Goal: Task Accomplishment & Management: Complete application form

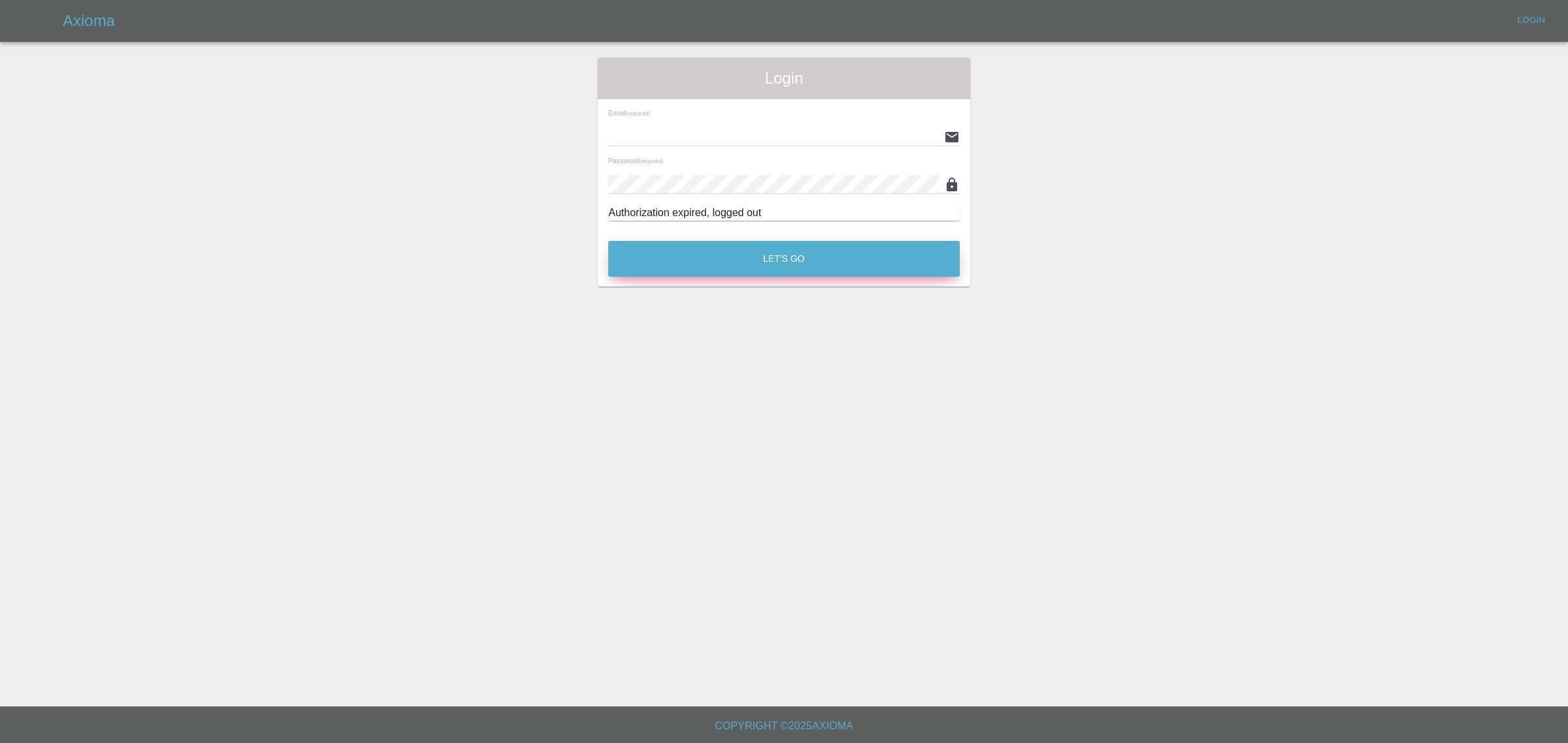
type input "bookkeeping@fifoaccounting.com"
click at [695, 260] on button "Let's Go" at bounding box center [784, 258] width 352 height 36
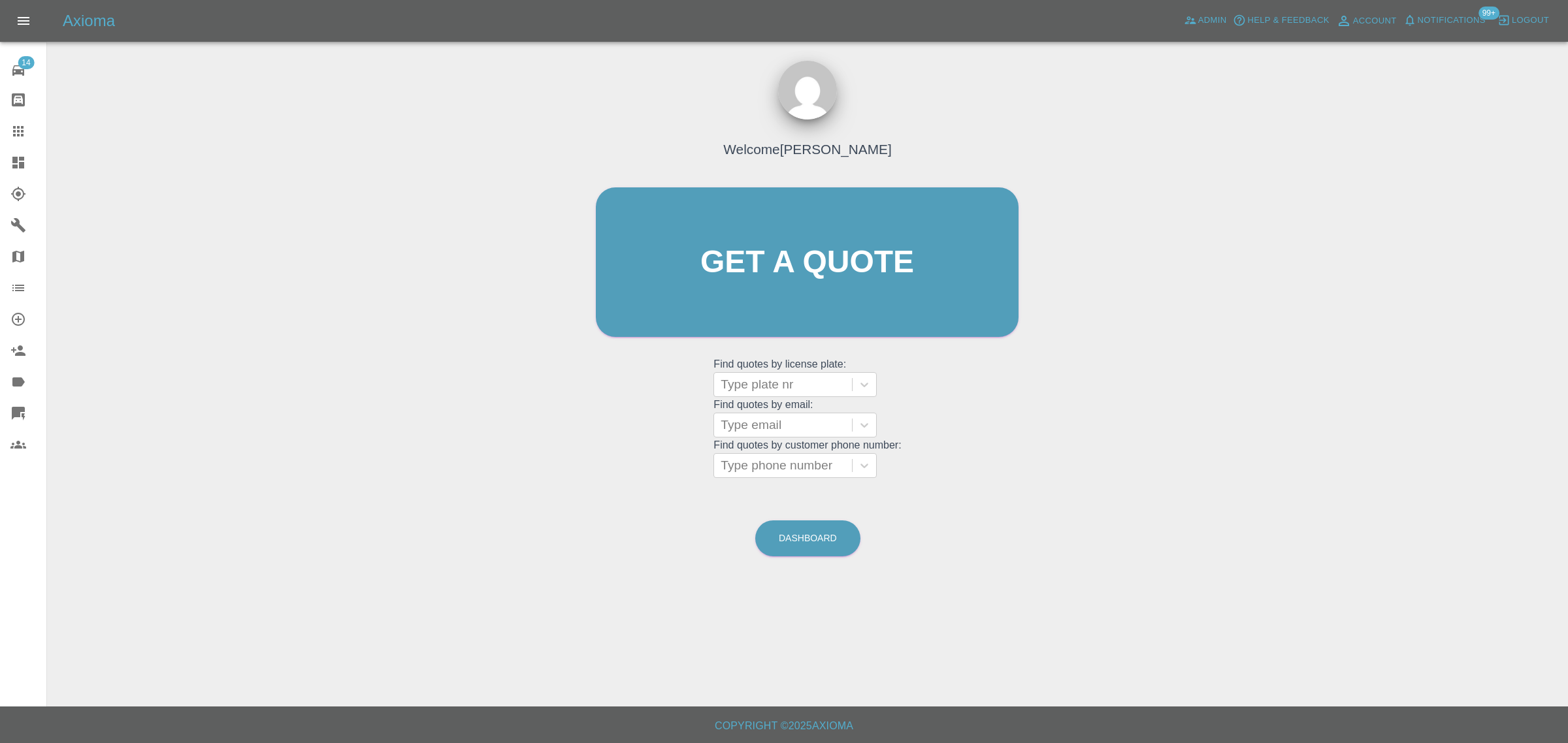
click at [415, 322] on div "Welcome Saleem Anwar Get a quote Get a quote Find quotes by license plate: Type…" at bounding box center [808, 324] width 1500 height 469
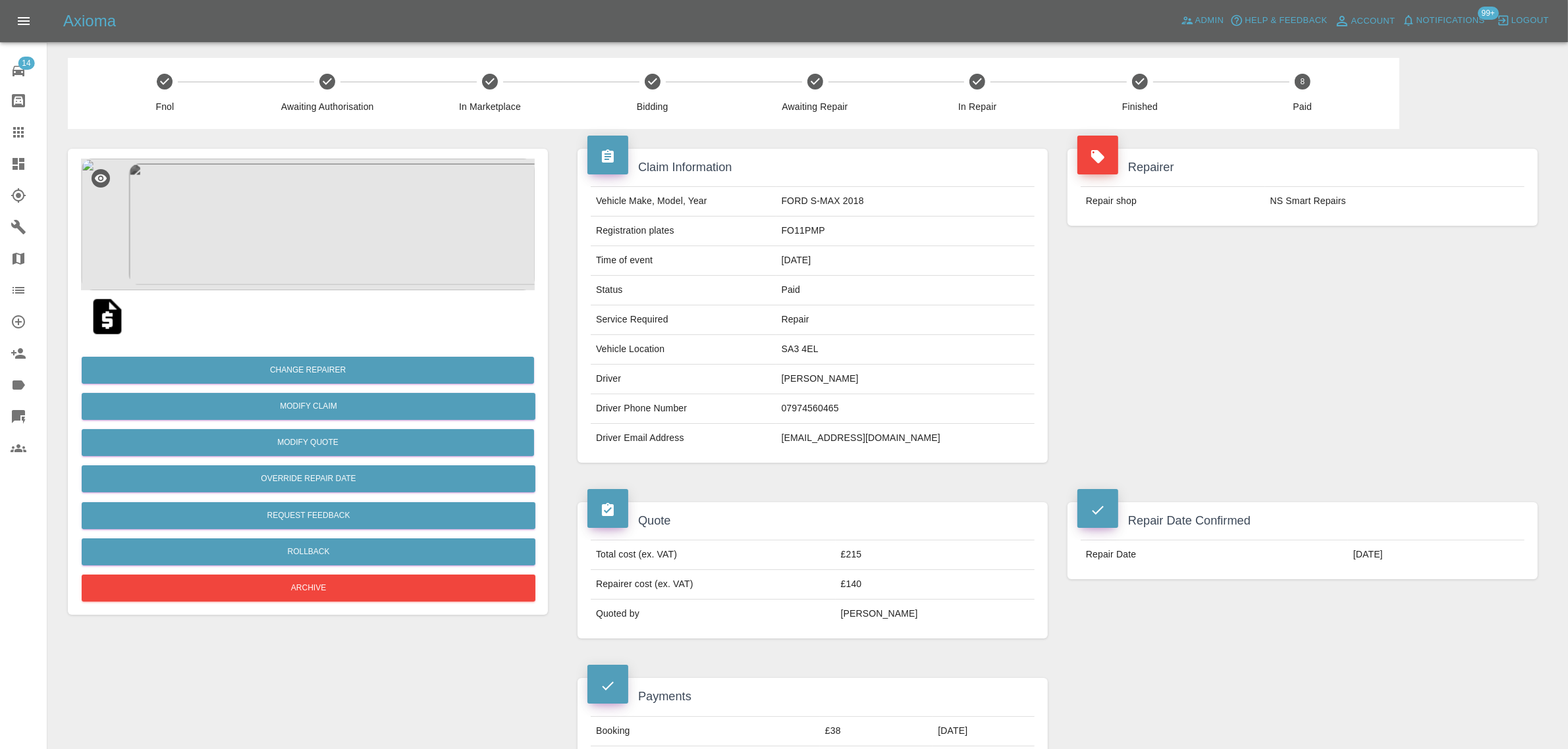
drag, startPoint x: 837, startPoint y: 385, endPoint x: 944, endPoint y: 387, distance: 107.0
click at [944, 387] on td "Anthony Woodman" at bounding box center [906, 380] width 259 height 30
copy td "Anthony Woodman"
drag, startPoint x: 834, startPoint y: 442, endPoint x: 936, endPoint y: 451, distance: 102.4
click at [936, 451] on tr "Driver Email Address leewdmn@gmail.com" at bounding box center [813, 438] width 444 height 29
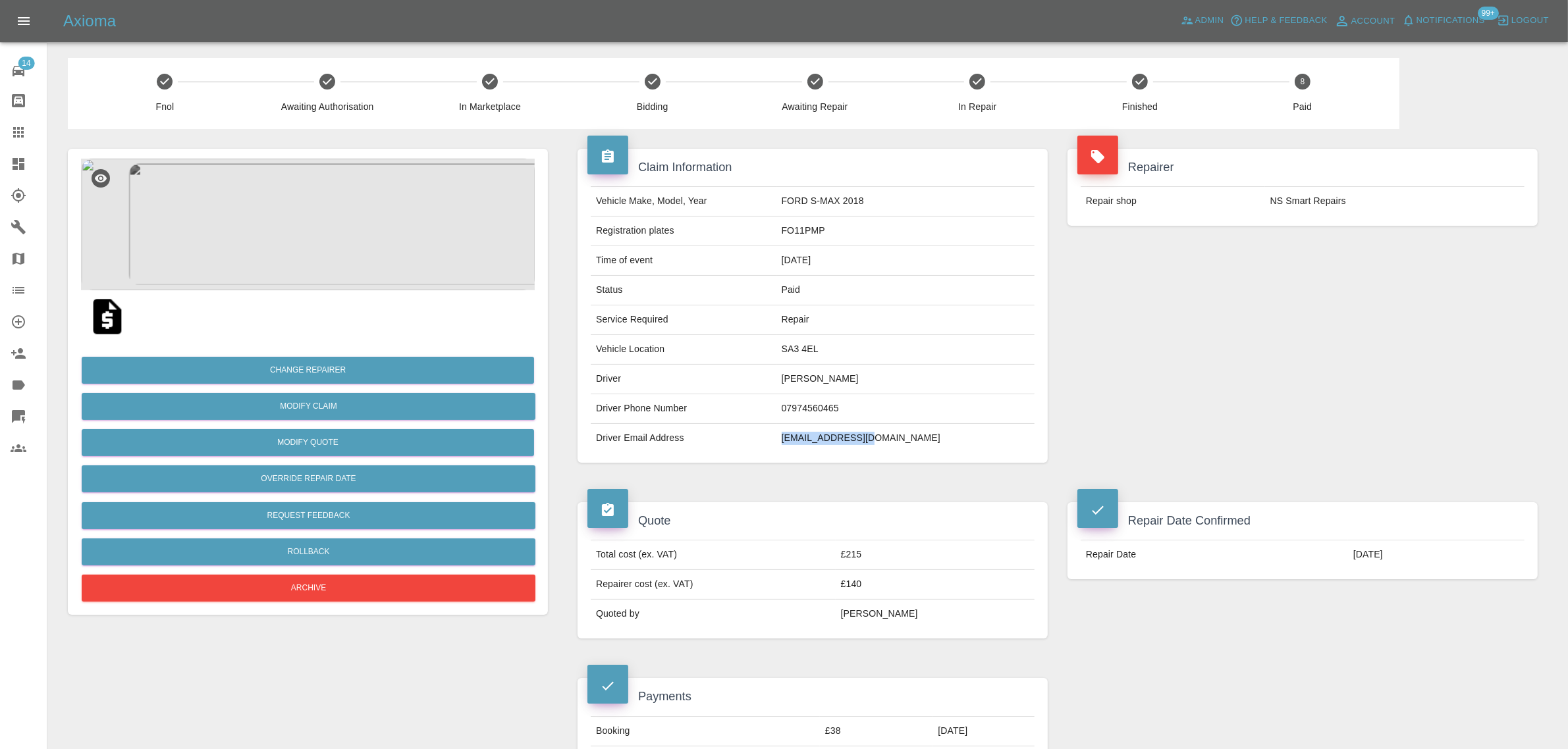
copy tr "leewdmn@gmail.com"
drag, startPoint x: 834, startPoint y: 381, endPoint x: 986, endPoint y: 379, distance: 152.0
click at [986, 379] on td "Anthony Woodman" at bounding box center [906, 380] width 259 height 30
copy td "Anthony Woodman"
drag, startPoint x: 877, startPoint y: 587, endPoint x: 927, endPoint y: 586, distance: 50.0
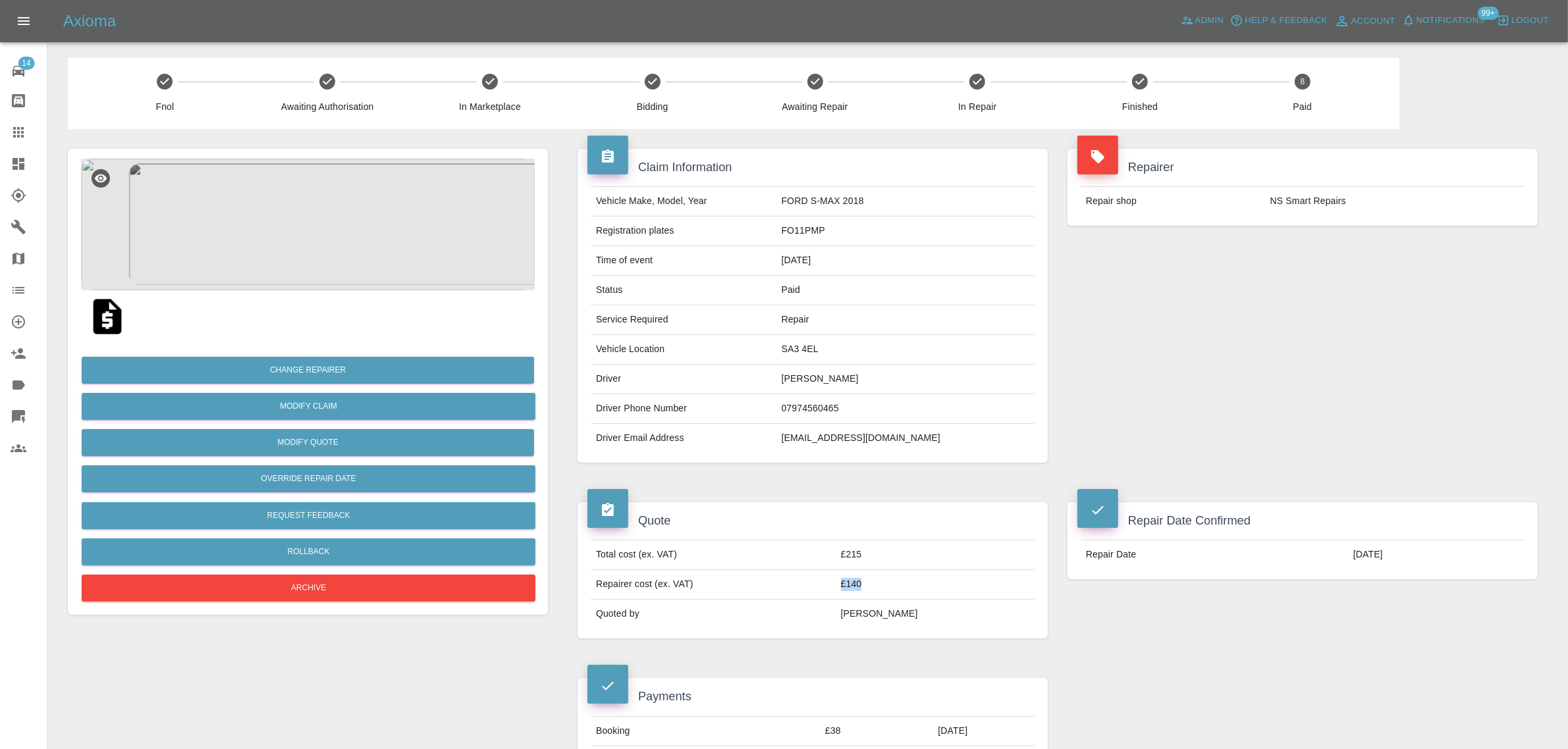
click at [927, 586] on td "£140" at bounding box center [935, 585] width 198 height 30
drag, startPoint x: 836, startPoint y: 228, endPoint x: 904, endPoint y: 224, distance: 68.1
click at [904, 224] on td "FO11PMP" at bounding box center [906, 231] width 259 height 30
copy td "FO11PMP"
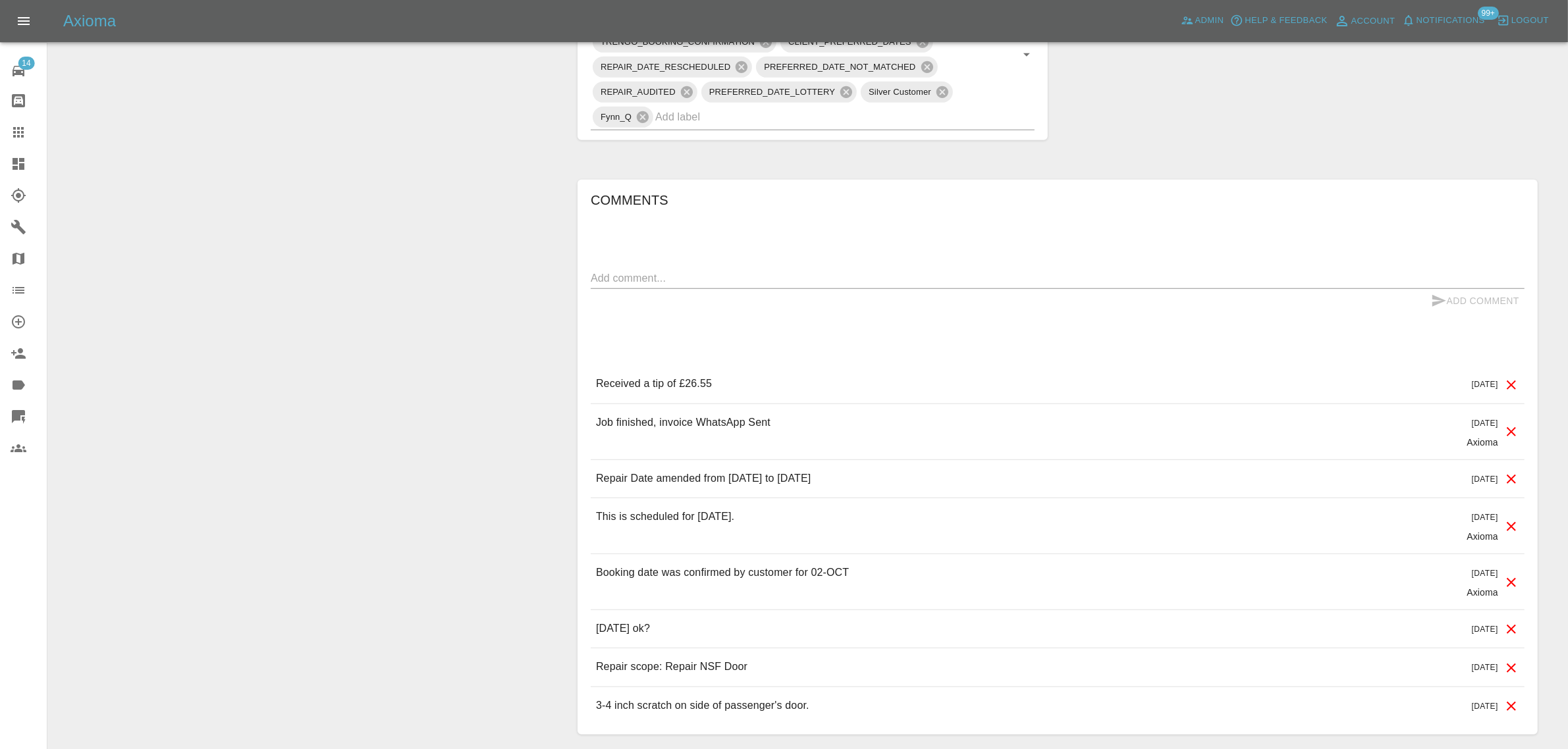
scroll to position [1009, 0]
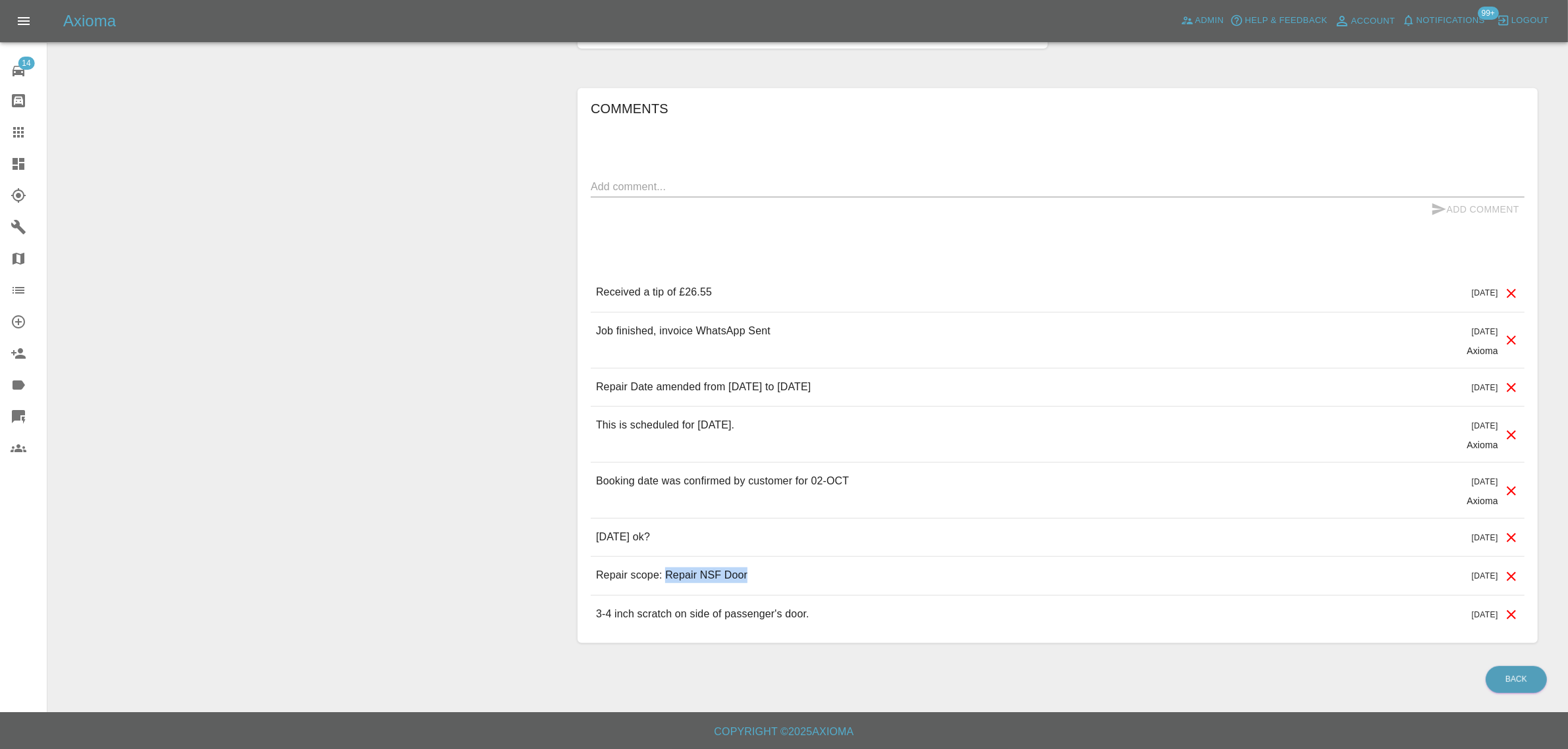
drag, startPoint x: 666, startPoint y: 574, endPoint x: 763, endPoint y: 566, distance: 97.3
click at [763, 566] on div "Repair scope: Repair NSF Door 12 days ago" at bounding box center [1058, 575] width 934 height 37
copy p "Repair NSF Door"
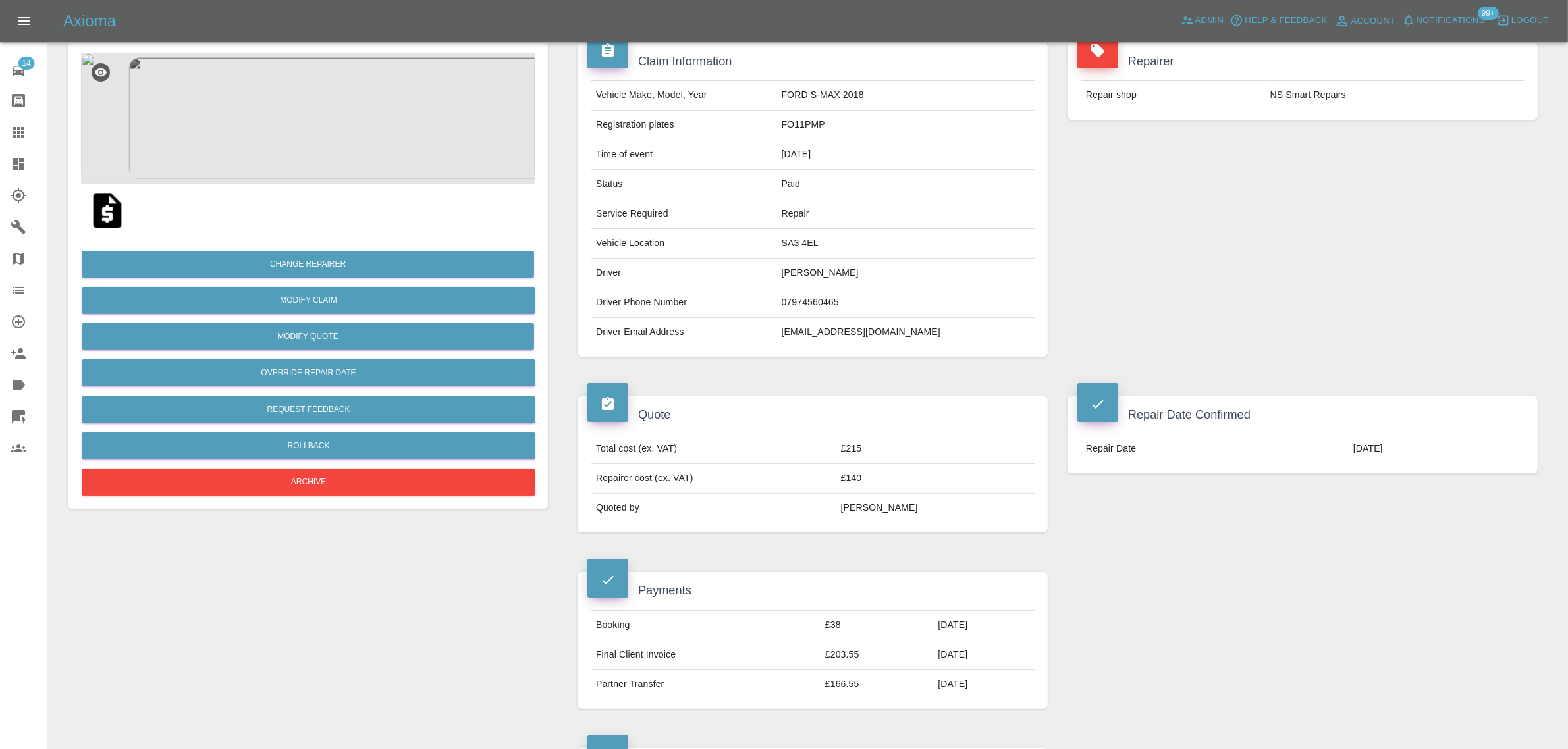
scroll to position [0, 0]
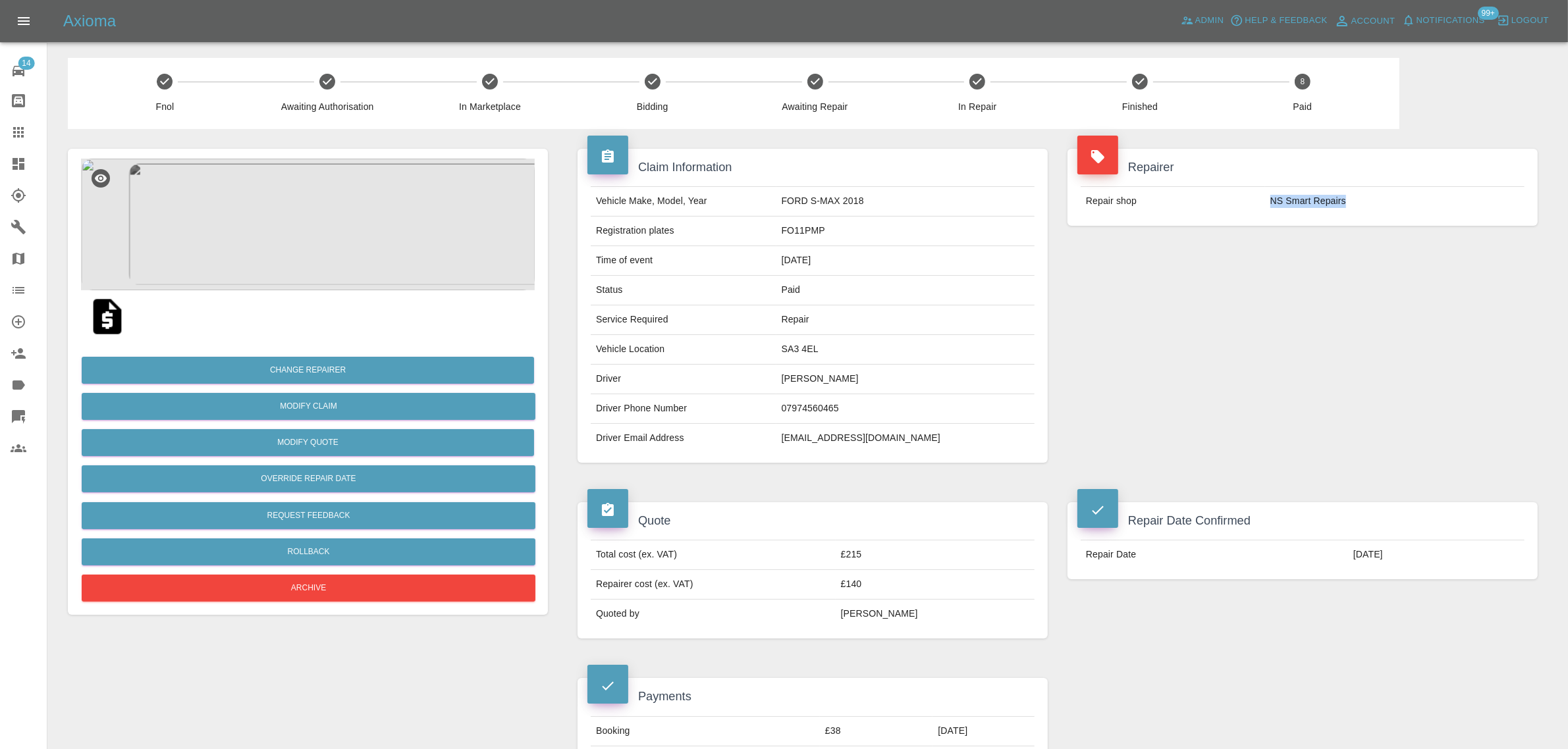
drag, startPoint x: 1266, startPoint y: 196, endPoint x: 1357, endPoint y: 198, distance: 91.0
click at [1357, 198] on td "NS Smart Repairs" at bounding box center [1395, 200] width 260 height 29
copy td "NS Smart Repairs"
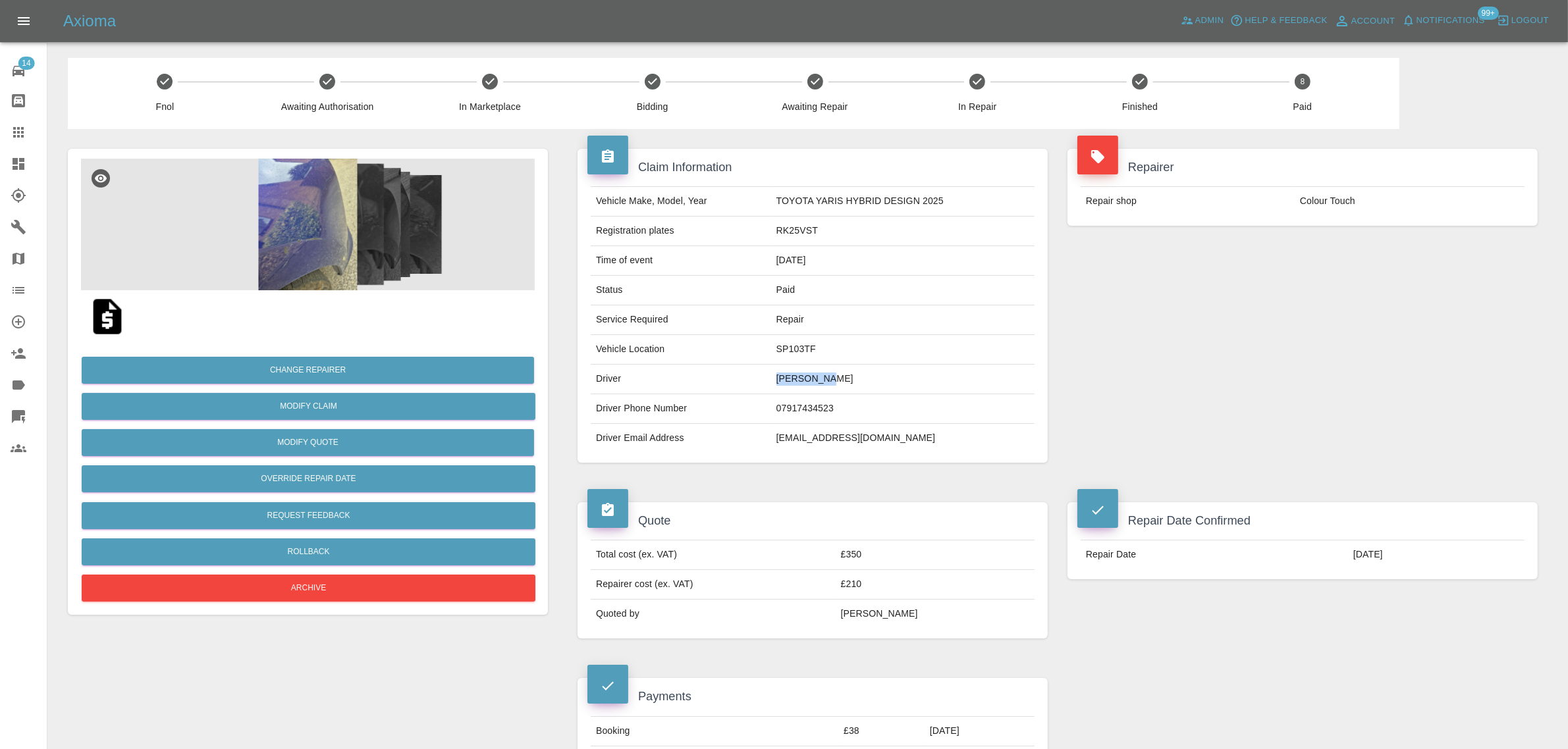
drag, startPoint x: 775, startPoint y: 381, endPoint x: 856, endPoint y: 375, distance: 81.2
click at [856, 375] on td "Jon Taylor" at bounding box center [902, 380] width 264 height 30
copy td "Jon Taylor"
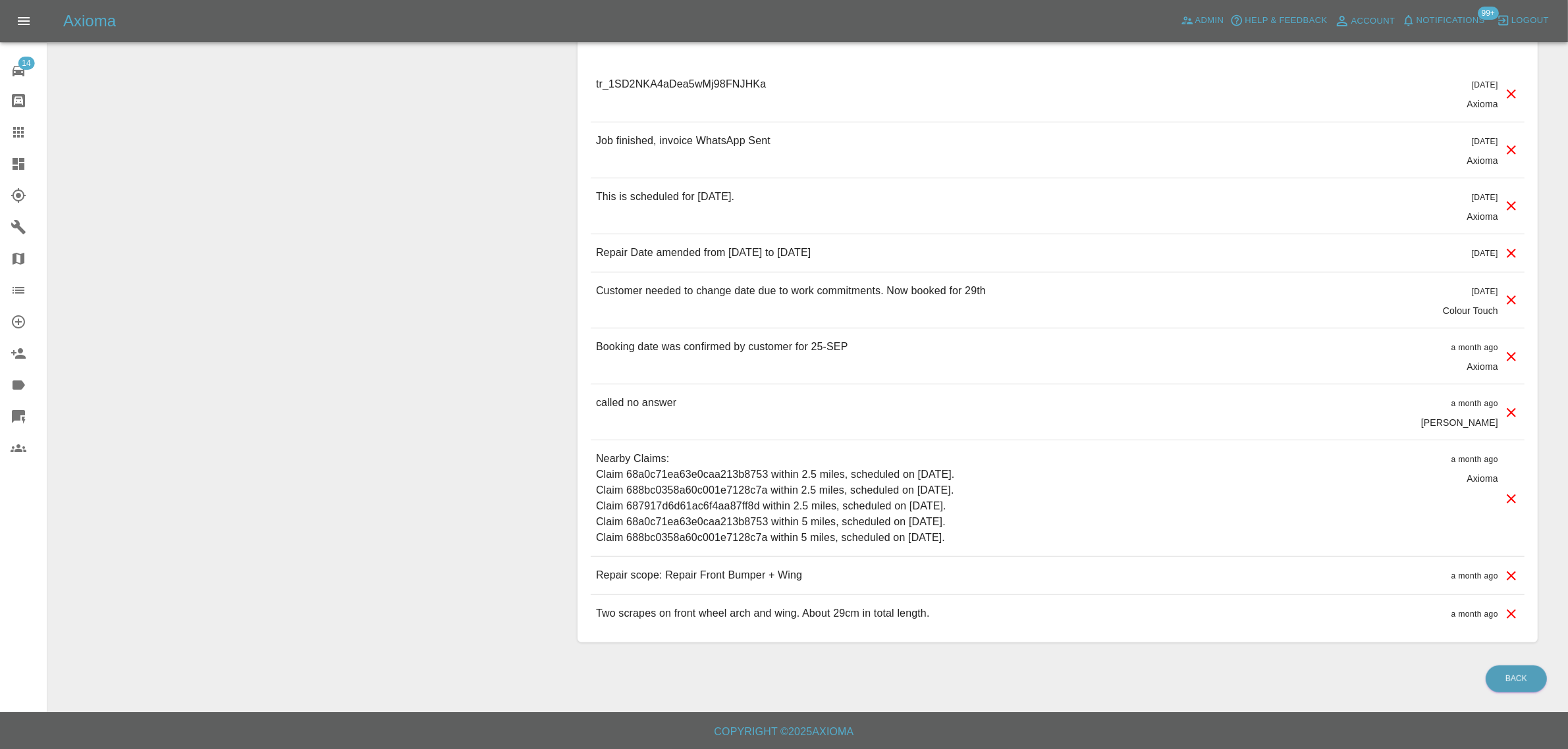
scroll to position [1211, 0]
drag, startPoint x: 666, startPoint y: 574, endPoint x: 815, endPoint y: 570, distance: 149.1
click at [815, 570] on div "Repair scope: Repair Front Bumper + Wing a month ago" at bounding box center [1058, 575] width 934 height 37
copy p "Repair Front Bumper + Wing"
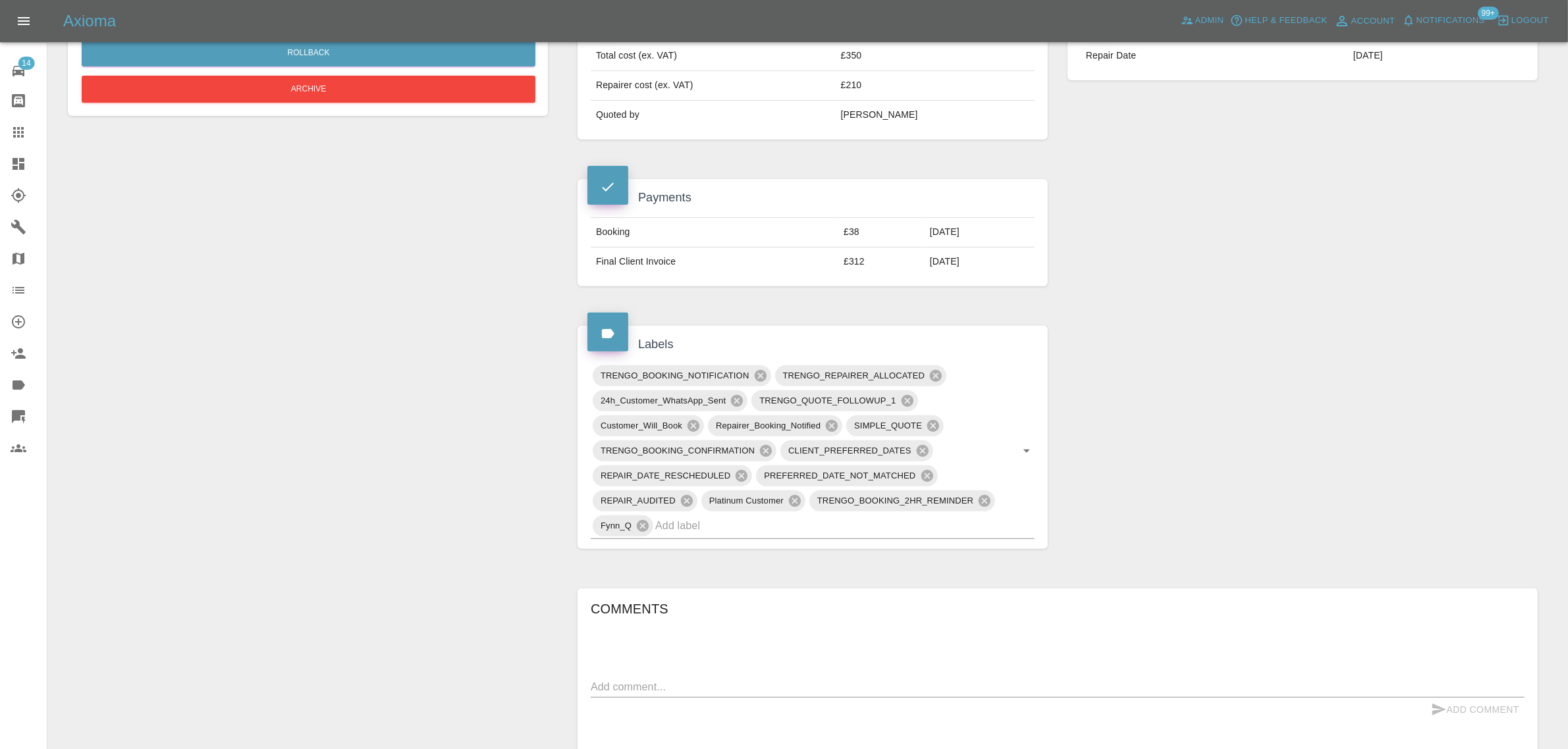
scroll to position [471, 0]
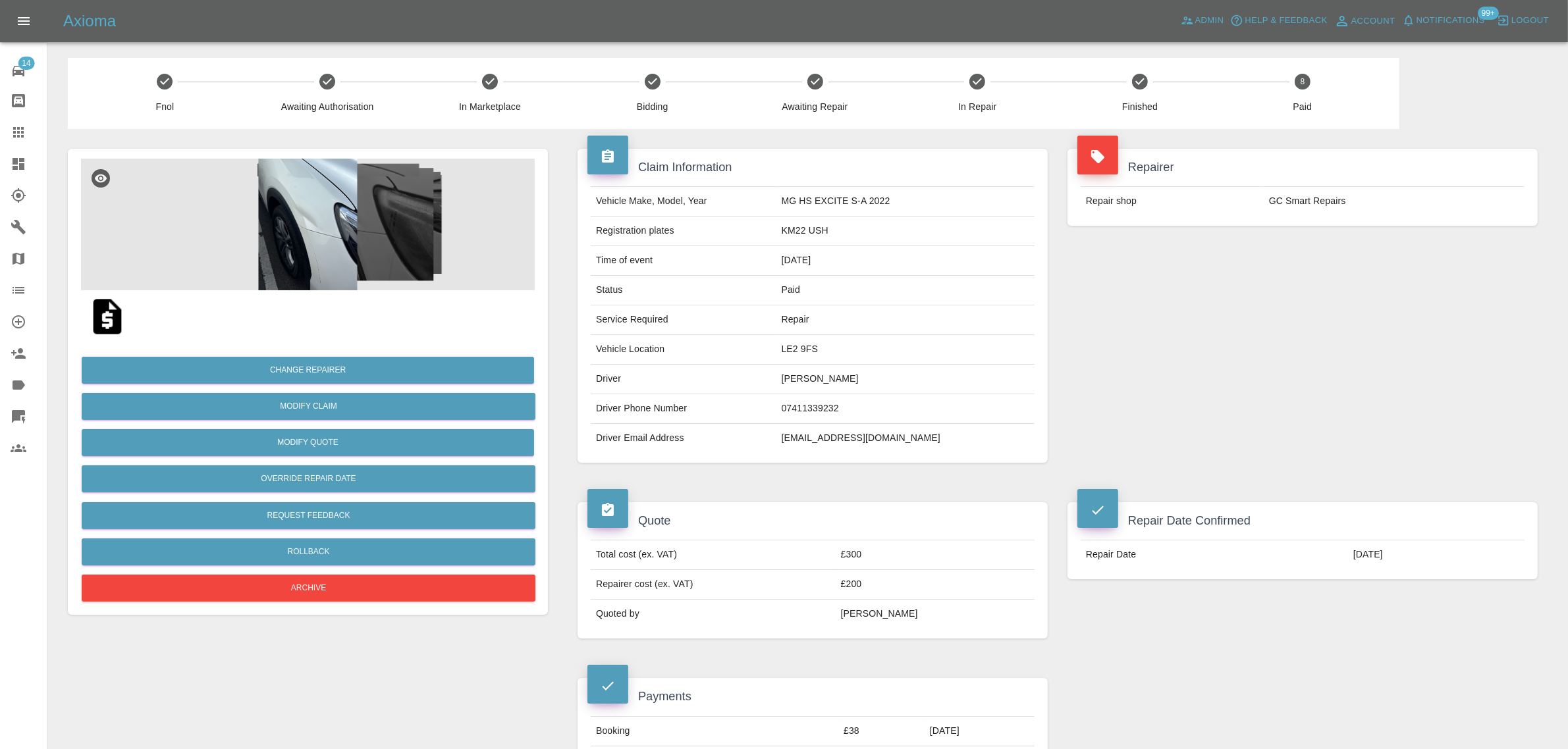
drag, startPoint x: 793, startPoint y: 377, endPoint x: 890, endPoint y: 379, distance: 97.0
click at [890, 379] on td "Callum Wrighten" at bounding box center [906, 380] width 259 height 30
copy td "Callum Wrighten"
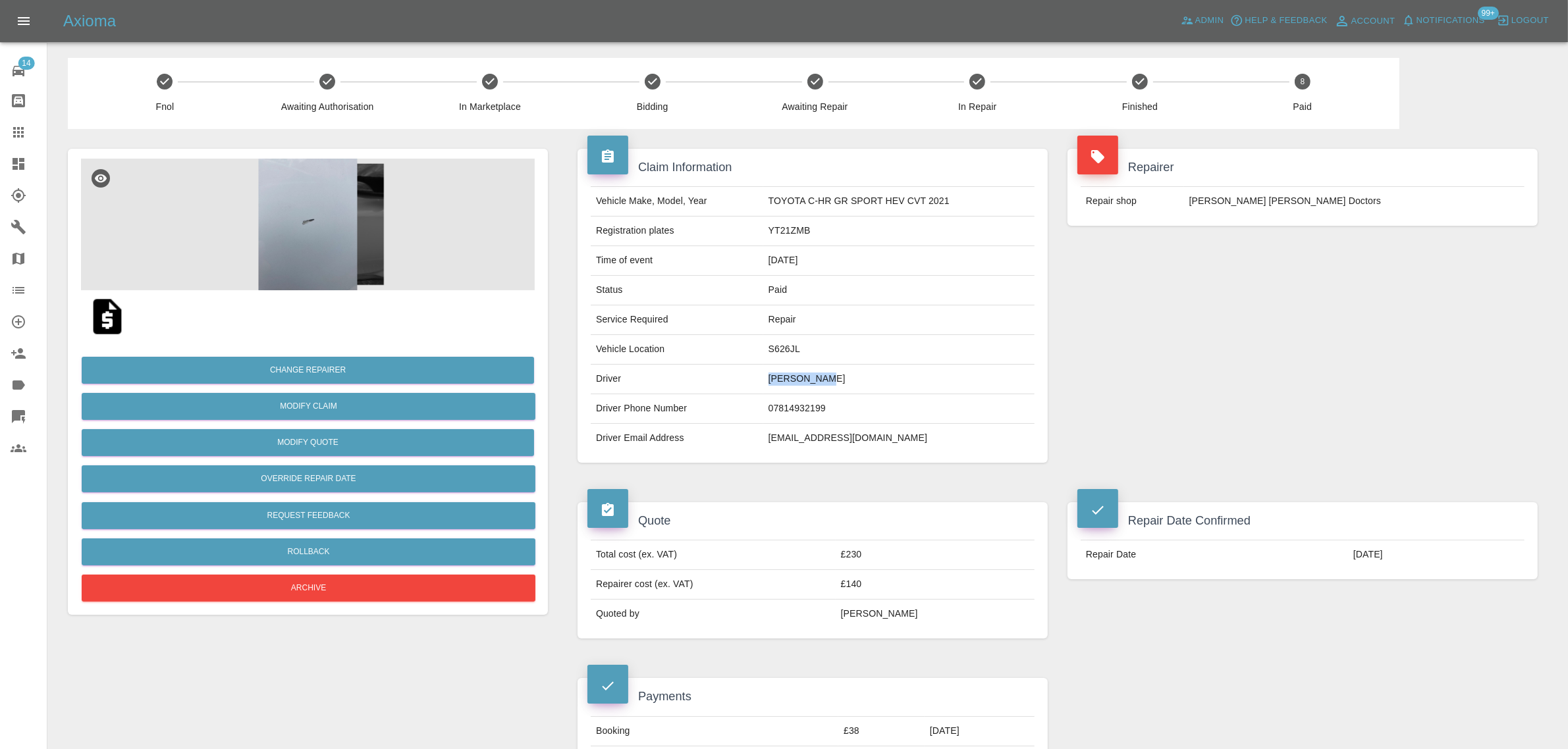
drag, startPoint x: 763, startPoint y: 381, endPoint x: 831, endPoint y: 375, distance: 68.3
click at [831, 375] on td "David Foers" at bounding box center [899, 380] width 272 height 30
copy td "David Foers"
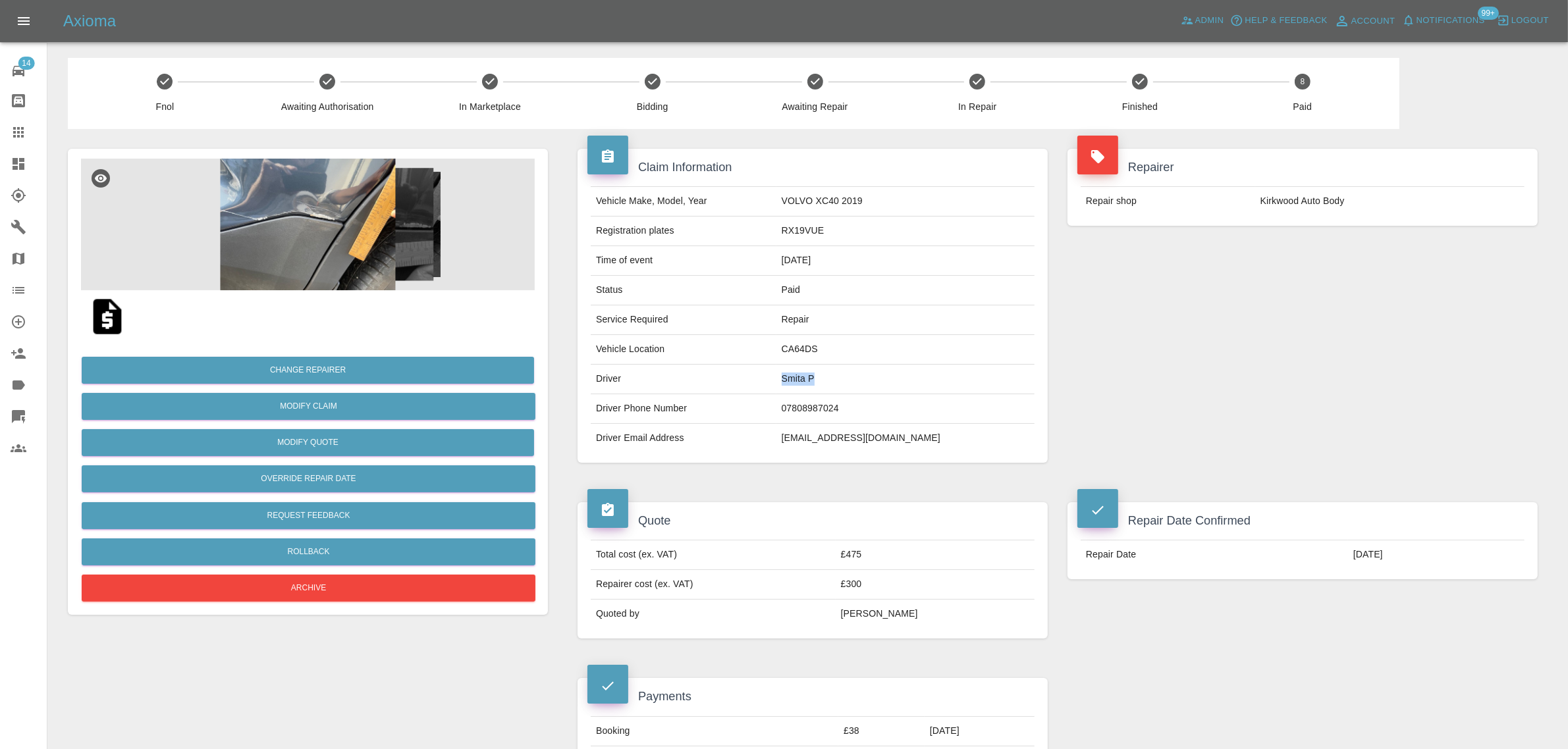
drag, startPoint x: 817, startPoint y: 381, endPoint x: 932, endPoint y: 379, distance: 115.0
click at [932, 379] on tr "Driver [PERSON_NAME]" at bounding box center [813, 380] width 444 height 30
copy tr "Smita P"
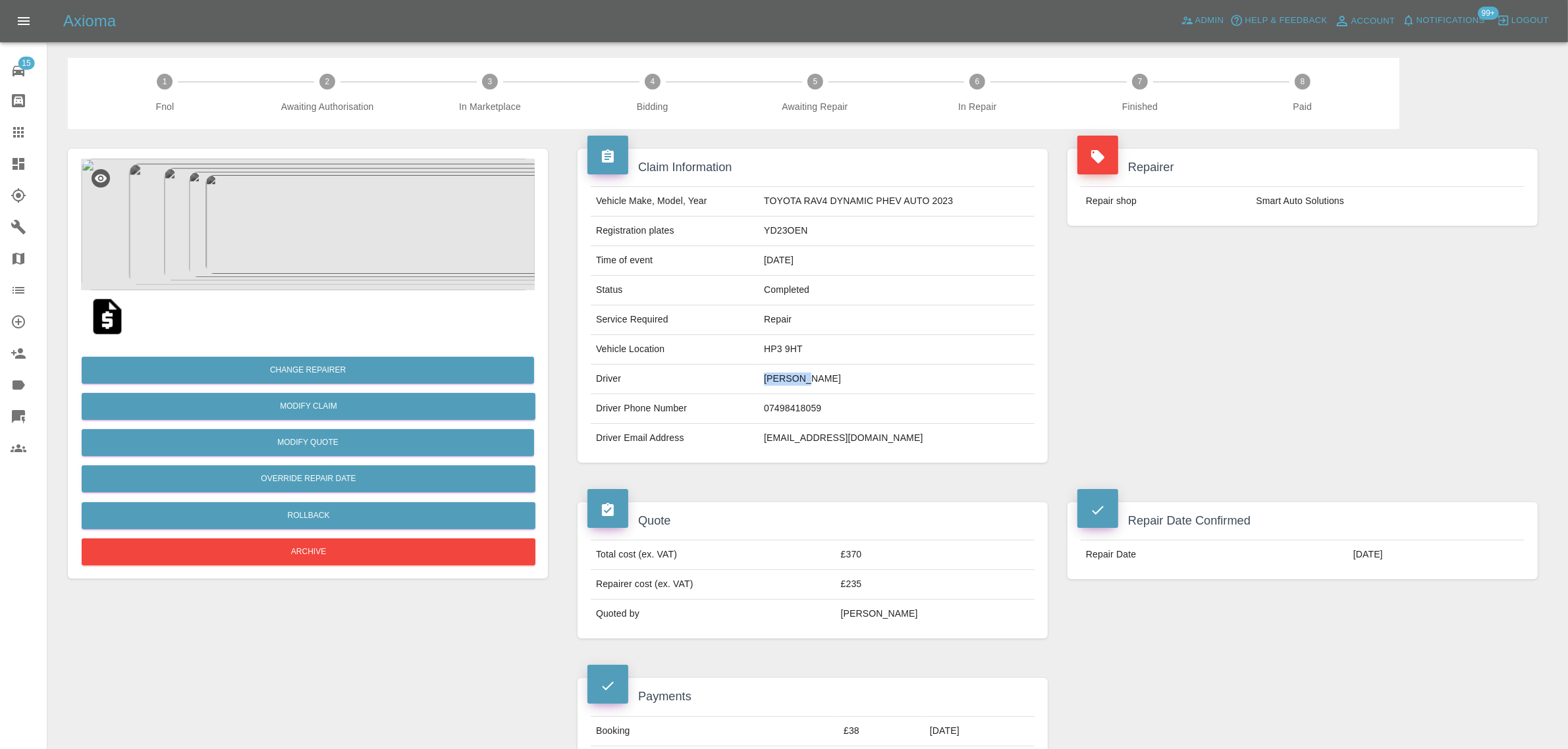
drag, startPoint x: 763, startPoint y: 383, endPoint x: 870, endPoint y: 379, distance: 107.1
click at [868, 382] on td "Mark Dew" at bounding box center [898, 380] width 276 height 30
copy td "Mark Dew"
click at [12, 125] on icon at bounding box center [19, 132] width 16 height 16
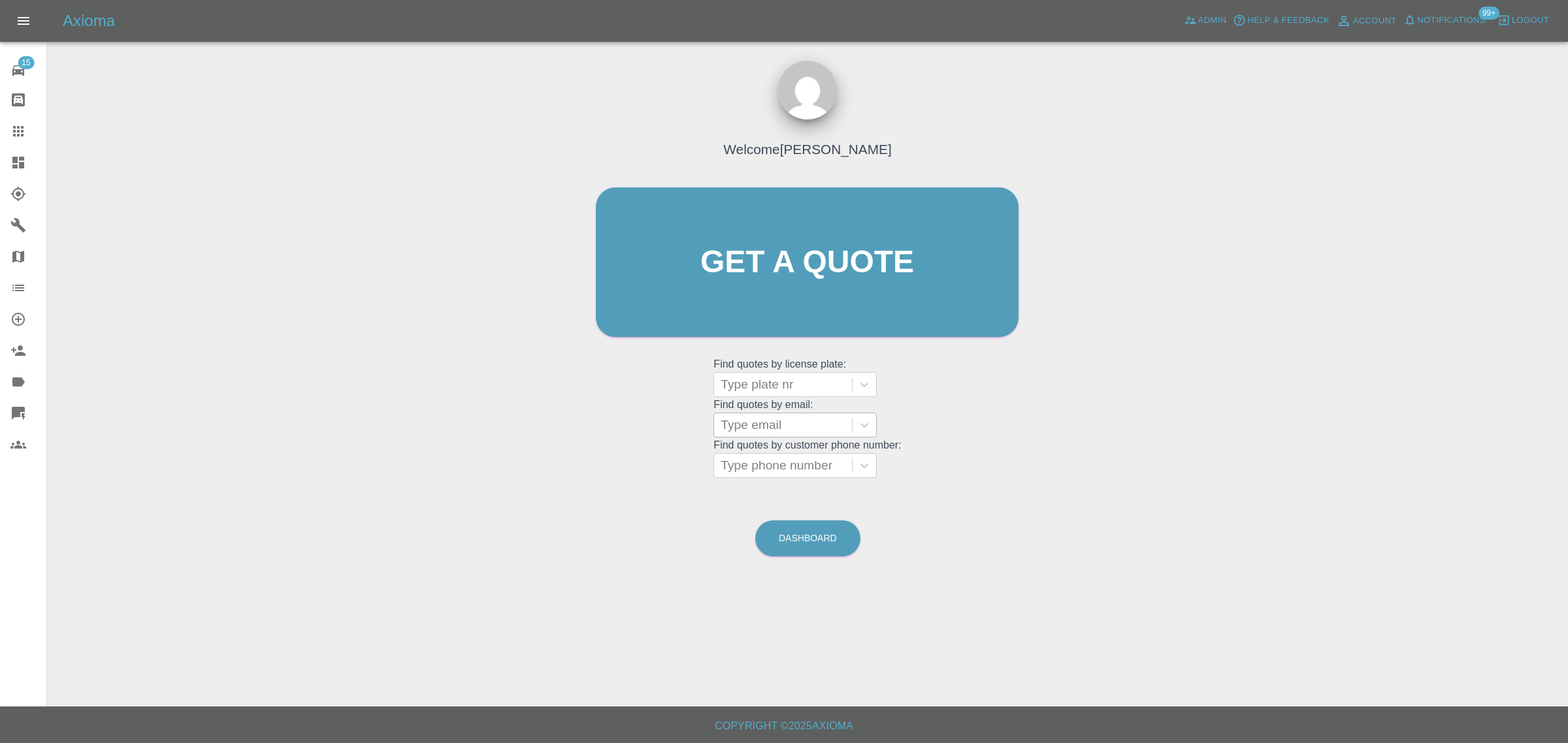
click at [755, 426] on div at bounding box center [783, 425] width 124 height 19
paste input "alan.rivers@outlook.com"
type input "alan.rivers@outlook.co"
click at [759, 466] on div "FH64GDA, Paid" at bounding box center [794, 458] width 164 height 26
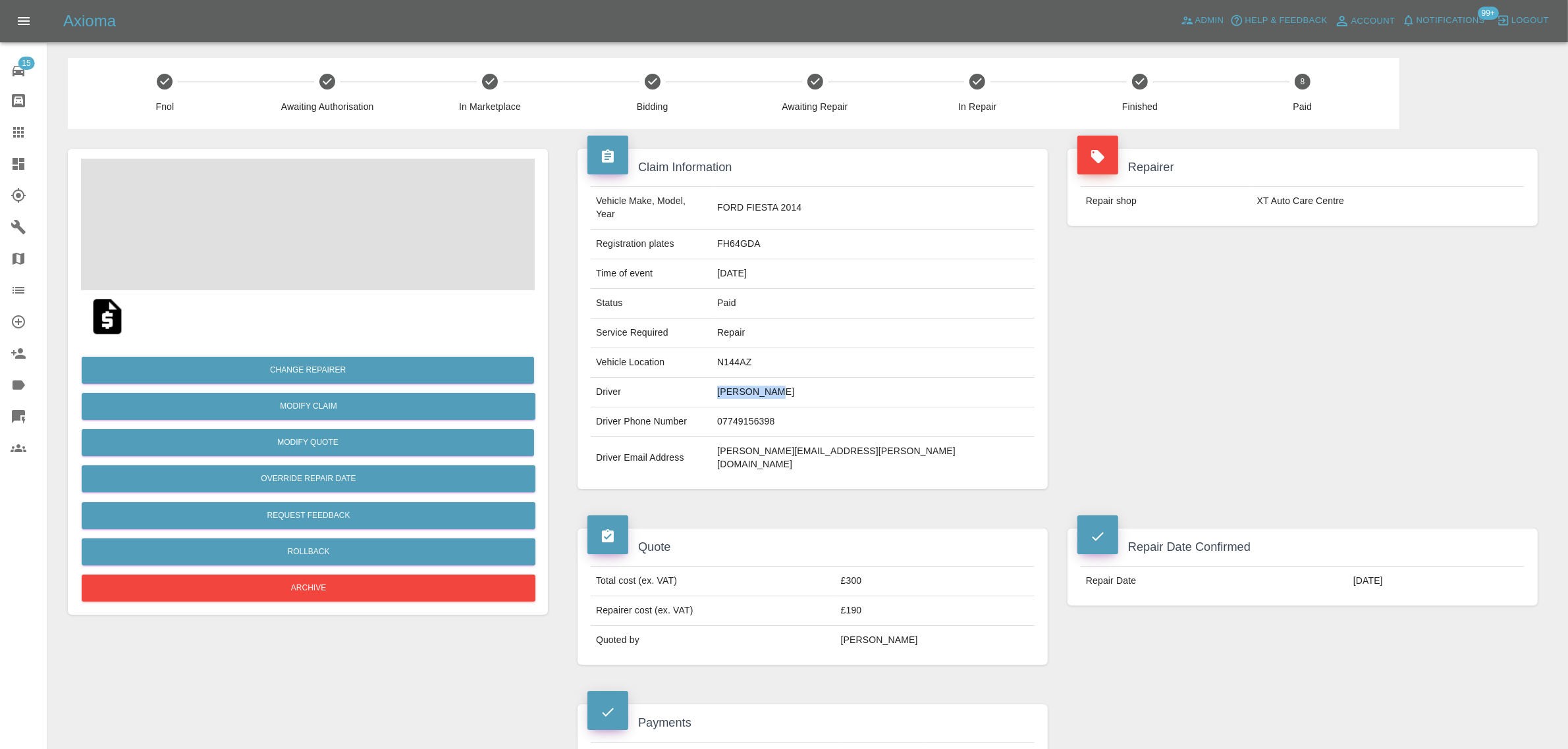
drag, startPoint x: 823, startPoint y: 381, endPoint x: 912, endPoint y: 377, distance: 89.1
click at [912, 378] on td "Alan Rivers" at bounding box center [873, 393] width 323 height 30
copy td "Alan Rivers"
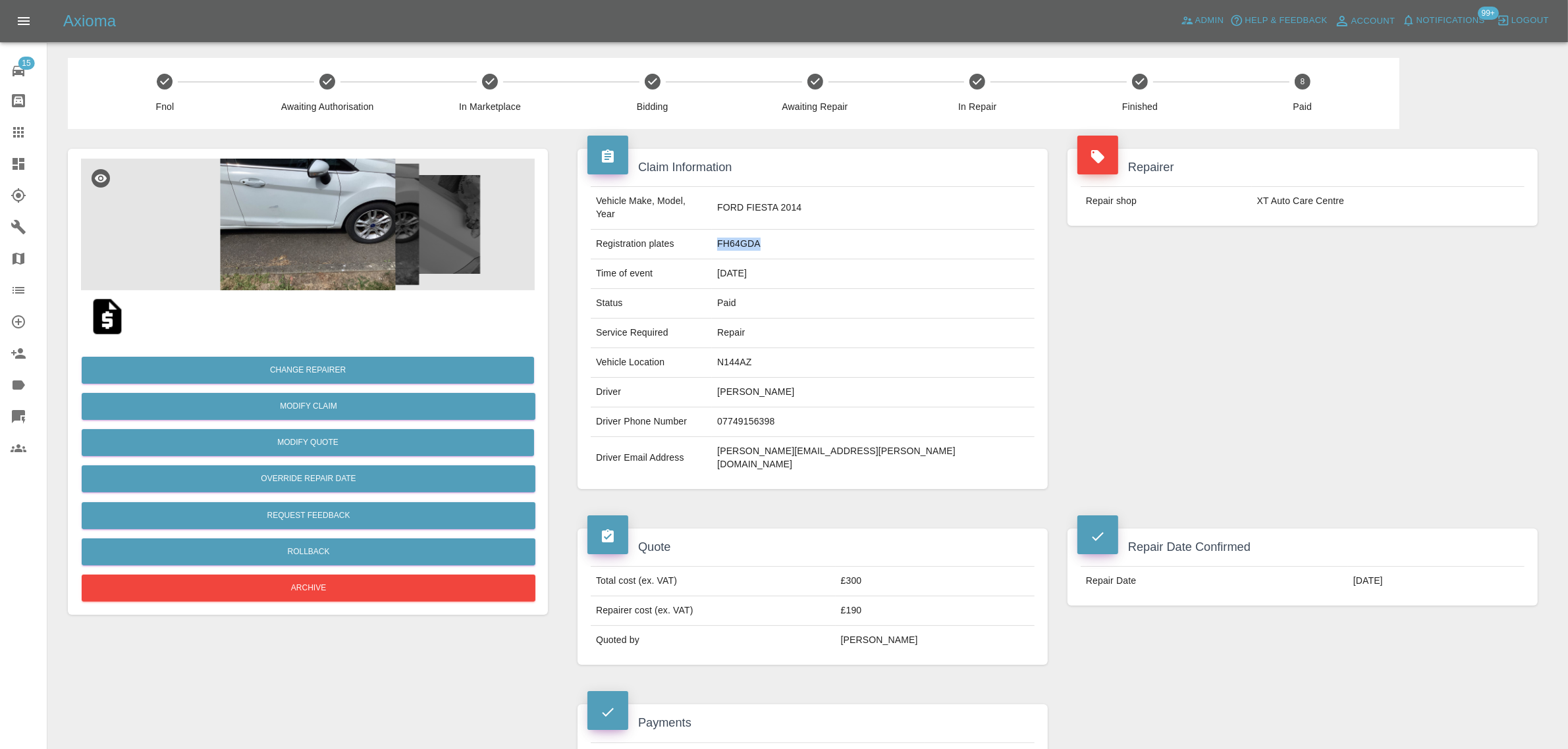
drag, startPoint x: 823, startPoint y: 228, endPoint x: 883, endPoint y: 219, distance: 60.7
click at [883, 230] on td "FH64GDA" at bounding box center [873, 245] width 323 height 30
copy td "FH64GDA"
drag, startPoint x: 1255, startPoint y: 205, endPoint x: 1373, endPoint y: 198, distance: 118.2
click at [1373, 198] on td "XT Auto Care Centre" at bounding box center [1388, 200] width 273 height 29
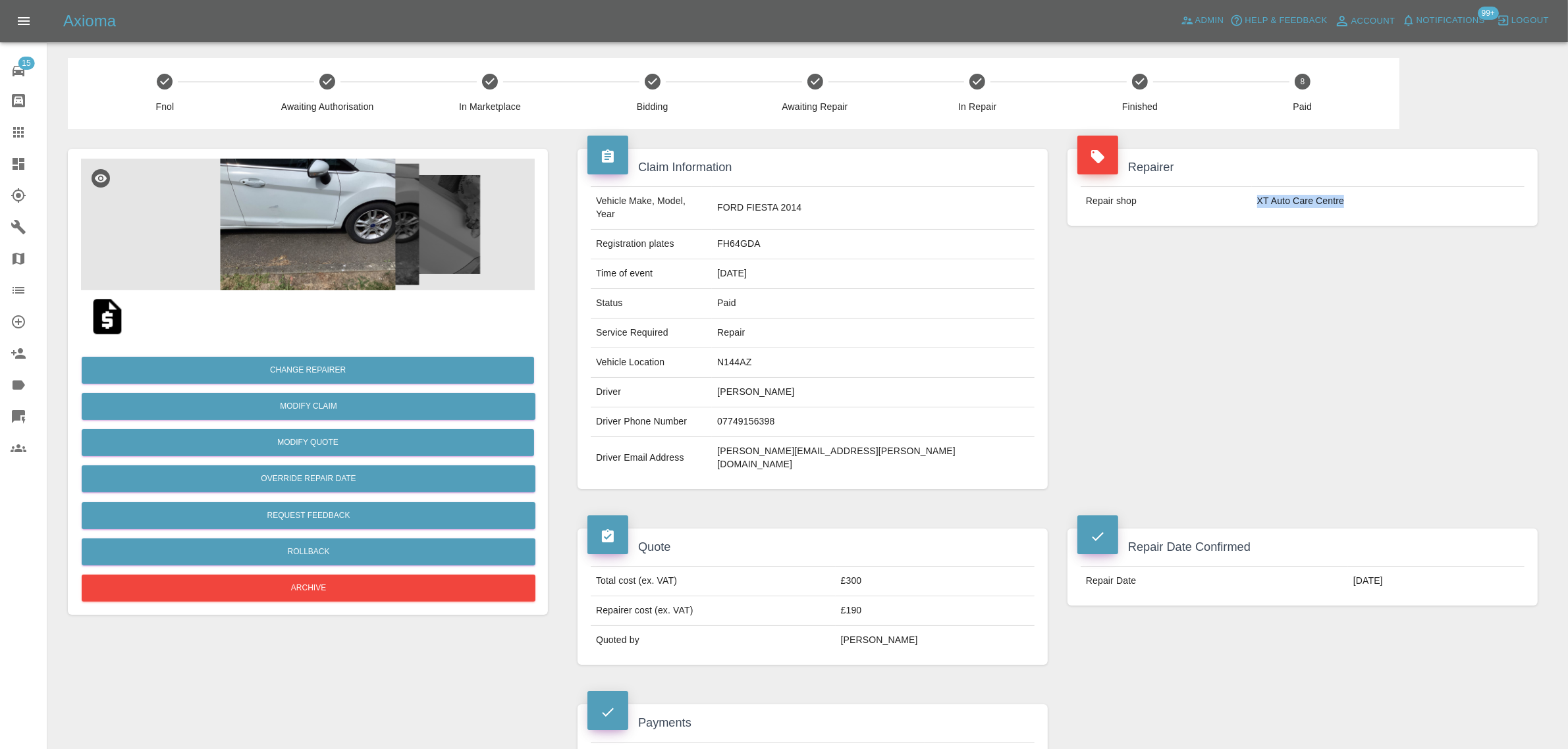
copy td "XT Auto Care Centre"
drag, startPoint x: 877, startPoint y: 592, endPoint x: 941, endPoint y: 597, distance: 64.2
click at [941, 597] on td "£190" at bounding box center [935, 611] width 198 height 30
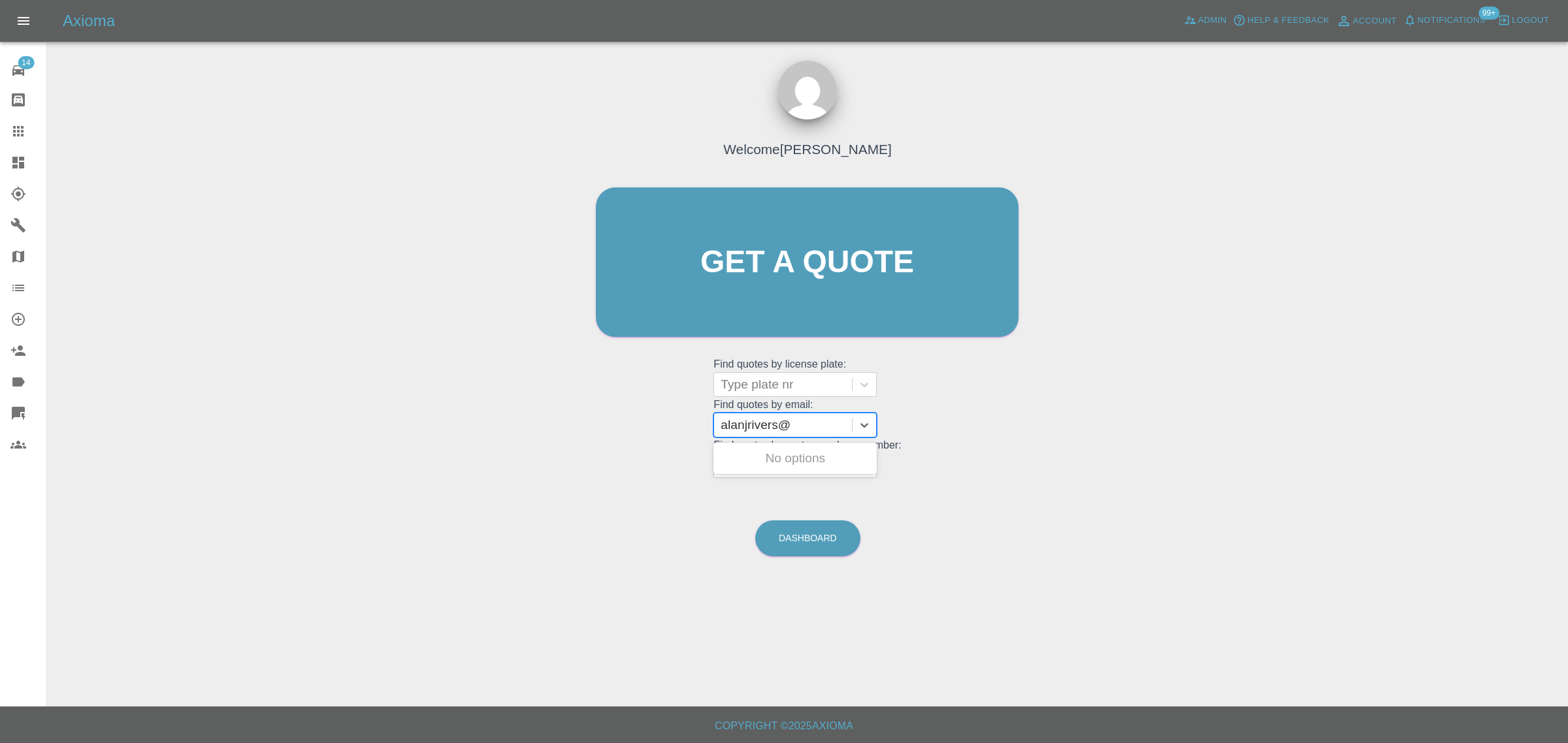
type input "alanjrivers@"
click at [24, 128] on icon at bounding box center [19, 131] width 16 height 16
click at [753, 422] on div at bounding box center [783, 425] width 124 height 19
paste input "[EMAIL_ADDRESS][DOMAIN_NAME]"
type input "[EMAIL_ADDRESS][DOMAIN_NAME]"
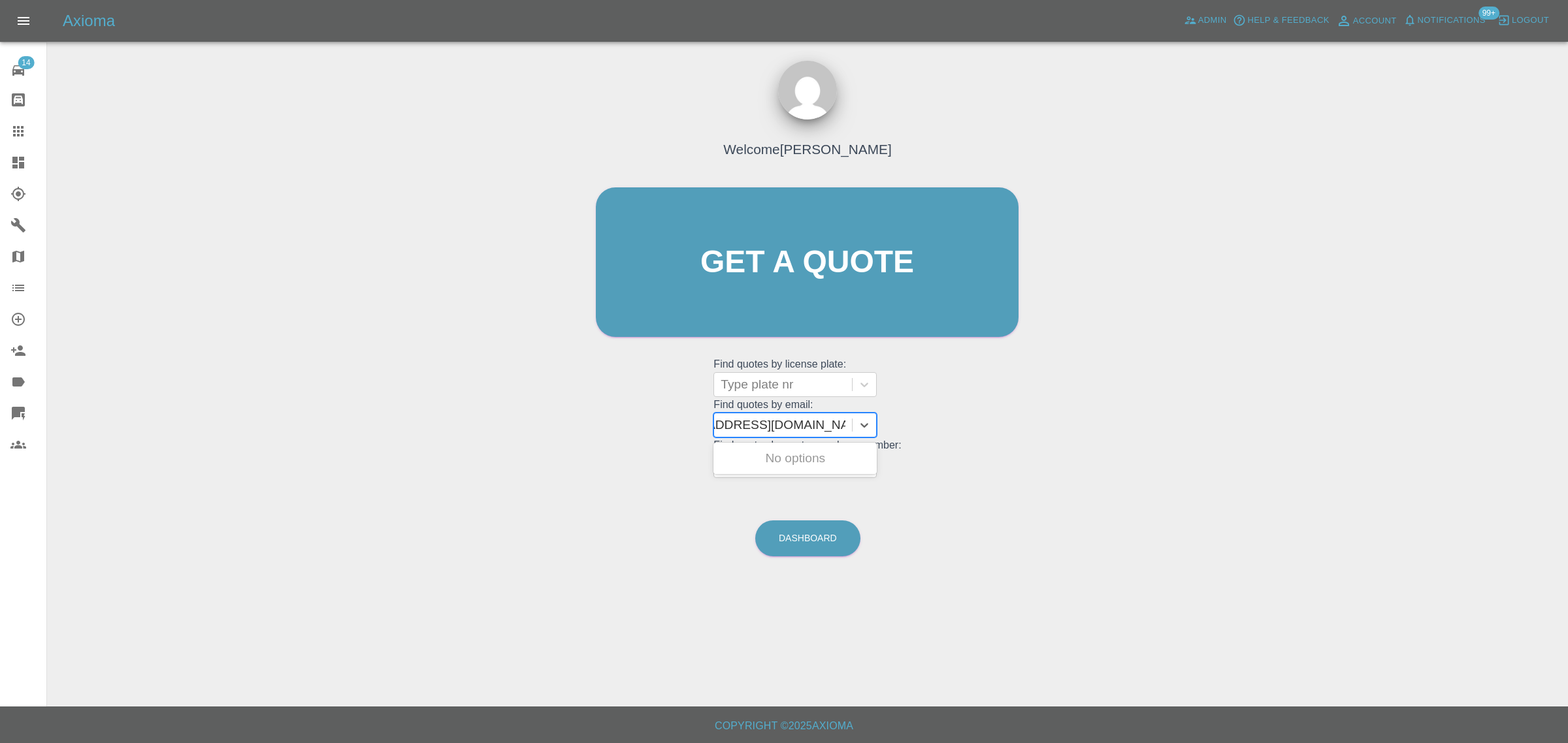
scroll to position [0, 61]
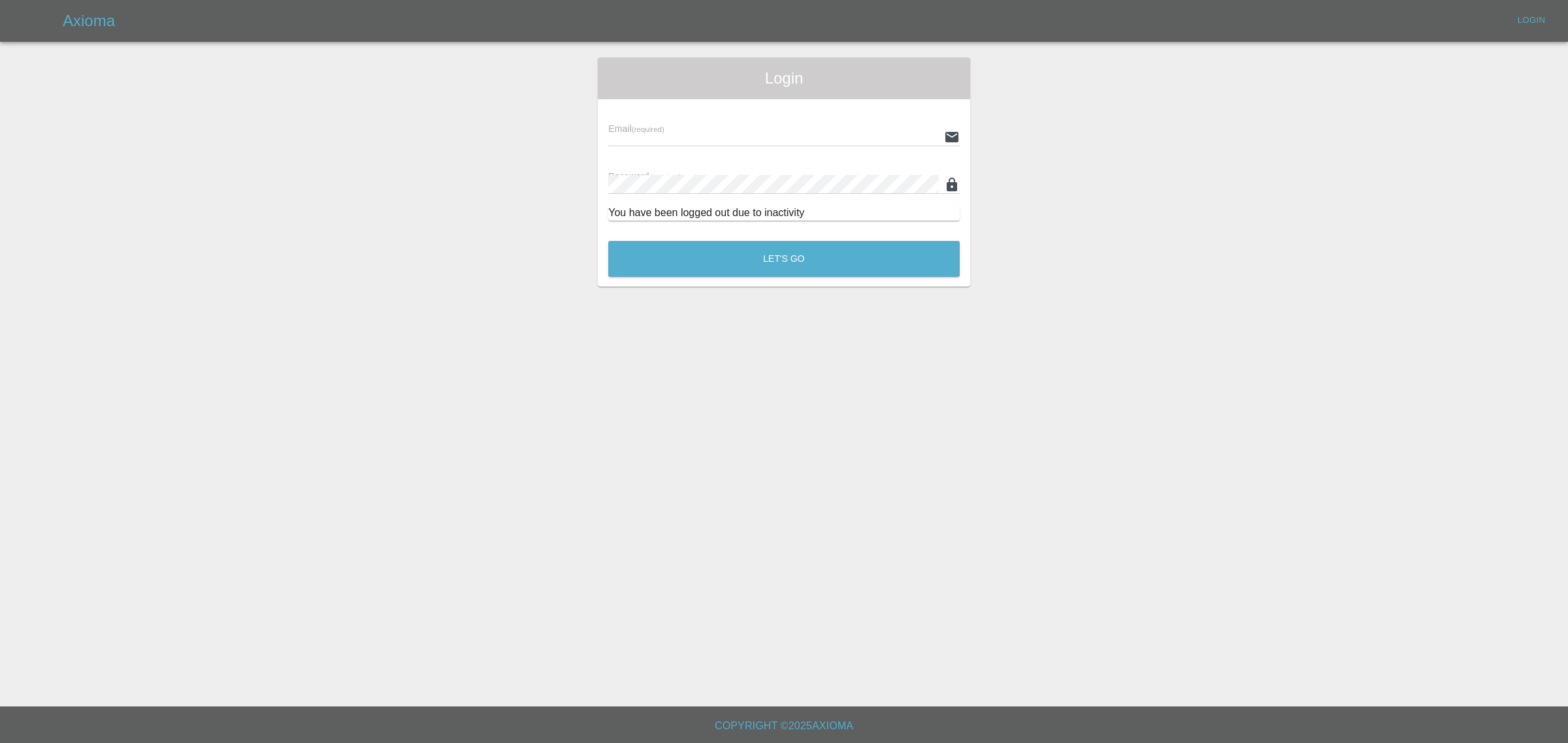
type input "[EMAIL_ADDRESS][DOMAIN_NAME]"
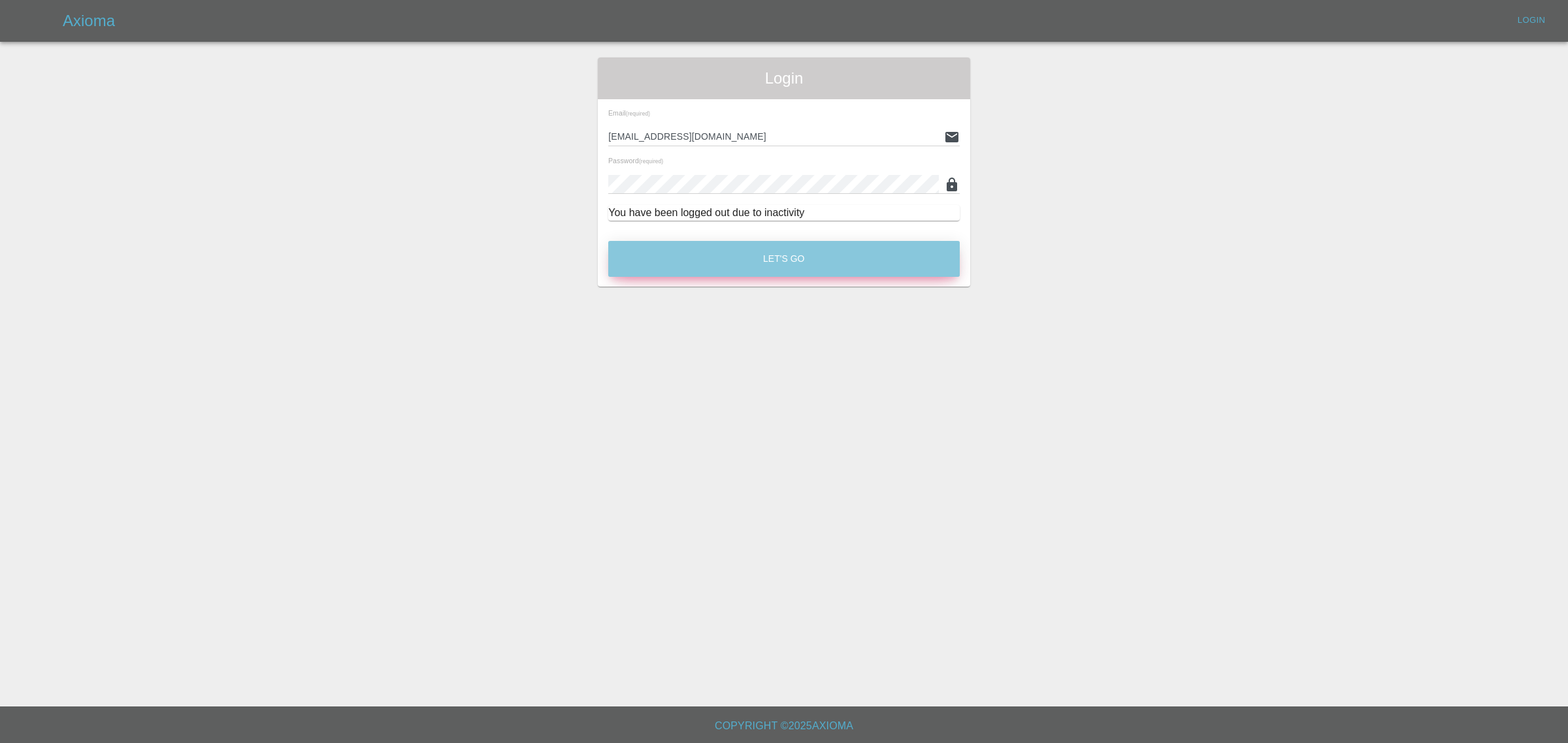
click at [800, 268] on button "Let's Go" at bounding box center [784, 258] width 352 height 36
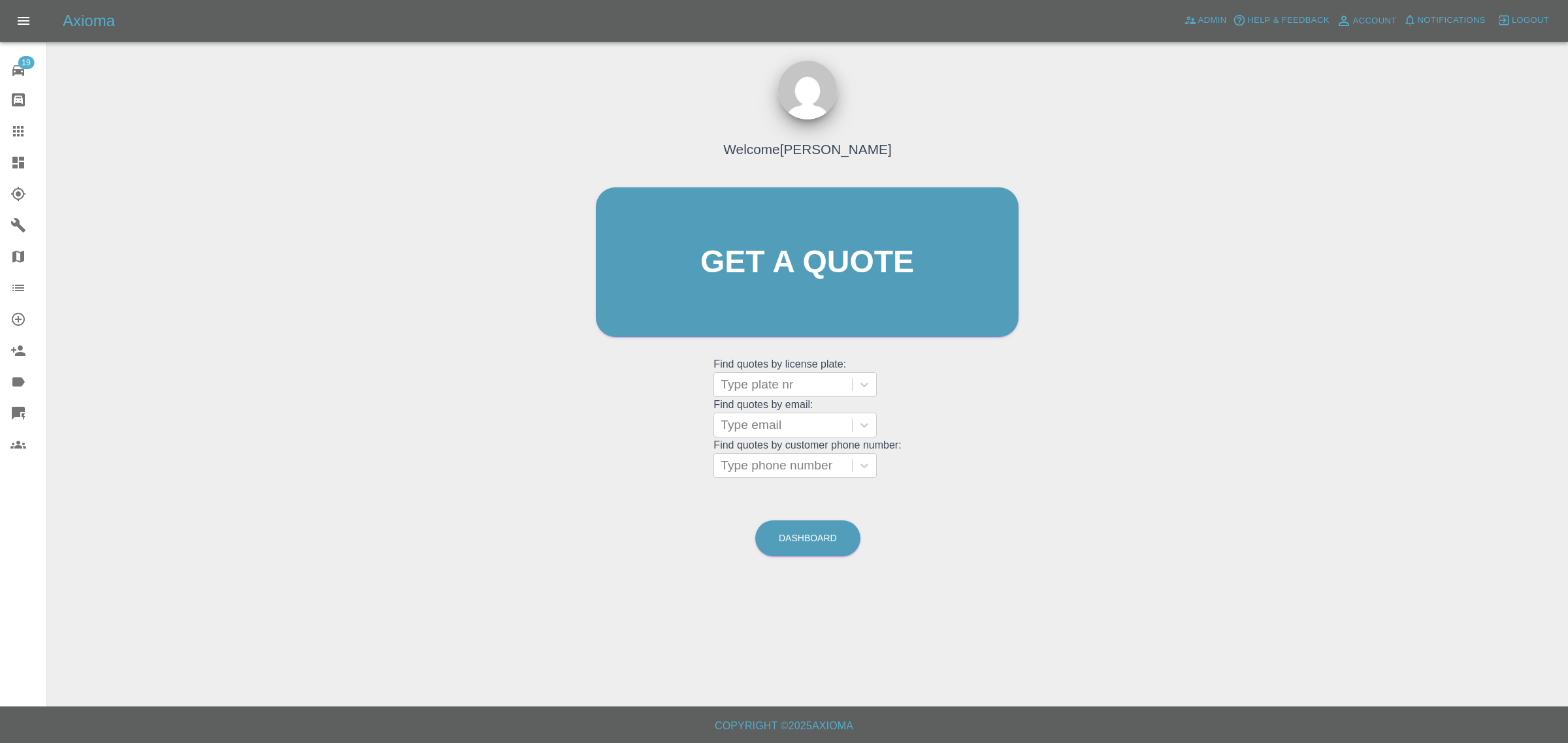
click at [753, 441] on grid "Find quotes by customer phone number: Type phone number" at bounding box center [806, 458] width 187 height 38
click at [748, 405] on grid "Find quotes by email: Type email" at bounding box center [806, 418] width 187 height 38
click at [739, 420] on div at bounding box center [783, 425] width 124 height 19
paste input "shanehorrocks1972@gmail.com"
type input "shanehorrocks1972@gmail.com"
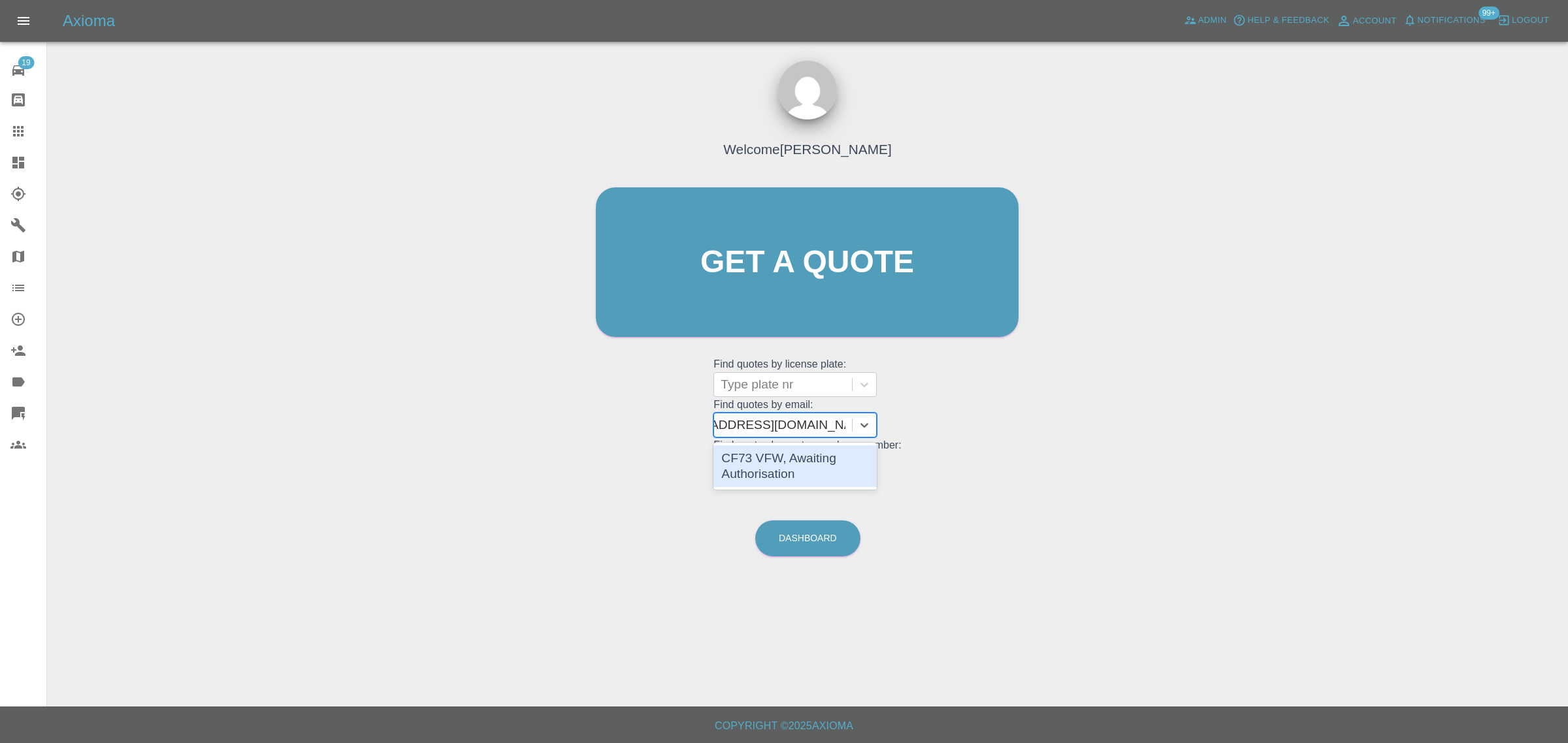
scroll to position [0, 44]
click at [749, 479] on div "CF73 VFW, Awaiting Authorisation" at bounding box center [794, 466] width 164 height 42
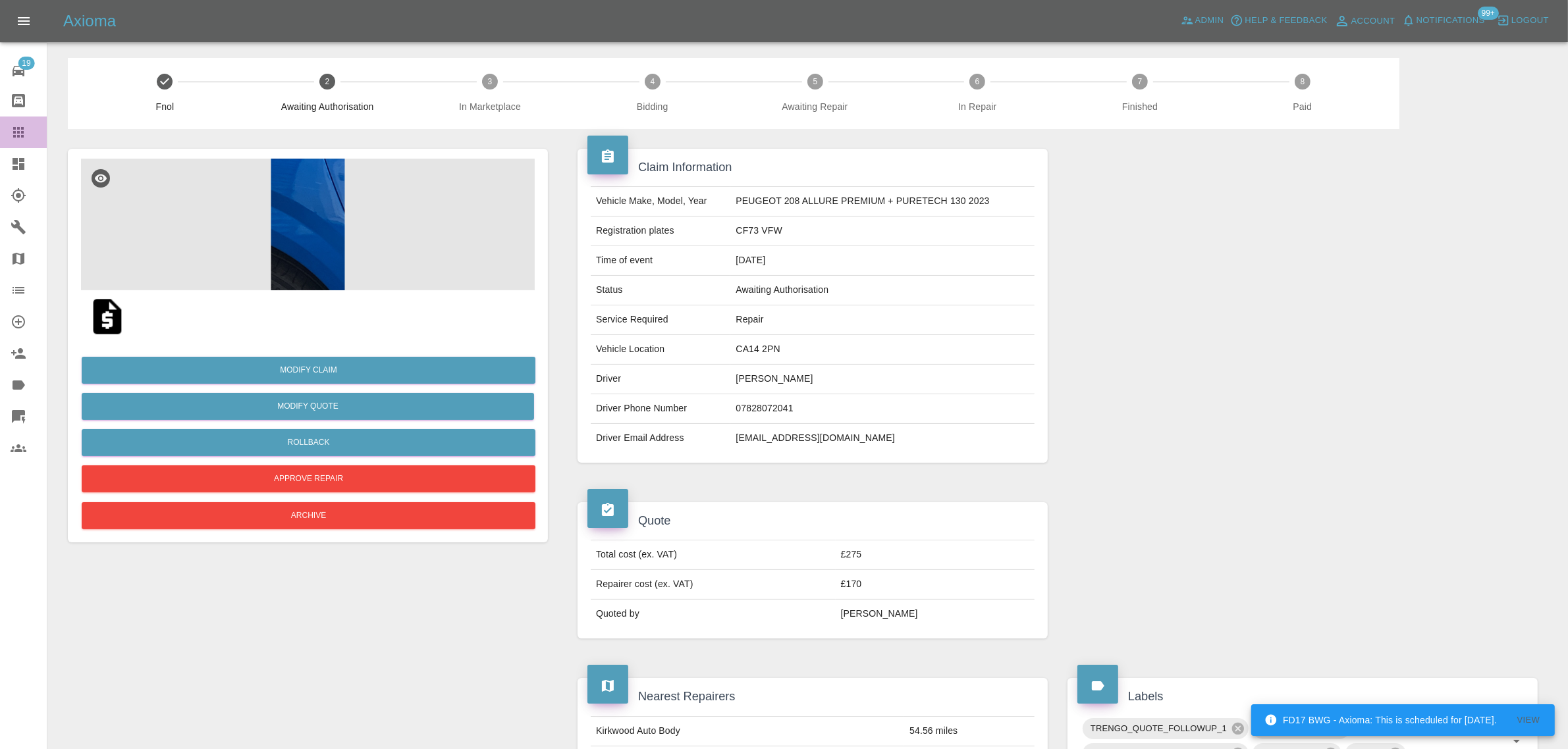
click at [15, 132] on icon at bounding box center [18, 132] width 11 height 11
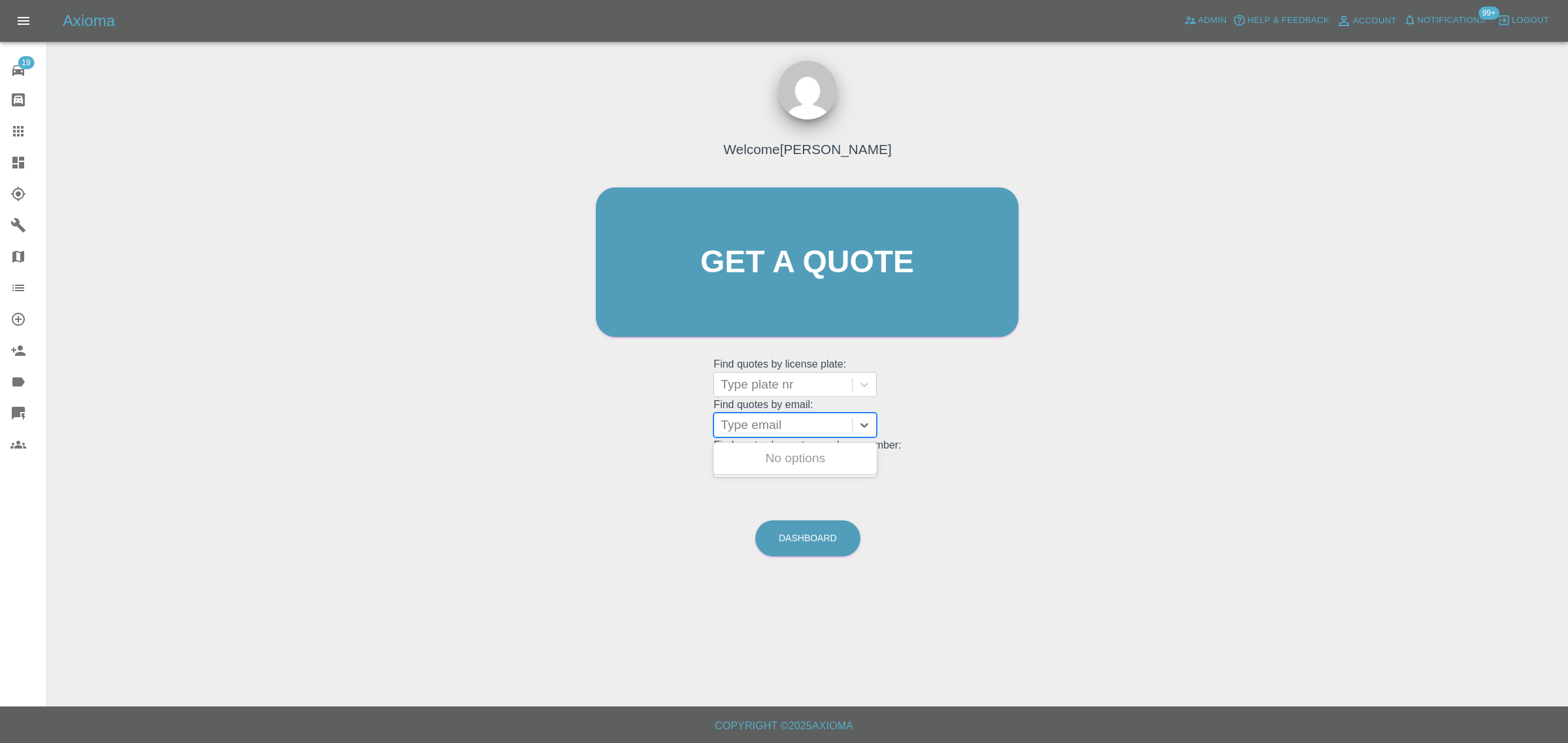
click at [745, 429] on div at bounding box center [783, 425] width 124 height 19
paste input "jkkilner@yahoo.co.uk"
type input "jkkilner@yahoo.co.uk"
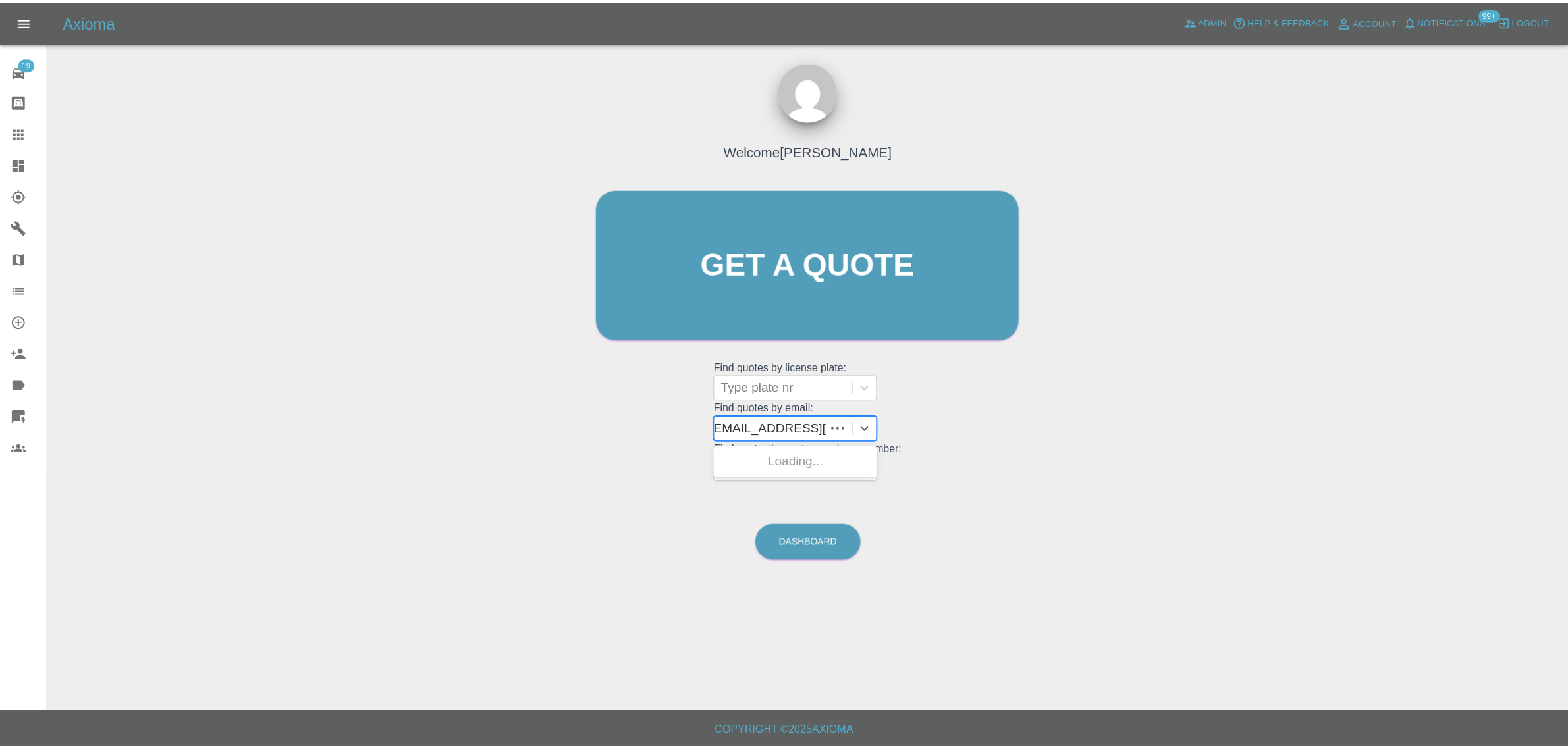
scroll to position [0, 0]
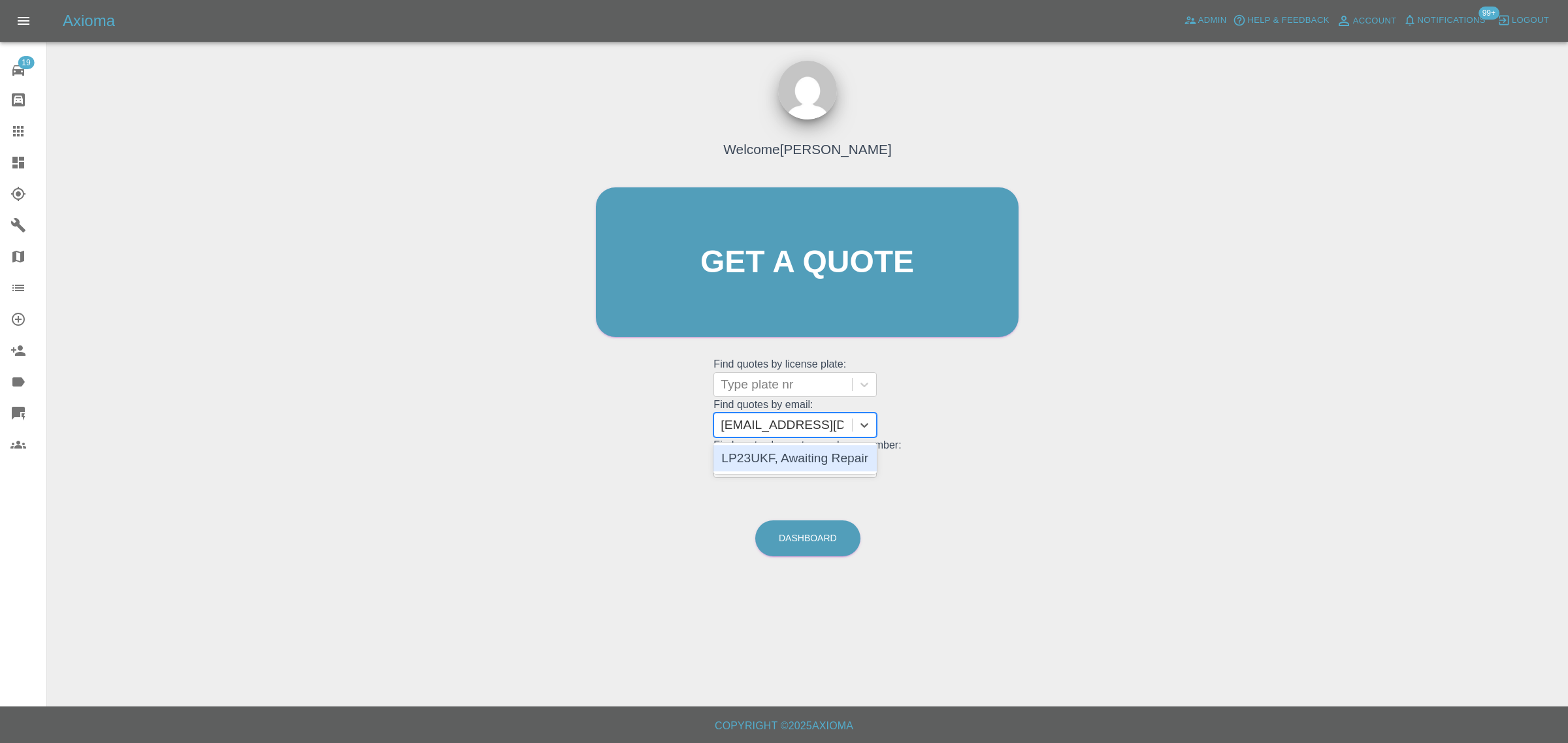
click at [761, 456] on div "LP23UKF, Awaiting Repair" at bounding box center [794, 458] width 164 height 26
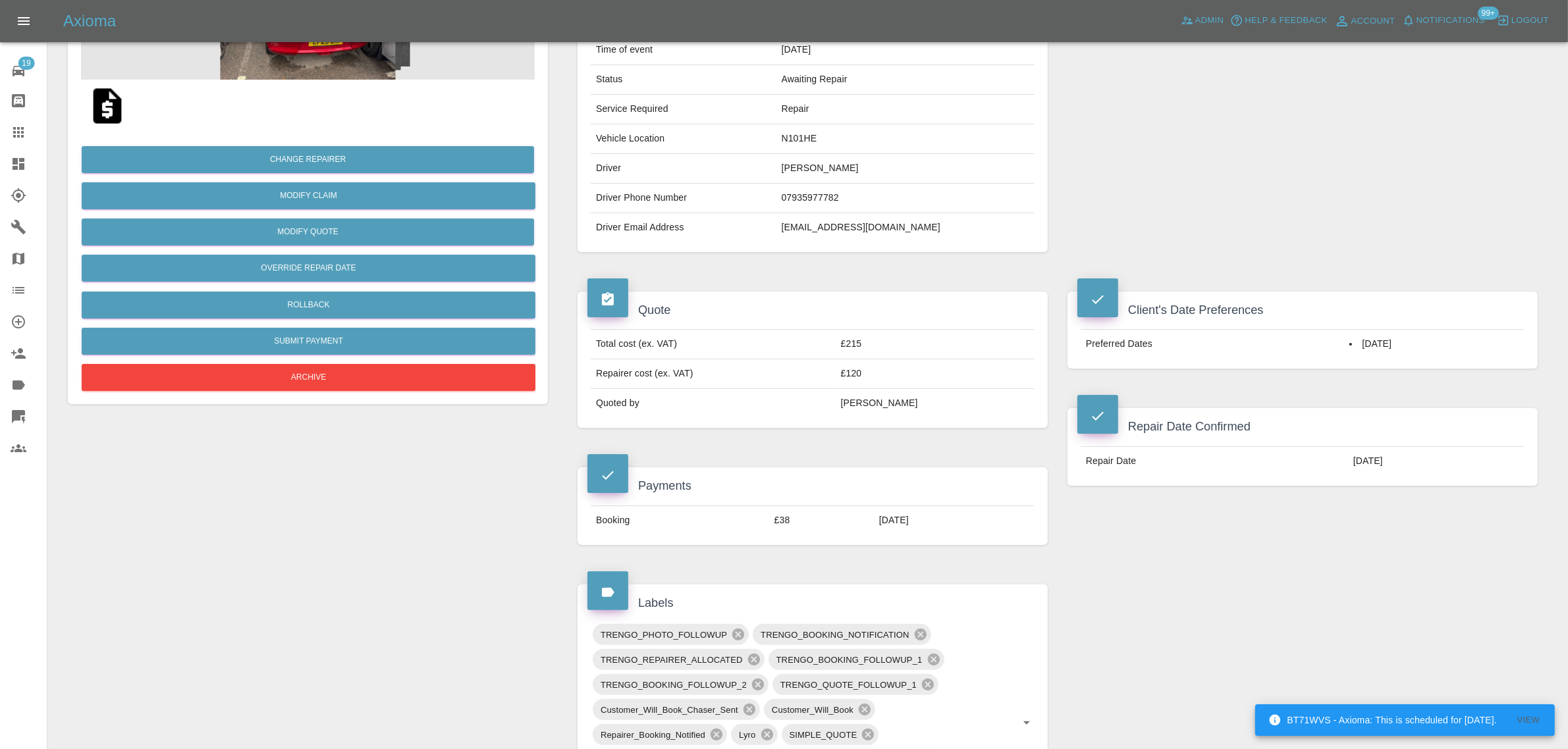
scroll to position [658, 0]
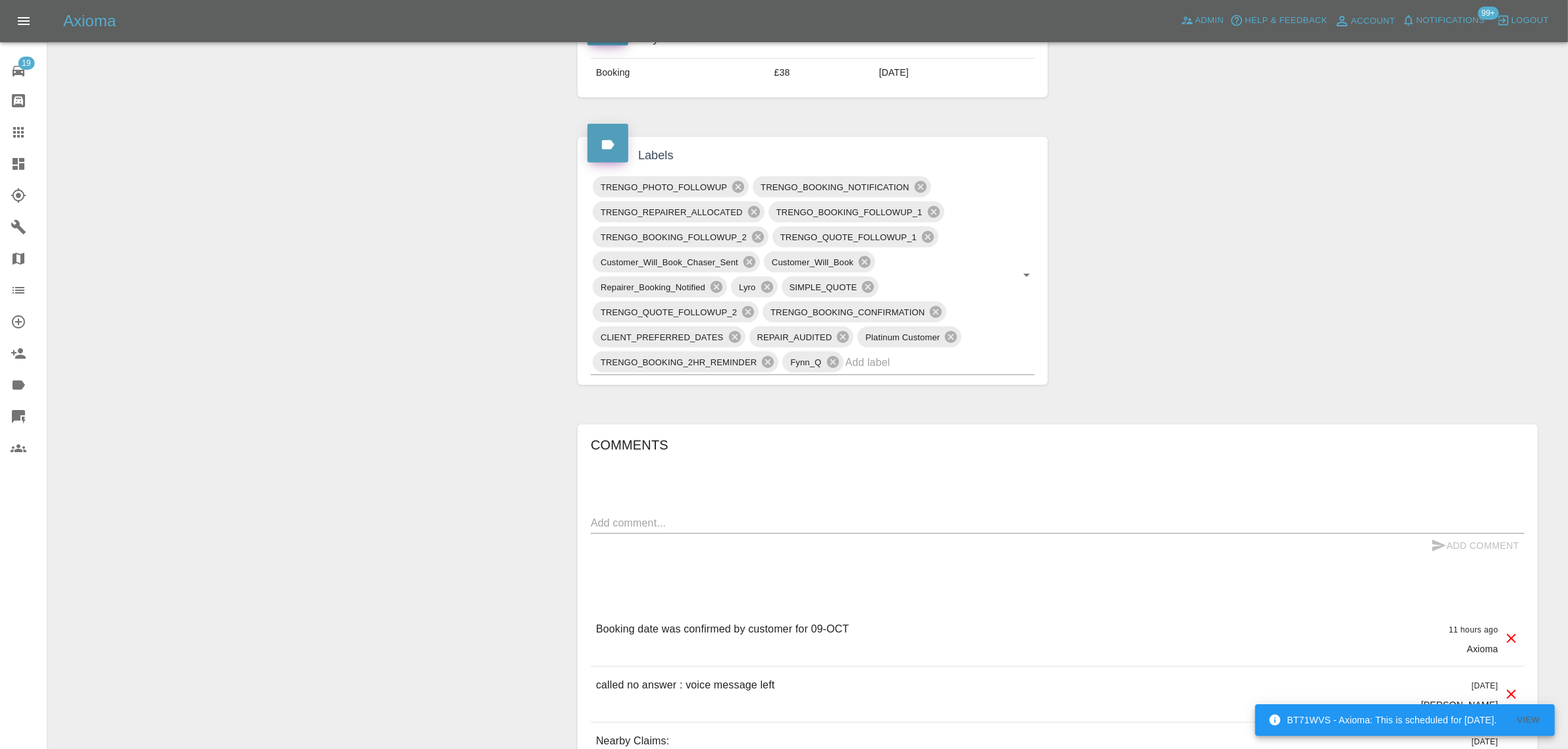
click at [743, 524] on textarea at bounding box center [1058, 522] width 934 height 15
paste textarea "I hope you are well. I have just made a booking for Thursday, 9th October for o…"
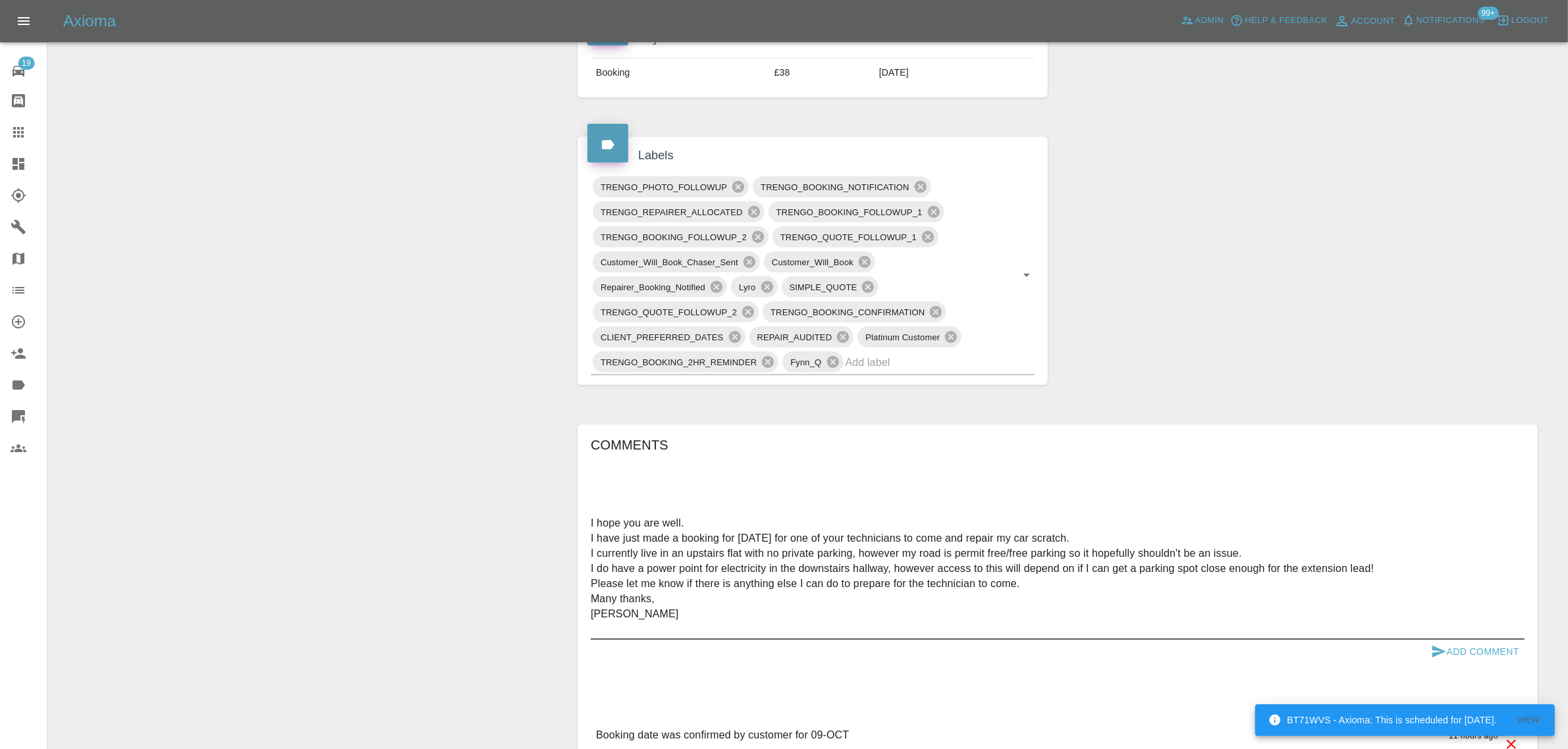
type textarea "I hope you are well. I have just made a booking for Thursday, 9th October for o…"
click at [1459, 650] on button "Add Comment" at bounding box center [1475, 651] width 99 height 25
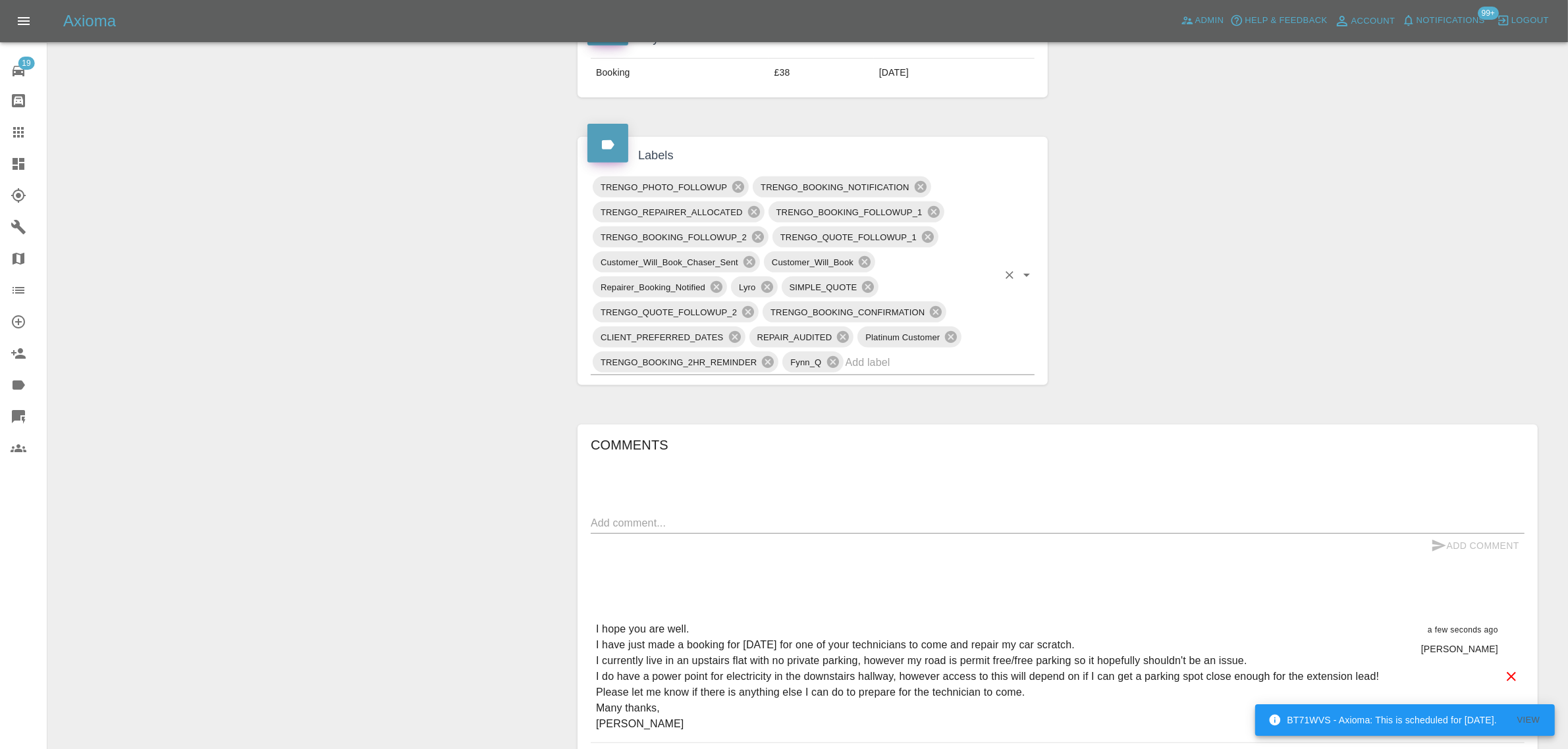
click at [897, 362] on input "text" at bounding box center [922, 362] width 152 height 21
type input "space"
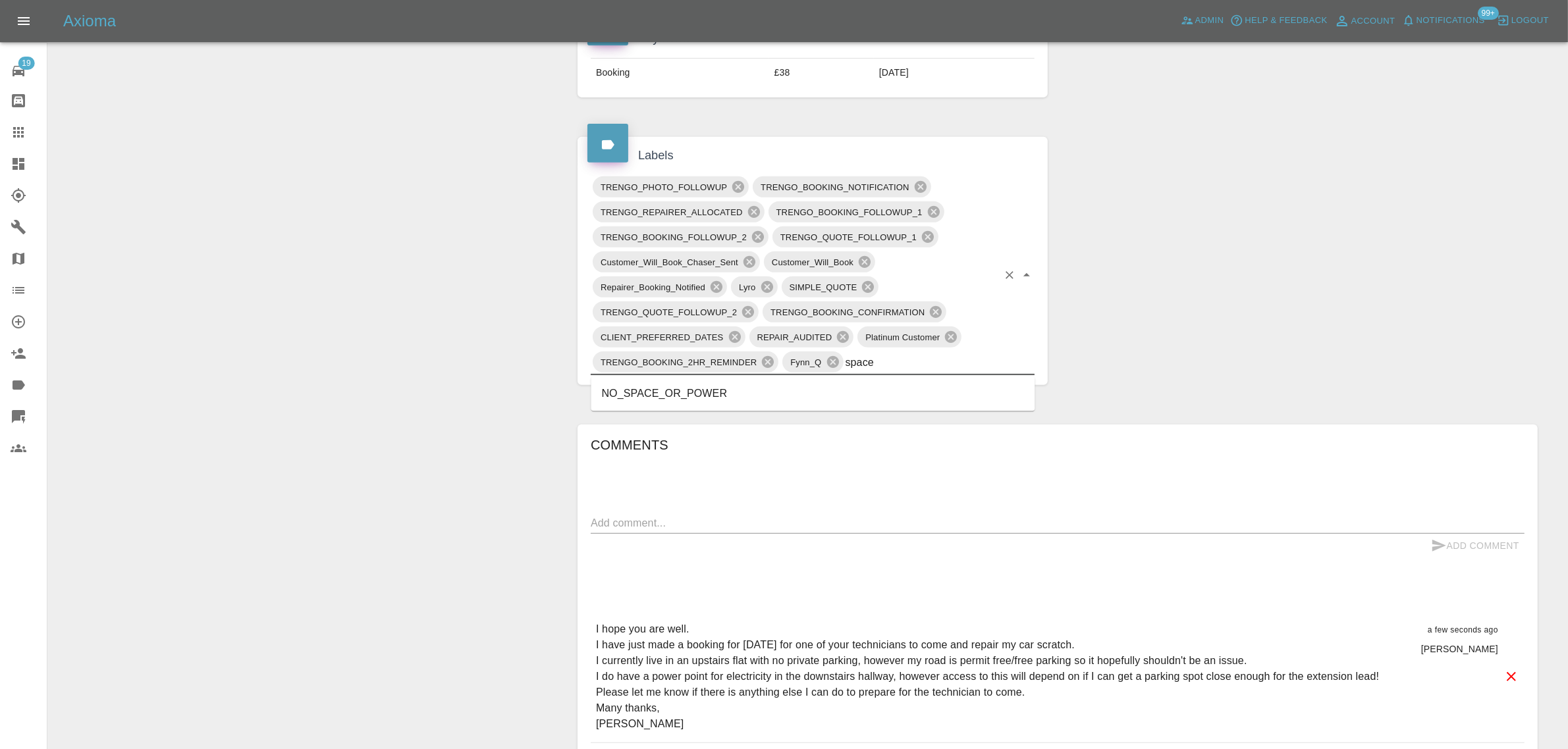
click at [764, 385] on li "NO_SPACE_OR_POWER" at bounding box center [814, 395] width 444 height 24
click at [21, 135] on icon at bounding box center [19, 132] width 16 height 16
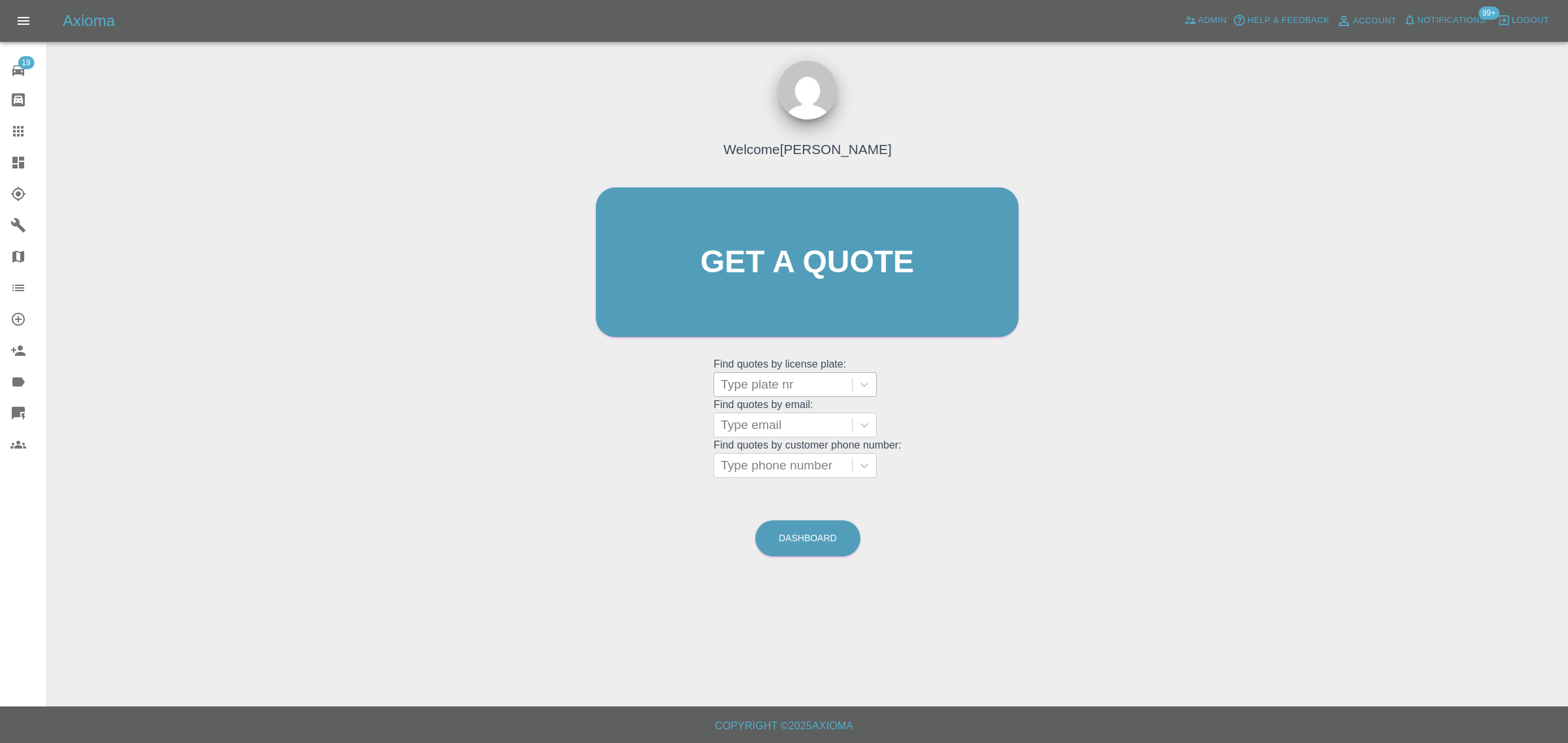
click at [753, 389] on div at bounding box center [783, 385] width 124 height 19
click at [697, 402] on div "Welcome Saleem Anwar Get a quote Get a quote Find quotes by license plate: Type…" at bounding box center [807, 287] width 451 height 395
click at [747, 423] on div at bounding box center [783, 425] width 124 height 19
paste input "closeprotectionconcepts@hotmail.com"
type input "closeprotectionconcepts@hotmail.com"
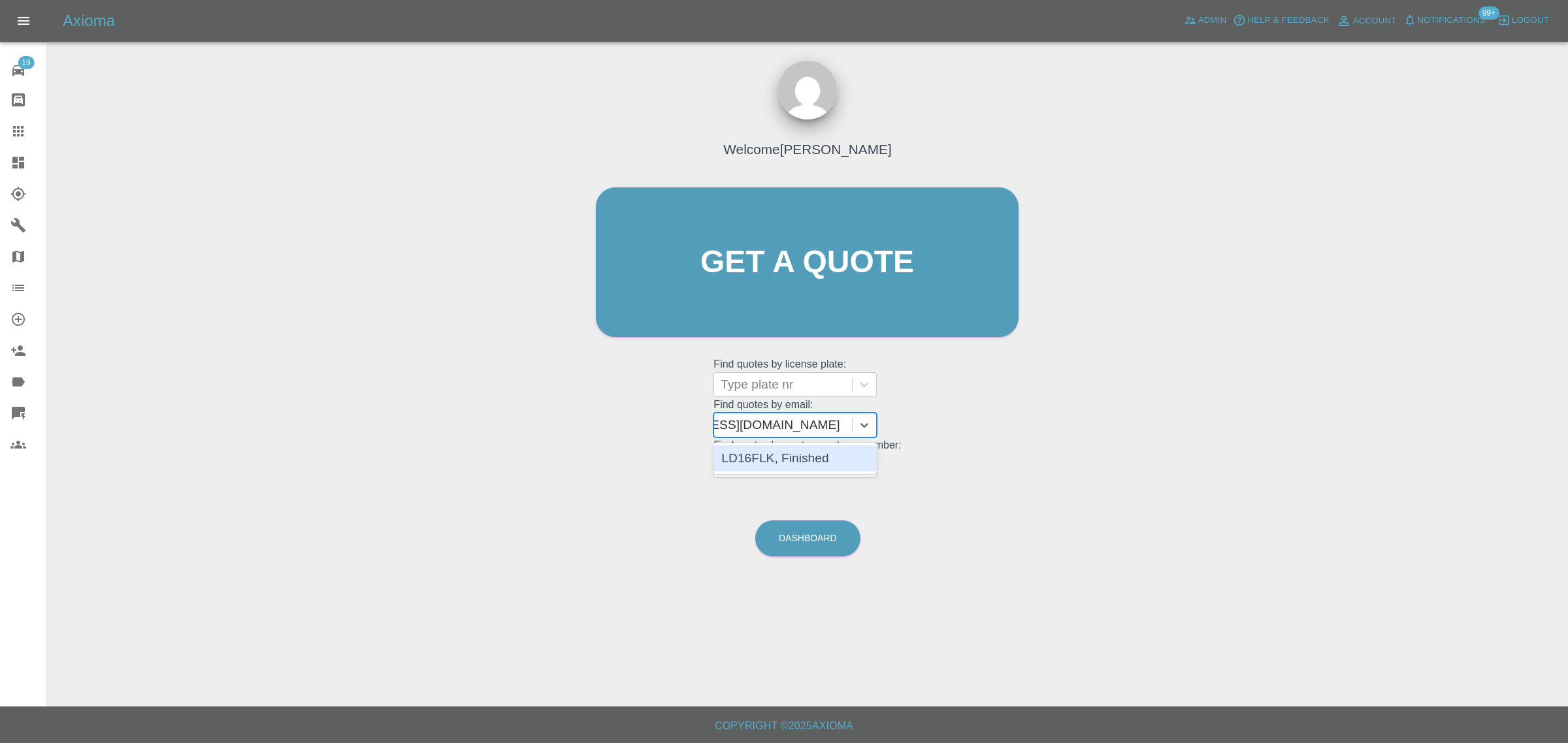
scroll to position [0, 82]
click at [758, 460] on div "LD16FLK, Finished" at bounding box center [794, 458] width 164 height 26
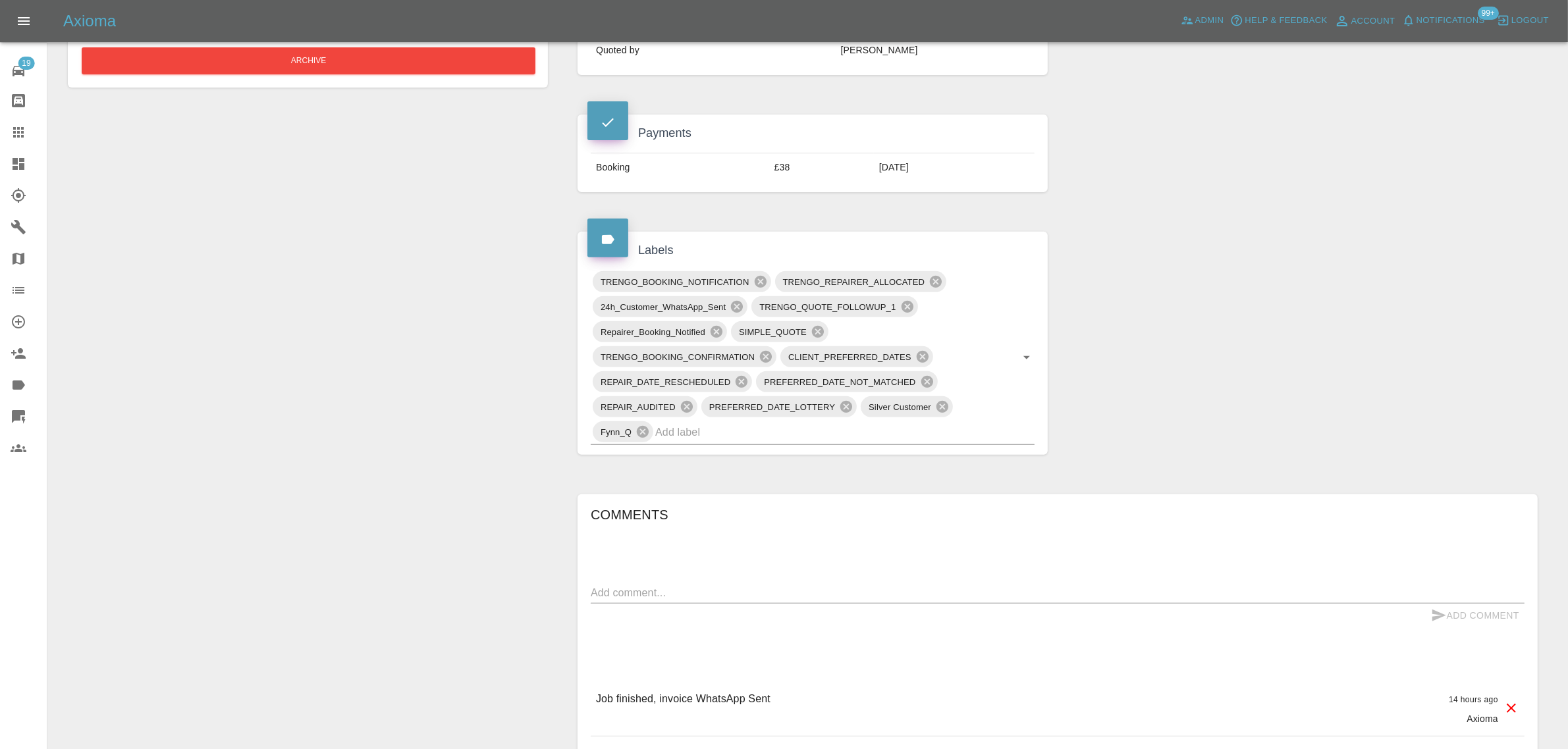
scroll to position [741, 0]
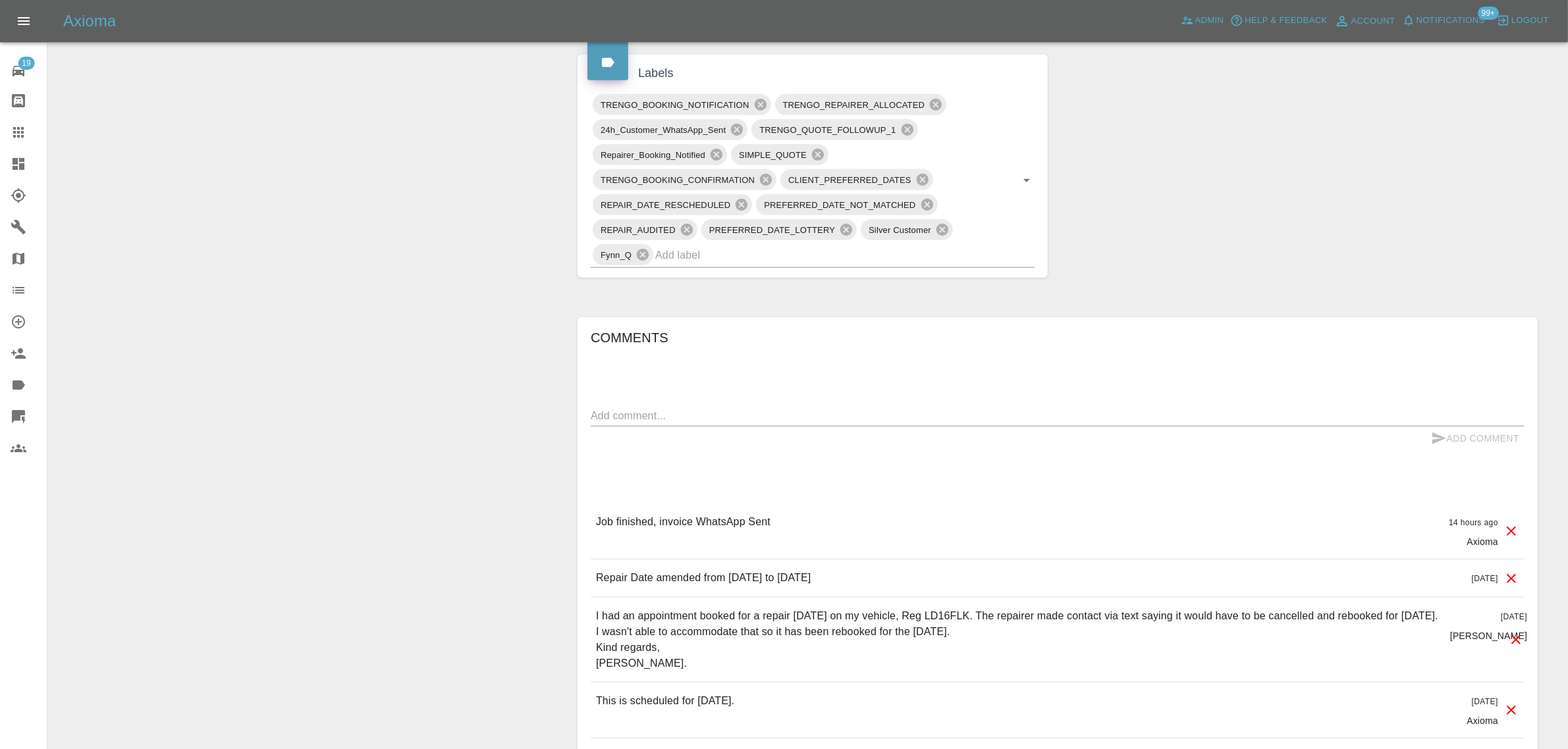
click at [717, 421] on textarea at bounding box center [1058, 415] width 934 height 15
paste textarea "Thank you for the email. I would like to please hold off temporarily as I have …"
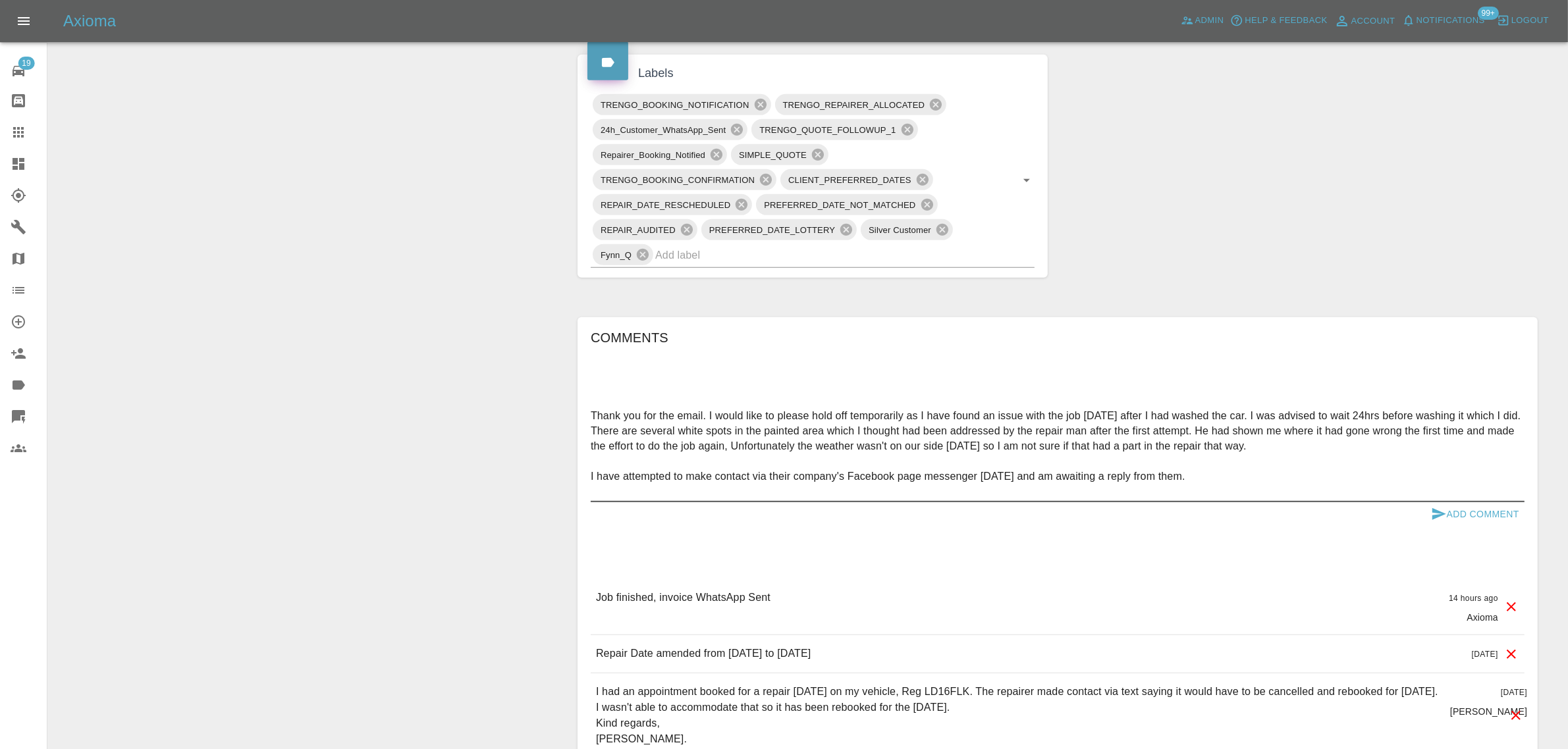
type textarea "Thank you for the email. I would like to please hold off temporarily as I have …"
click at [1467, 511] on button "Add Comment" at bounding box center [1475, 514] width 99 height 25
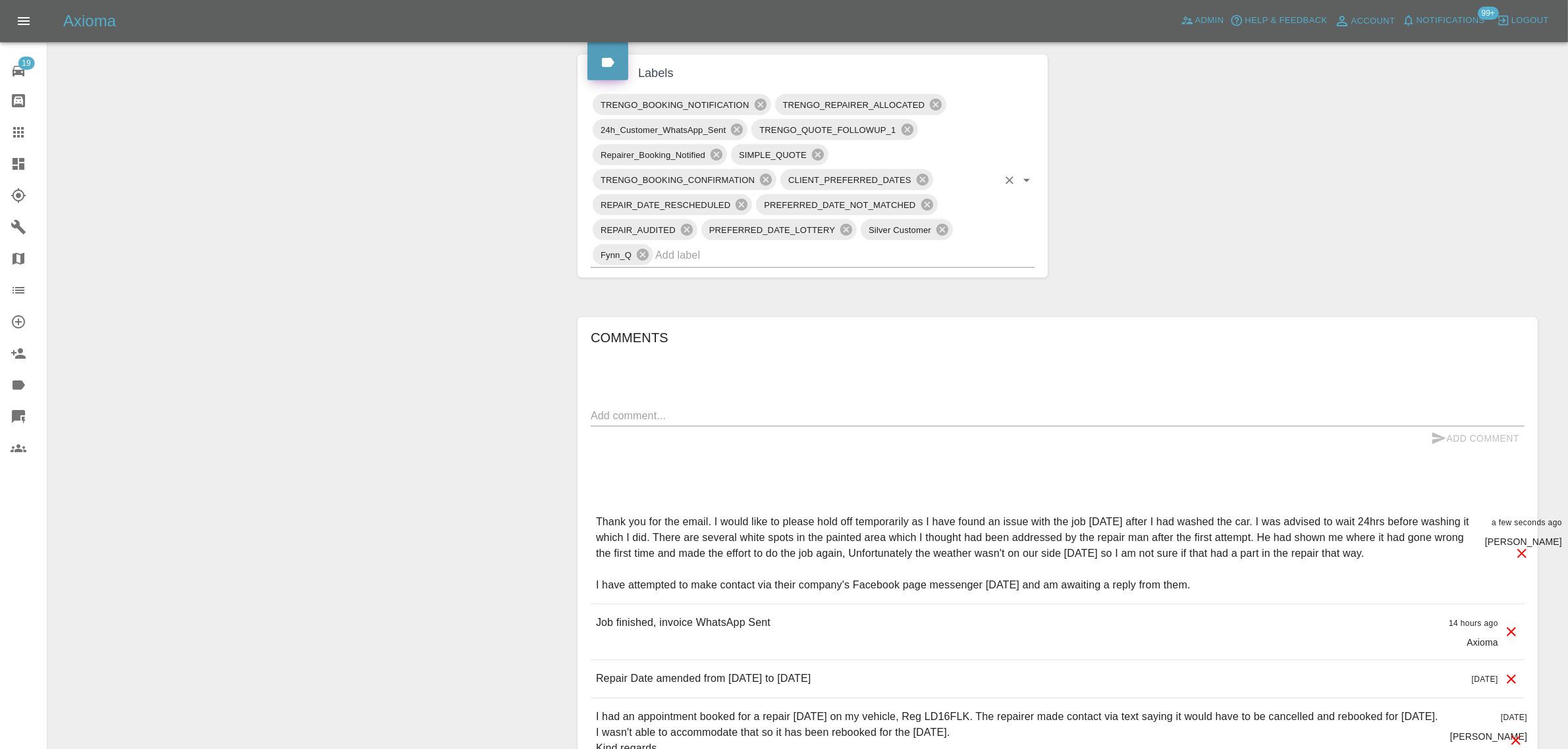
click at [745, 259] on input "text" at bounding box center [826, 255] width 343 height 21
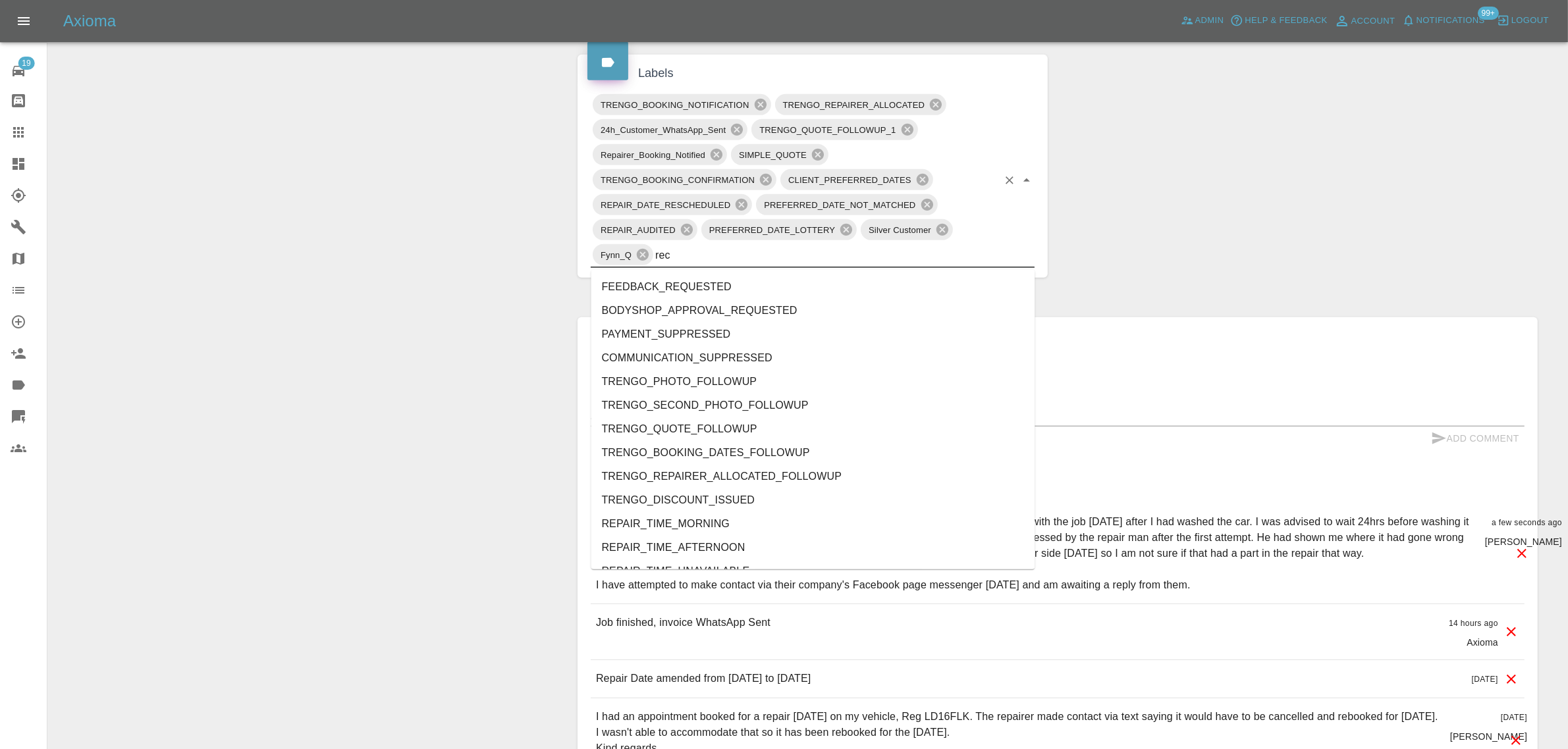
type input "rect"
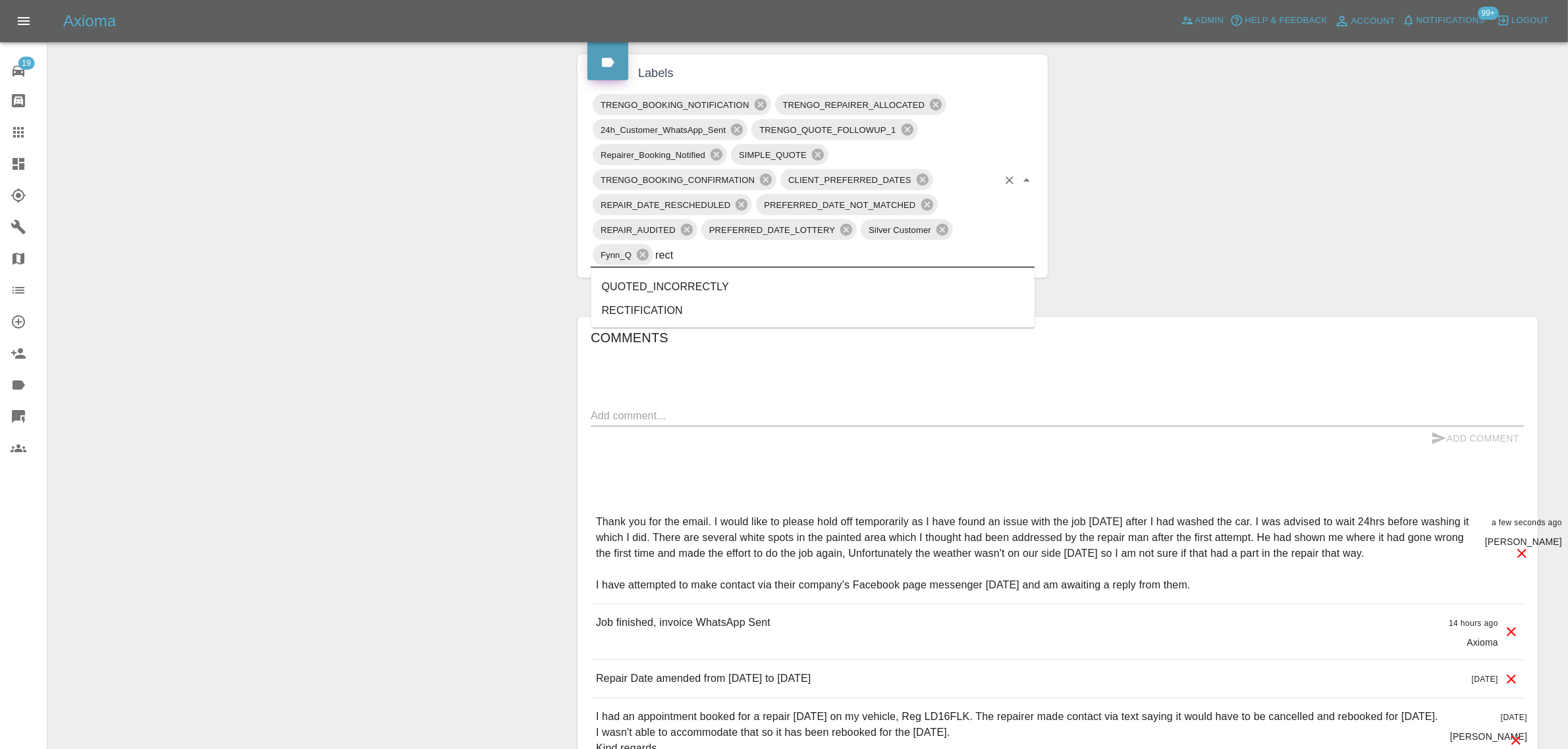
click at [666, 308] on li "RECTIFICATION" at bounding box center [814, 311] width 444 height 24
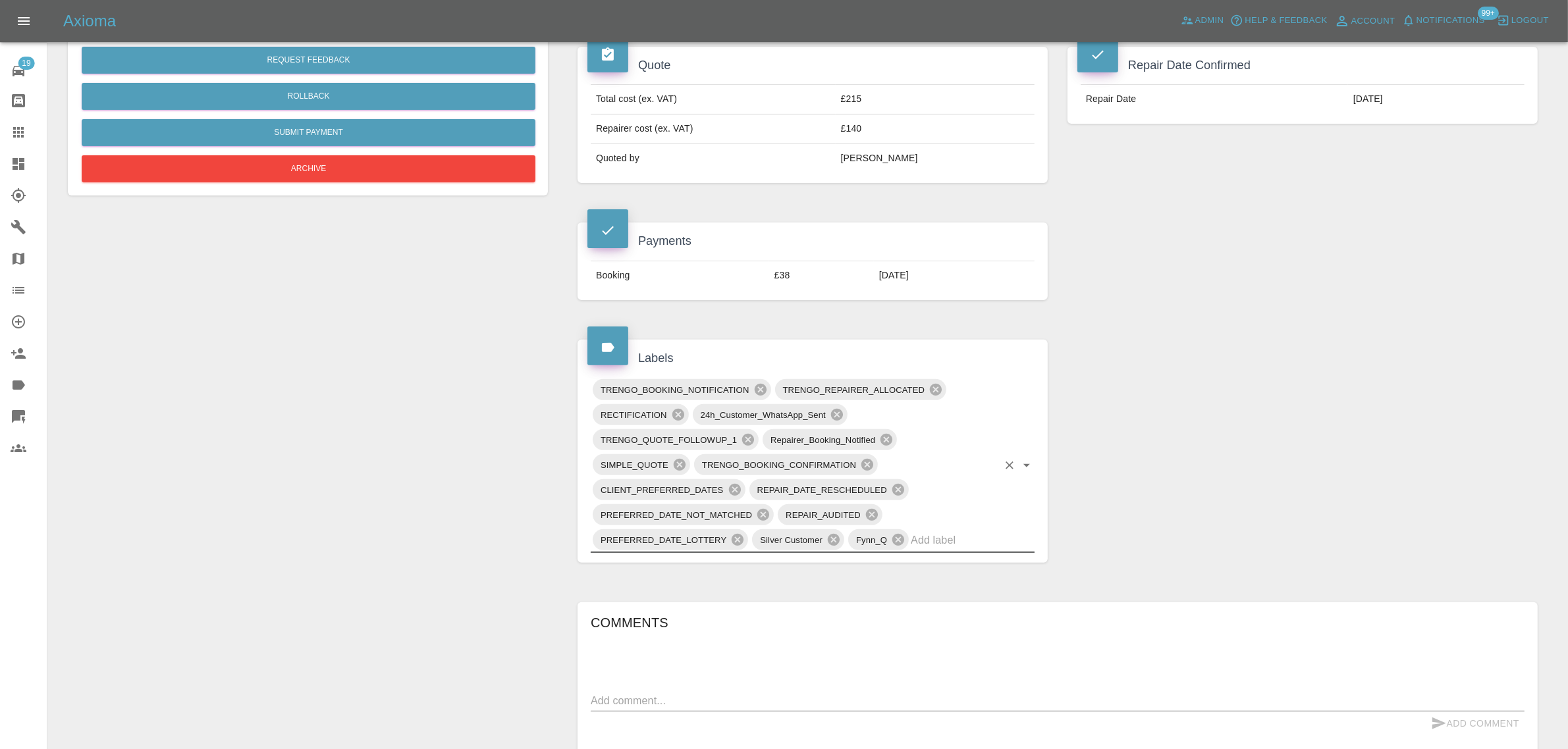
scroll to position [247, 0]
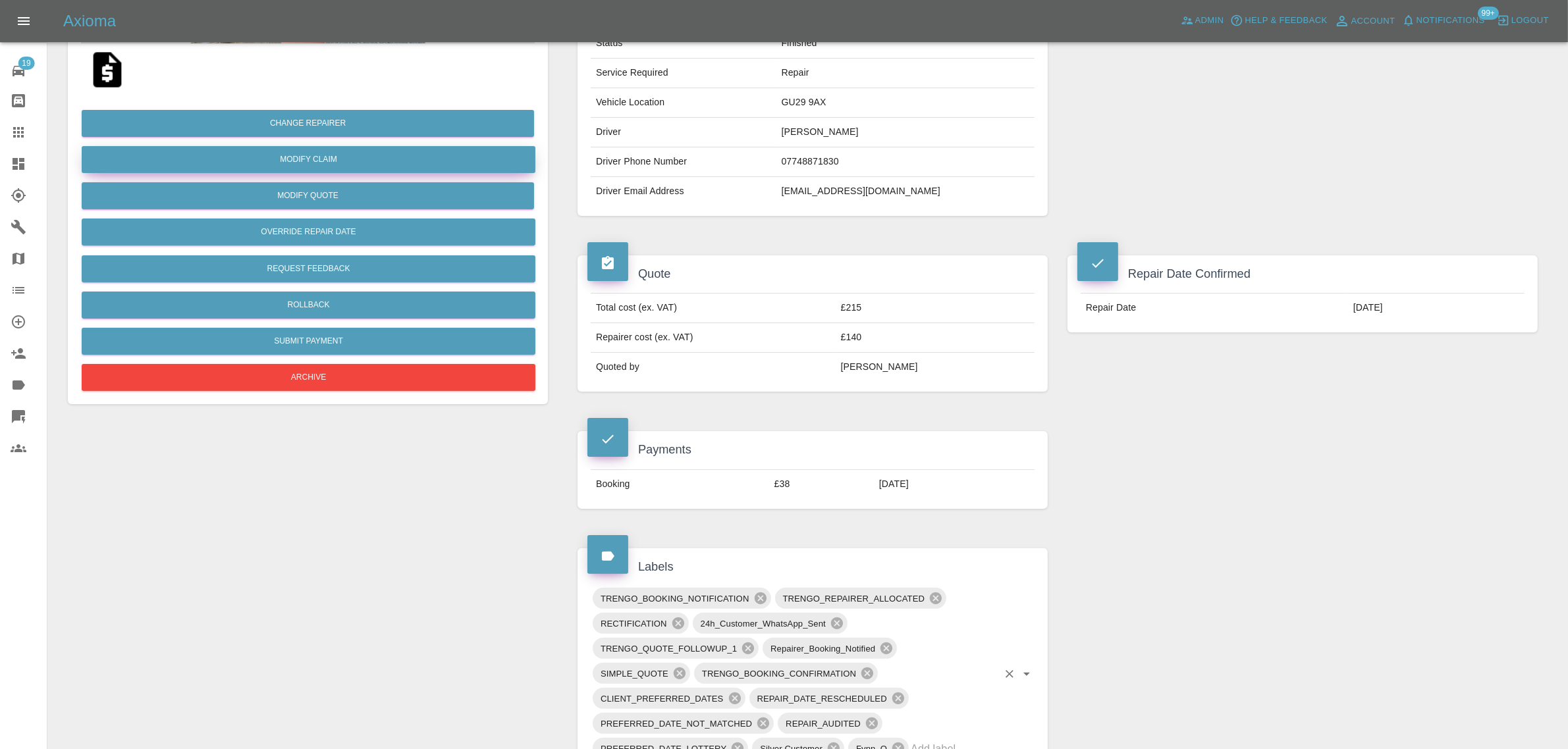
click at [249, 151] on link "Modify Claim" at bounding box center [309, 159] width 454 height 27
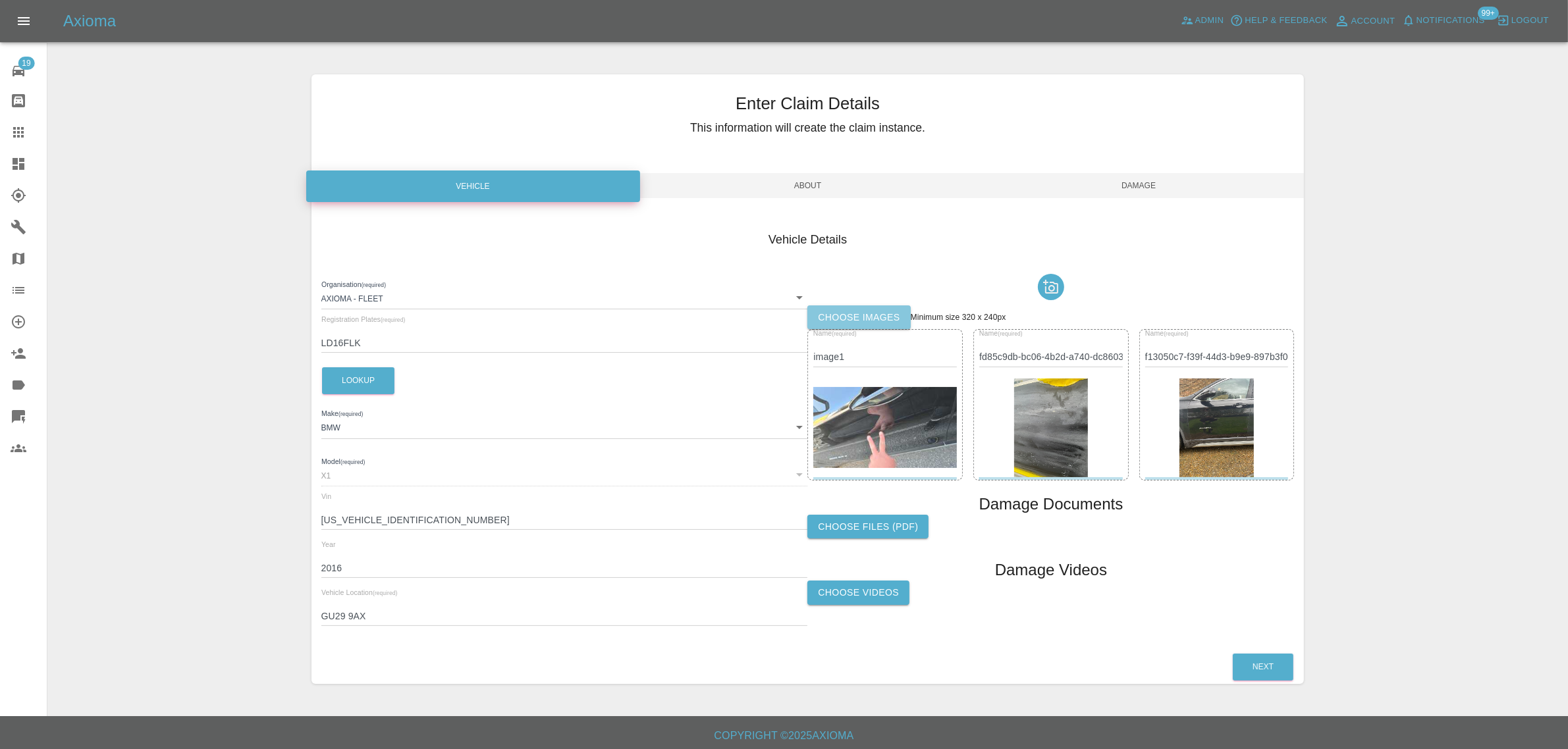
click at [846, 314] on label "Choose images" at bounding box center [859, 318] width 103 height 25
click at [0, 0] on input "Choose images" at bounding box center [0, 0] width 0 height 0
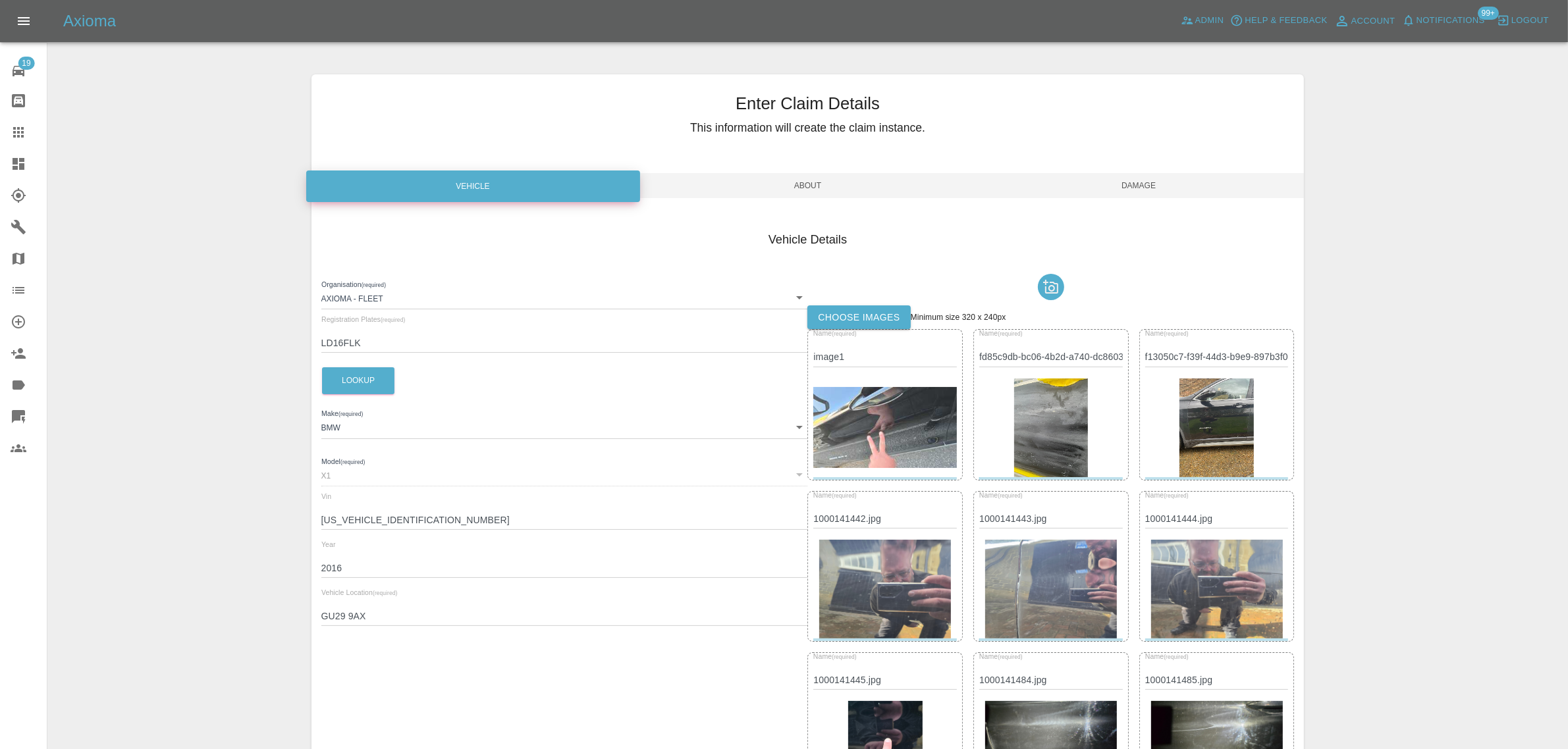
click at [1137, 182] on span "Damage" at bounding box center [1139, 185] width 332 height 25
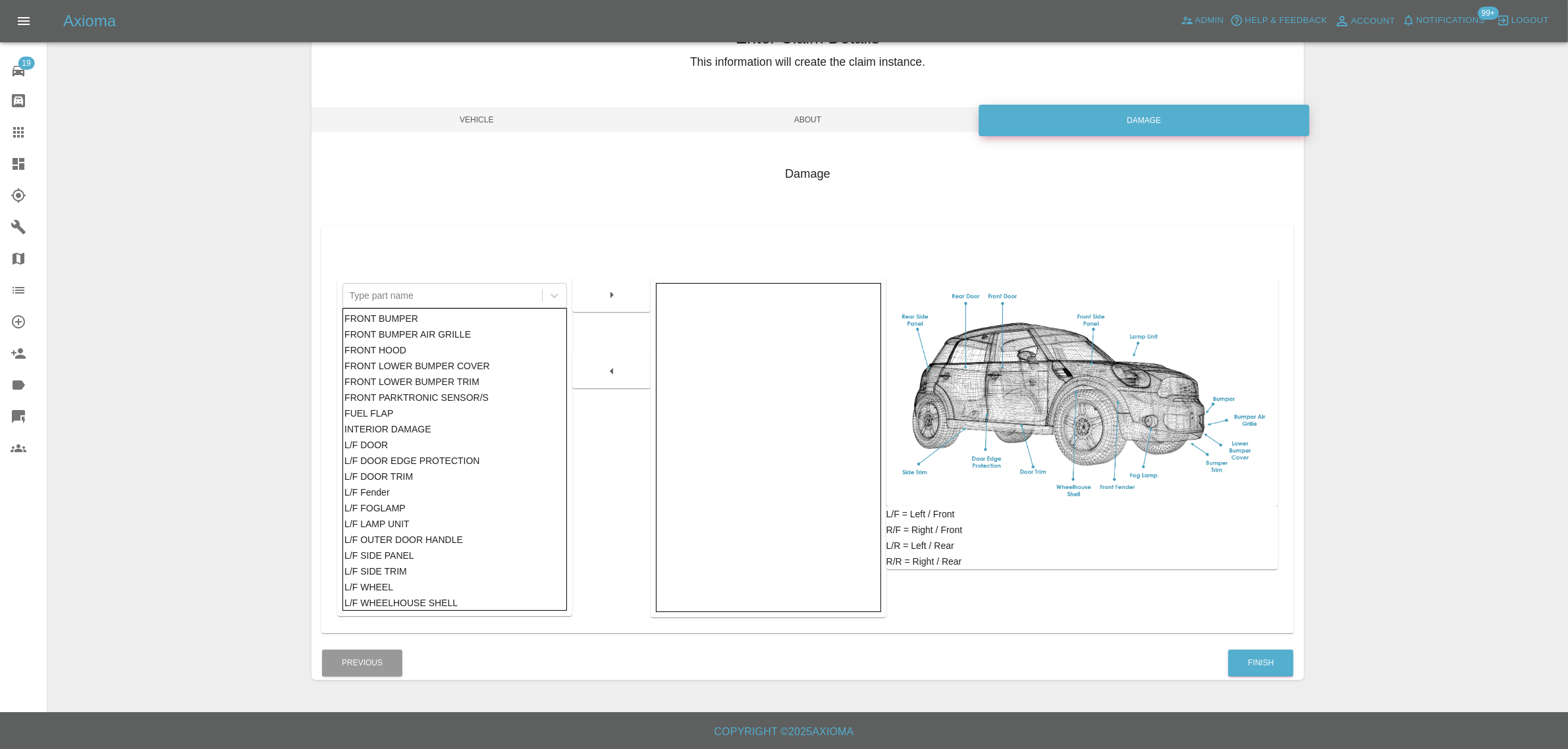
scroll to position [64, 0]
click at [1279, 651] on button "Finish" at bounding box center [1261, 664] width 65 height 27
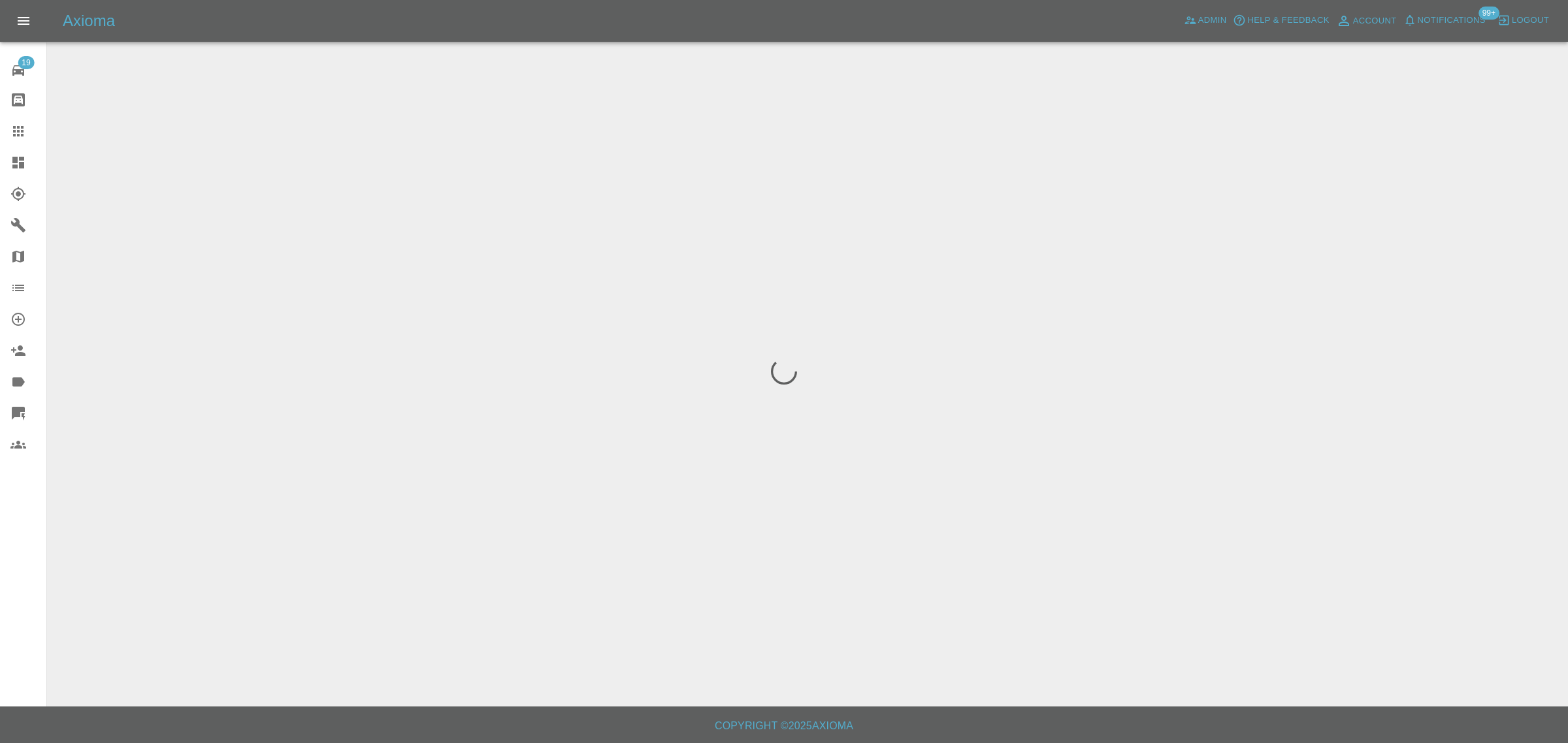
click at [14, 617] on div "19 Repair home Bodyshop home Claims Dashboard Explorer Garages Map Organization…" at bounding box center [24, 371] width 47 height 743
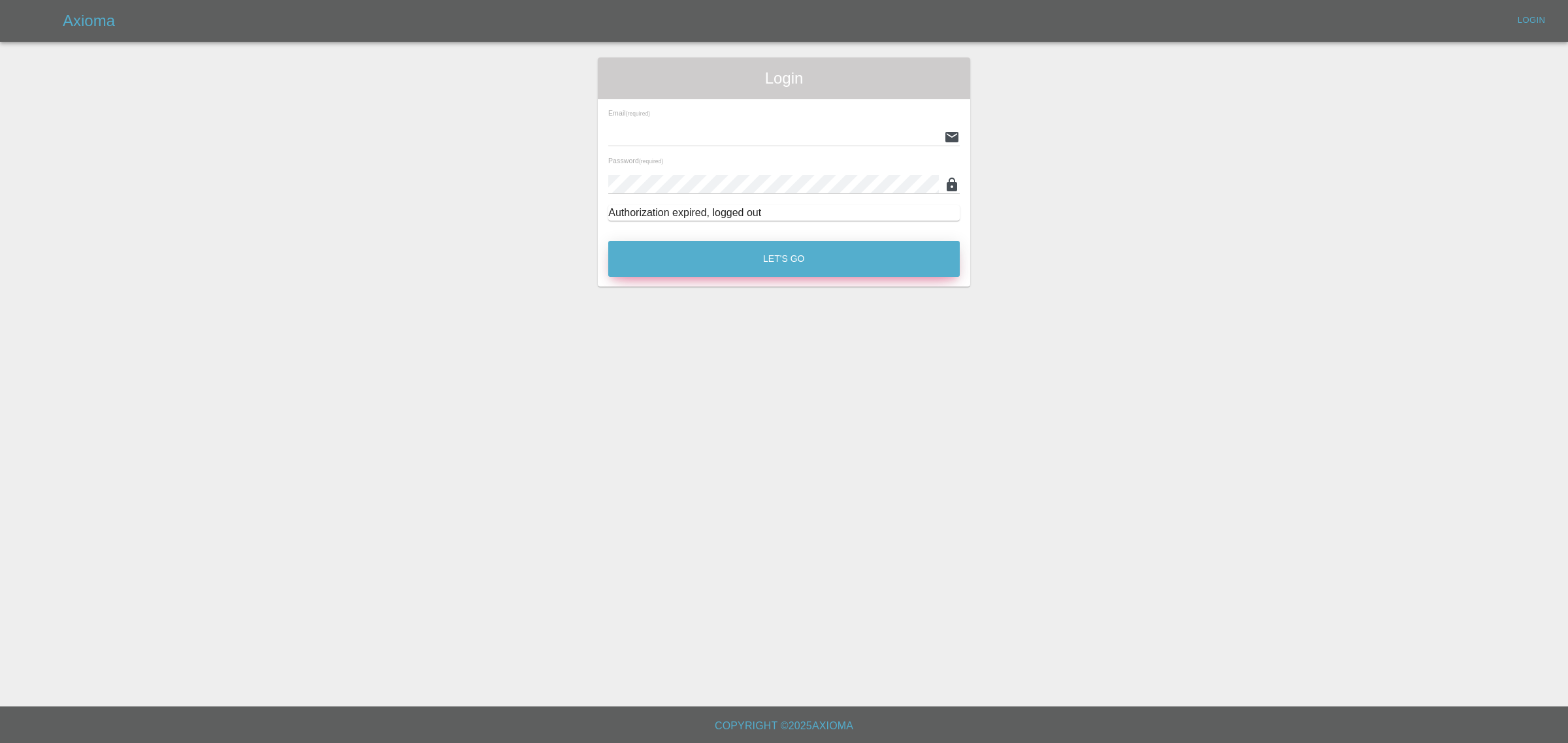
type input "[EMAIL_ADDRESS][DOMAIN_NAME]"
click at [749, 266] on button "Let's Go" at bounding box center [784, 258] width 352 height 36
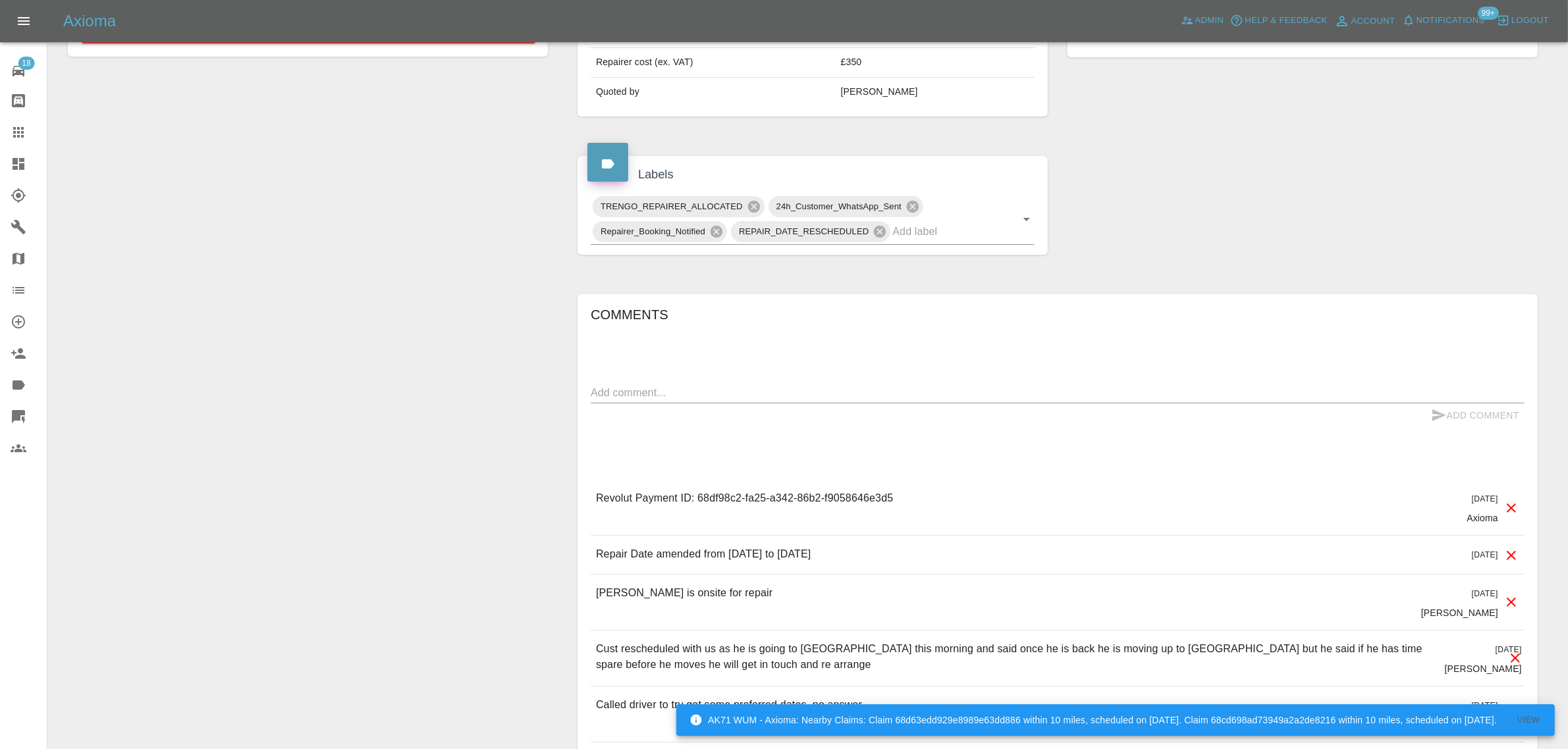
scroll to position [576, 0]
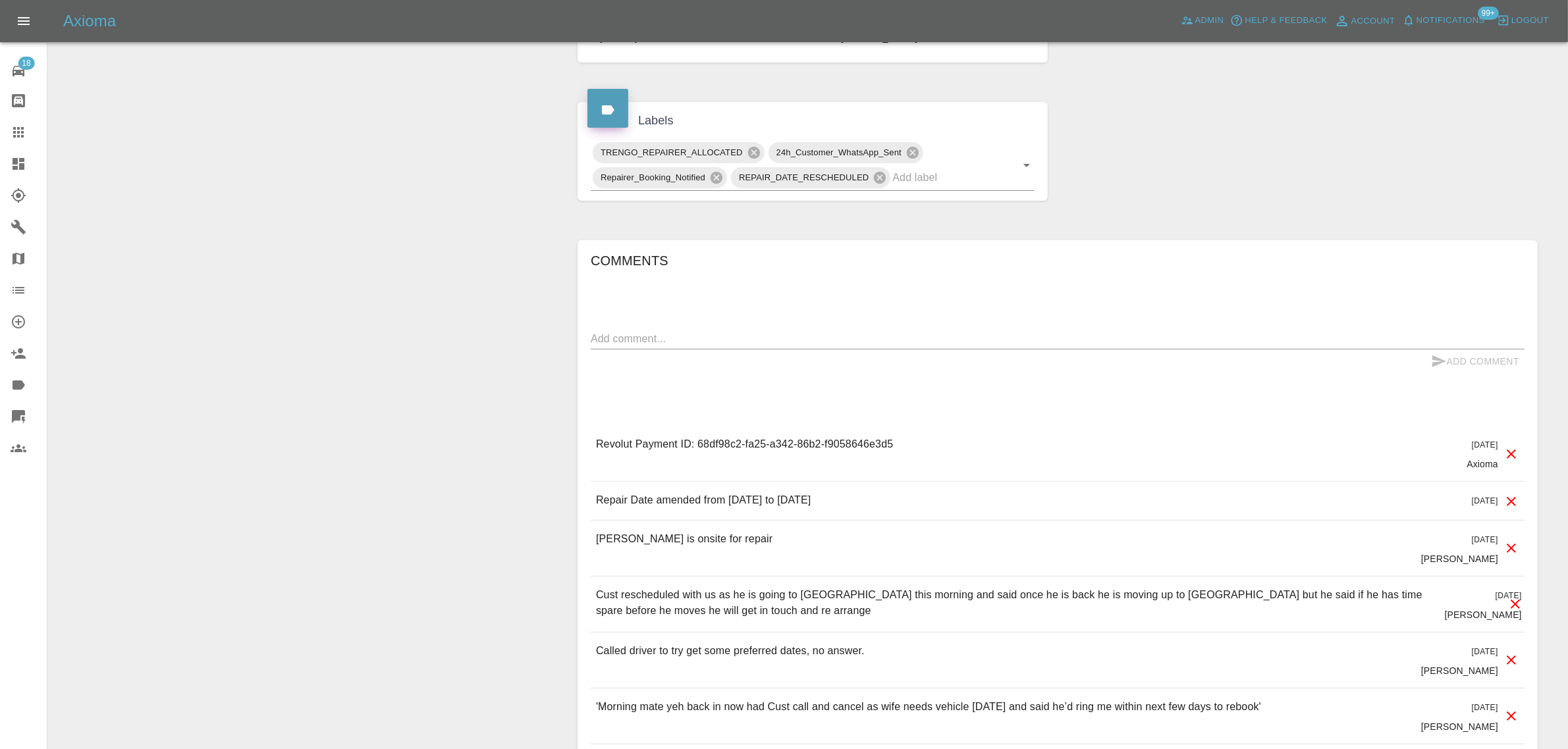
click at [775, 444] on p "Revolut Payment ID: 68df98c2-fa25-a342-86b2-f9058646e3d5" at bounding box center [745, 444] width 297 height 16
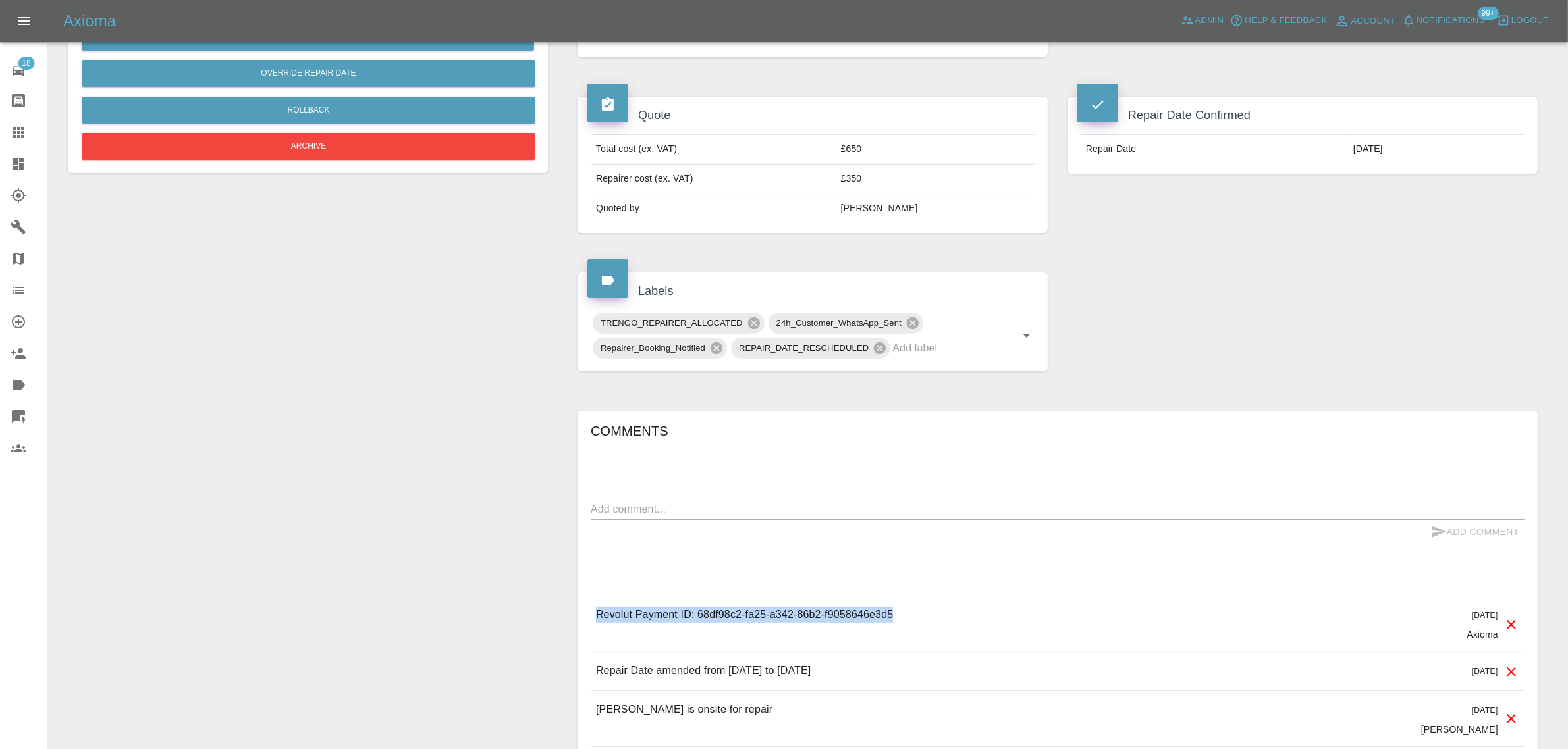
scroll to position [0, 0]
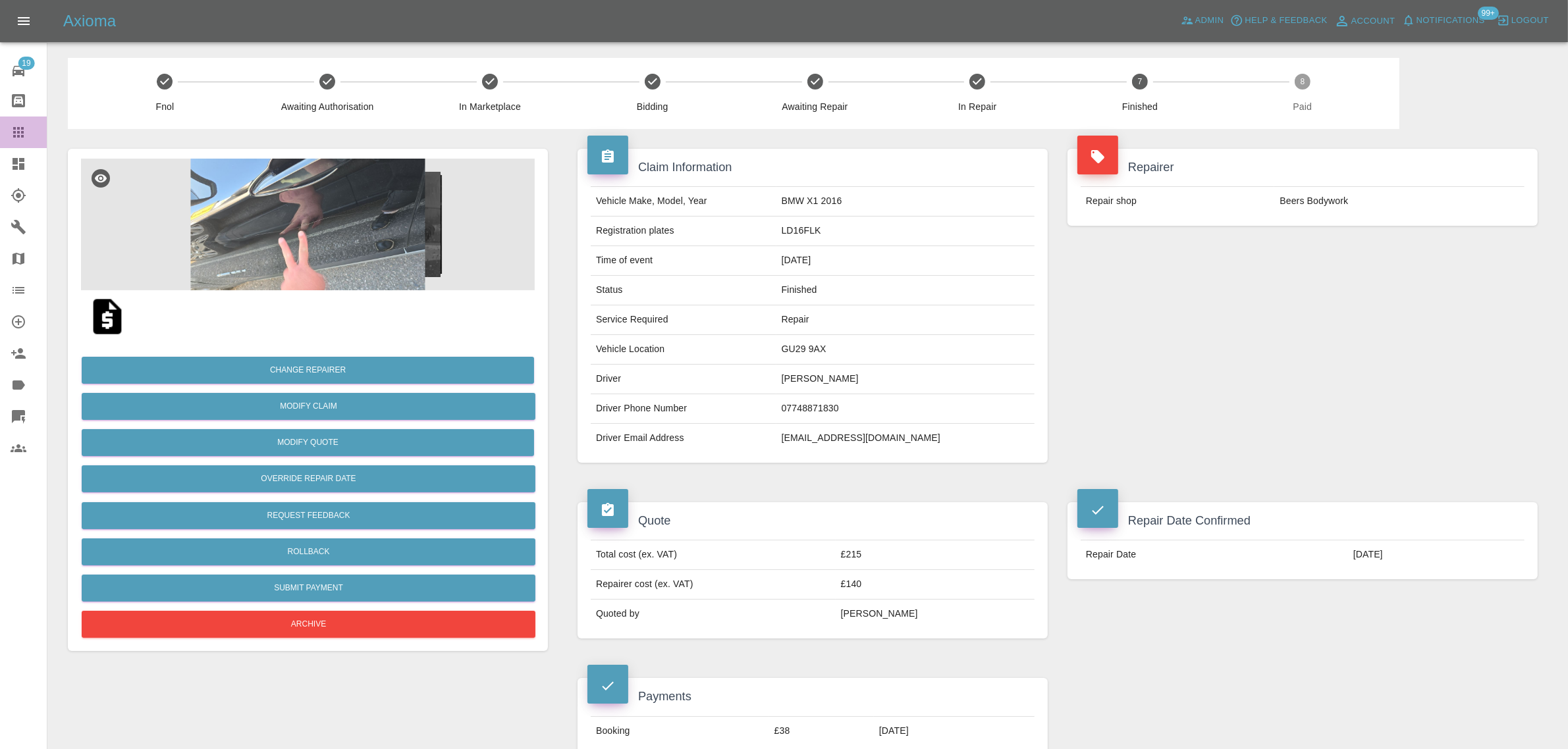
click at [23, 135] on icon at bounding box center [19, 132] width 16 height 16
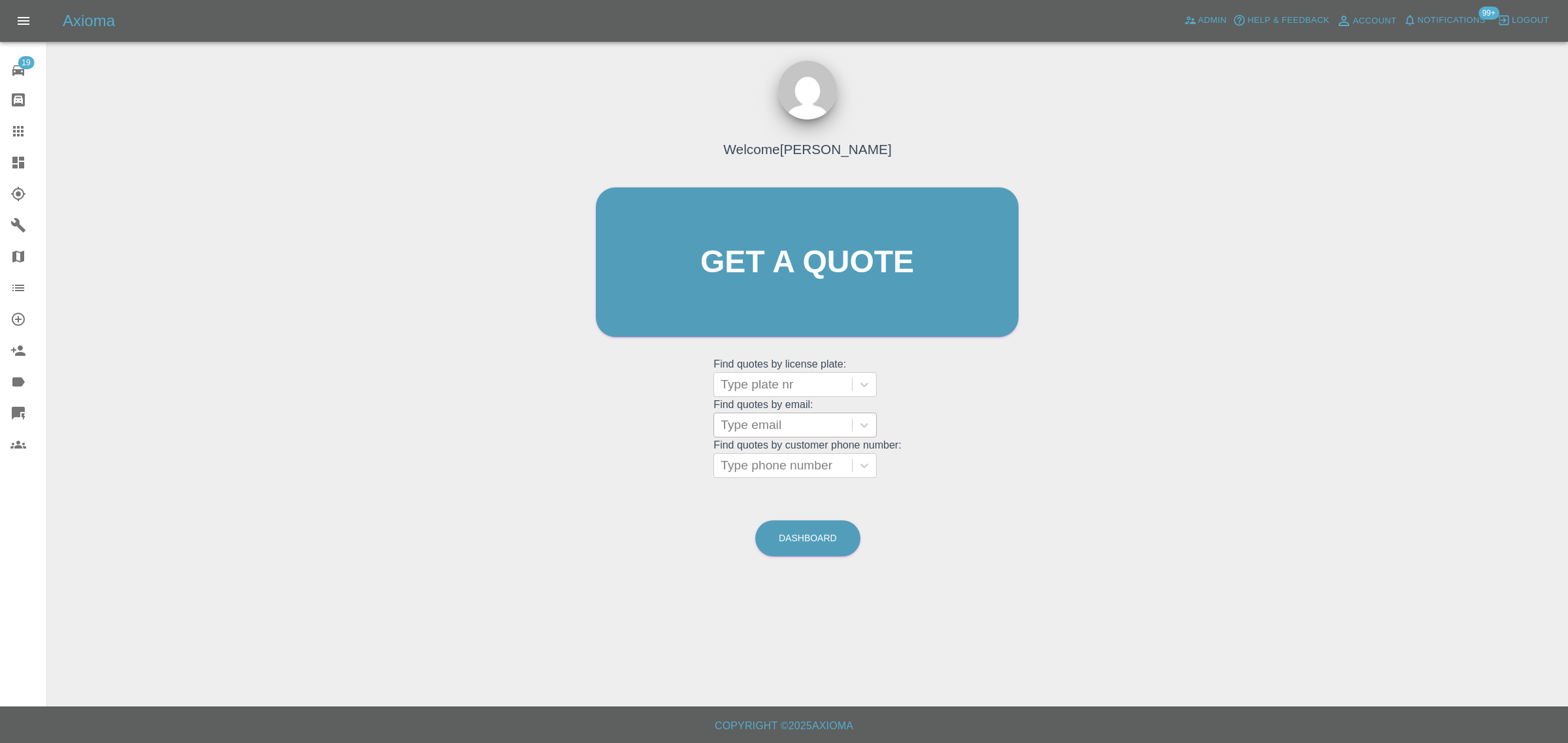
click at [737, 380] on div at bounding box center [783, 385] width 124 height 19
drag, startPoint x: 686, startPoint y: 409, endPoint x: 749, endPoint y: 416, distance: 63.4
click at [700, 409] on div "Welcome Saleem Anwar Get a quote Get a quote Find quotes by license plate: Type…" at bounding box center [807, 287] width 451 height 395
click at [749, 416] on div at bounding box center [783, 425] width 124 height 19
paste input "jittyfitness@gmail.com"
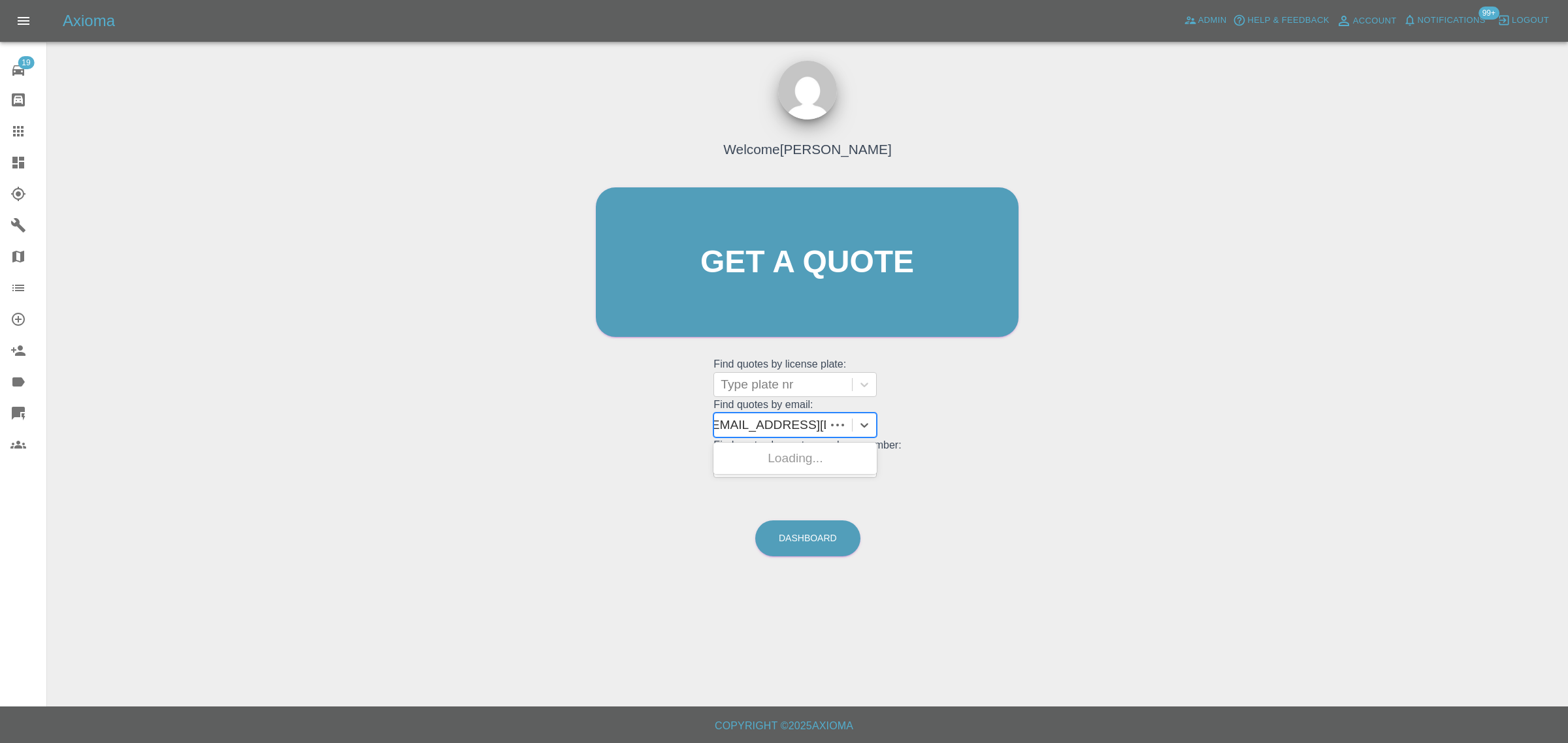
type input "jittyfitness@gmail.co"
click at [767, 464] on div "LR56ESG, Awaiting Repair" at bounding box center [794, 466] width 164 height 42
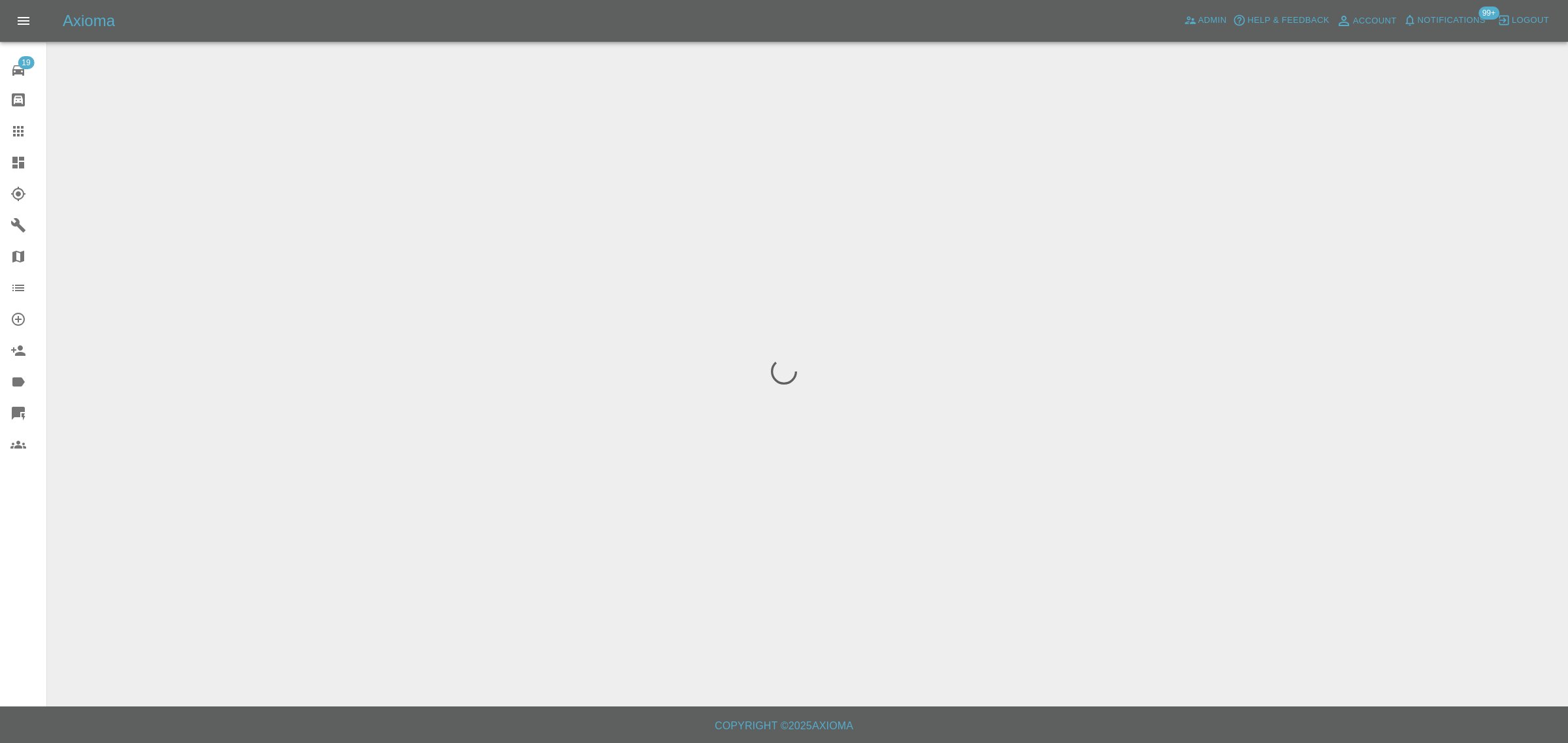
click at [28, 611] on div "19 Repair home Bodyshop home Claims Dashboard Explorer Garages Map Organization…" at bounding box center [24, 371] width 47 height 743
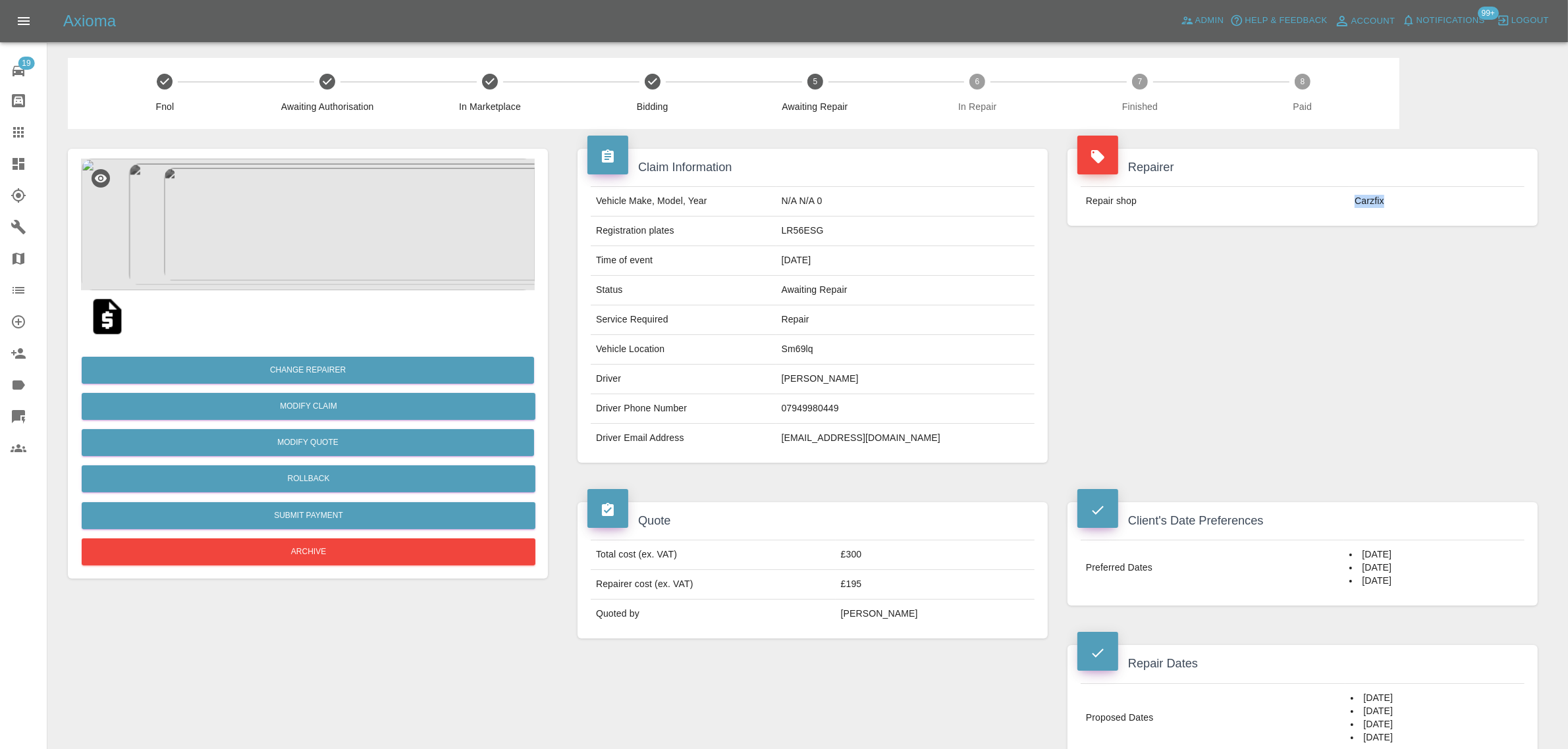
drag, startPoint x: 1345, startPoint y: 208, endPoint x: 1396, endPoint y: 204, distance: 51.2
click at [1396, 204] on tr "Repair shop Carzfix" at bounding box center [1303, 200] width 444 height 29
copy tr "Carzfix"
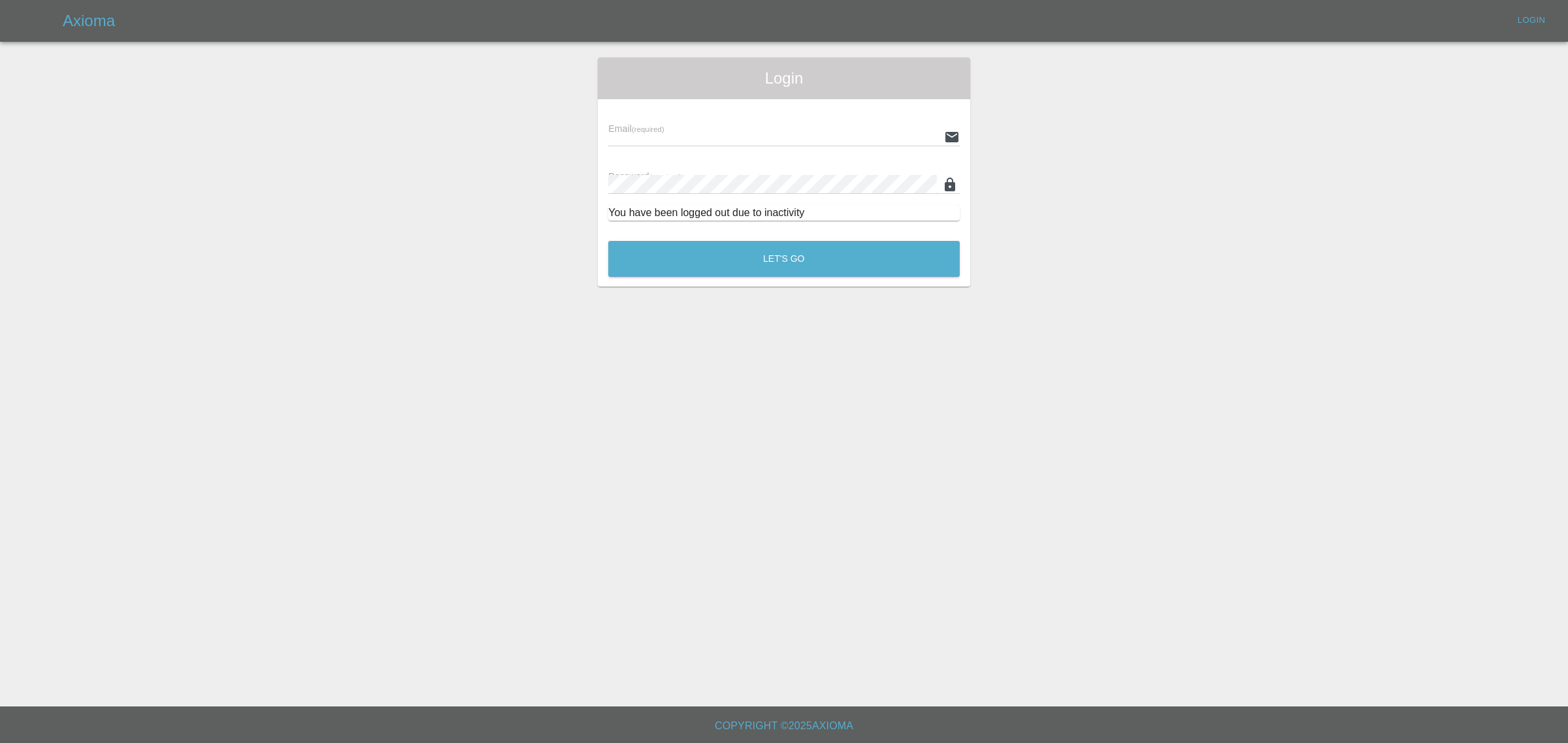
type input "[EMAIL_ADDRESS][DOMAIN_NAME]"
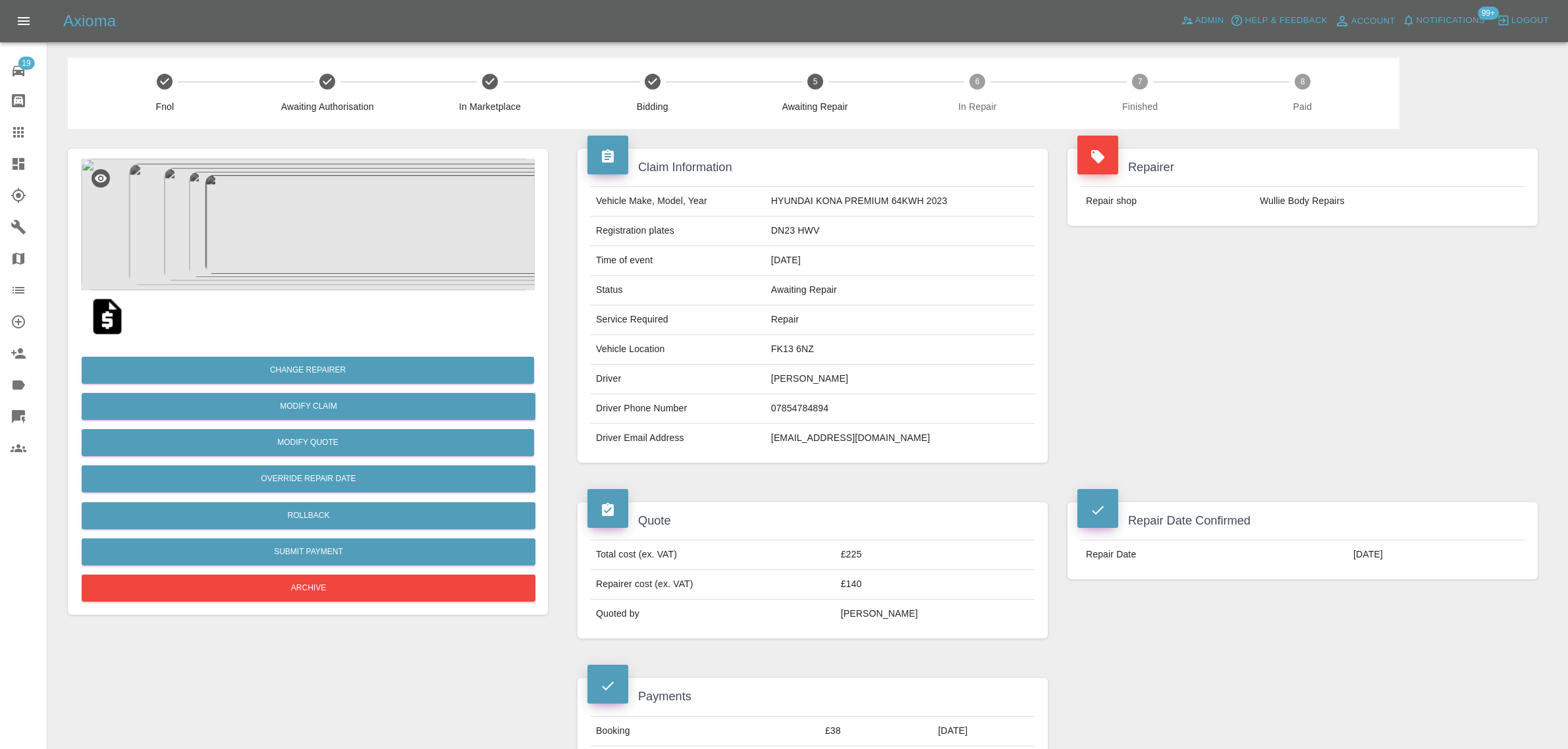
scroll to position [658, 0]
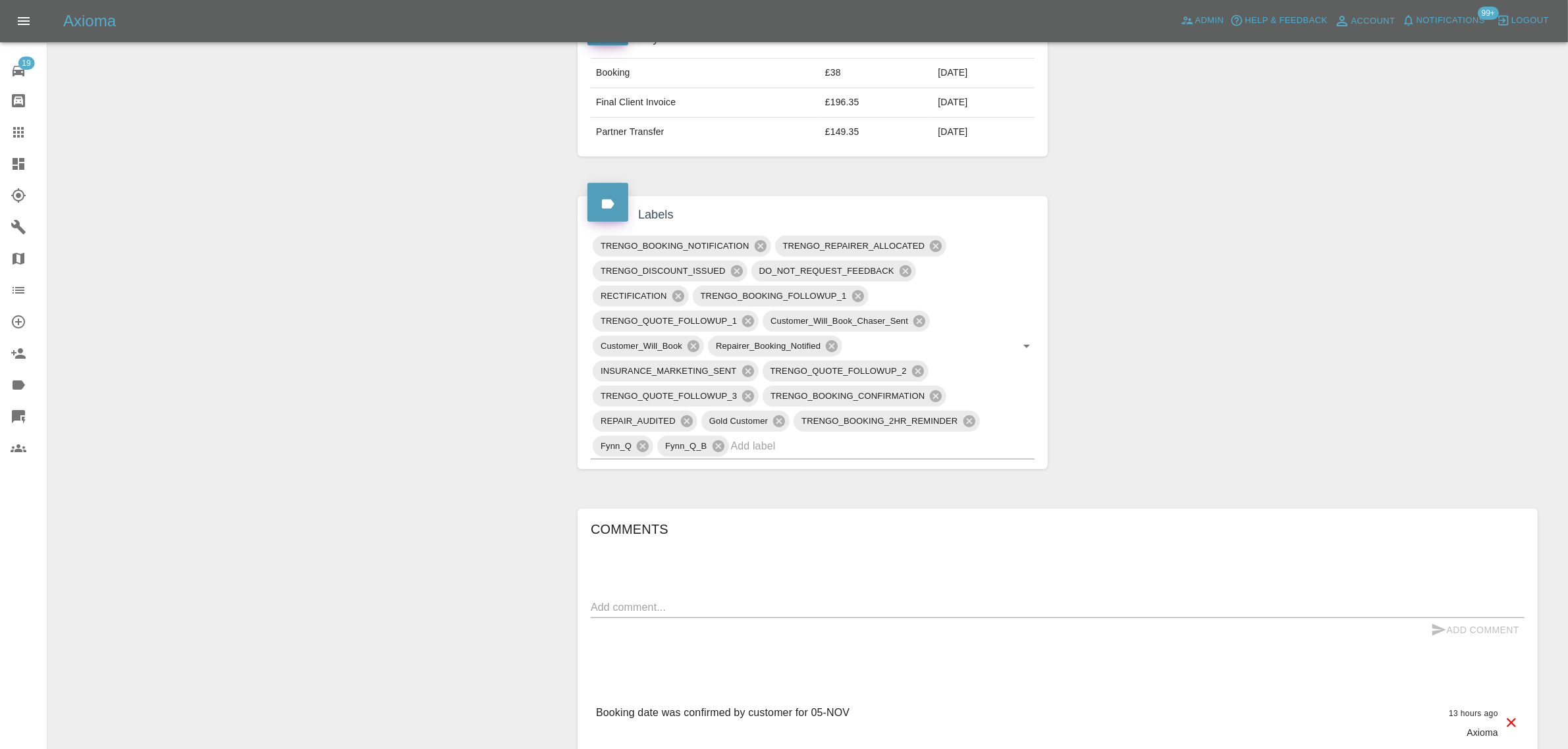
click at [29, 118] on link "Claims" at bounding box center [23, 132] width 46 height 32
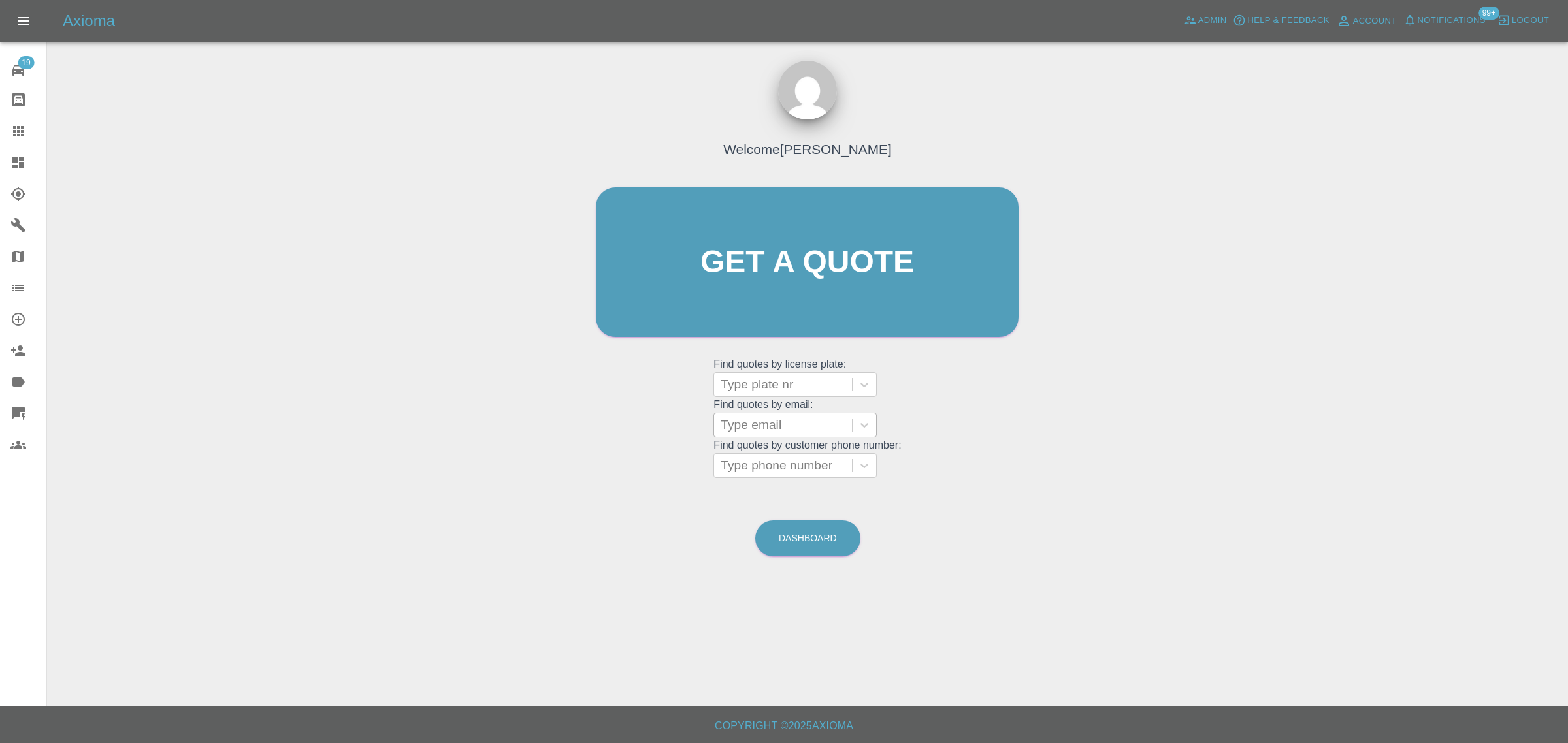
click at [775, 435] on div at bounding box center [783, 425] width 124 height 19
paste input "[EMAIL_ADDRESS][DOMAIN_NAME]"
type input "[EMAIL_ADDRESS][DOMAIN_NAME]"
click at [781, 466] on div "A6UDE, Fnol" at bounding box center [794, 458] width 164 height 26
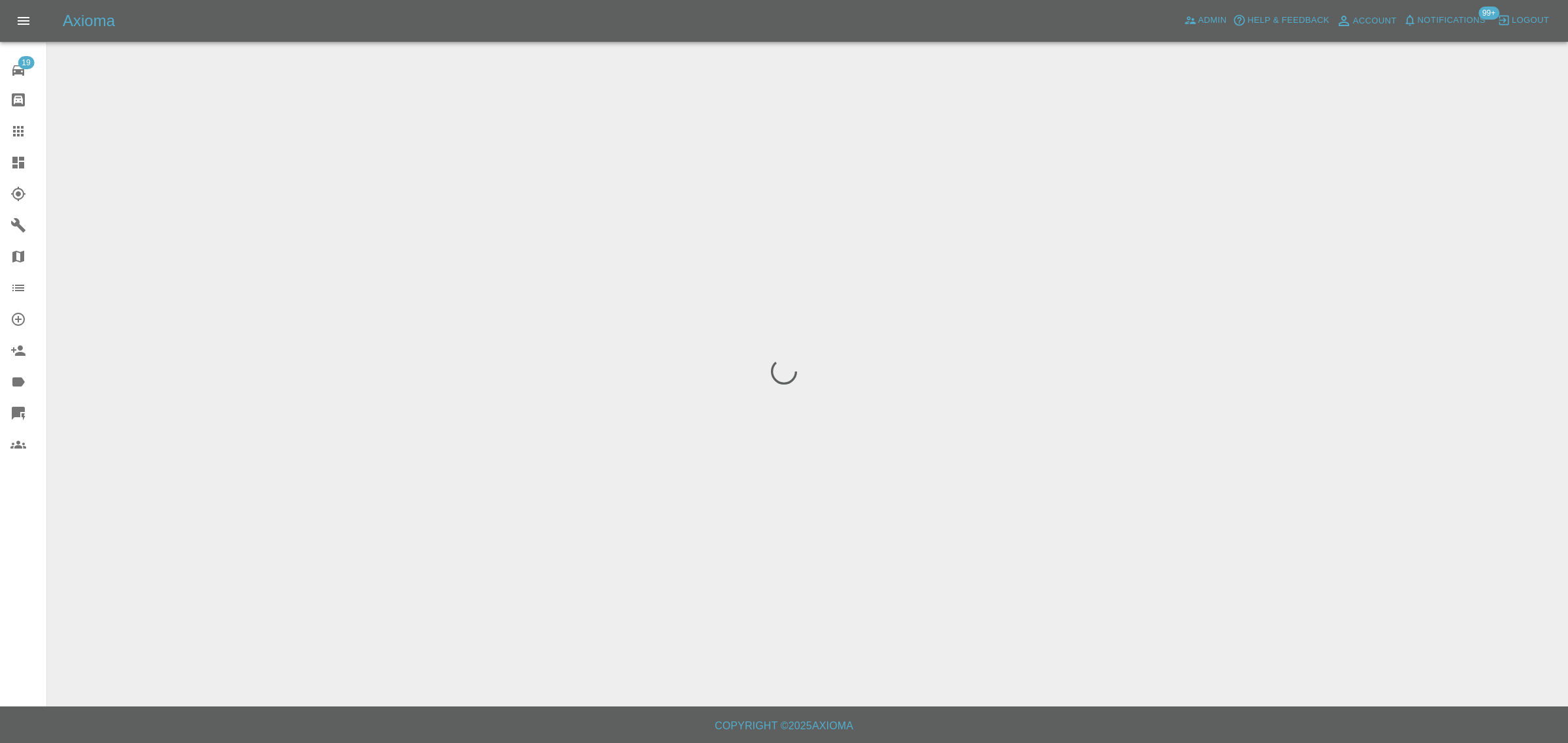
click at [24, 599] on div "19 Repair home Bodyshop home Claims Dashboard Explorer Garages Map Organization…" at bounding box center [24, 371] width 47 height 743
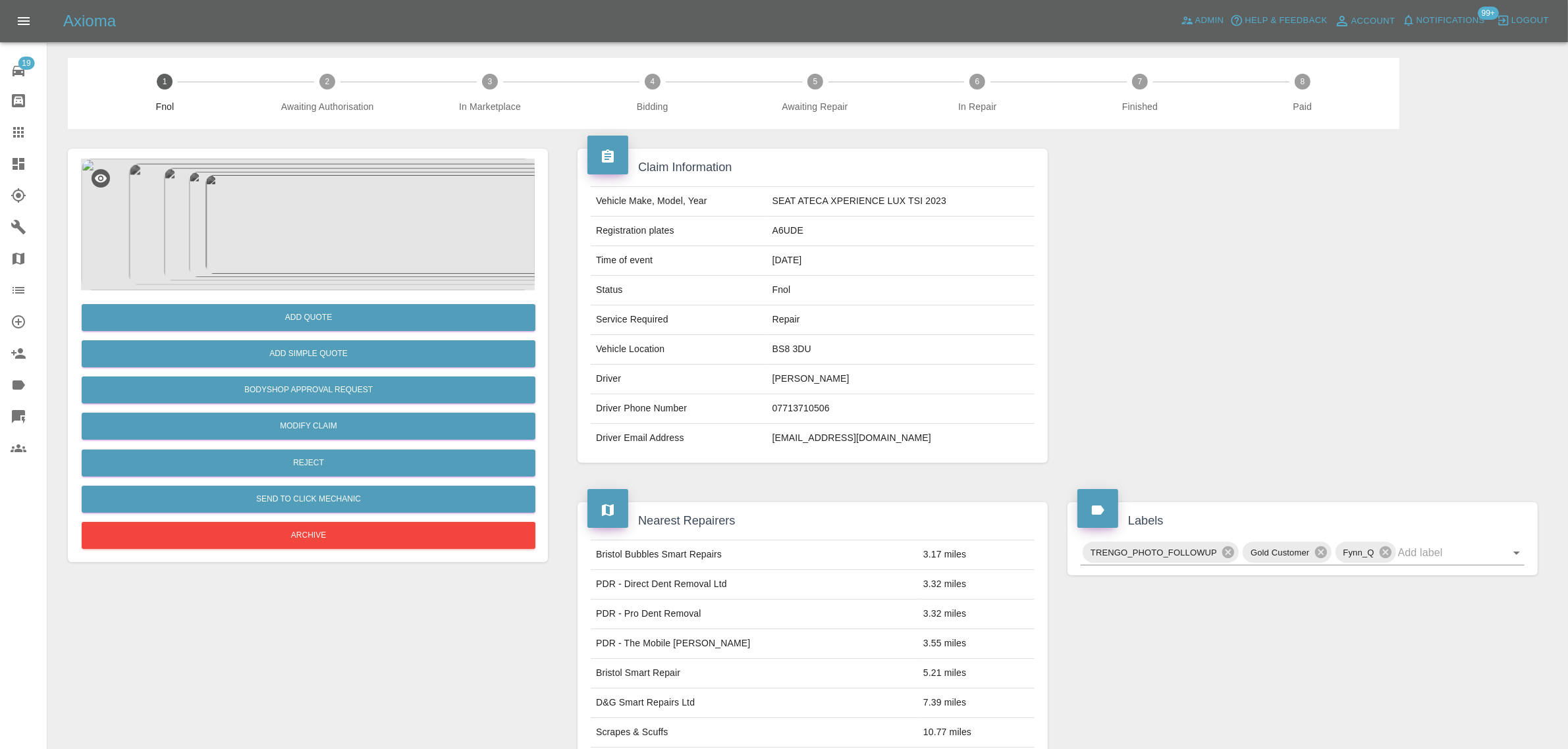
click at [278, 199] on img at bounding box center [308, 224] width 454 height 131
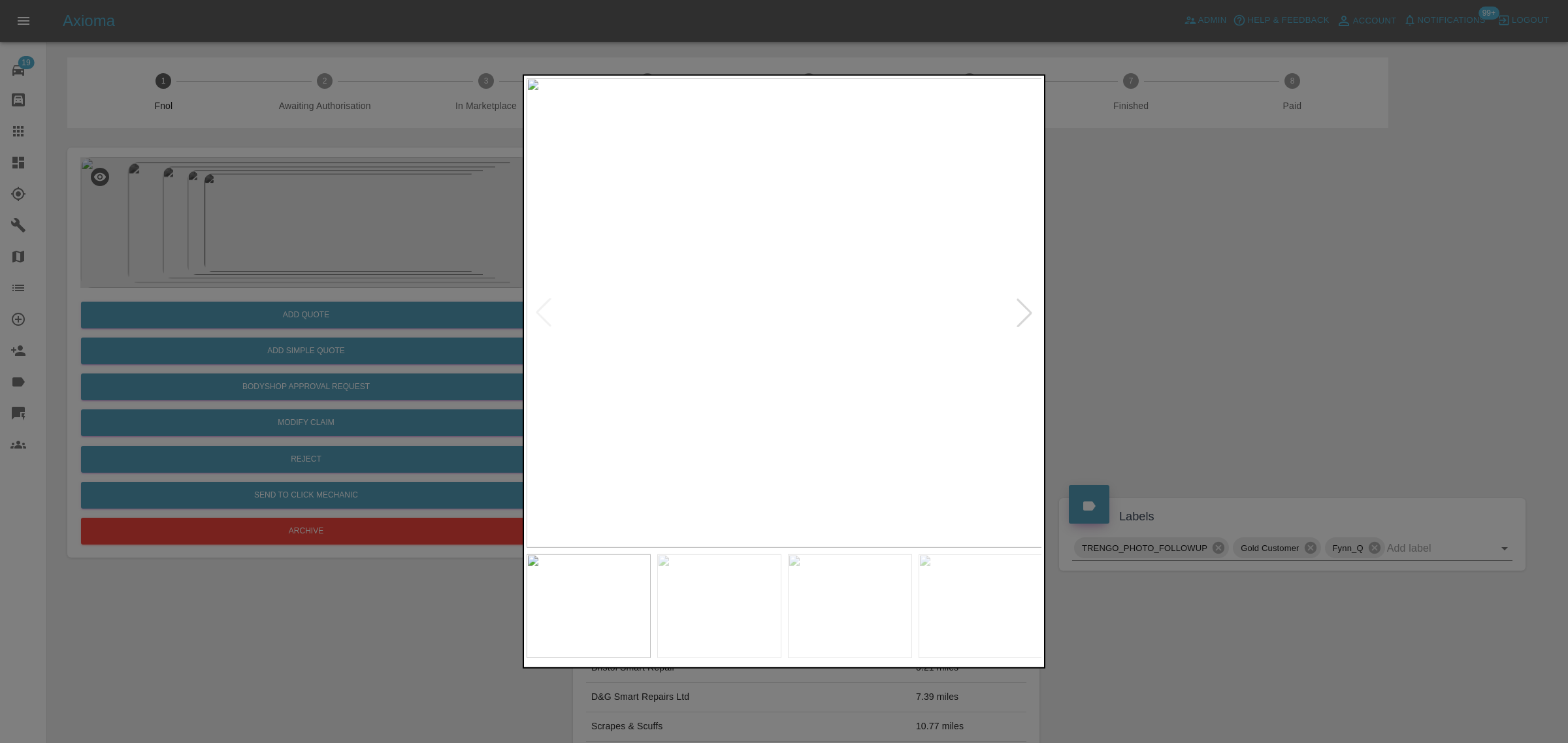
click at [1022, 307] on div at bounding box center [1023, 312] width 28 height 28
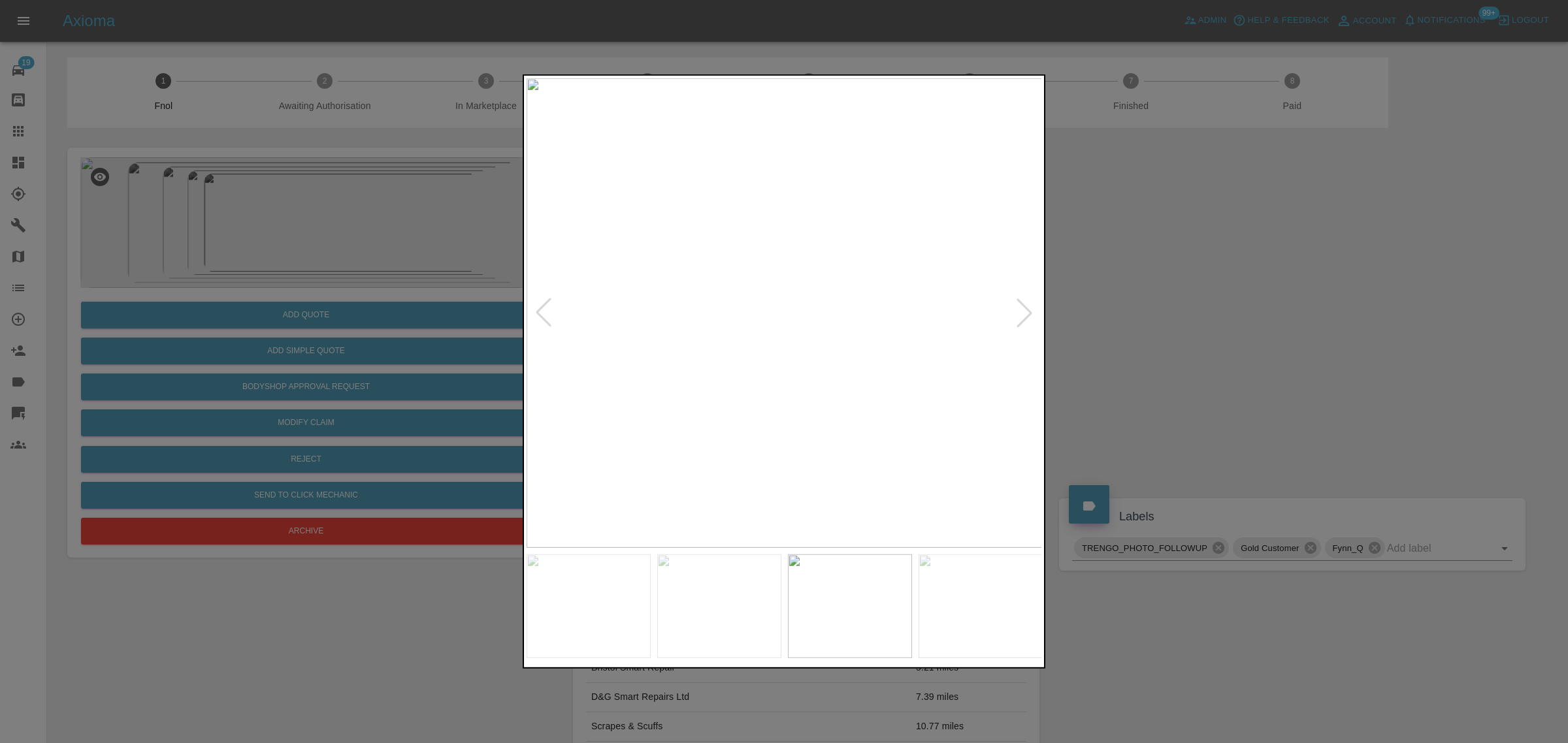
click at [1022, 307] on div at bounding box center [1023, 312] width 28 height 28
click at [1022, 307] on img at bounding box center [784, 313] width 516 height 470
click at [1022, 307] on img at bounding box center [268, 328] width 1548 height 1408
click at [1117, 308] on div at bounding box center [784, 371] width 1568 height 743
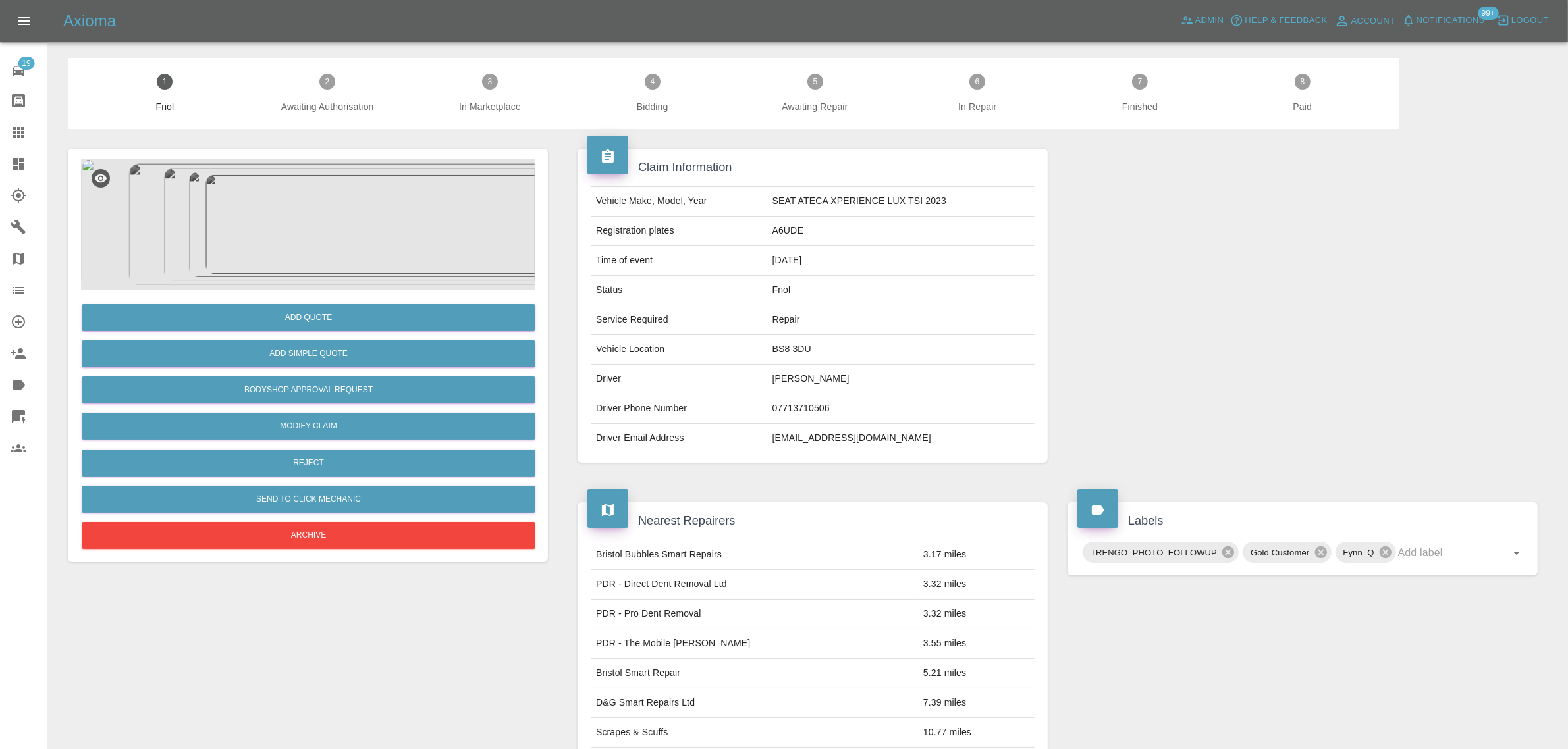
click at [15, 129] on icon at bounding box center [18, 132] width 11 height 11
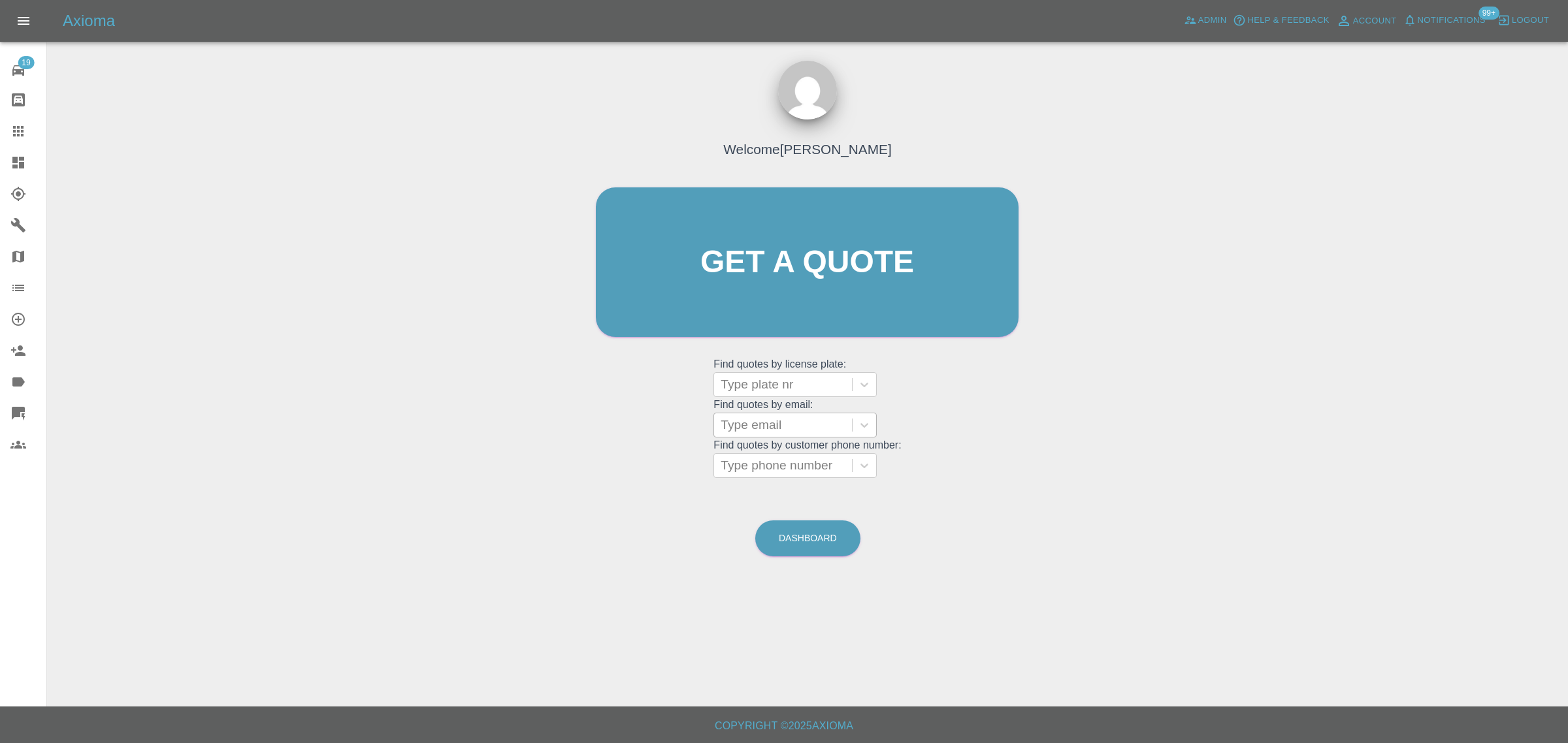
click at [769, 426] on div at bounding box center [783, 425] width 124 height 19
paste input "adam.roberts89@hotmail.co.uk"
type input "adam.roberts89@hotmail.co.u"
click at [775, 456] on div "LM66YOV, Awaiting Repair" at bounding box center [794, 466] width 164 height 42
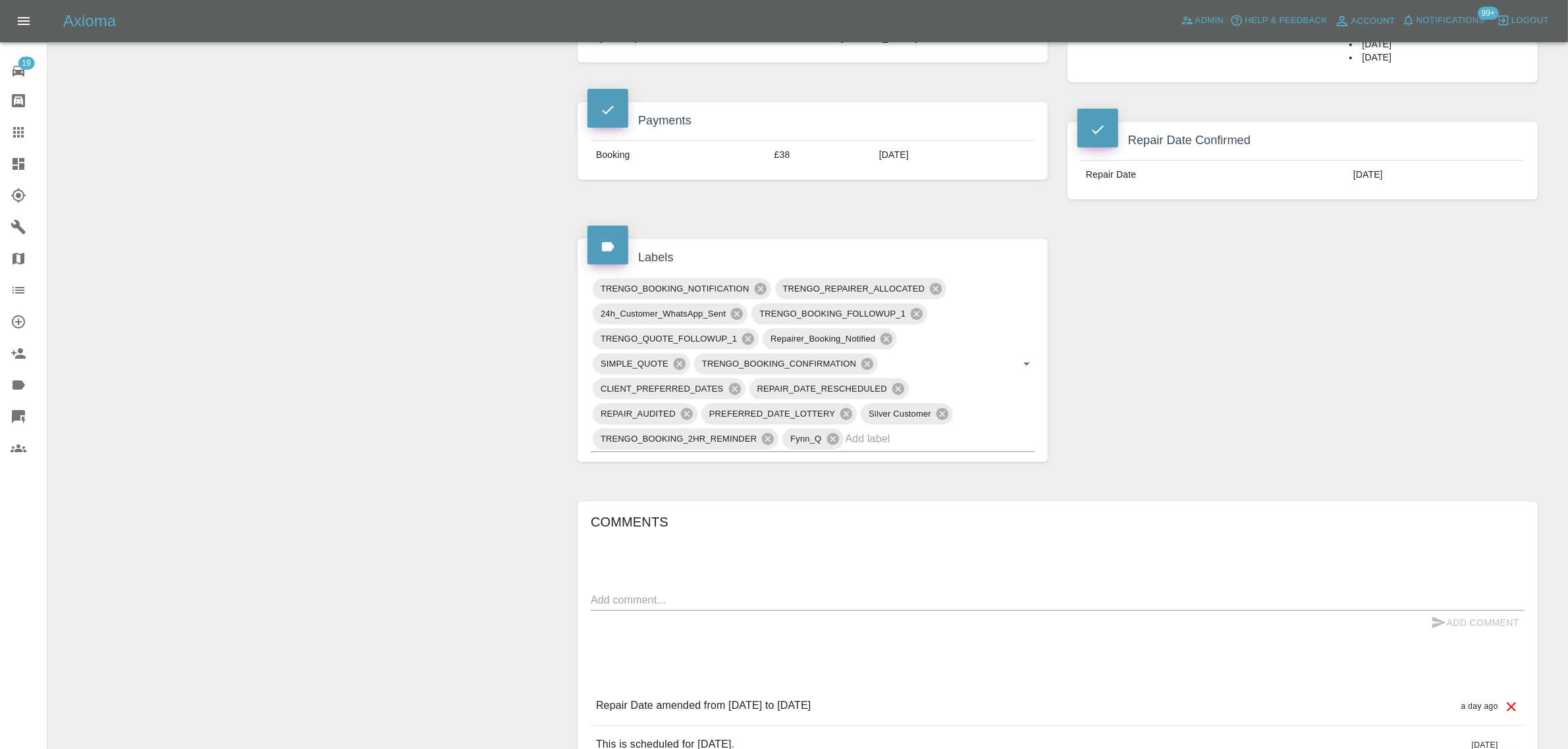
scroll to position [658, 0]
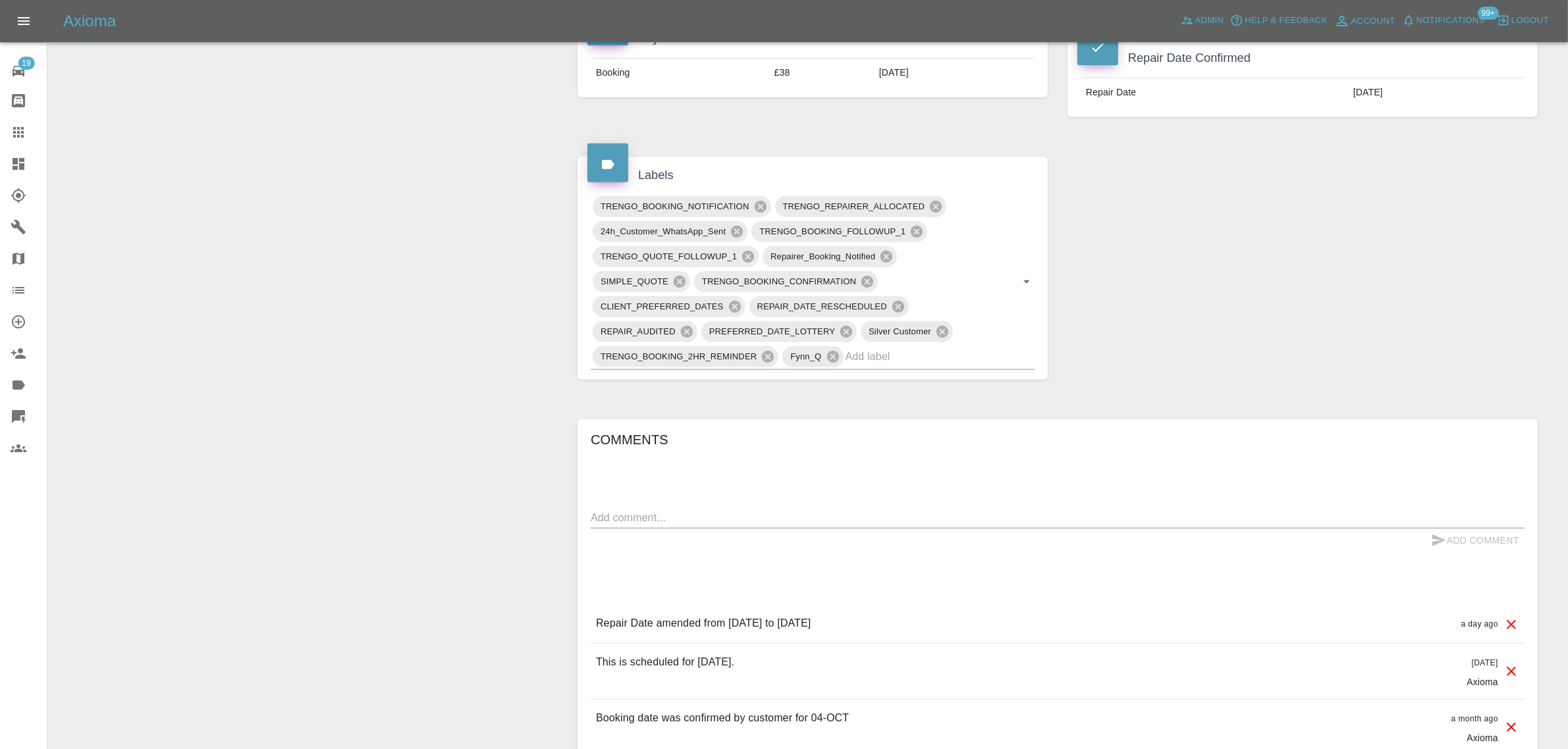
click at [747, 528] on div "x" at bounding box center [1058, 517] width 934 height 21
paste textarea "Question - my repairer had to change my repair date due a van breakdown earlier…"
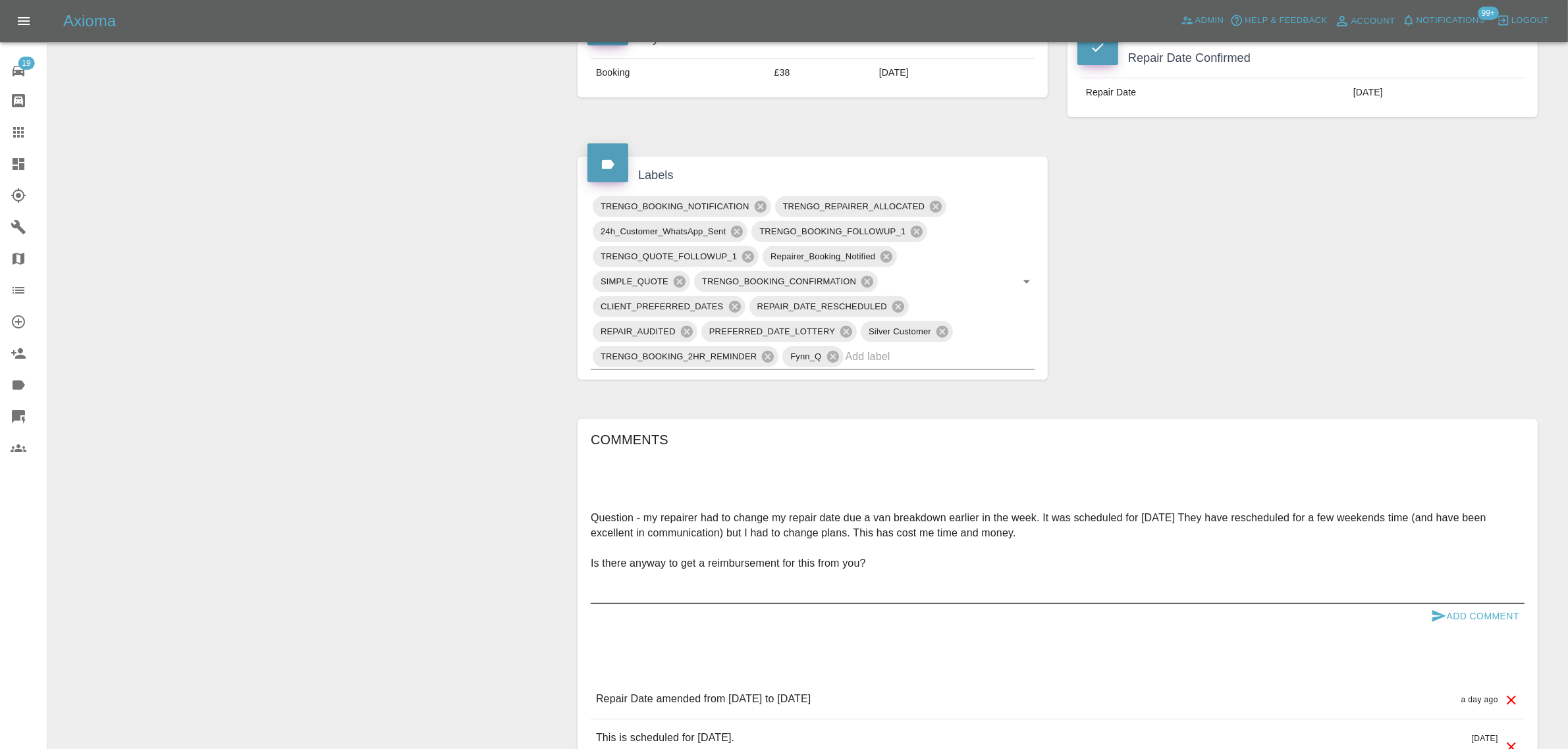
type textarea "Question - my repairer had to change my repair date due a van breakdown earlier…"
click at [1509, 614] on button "Add Comment" at bounding box center [1475, 616] width 99 height 25
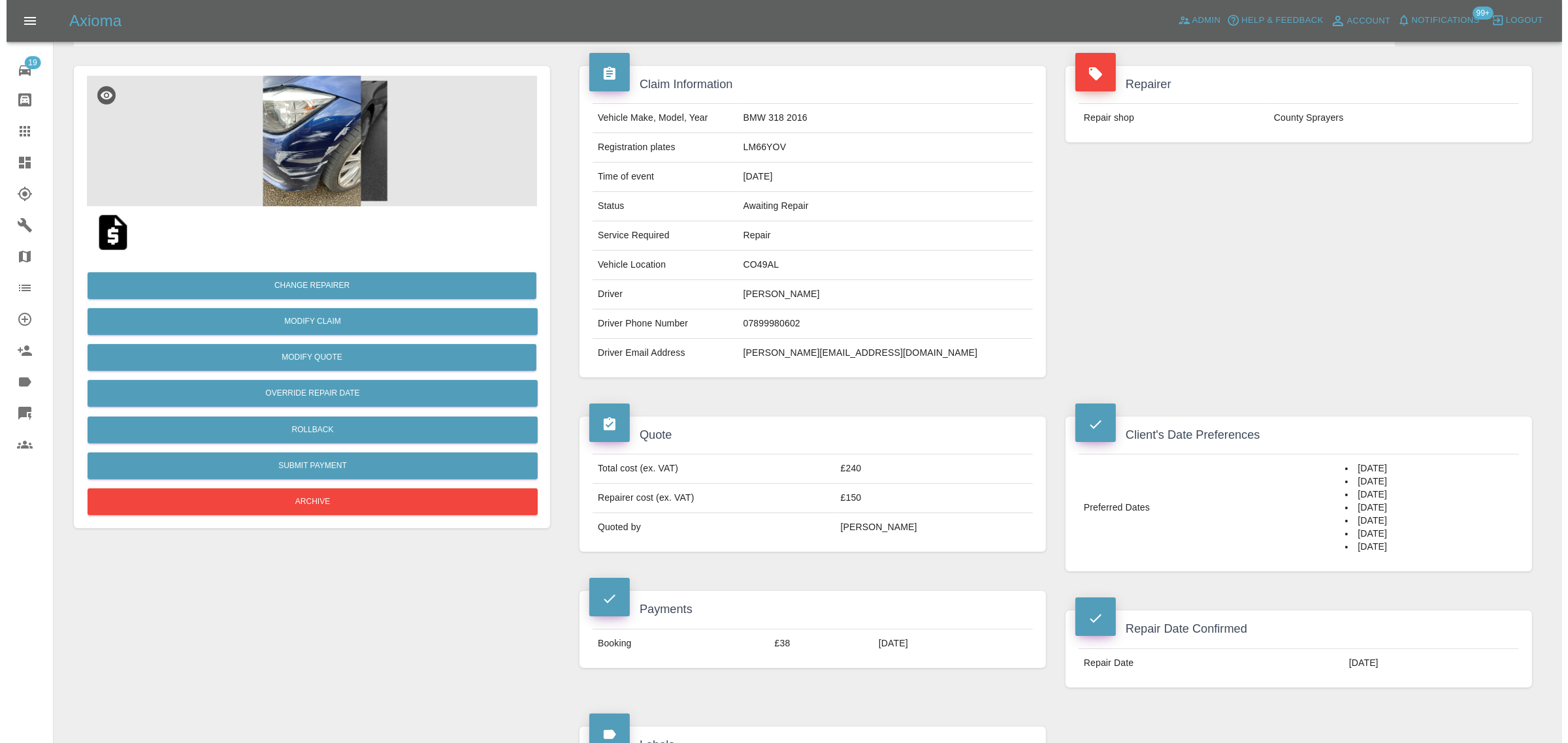
scroll to position [0, 0]
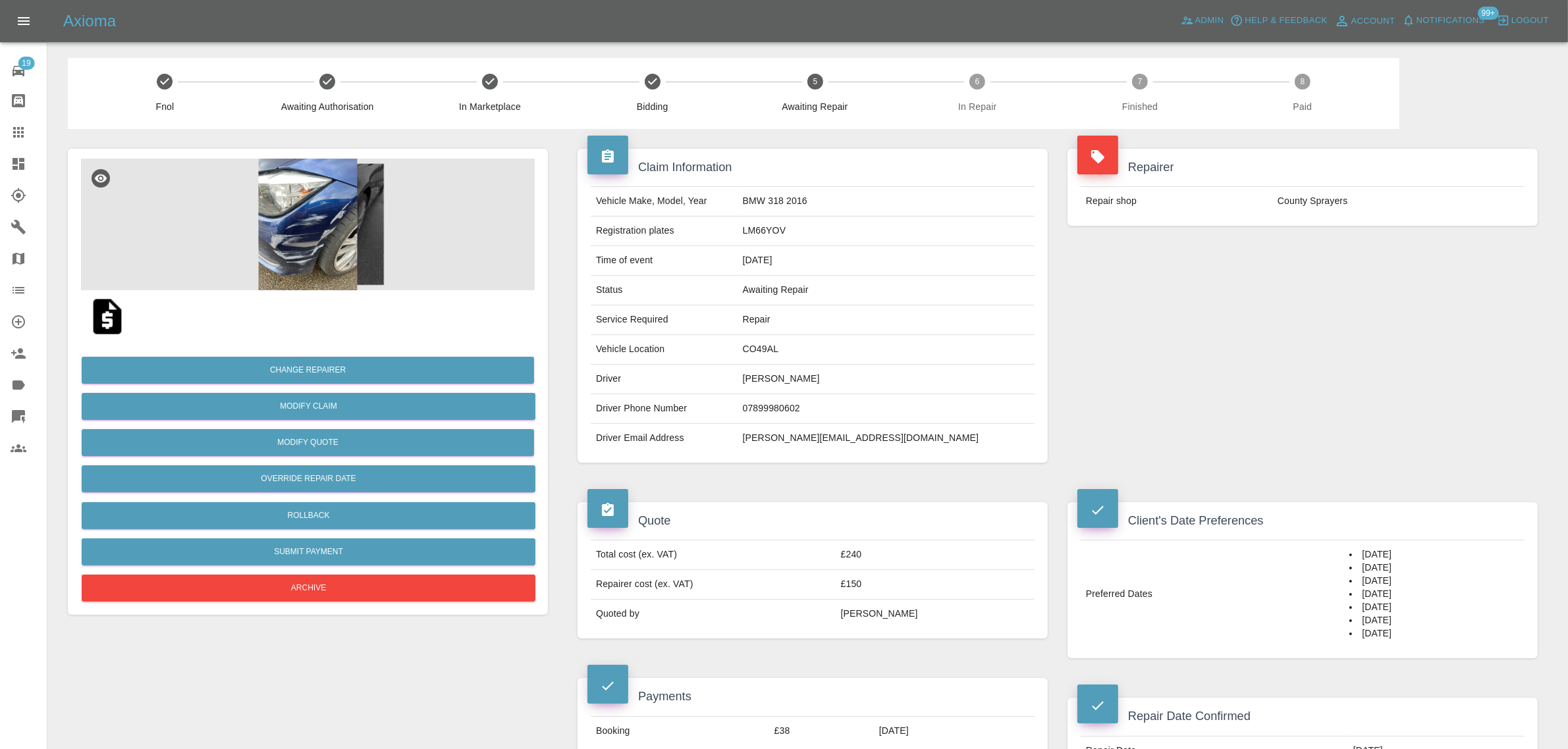
click at [24, 130] on icon at bounding box center [19, 132] width 16 height 16
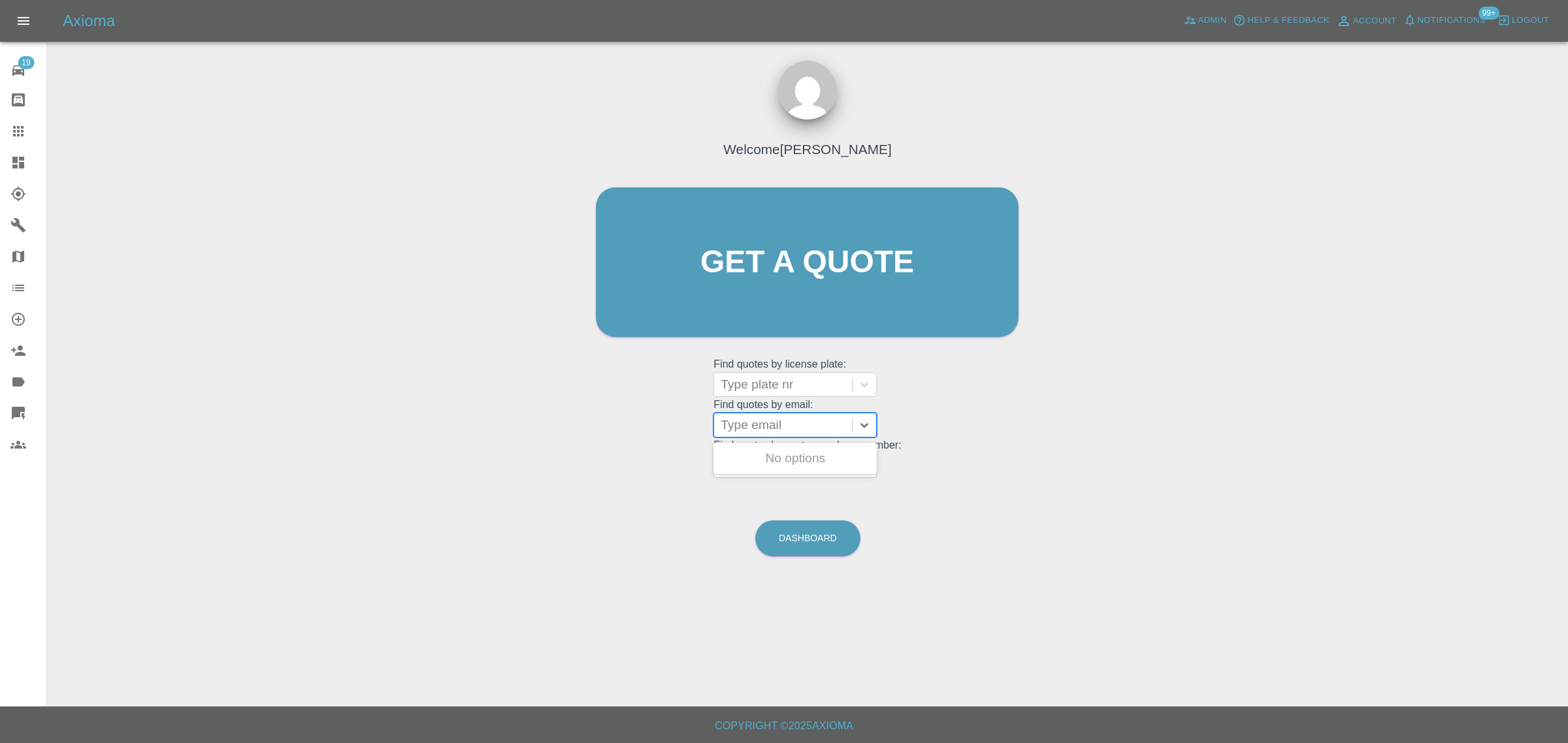
click at [747, 420] on div at bounding box center [783, 425] width 124 height 19
paste input "lilyrosedaisynightingale@gmail.com"
type input "lilyrosedaisynightingale@gmail.co"
click at [763, 457] on div "MC25FLD, Awaiting Repair" at bounding box center [794, 466] width 164 height 42
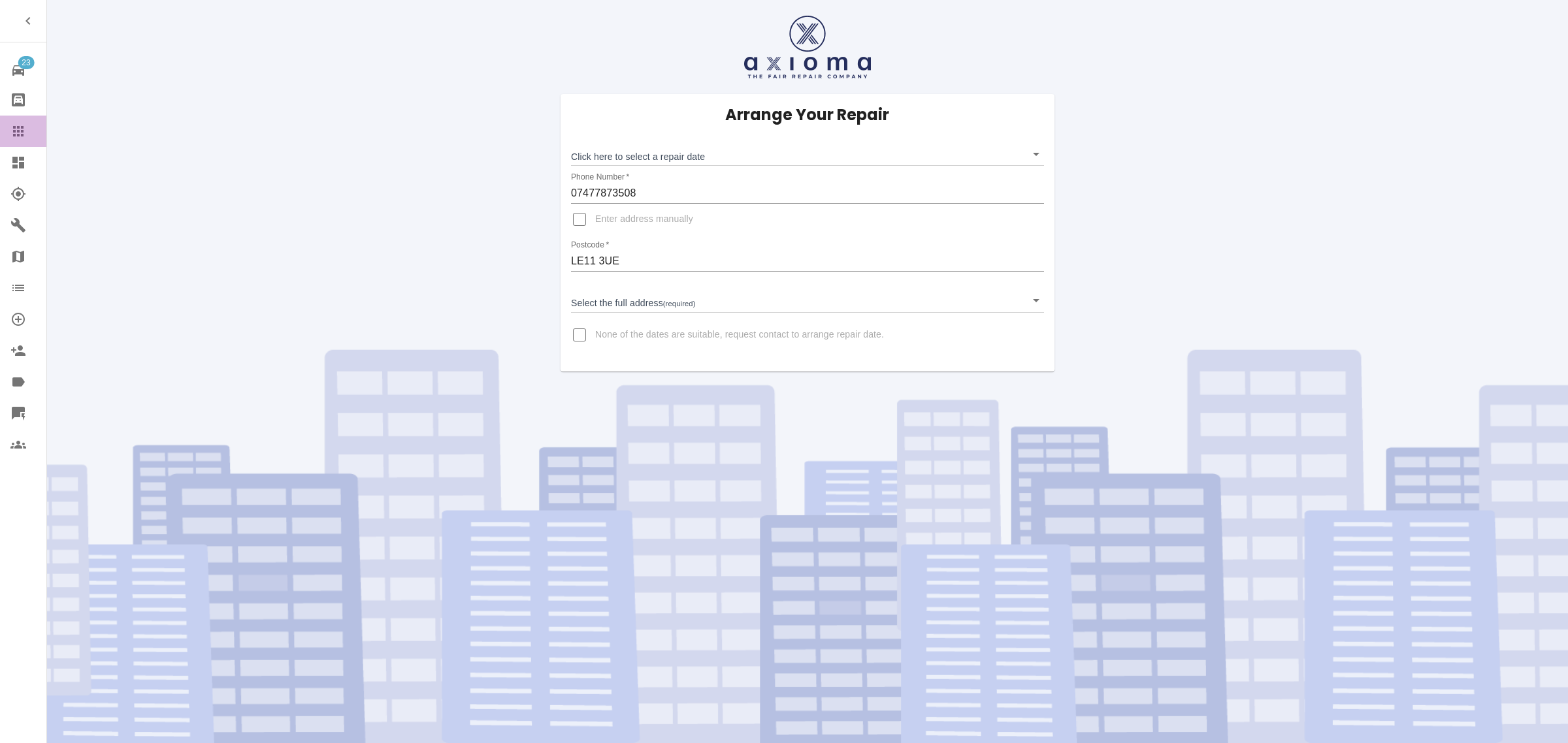
click at [26, 140] on link "Claims" at bounding box center [23, 131] width 46 height 31
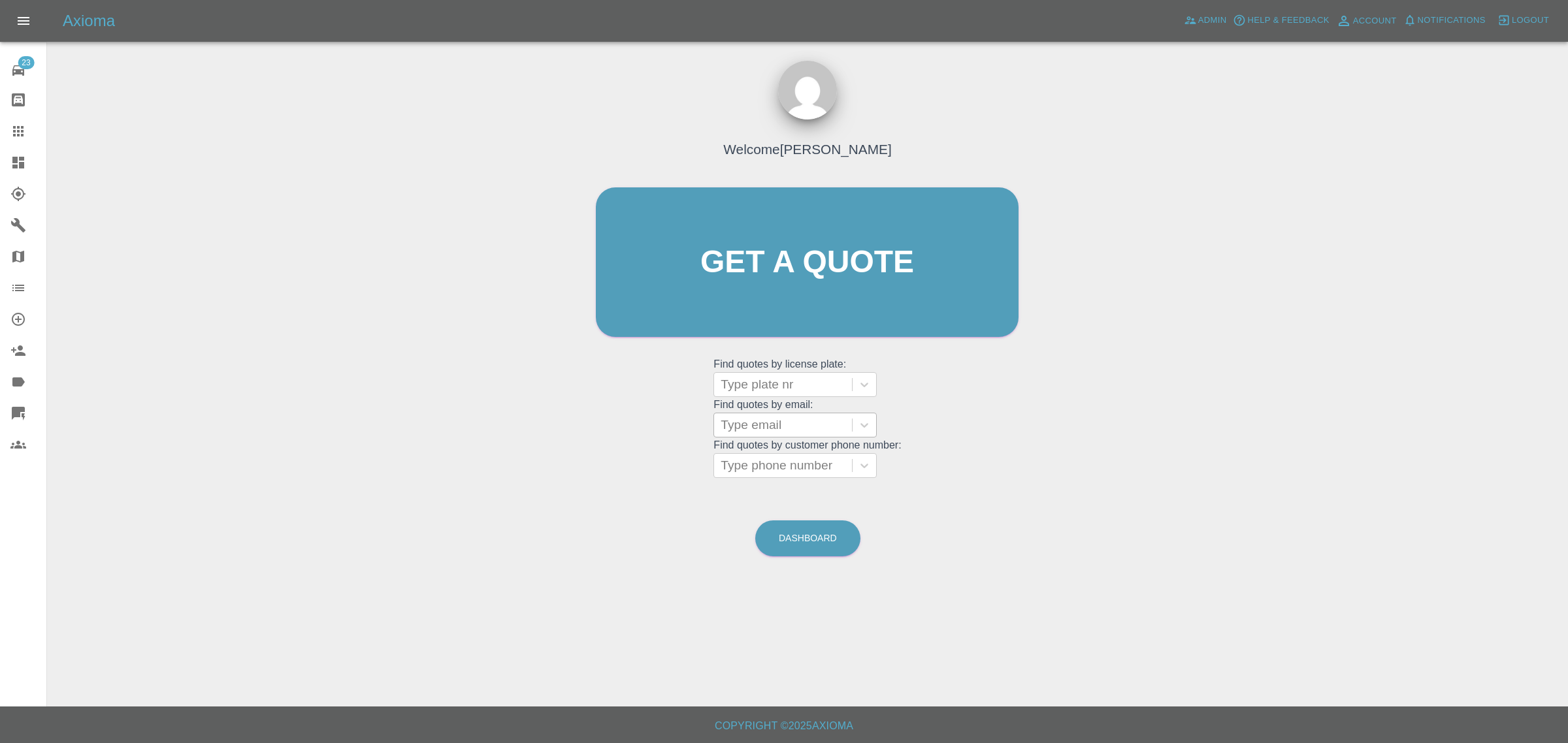
click at [739, 430] on div at bounding box center [783, 425] width 124 height 19
paste input "stanpauline@talktalk.net"
type input "stanpauline@talktalk.net"
click at [766, 458] on div "VA63DFJ, Fnol" at bounding box center [794, 458] width 164 height 26
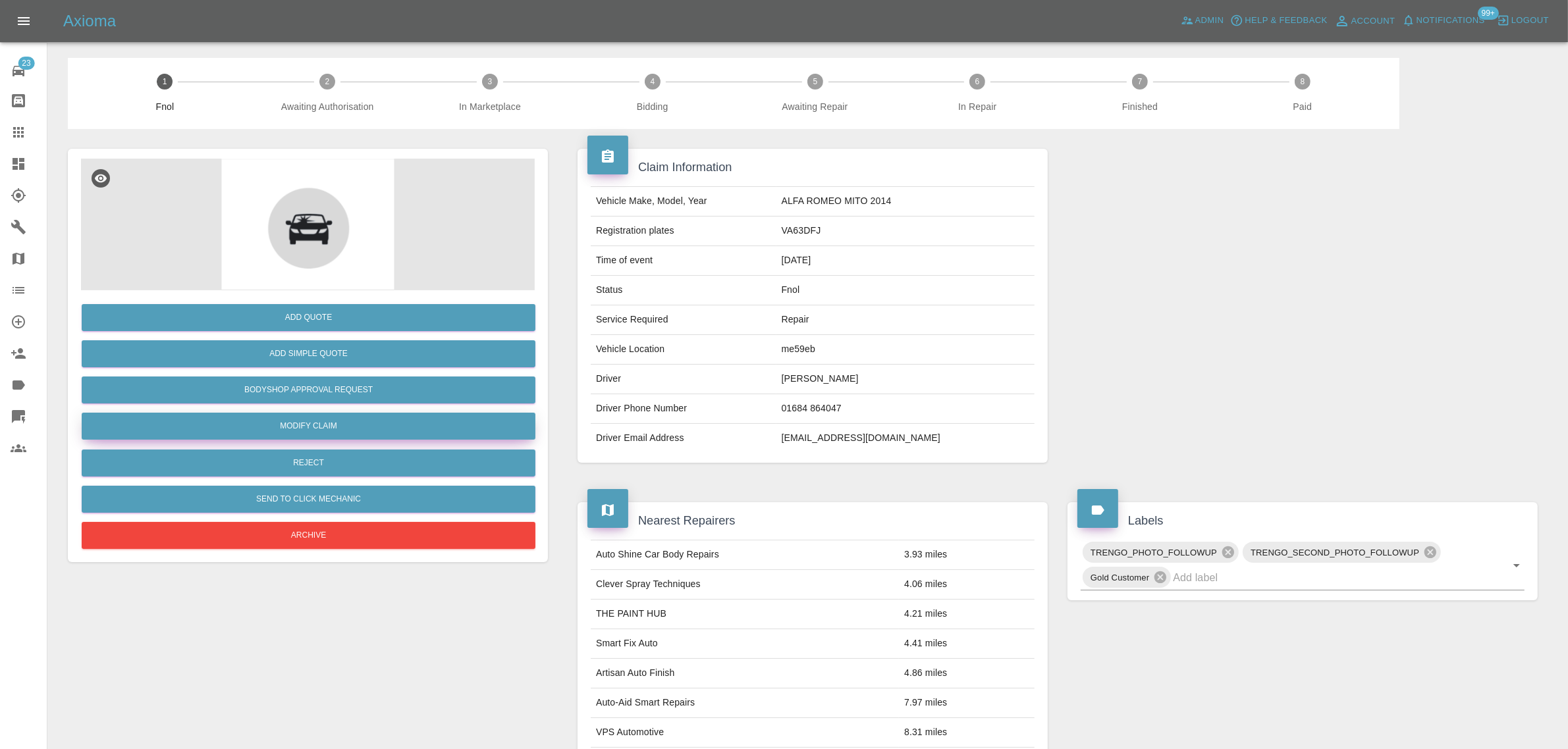
click at [303, 428] on link "Modify Claim" at bounding box center [309, 425] width 454 height 27
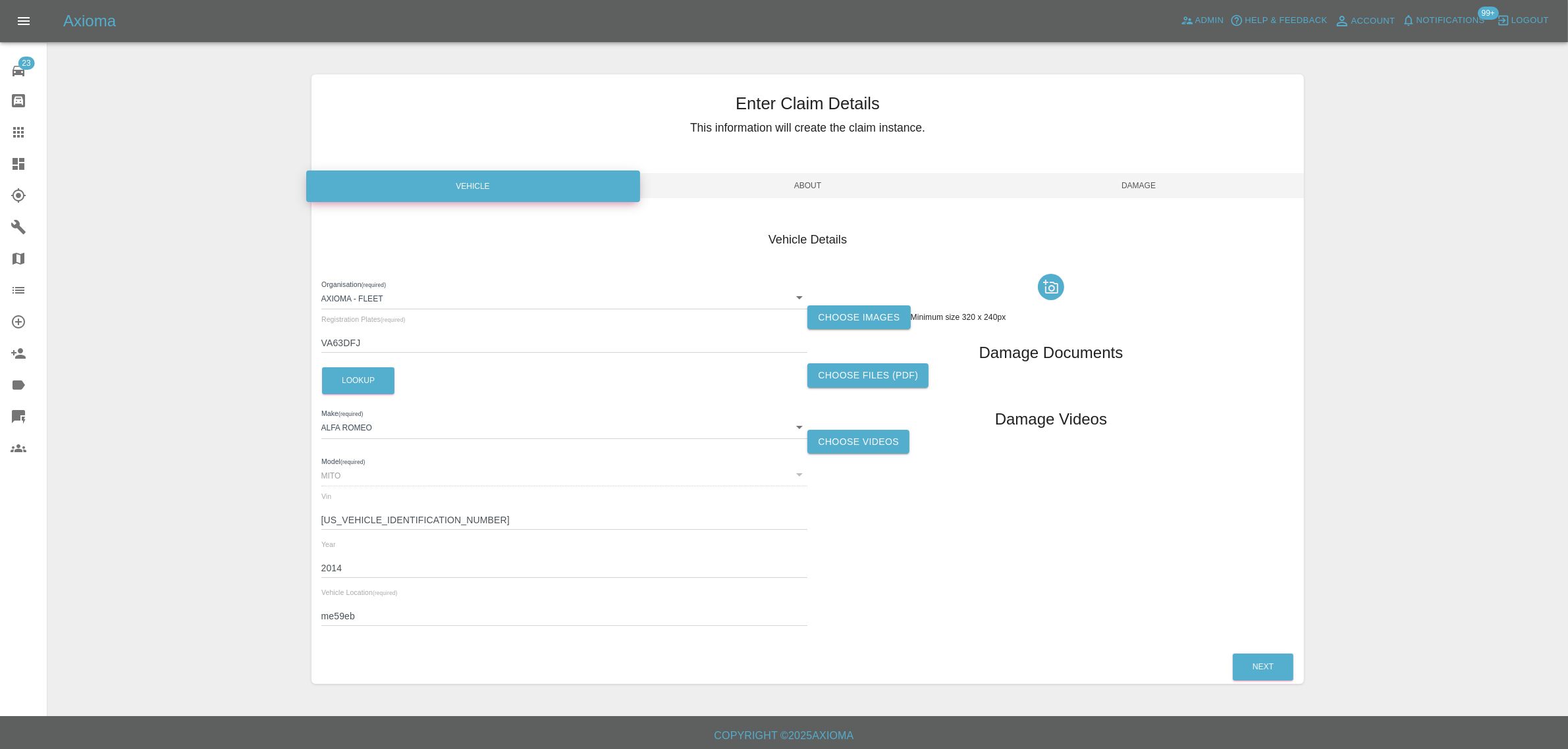
click at [826, 328] on label "Choose images" at bounding box center [859, 318] width 103 height 25
click at [0, 0] on input "Choose images" at bounding box center [0, 0] width 0 height 0
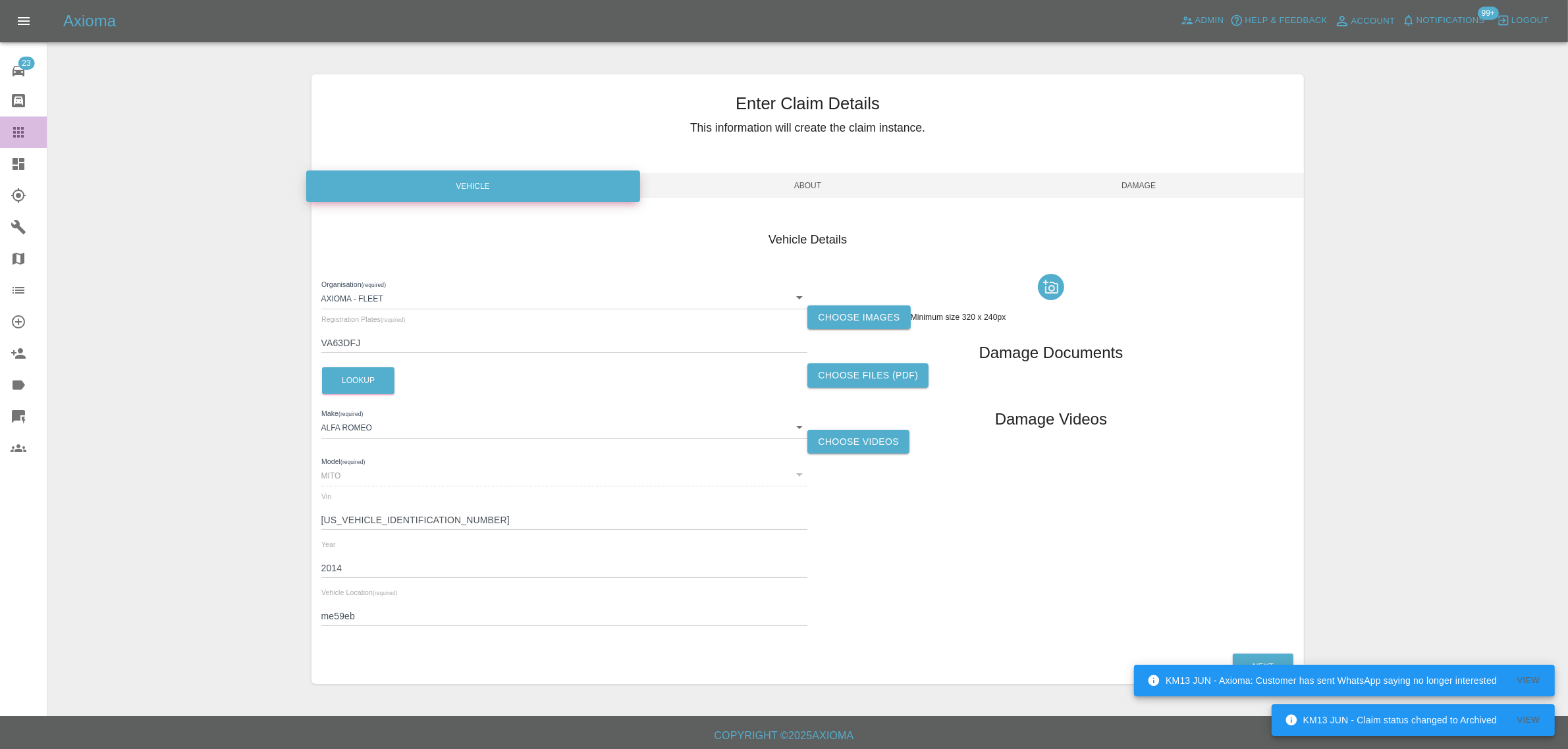
click at [28, 138] on div at bounding box center [29, 132] width 37 height 16
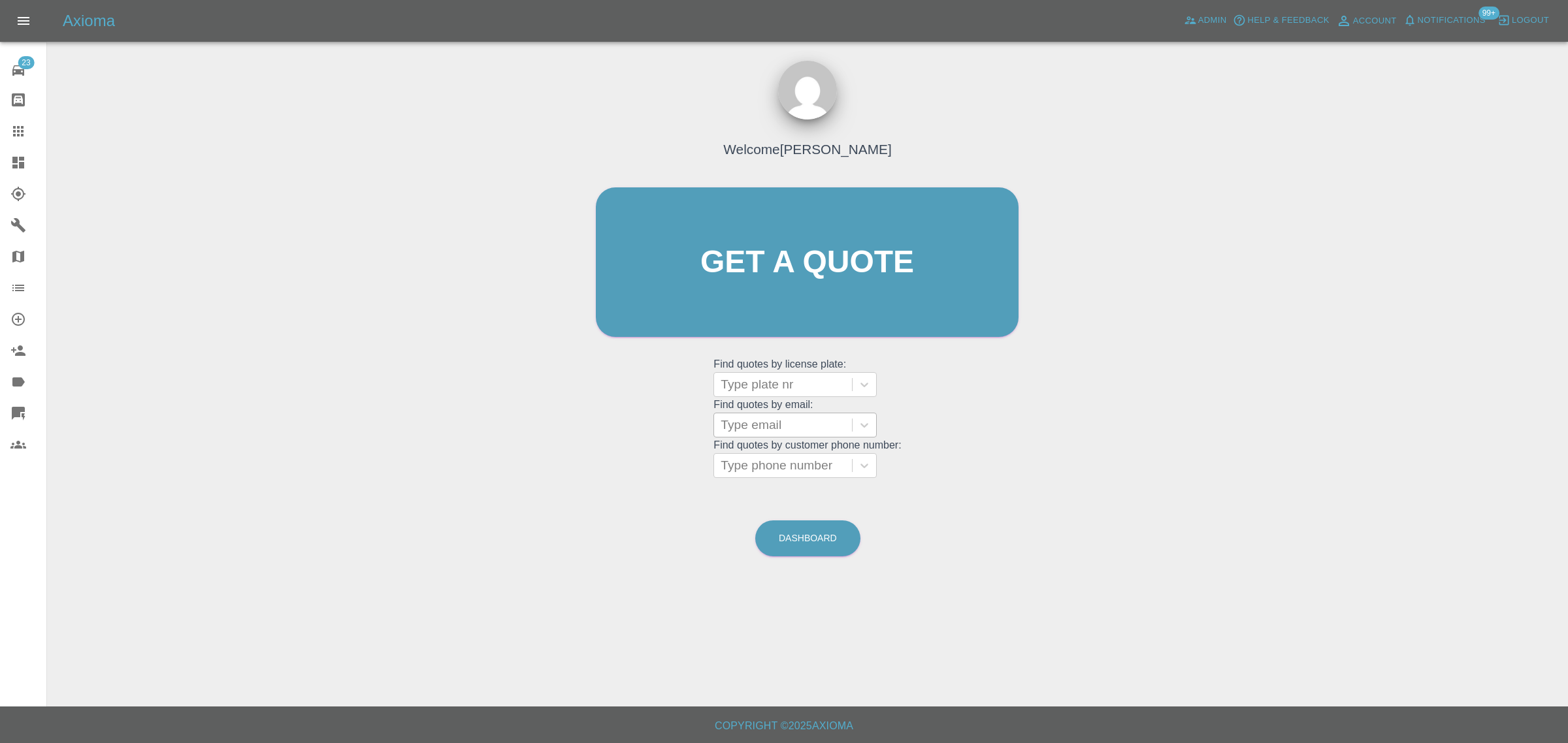
click at [742, 428] on div at bounding box center [783, 425] width 124 height 19
paste input "rap.phillips@icloud.com"
type input "rap.phillips@icloud.co"
click at [755, 466] on div "M31KWH, Completed" at bounding box center [794, 458] width 164 height 26
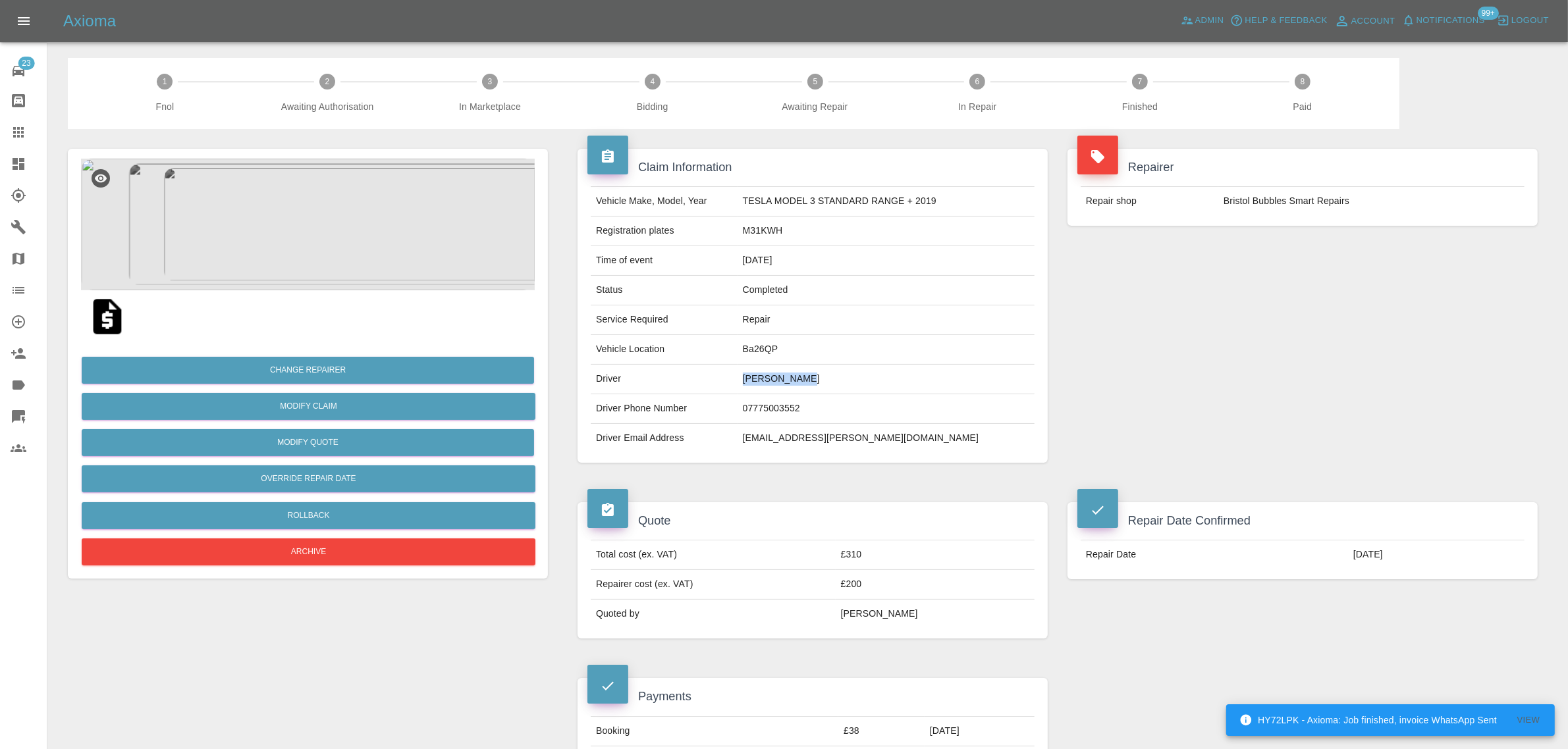
drag, startPoint x: 759, startPoint y: 380, endPoint x: 826, endPoint y: 377, distance: 67.1
click at [826, 377] on td "Rob Phillips" at bounding box center [886, 380] width 297 height 30
copy td "Rob Phillips"
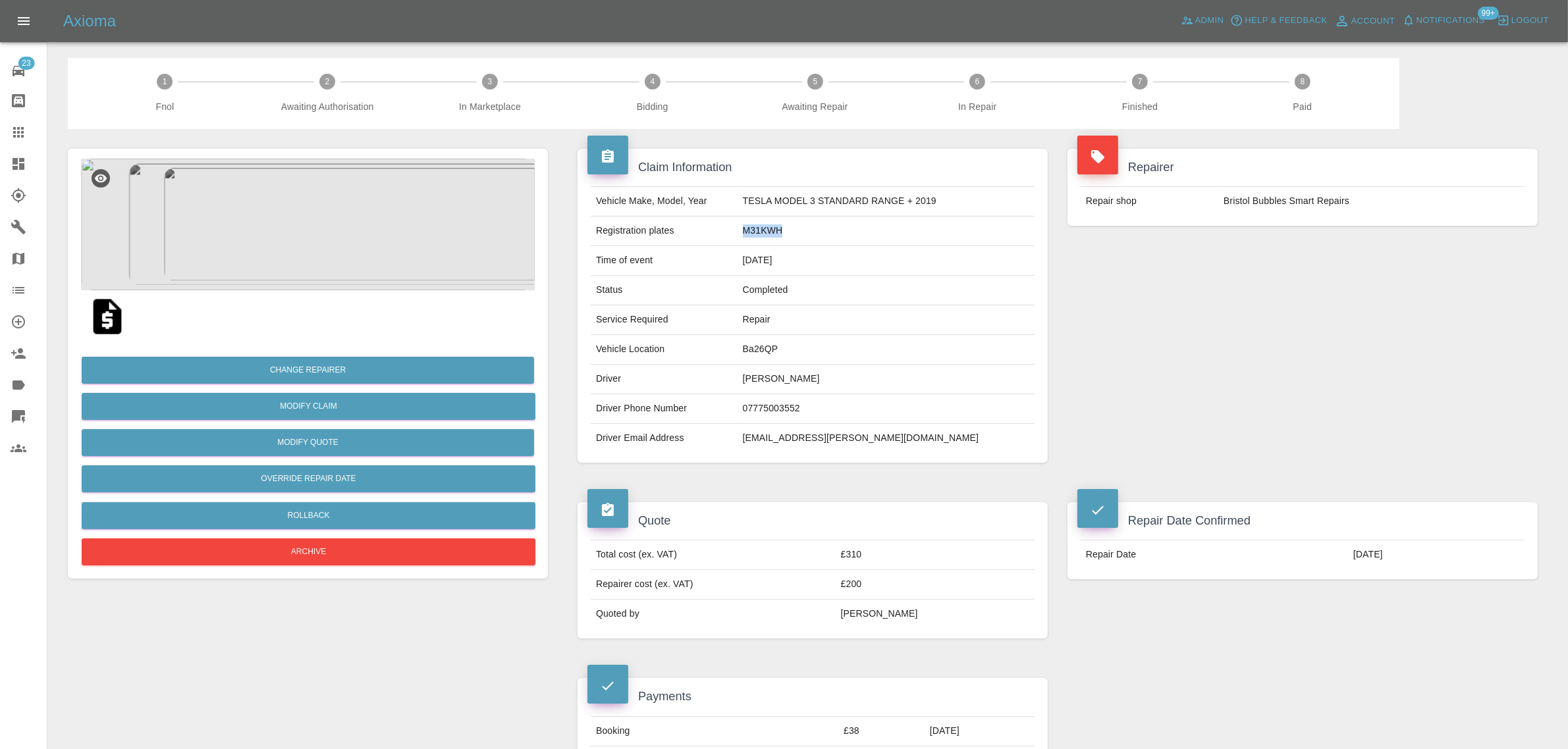
drag, startPoint x: 755, startPoint y: 232, endPoint x: 832, endPoint y: 226, distance: 77.2
click at [832, 226] on td "M31KWH" at bounding box center [886, 231] width 297 height 30
copy td "M31KWH"
drag, startPoint x: 751, startPoint y: 349, endPoint x: 831, endPoint y: 350, distance: 80.0
click at [831, 350] on tr "Vehicle Location Ba26QP" at bounding box center [813, 350] width 444 height 30
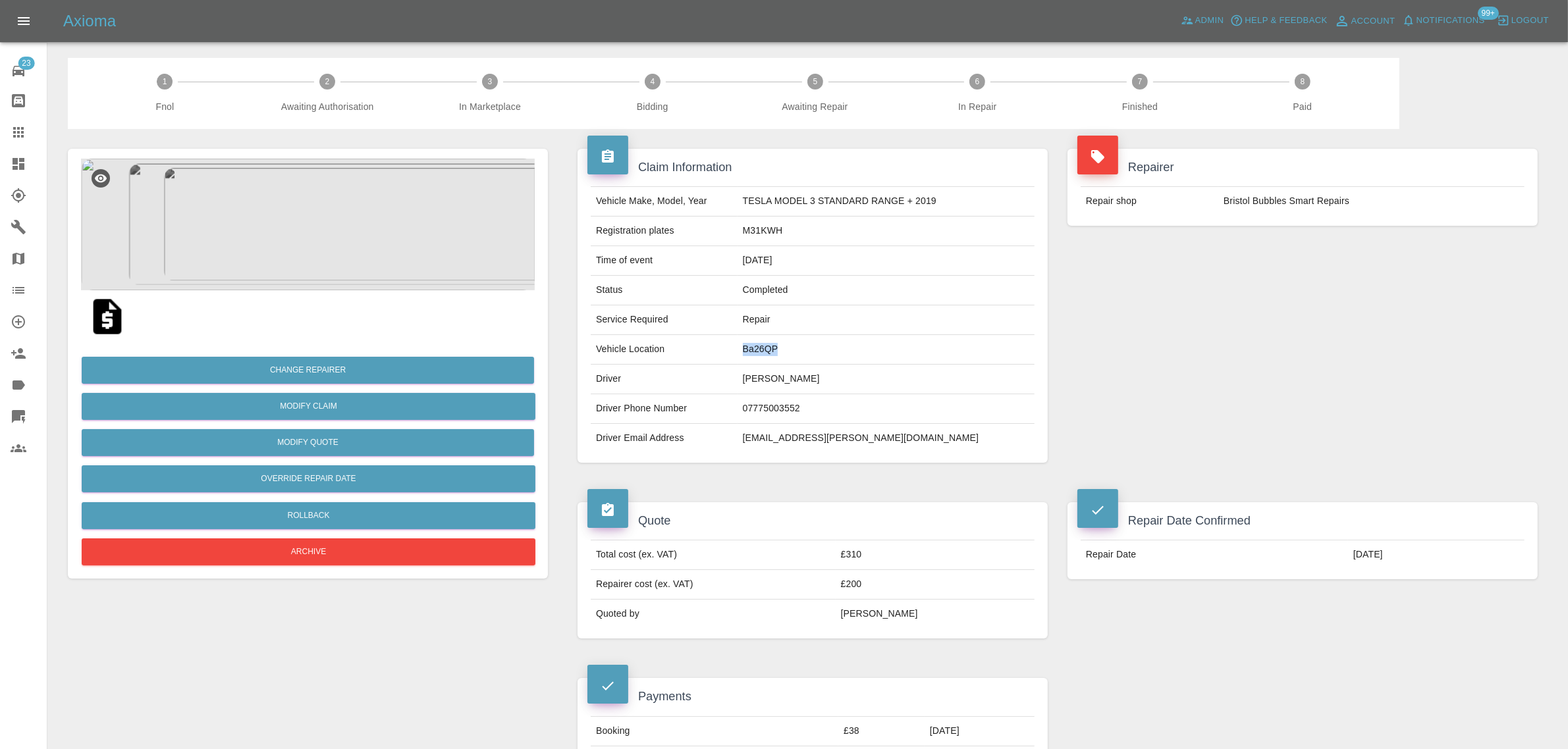
copy tr "Ba26QP"
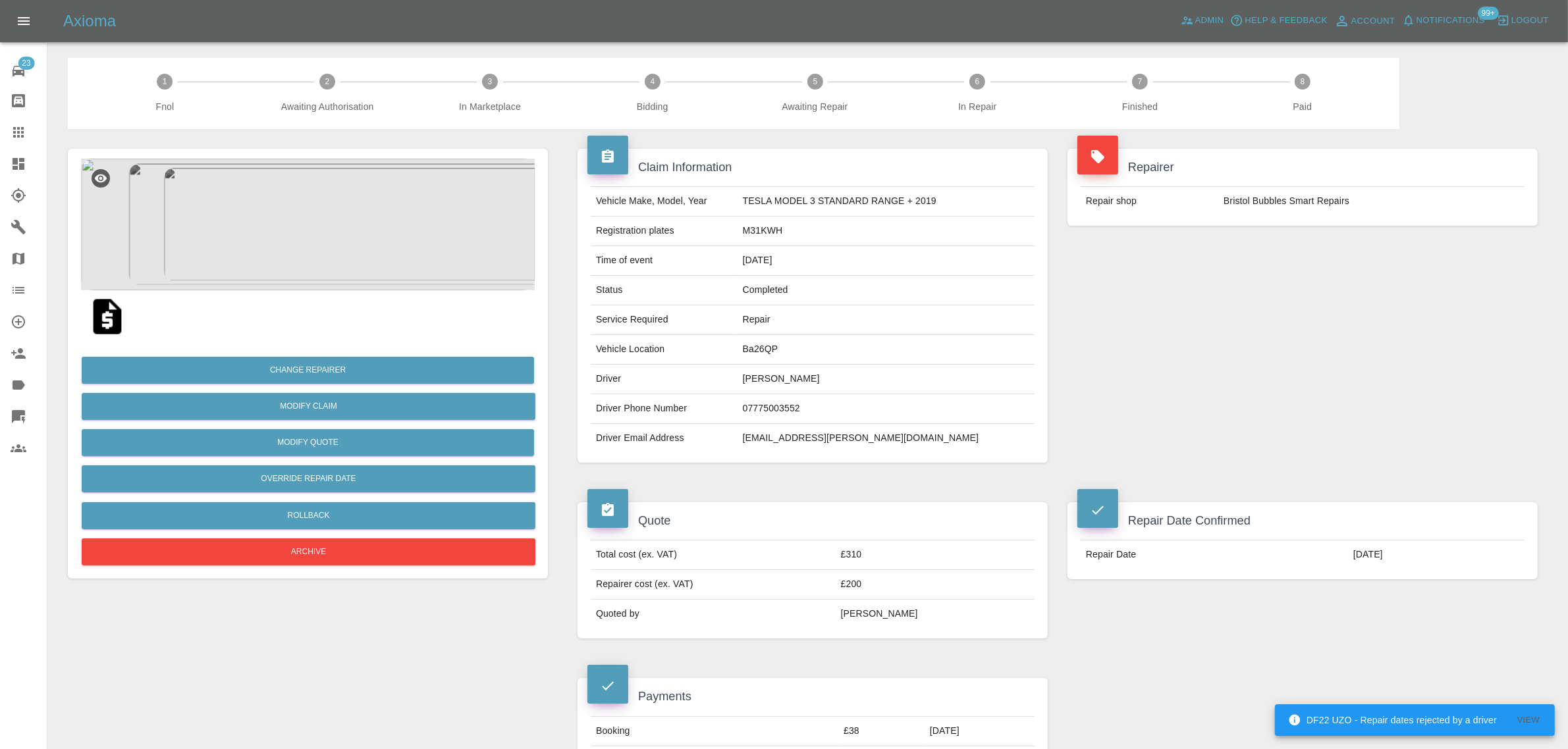
click at [781, 411] on td "07775003552" at bounding box center [886, 410] width 297 height 30
click at [779, 410] on td "07775003552" at bounding box center [886, 410] width 297 height 30
copy td "07775003552"
click at [17, 130] on icon at bounding box center [19, 132] width 16 height 16
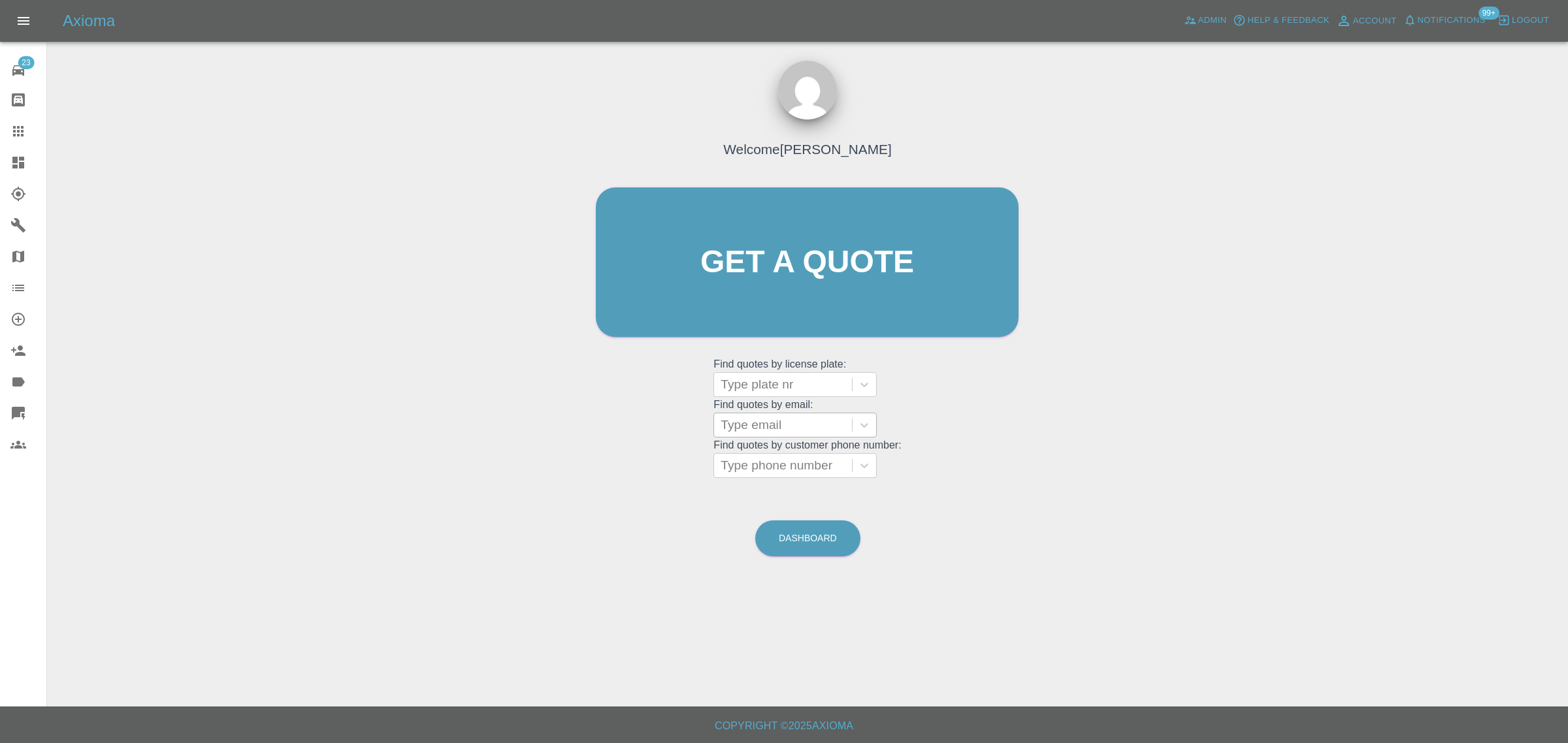
click at [734, 422] on div at bounding box center [783, 425] width 124 height 19
paste input "pinkieposh@hotmail.co.uk"
type input "pinkieposh@hotmail.co.uk"
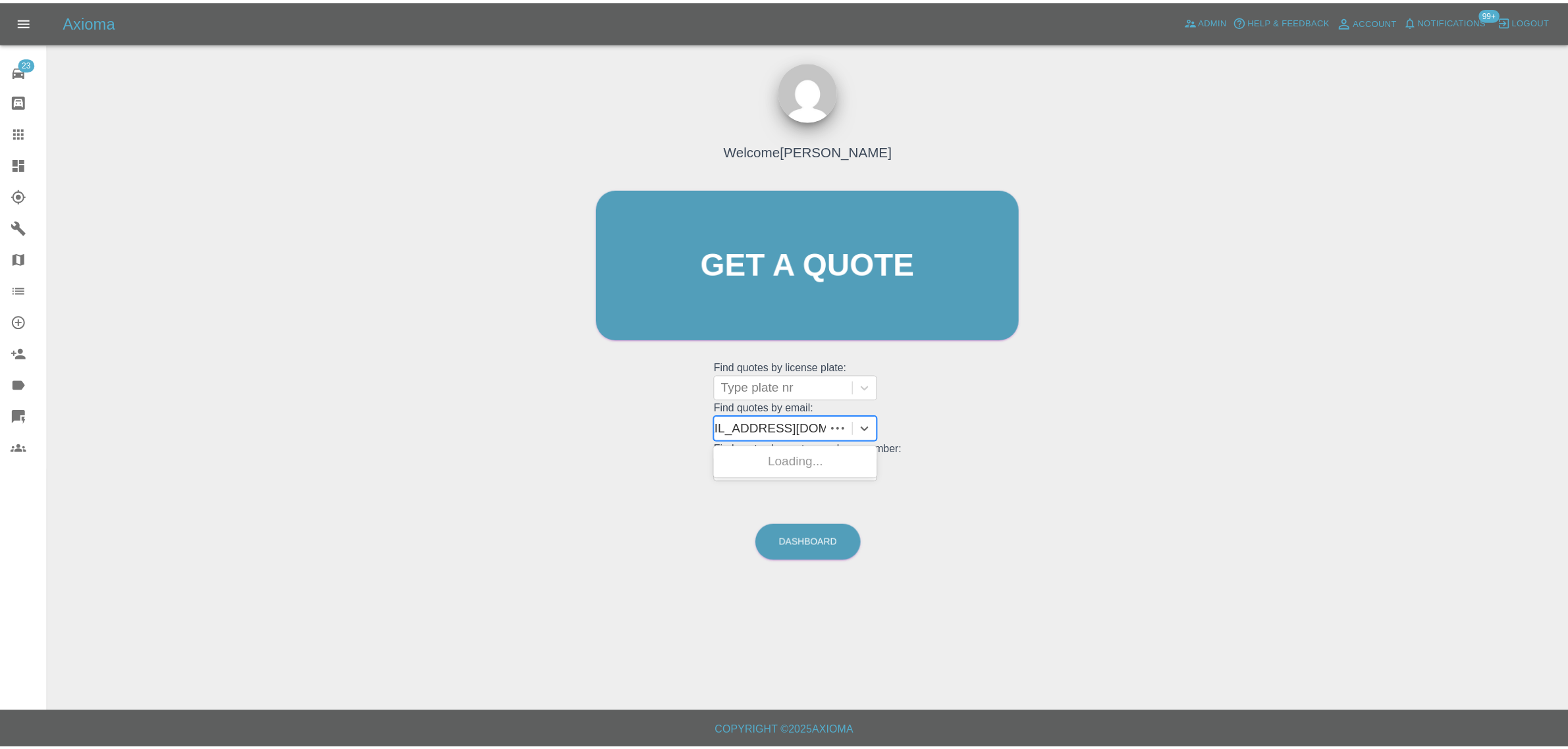
scroll to position [0, 17]
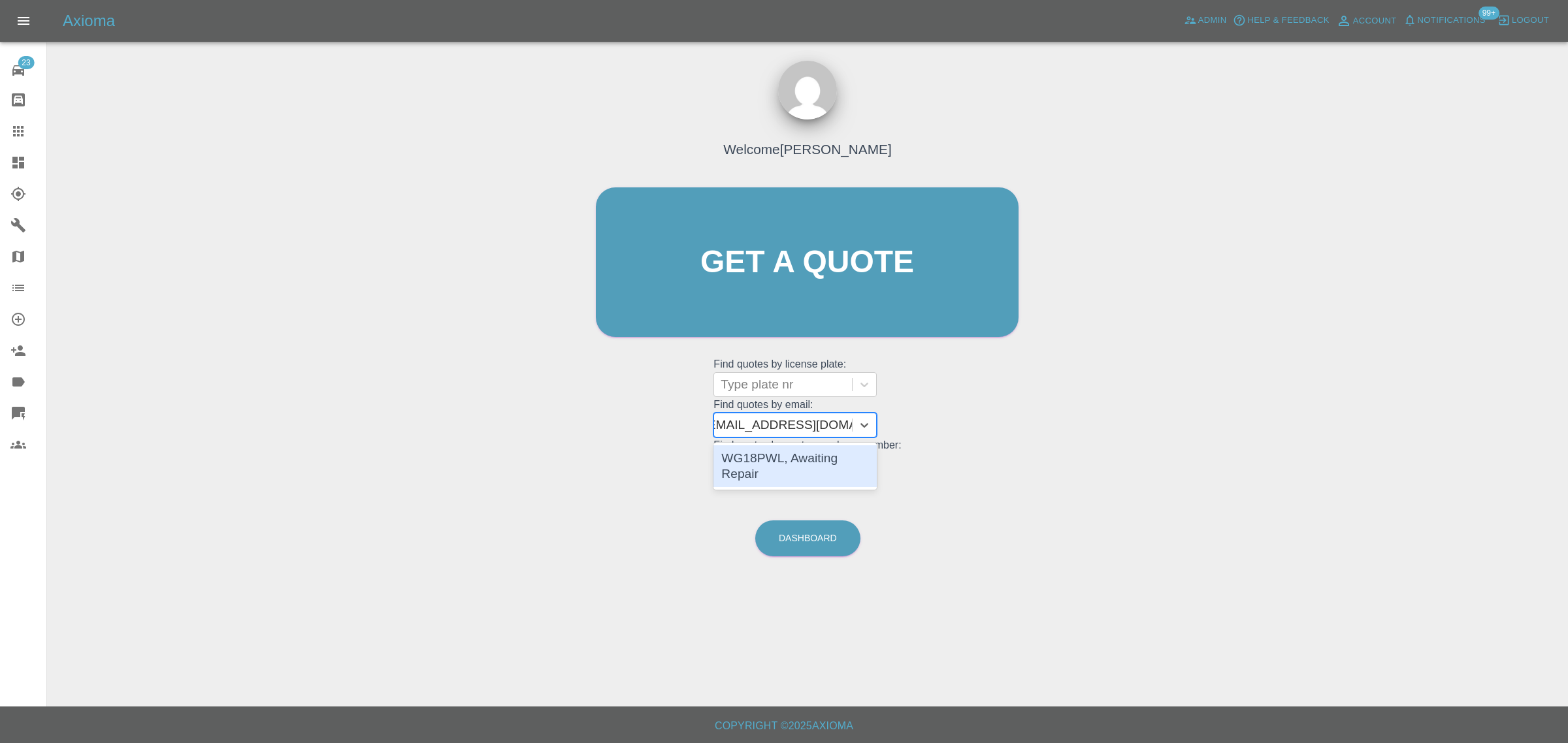
click at [761, 450] on div "WG18PWL, Awaiting Repair" at bounding box center [794, 466] width 164 height 42
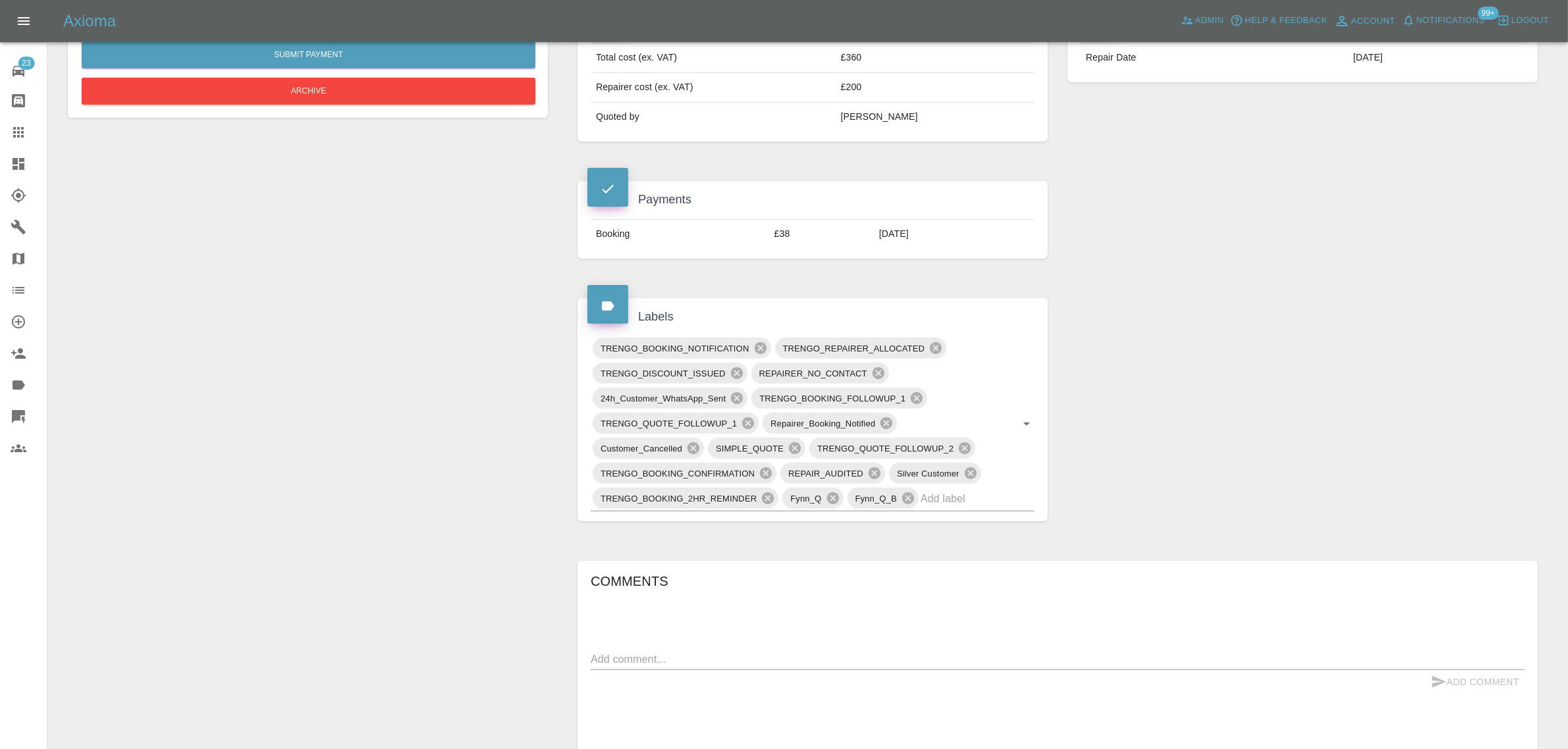
scroll to position [658, 0]
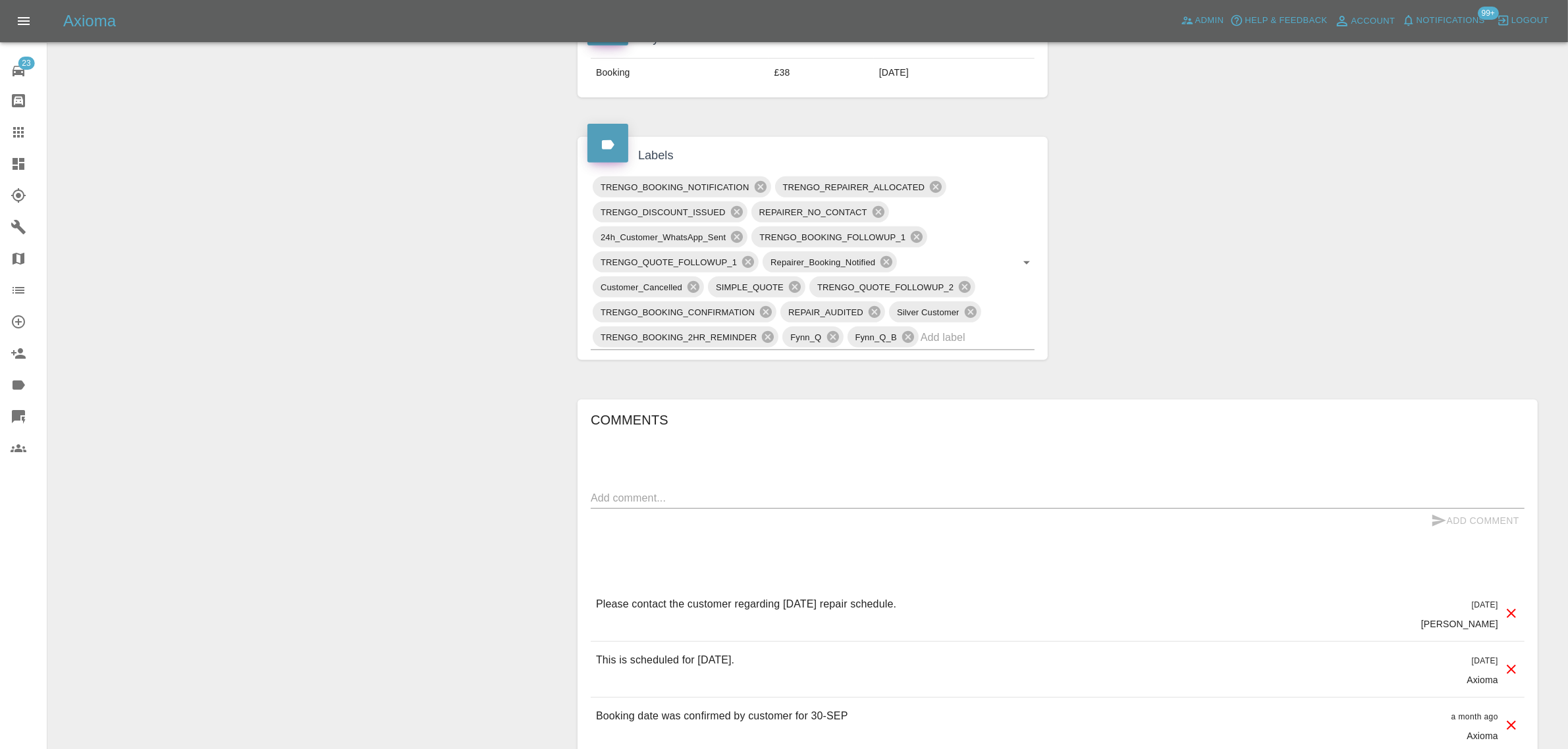
click at [769, 494] on textarea at bounding box center [1058, 497] width 934 height 15
paste textarea "Have agreed with Dan to reschedule the repair to morning of 15/10. Rgds Paula B…"
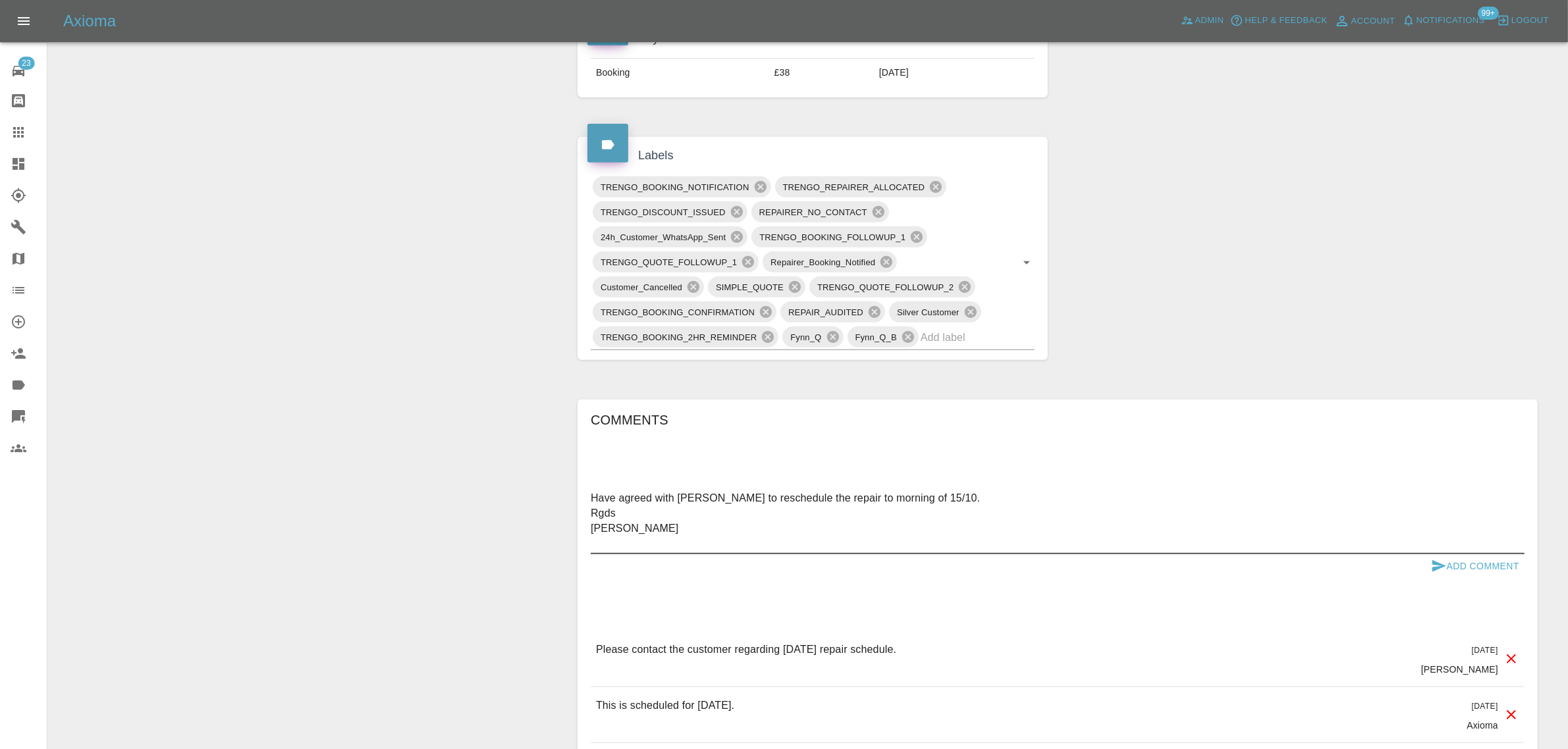
type textarea "Have agreed with Dan to reschedule the repair to morning of 15/10. Rgds Paula B…"
click at [1491, 562] on button "Add Comment" at bounding box center [1475, 566] width 99 height 25
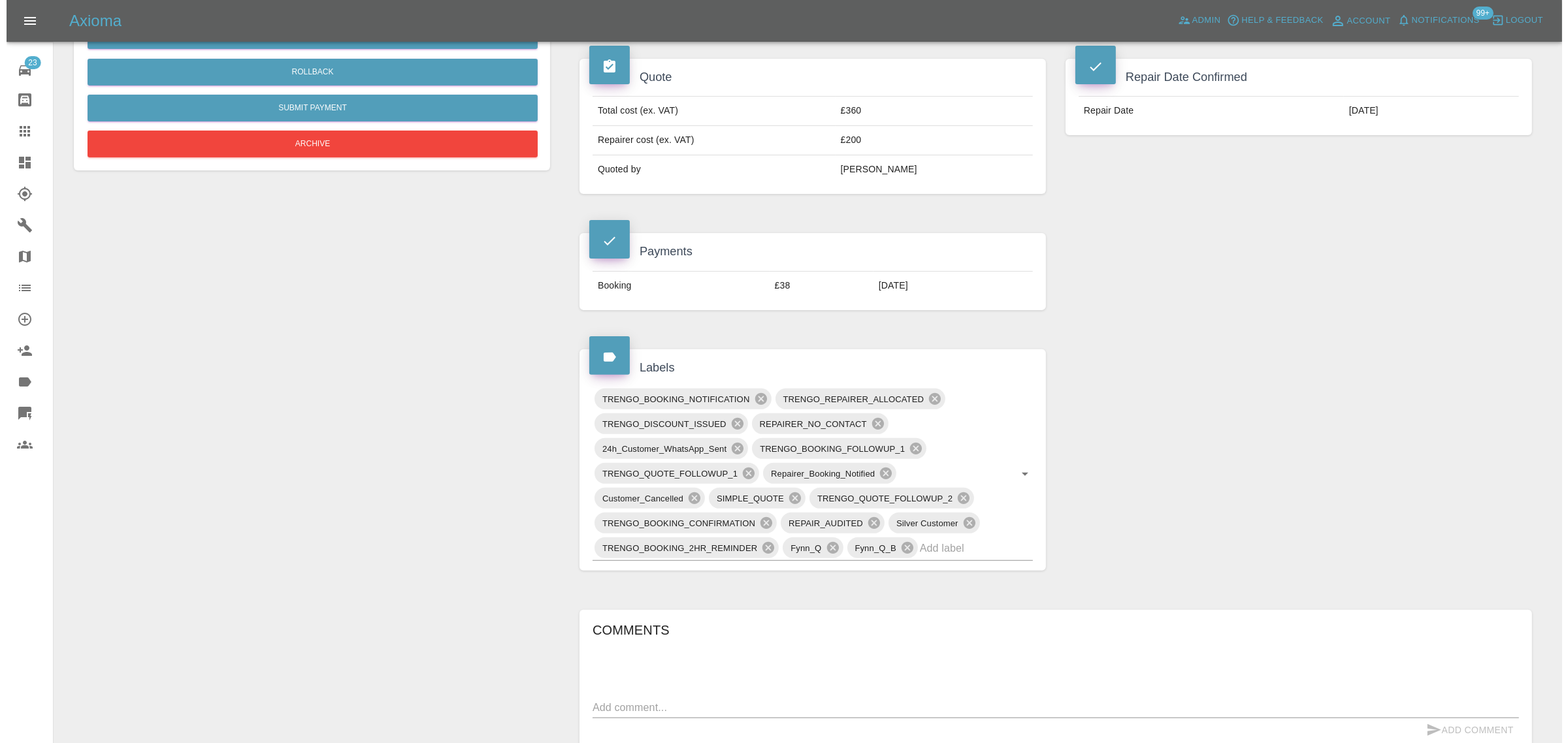
scroll to position [163, 0]
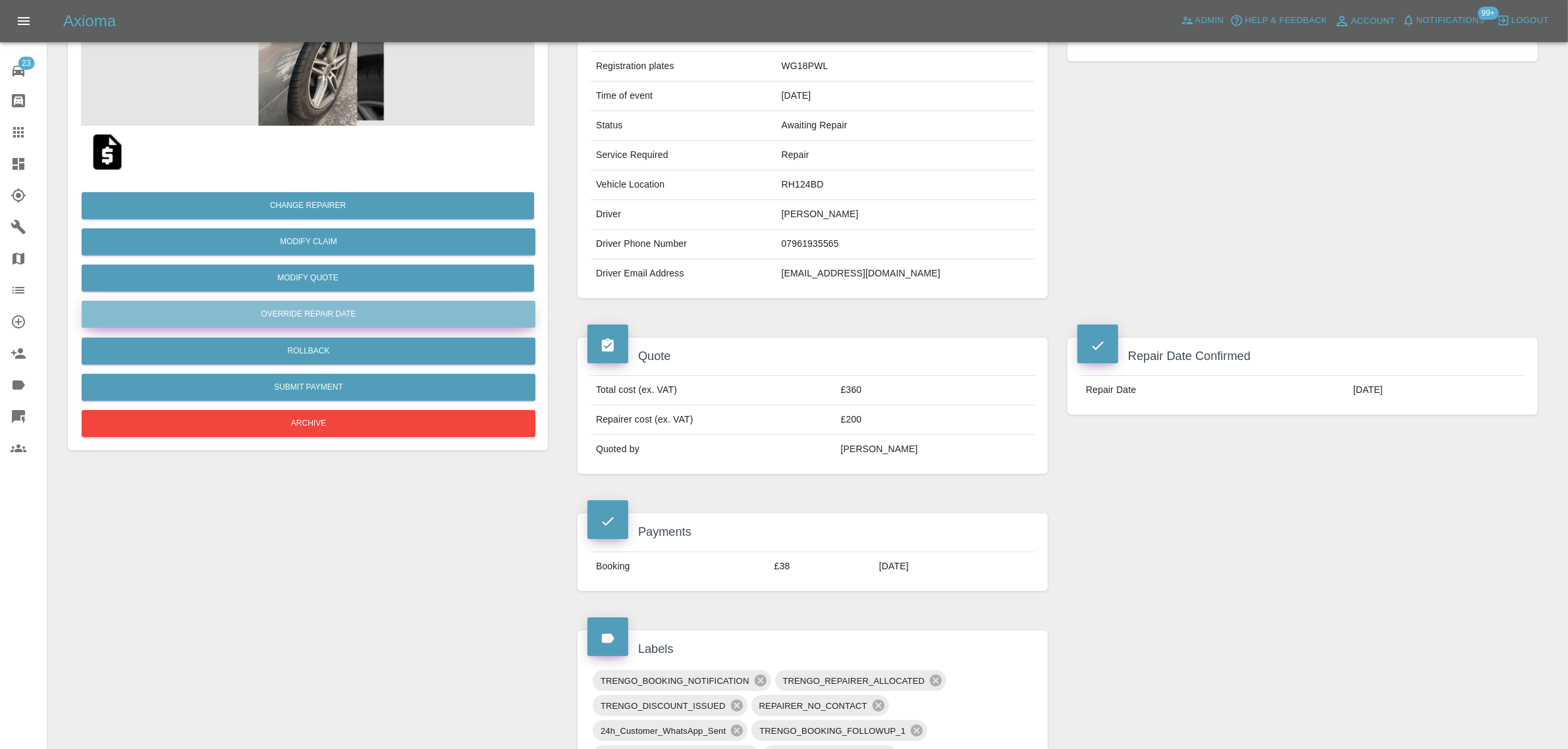
click at [304, 318] on button "Override Repair Date" at bounding box center [309, 314] width 454 height 27
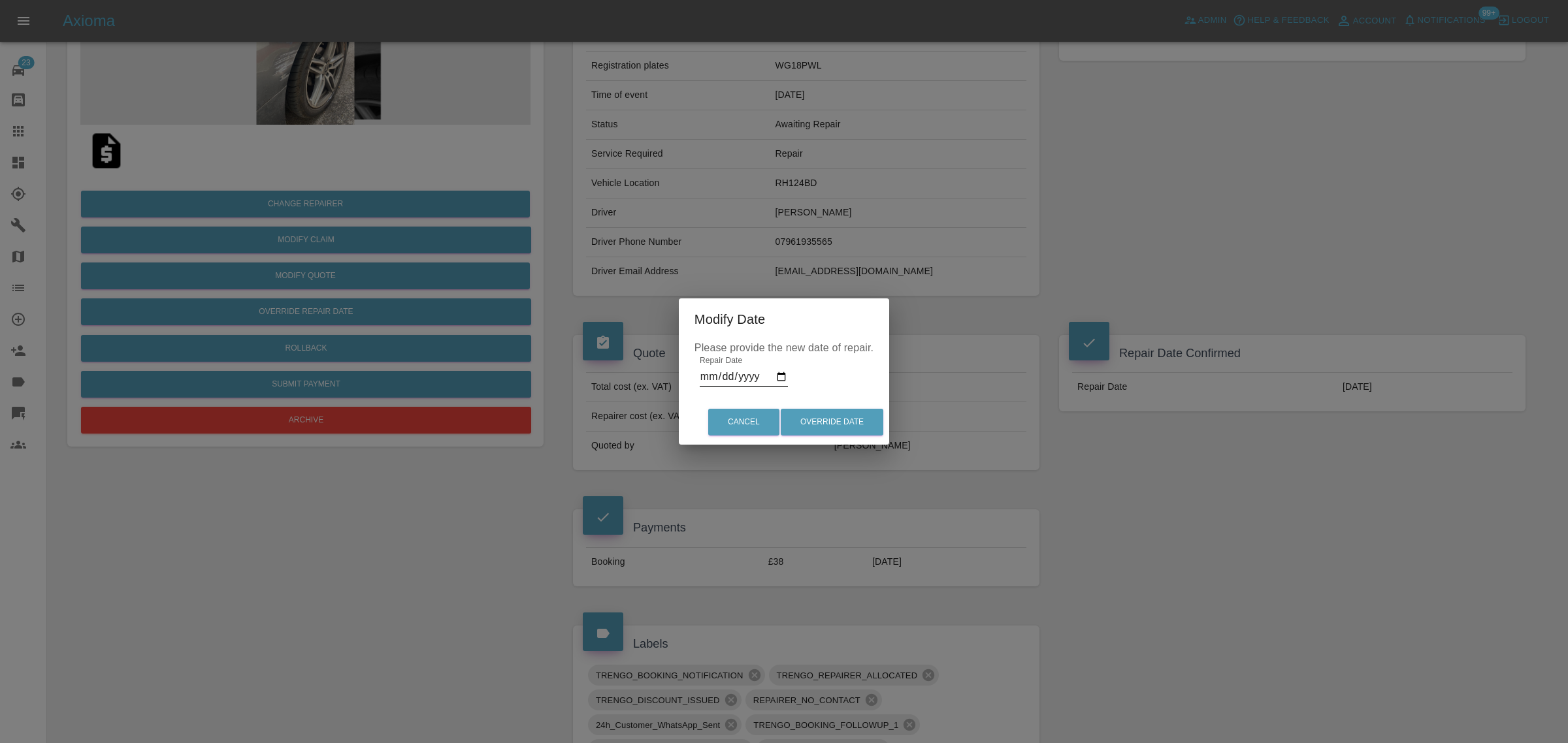
click at [779, 372] on input "2025-09-30" at bounding box center [743, 376] width 88 height 21
click at [785, 378] on input "2025-09-15" at bounding box center [743, 376] width 88 height 21
type input "2025-10-15"
click at [820, 426] on button "Override Date" at bounding box center [832, 422] width 103 height 26
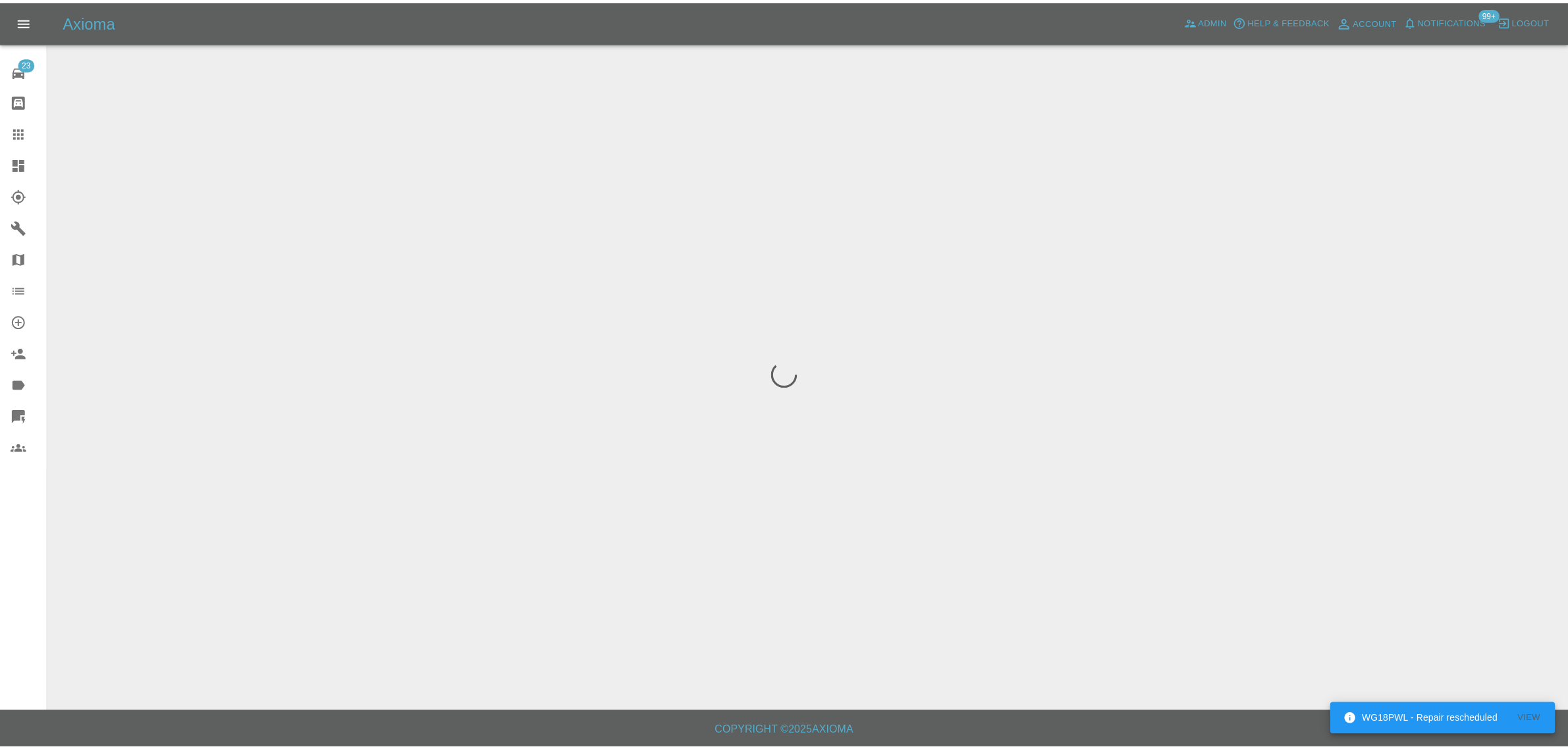
scroll to position [0, 0]
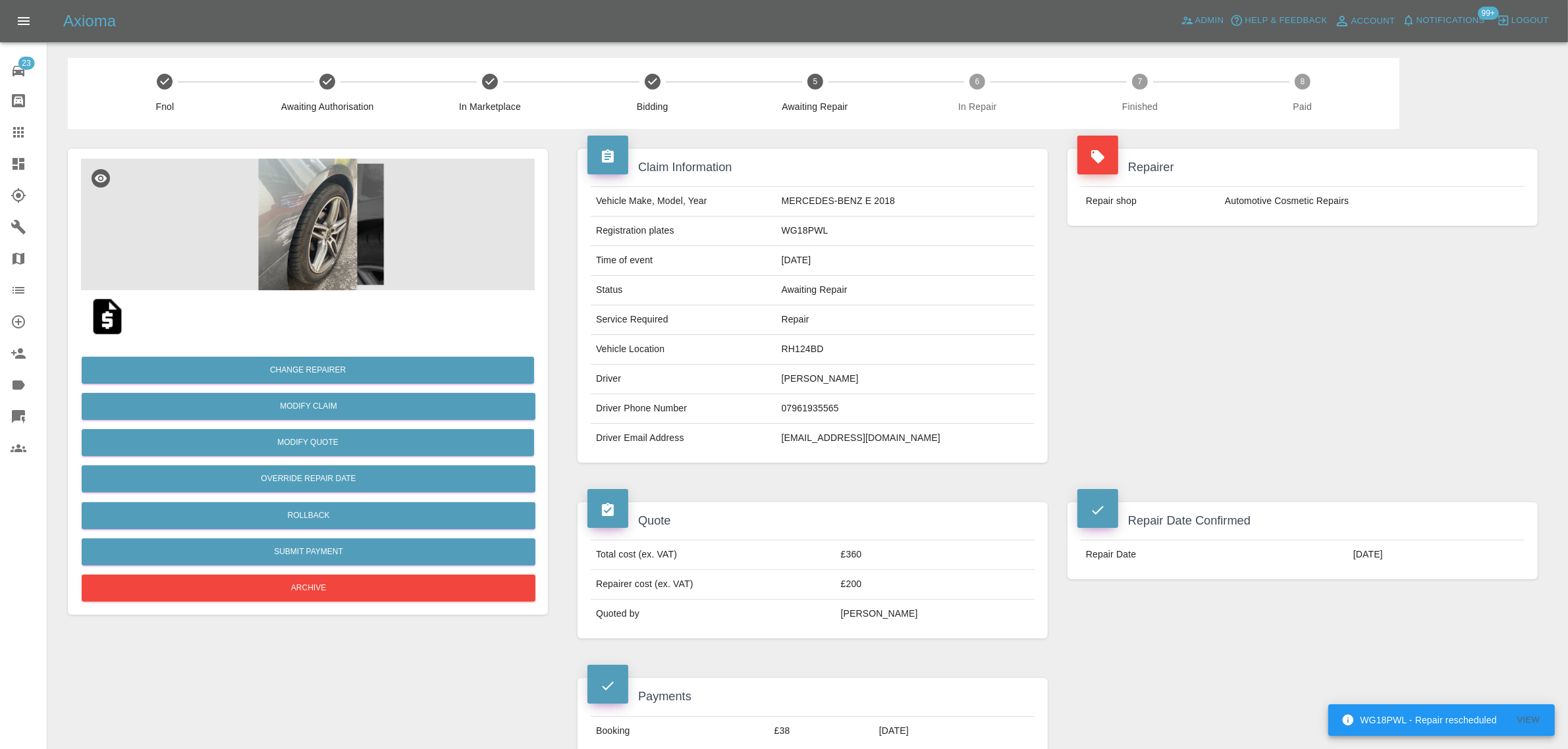
click at [13, 130] on icon at bounding box center [19, 132] width 16 height 16
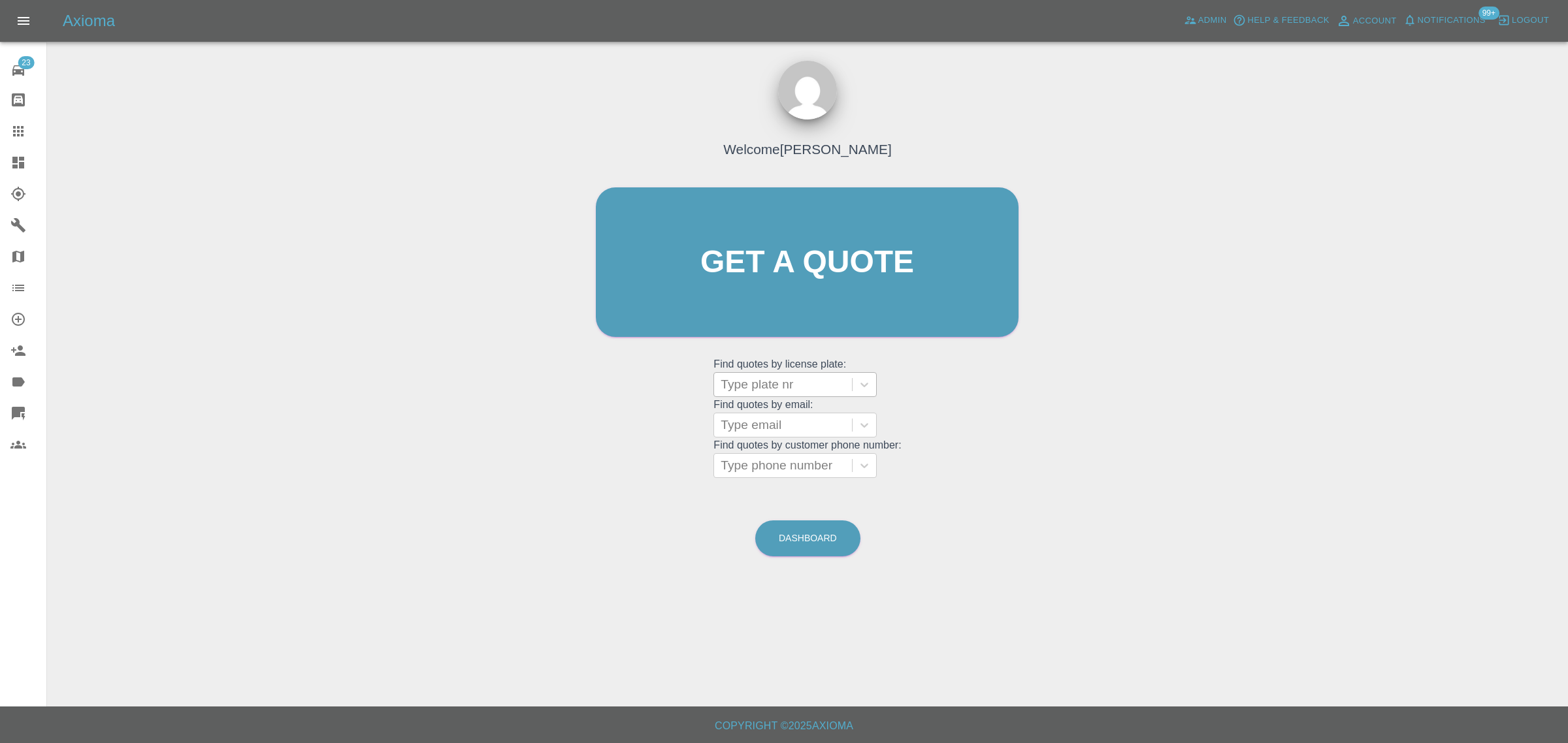
click at [758, 380] on div at bounding box center [783, 385] width 124 height 19
click at [642, 391] on div "Welcome Saleem Anwar Get a quote Get a quote Find quotes by license plate: Type…" at bounding box center [807, 287] width 451 height 395
click at [778, 445] on grid "Find quotes by customer phone number: Type phone number" at bounding box center [806, 458] width 187 height 38
click at [775, 435] on div at bounding box center [783, 425] width 124 height 19
paste input "marioo63@o2.pl"
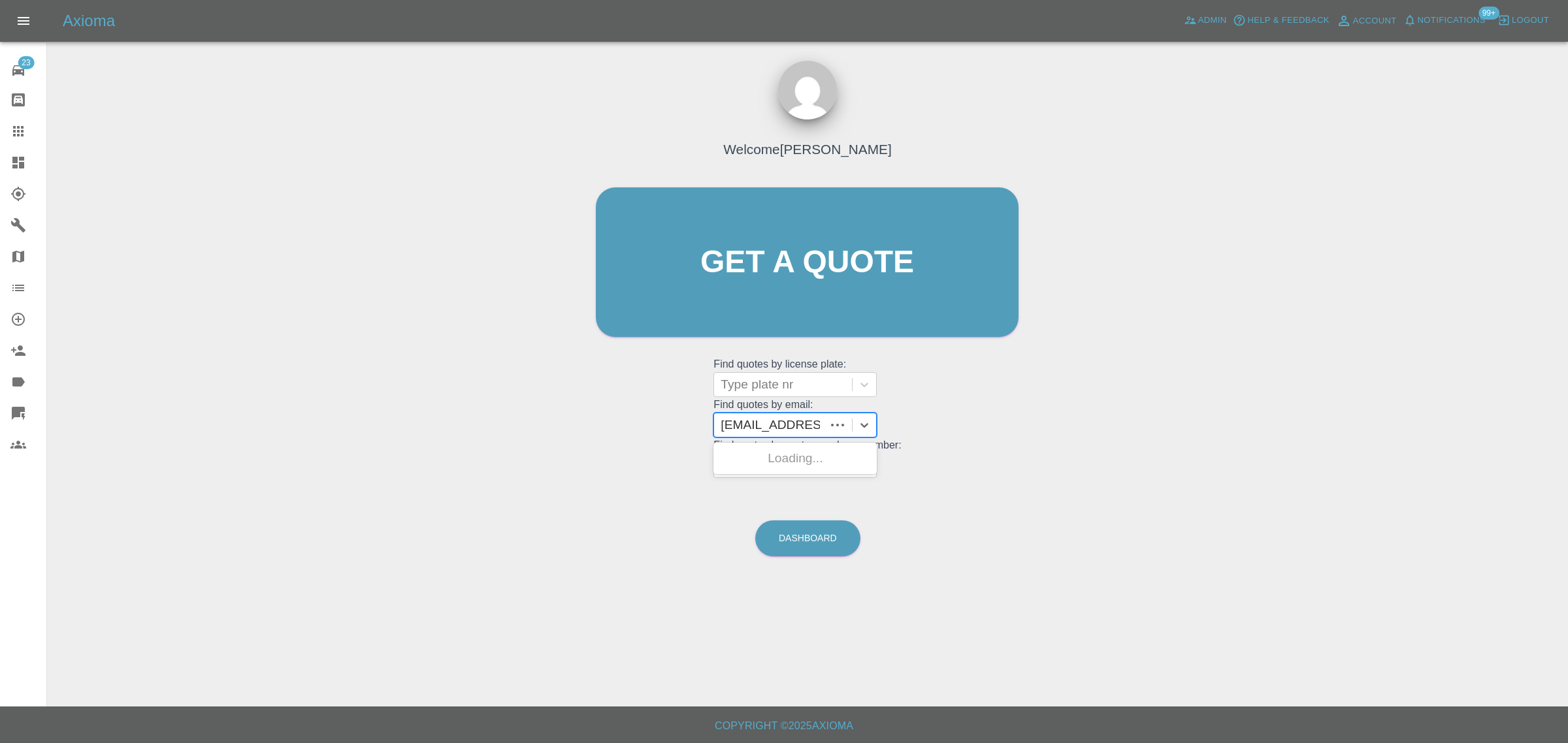
type input "marioo63@o2.pl"
click at [746, 450] on div "VK71RGZ, Archived" at bounding box center [794, 458] width 164 height 26
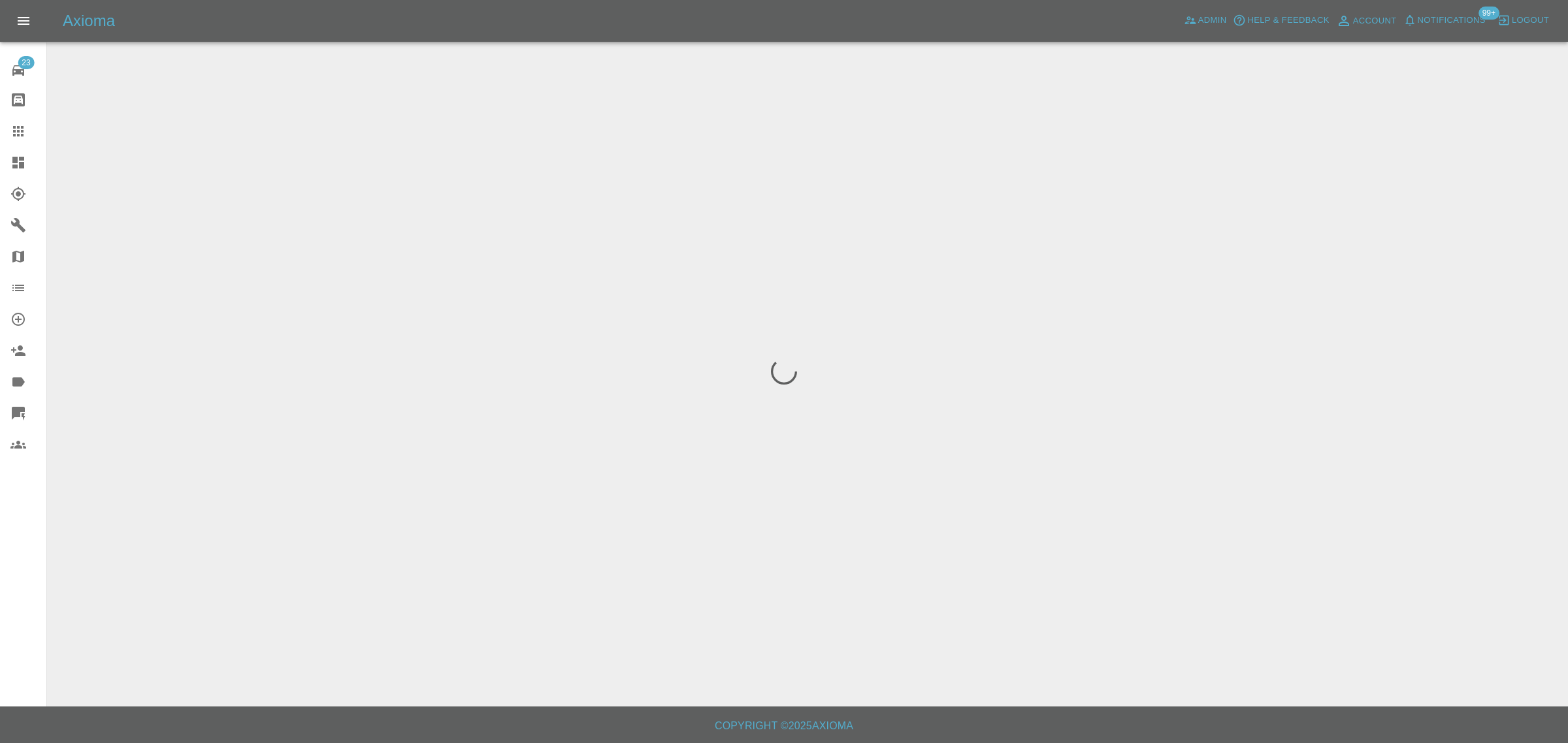
click at [26, 585] on div "23 Repair home Bodyshop home Claims Dashboard Explorer Garages Map Organization…" at bounding box center [24, 371] width 47 height 743
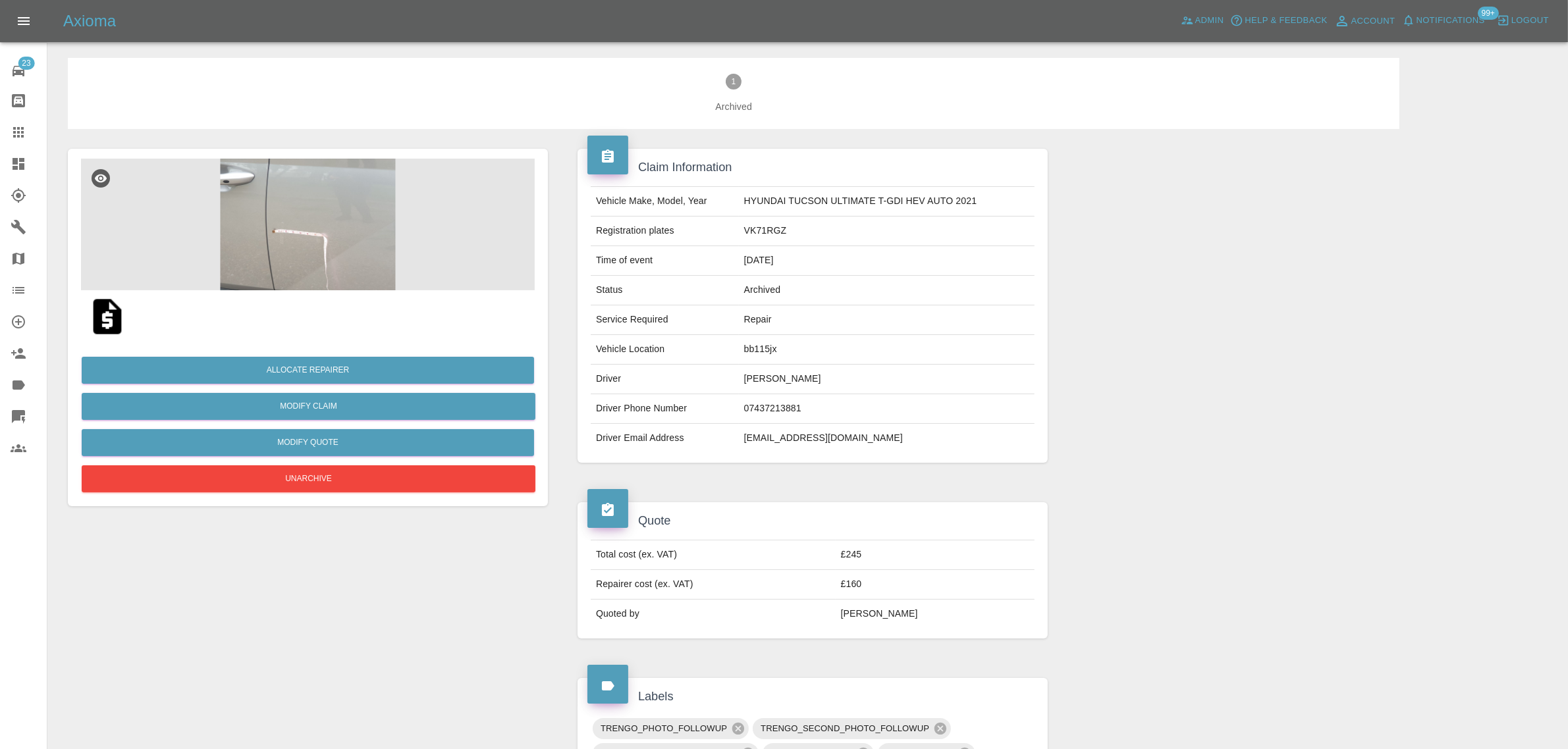
click at [225, 261] on img at bounding box center [308, 224] width 454 height 131
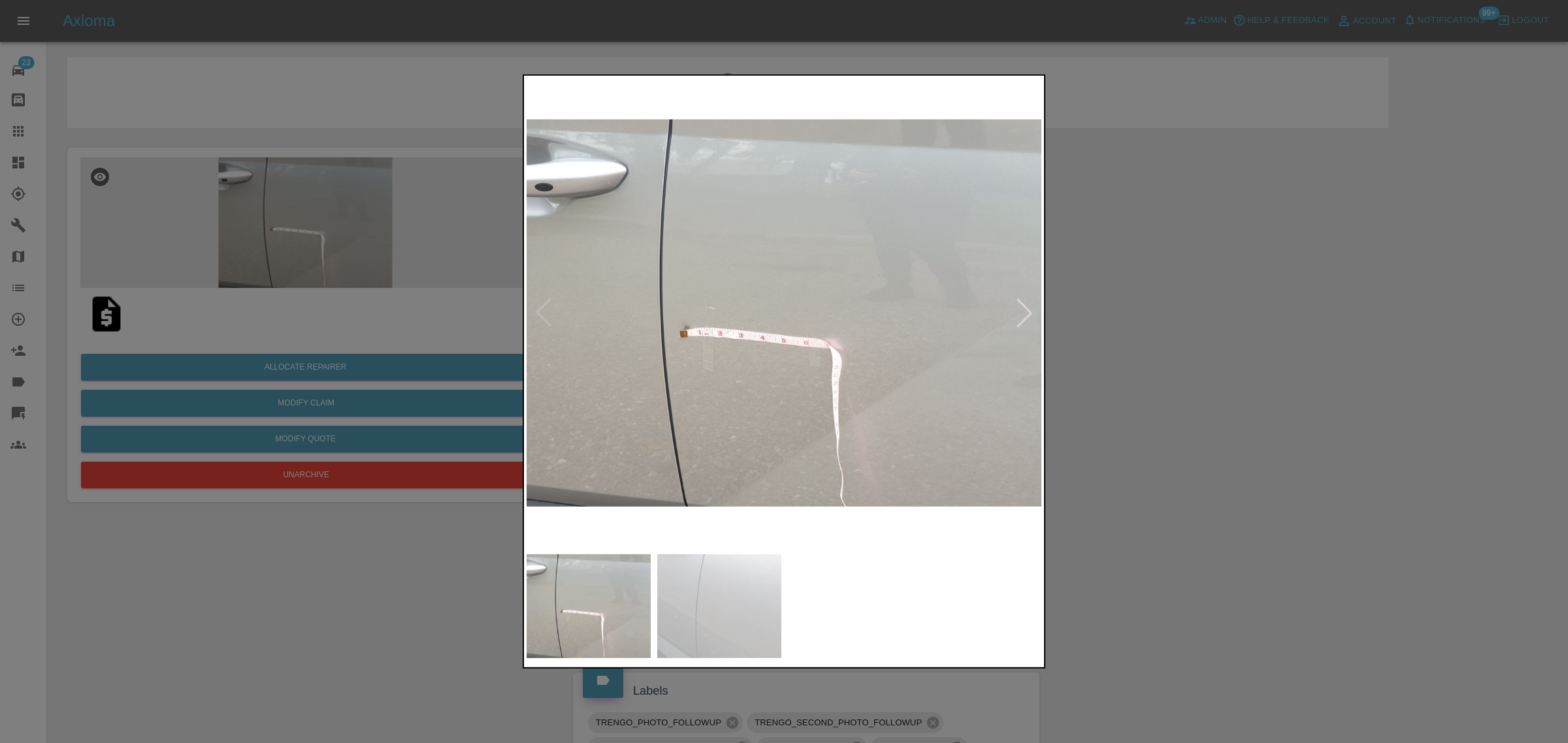
click at [1031, 315] on div at bounding box center [1023, 312] width 28 height 28
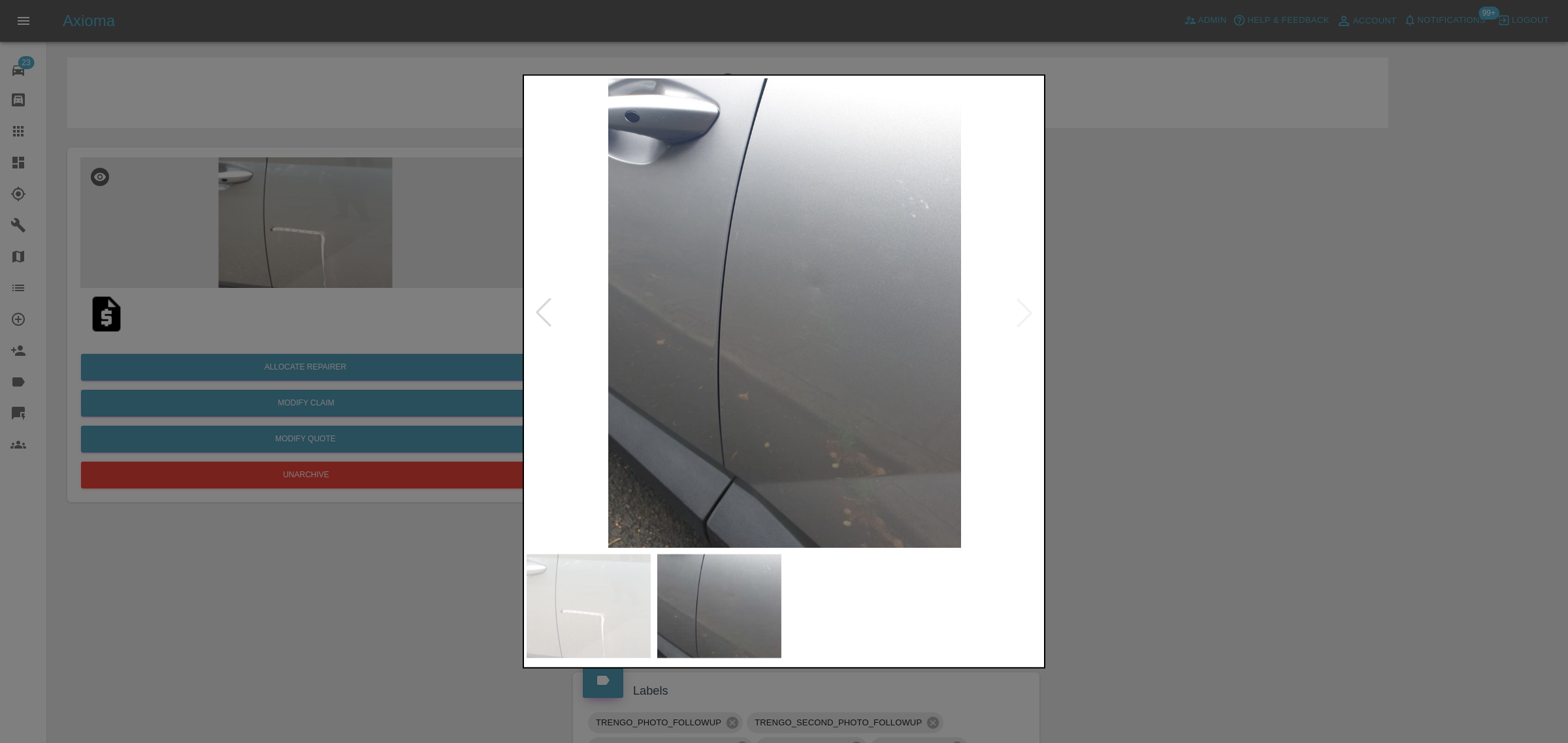
click at [1119, 311] on div at bounding box center [784, 371] width 1568 height 743
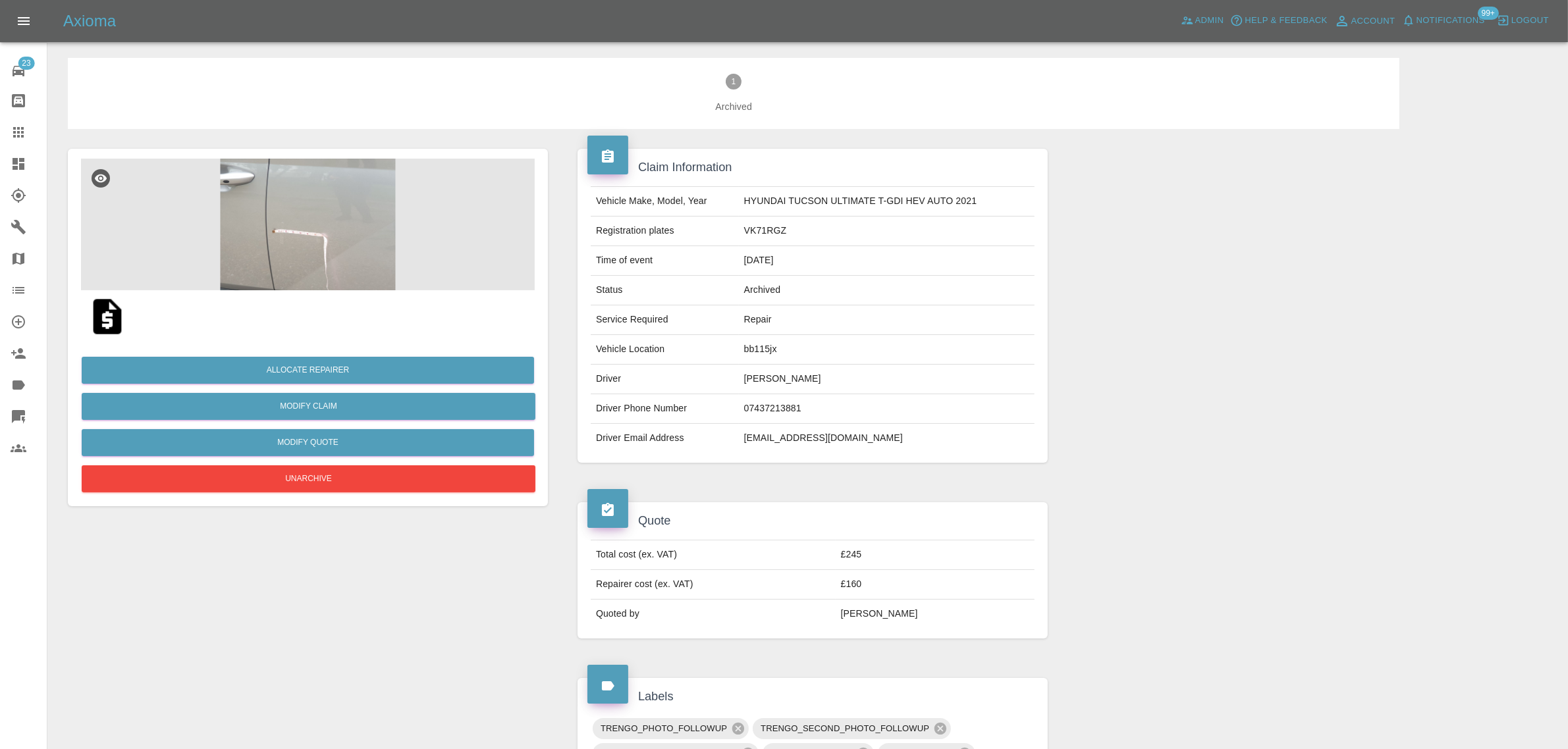
click at [111, 321] on img at bounding box center [107, 317] width 42 height 42
click at [8, 136] on link "Claims" at bounding box center [23, 132] width 46 height 32
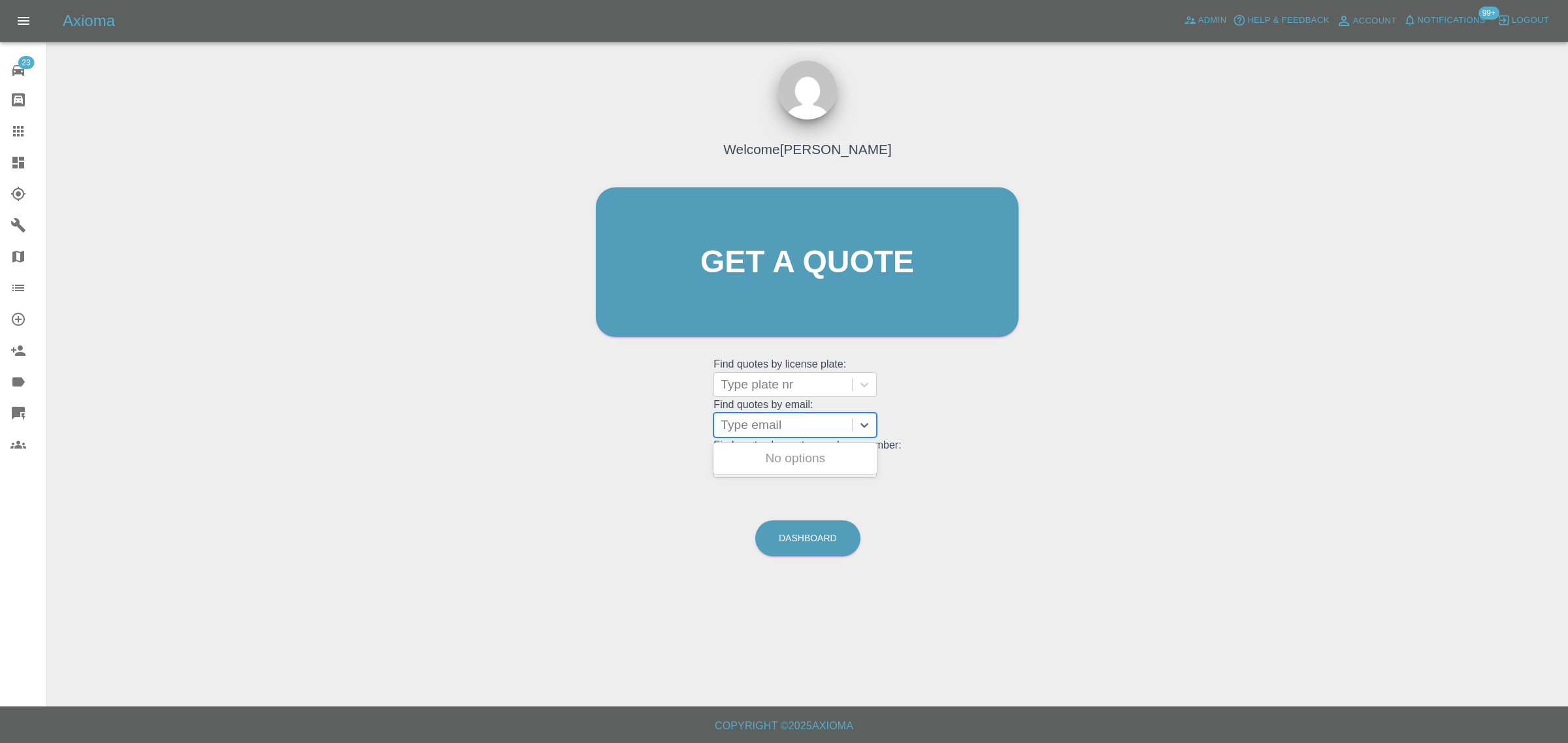
click at [768, 431] on div at bounding box center [783, 425] width 124 height 19
paste input "t.pugh837@btinternet.com"
type input "t.pugh837@btinternet.com"
click at [784, 451] on div "DN13HWY, Completed" at bounding box center [794, 458] width 164 height 26
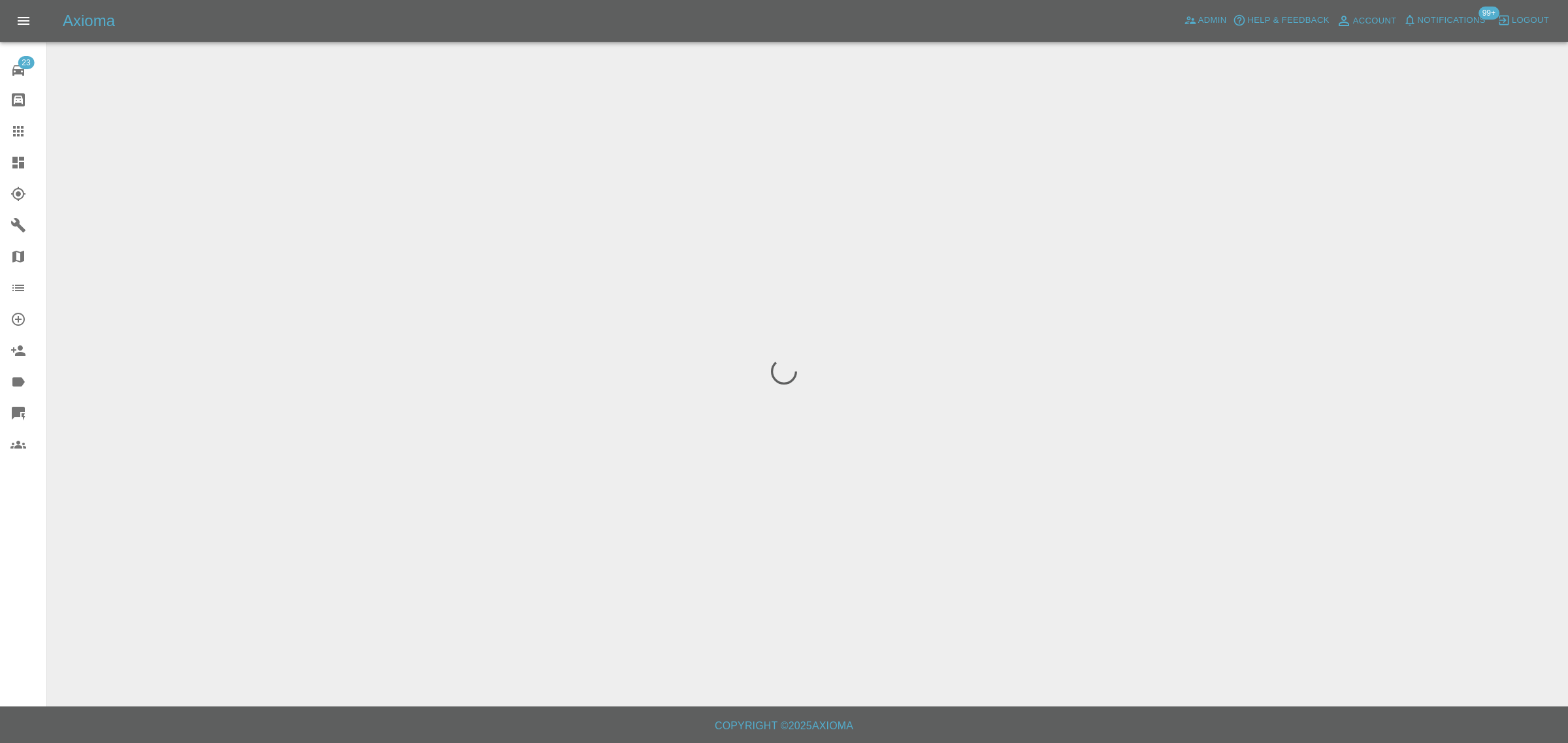
click at [7, 545] on div "23 Repair home Bodyshop home Claims Dashboard Explorer Garages Map Organization…" at bounding box center [24, 371] width 47 height 743
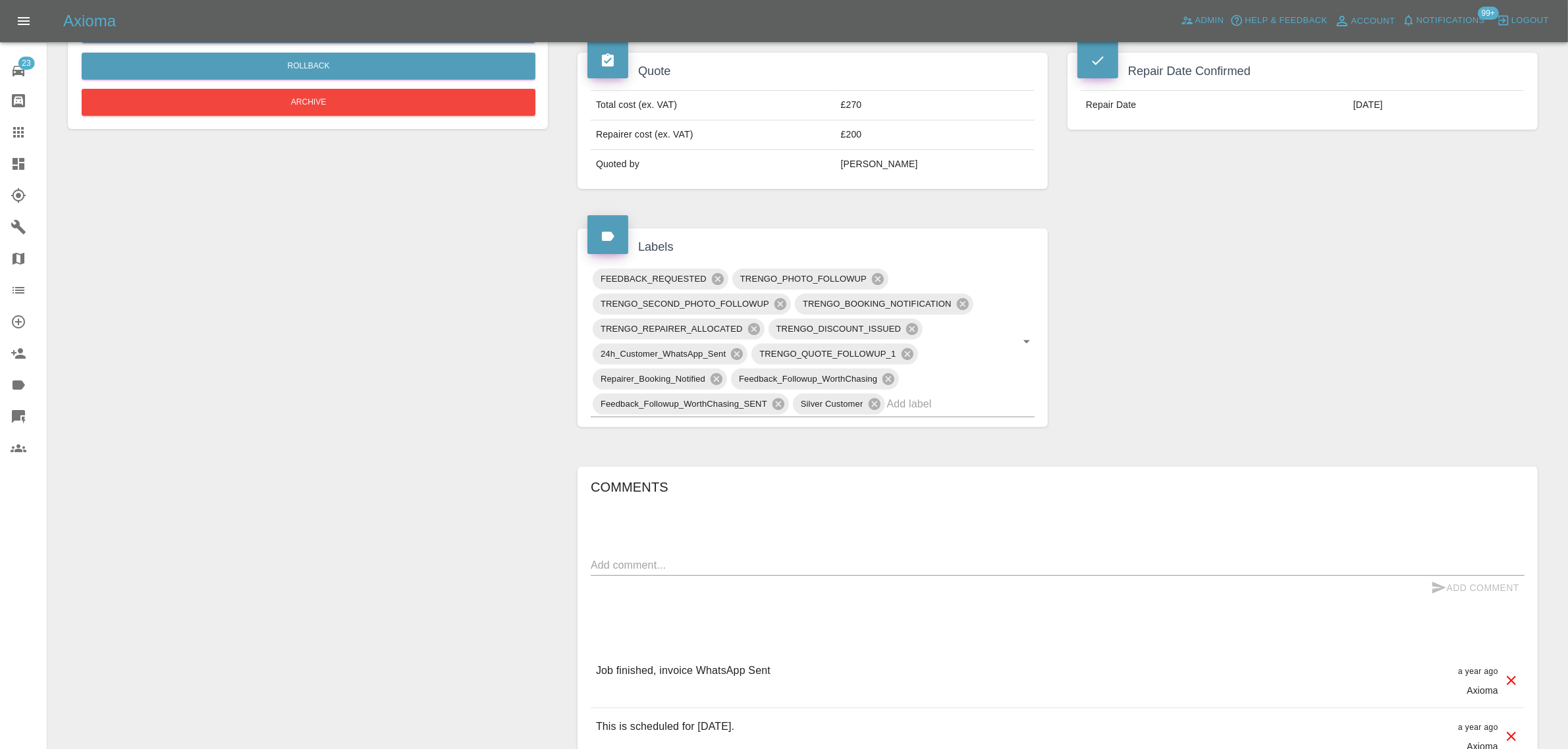
scroll to position [493, 0]
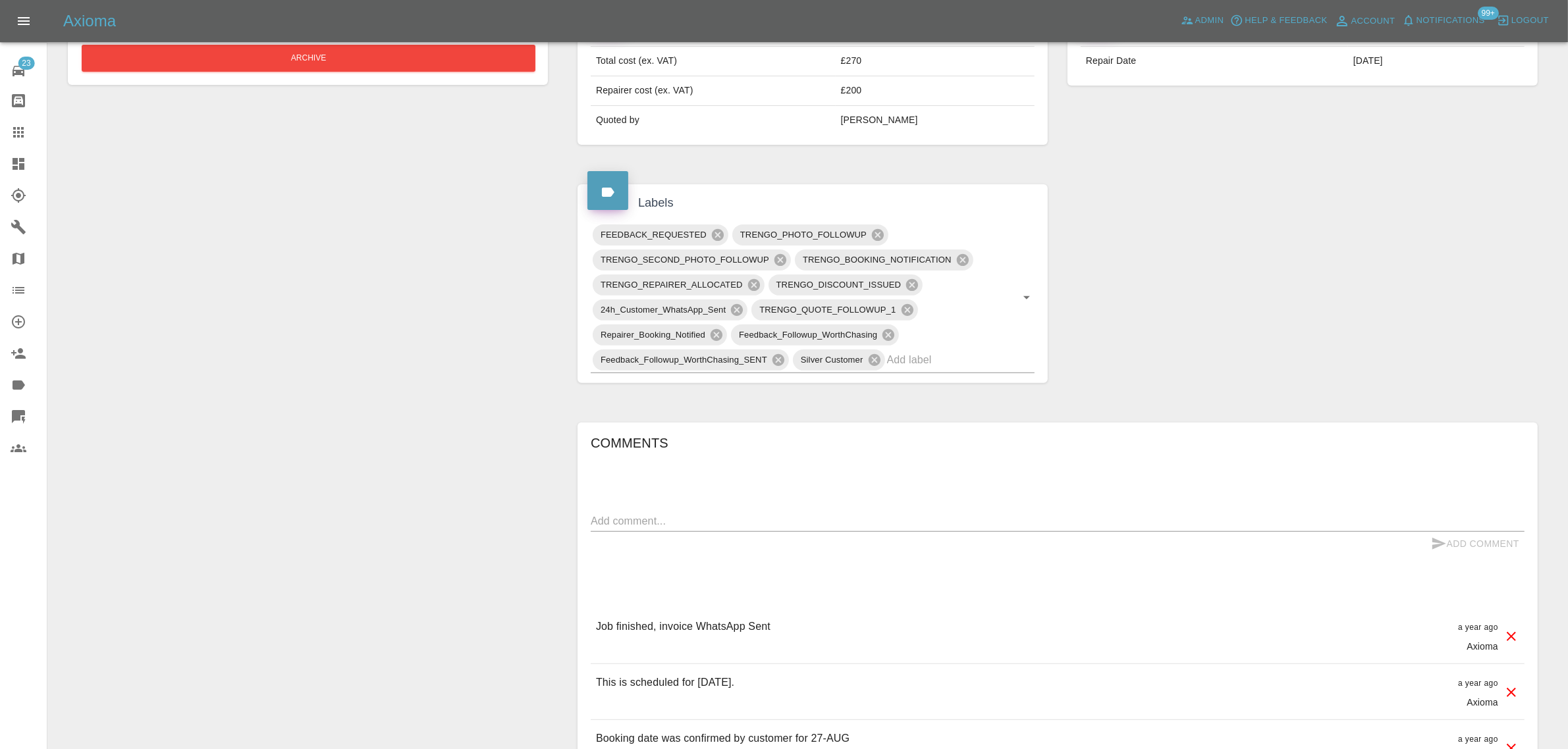
click at [822, 521] on textarea at bounding box center [1058, 520] width 934 height 15
paste textarea "The work was carried out and I was very happy with everything. Recently I have …"
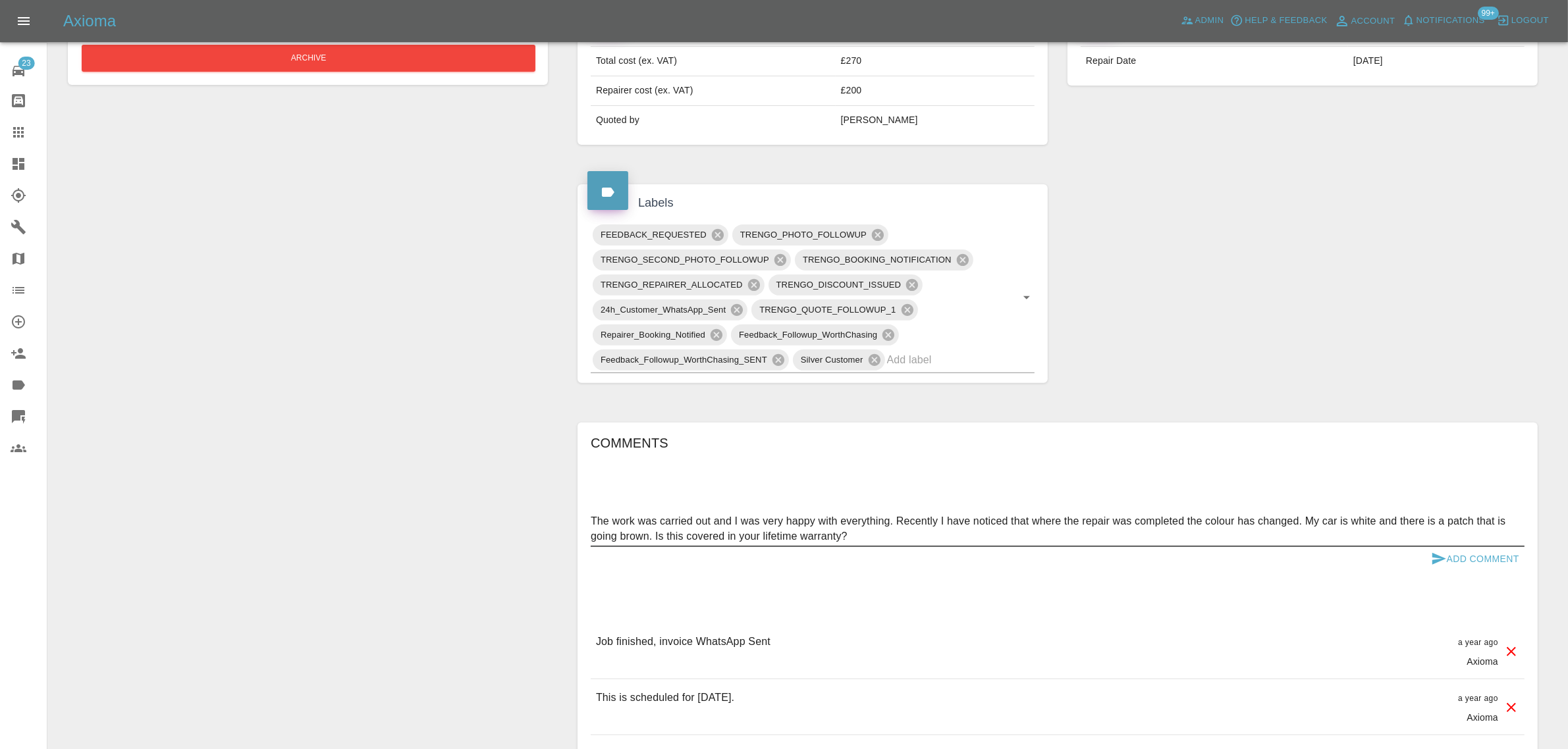
type textarea "The work was carried out and I was very happy with everything. Recently I have …"
click at [1463, 566] on button "Add Comment" at bounding box center [1475, 559] width 99 height 25
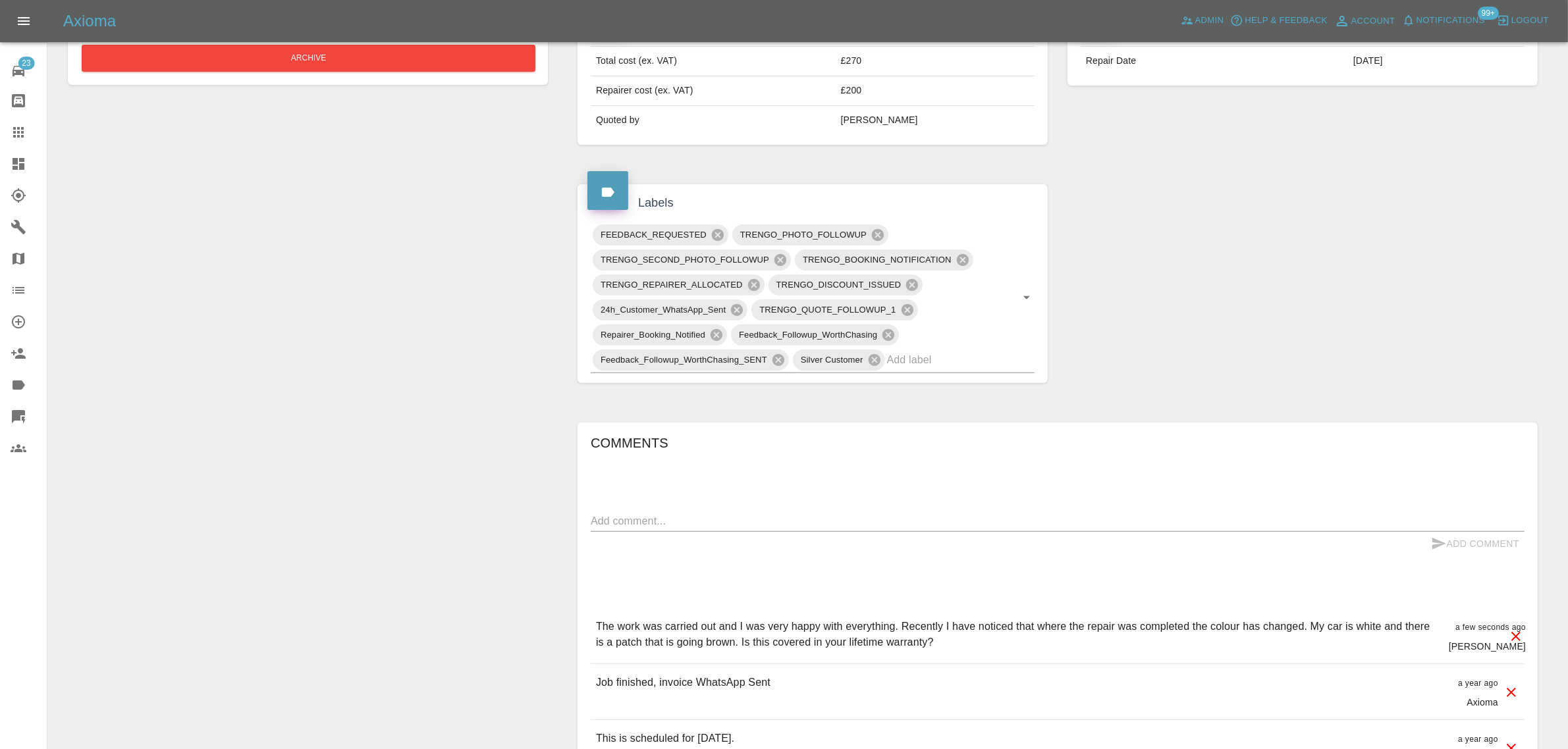
click at [753, 521] on textarea at bounding box center [1058, 520] width 934 height 15
paste textarea "Thanks for your speedy reply, I have tried to take a couple of pictures of the …"
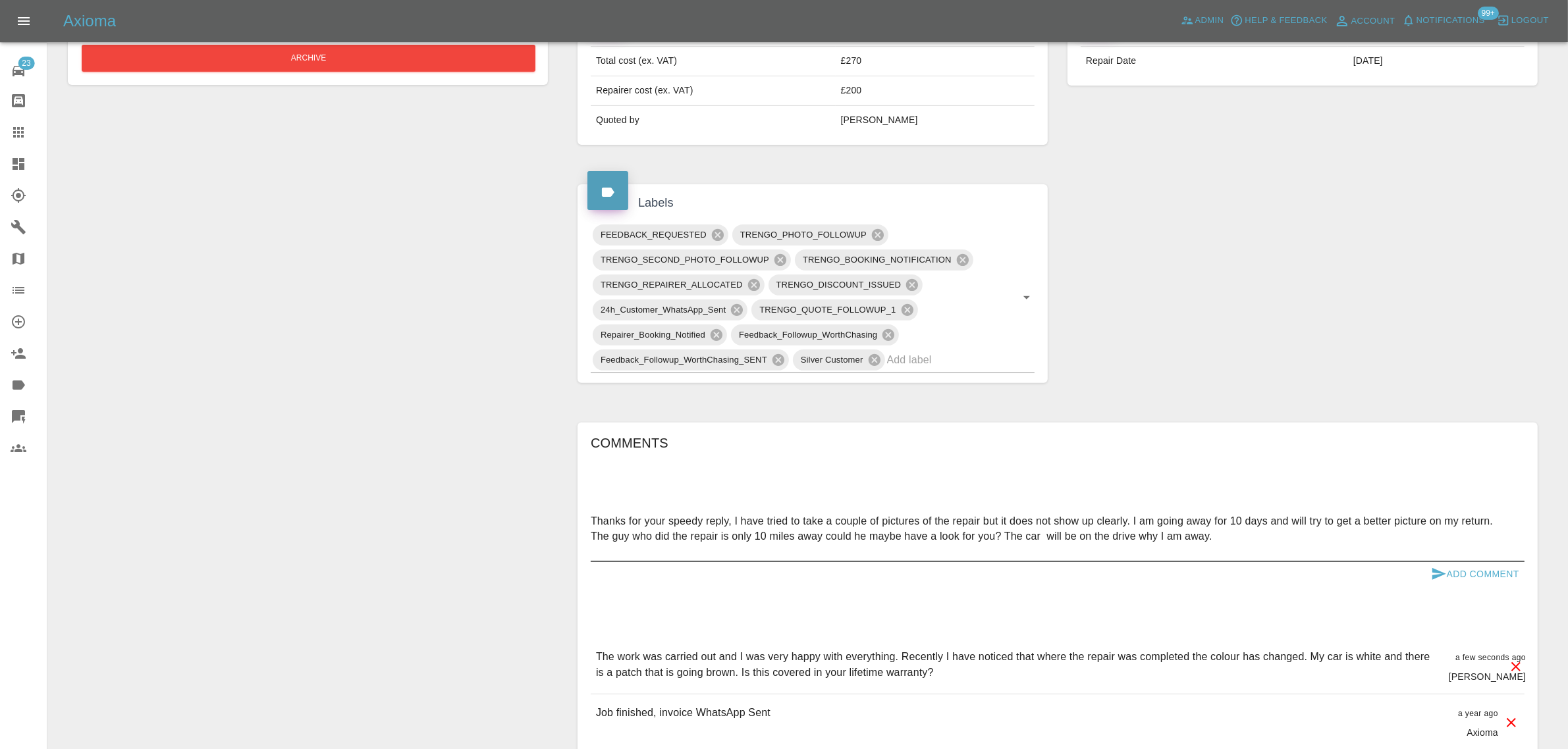
type textarea "Thanks for your speedy reply, I have tried to take a couple of pictures of the …"
click at [1457, 574] on button "Add Comment" at bounding box center [1475, 574] width 99 height 25
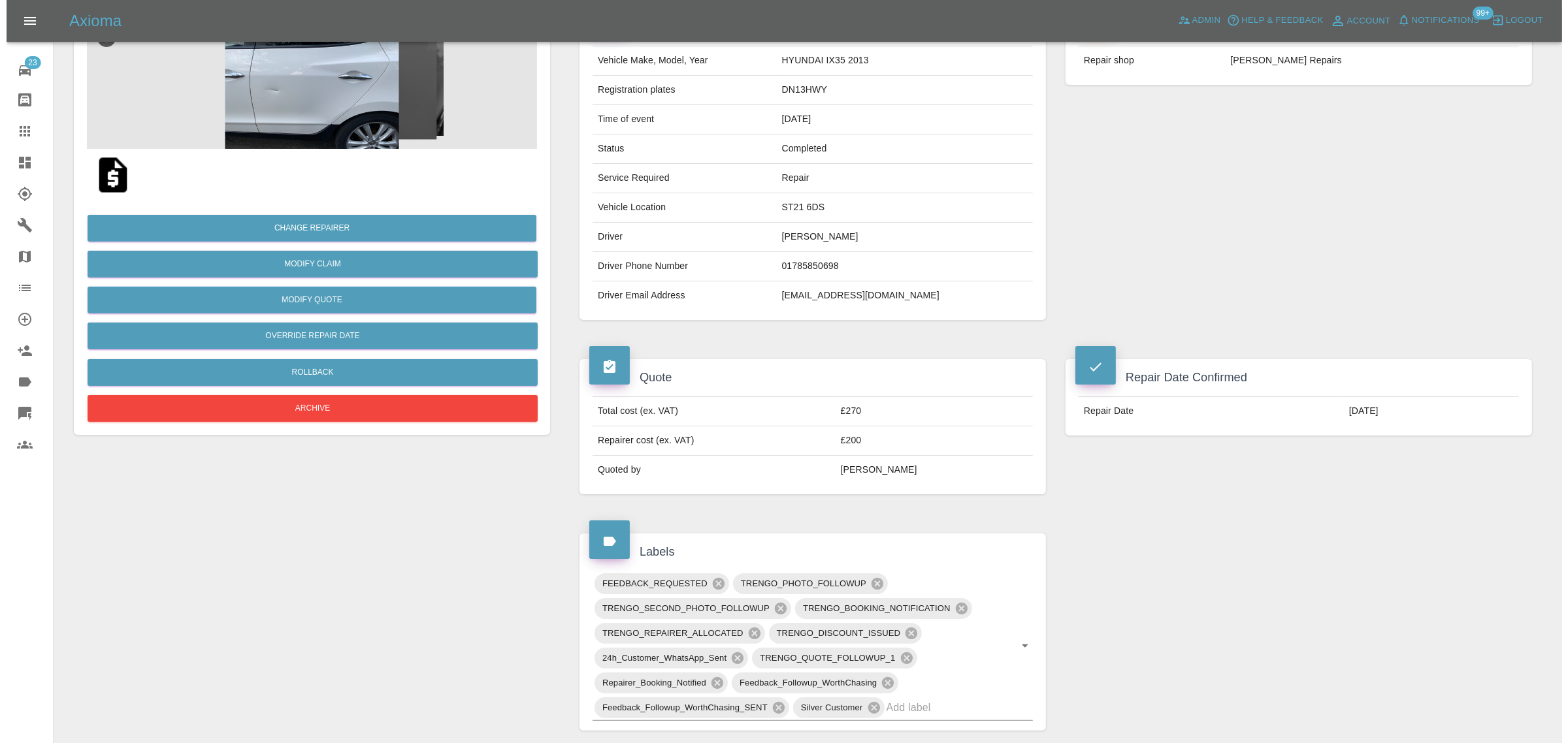
scroll to position [0, 0]
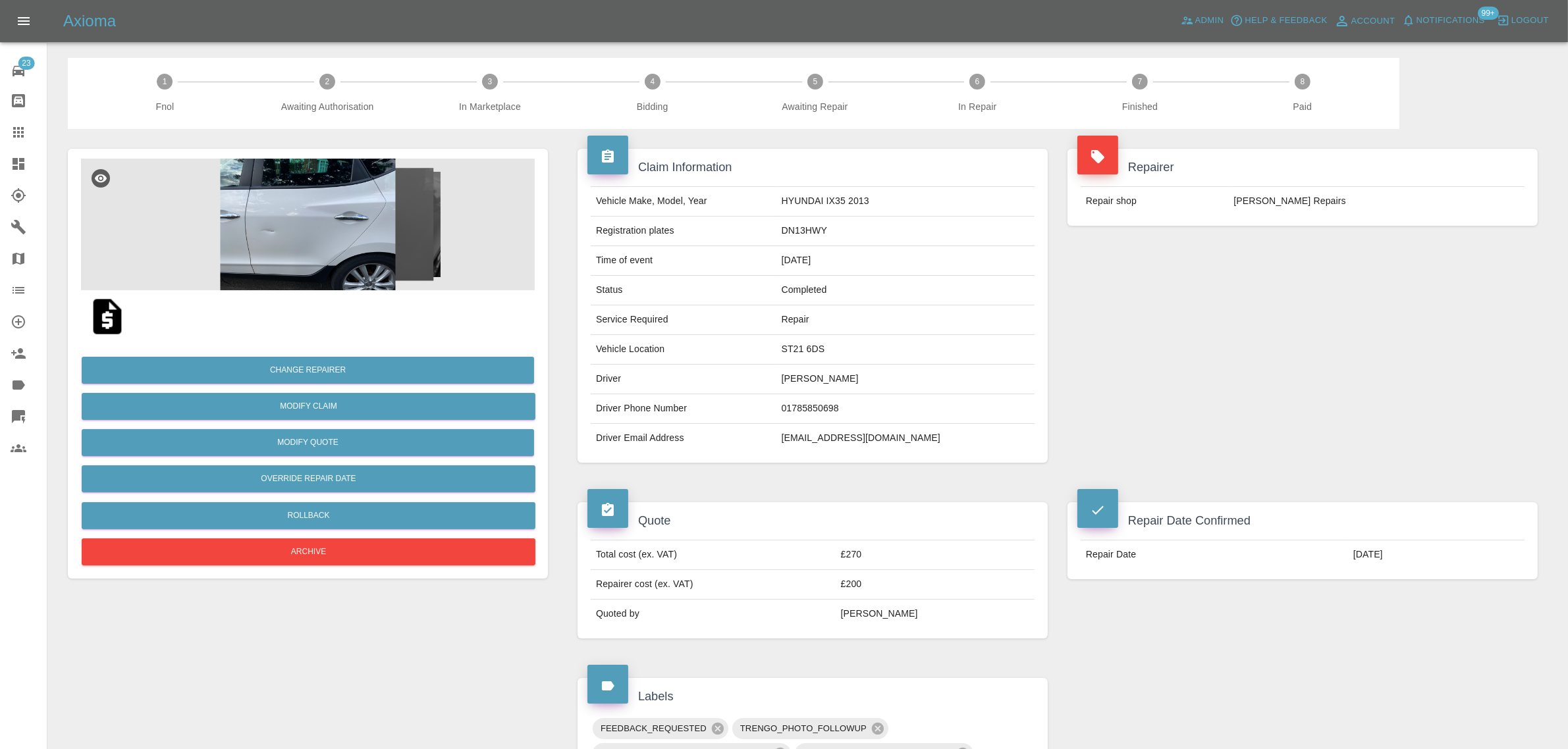
click at [14, 125] on icon at bounding box center [19, 132] width 16 height 16
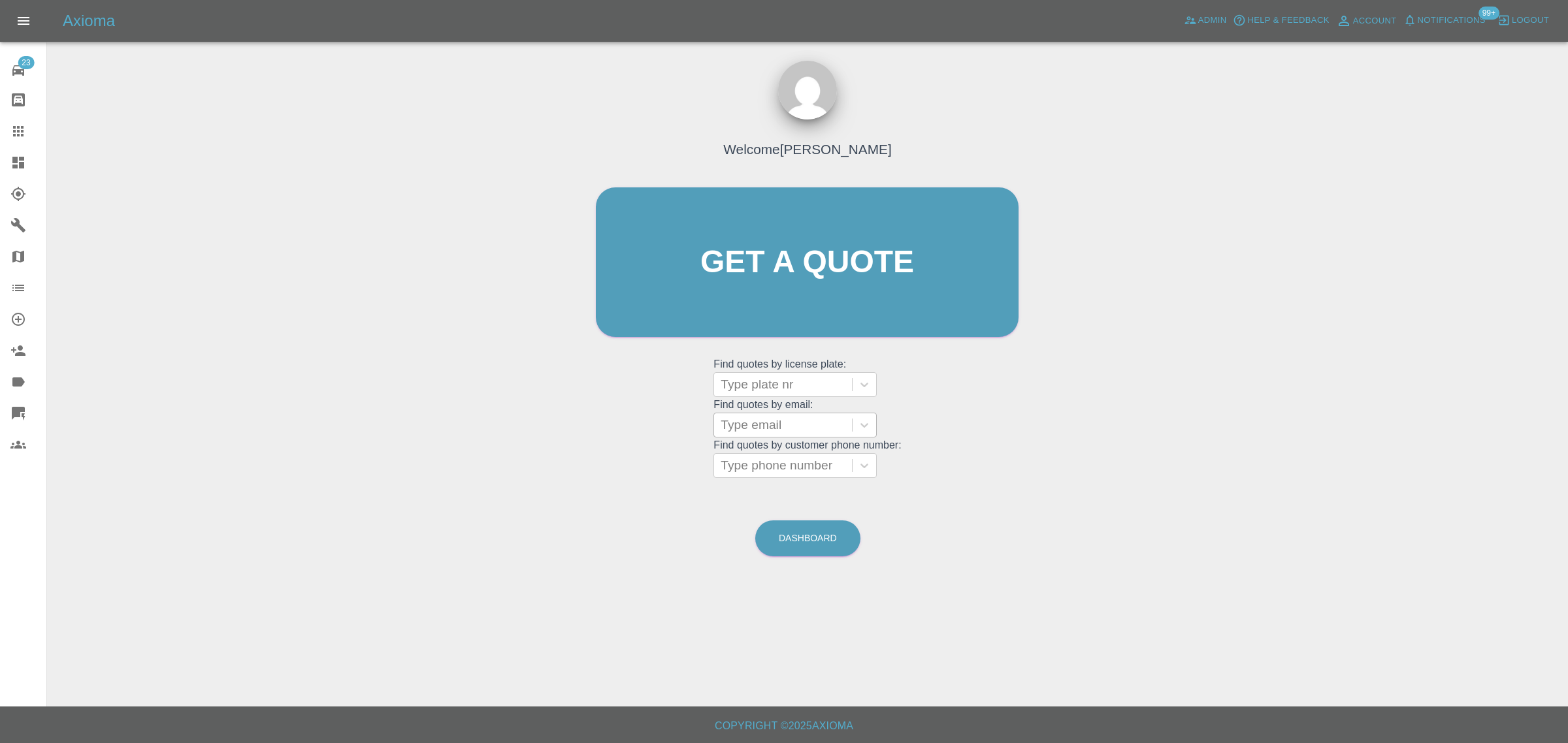
click at [784, 430] on div at bounding box center [783, 425] width 124 height 19
paste input "slampe02@gmail.com"
type input "slampe02@gmail.com"
click at [801, 429] on div at bounding box center [783, 425] width 124 height 19
paste input "nasierelnasri@hotmail.com"
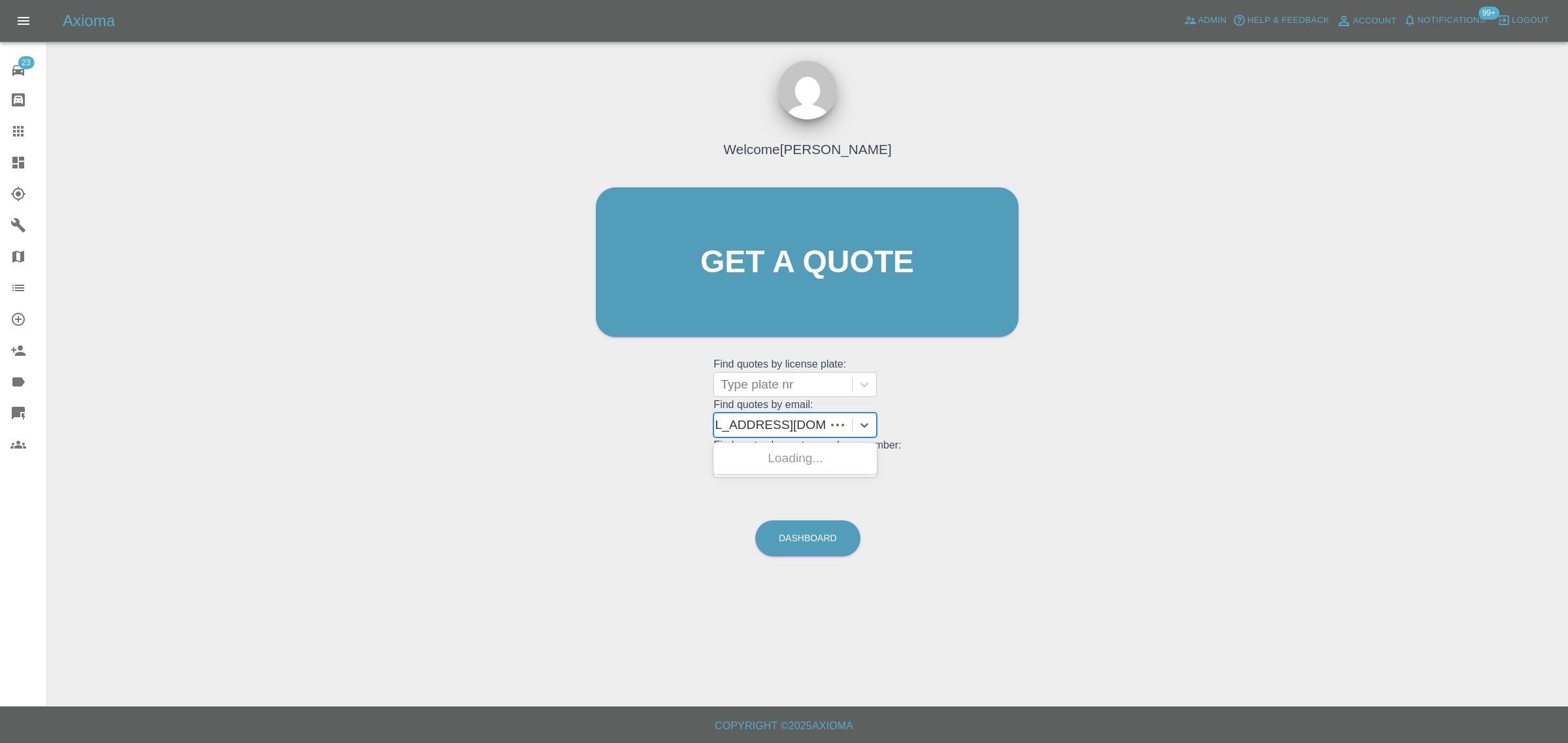
type input "nasierelnasri@hotmail.com"
click at [779, 464] on div "MEDRCEDS BENZ GLE 2018, Fnol" at bounding box center [794, 466] width 164 height 42
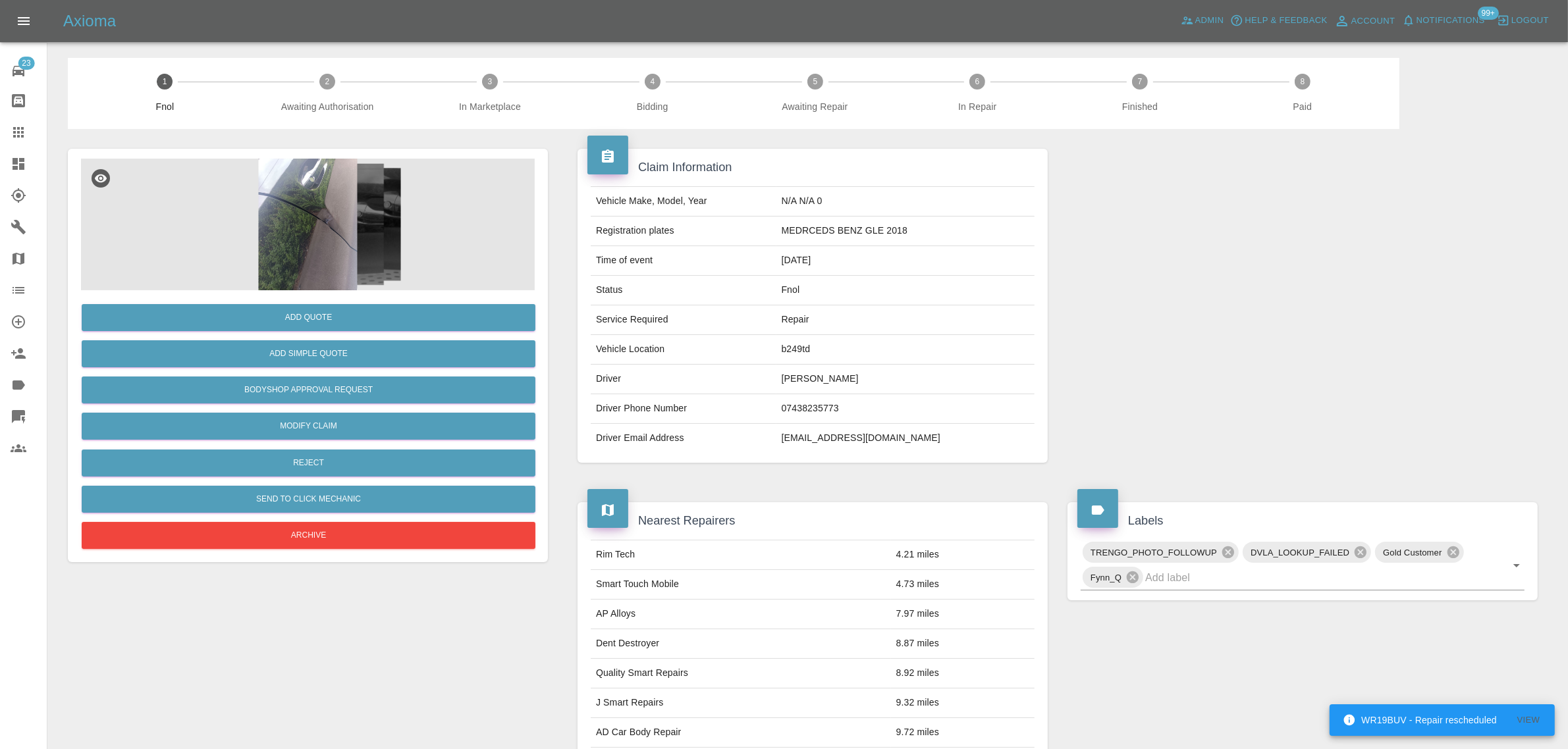
click at [312, 274] on img at bounding box center [308, 224] width 454 height 131
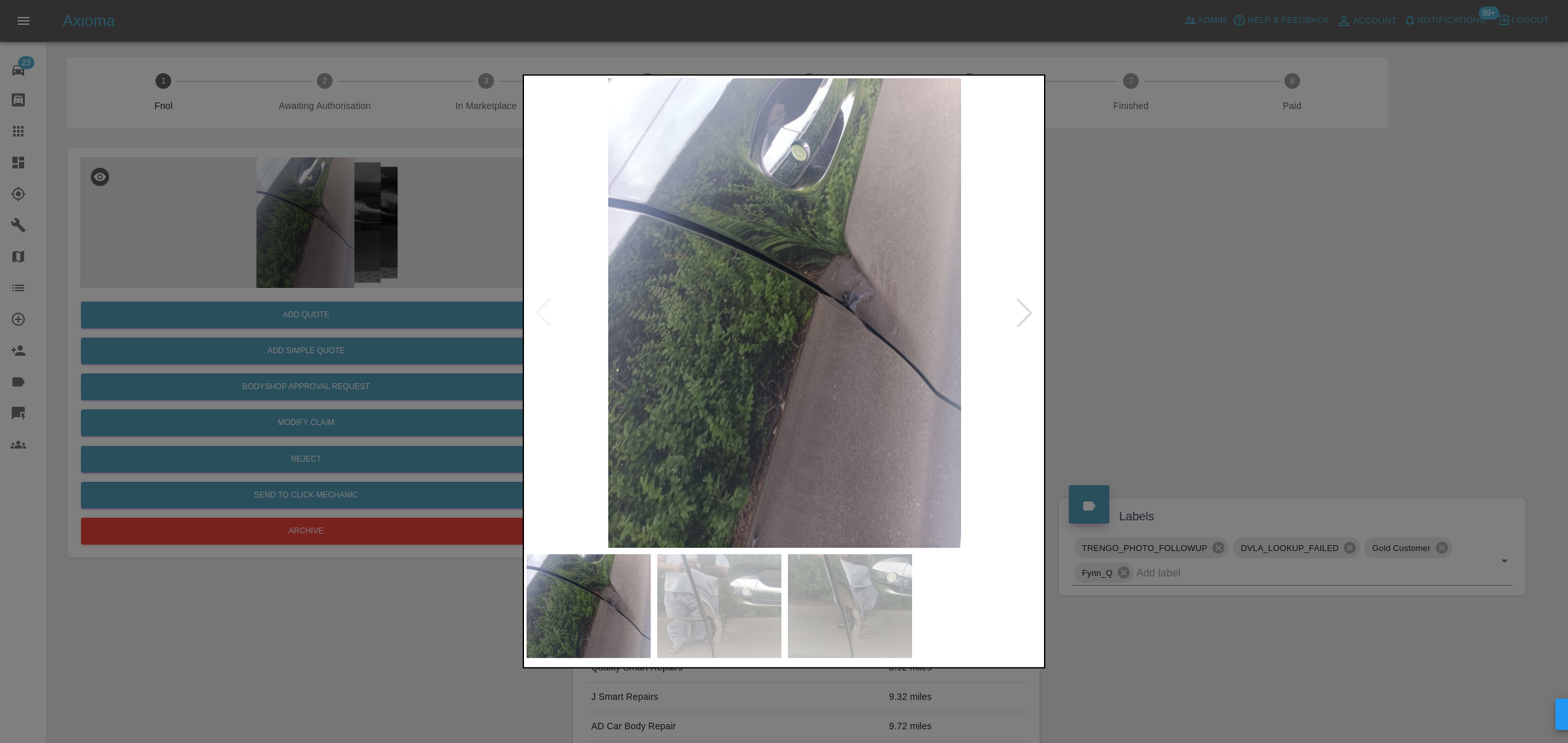
click at [1027, 312] on div at bounding box center [1023, 312] width 28 height 28
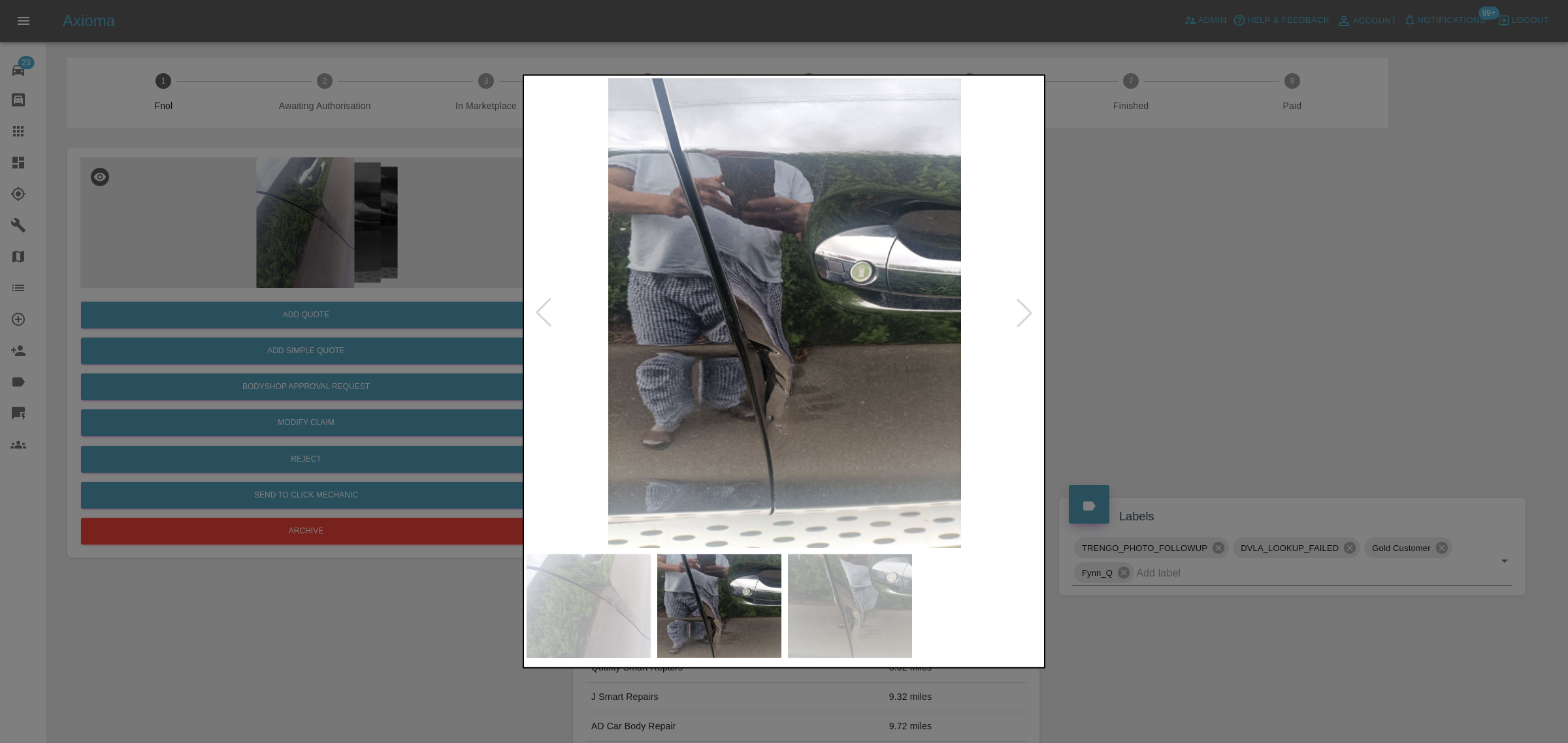
click at [1027, 312] on div at bounding box center [1023, 312] width 28 height 28
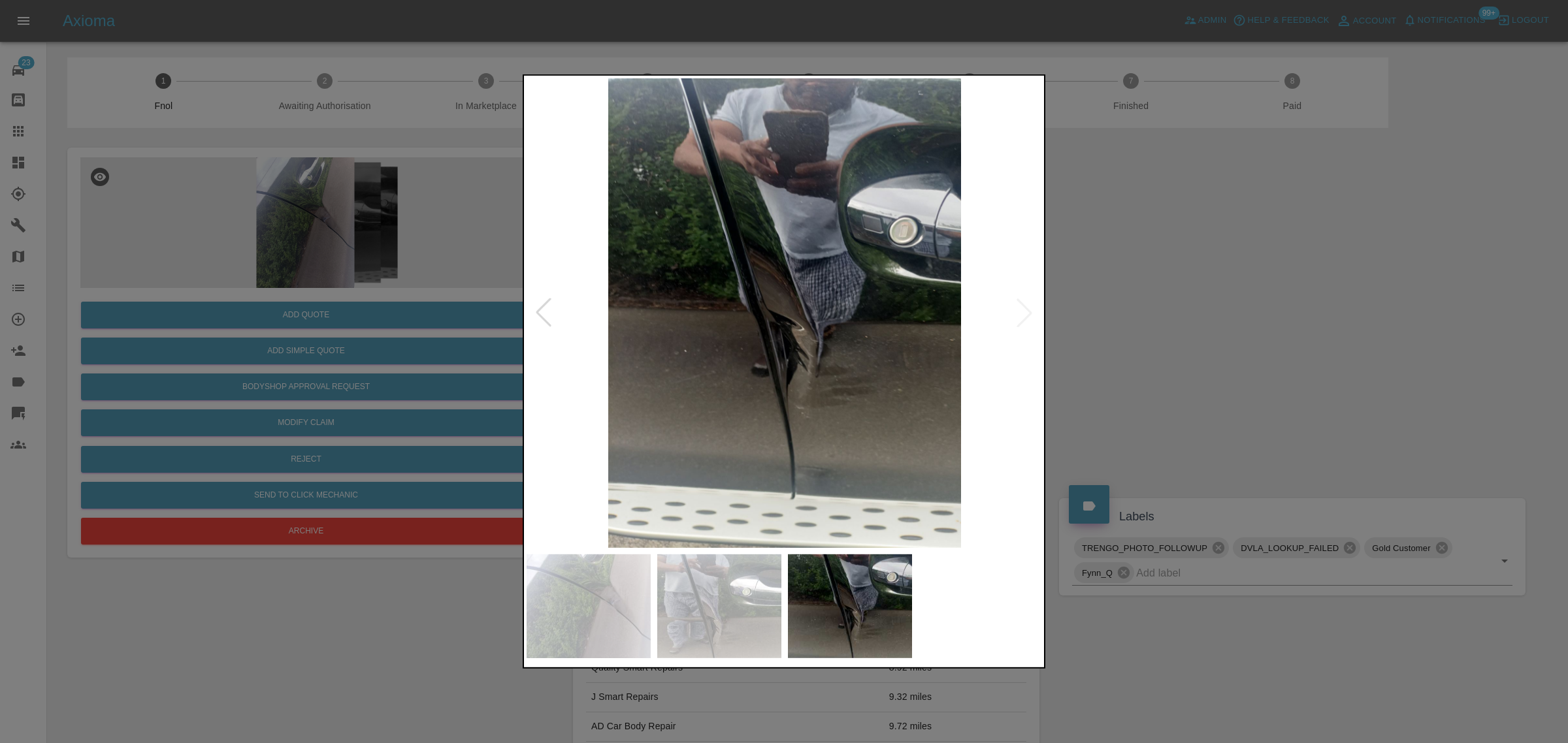
click at [1027, 312] on img at bounding box center [784, 313] width 516 height 470
click at [1213, 313] on div at bounding box center [784, 371] width 1568 height 743
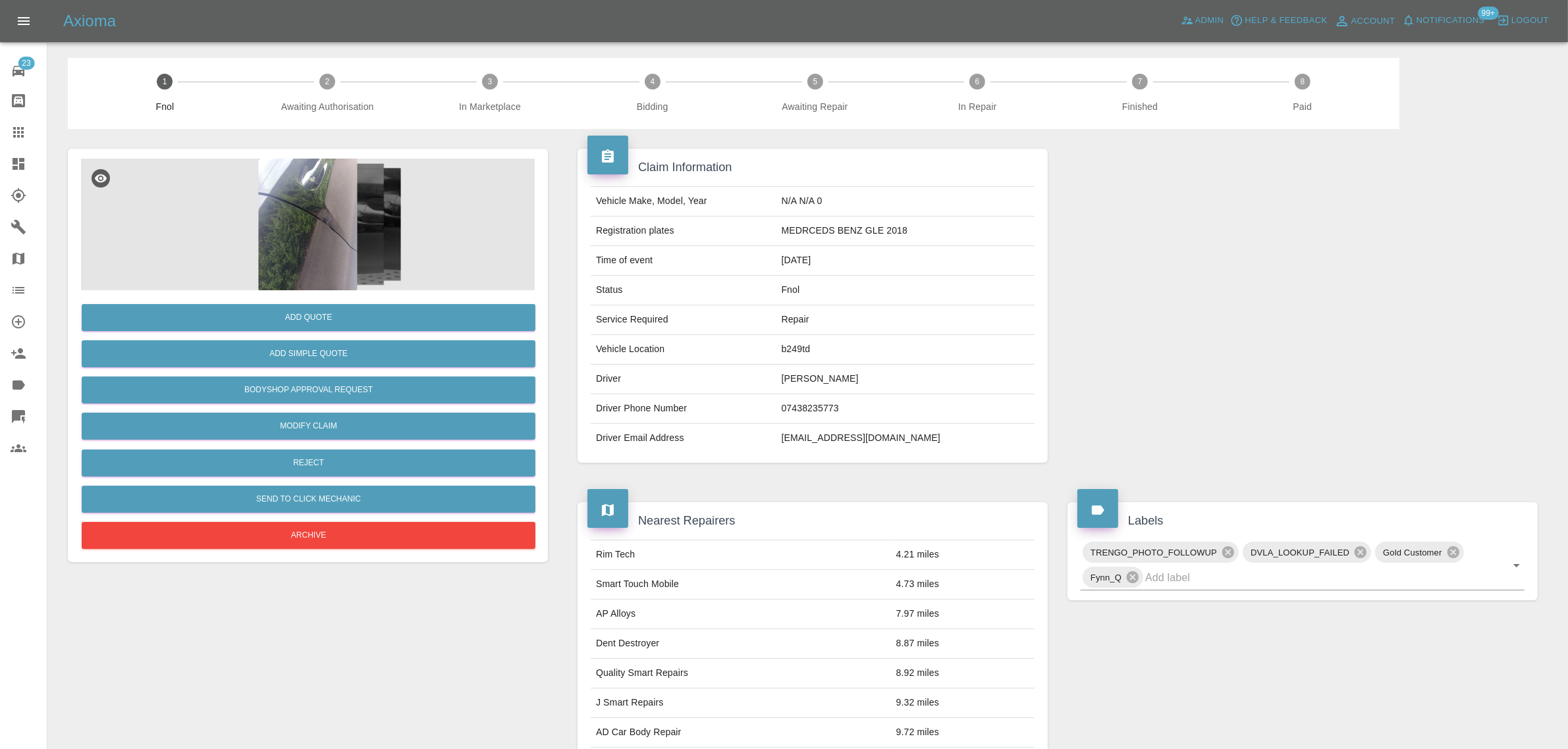
click at [14, 128] on icon at bounding box center [18, 132] width 11 height 11
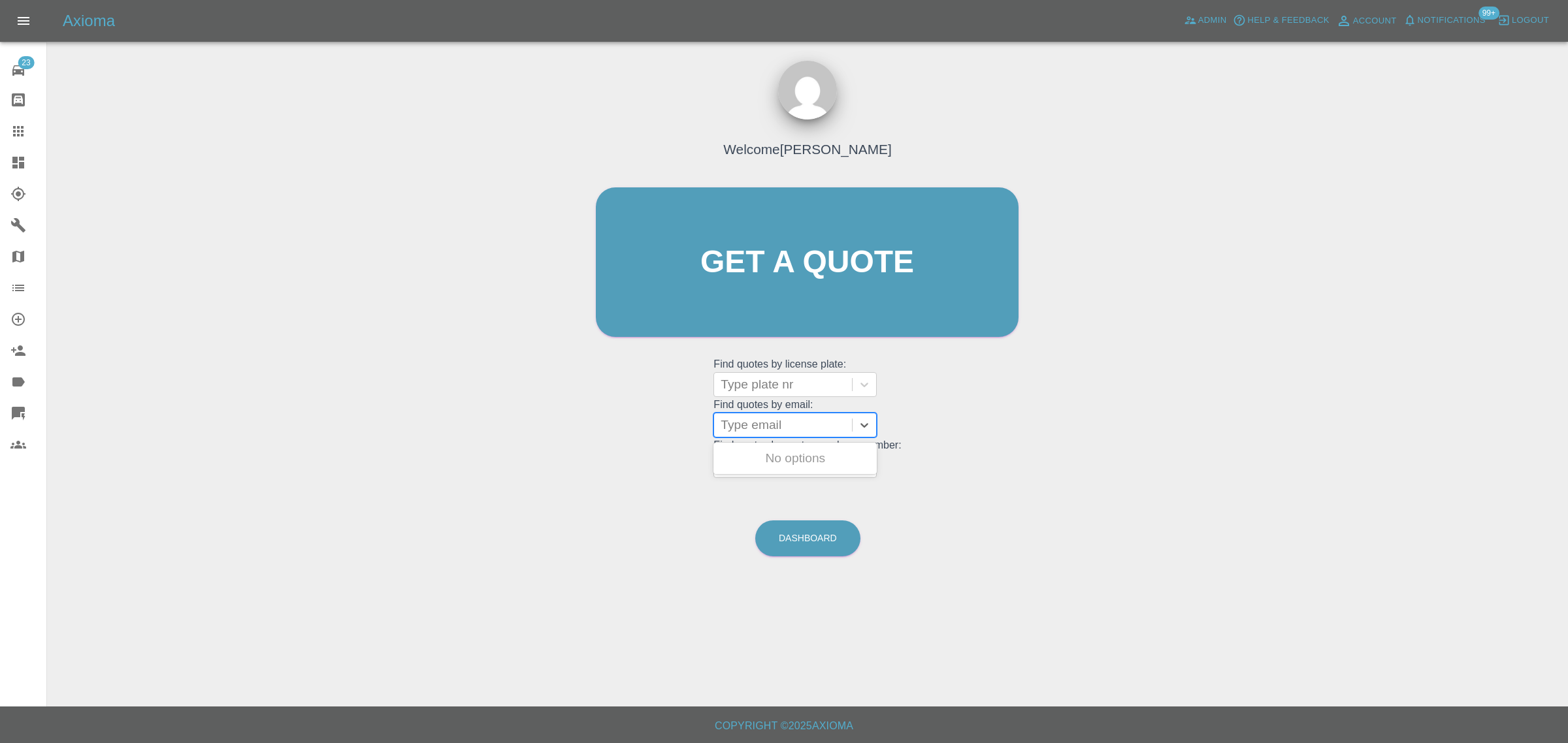
click at [732, 429] on div at bounding box center [783, 425] width 124 height 19
paste input "hrrkate@hotmail.co.uk"
type input "hrrkate@hotmail.co.uk"
click at [752, 458] on div "KR67 BVK, Awaiting Authorisation" at bounding box center [794, 466] width 164 height 42
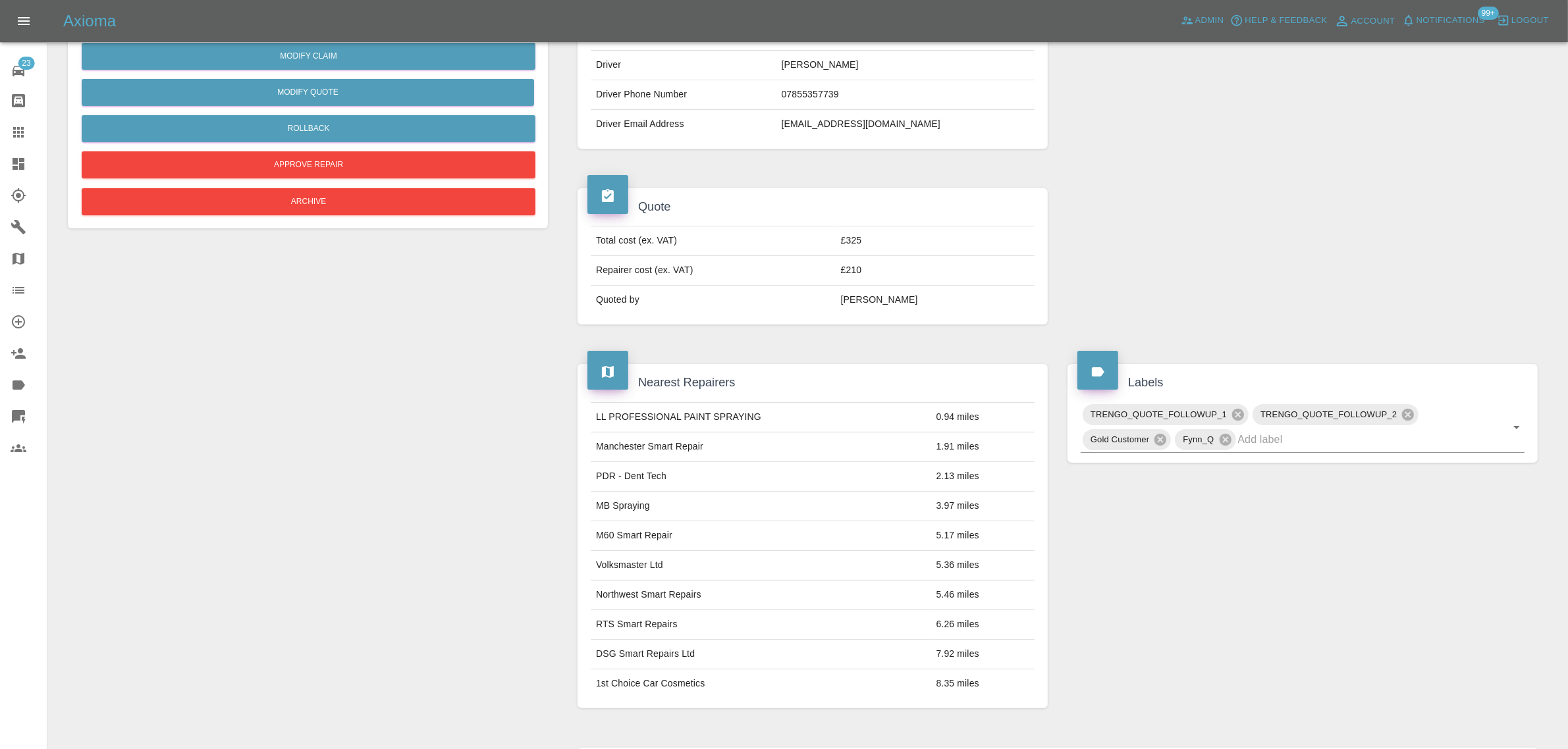
scroll to position [658, 0]
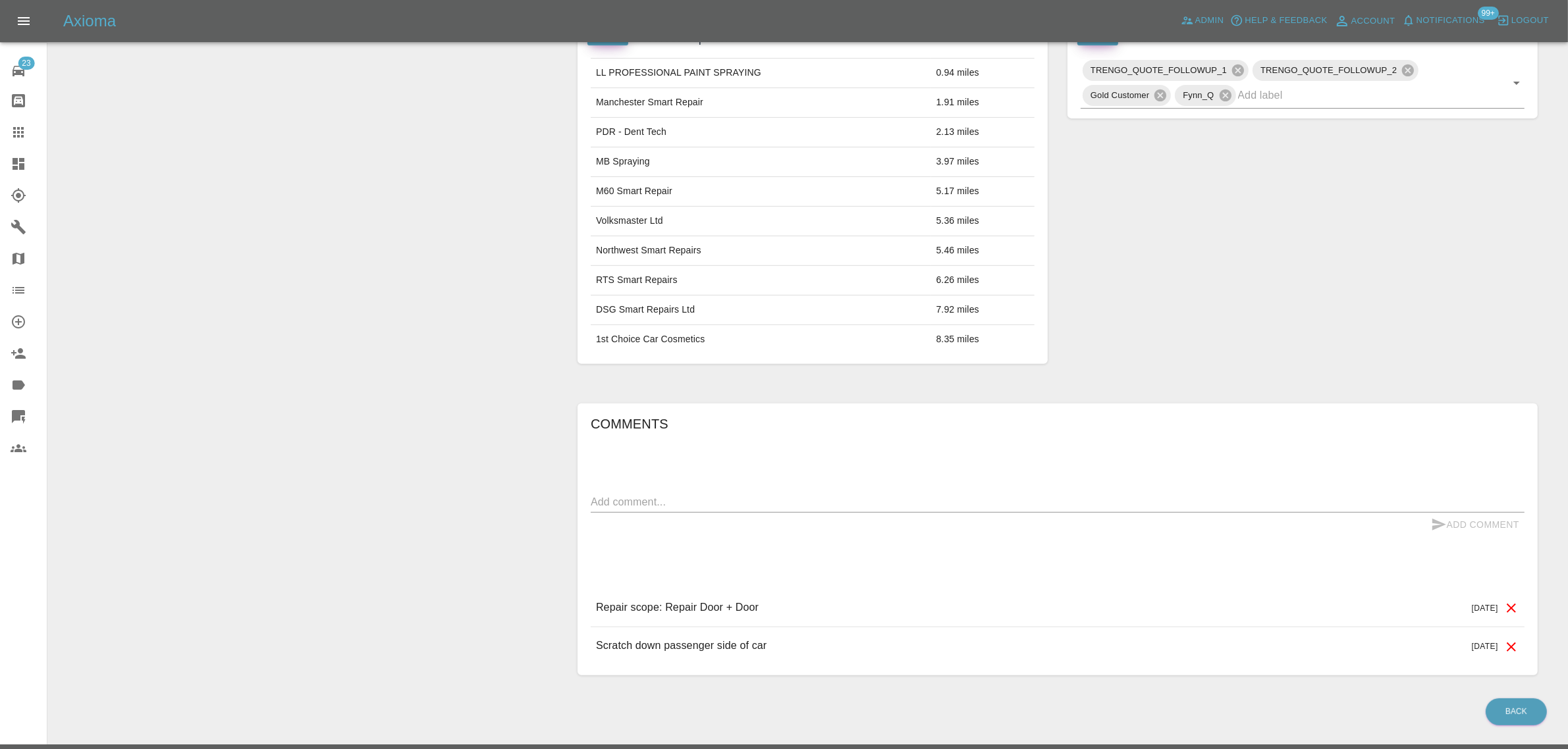
click at [805, 497] on textarea at bounding box center [1058, 501] width 934 height 15
paste textarea "Could you also please quote for the below"
type textarea "Could you also please quote for the below"
click at [1452, 525] on button "Add Comment" at bounding box center [1475, 525] width 99 height 25
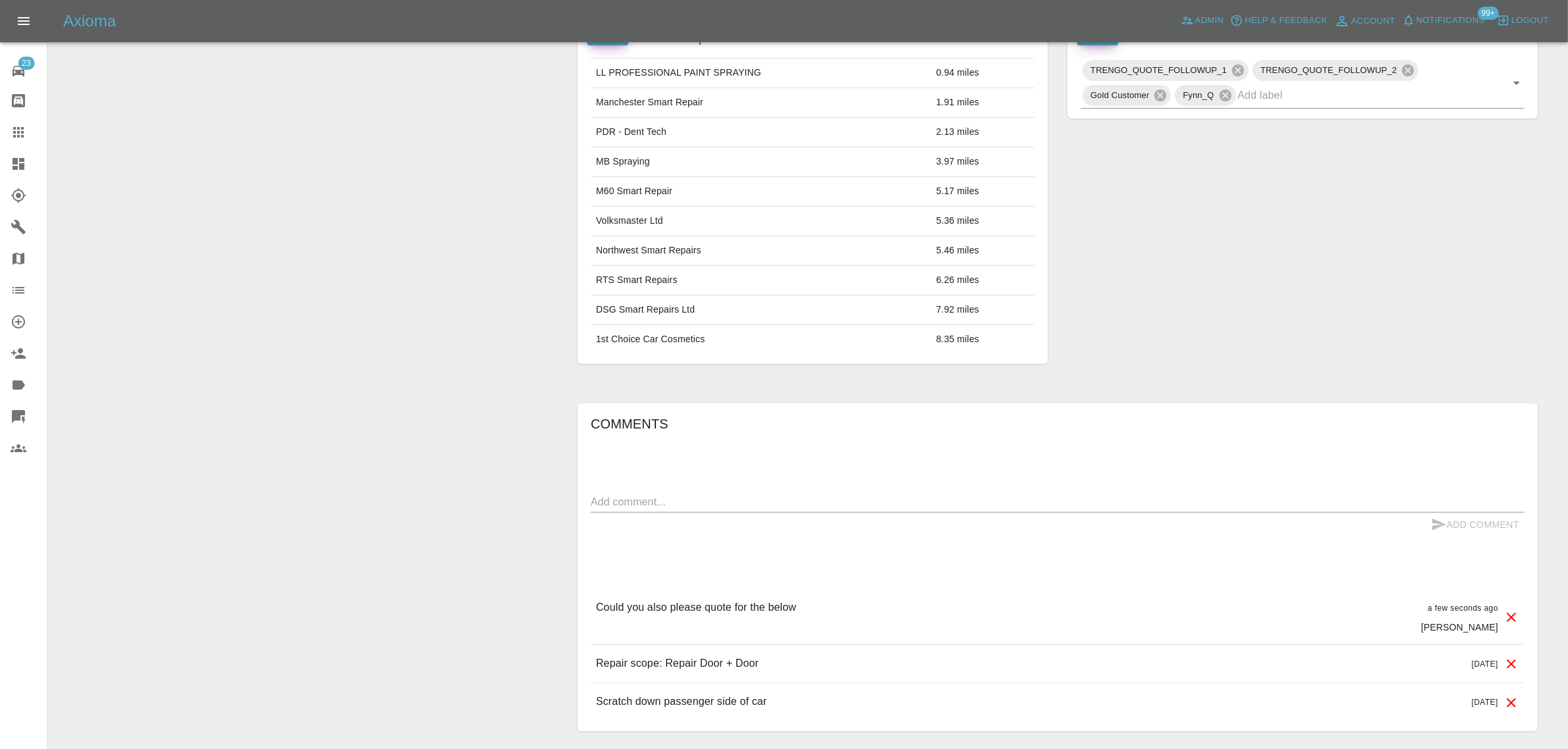
scroll to position [82, 0]
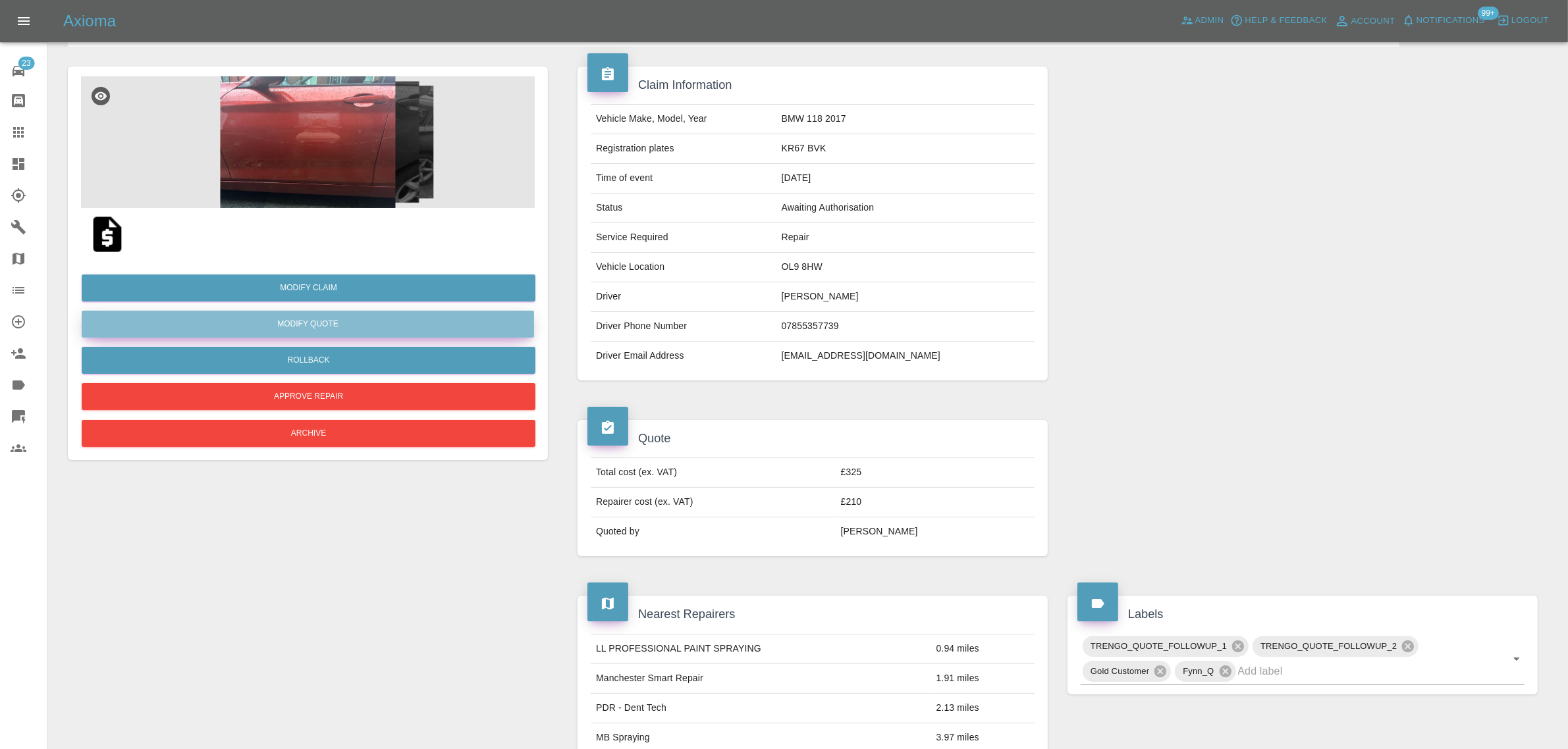
click at [306, 328] on button "Modify Quote" at bounding box center [308, 324] width 452 height 27
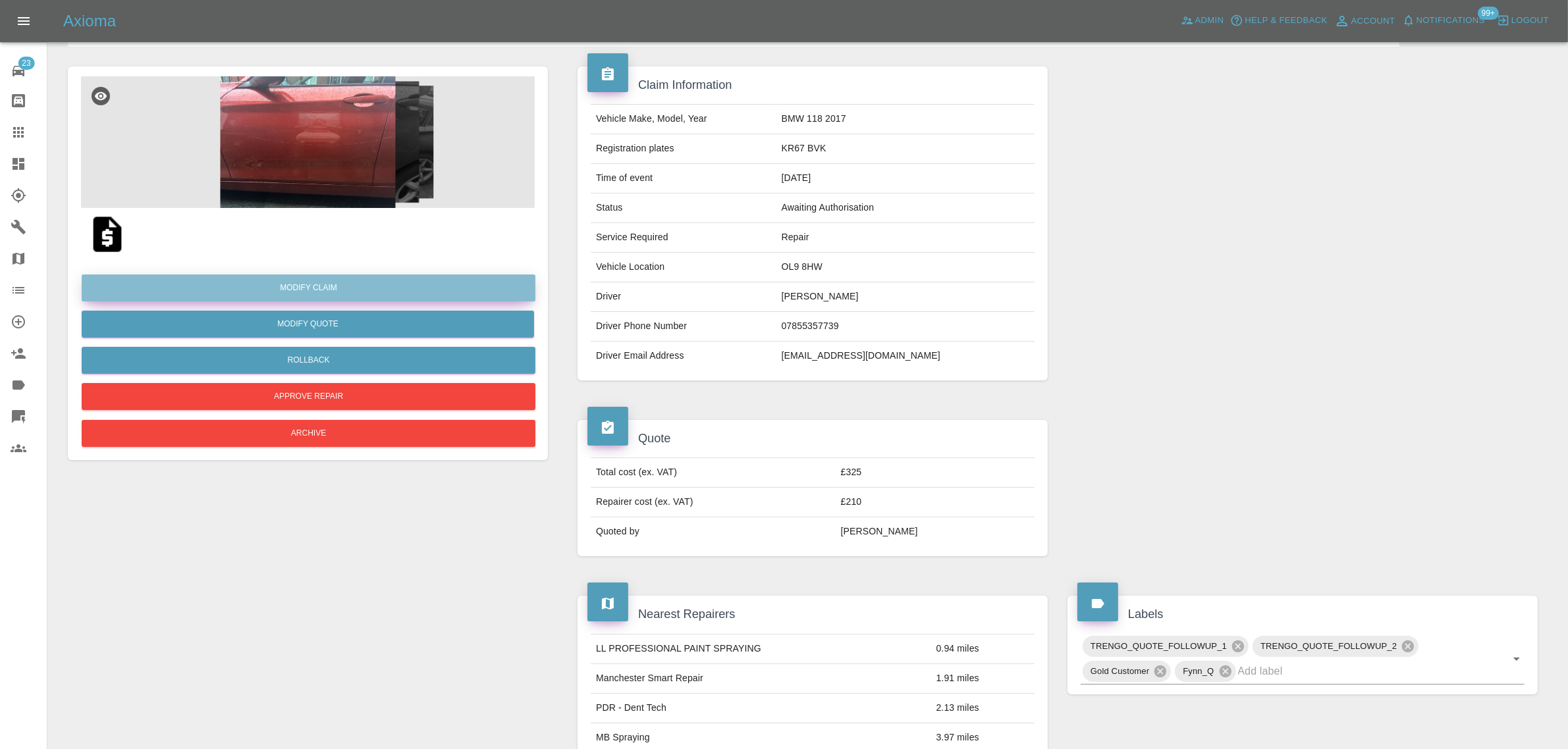
click at [318, 290] on link "Modify Claim" at bounding box center [309, 287] width 454 height 27
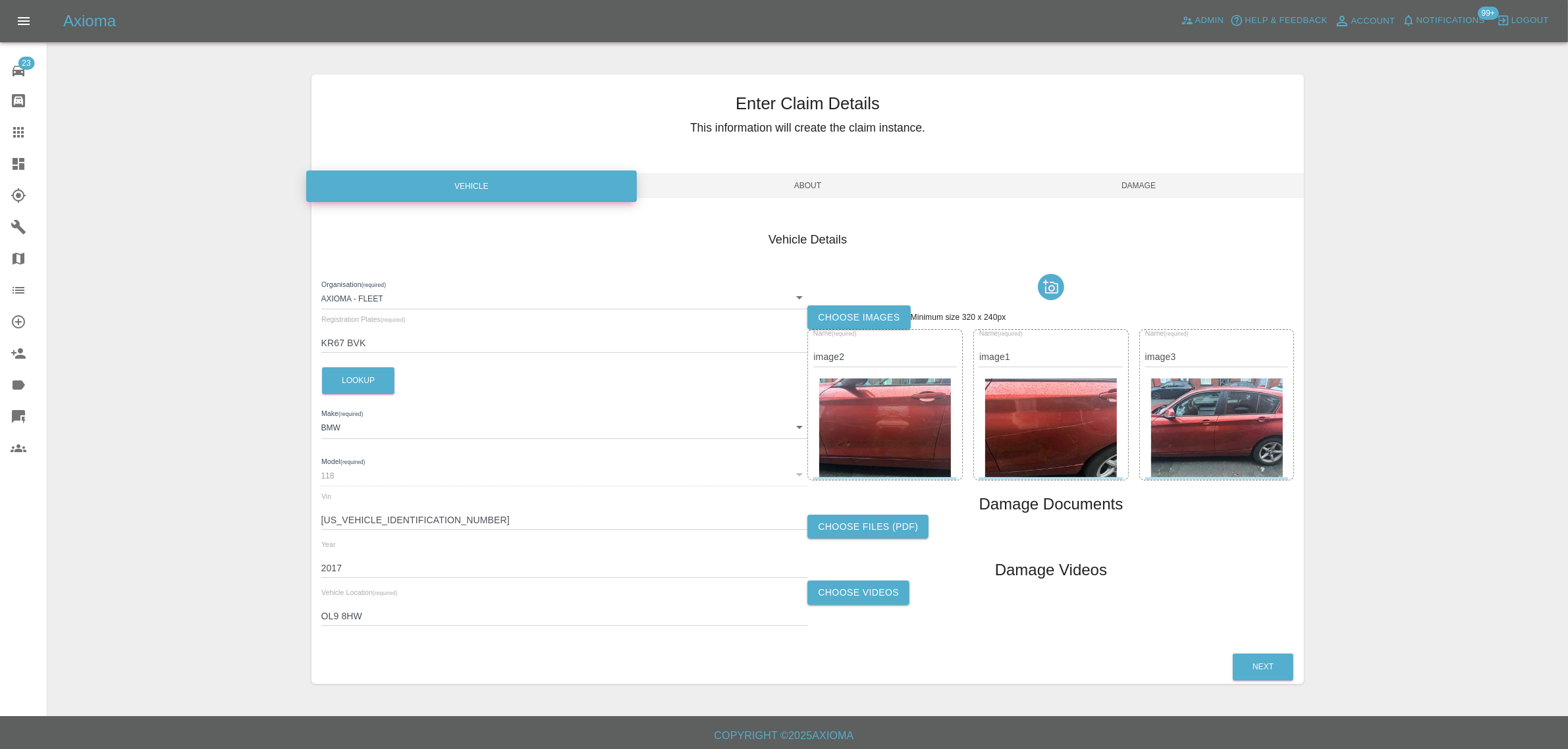
click at [836, 321] on label "Choose images" at bounding box center [859, 318] width 103 height 25
click at [0, 0] on input "Choose images" at bounding box center [0, 0] width 0 height 0
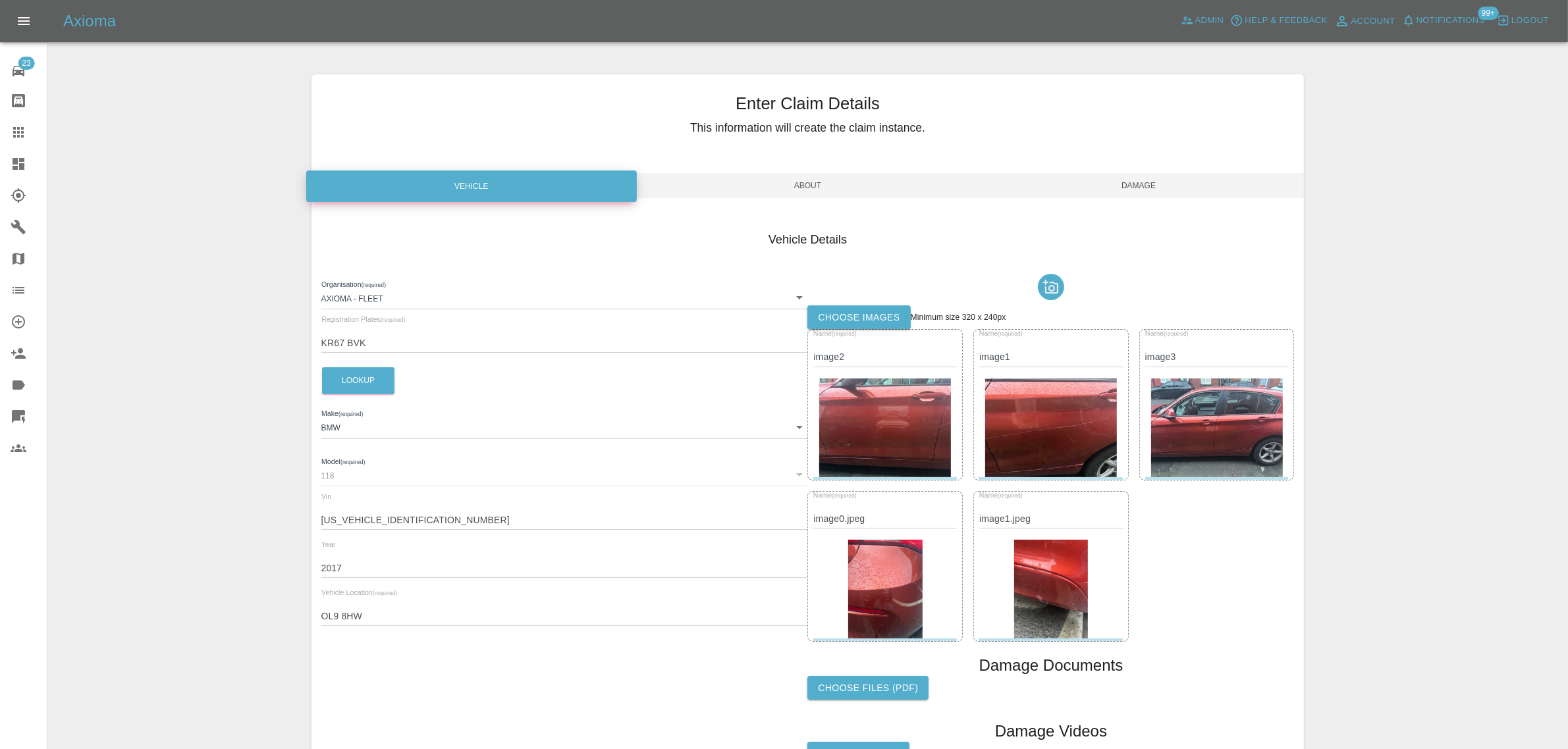
click at [1143, 194] on span "Damage" at bounding box center [1139, 185] width 332 height 25
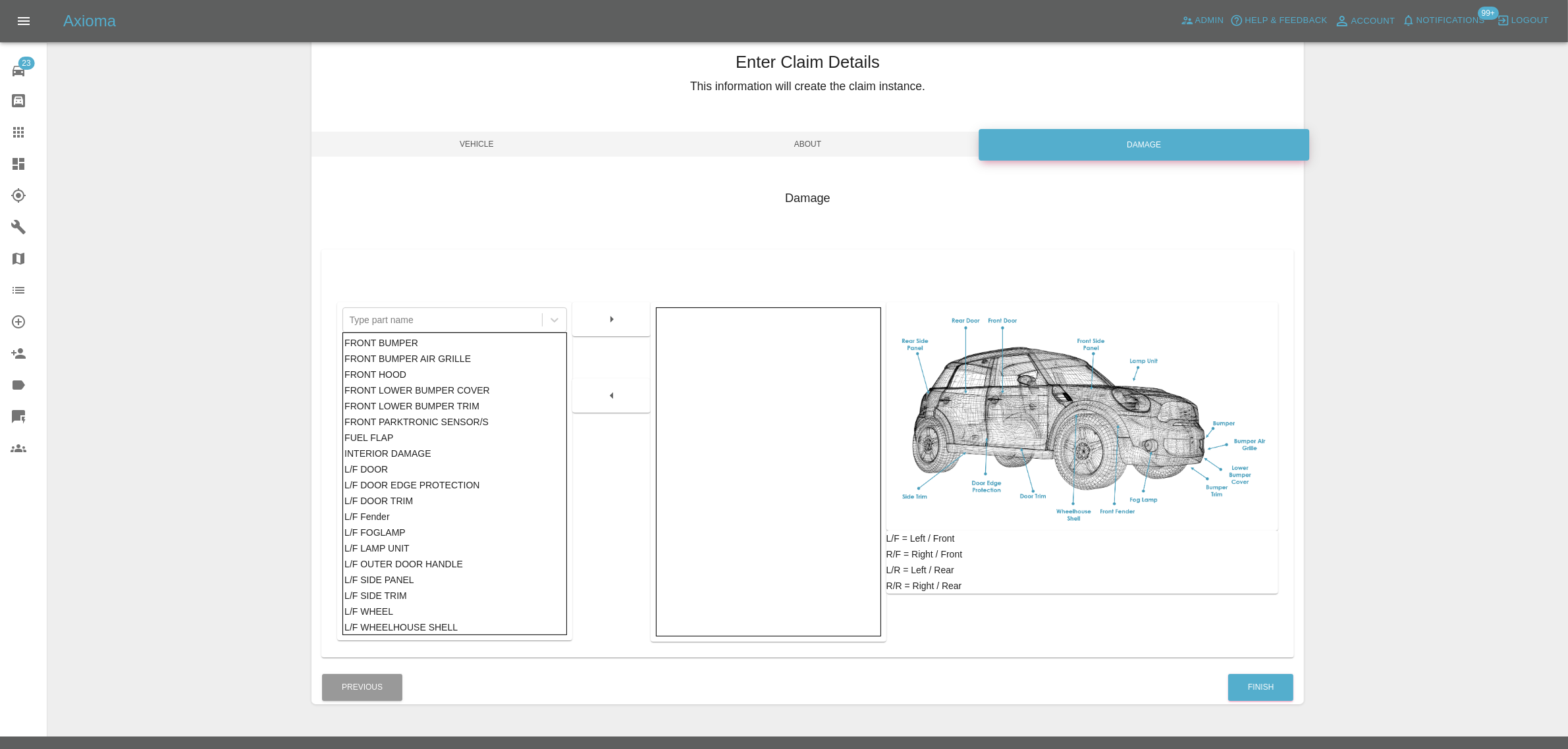
scroll to position [64, 0]
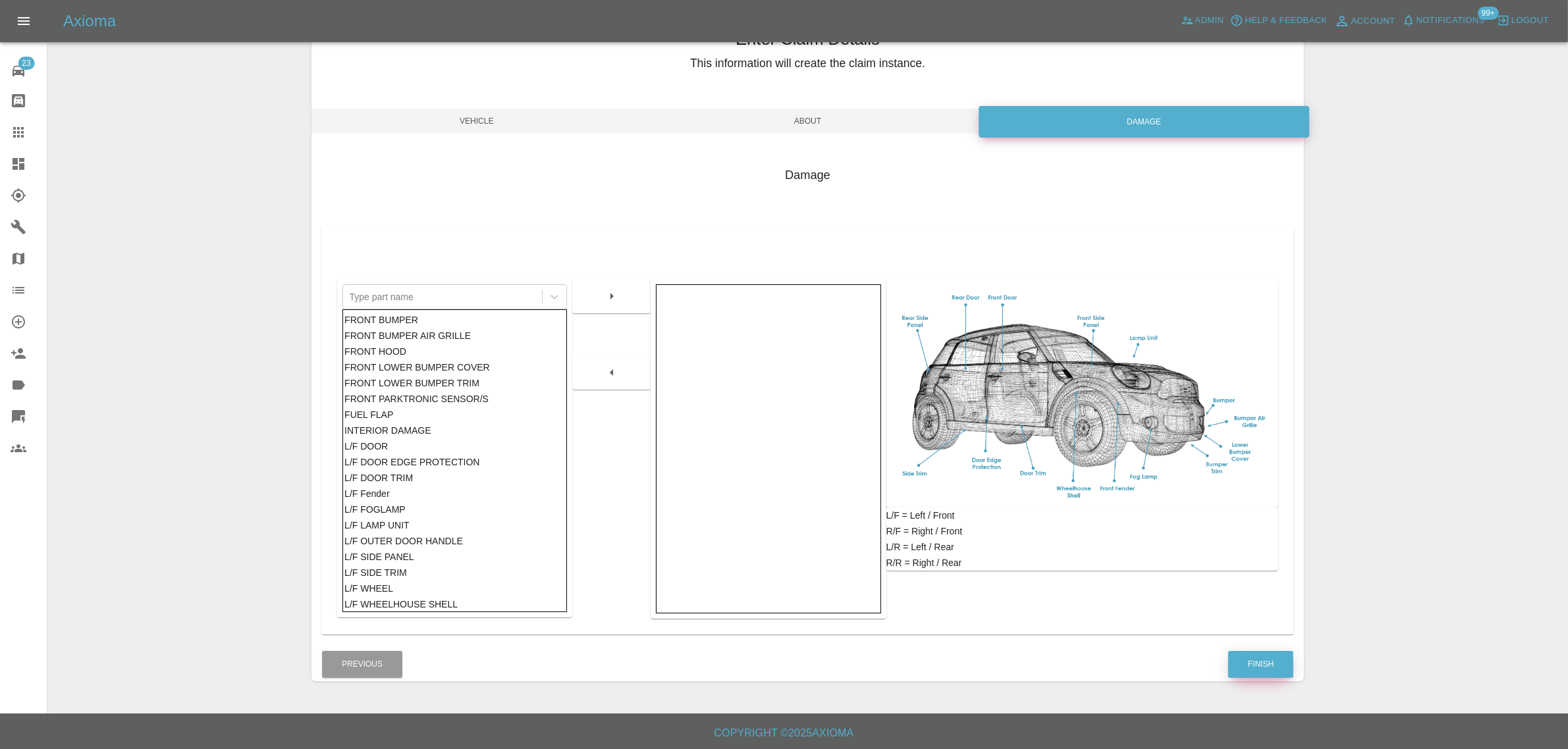
click at [1250, 666] on button "Finish" at bounding box center [1261, 664] width 65 height 27
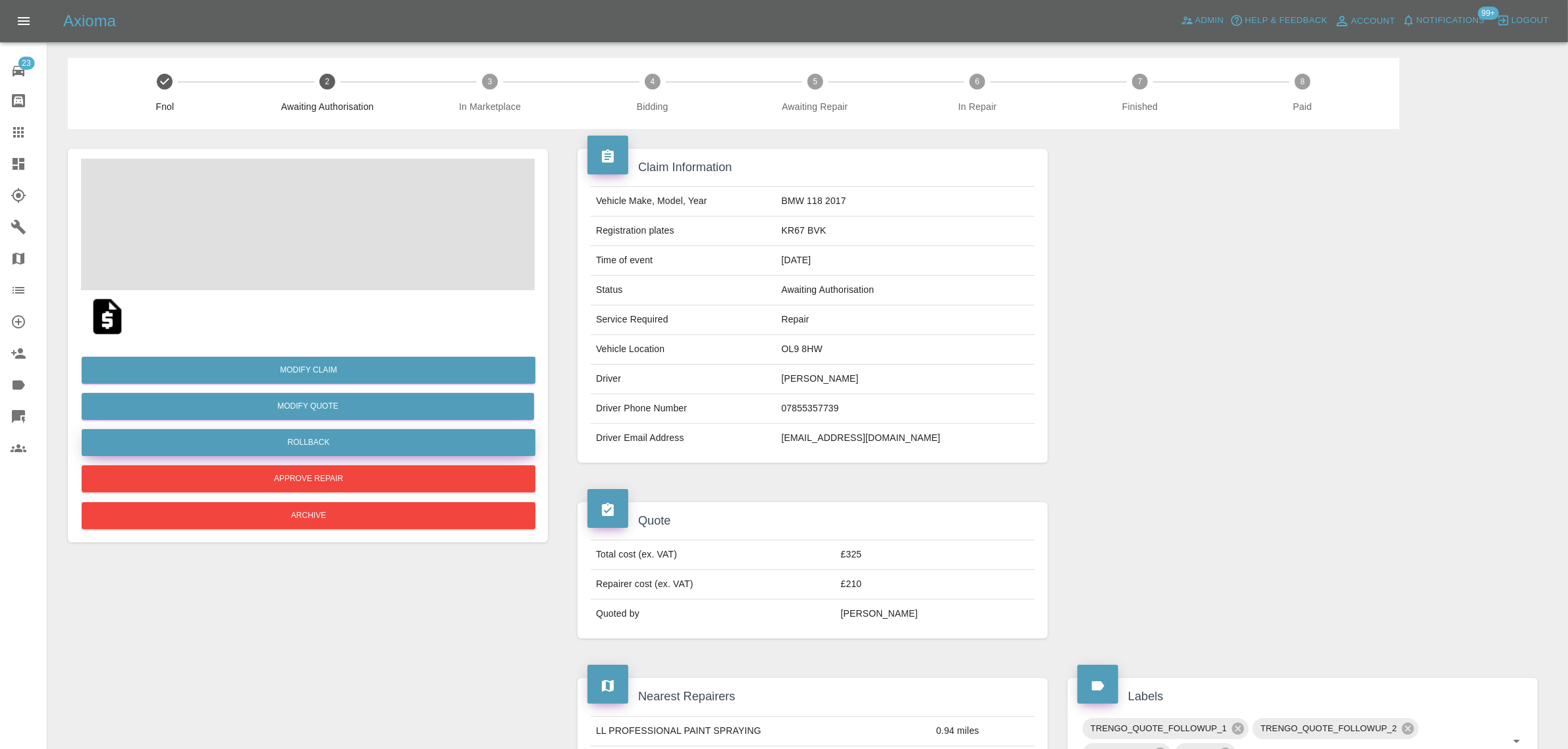
click at [306, 446] on button "Rollback" at bounding box center [309, 442] width 454 height 27
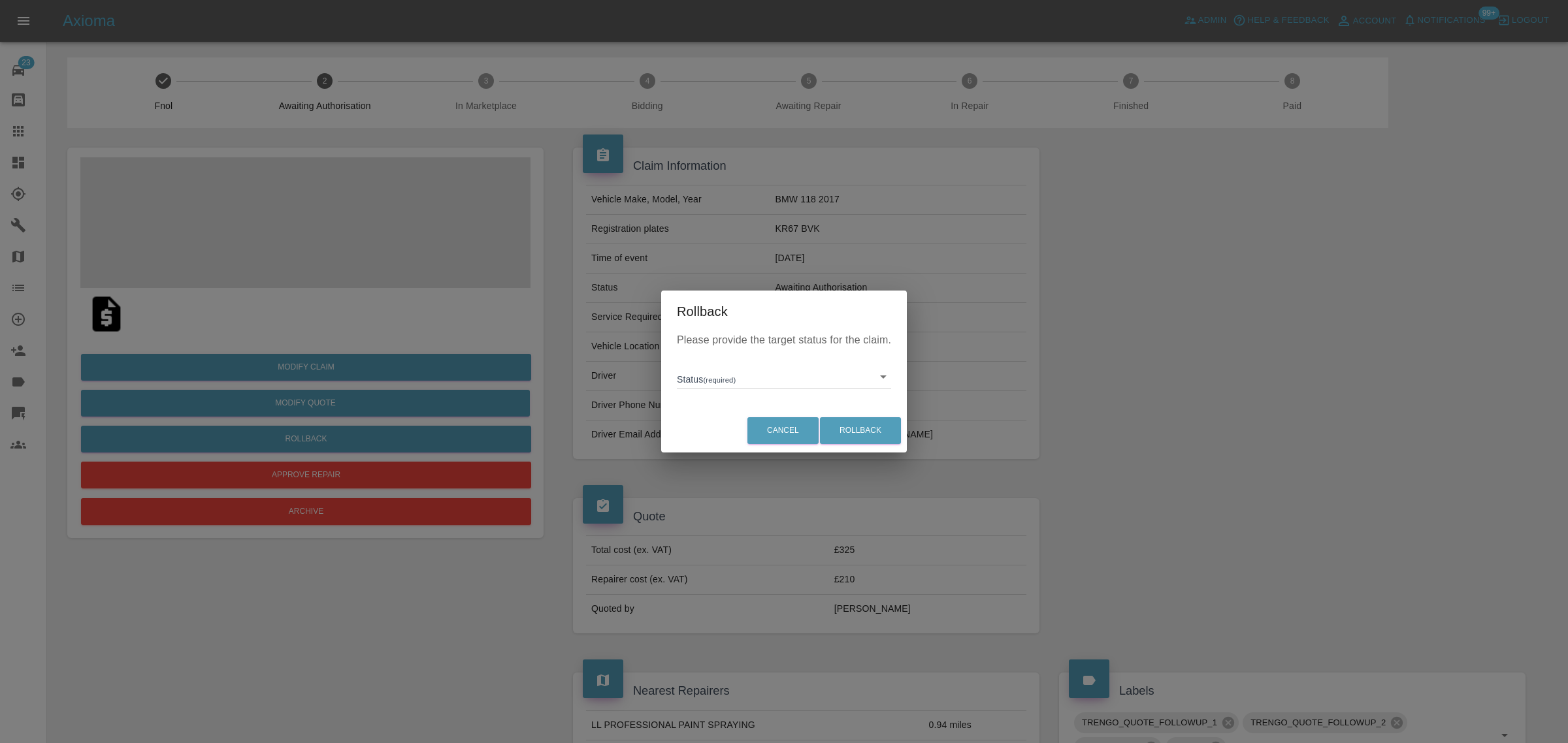
click at [737, 386] on body "Axioma Admin Help & Feedback Account Notifications 99+ Logout 23 Repair home Bo…" at bounding box center [784, 742] width 1568 height 1484
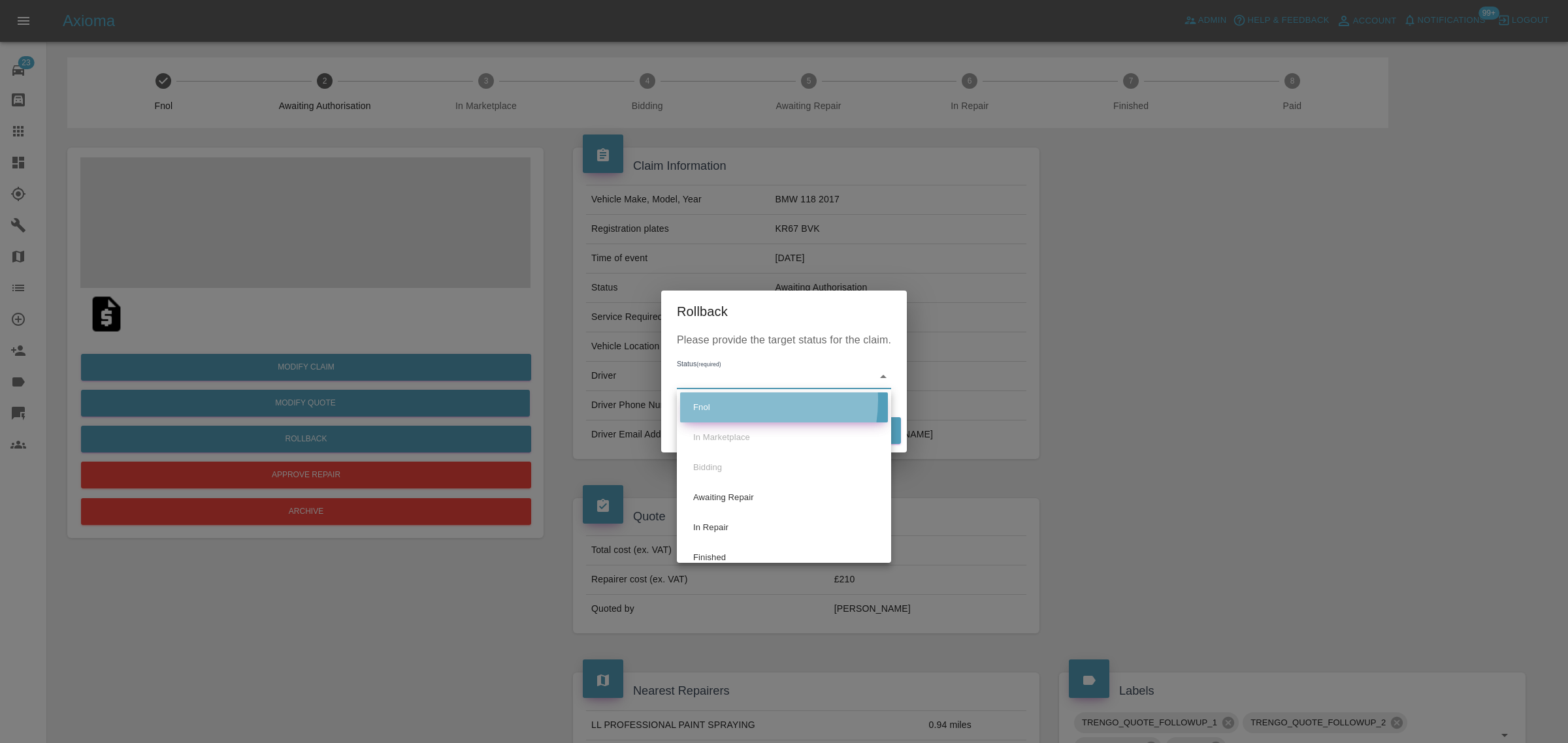
click at [733, 400] on li "Fnol" at bounding box center [784, 407] width 208 height 30
type input "fnol"
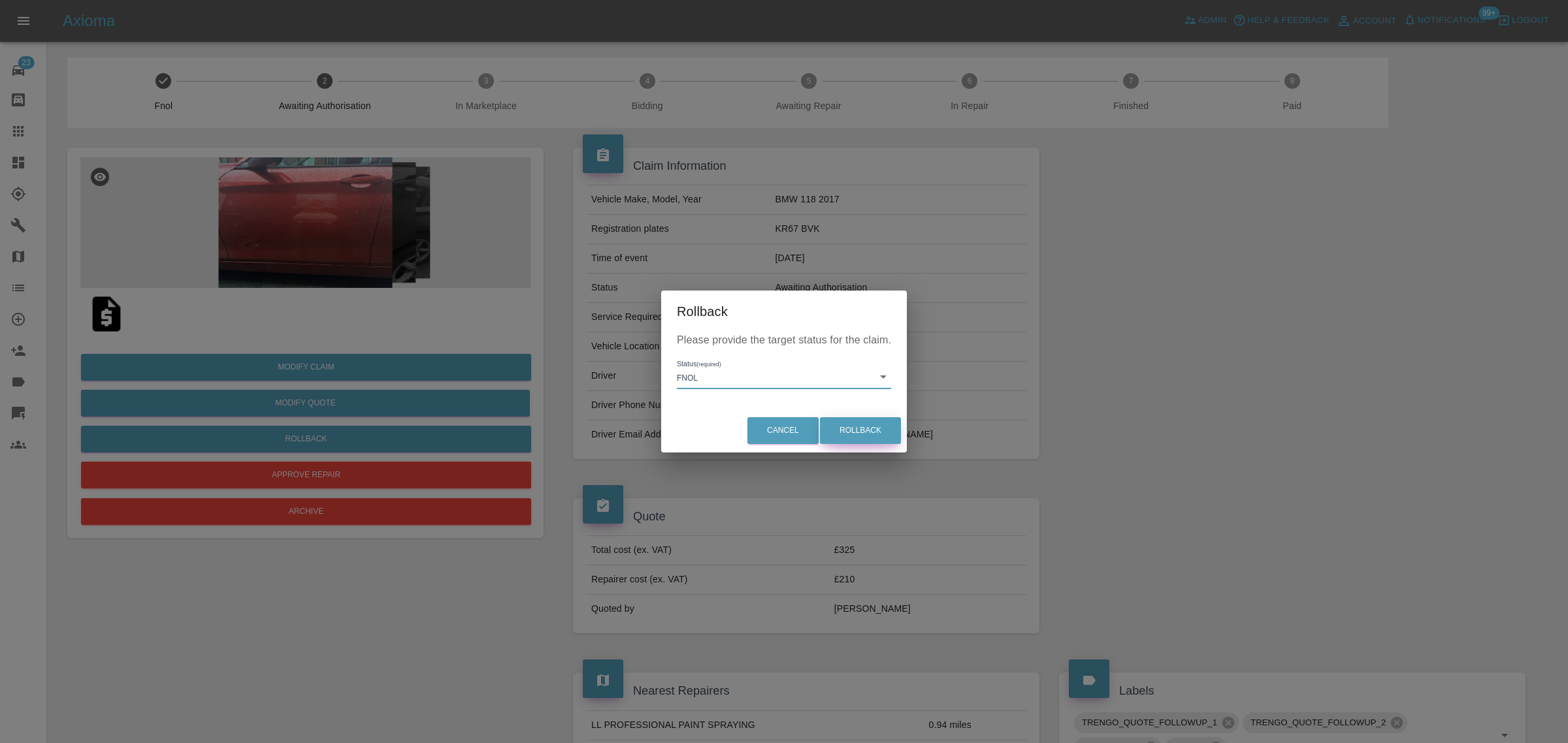
click at [888, 433] on button "Rollback" at bounding box center [860, 430] width 81 height 26
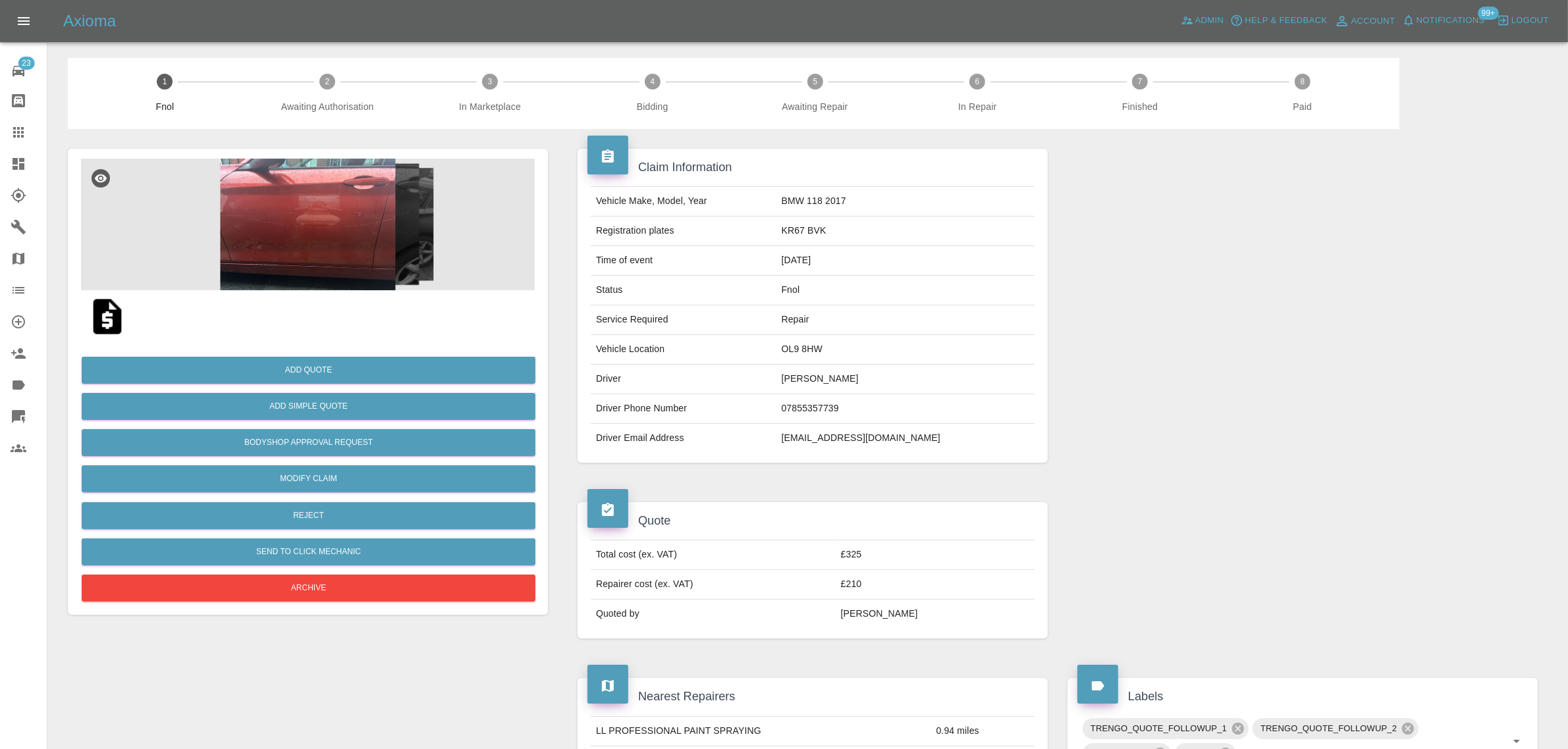
click at [17, 129] on icon at bounding box center [19, 132] width 16 height 16
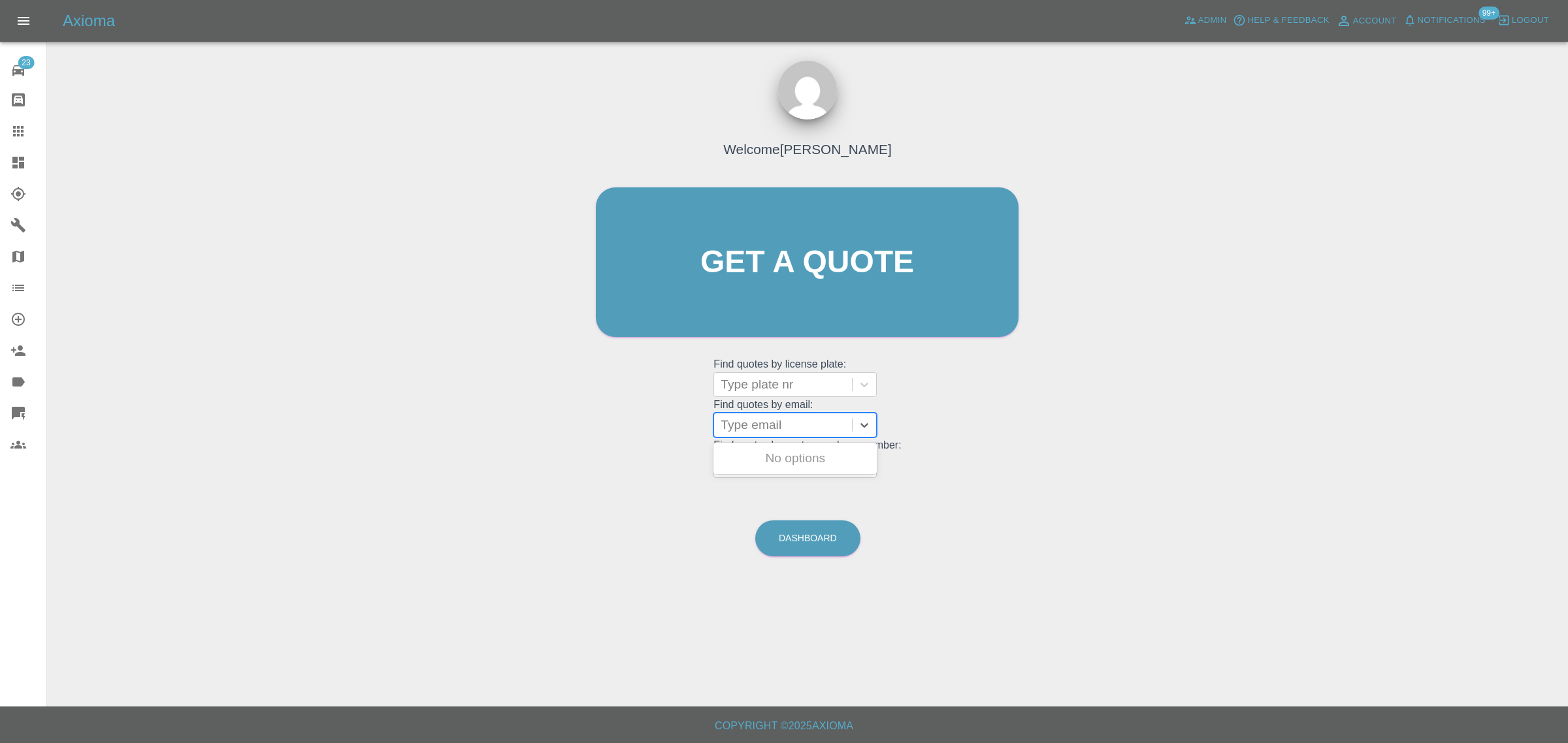
click at [745, 427] on div at bounding box center [783, 425] width 124 height 19
paste input "Nothing’s delayed on our side — we’re just waiting for Ahrefs to update the ran…"
type input "Nothing’s delayed on our side — we’re just waiting for Ahrefs to update the ran…"
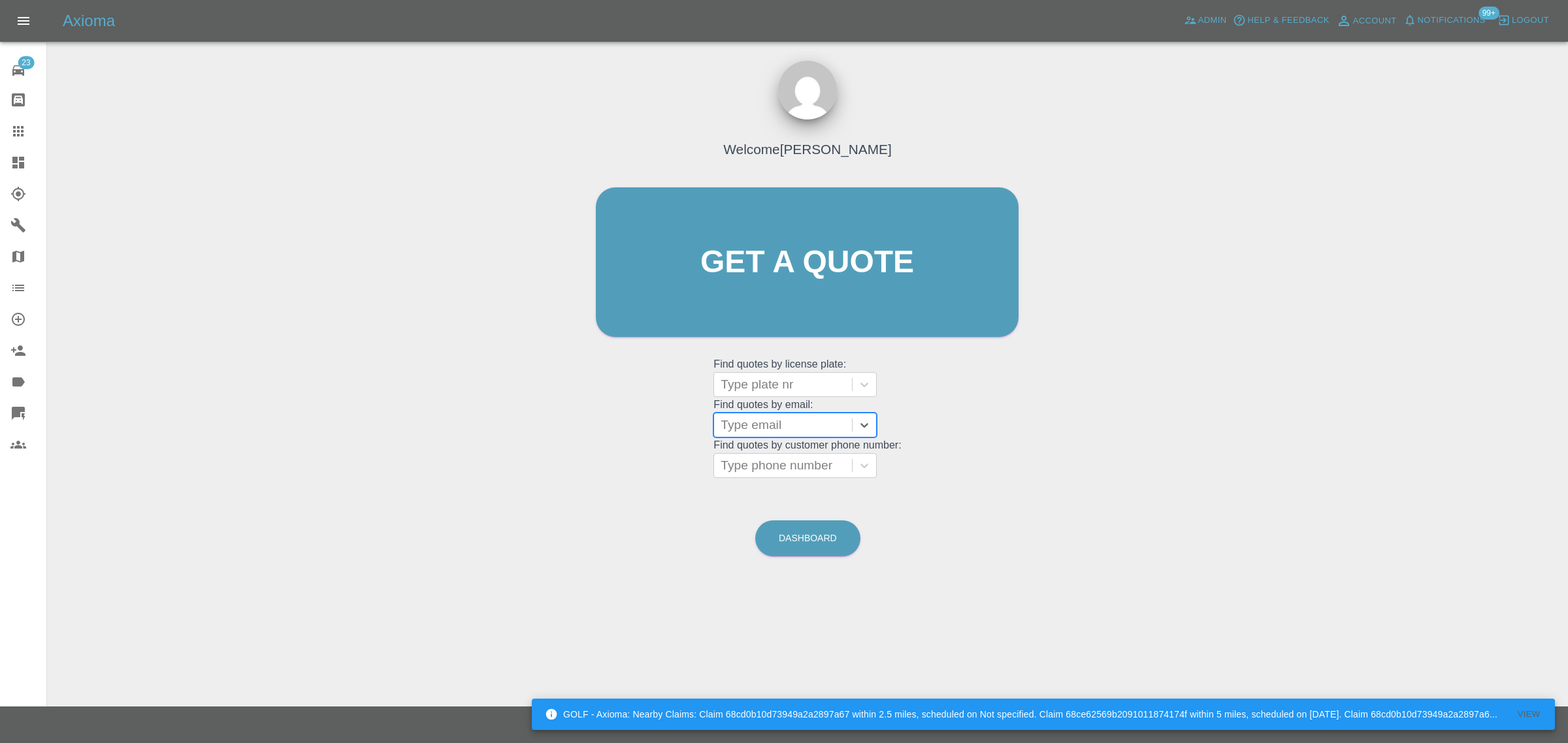
click at [771, 433] on div at bounding box center [783, 425] width 124 height 19
paste input "leonfielding@hotmail.co.uk"
type input "leonfielding@hotmail.co.u"
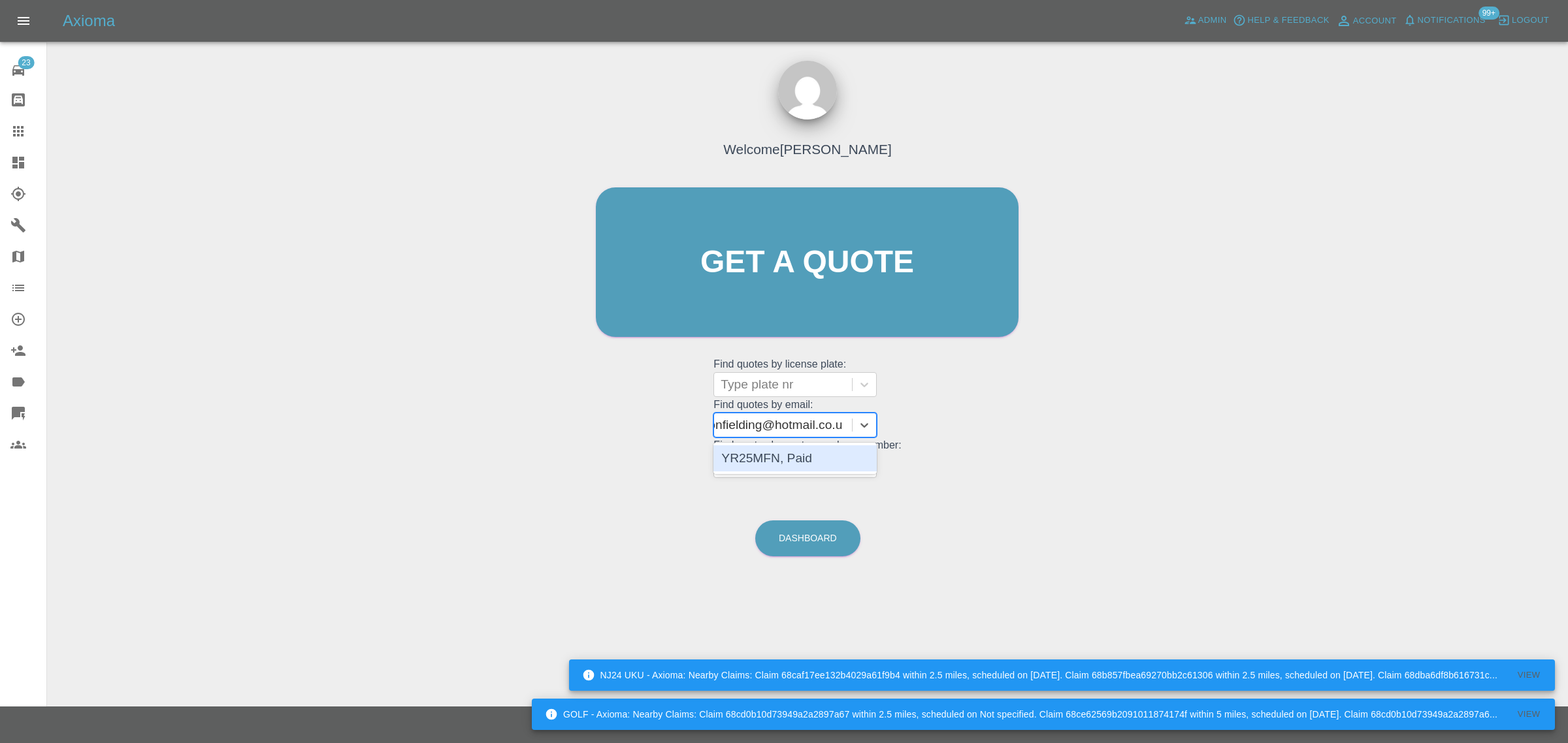
scroll to position [0, 17]
click at [766, 458] on div "YR25MFN, Paid" at bounding box center [794, 458] width 164 height 26
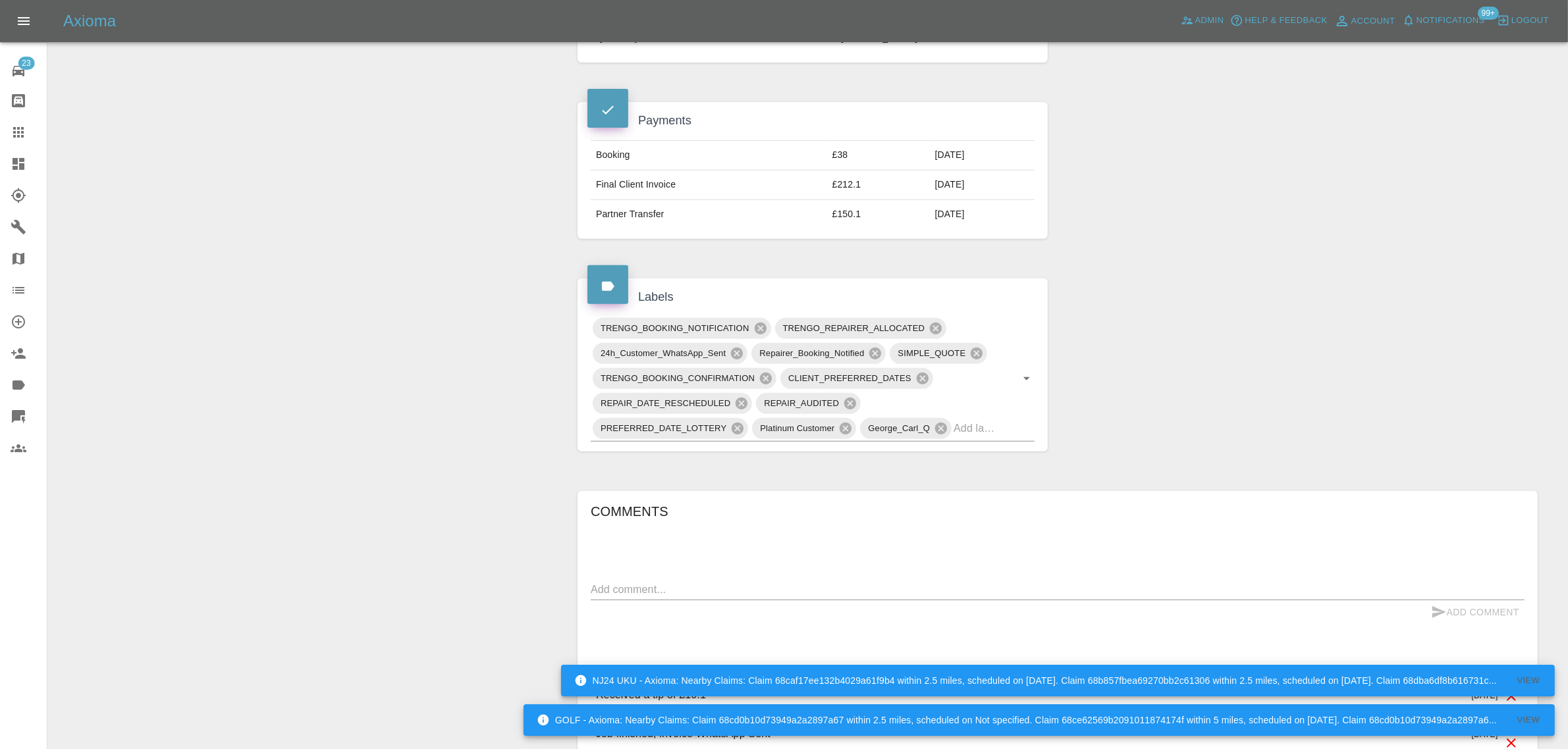
scroll to position [905, 0]
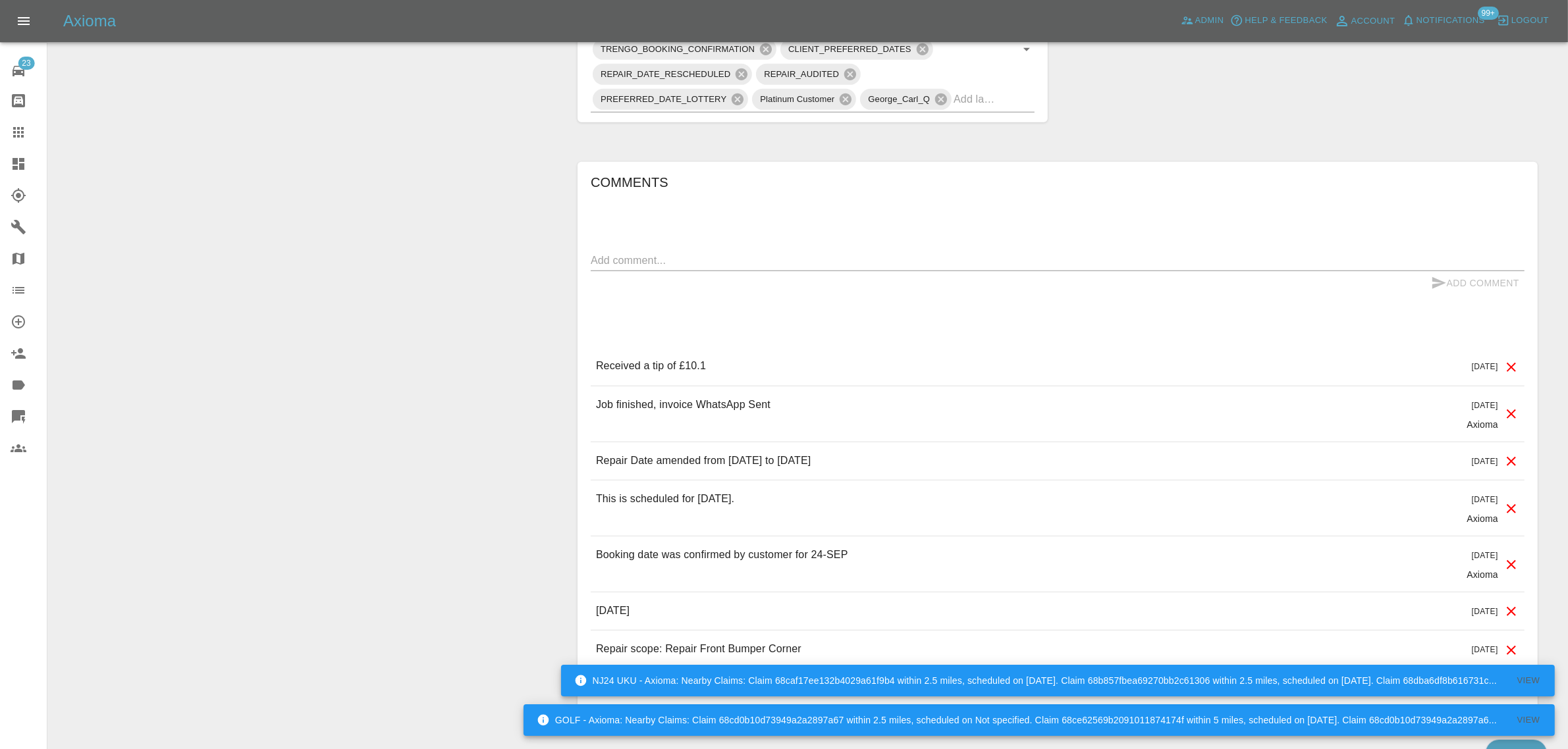
click at [709, 268] on textarea at bounding box center [1058, 260] width 934 height 15
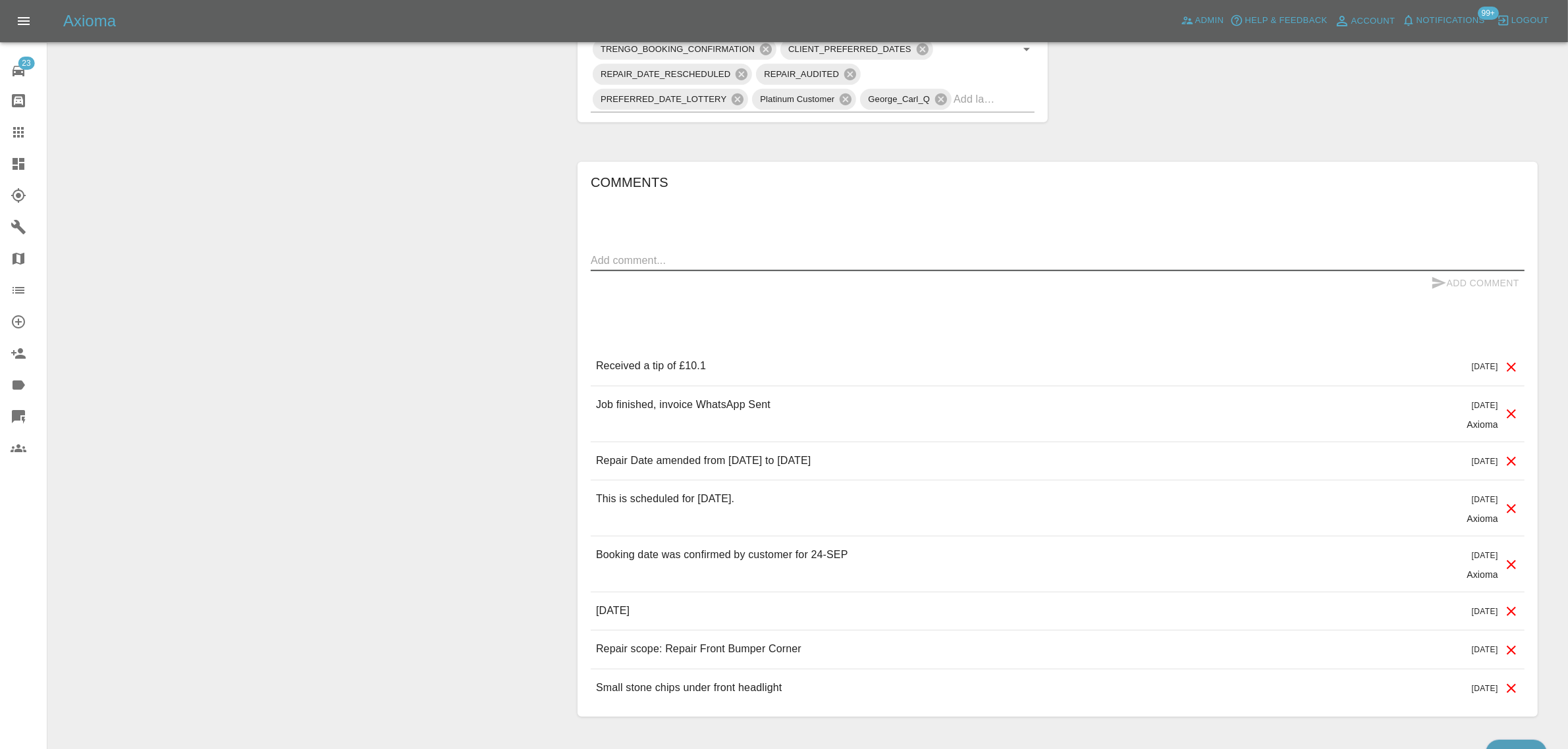
paste textarea "I am sending you this message to inform you that the work carried out on my car…"
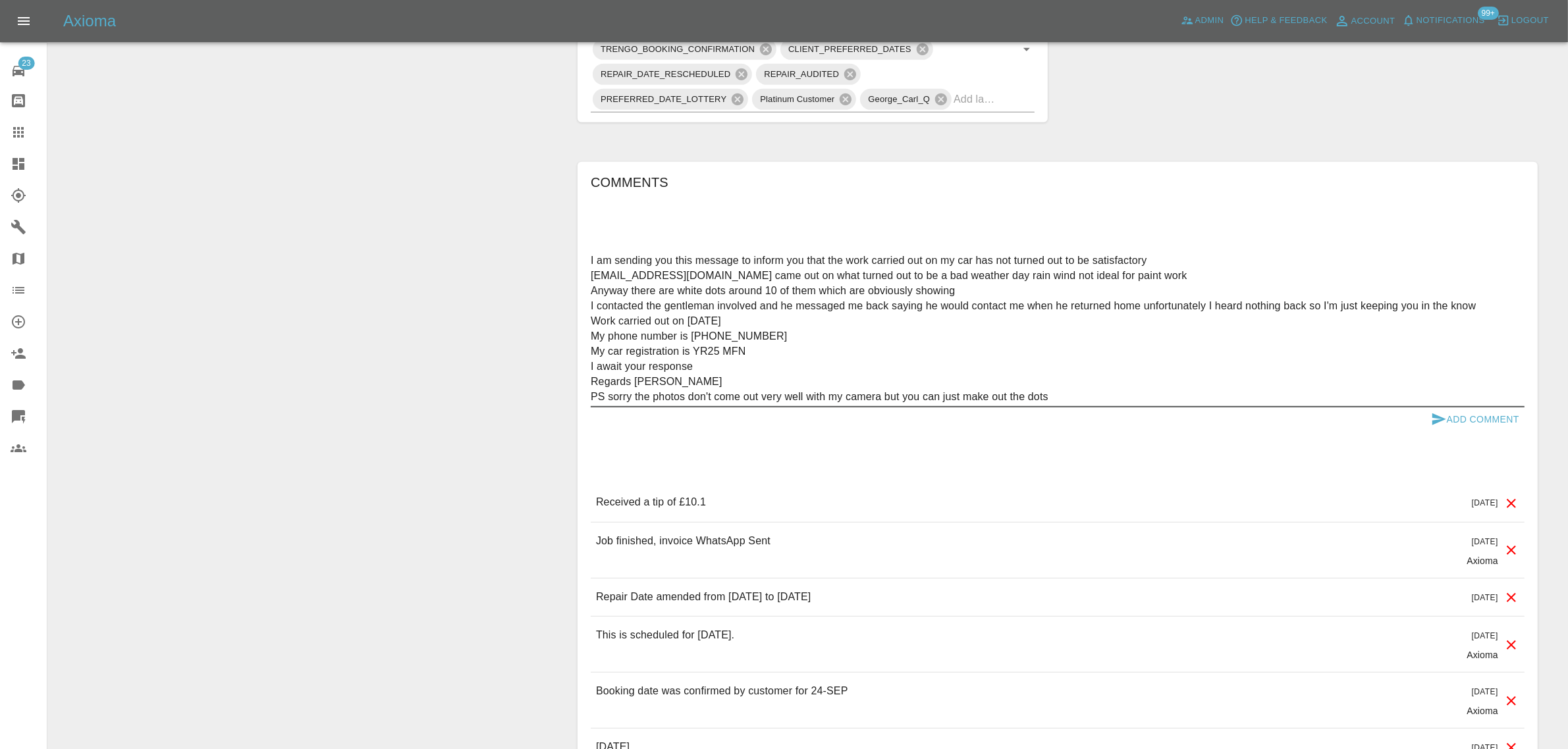
scroll to position [29, 0]
type textarea "I am sending you this message to inform you that the work carried out on my car…"
click at [1473, 426] on button "Add Comment" at bounding box center [1475, 419] width 99 height 25
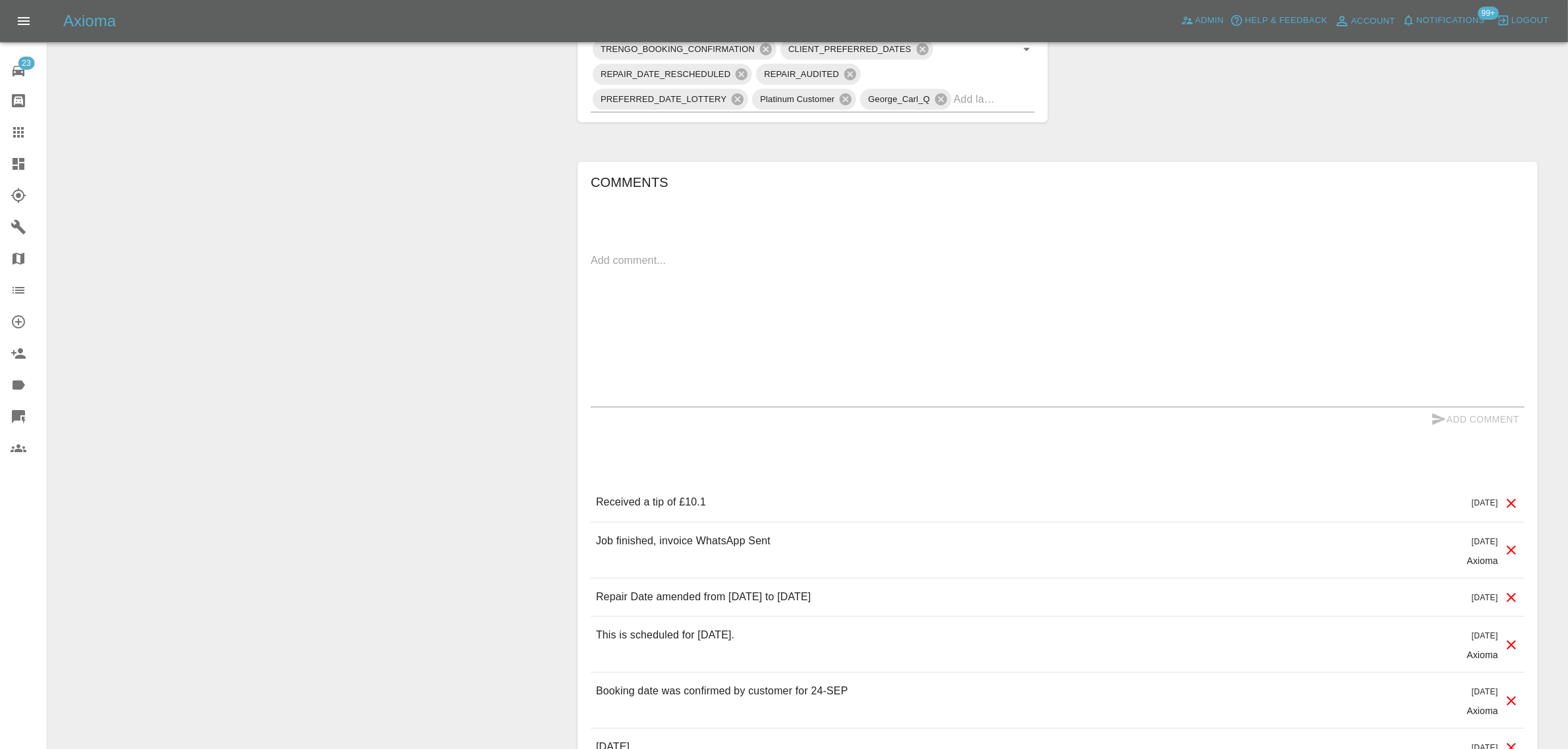
scroll to position [0, 0]
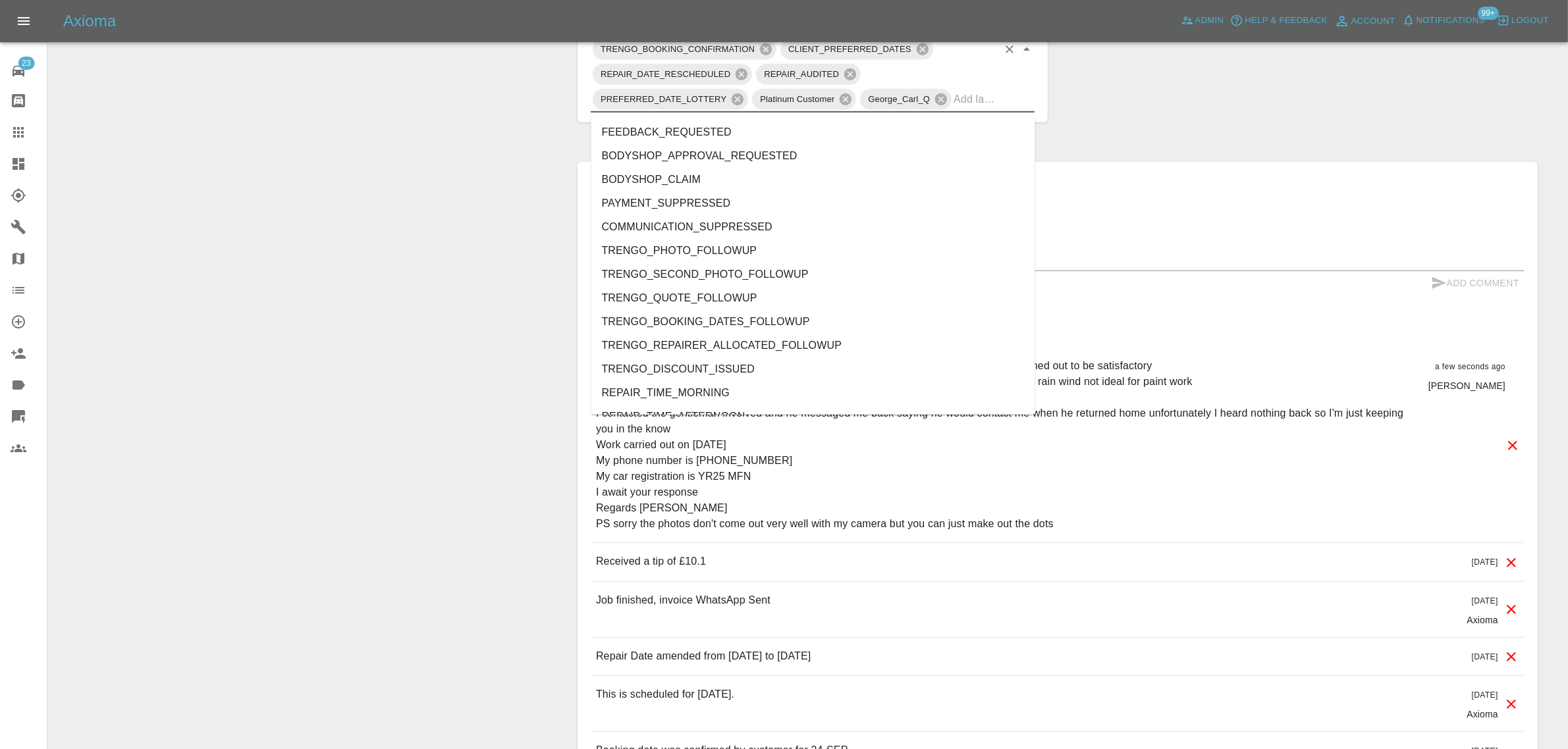
click at [980, 108] on input "text" at bounding box center [976, 99] width 44 height 21
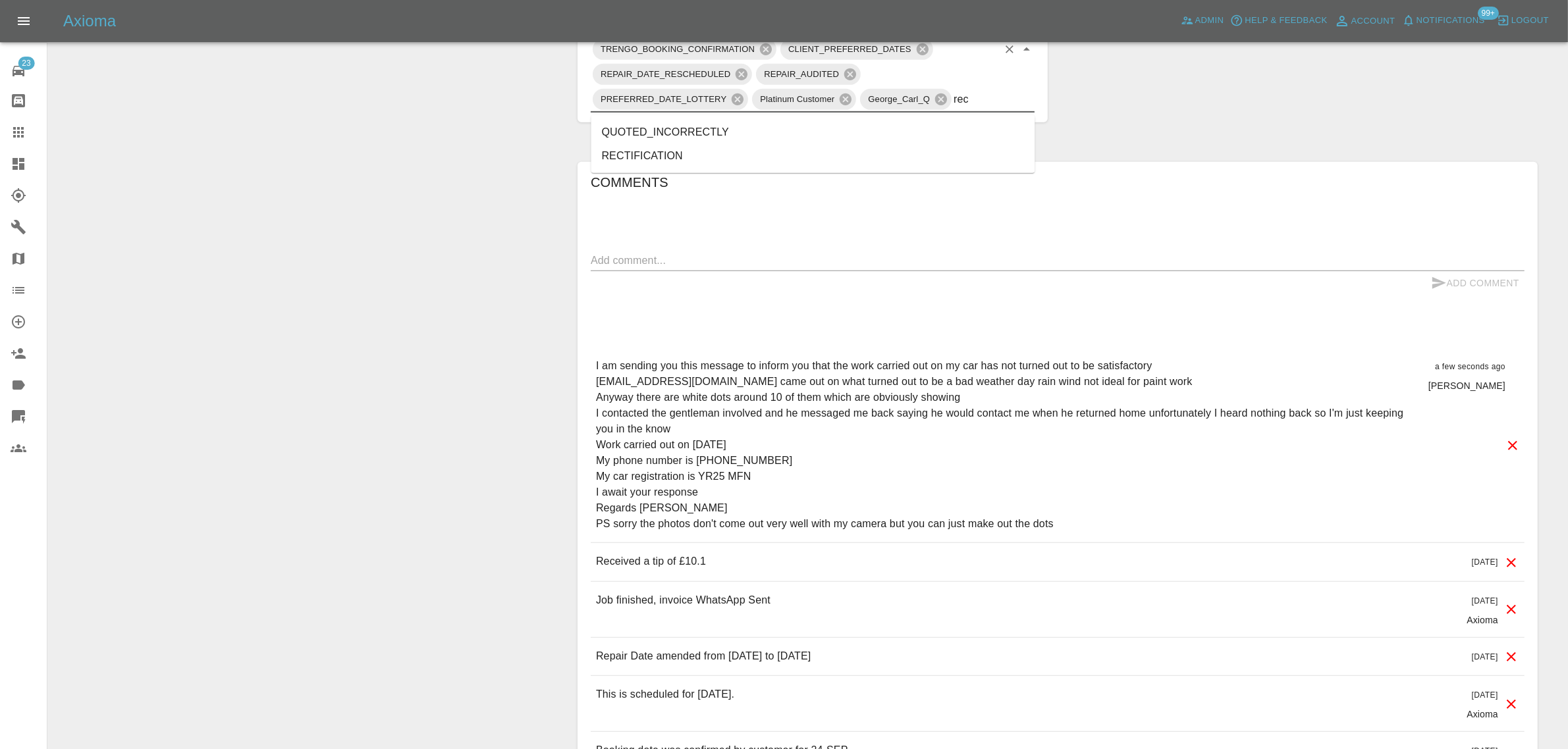
type input "rect"
click at [637, 155] on li "RECTIFICATION" at bounding box center [814, 156] width 444 height 24
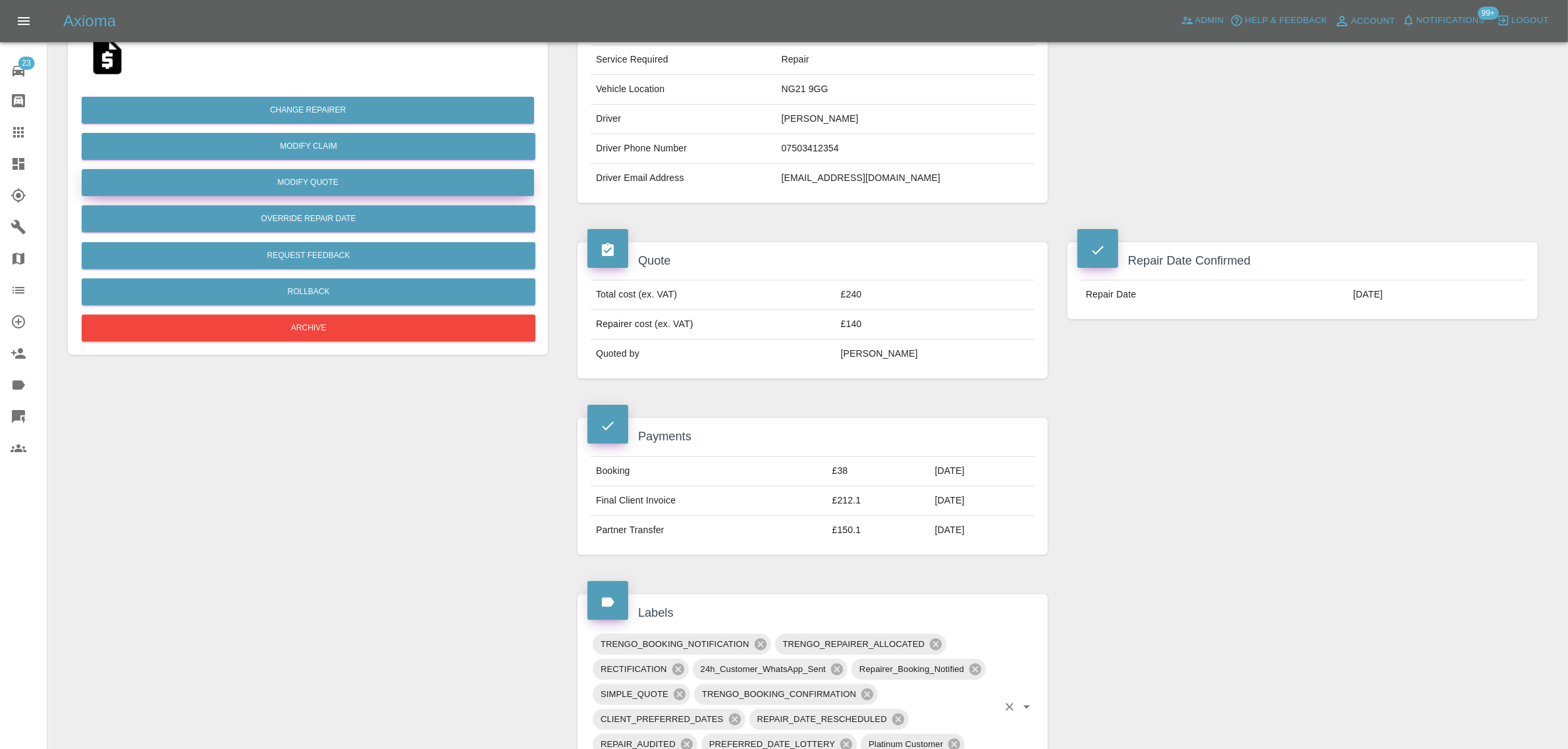
scroll to position [165, 0]
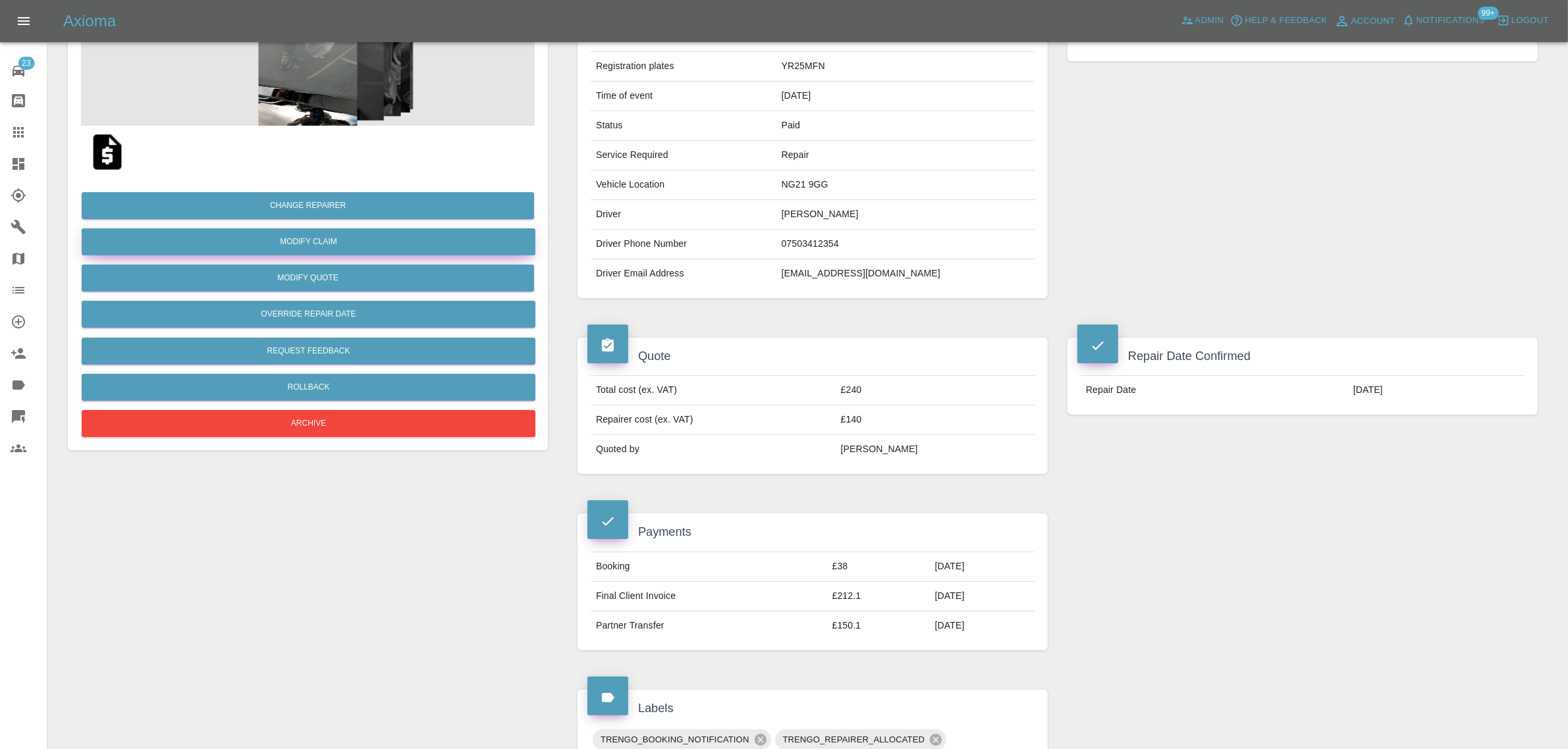
click at [305, 247] on link "Modify Claim" at bounding box center [309, 241] width 454 height 27
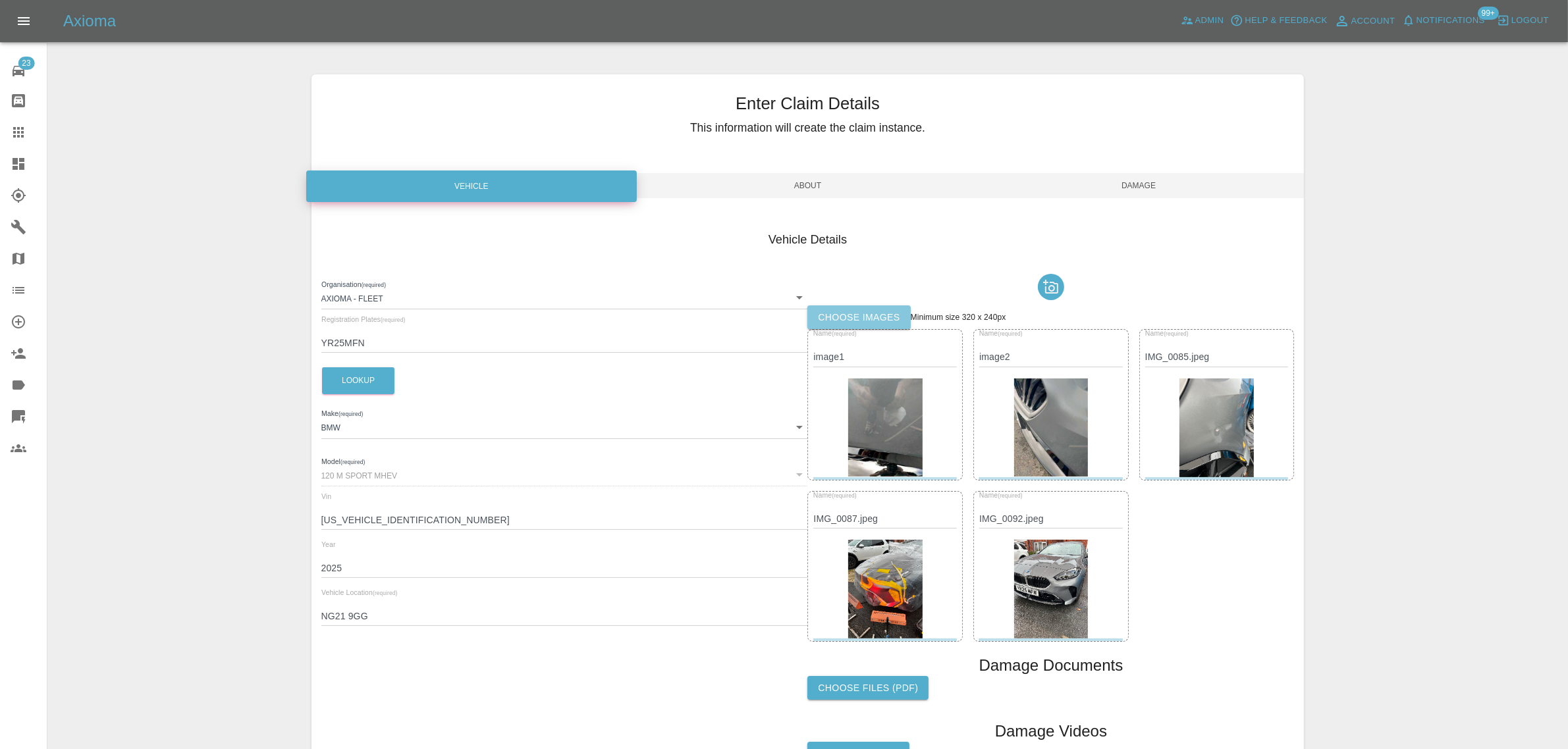
click at [862, 308] on label "Choose images" at bounding box center [859, 318] width 103 height 25
click at [0, 0] on input "Choose images" at bounding box center [0, 0] width 0 height 0
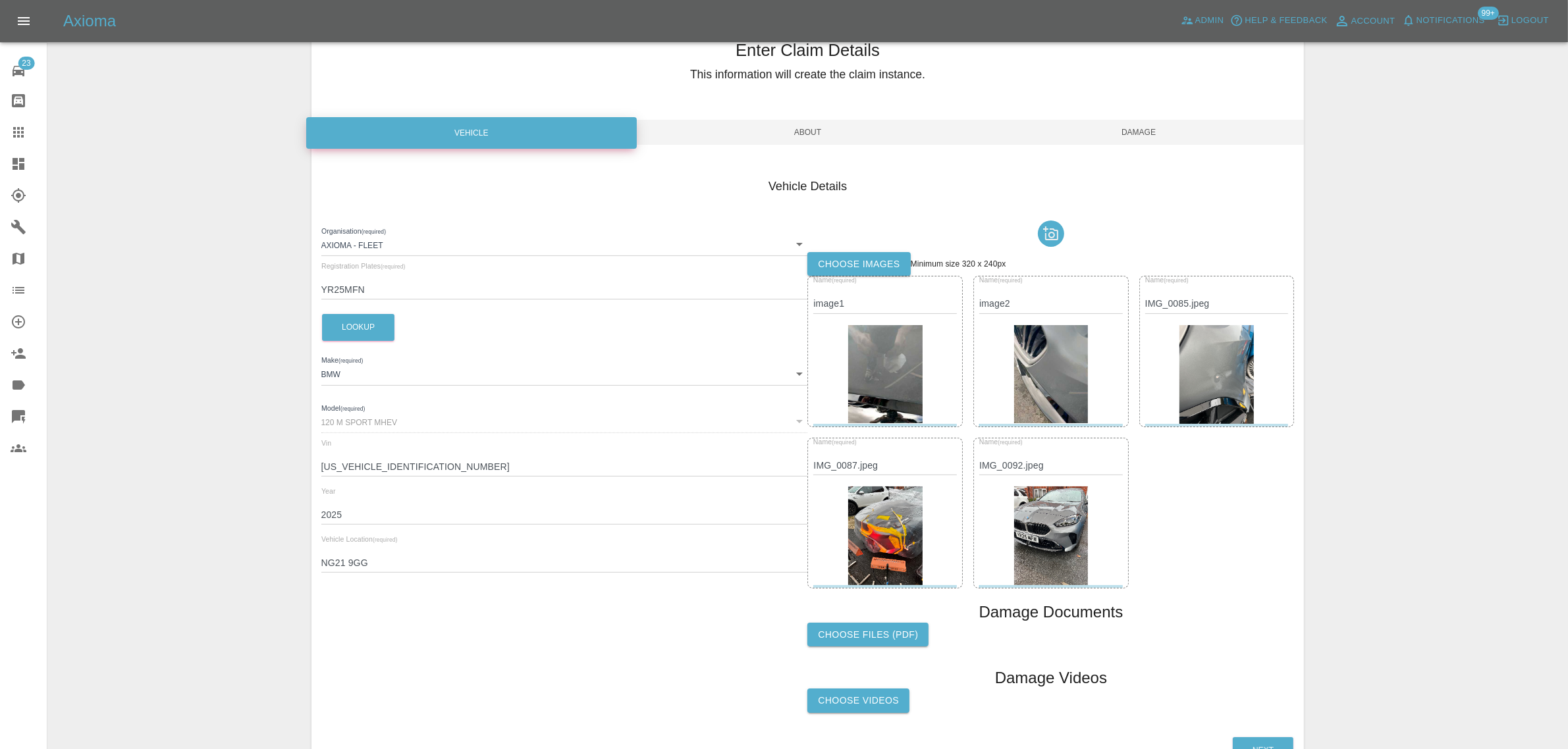
scroll to position [82, 0]
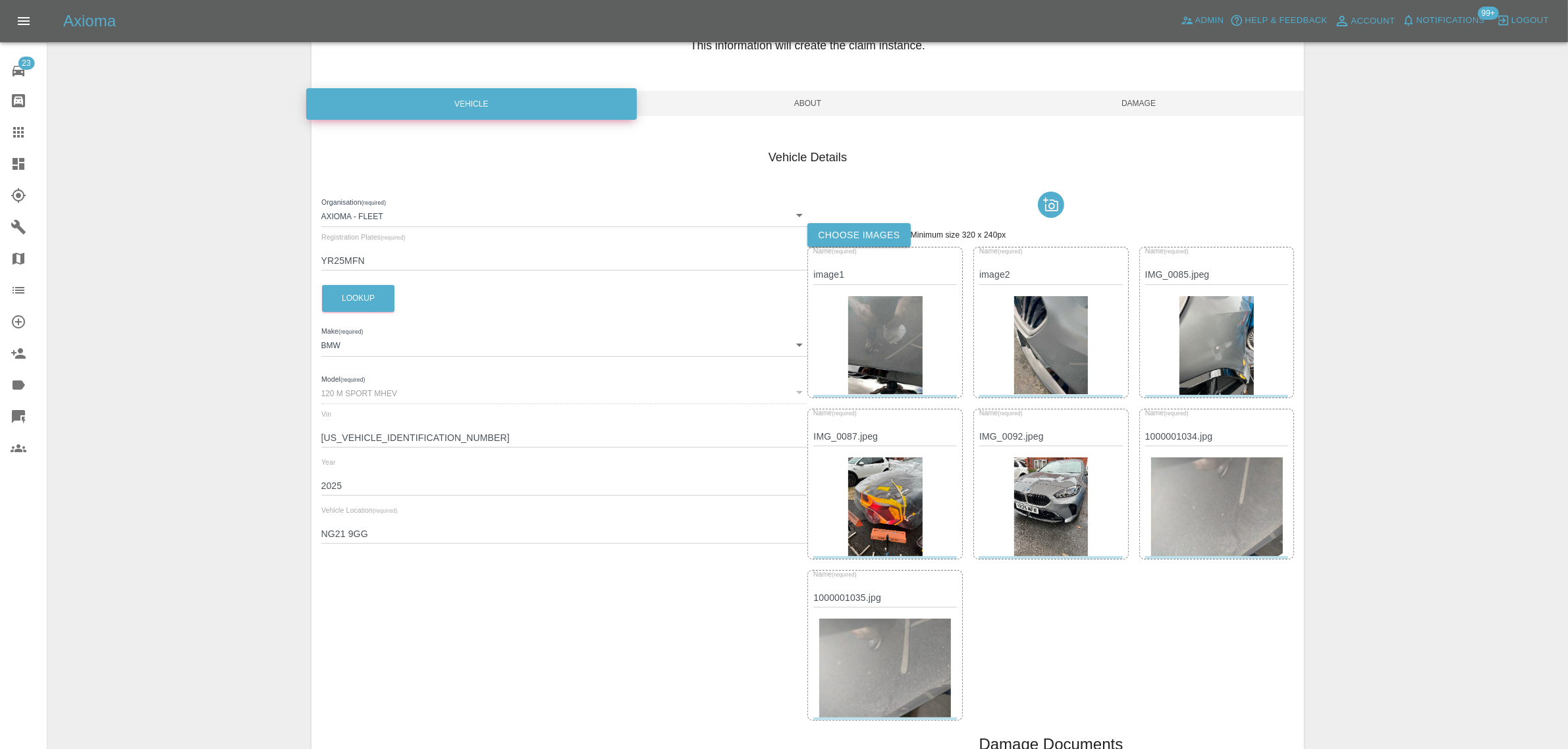
click at [1134, 106] on span "Damage" at bounding box center [1139, 103] width 332 height 25
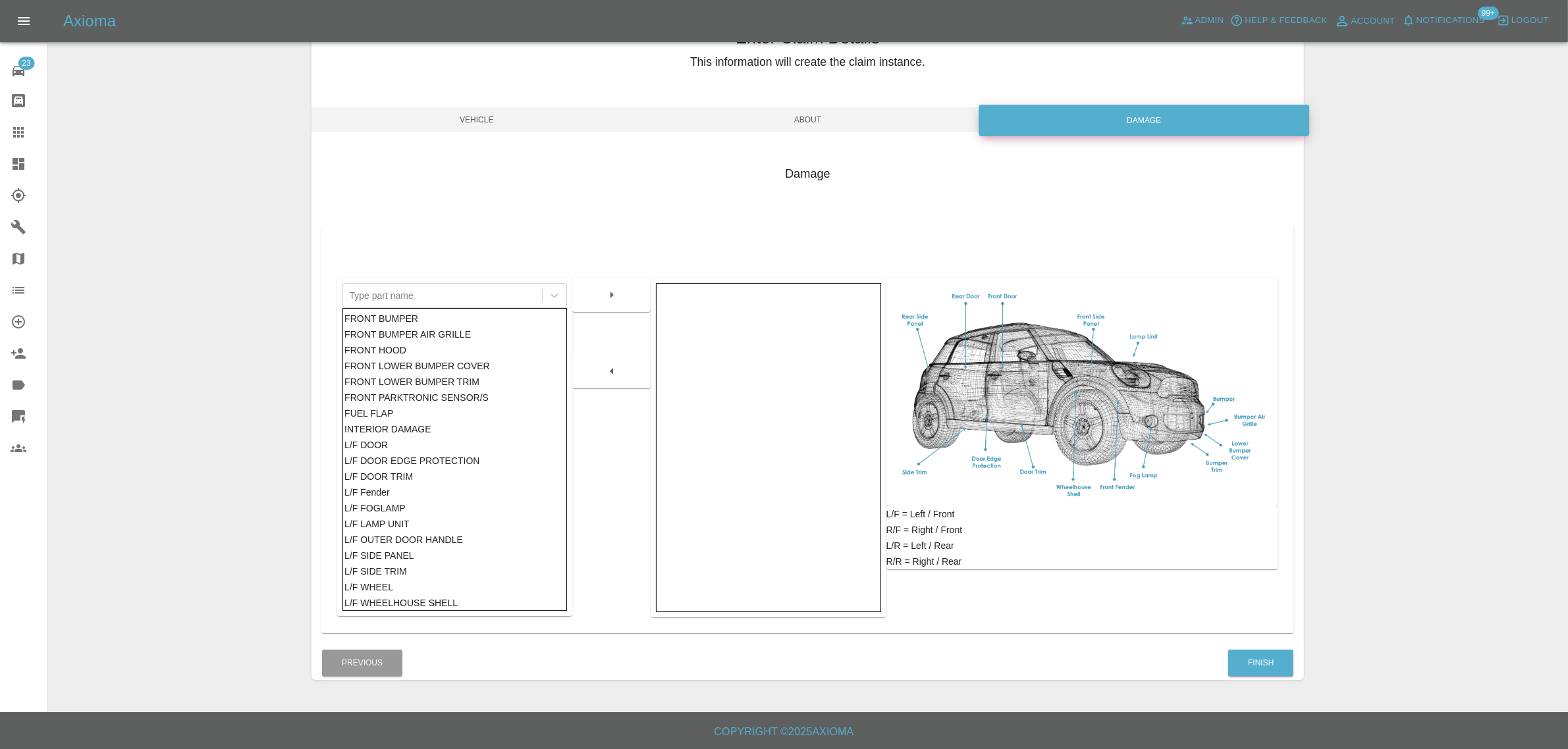
scroll to position [64, 0]
click at [1242, 655] on button "Finish" at bounding box center [1261, 664] width 65 height 27
click at [15, 527] on div "23 Repair home Bodyshop home Claims Dashboard Explorer Garages Map Organization…" at bounding box center [24, 374] width 47 height 749
click at [5, 566] on div "23 Repair home Bodyshop home Claims Dashboard Explorer Garages Map Organization…" at bounding box center [24, 374] width 47 height 749
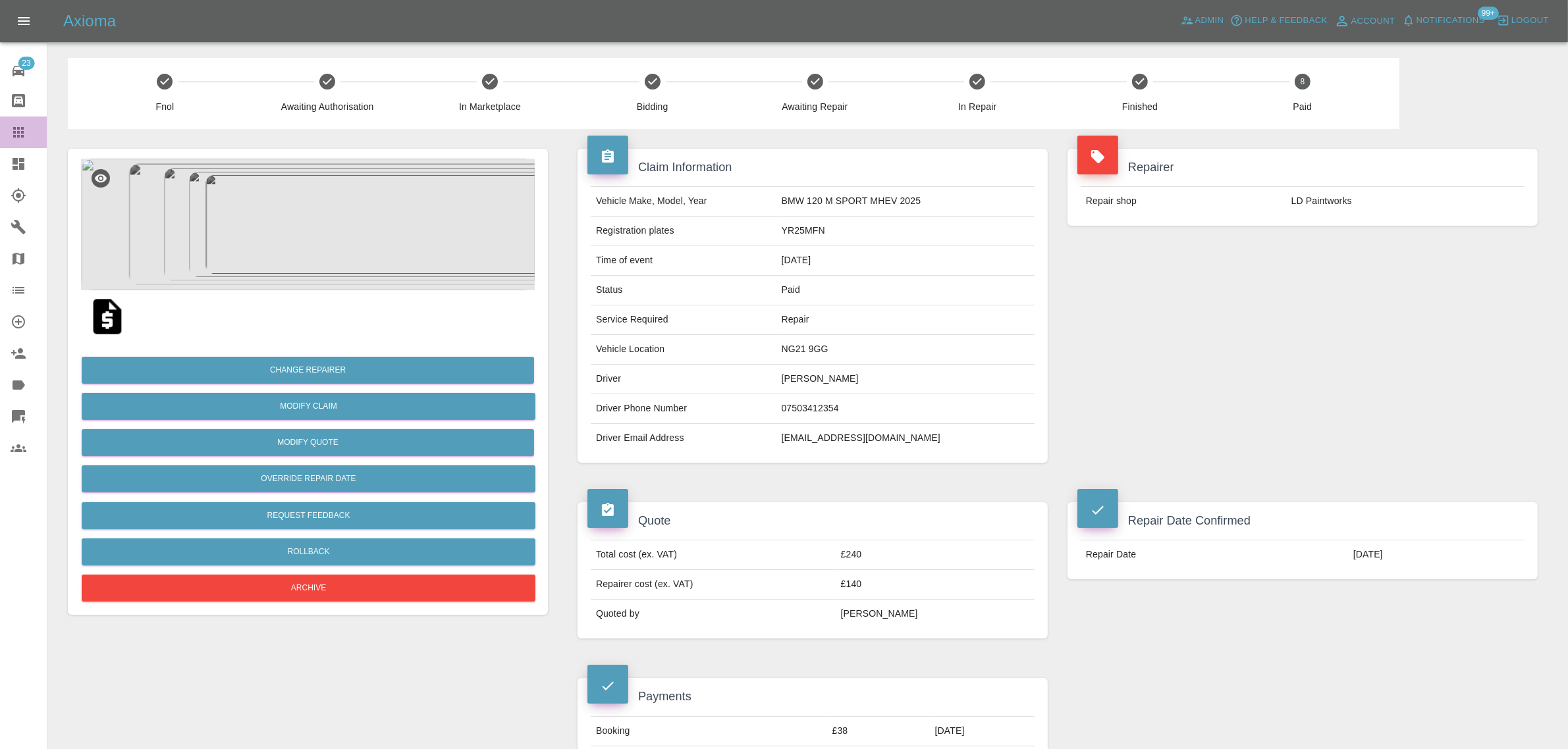
click at [14, 131] on icon at bounding box center [18, 132] width 11 height 11
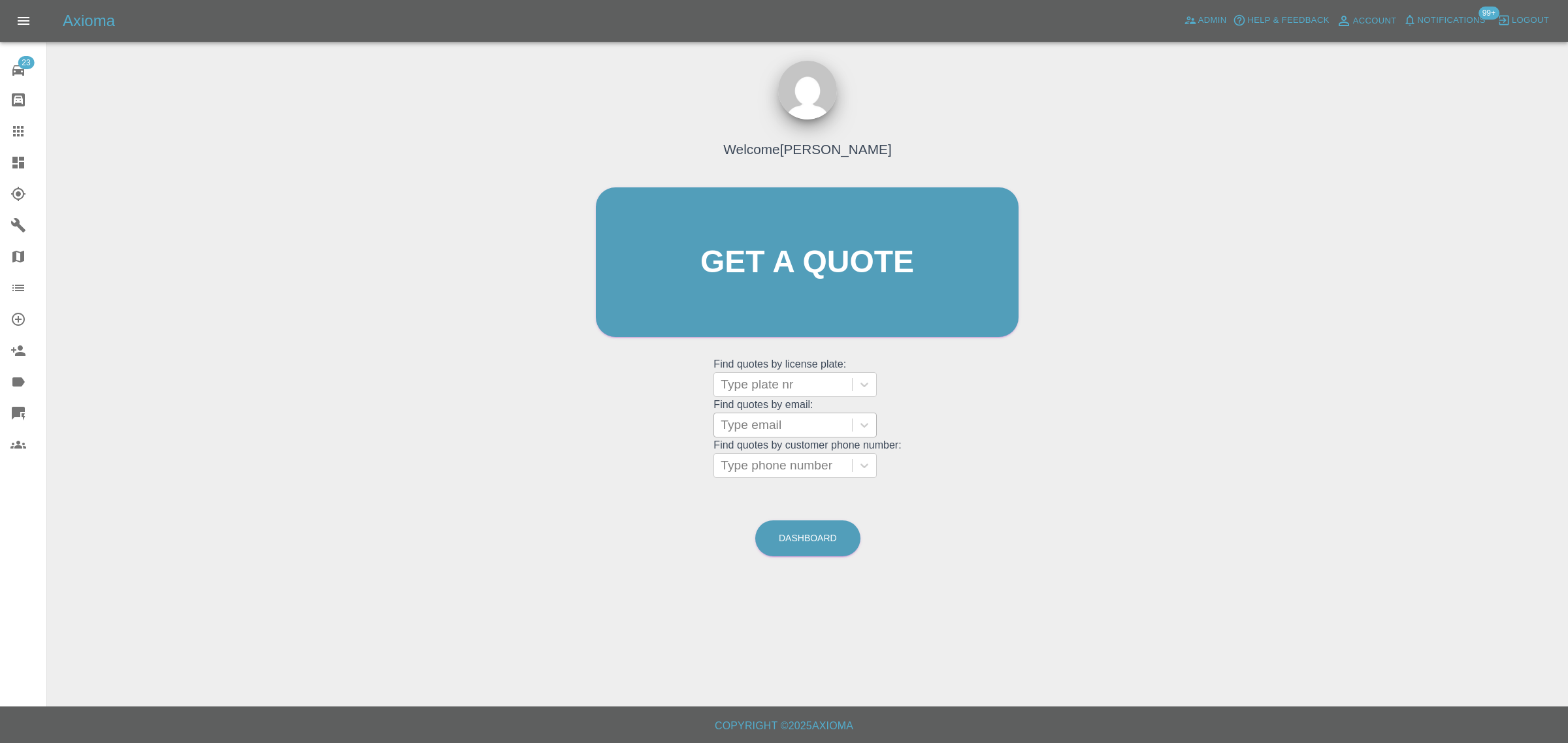
click at [771, 435] on div "Type email" at bounding box center [783, 425] width 138 height 23
paste input "distantscouse@aol.com"
type input "distantscouse@aol.com"
click at [761, 464] on div "KP69WMF, Bidding" at bounding box center [794, 458] width 164 height 26
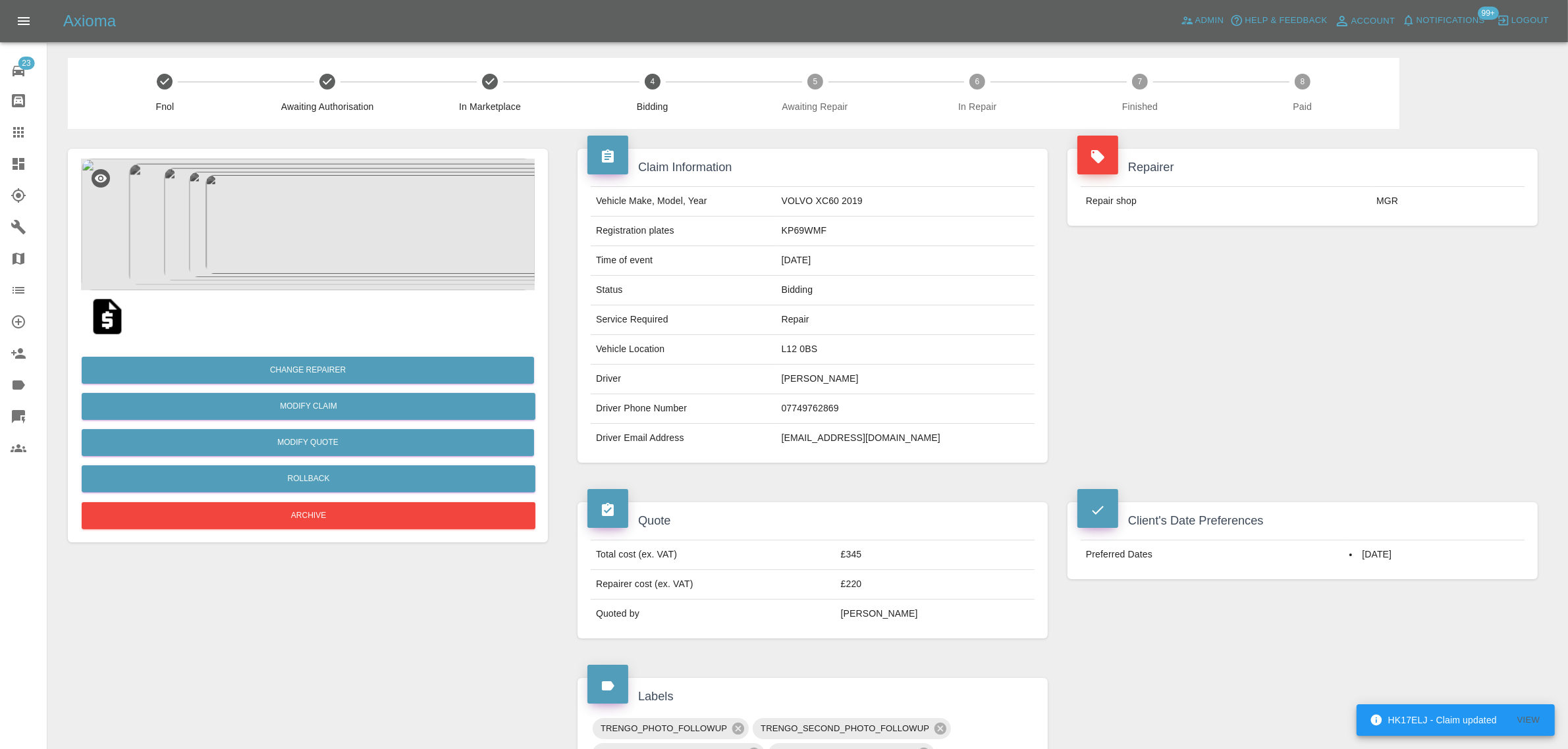
click at [18, 133] on icon at bounding box center [18, 132] width 11 height 11
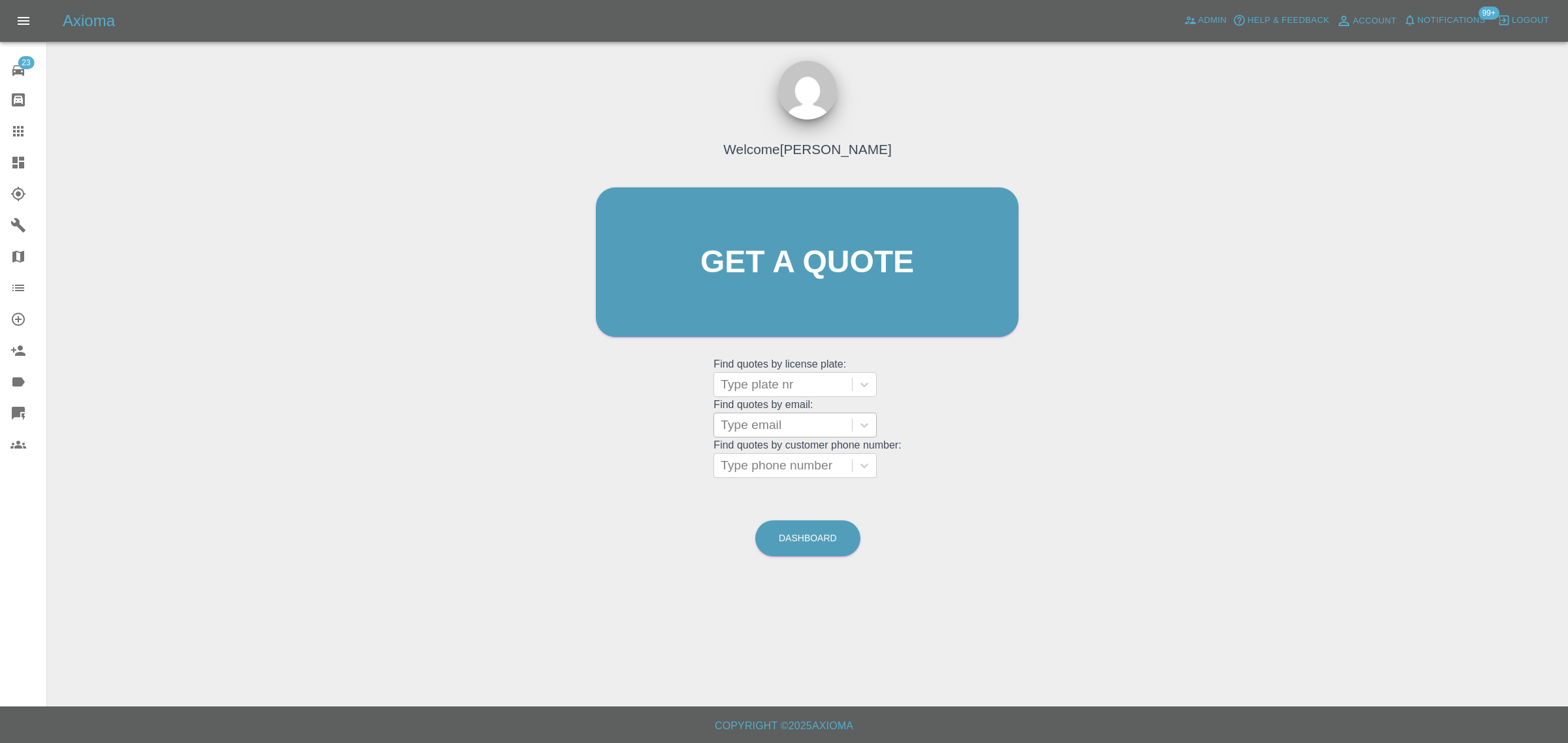
click at [759, 429] on div at bounding box center [783, 425] width 124 height 19
paste input "chireenm890@googlemail.com"
type input "chireenm890@googlemail.com"
click at [755, 454] on div "WN67LUO, Awaiting Repair" at bounding box center [794, 466] width 164 height 42
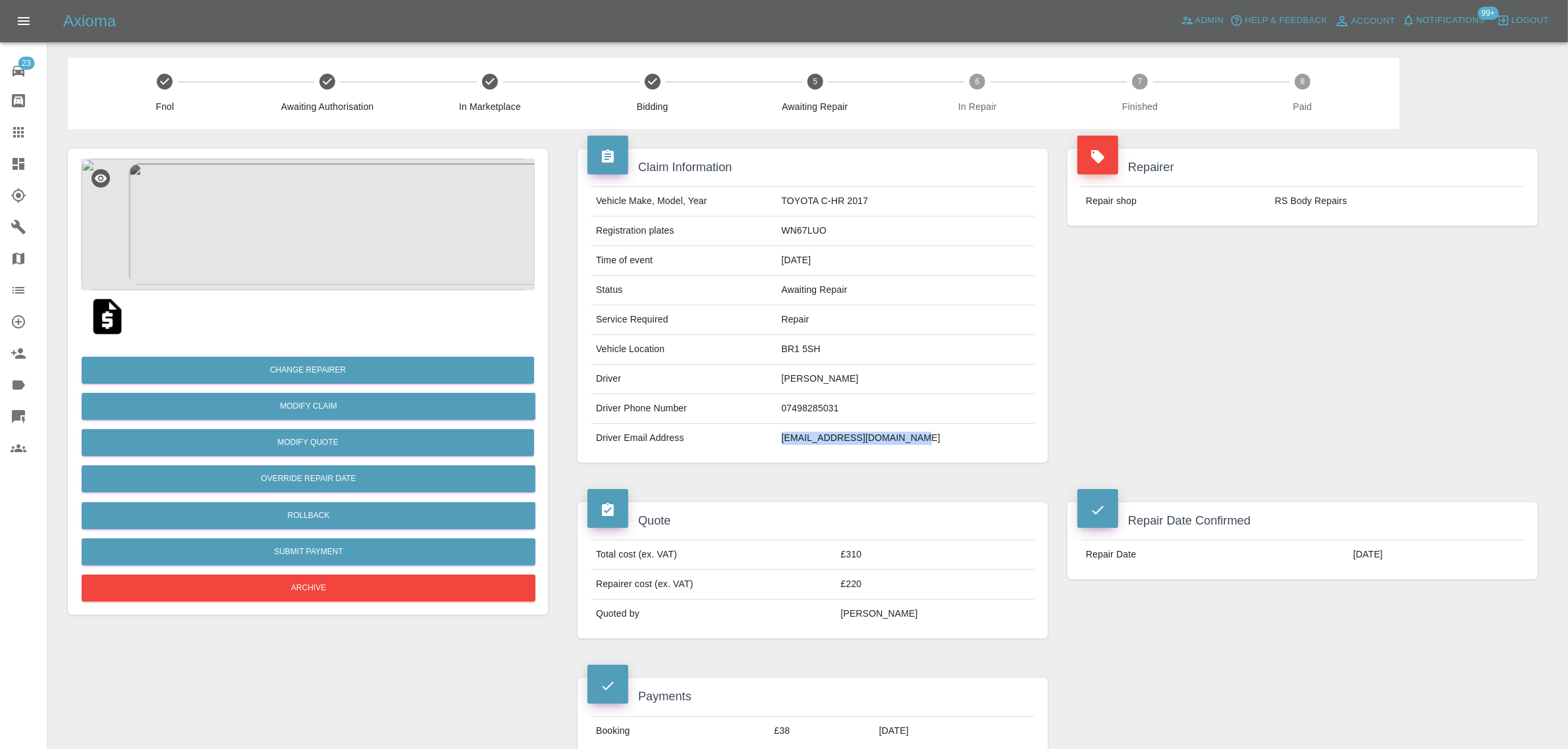
drag, startPoint x: 802, startPoint y: 438, endPoint x: 953, endPoint y: 432, distance: 151.1
click at [953, 432] on td "chireenm890@googlemail.com" at bounding box center [906, 438] width 259 height 29
copy td "chireenm890@googlemail.com"
click at [7, 123] on link "Claims" at bounding box center [23, 132] width 46 height 32
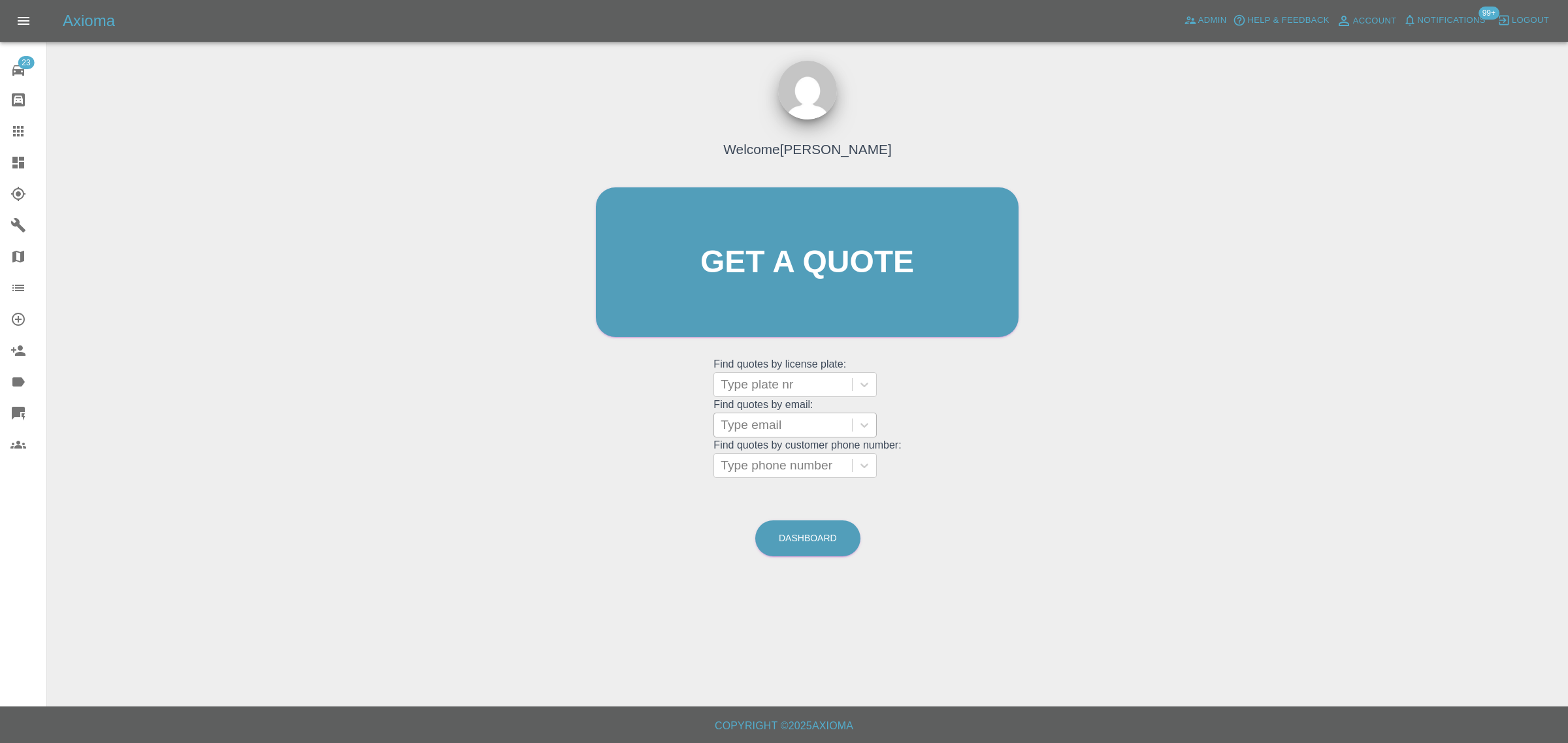
click at [771, 431] on div at bounding box center [783, 425] width 124 height 19
paste input "kirstinbarnes@hotmail.co.uk"
type input "kirstinbarnes@hotmail.co.u"
click at [798, 458] on div "SL71 DZS, Paid" at bounding box center [794, 458] width 164 height 26
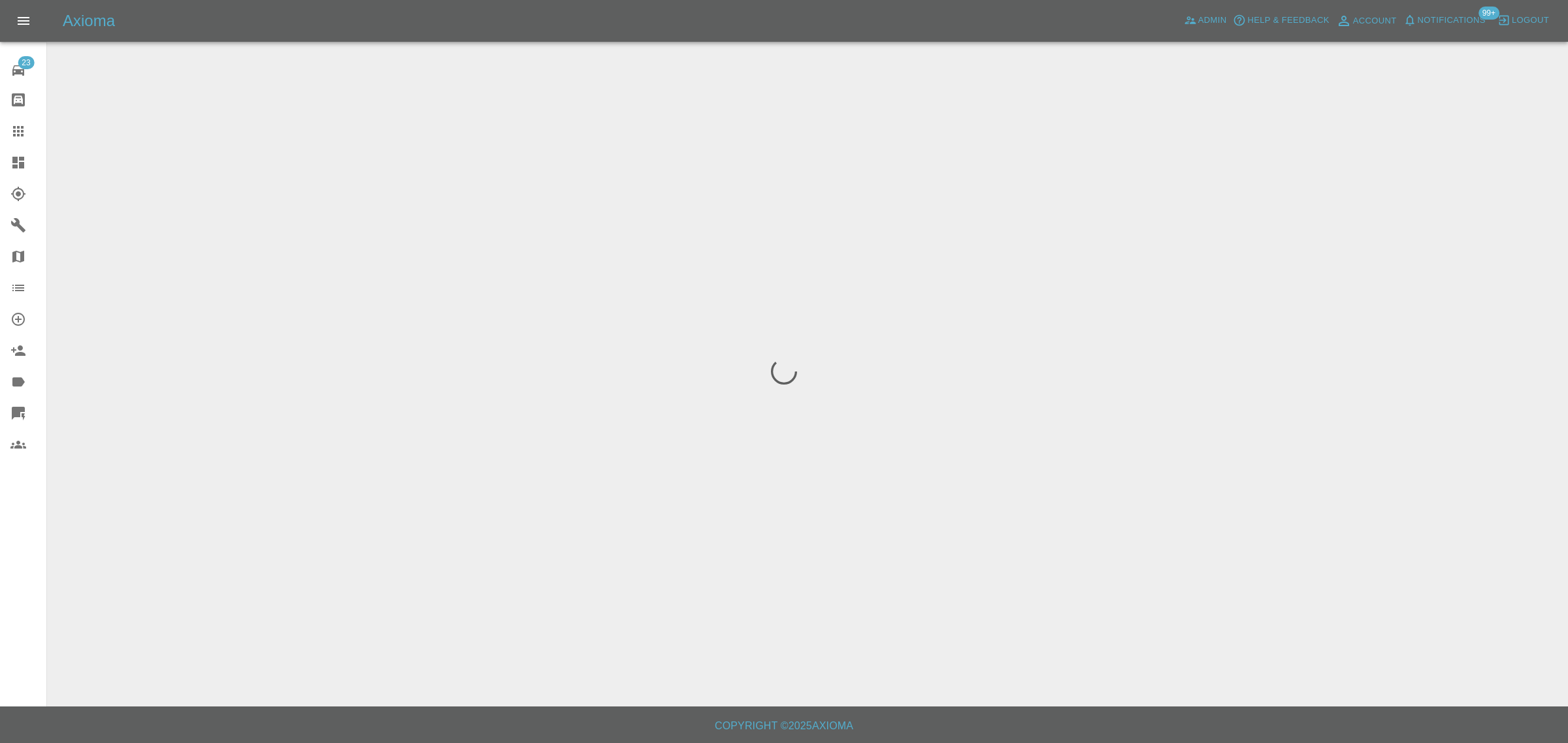
click at [0, 570] on div "23 Repair home Bodyshop home Claims Dashboard Explorer Garages Map Organization…" at bounding box center [24, 371] width 47 height 743
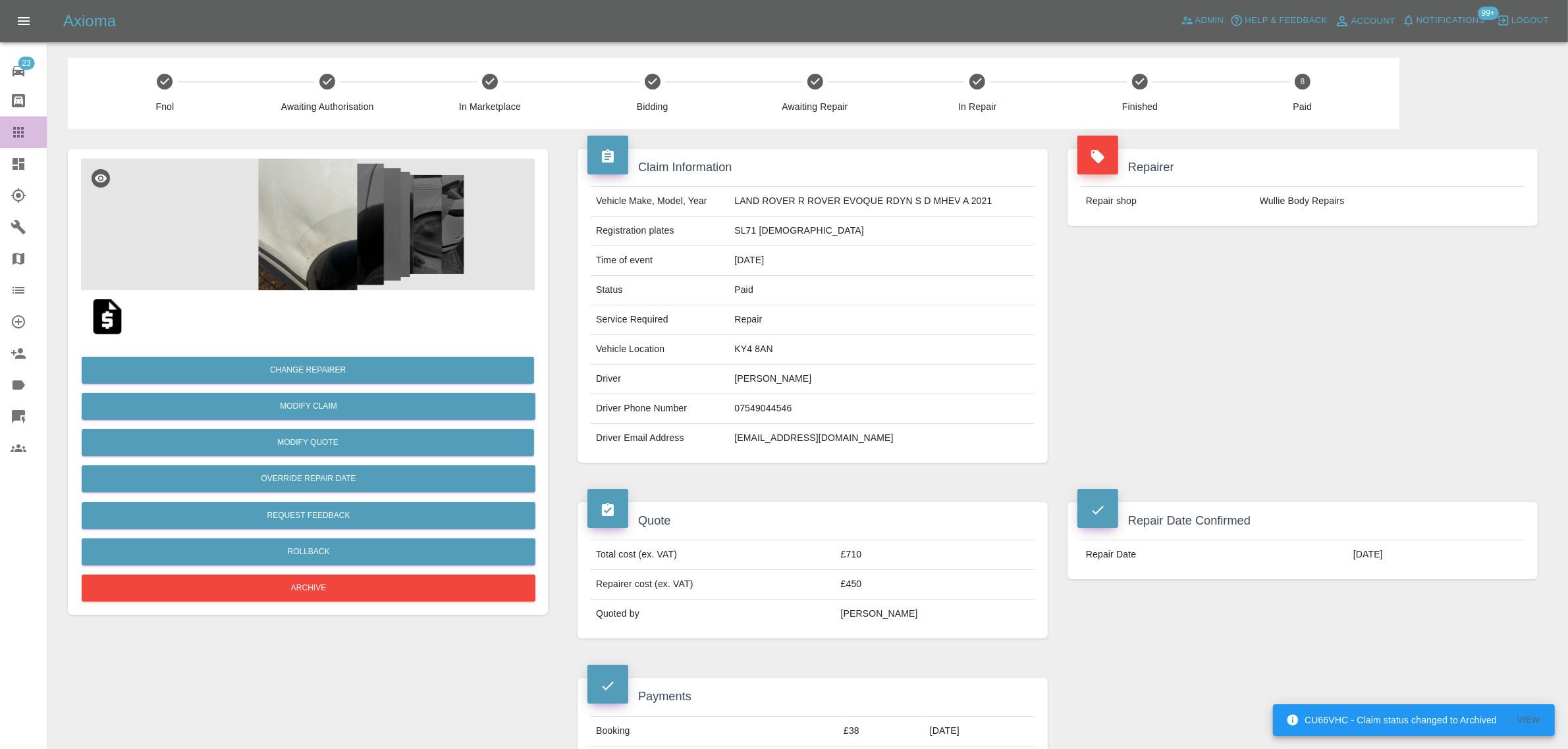
drag, startPoint x: 11, startPoint y: 129, endPoint x: 363, endPoint y: 308, distance: 394.9
click at [11, 130] on icon at bounding box center [19, 132] width 16 height 16
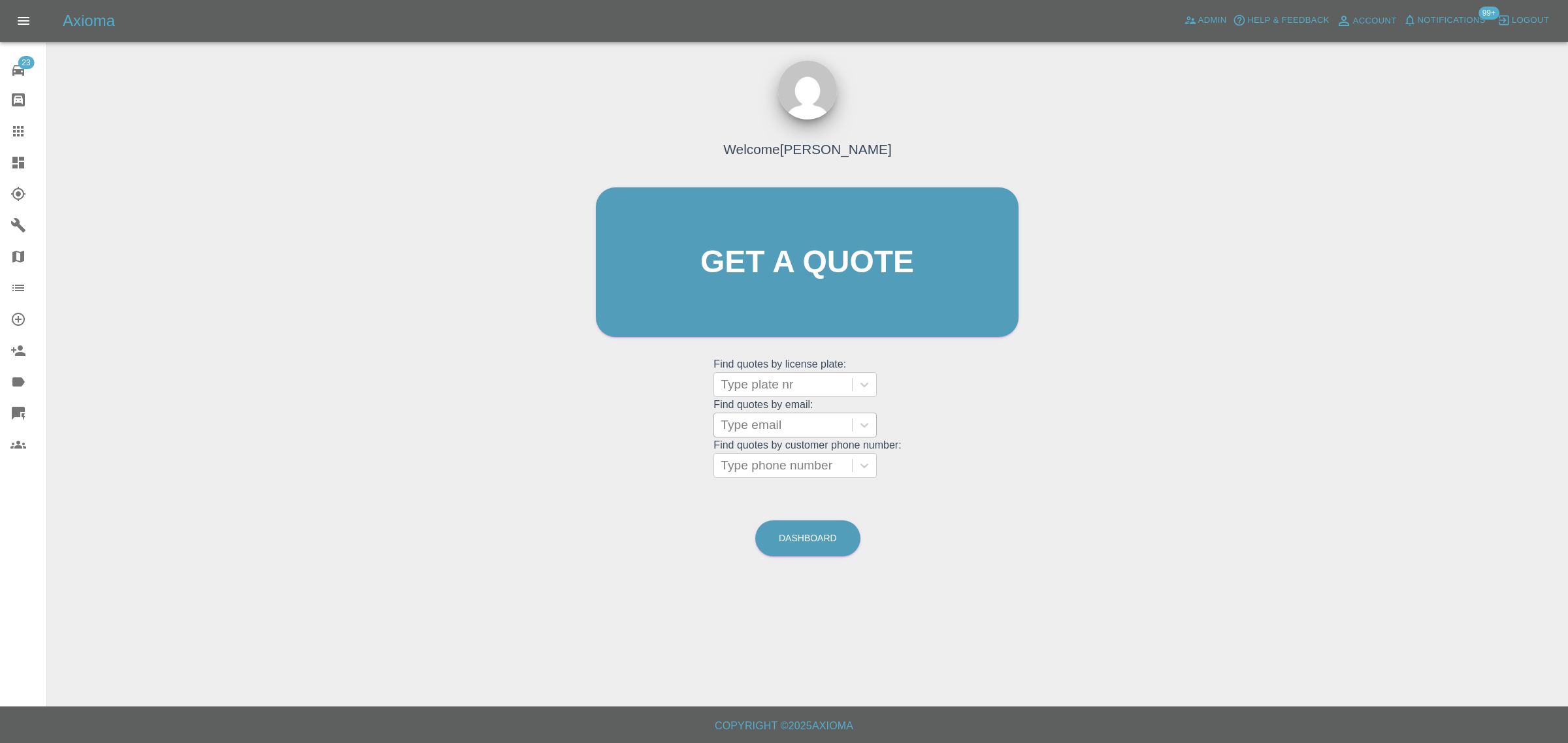
click at [748, 432] on div at bounding box center [783, 425] width 124 height 19
paste input "chrisraven48@gmail.com"
type input "chrisraven48@gmail.com"
click at [742, 458] on div "SM64RUO, Awaiting Authorisation" at bounding box center [794, 466] width 164 height 42
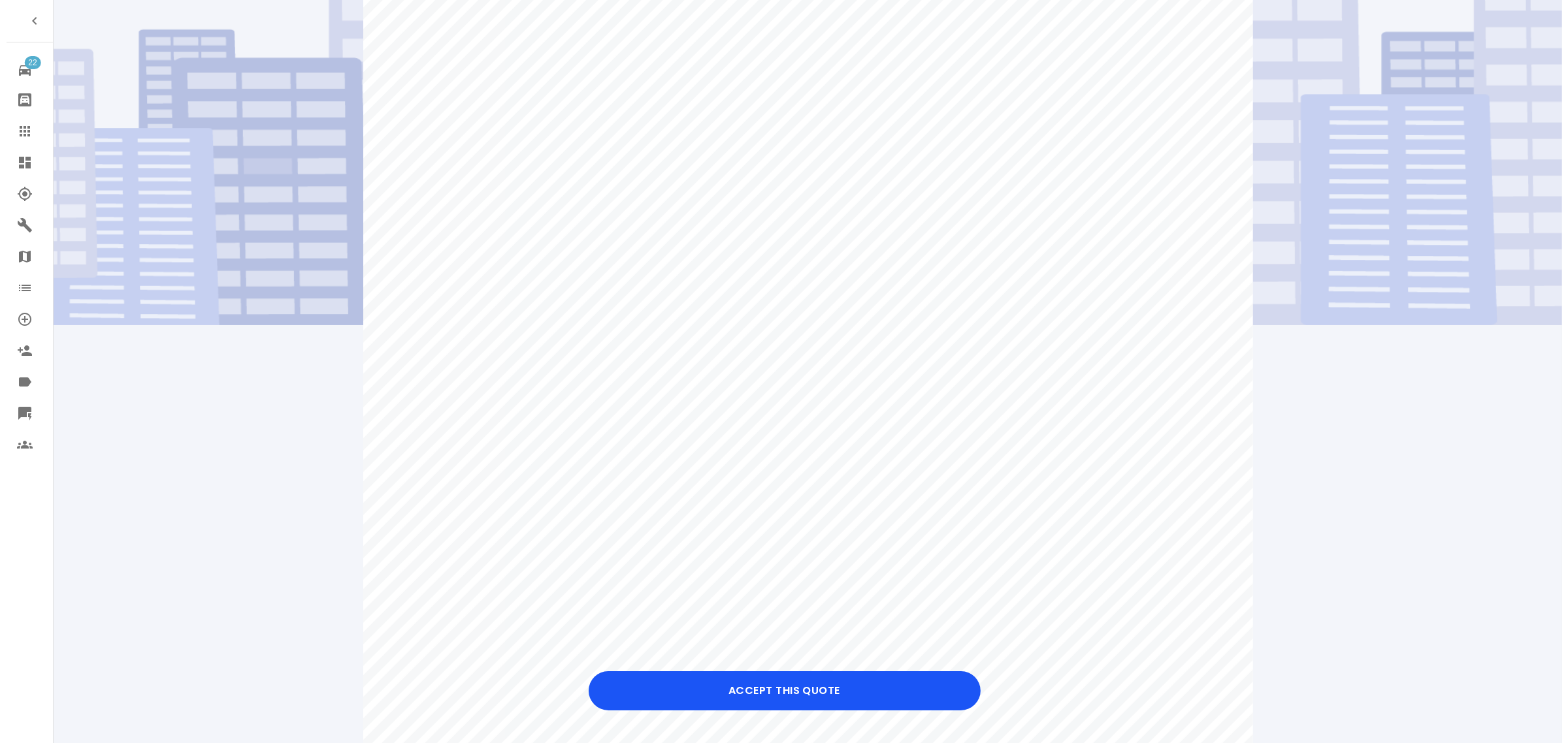
scroll to position [245, 0]
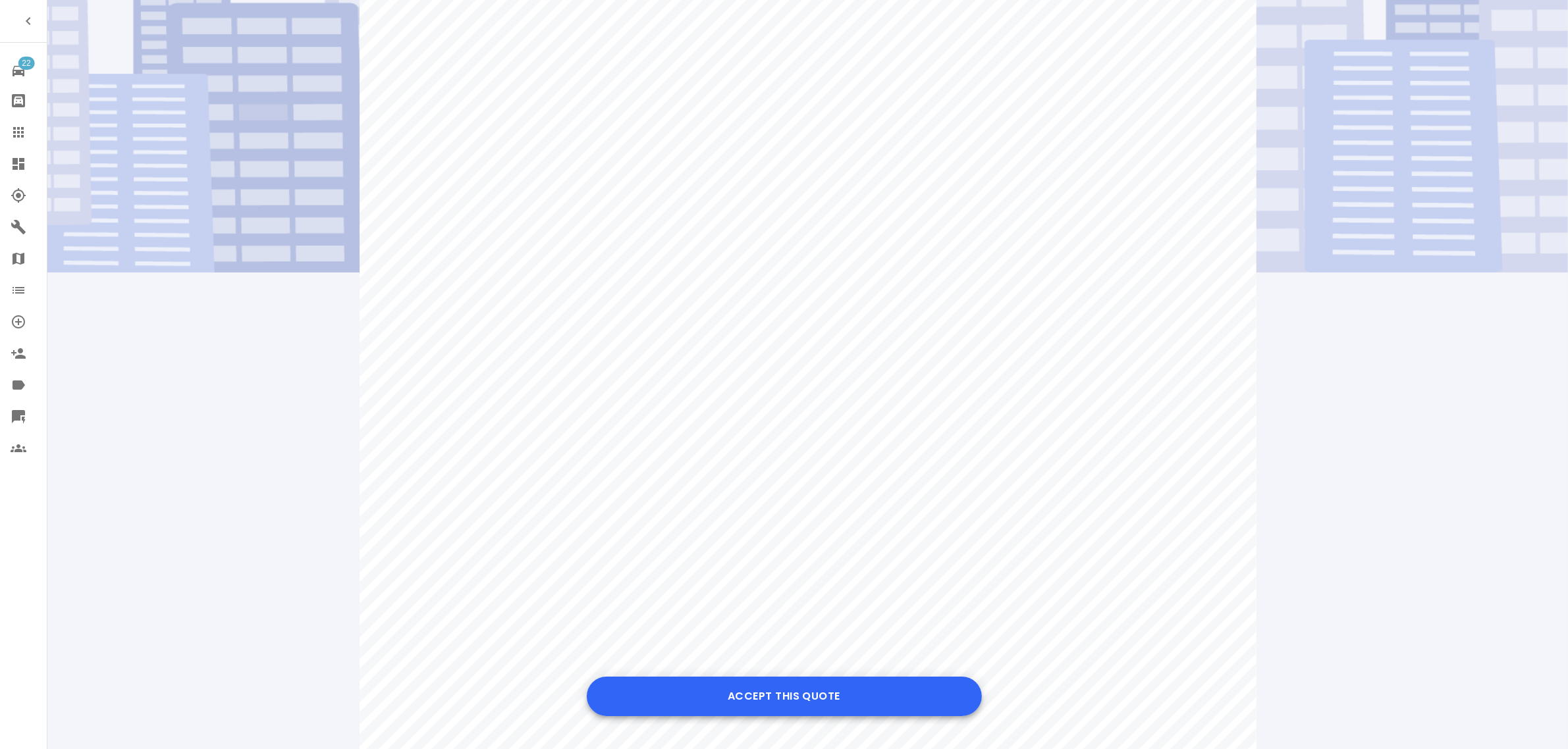
click at [842, 702] on button "Accept this Quote" at bounding box center [784, 697] width 395 height 39
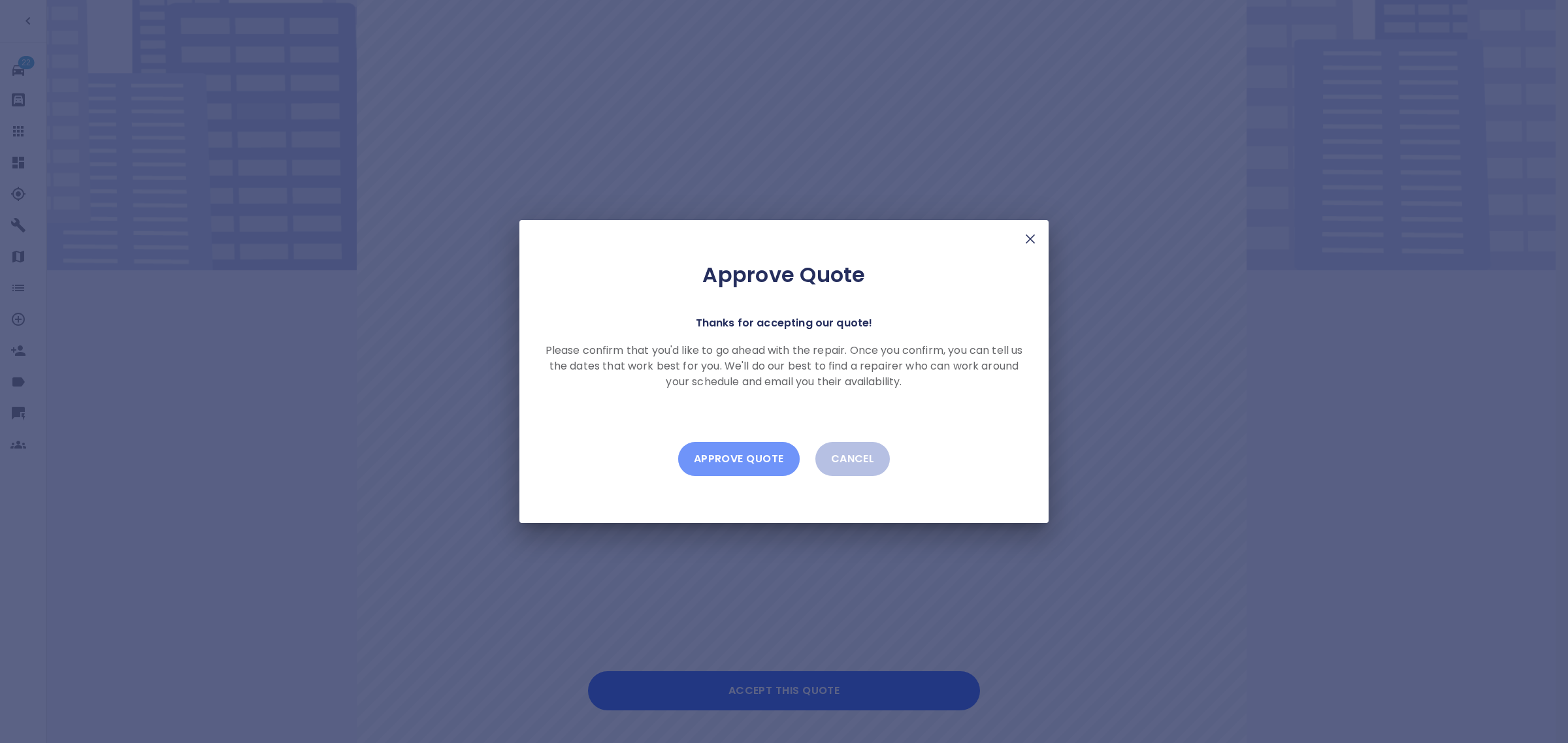
click at [743, 465] on button "Approve Quote" at bounding box center [738, 459] width 121 height 34
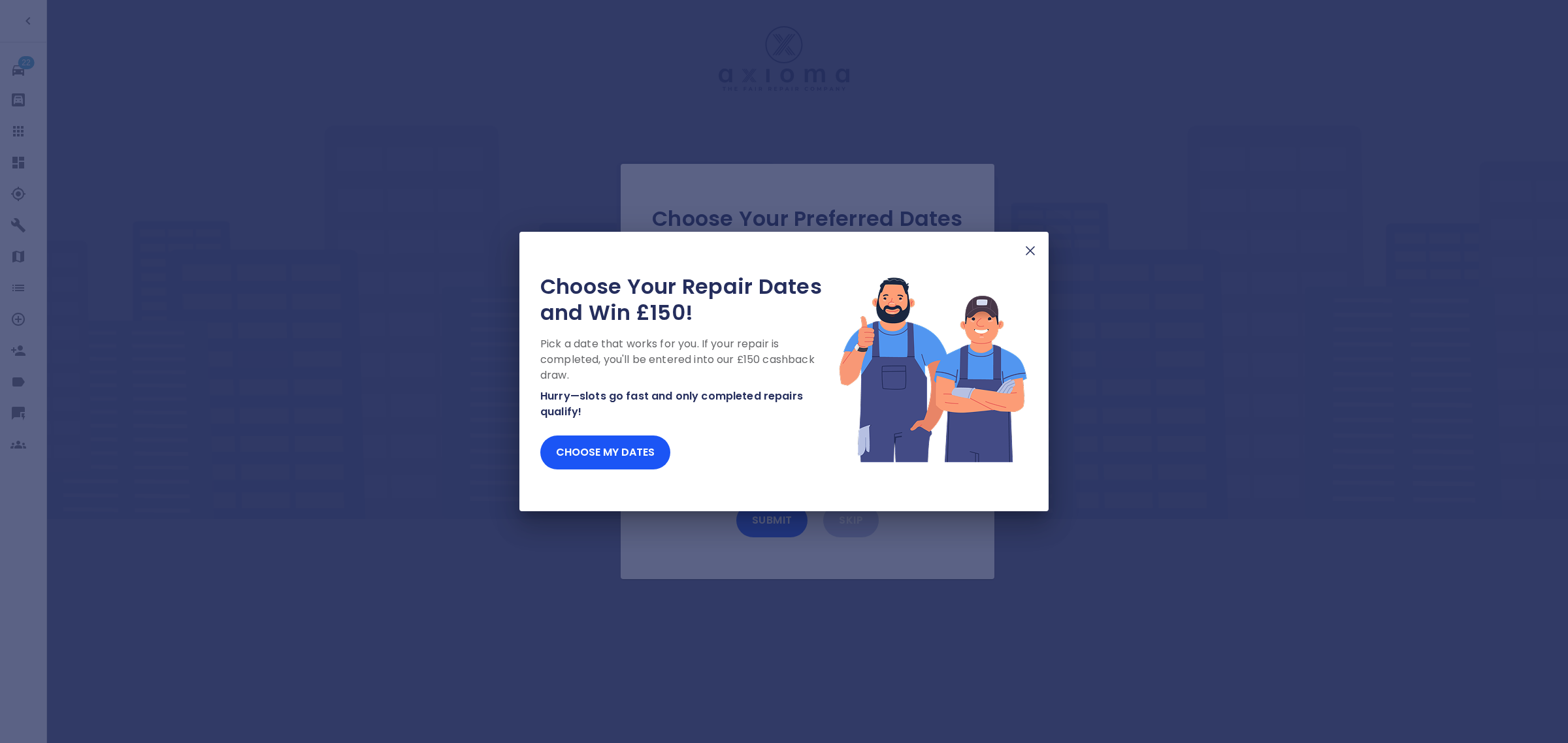
click at [18, 134] on div "Choose Your Repair Dates and Win £150! Pick a date that works for you. If your …" at bounding box center [784, 371] width 1568 height 743
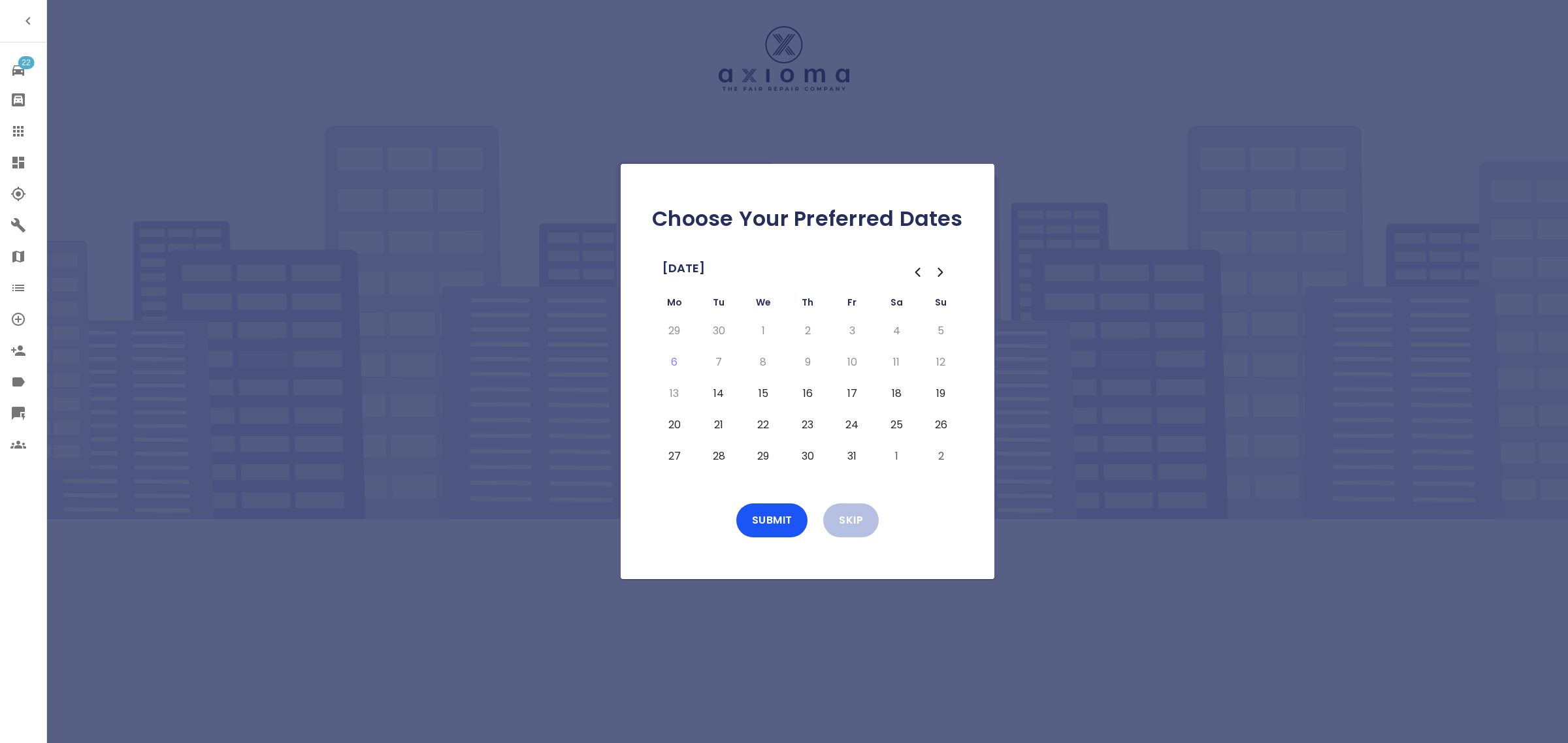
click at [21, 136] on icon at bounding box center [18, 131] width 11 height 11
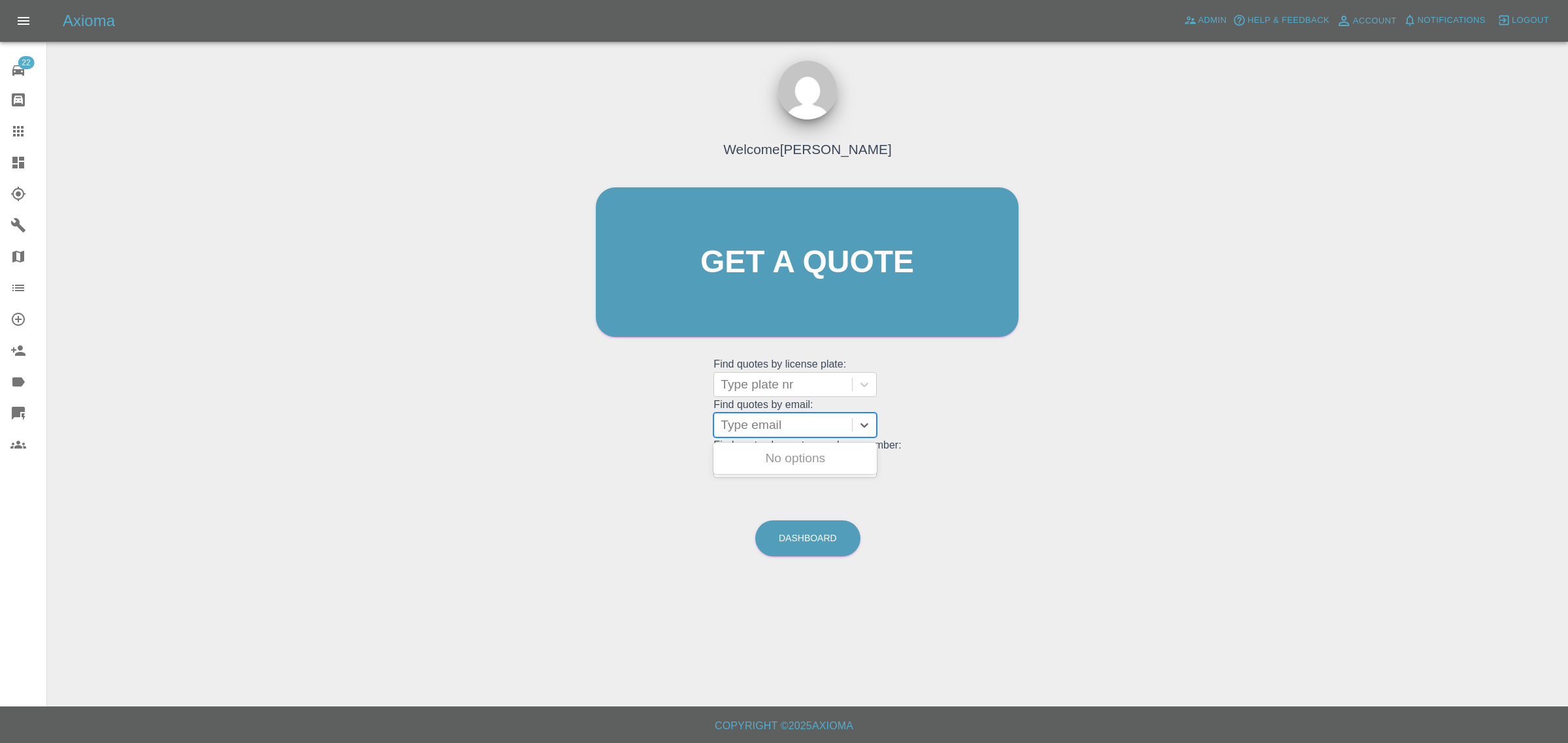
click at [749, 423] on div at bounding box center [783, 425] width 124 height 19
paste input "jamesgollop1989@gmail.com"
type input "jamesgollop1989@gmail.com"
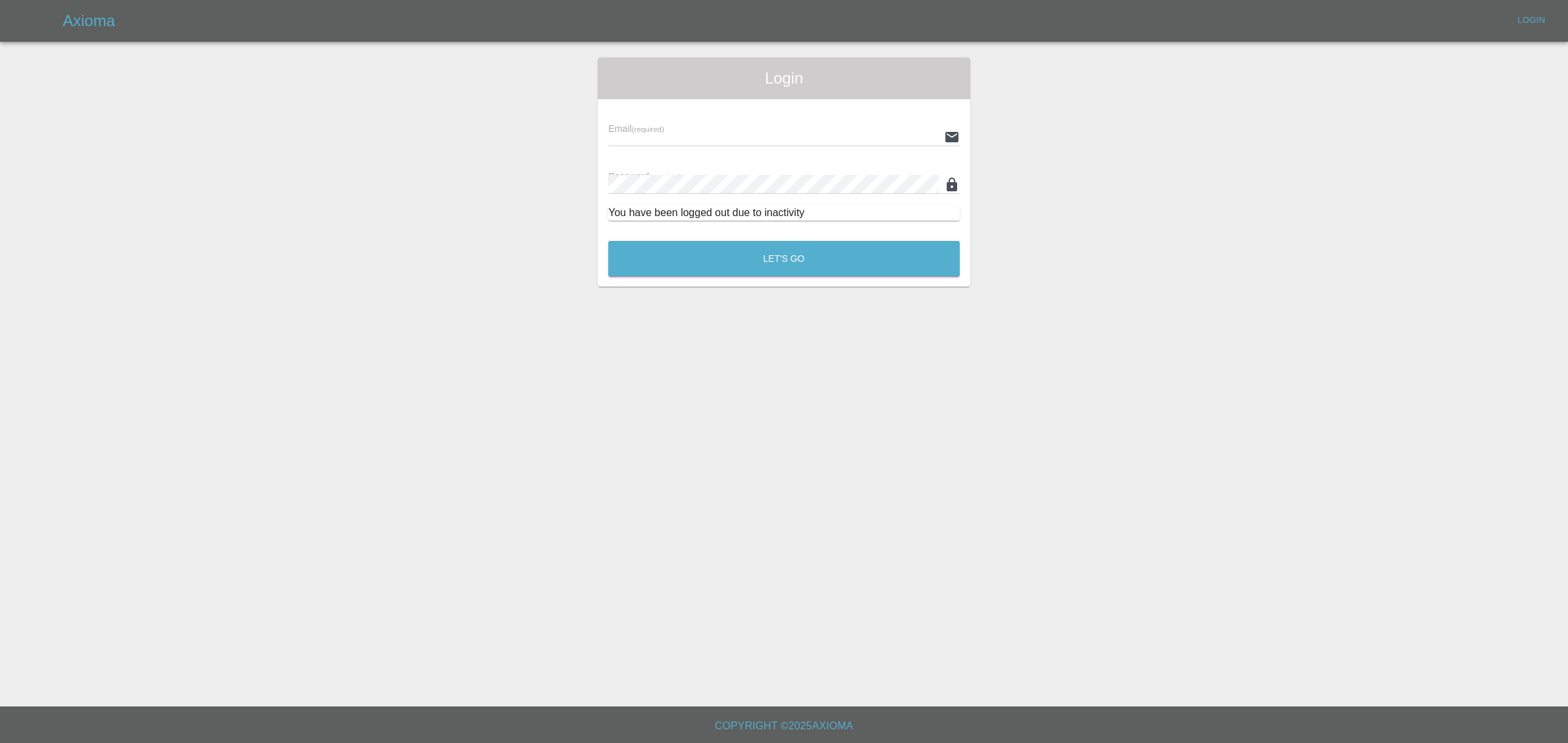
type input "bookkeeping@fifoaccounting.com"
click at [702, 269] on button "Let's Go" at bounding box center [784, 258] width 352 height 36
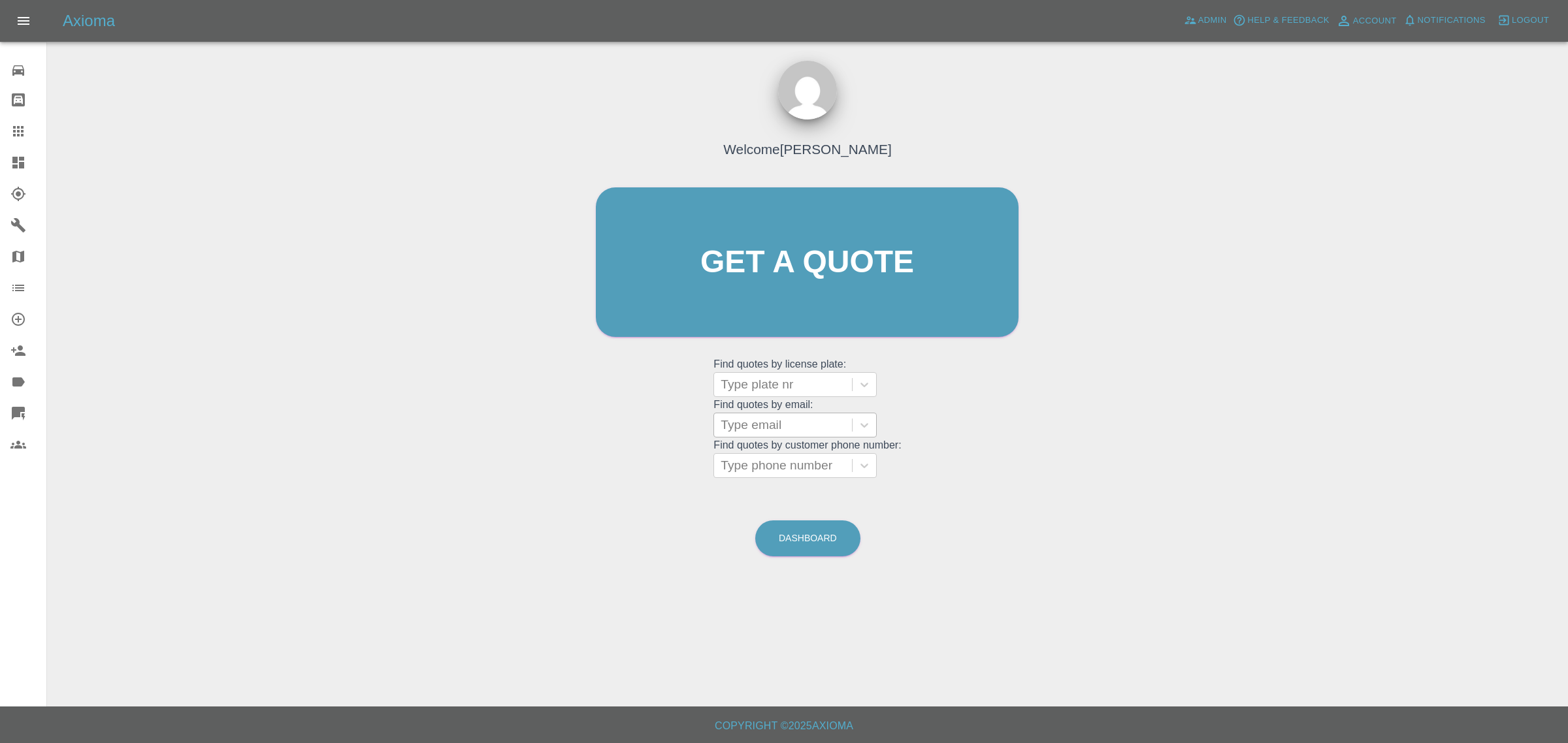
click at [729, 433] on div at bounding box center [783, 425] width 124 height 19
paste input "jamesgollop1989@gmail.com"
type input "jamesgollop1989@gmail.com"
click at [730, 457] on div "BA23 GYH, Awaiting Authorisation" at bounding box center [794, 466] width 164 height 42
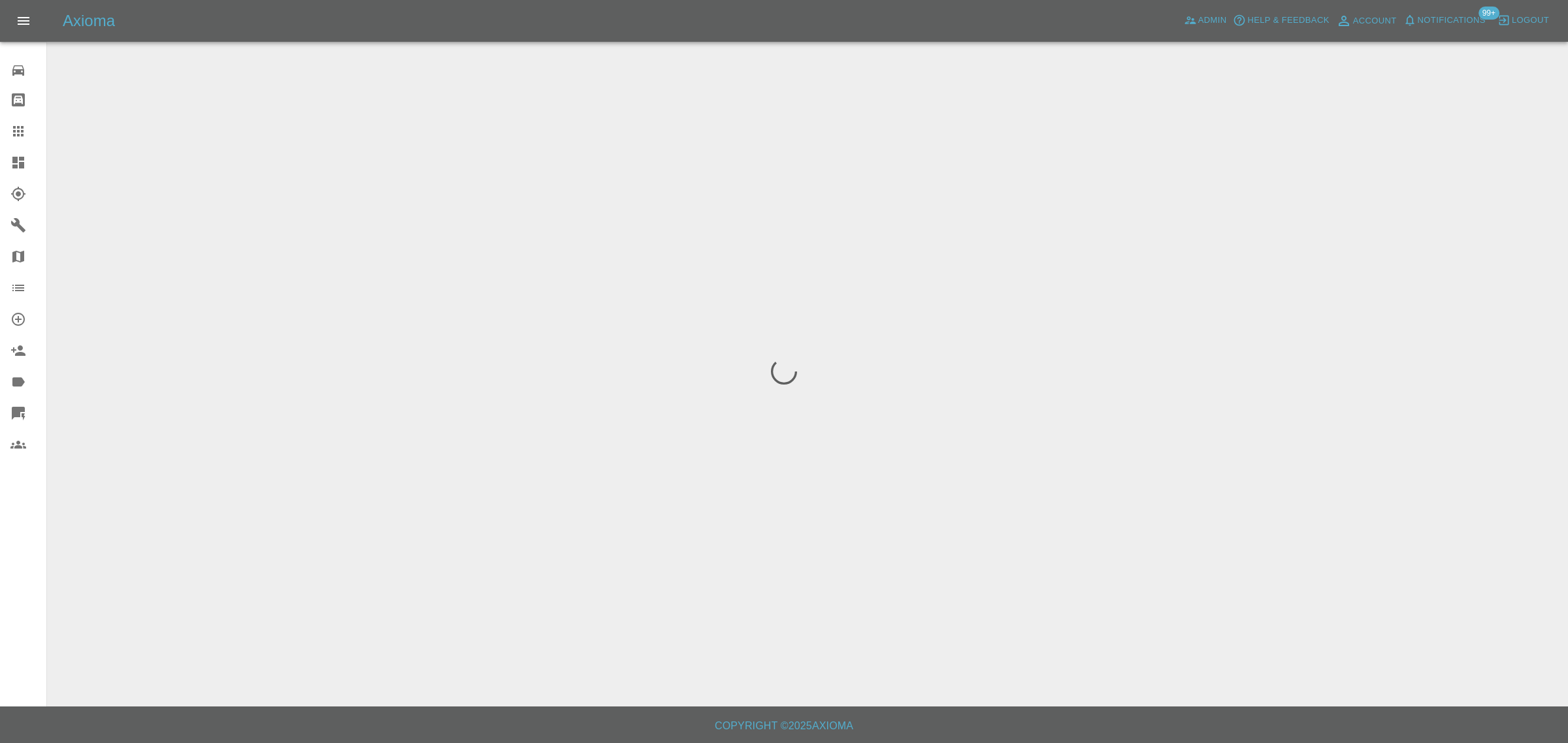
click at [23, 562] on div "0 Repair home Bodyshop home Claims Dashboard Explorer Garages Map Organization …" at bounding box center [24, 371] width 47 height 743
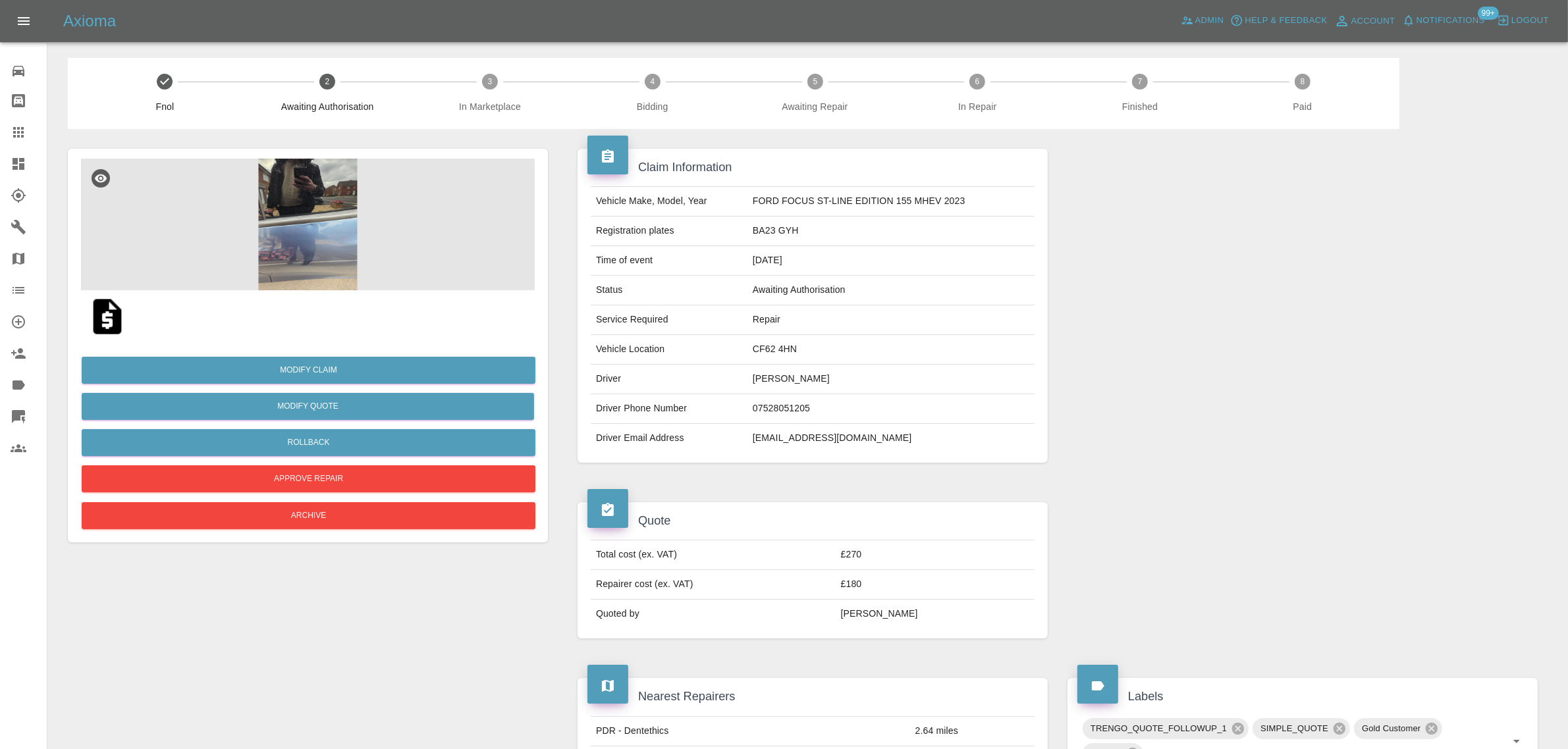
click at [310, 239] on img at bounding box center [308, 224] width 454 height 131
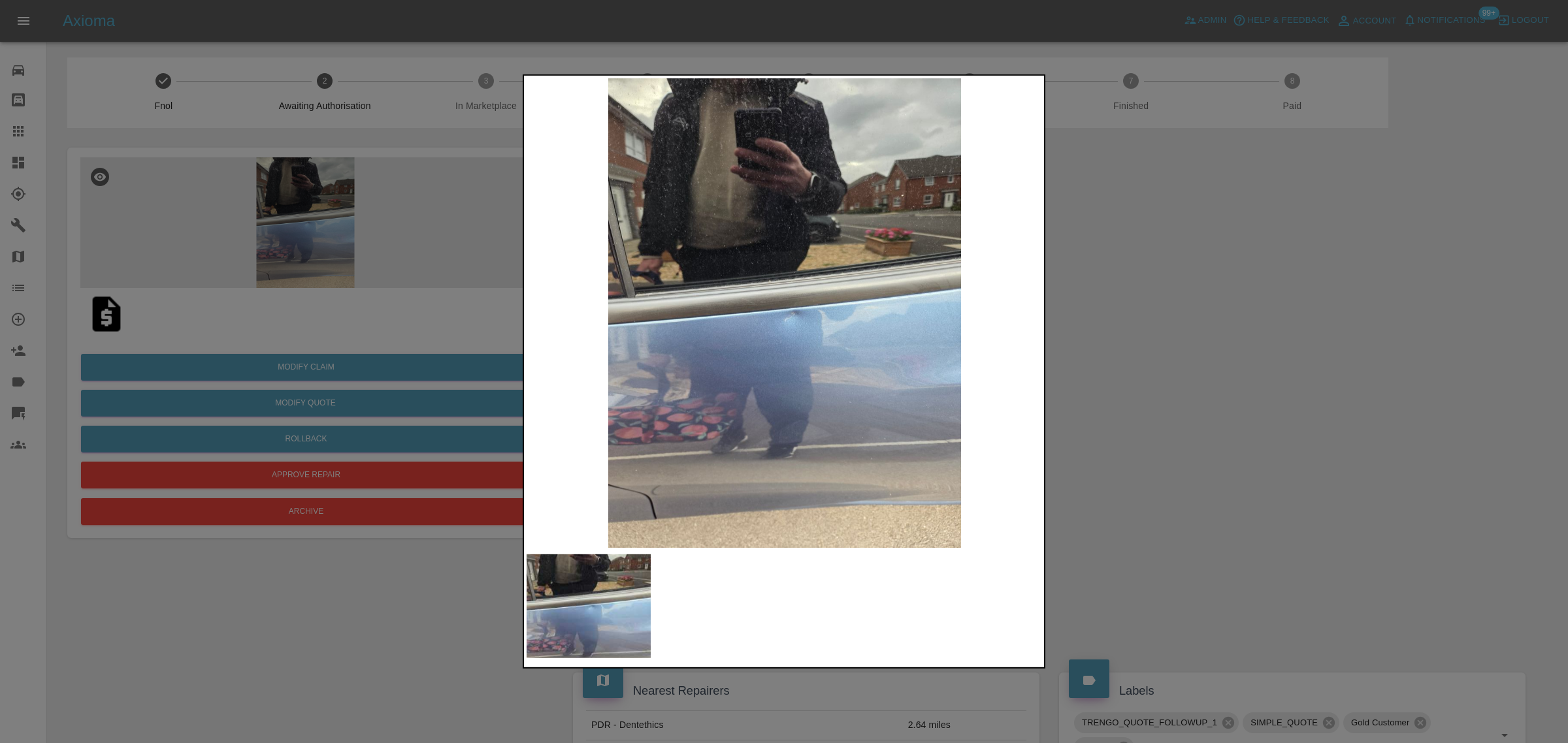
click at [79, 311] on div at bounding box center [784, 371] width 1568 height 743
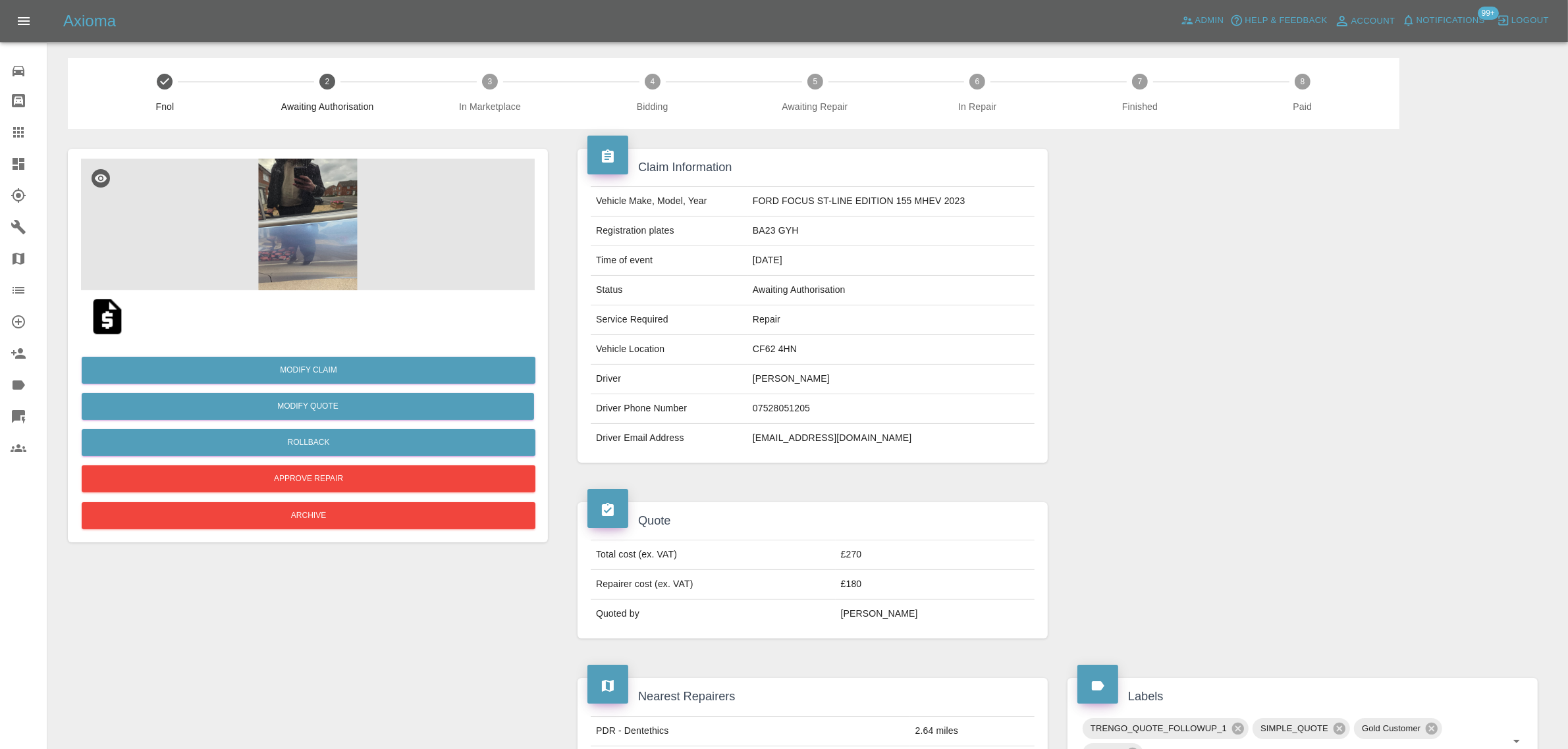
click at [99, 313] on img at bounding box center [107, 317] width 42 height 42
click at [5, 130] on link "Claims" at bounding box center [23, 132] width 46 height 32
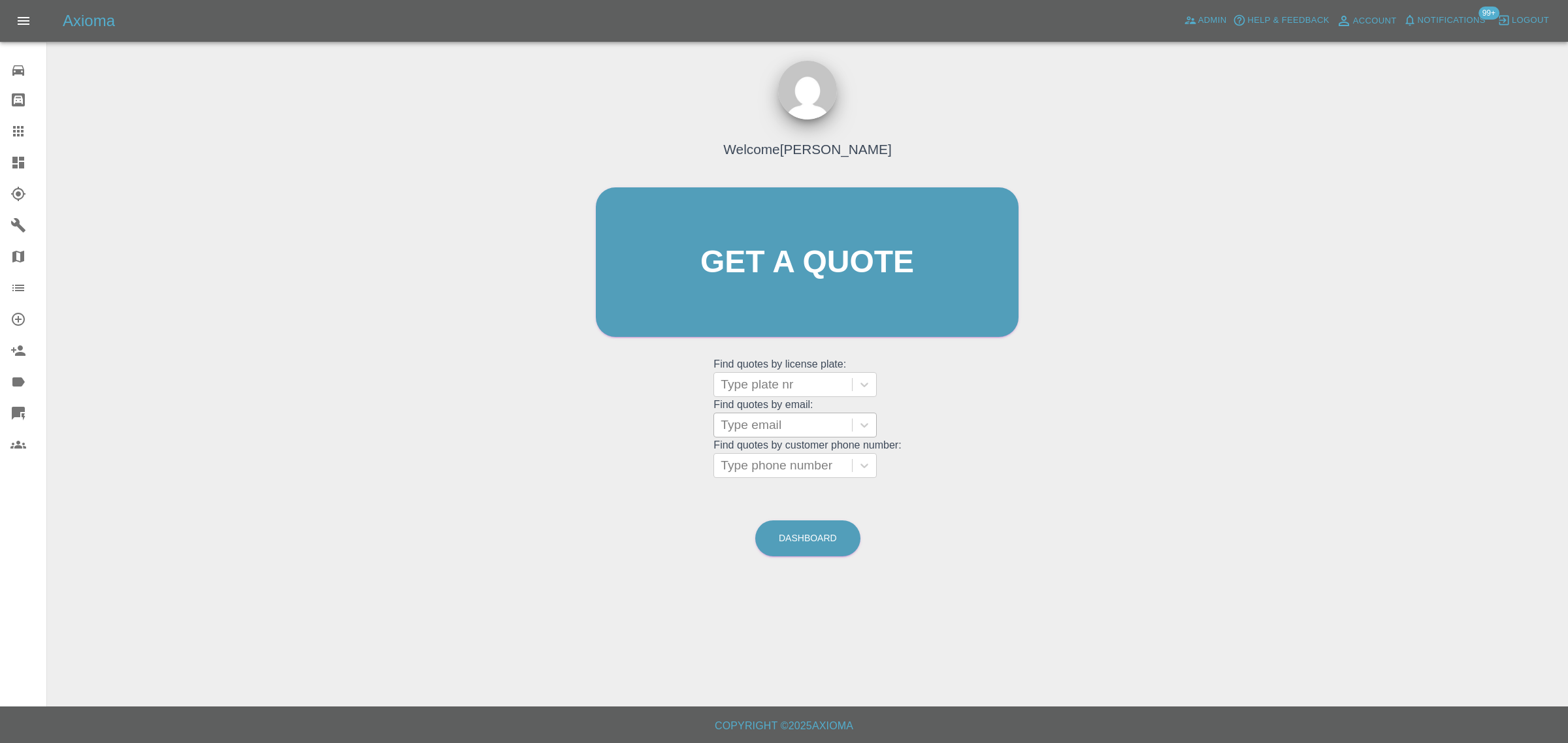
click at [743, 423] on div at bounding box center [783, 425] width 124 height 19
paste input "jamesisaacbruff@gmail.com"
type input "jamesisaacbruff@gmail.com"
click at [759, 449] on div "DV68 JWX, Archived" at bounding box center [794, 458] width 164 height 26
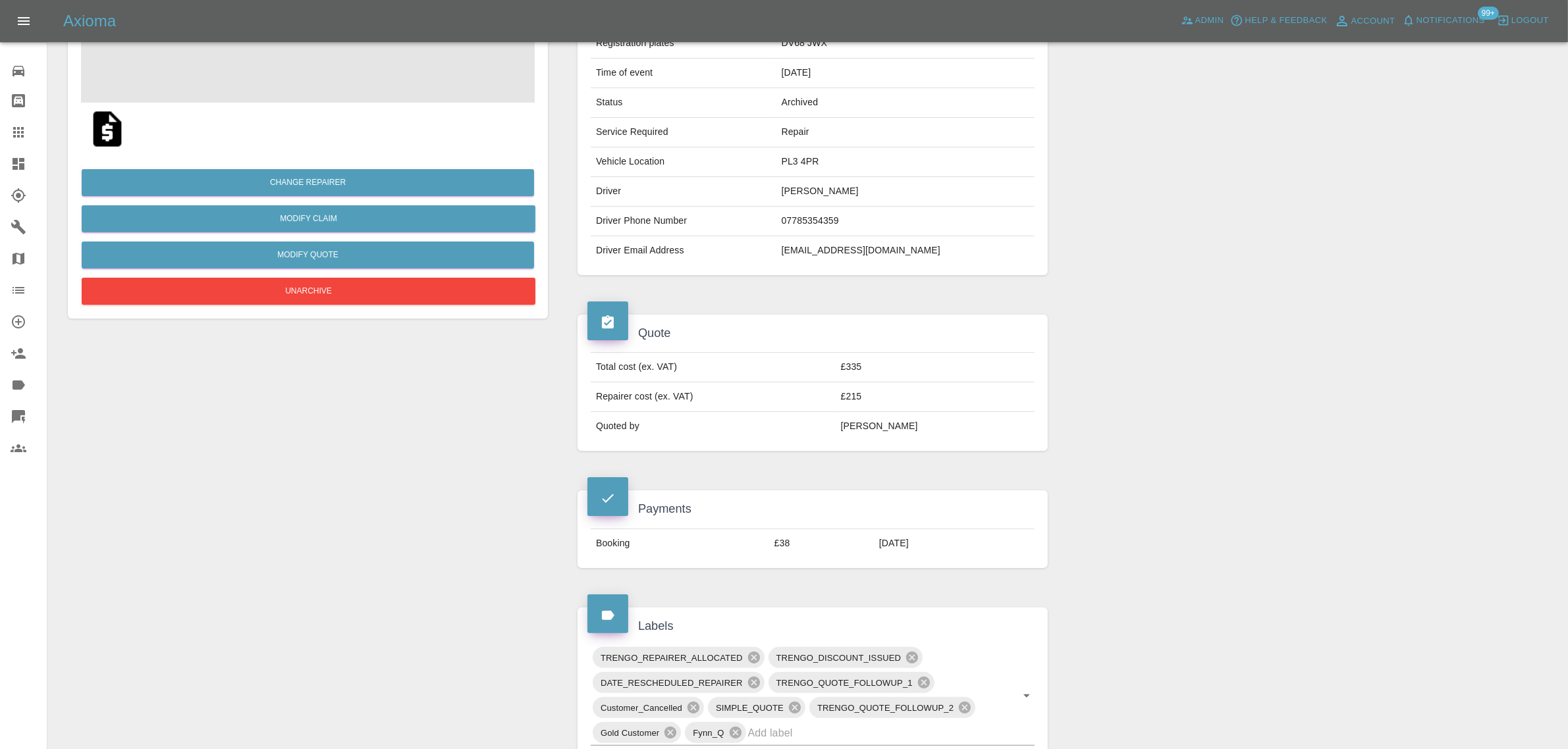
scroll to position [576, 0]
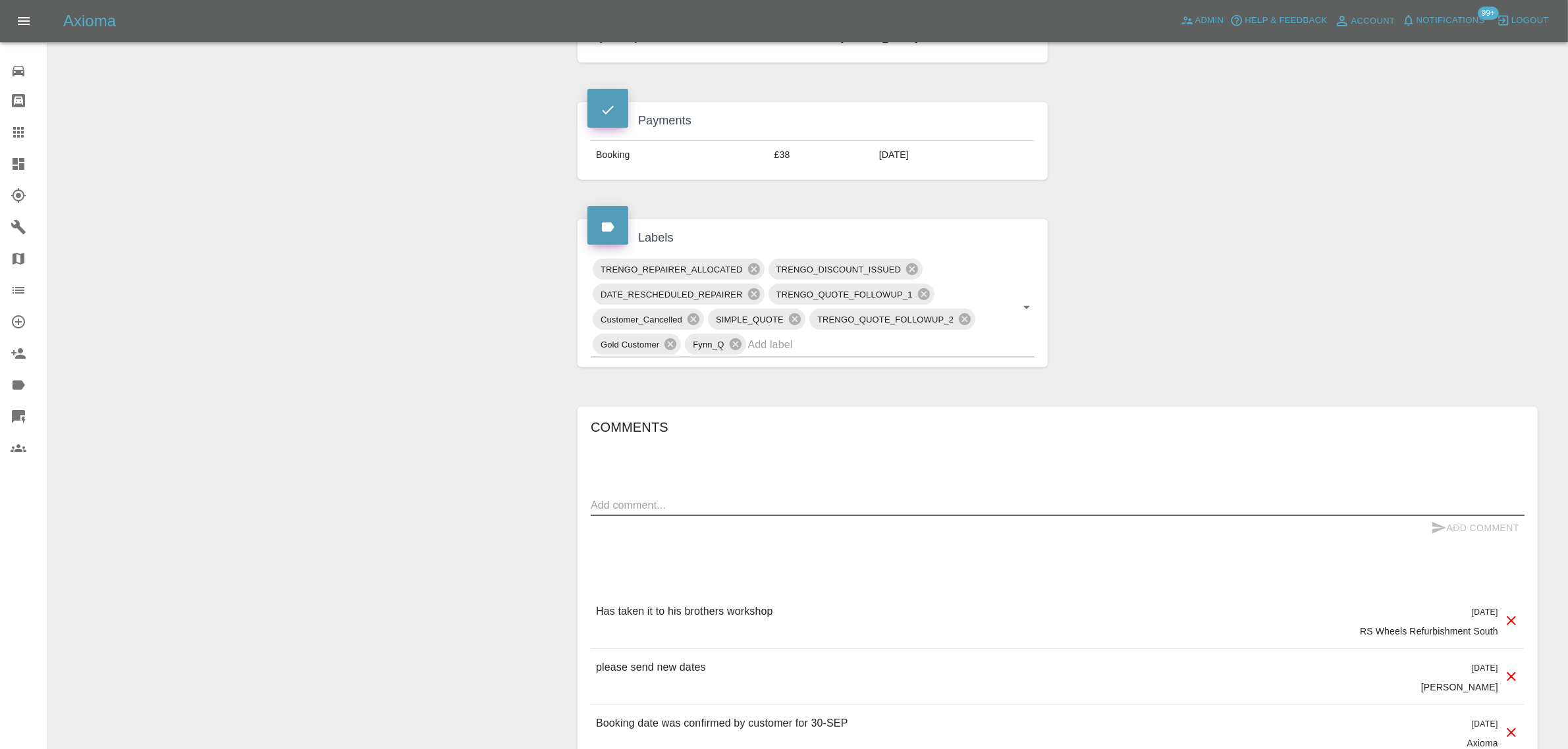
click at [778, 503] on textarea at bounding box center [1058, 504] width 934 height 15
paste textarea "Yes, they called me day of and offered a sort of mealy-mouthed "we can't really…"
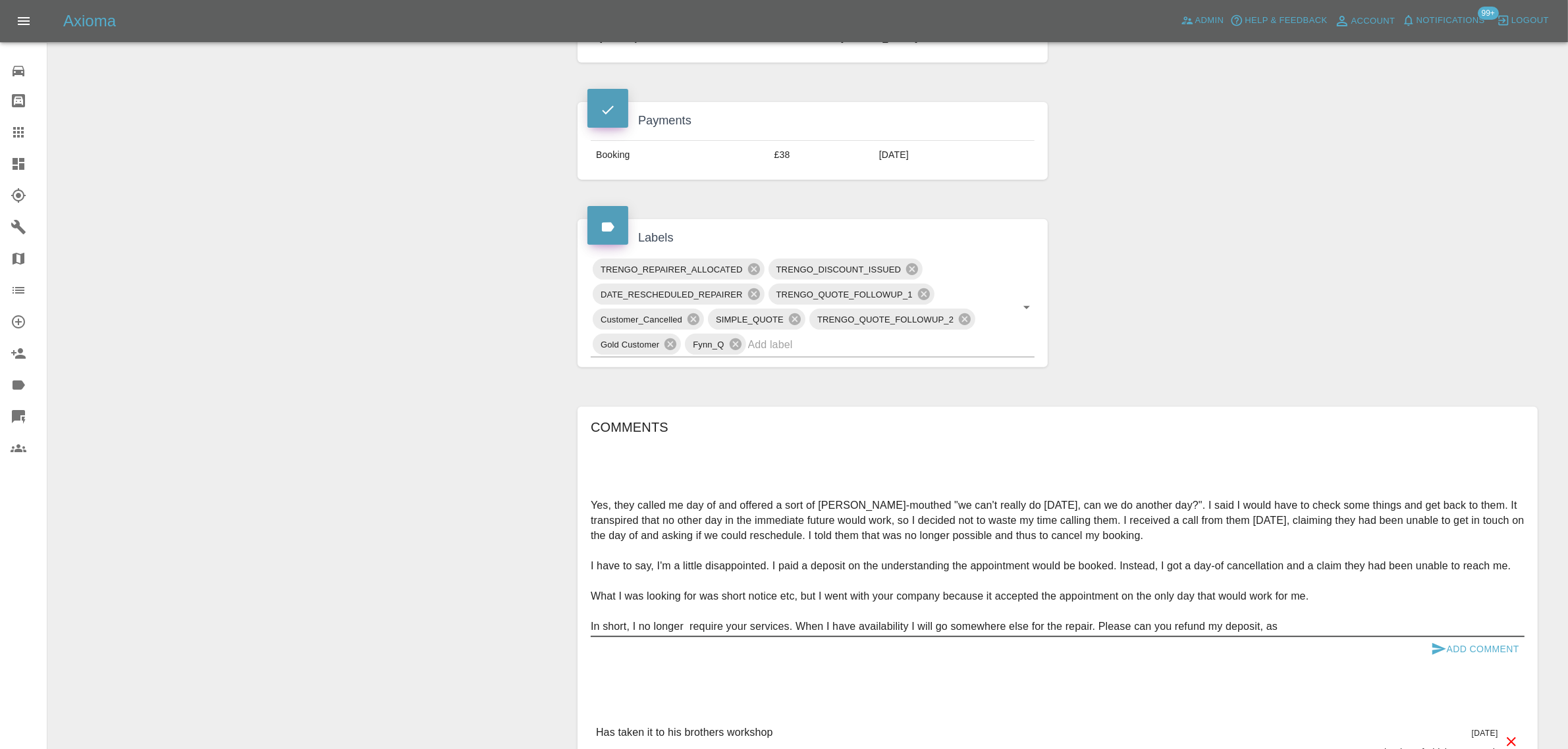
type textarea "Yes, they called me day of and offered a sort of mealy-mouthed "we can't really…"
click at [1477, 655] on button "Add Comment" at bounding box center [1475, 649] width 99 height 25
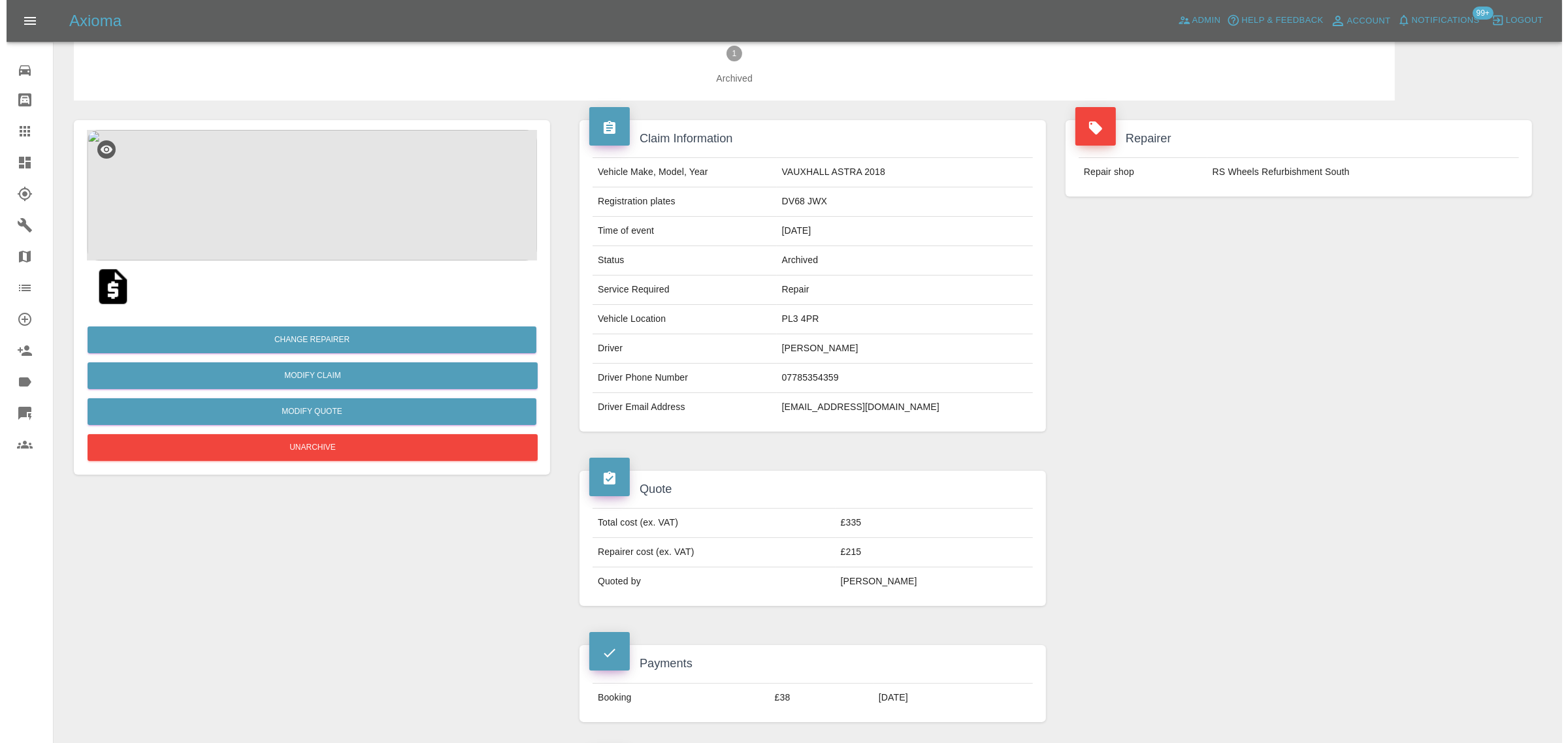
scroll to position [0, 0]
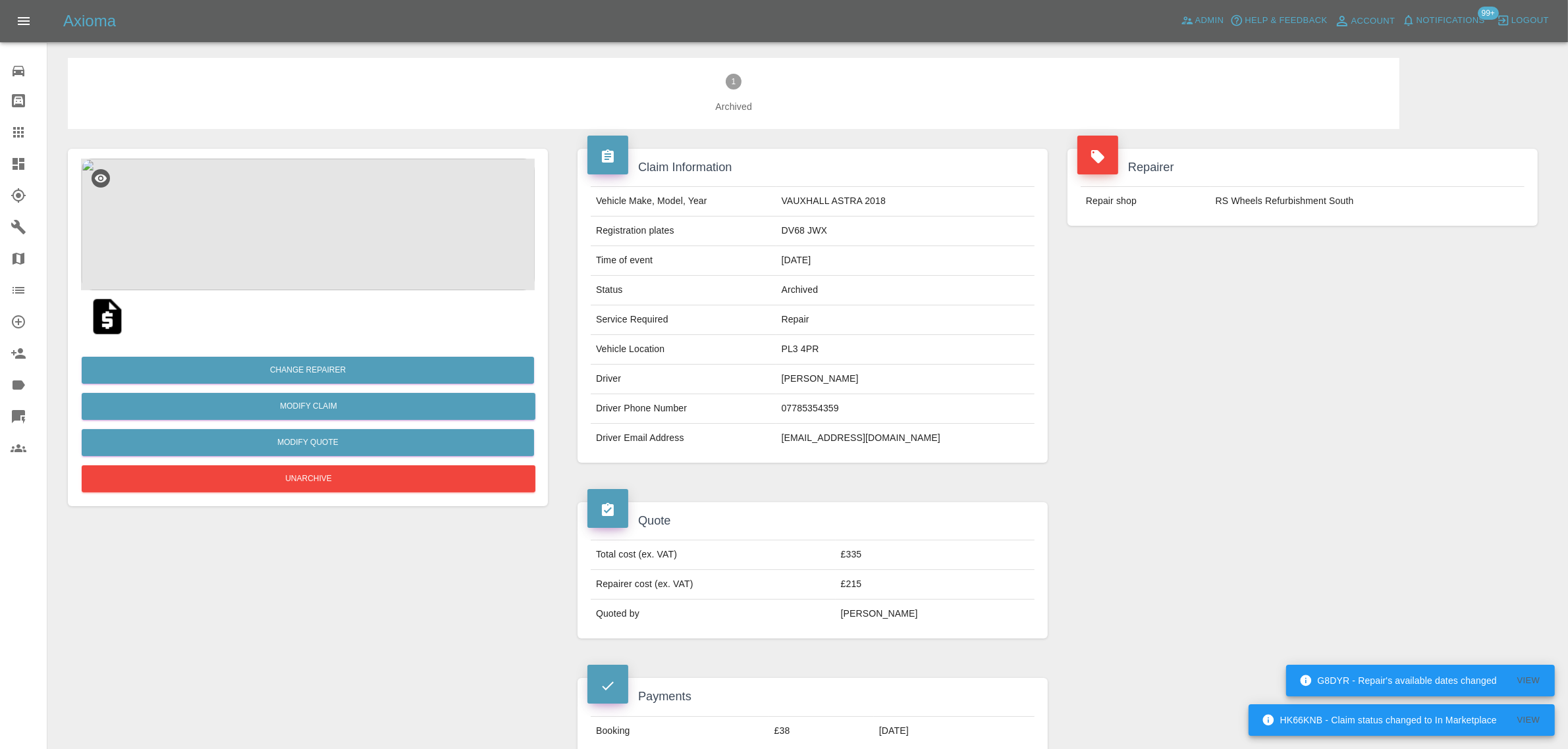
click at [15, 129] on icon at bounding box center [18, 132] width 11 height 11
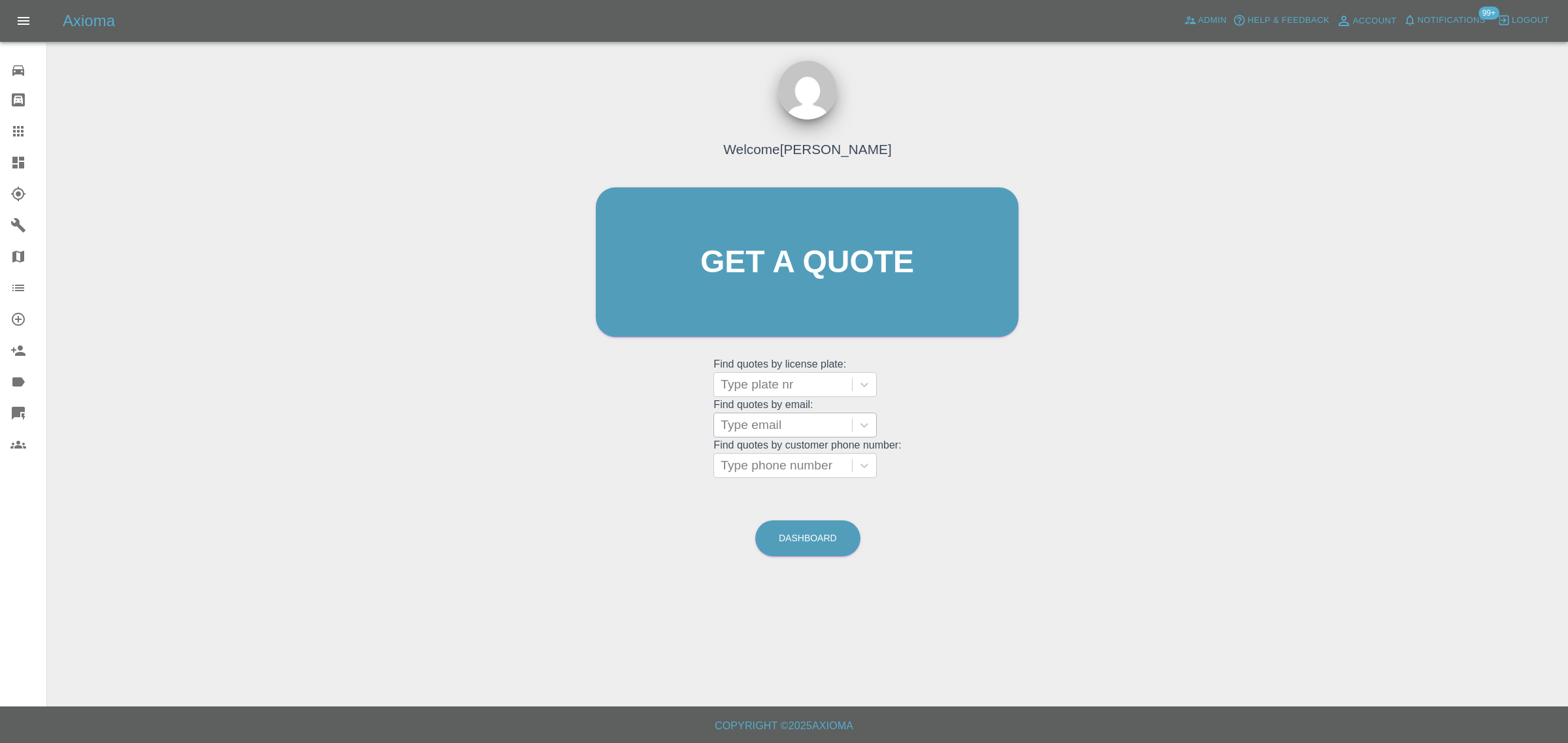
click at [771, 435] on div "Type email" at bounding box center [783, 425] width 138 height 23
paste input "praveena5112003@gmail.com"
type input "praveena5112003@gmail.com"
click at [768, 454] on div "LB72 TZV, Awaiting Authorisation" at bounding box center [794, 466] width 164 height 42
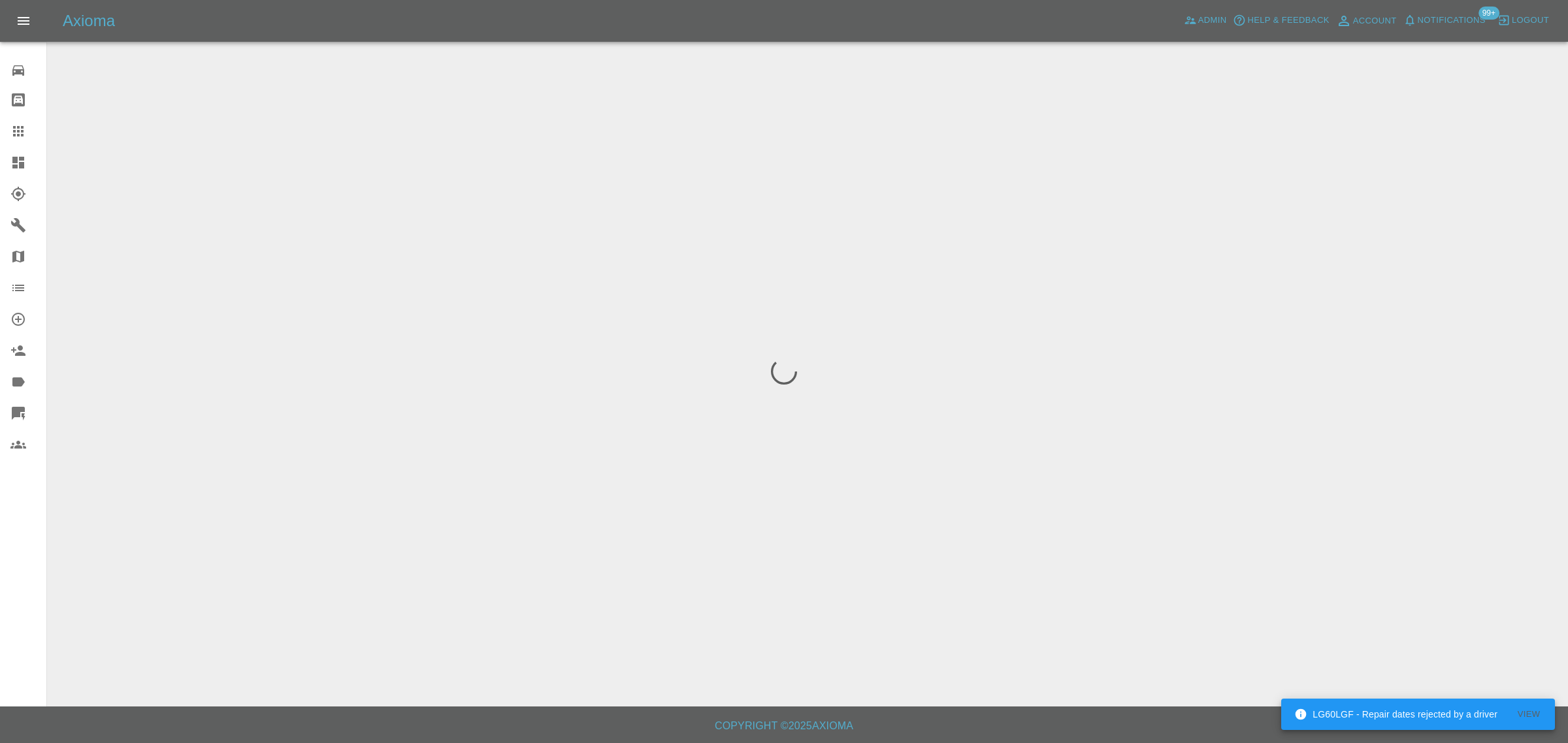
click at [1, 570] on div "0 Repair home Bodyshop home Claims Dashboard Explorer Garages Map Organization …" at bounding box center [24, 371] width 47 height 743
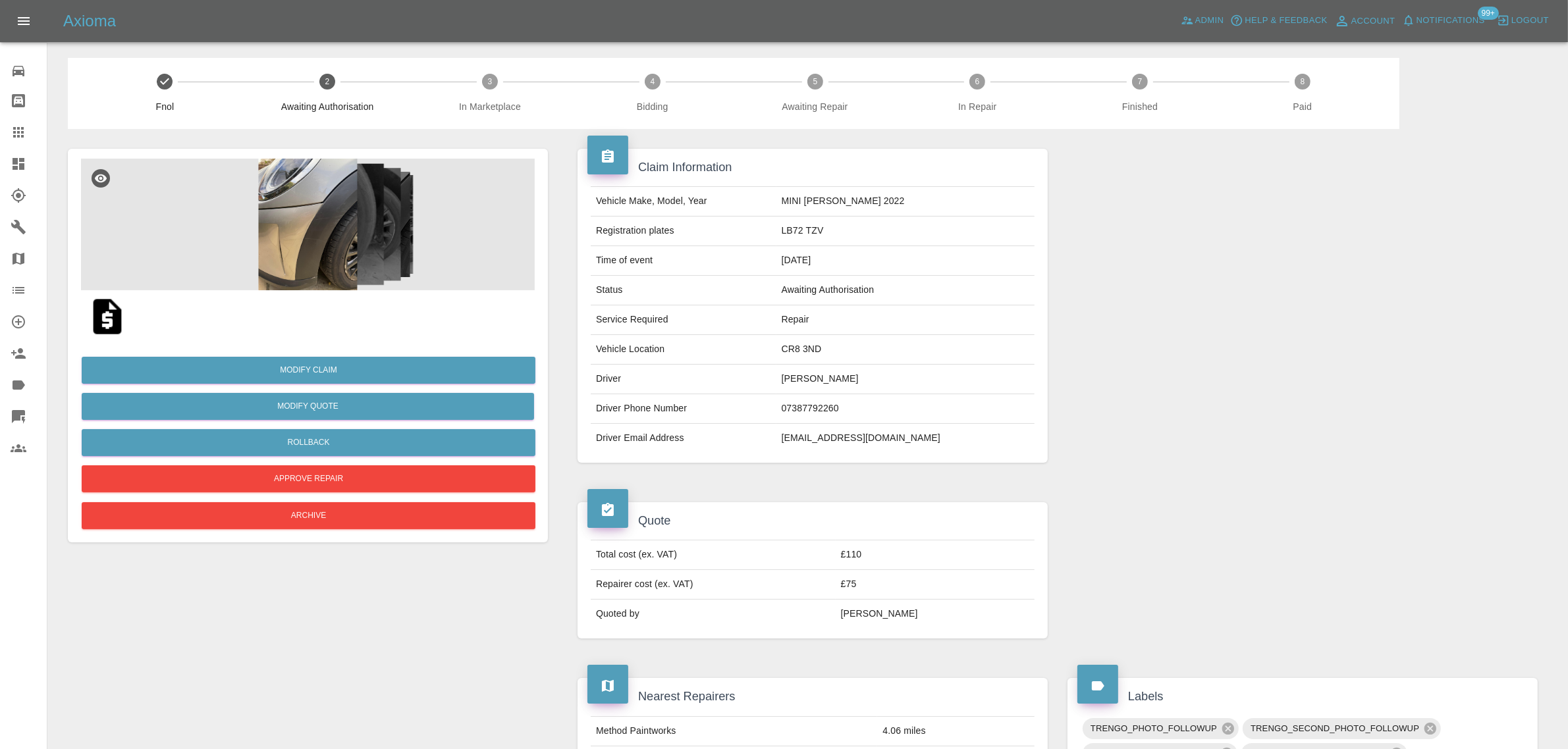
click at [244, 264] on img at bounding box center [308, 224] width 454 height 131
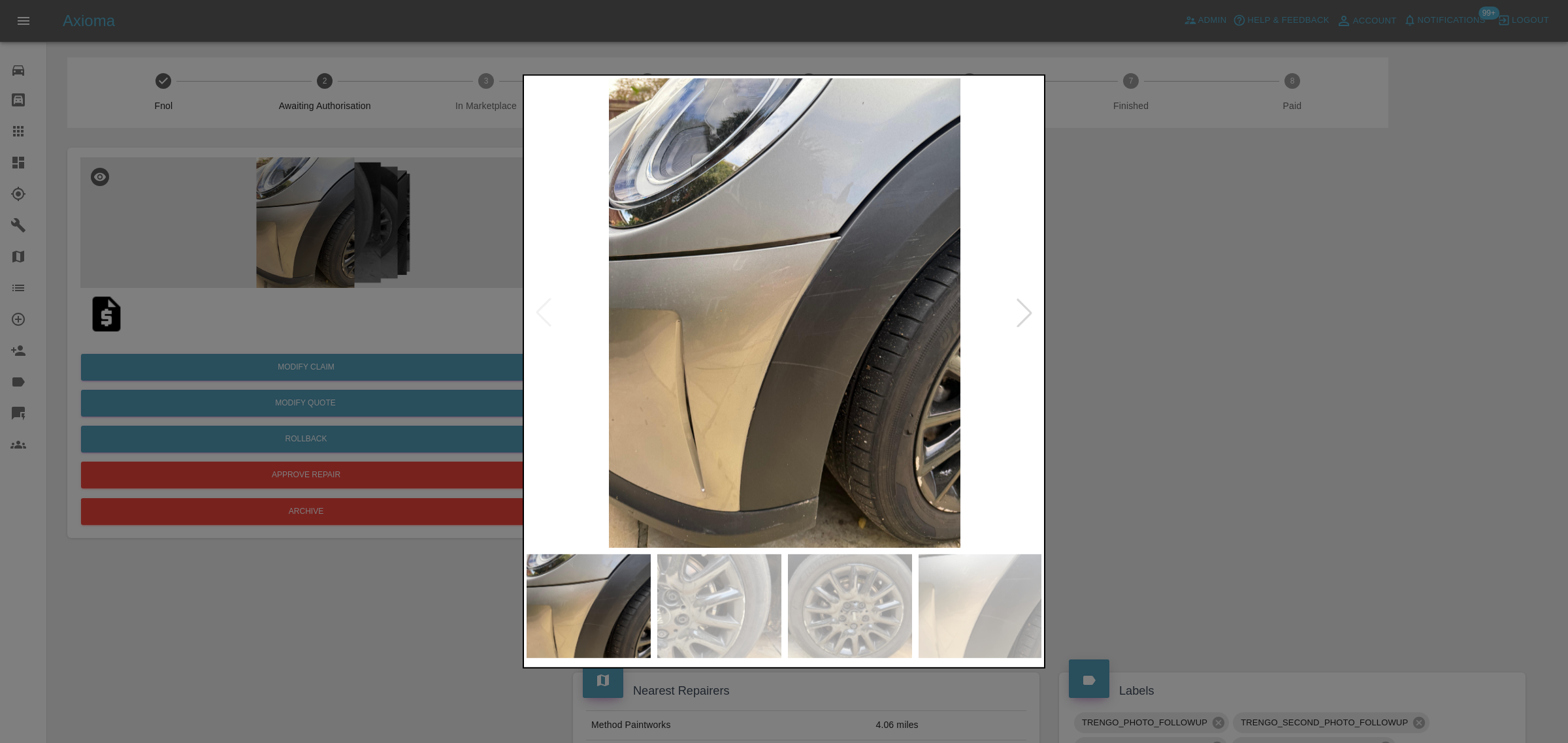
click at [1033, 313] on div at bounding box center [1023, 312] width 28 height 28
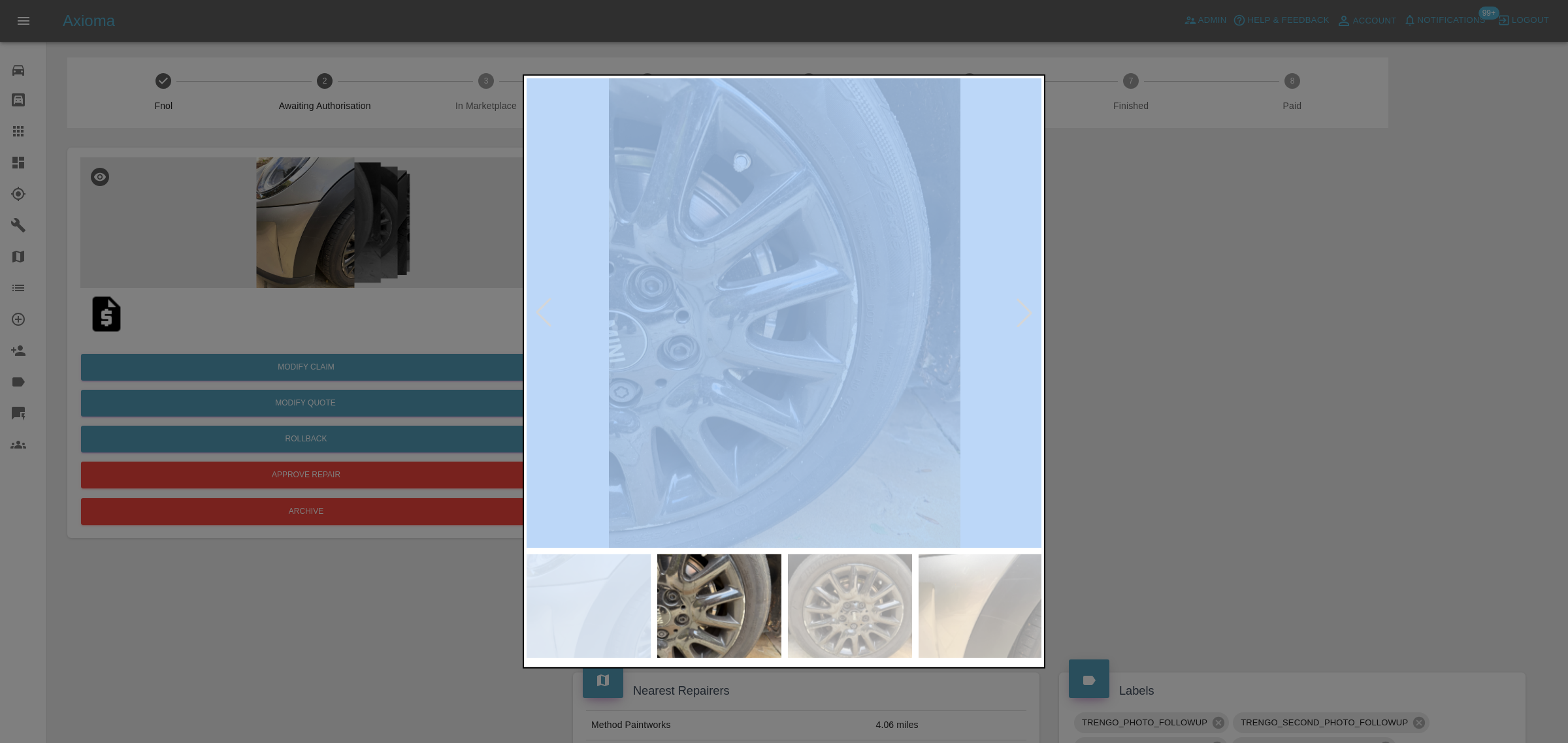
click at [1033, 314] on div at bounding box center [1023, 312] width 28 height 28
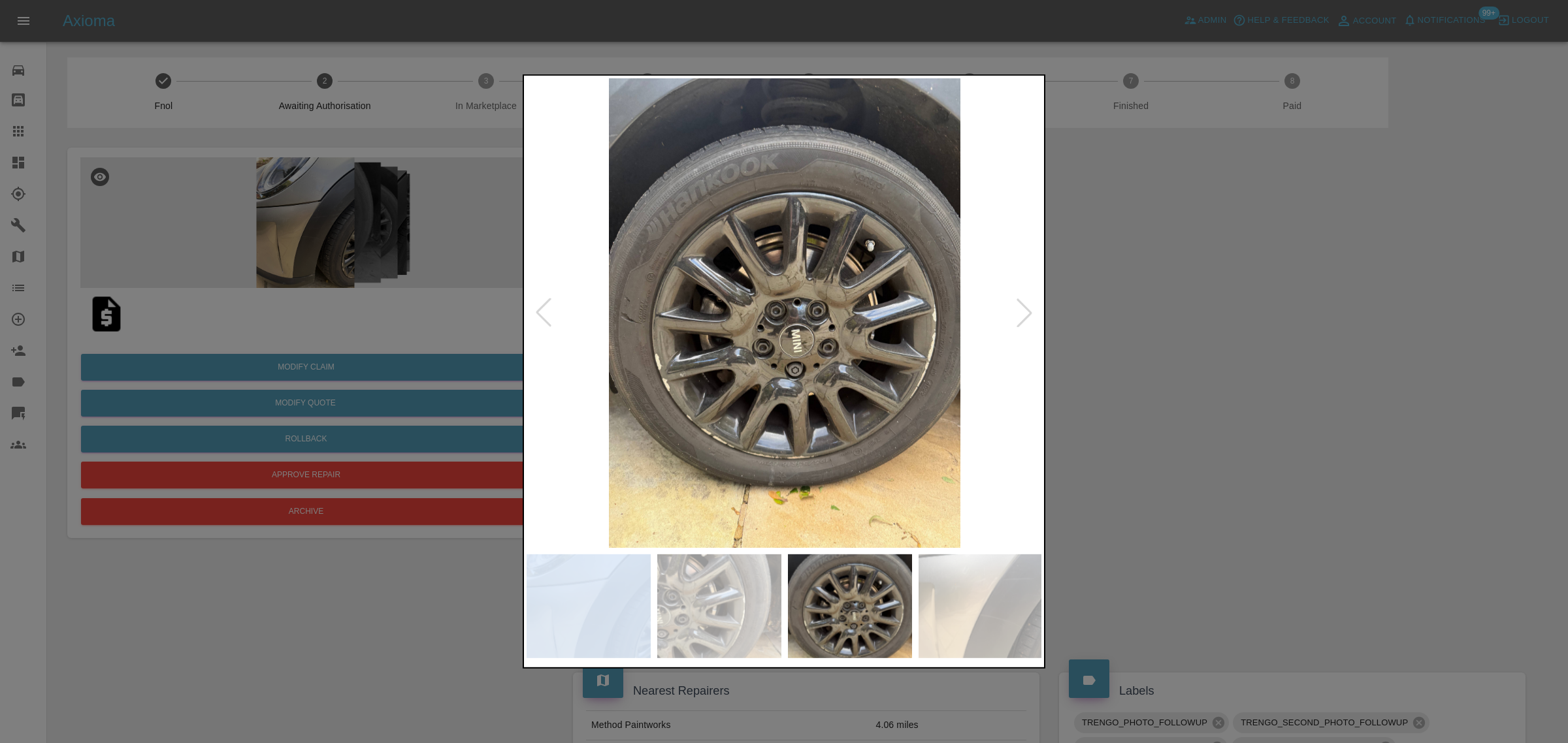
click at [1034, 314] on div at bounding box center [1023, 312] width 28 height 28
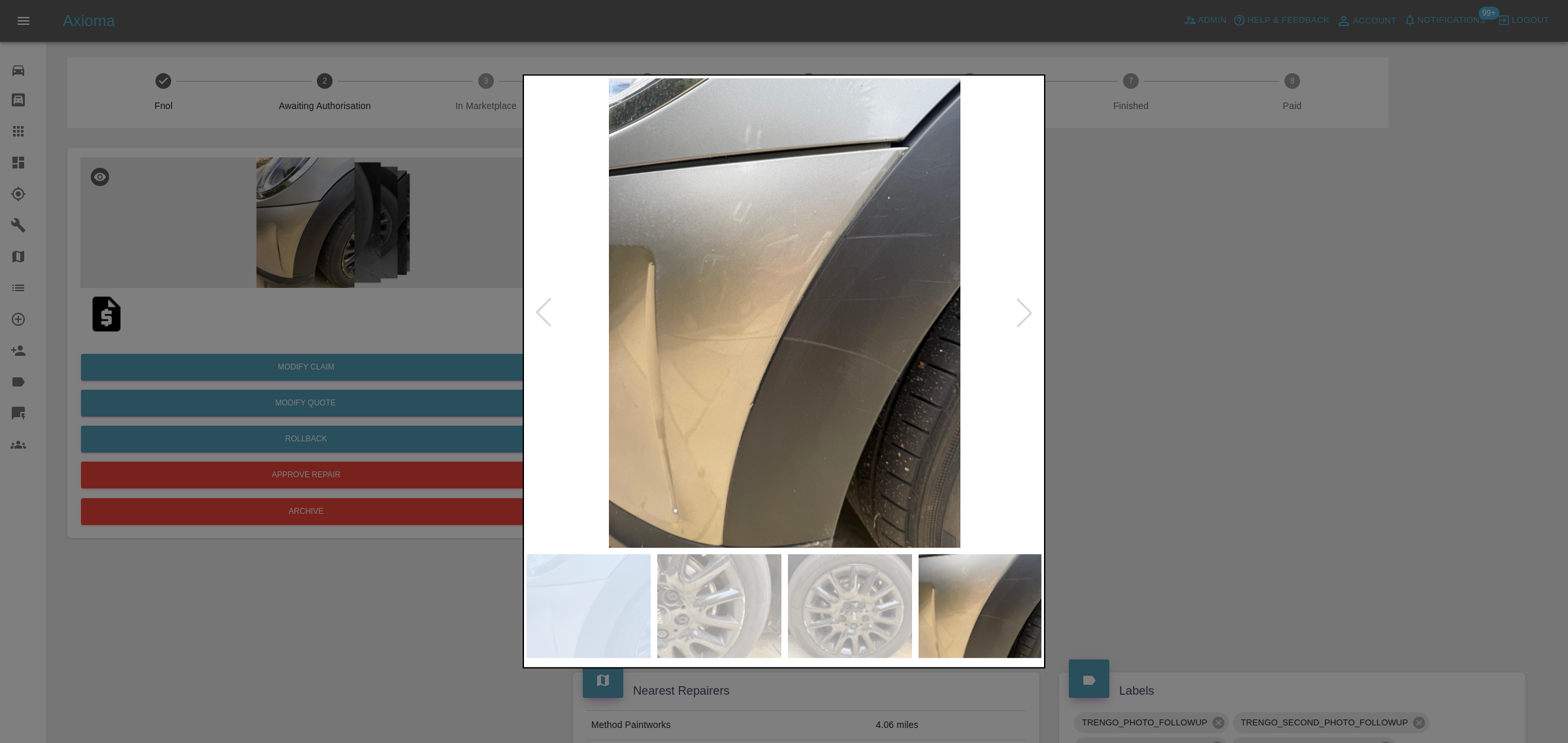
click at [1034, 314] on div at bounding box center [1023, 312] width 28 height 28
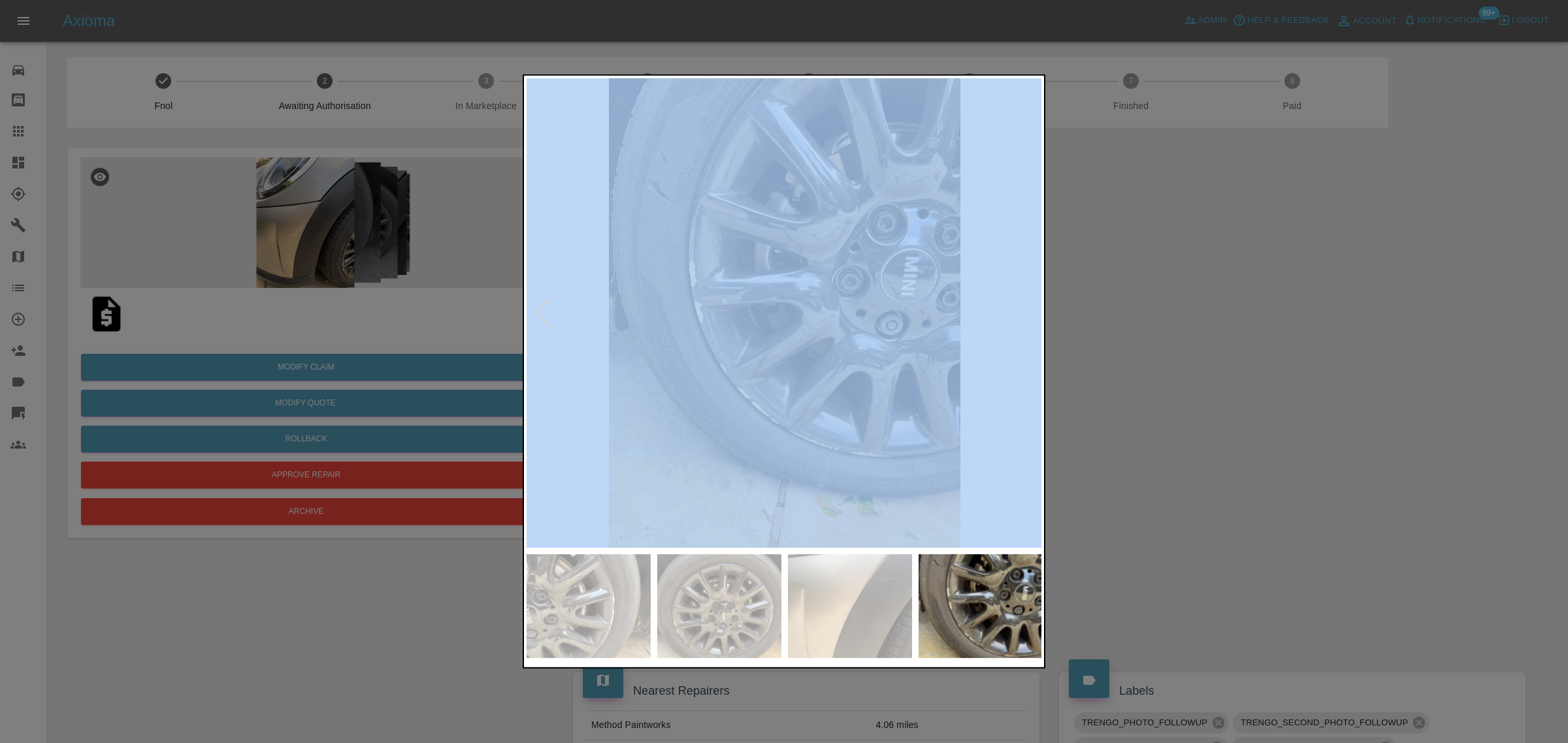
click at [1034, 314] on img at bounding box center [784, 313] width 516 height 470
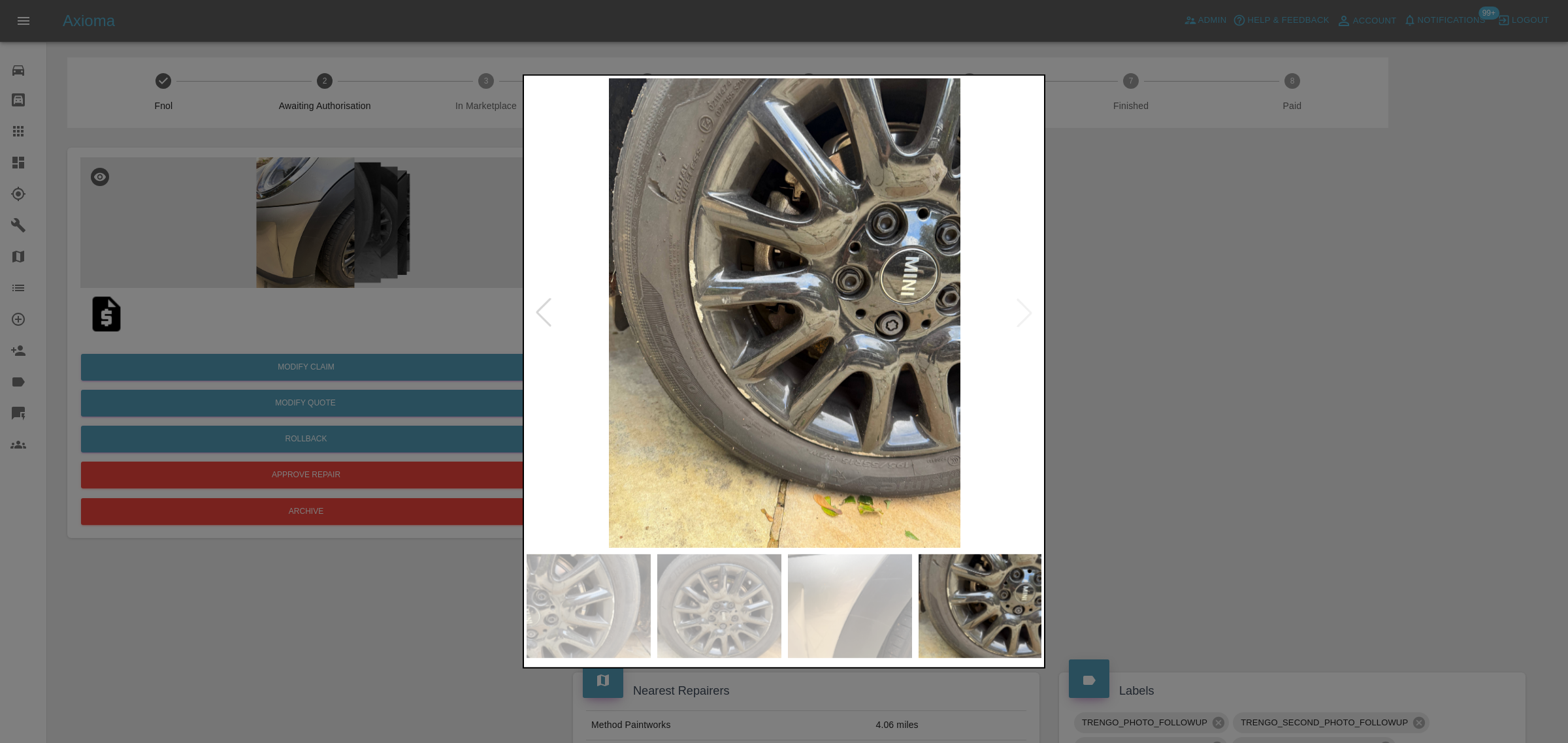
click at [1192, 338] on div at bounding box center [784, 371] width 1568 height 743
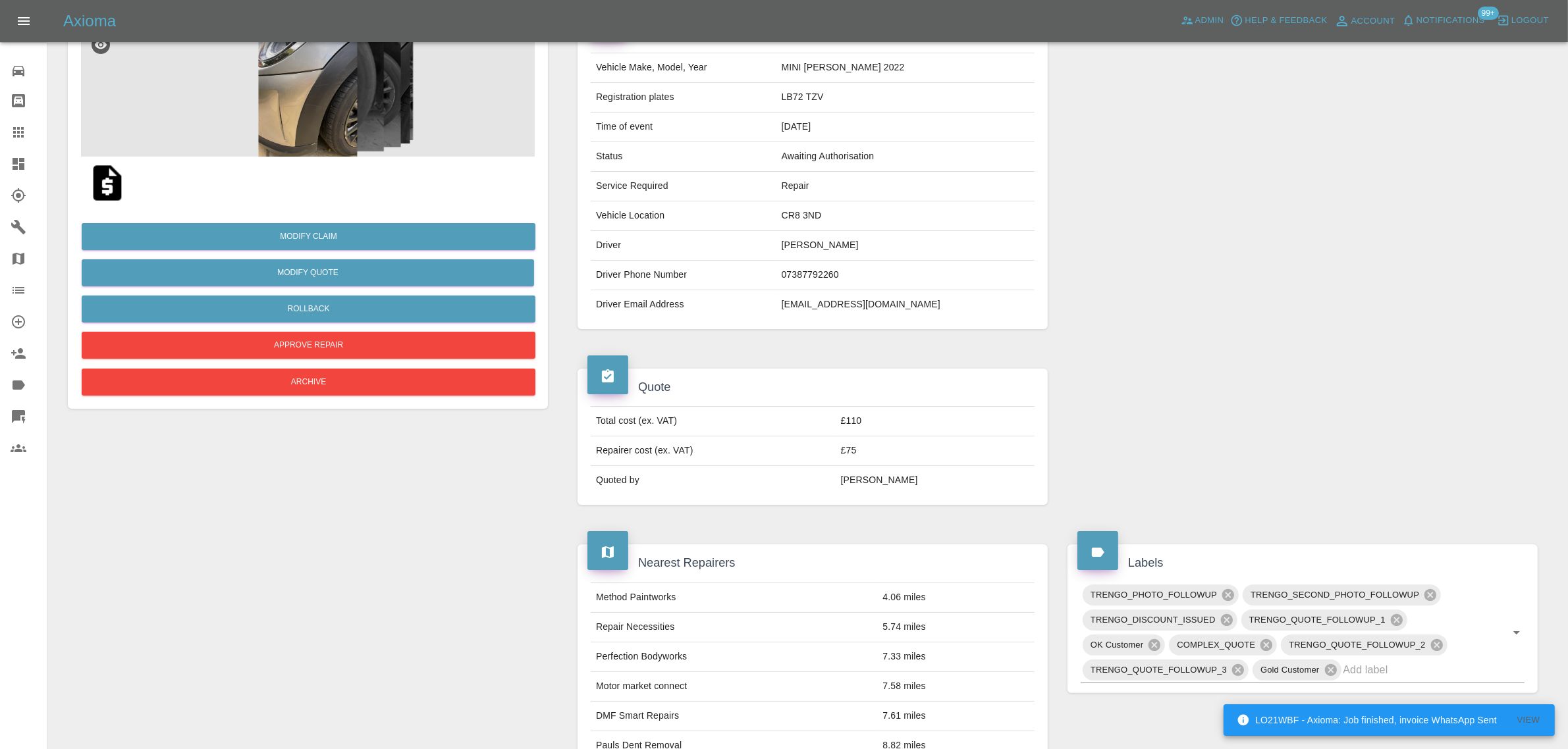
scroll to position [133, 0]
click at [227, 303] on button "Rollback" at bounding box center [309, 309] width 454 height 27
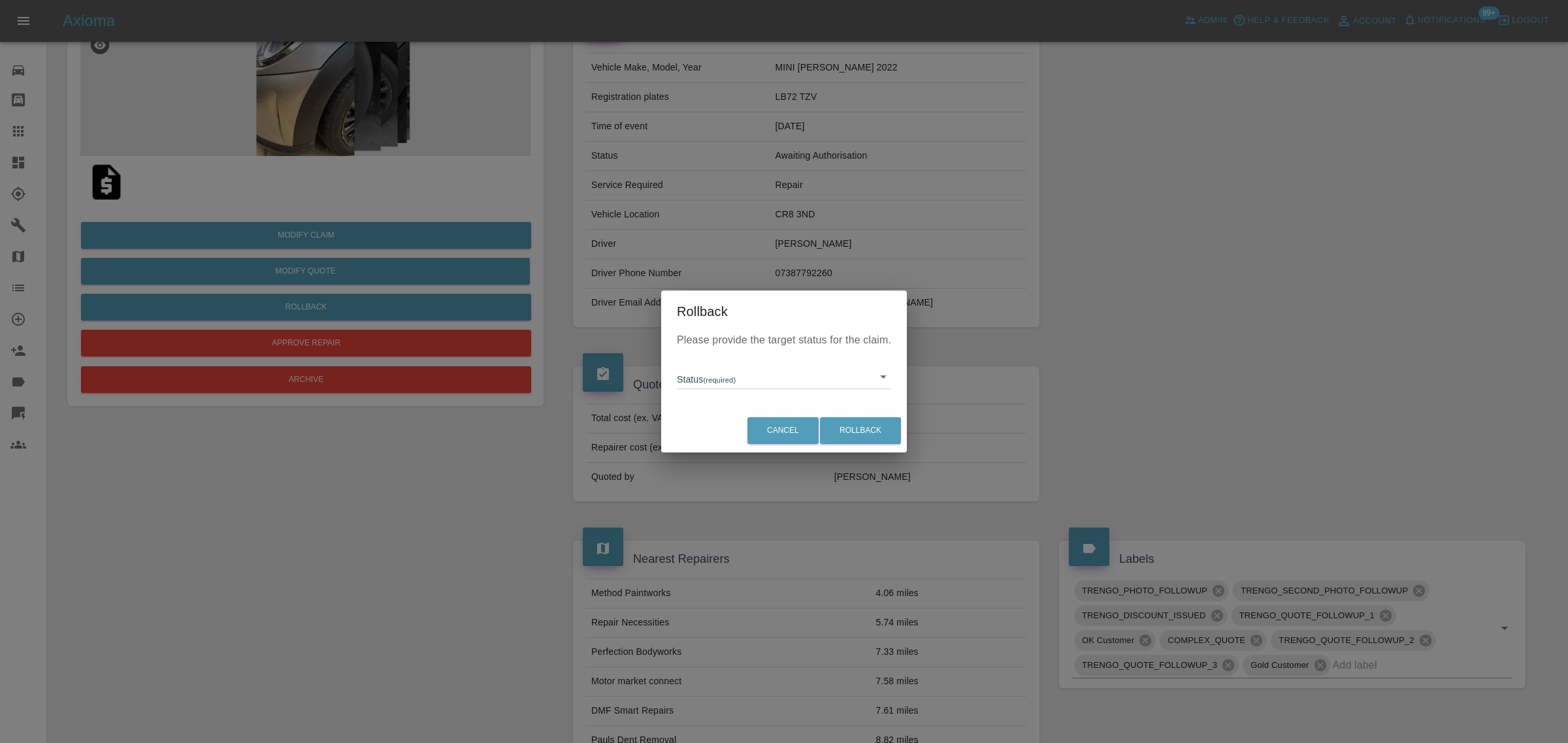
click at [678, 376] on body "Axioma Admin Help & Feedback Account Notifications 99+ Logout 0 Repair home Bod…" at bounding box center [784, 589] width 1568 height 1443
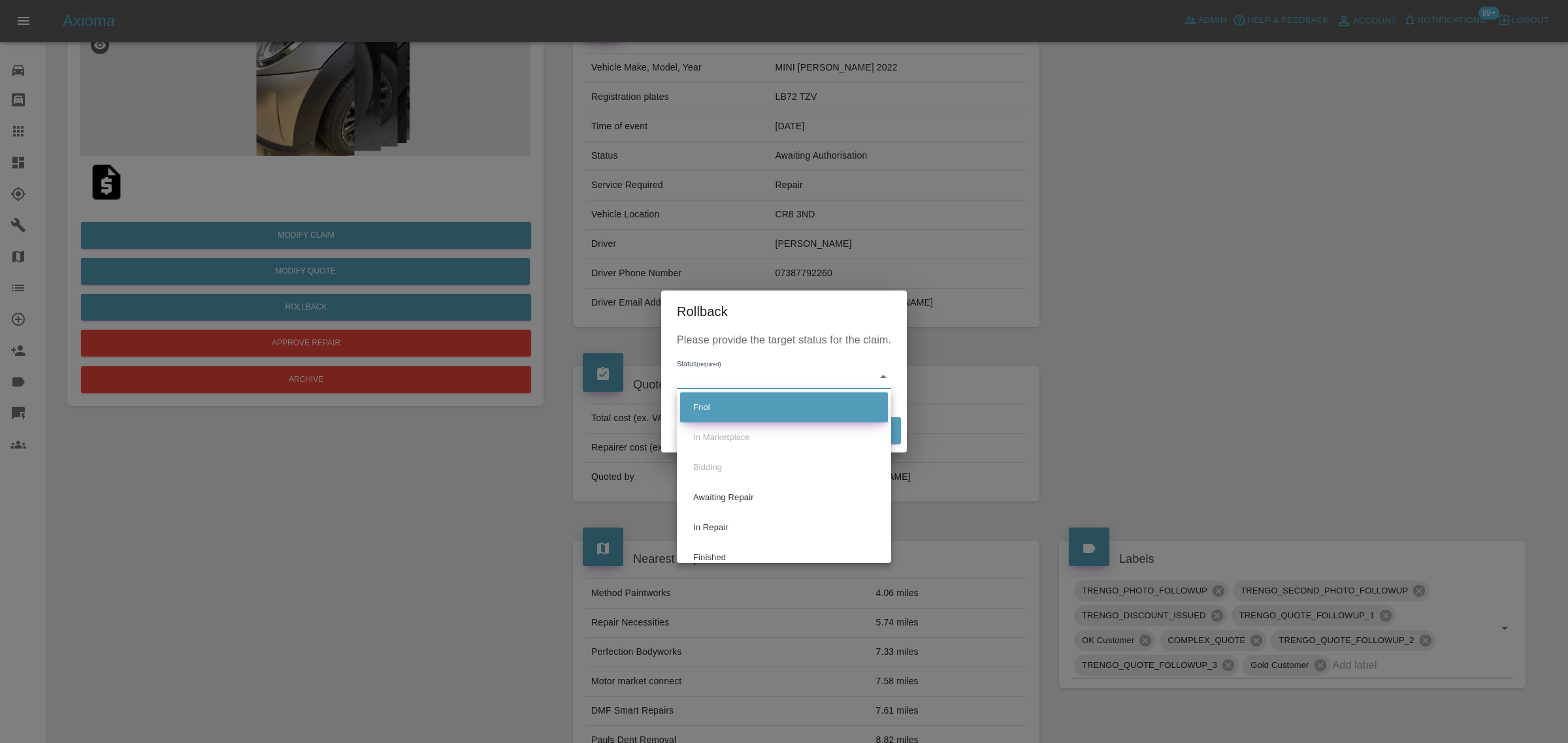
click at [689, 406] on li "Fnol" at bounding box center [784, 407] width 208 height 30
type input "fnol"
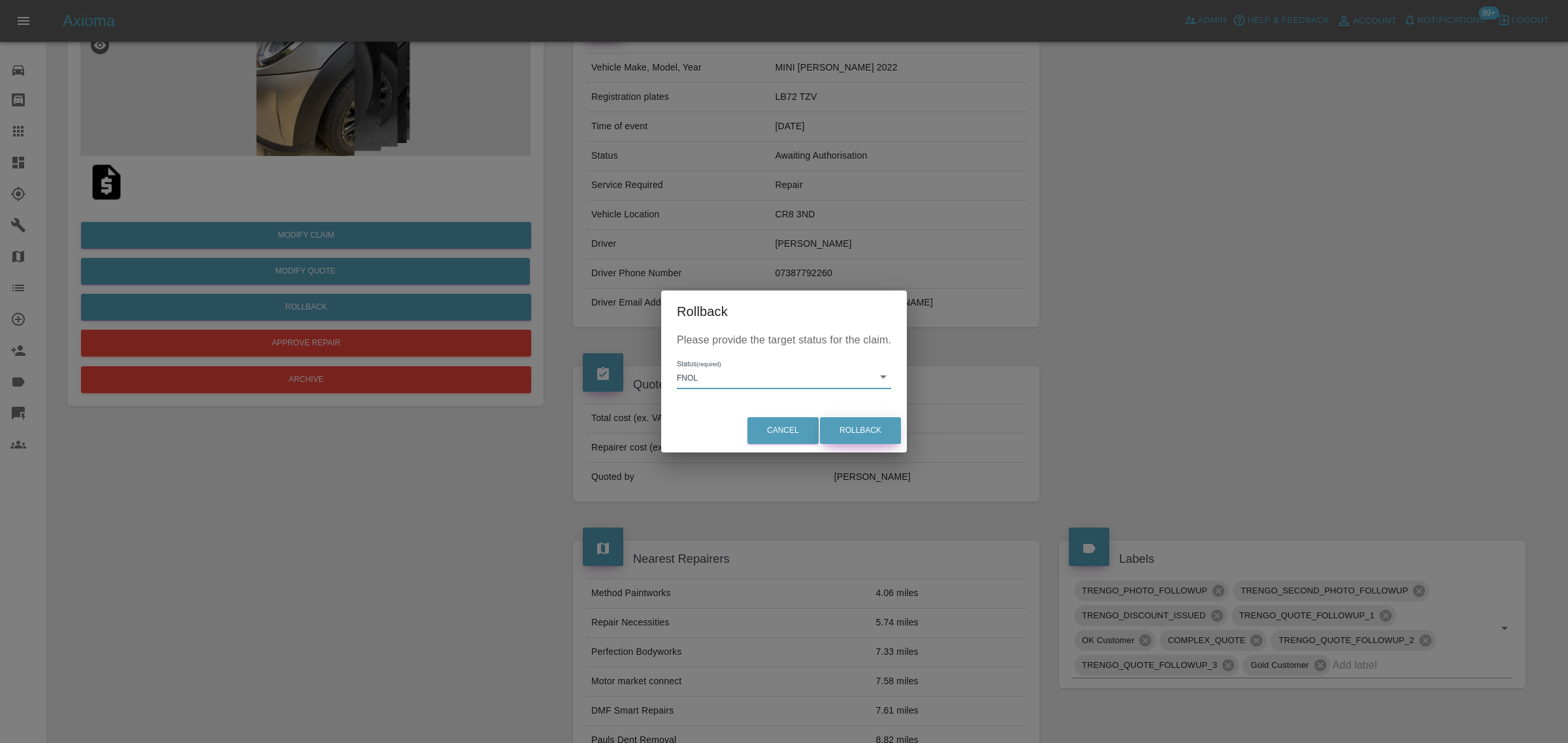
click at [873, 433] on button "Rollback" at bounding box center [860, 430] width 81 height 26
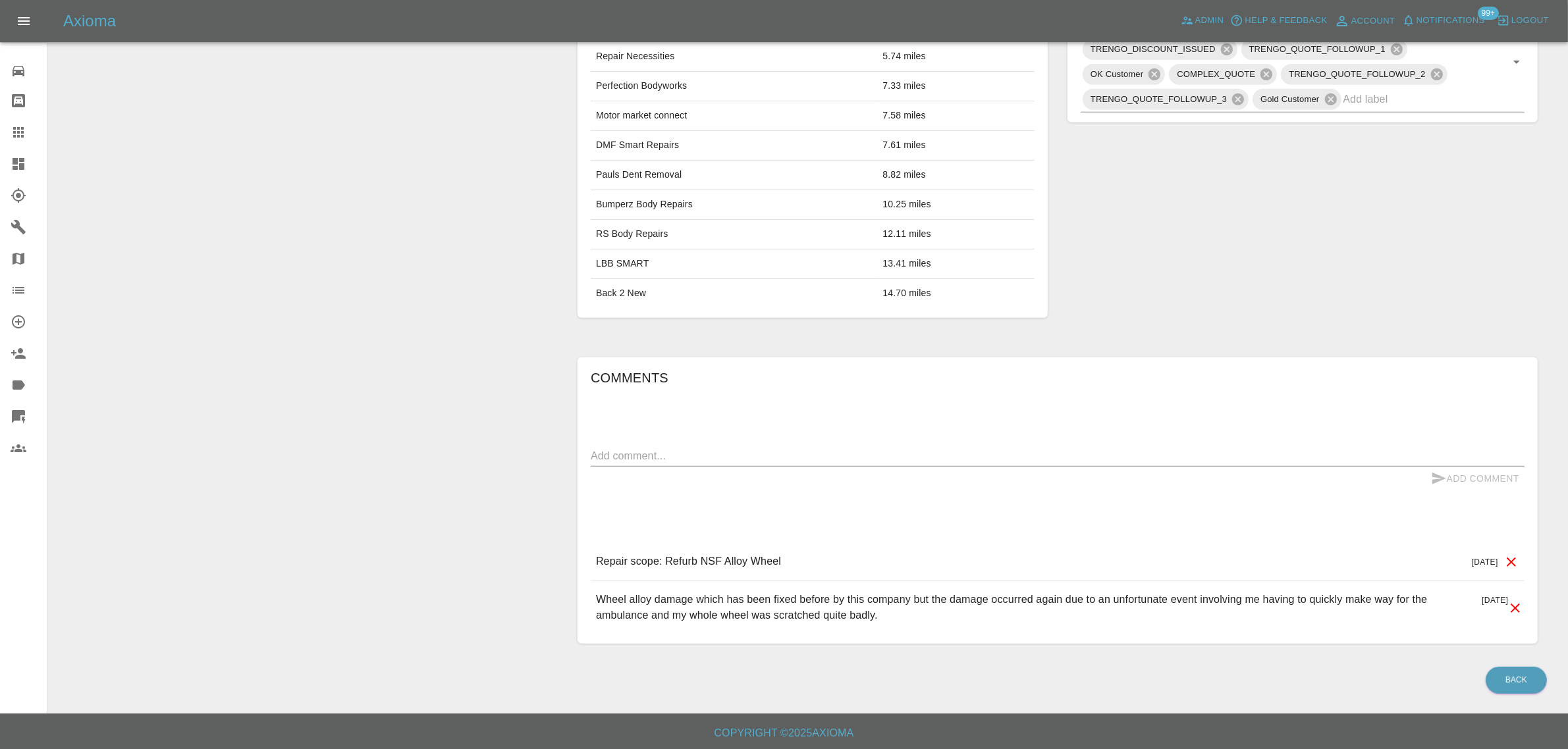
scroll to position [709, 0]
click at [791, 452] on textarea at bounding box center [1058, 454] width 934 height 15
paste textarea "I’m still waiting for your response in regards to the images I sent. It’s been …"
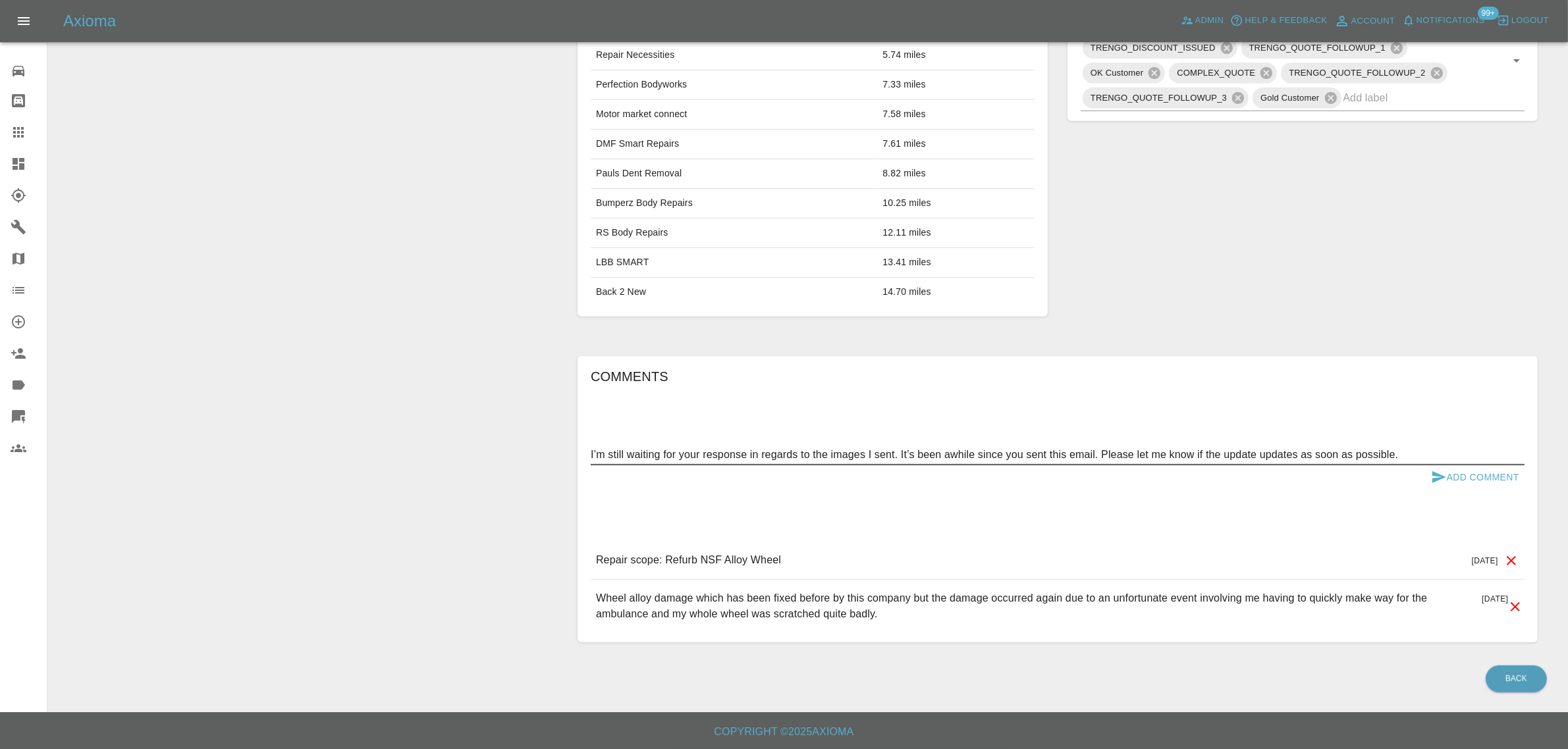
type textarea "I’m still waiting for your response in regards to the images I sent. It’s been …"
click at [1450, 469] on button "Add Comment" at bounding box center [1475, 478] width 99 height 25
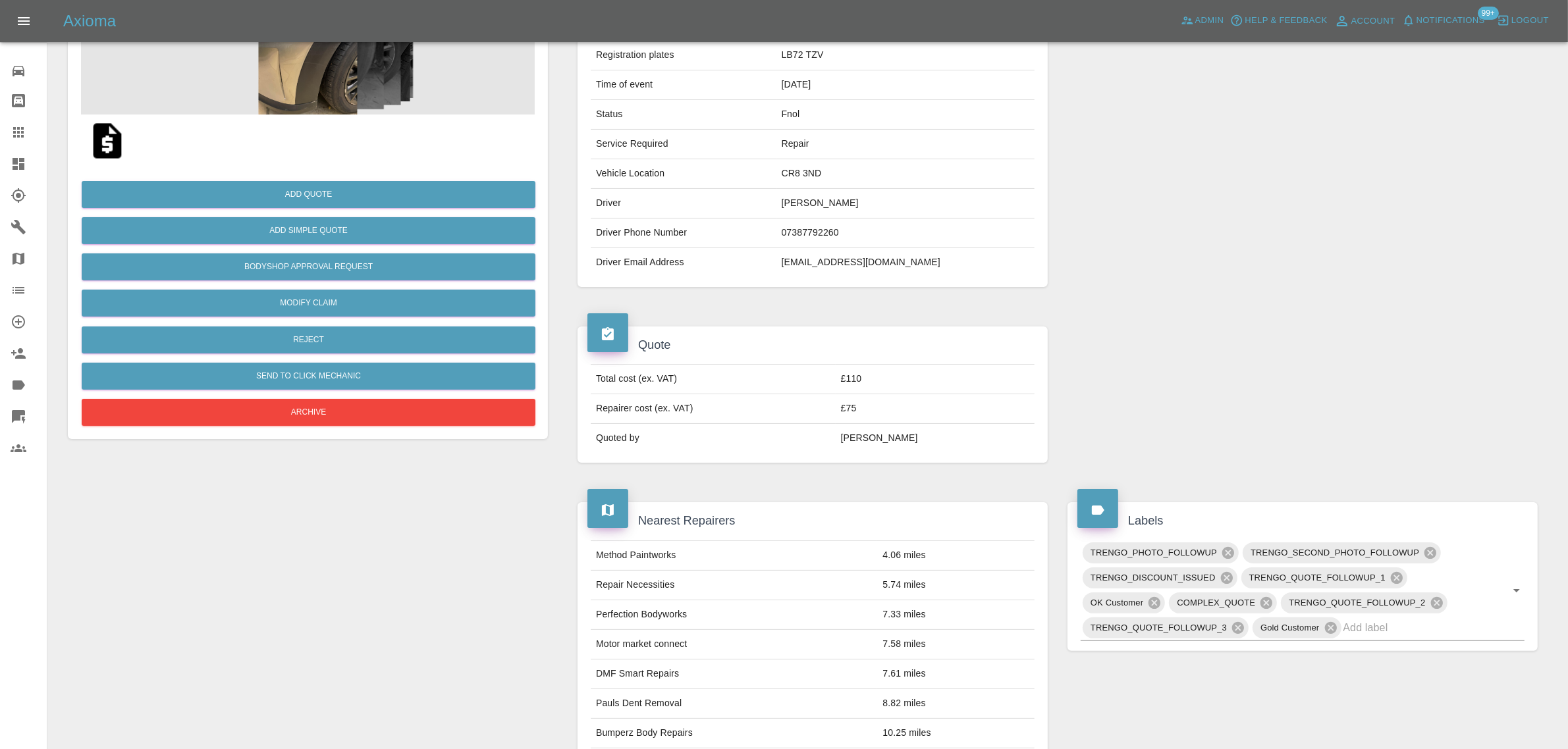
scroll to position [50, 0]
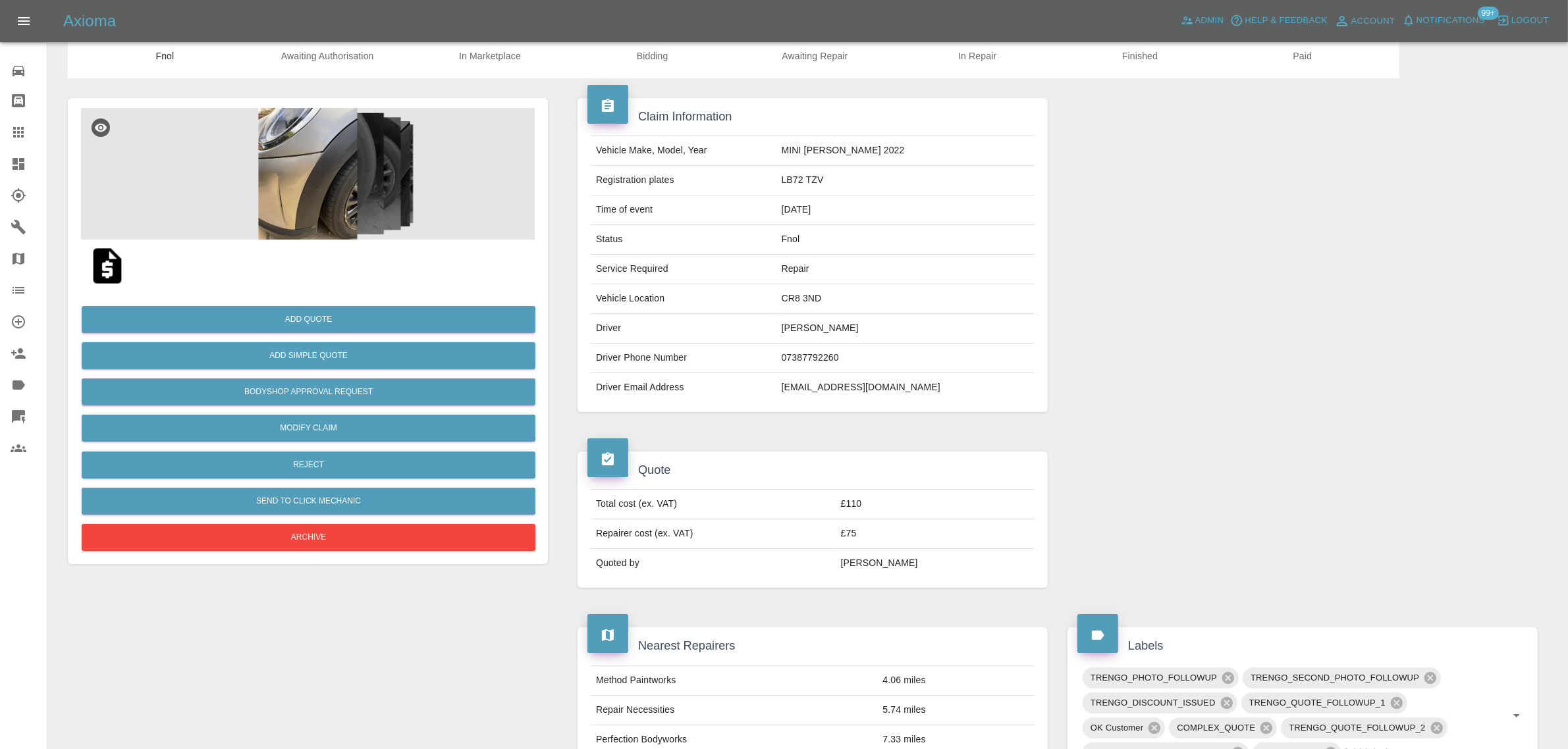
click at [304, 222] on img at bounding box center [308, 173] width 454 height 131
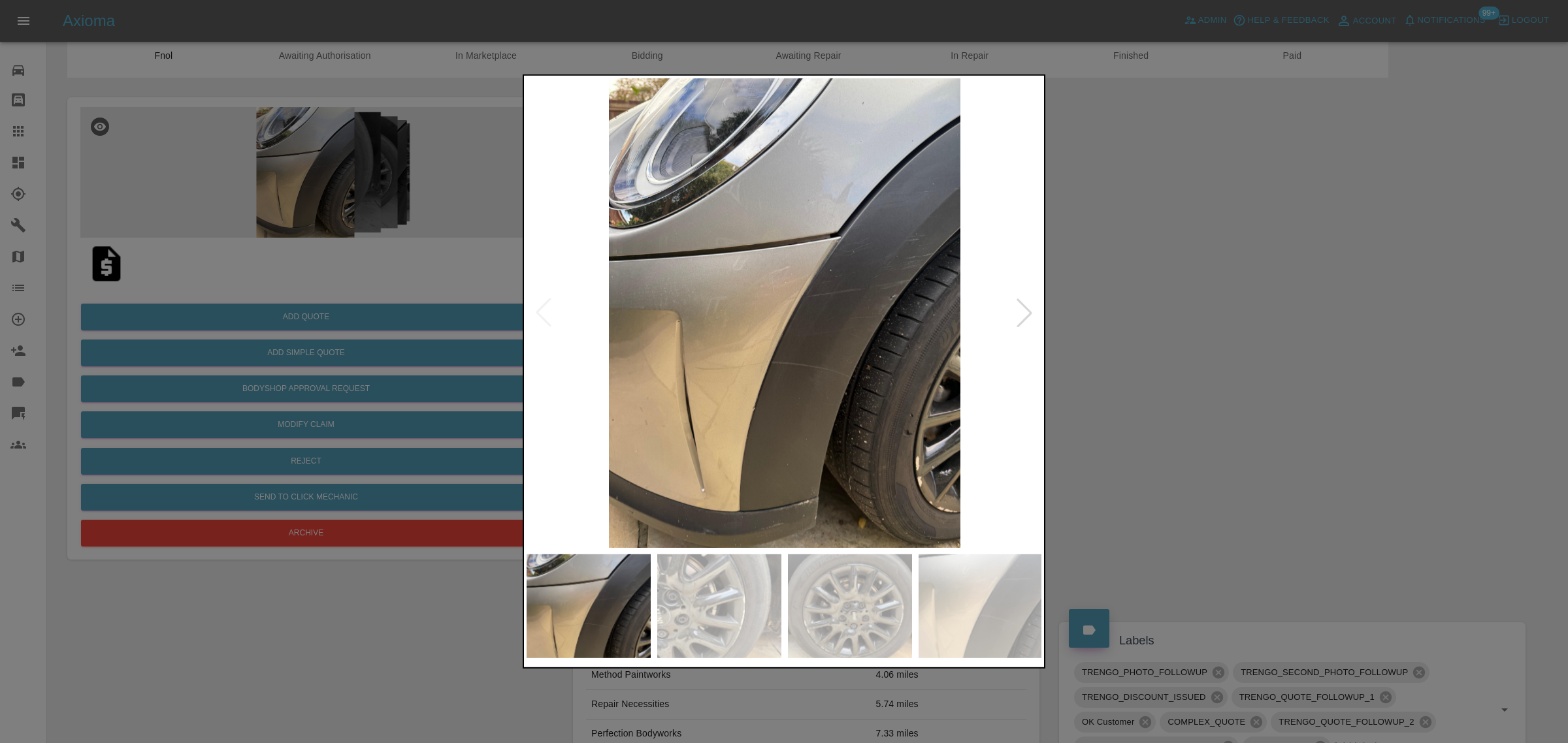
click at [1021, 309] on div at bounding box center [1023, 312] width 28 height 28
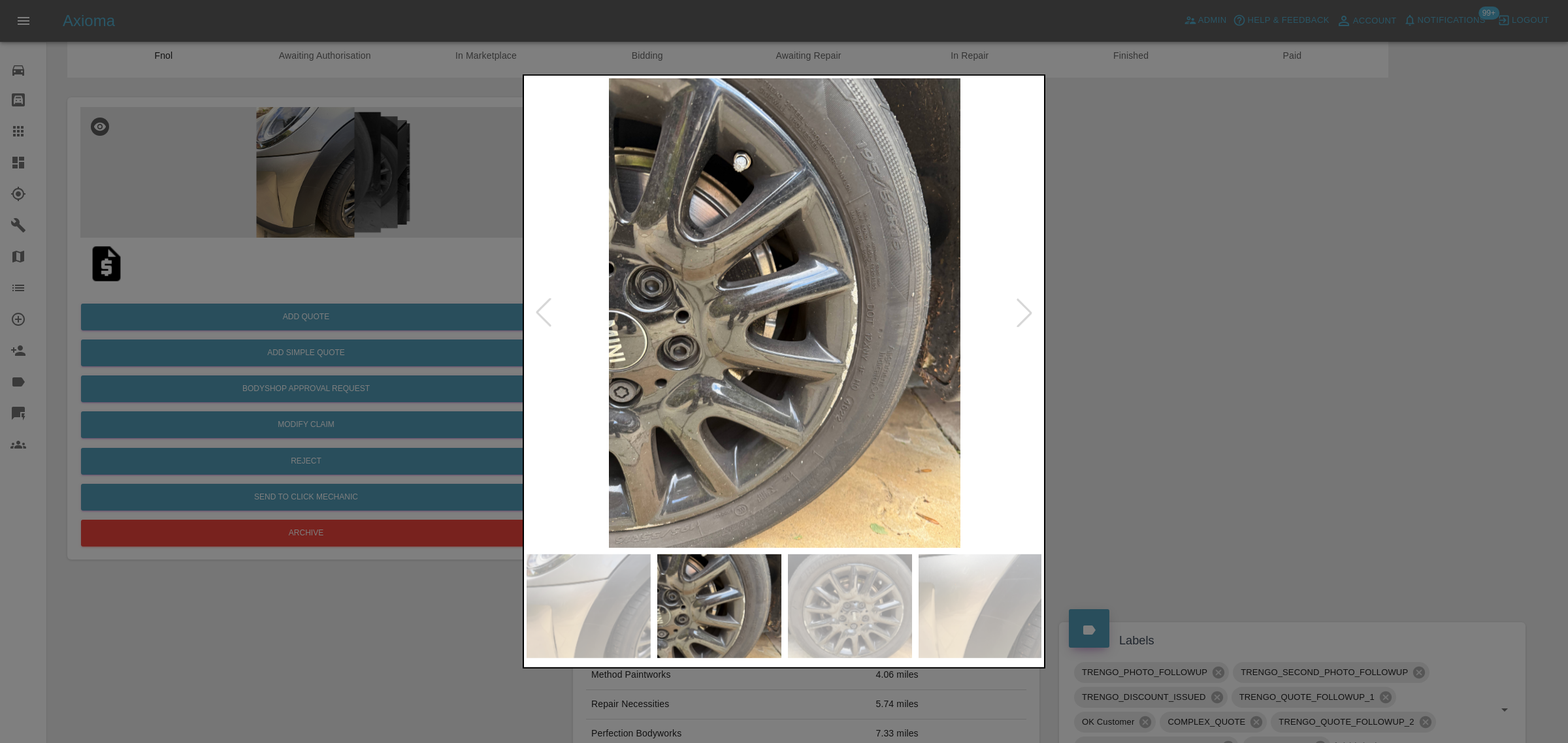
click at [1020, 307] on div at bounding box center [1023, 312] width 28 height 28
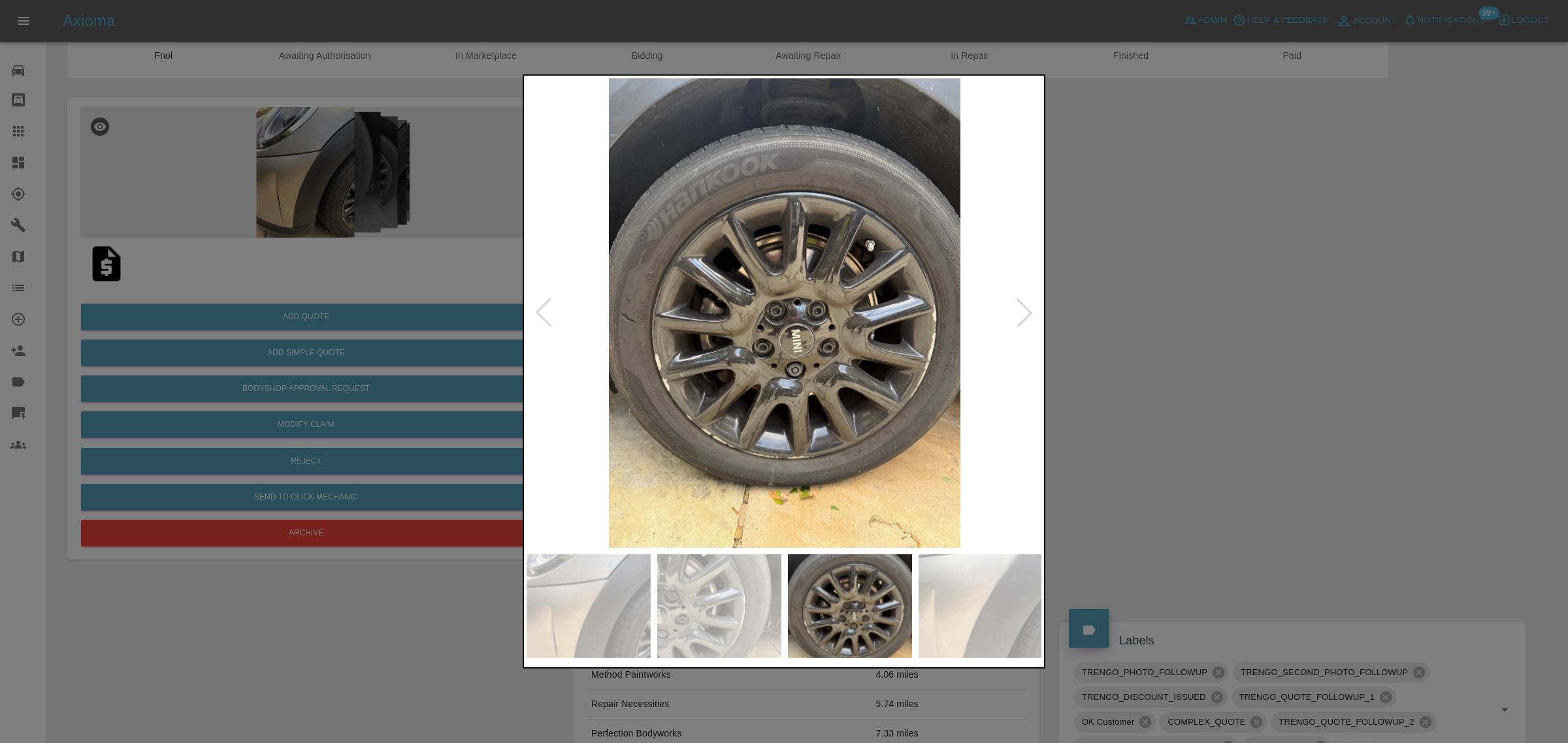
click at [1020, 307] on div at bounding box center [1023, 312] width 28 height 28
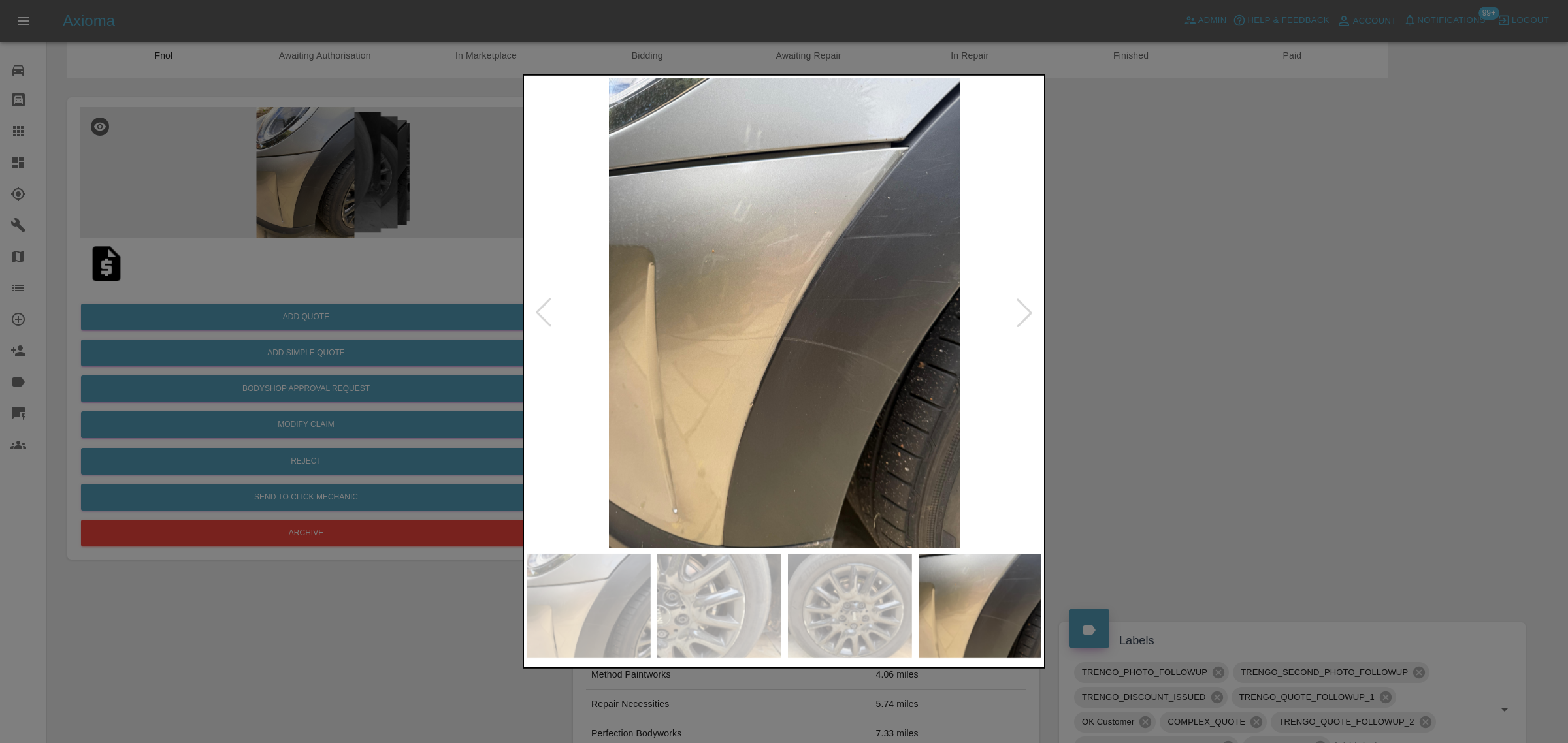
click at [1020, 307] on div at bounding box center [1023, 312] width 28 height 28
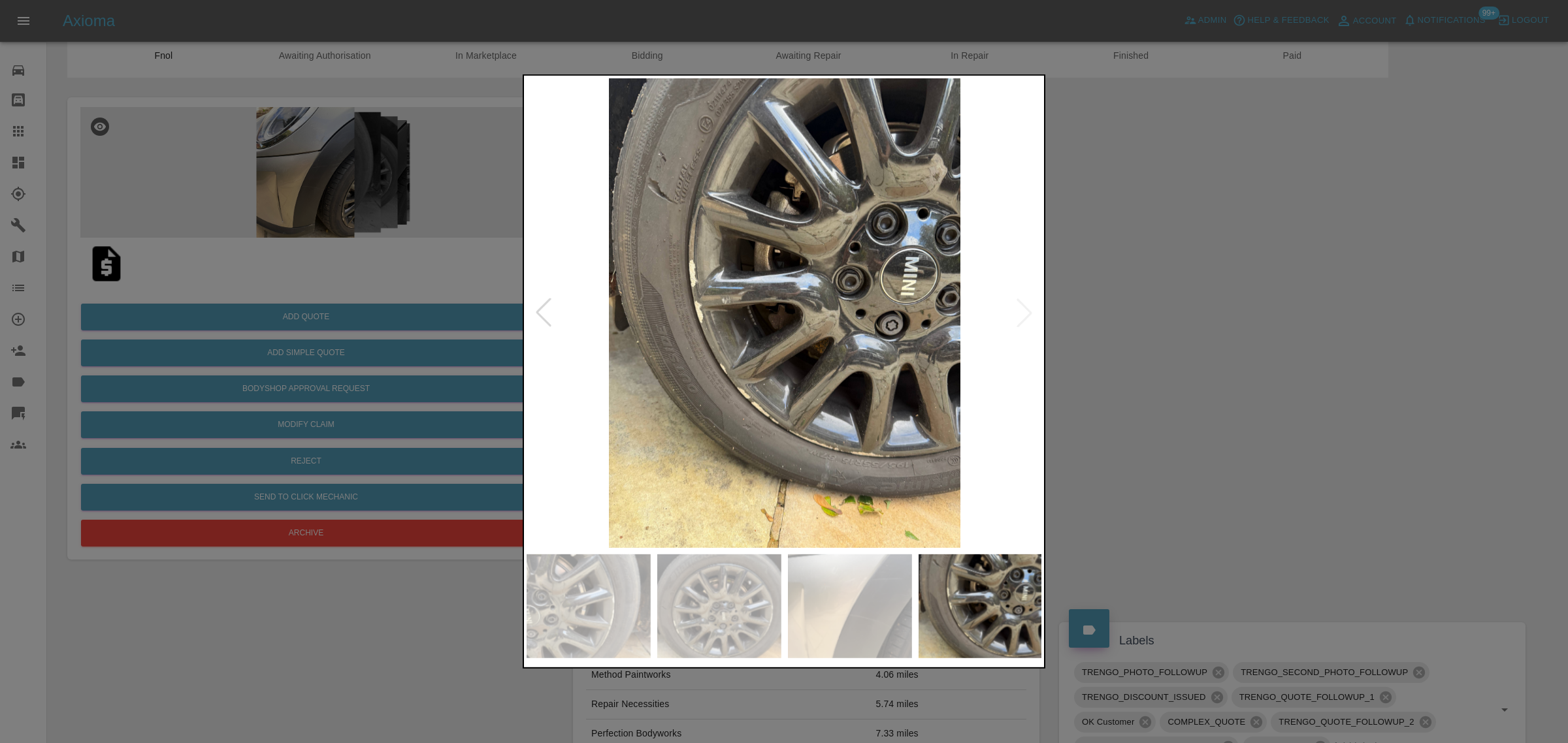
drag, startPoint x: 1201, startPoint y: 314, endPoint x: 1056, endPoint y: 283, distance: 148.3
click at [1200, 315] on div at bounding box center [784, 371] width 1568 height 743
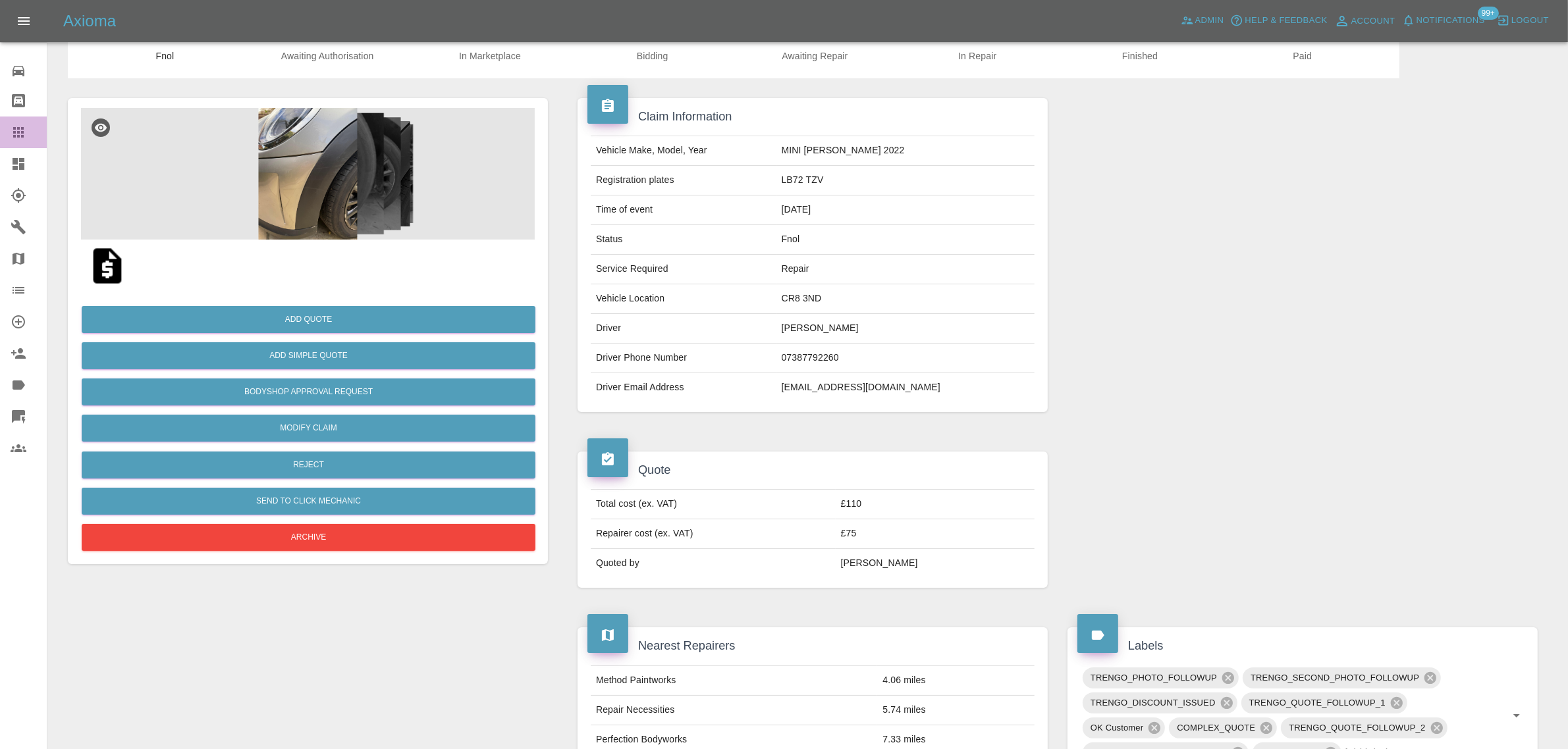
click at [19, 127] on icon at bounding box center [18, 132] width 11 height 11
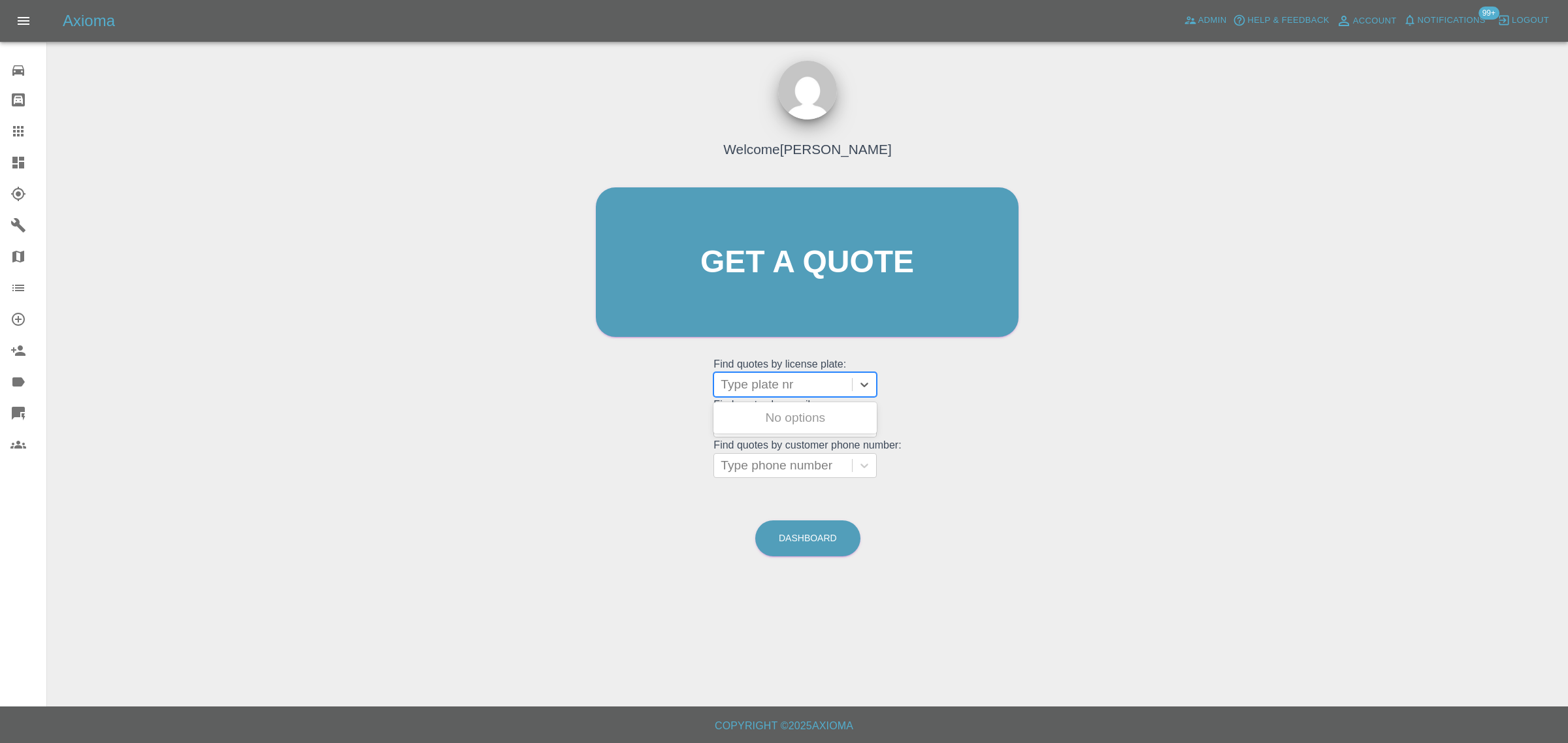
click at [740, 386] on div at bounding box center [783, 385] width 124 height 19
click at [683, 409] on div "Welcome Saleem Anwar Get a quote Get a quote Find quotes by license plate: Use …" at bounding box center [807, 287] width 451 height 395
click at [745, 419] on div at bounding box center [783, 425] width 124 height 19
paste input "michaelhall766@googlemail.com"
type input "michaelhall766@googlemail.com"
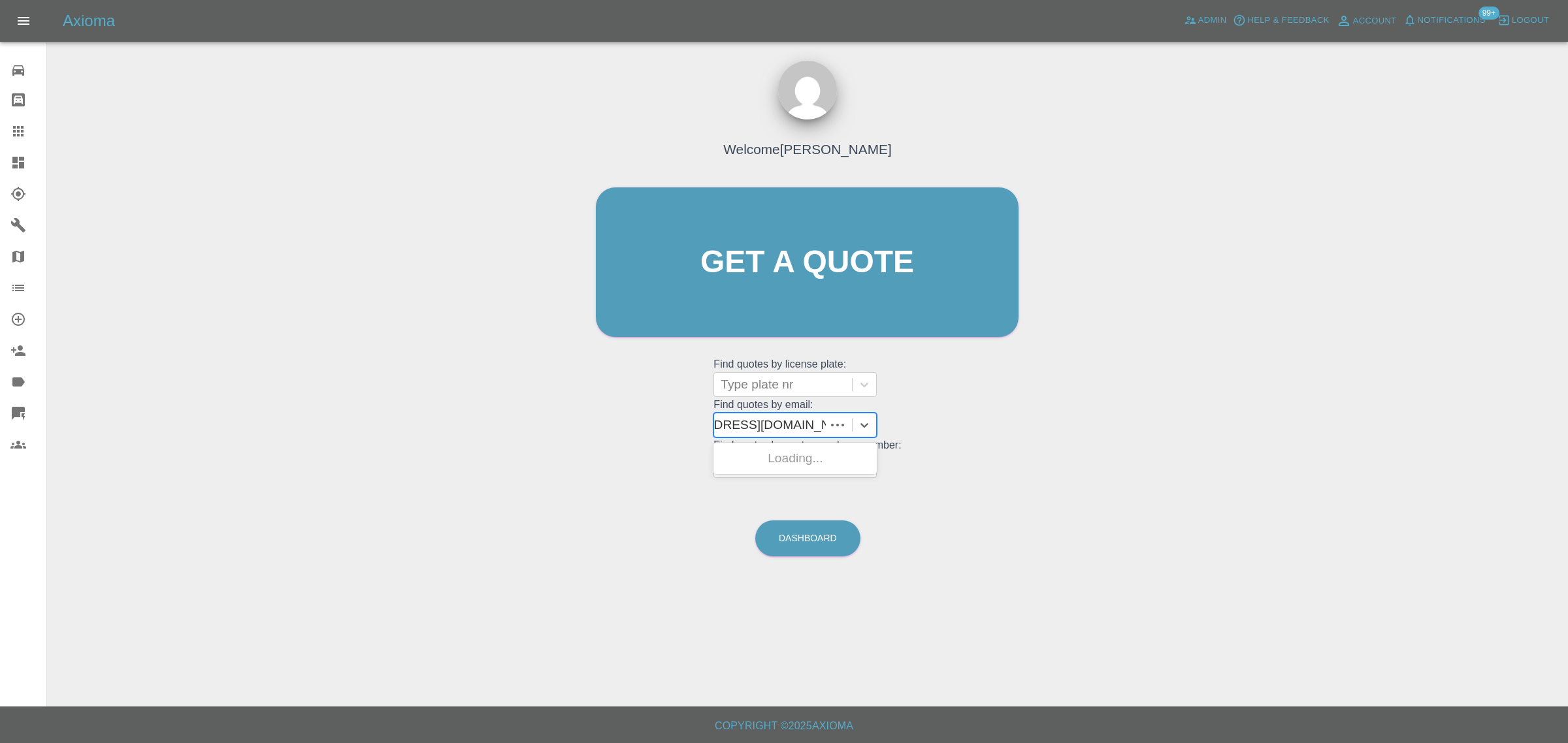
scroll to position [0, 53]
click at [743, 456] on div "VA21LWU, Paid" at bounding box center [794, 458] width 164 height 26
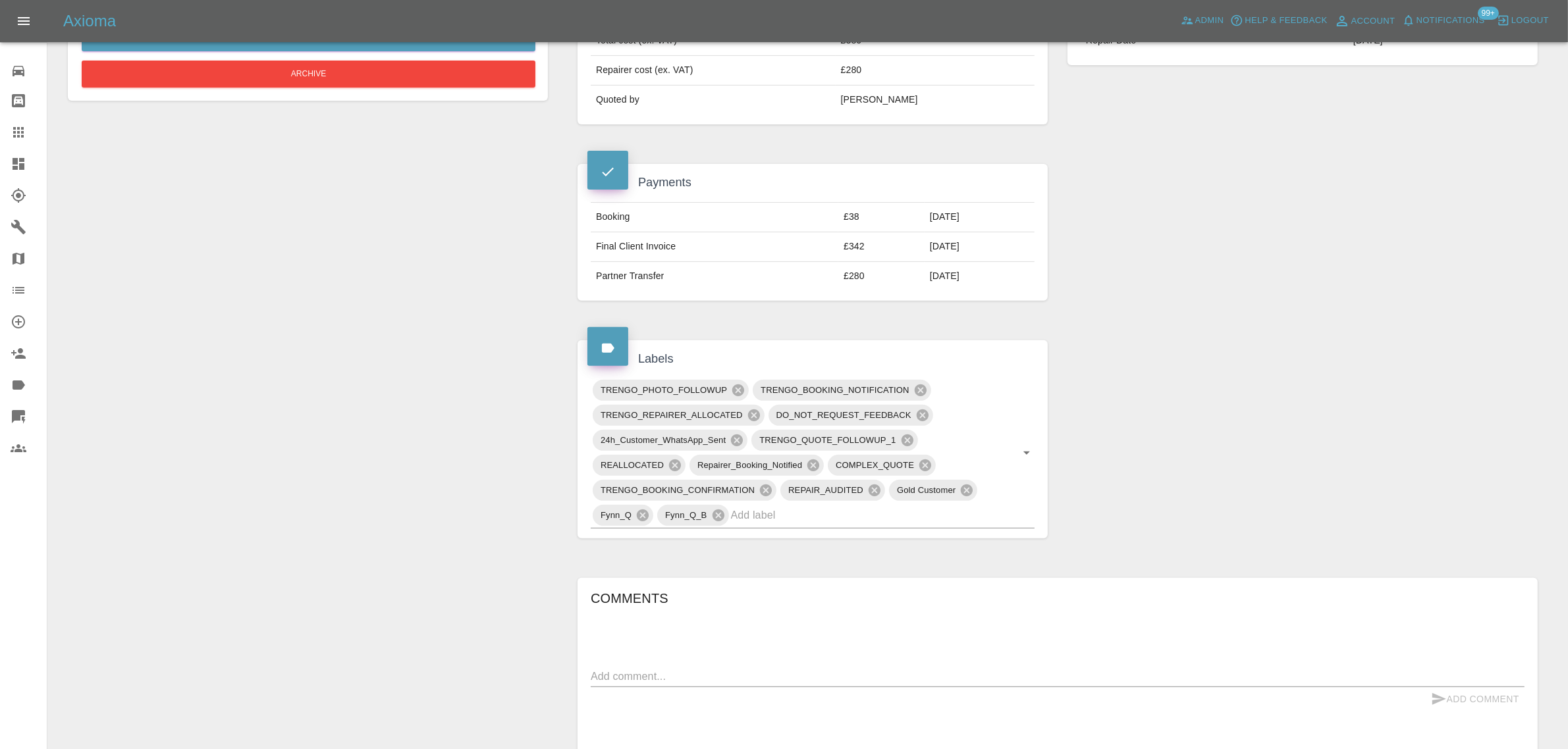
scroll to position [576, 0]
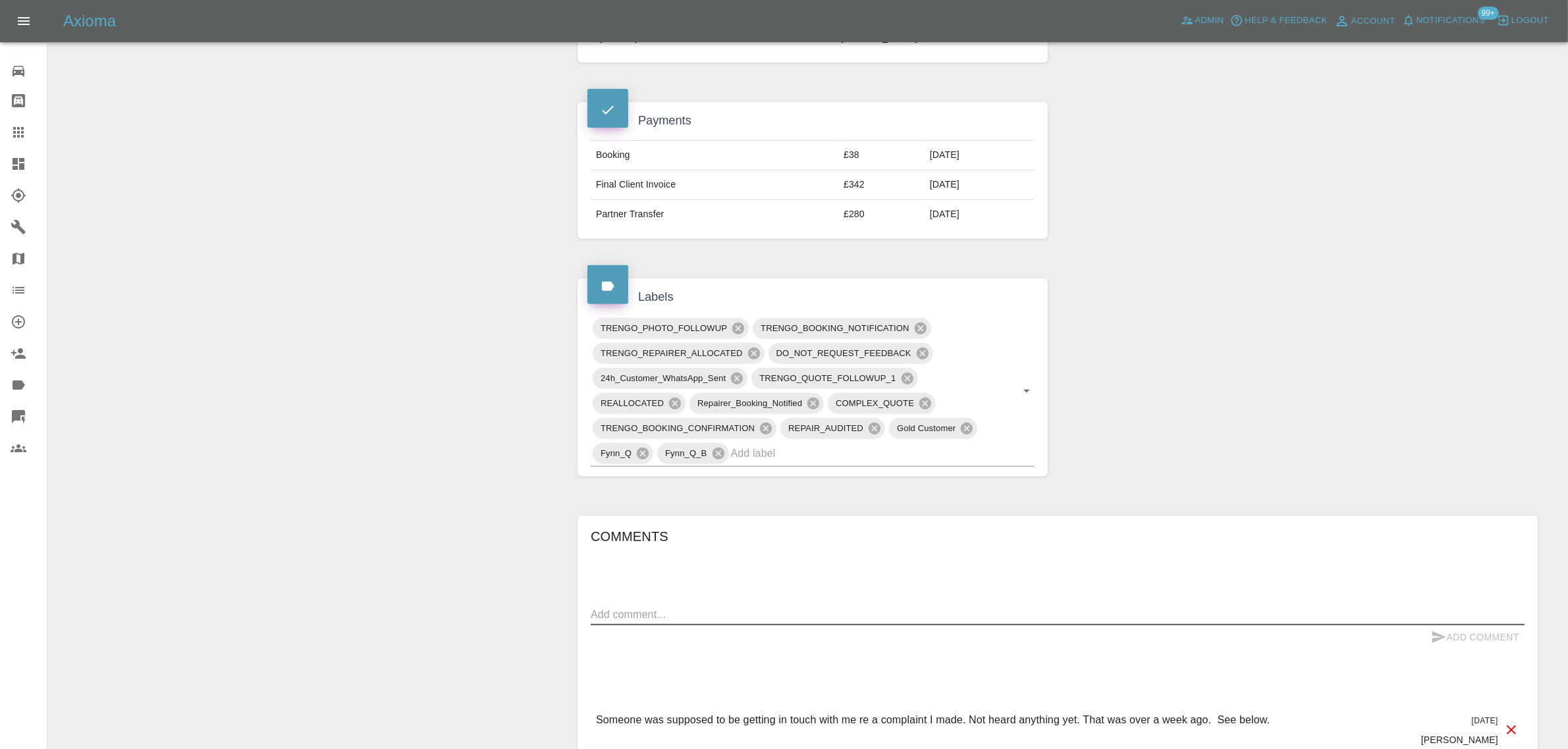
click at [706, 611] on textarea at bounding box center [1058, 614] width 934 height 15
paste textarea "I haven’t been contacted by anyone. I wouldn’t expect to be contacted by the re…"
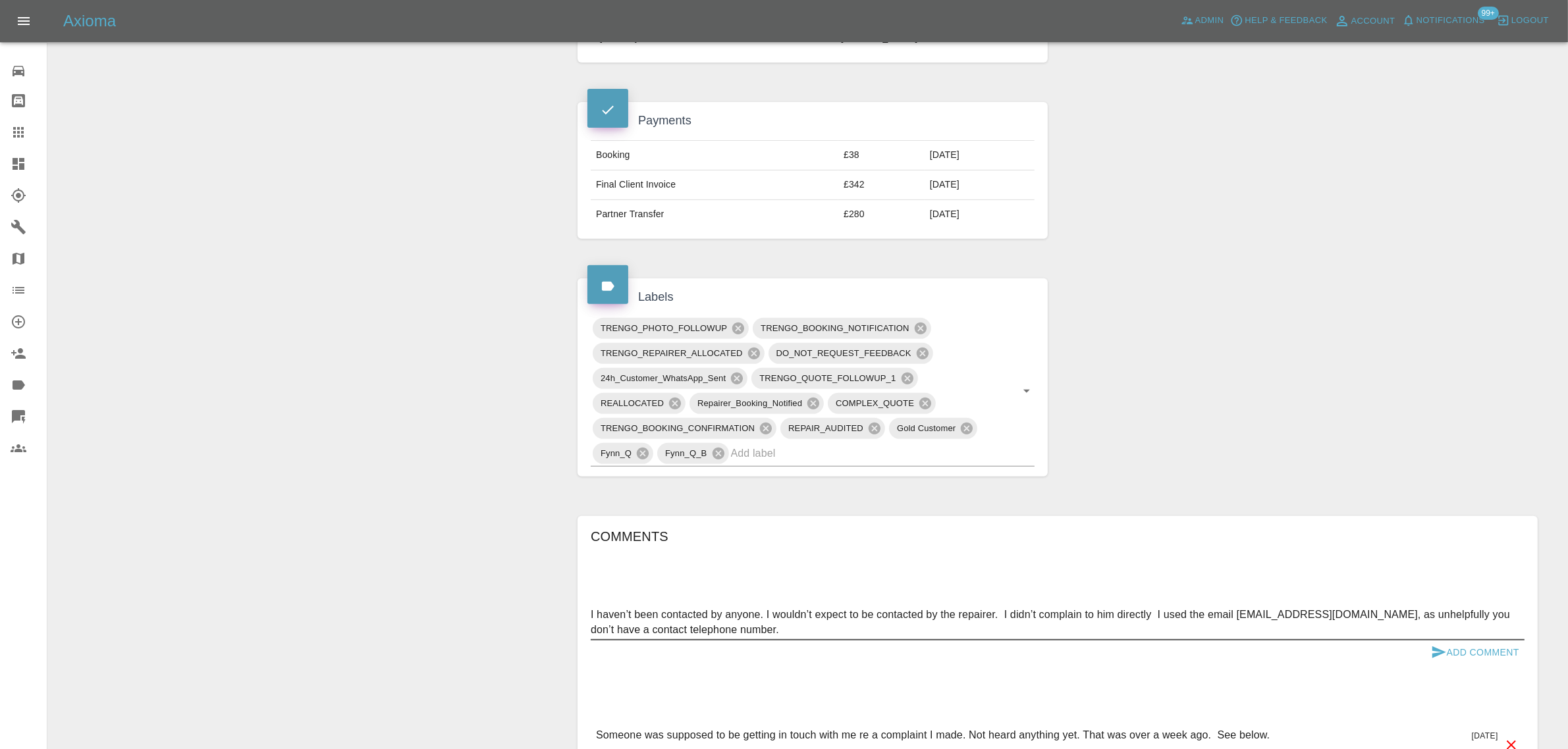
type textarea "I haven’t been contacted by anyone. I wouldn’t expect to be contacted by the re…"
click at [1474, 653] on button "Add Comment" at bounding box center [1475, 652] width 99 height 25
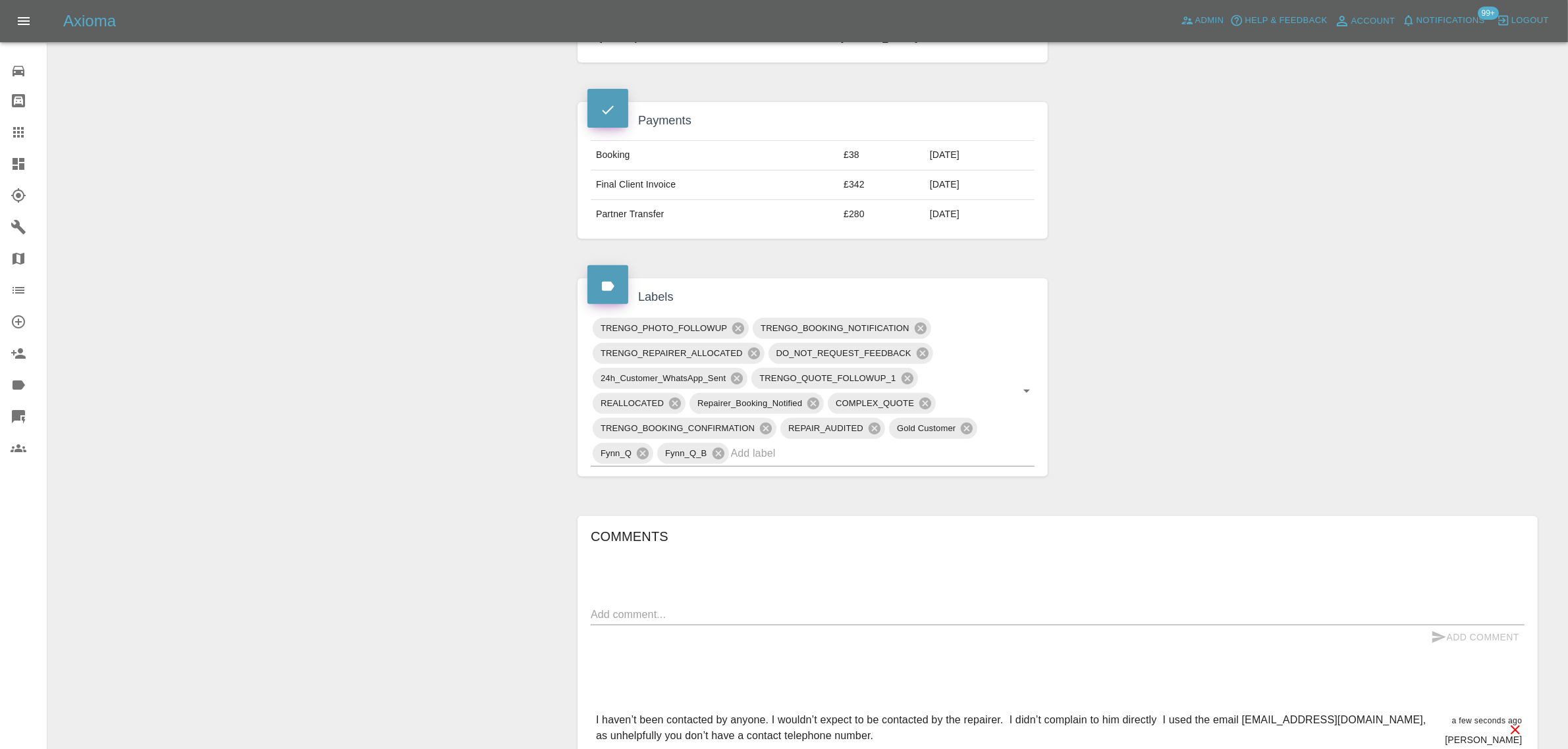
click at [25, 128] on icon at bounding box center [19, 132] width 16 height 16
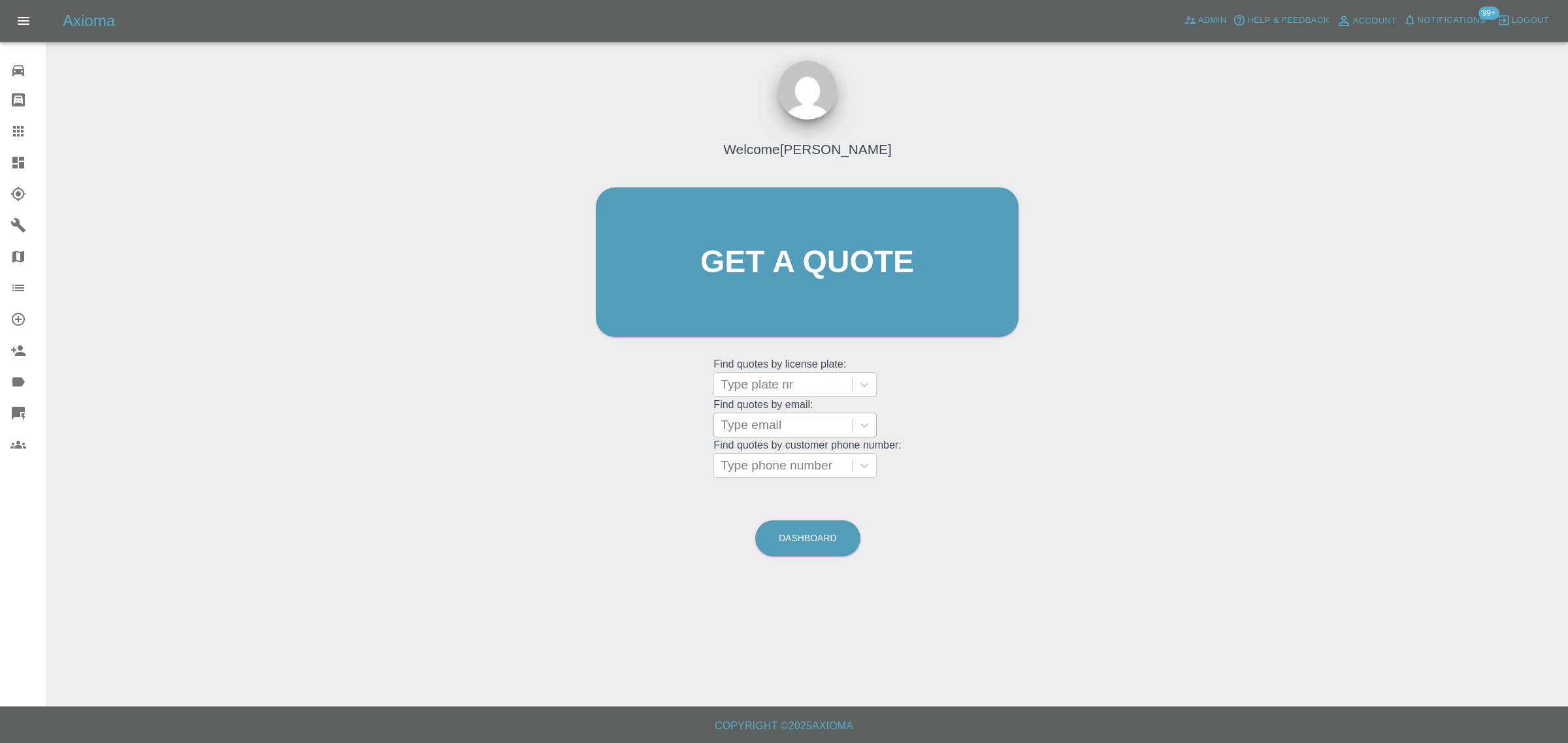
click at [751, 419] on div at bounding box center [783, 425] width 124 height 19
paste input "kay1606k@gmail.com"
type input "kay1606k@gmail.com"
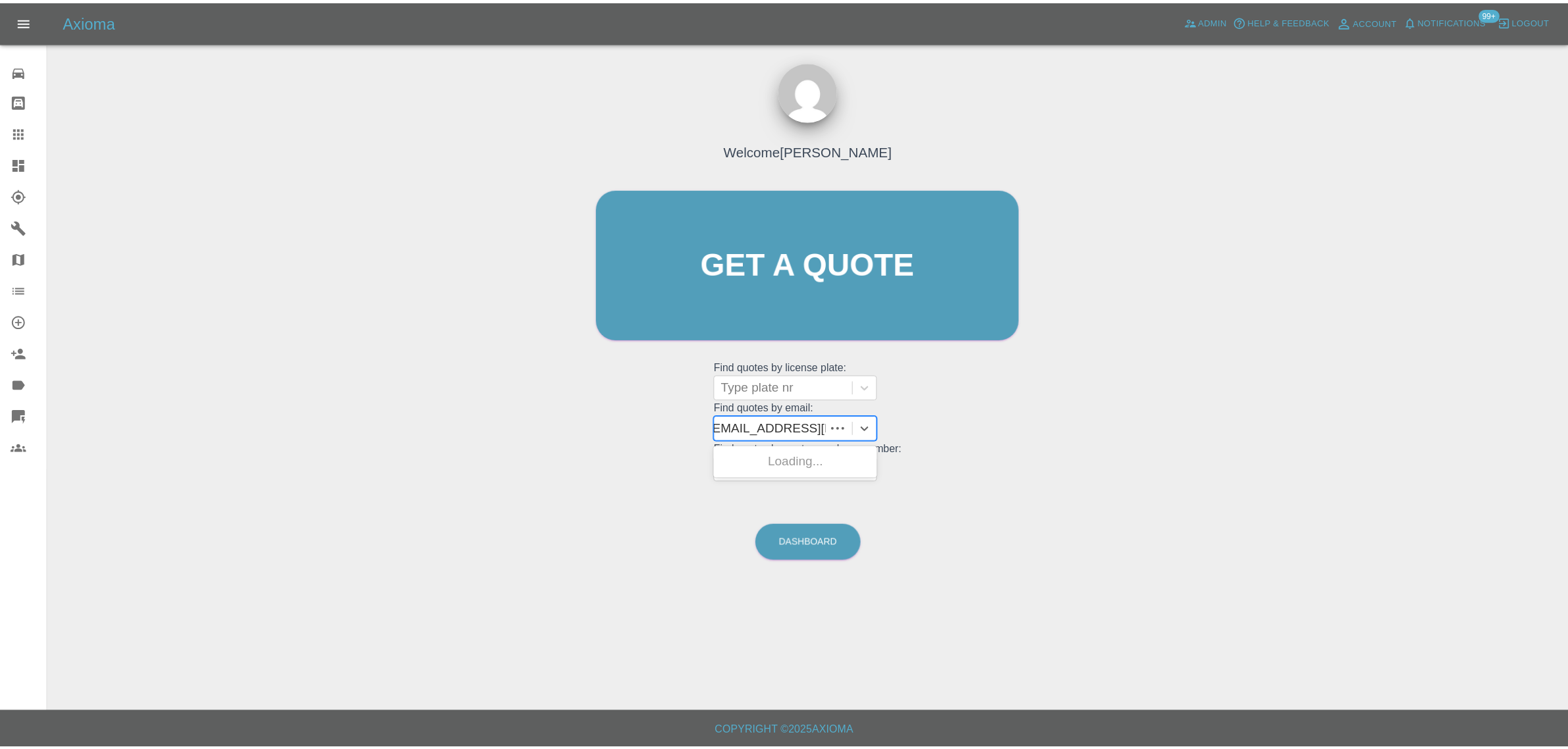
scroll to position [0, 0]
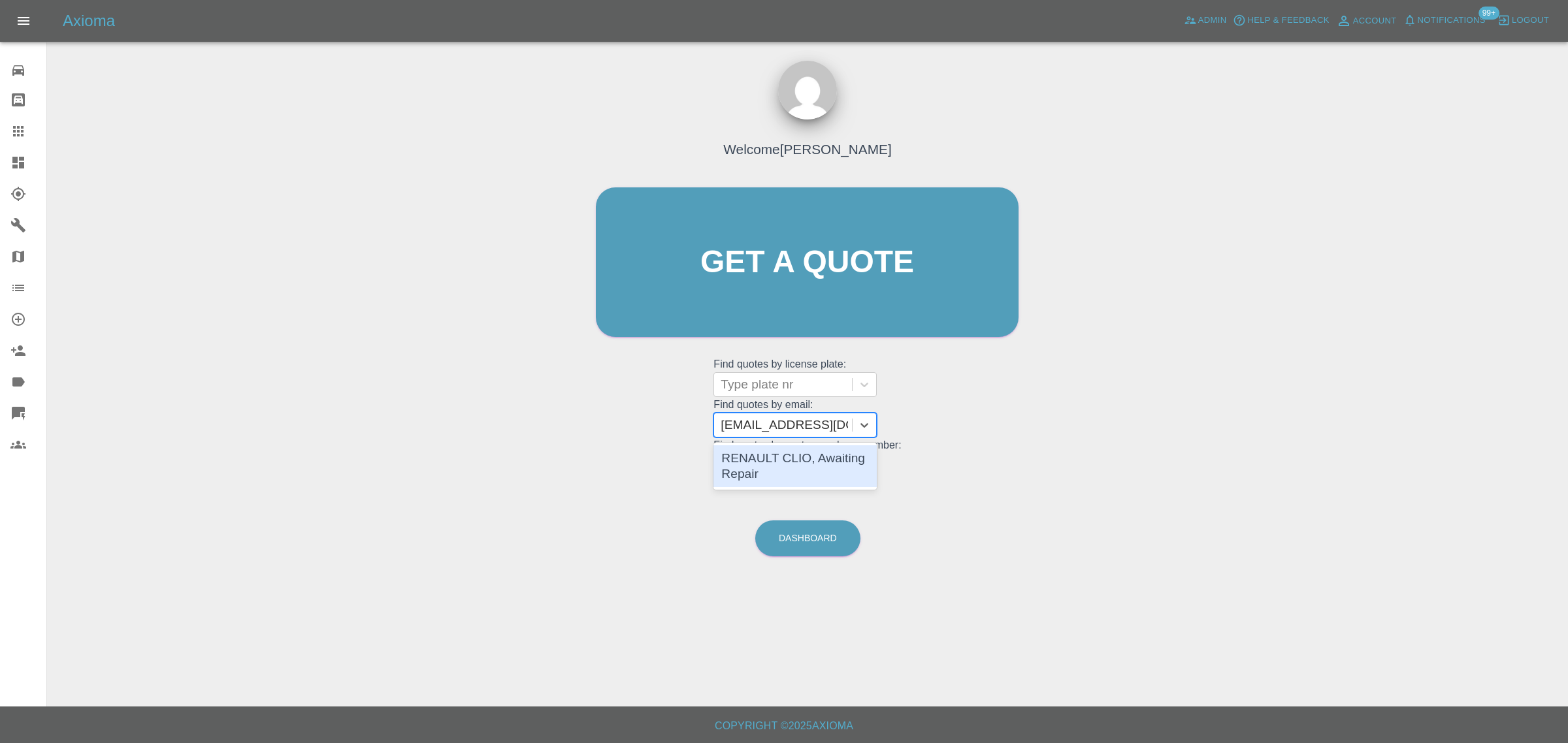
click at [757, 478] on div "RENAULT CLIO, Awaiting Repair" at bounding box center [794, 466] width 164 height 42
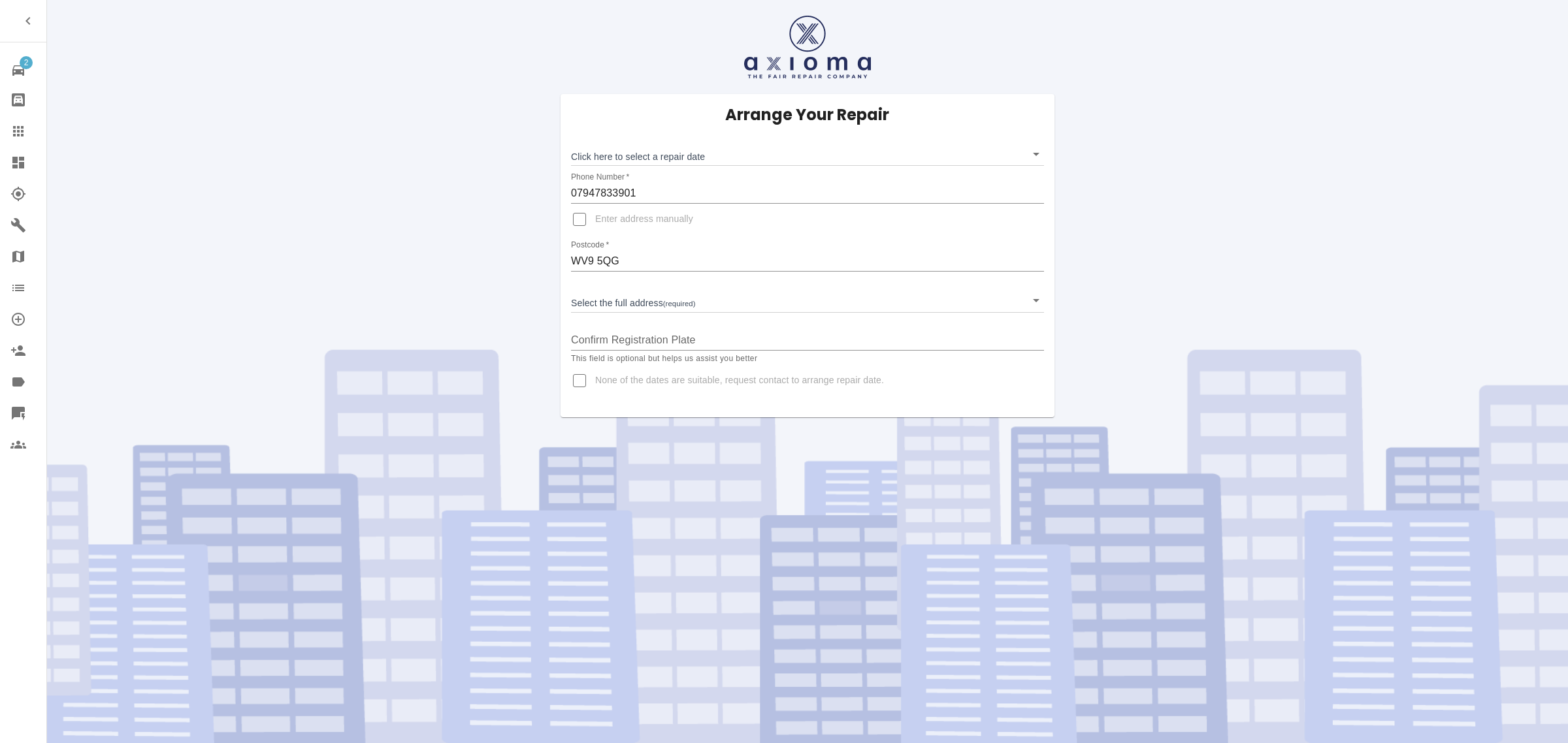
click at [11, 130] on icon at bounding box center [19, 131] width 16 height 16
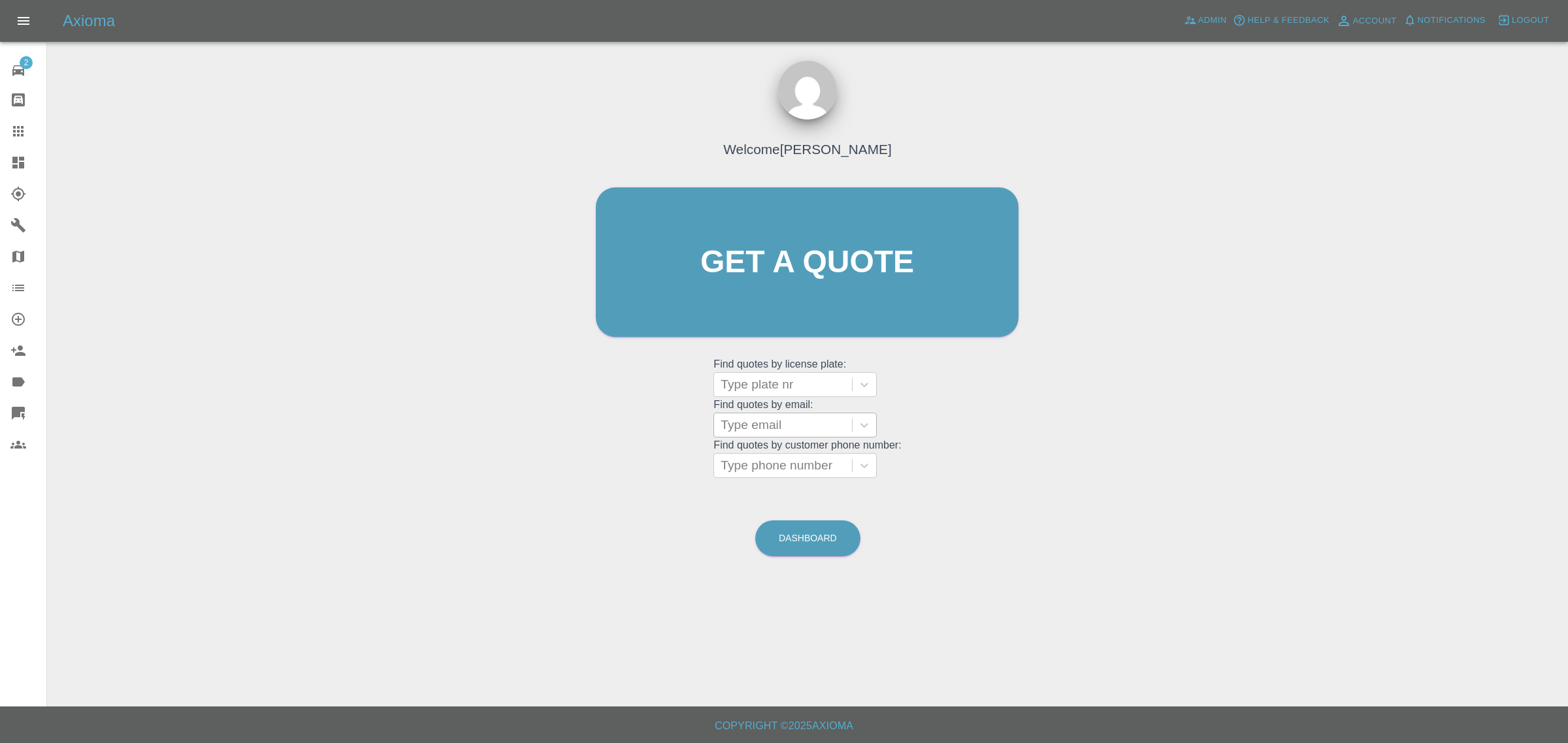
click at [749, 427] on div at bounding box center [783, 425] width 124 height 19
paste input "[EMAIL_ADDRESS][DOMAIN_NAME]"
type input "[EMAIL_ADDRESS][DOMAIN_NAME]"
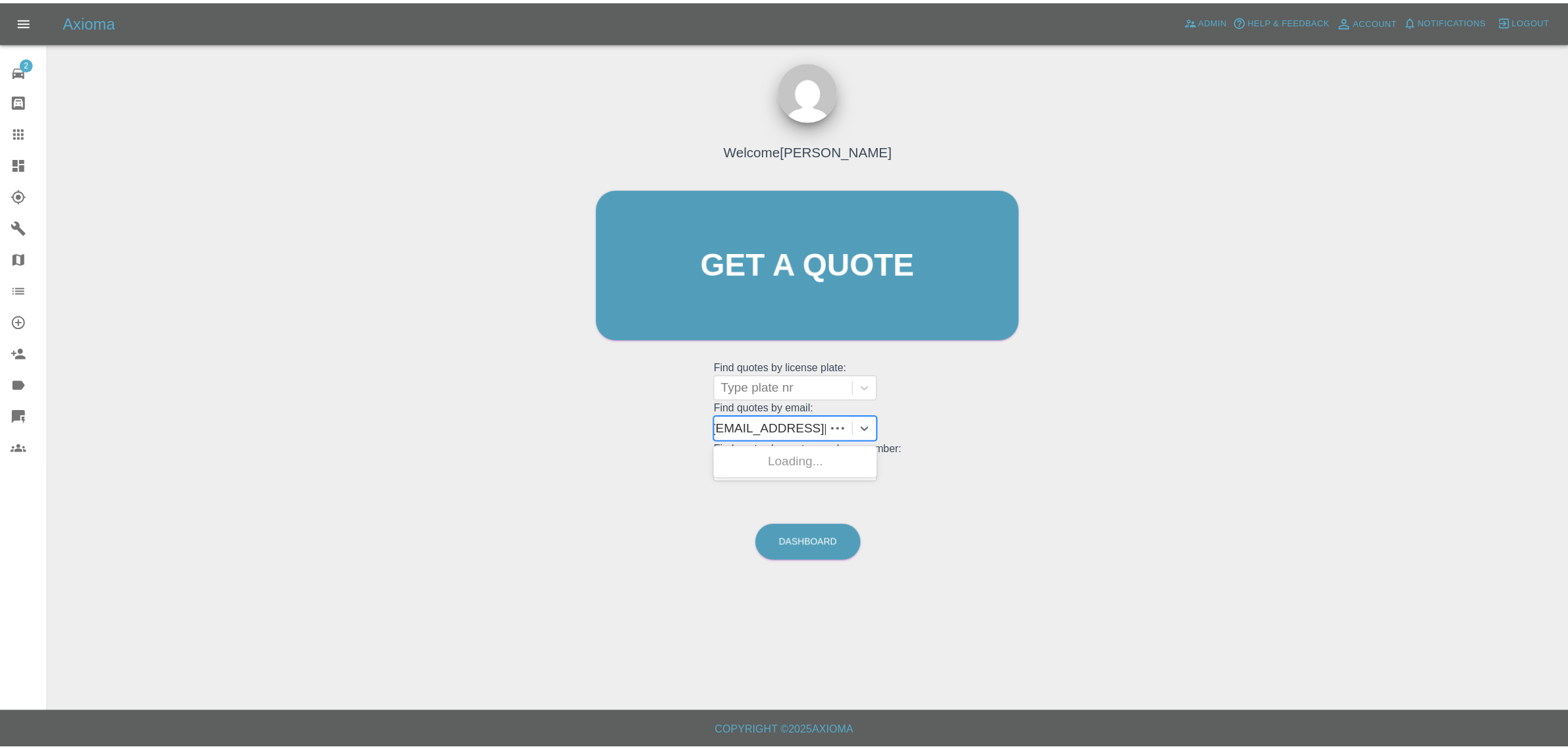
scroll to position [0, 0]
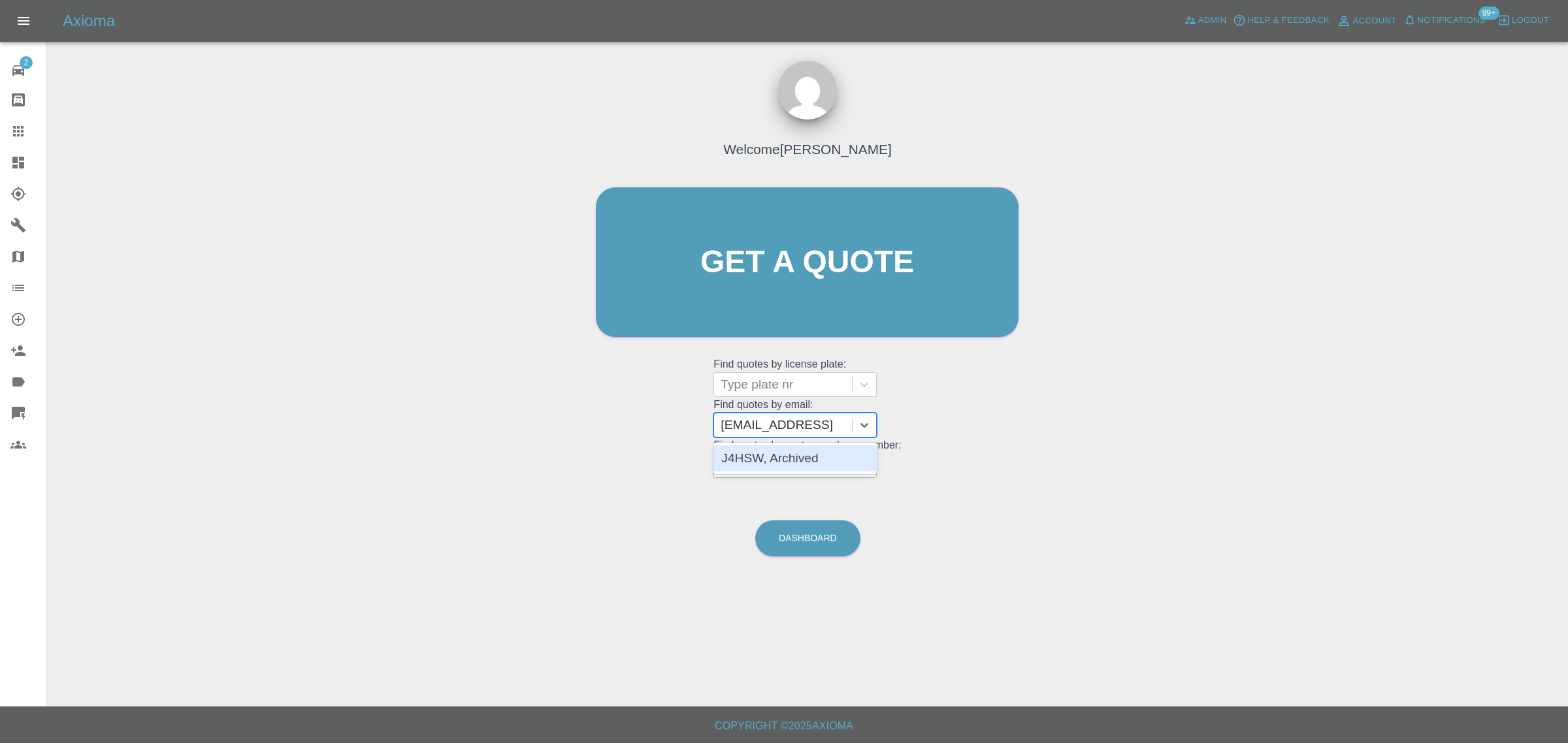
click at [771, 455] on div "J4HSW, Archived" at bounding box center [794, 458] width 164 height 26
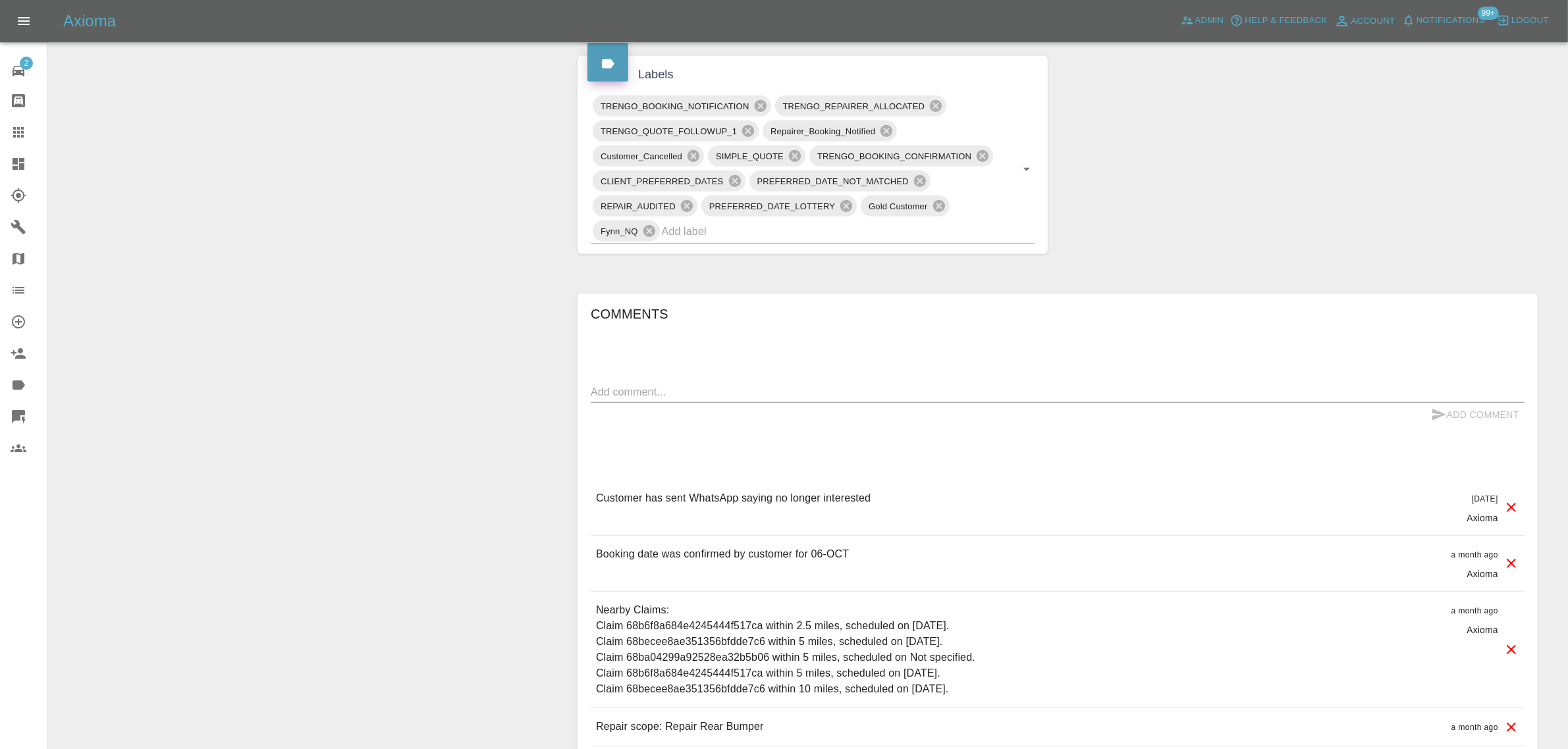
scroll to position [741, 0]
drag, startPoint x: 653, startPoint y: 494, endPoint x: 850, endPoint y: 503, distance: 197.2
click at [850, 503] on p "Customer has sent WhatsApp saying no longer interested" at bounding box center [734, 497] width 274 height 16
click at [713, 396] on textarea at bounding box center [1058, 390] width 934 height 15
paste textarea "Can you please confirm that your guy will be attending [DATE] as booked? My det…"
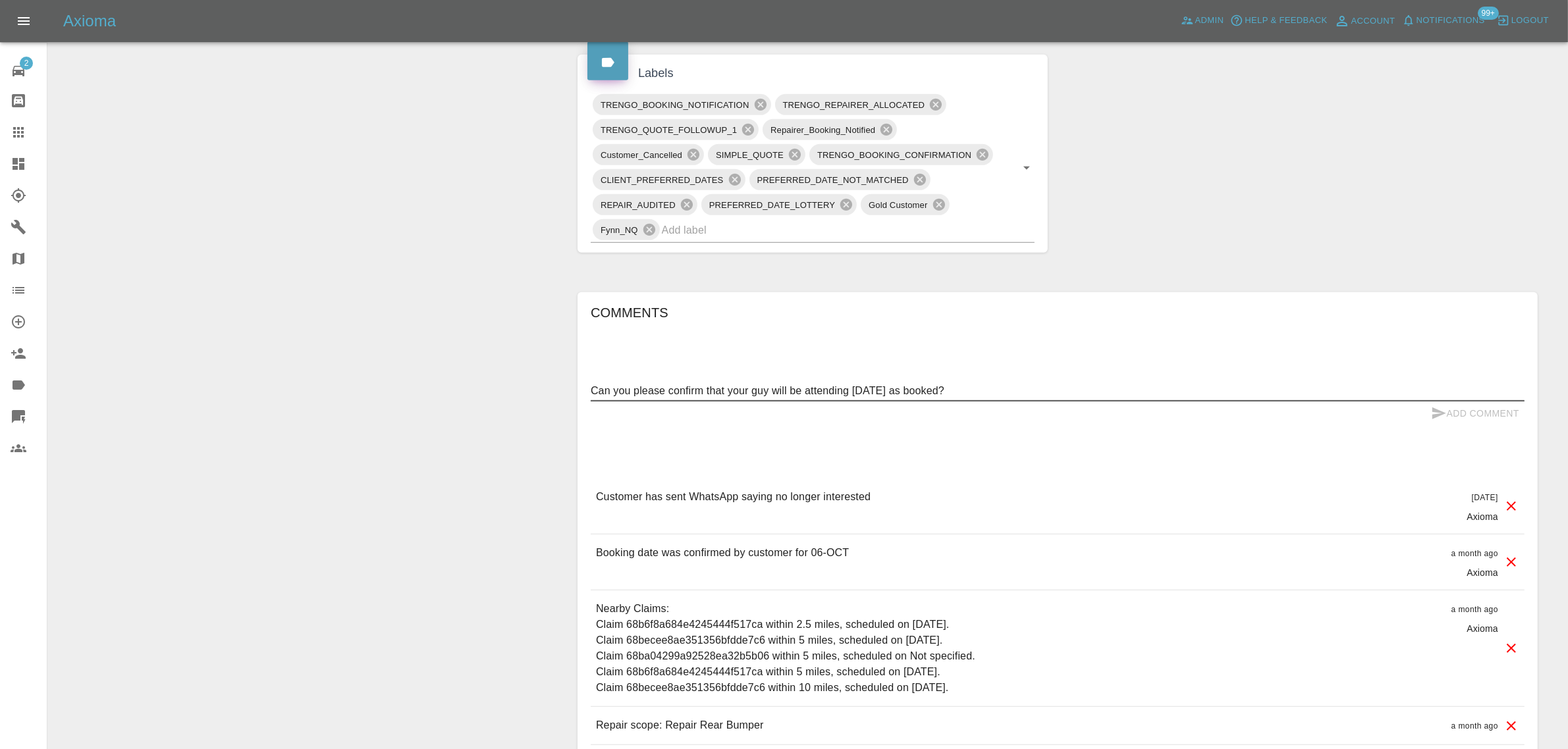
scroll to position [59, 0]
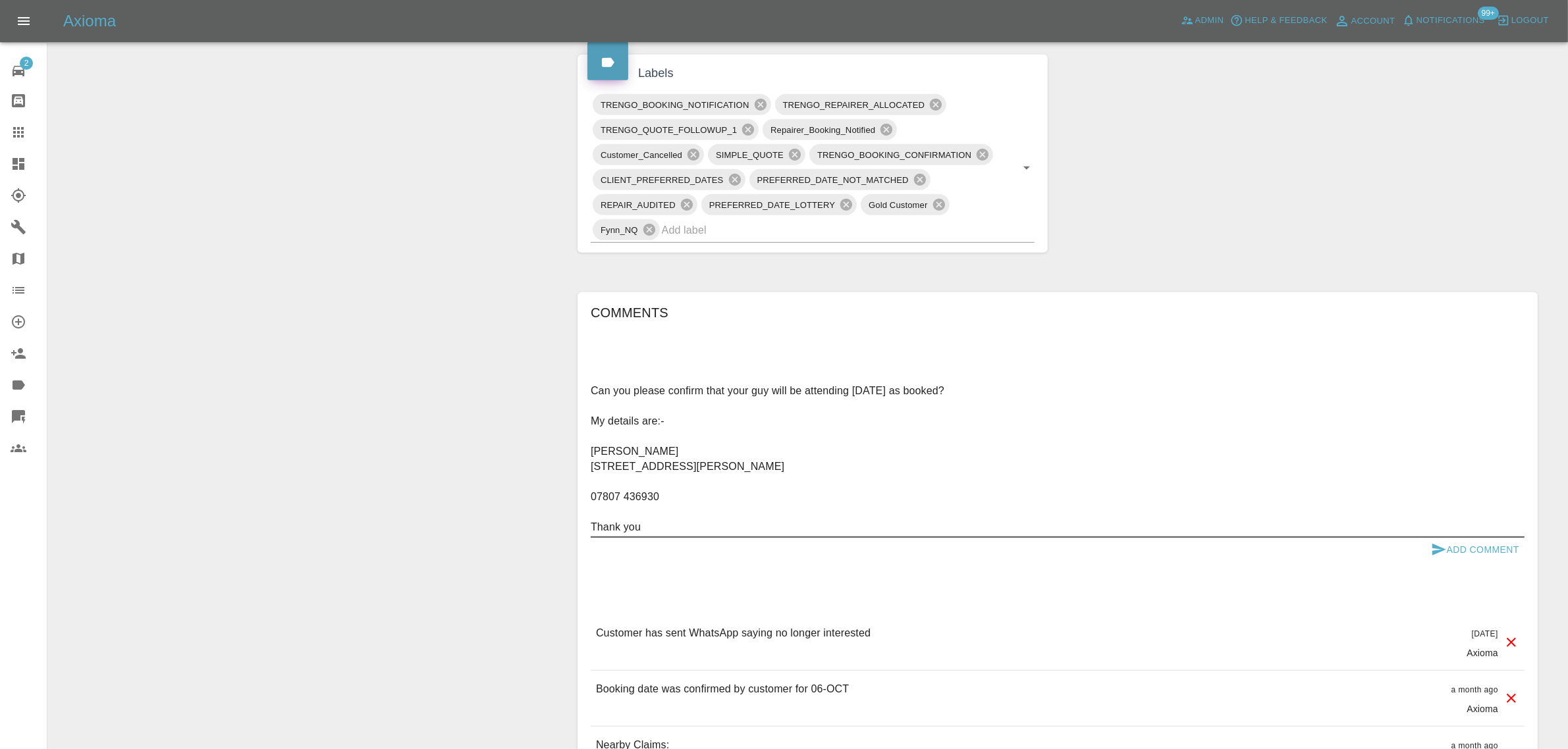
type textarea "Can you please confirm that your guy will be attending [DATE] as booked? My det…"
click at [1469, 547] on button "Add Comment" at bounding box center [1475, 550] width 99 height 25
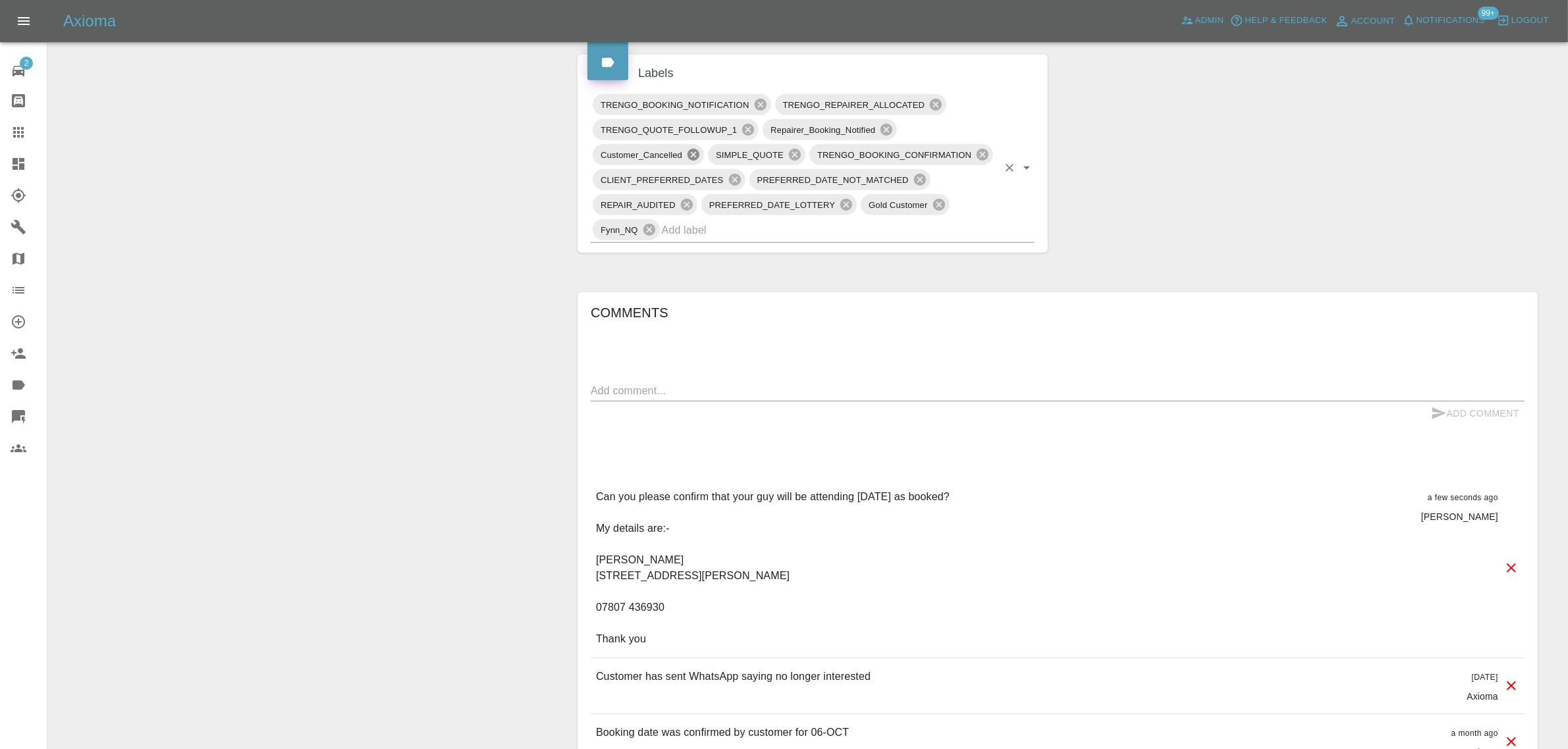
click at [693, 159] on icon at bounding box center [693, 155] width 12 height 12
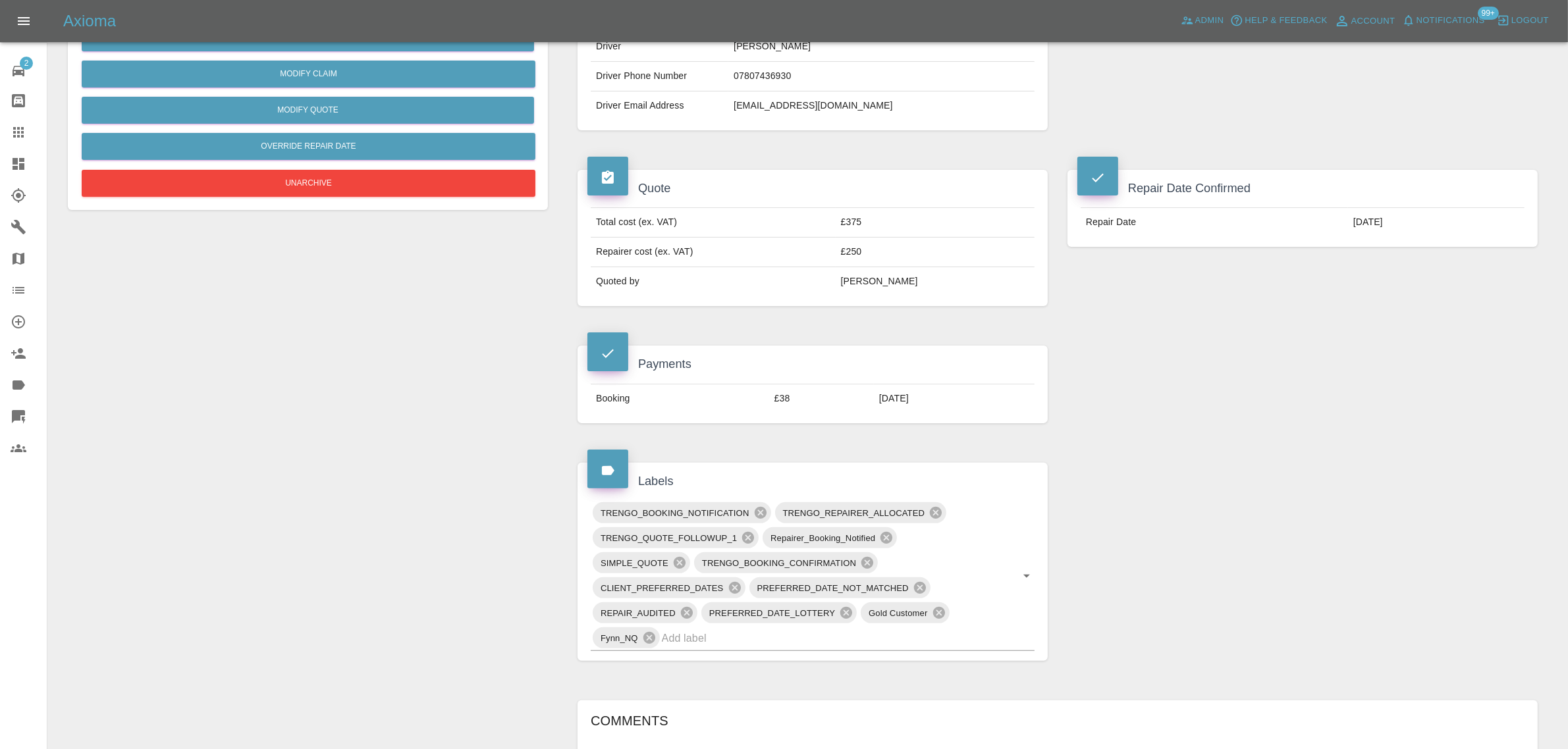
scroll to position [330, 0]
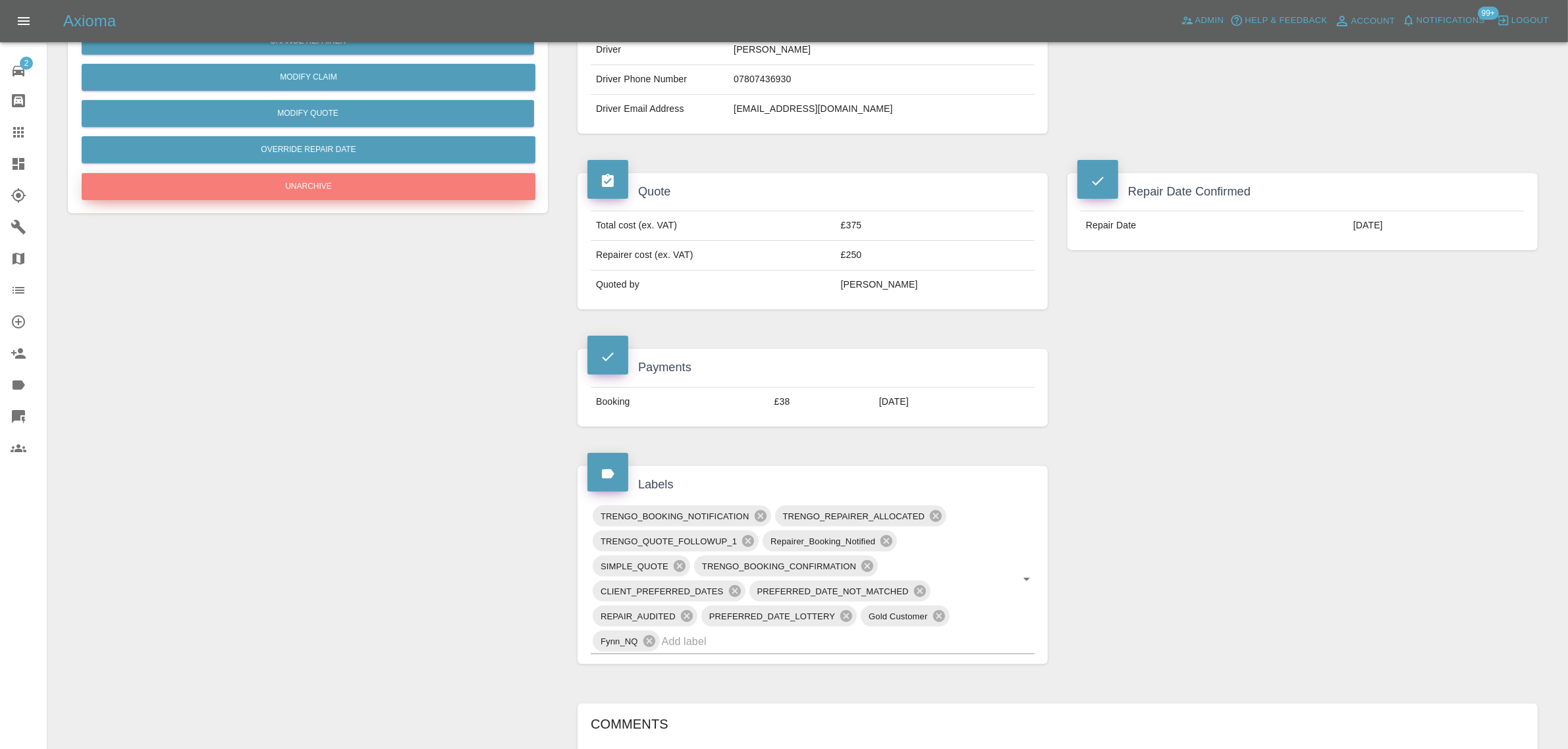
click at [245, 192] on button "Unarchive" at bounding box center [309, 186] width 454 height 27
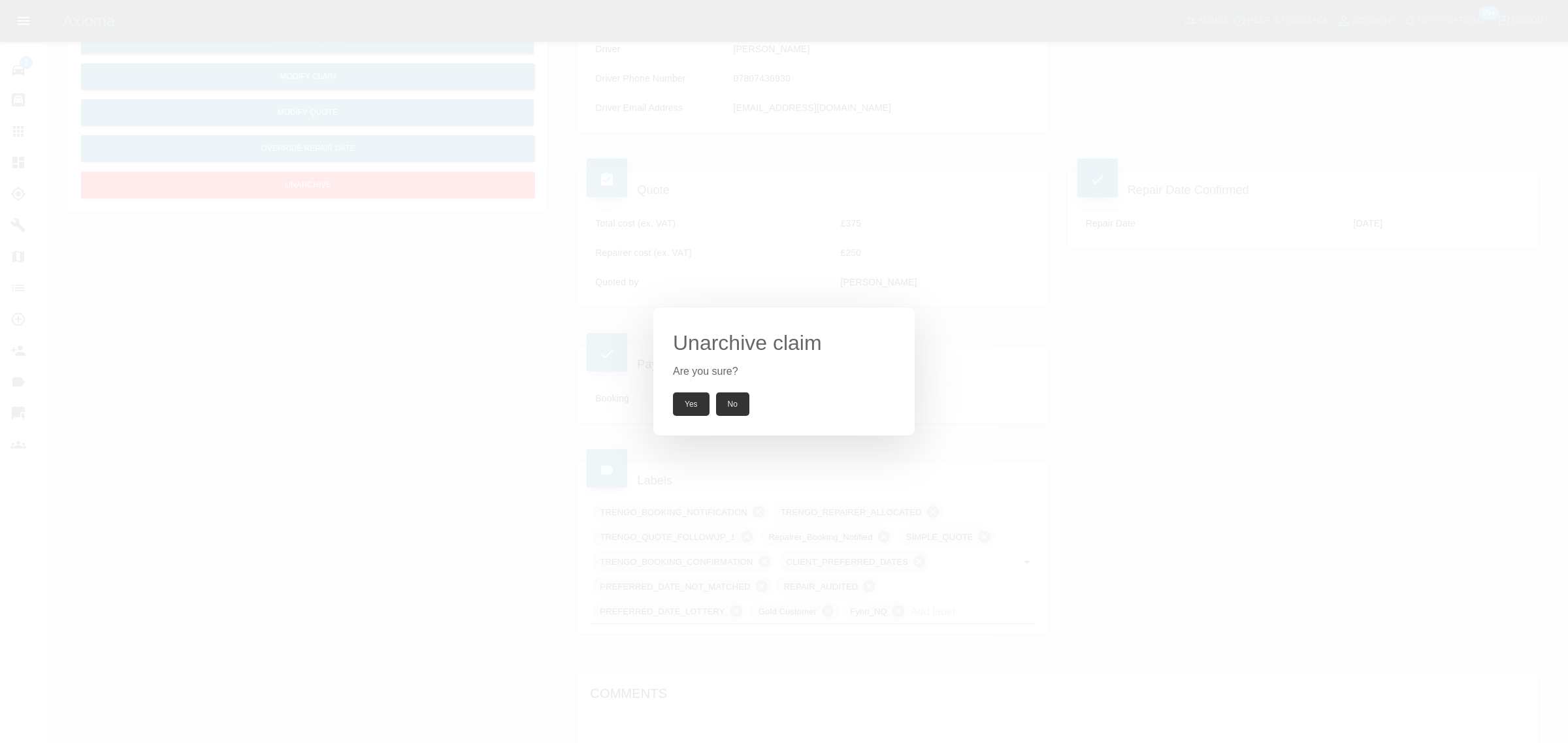
click at [695, 403] on button "Yes" at bounding box center [690, 404] width 36 height 23
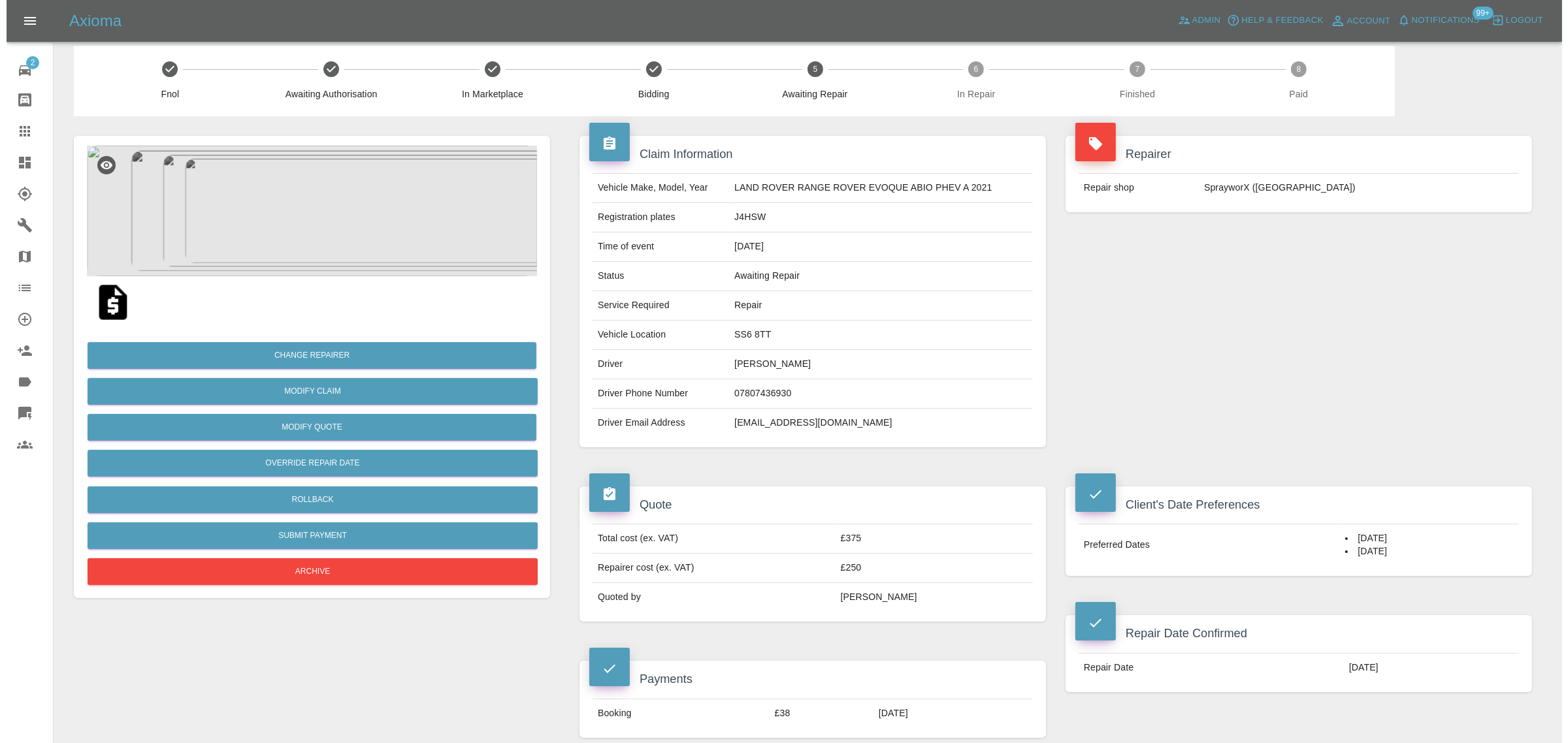
scroll to position [0, 0]
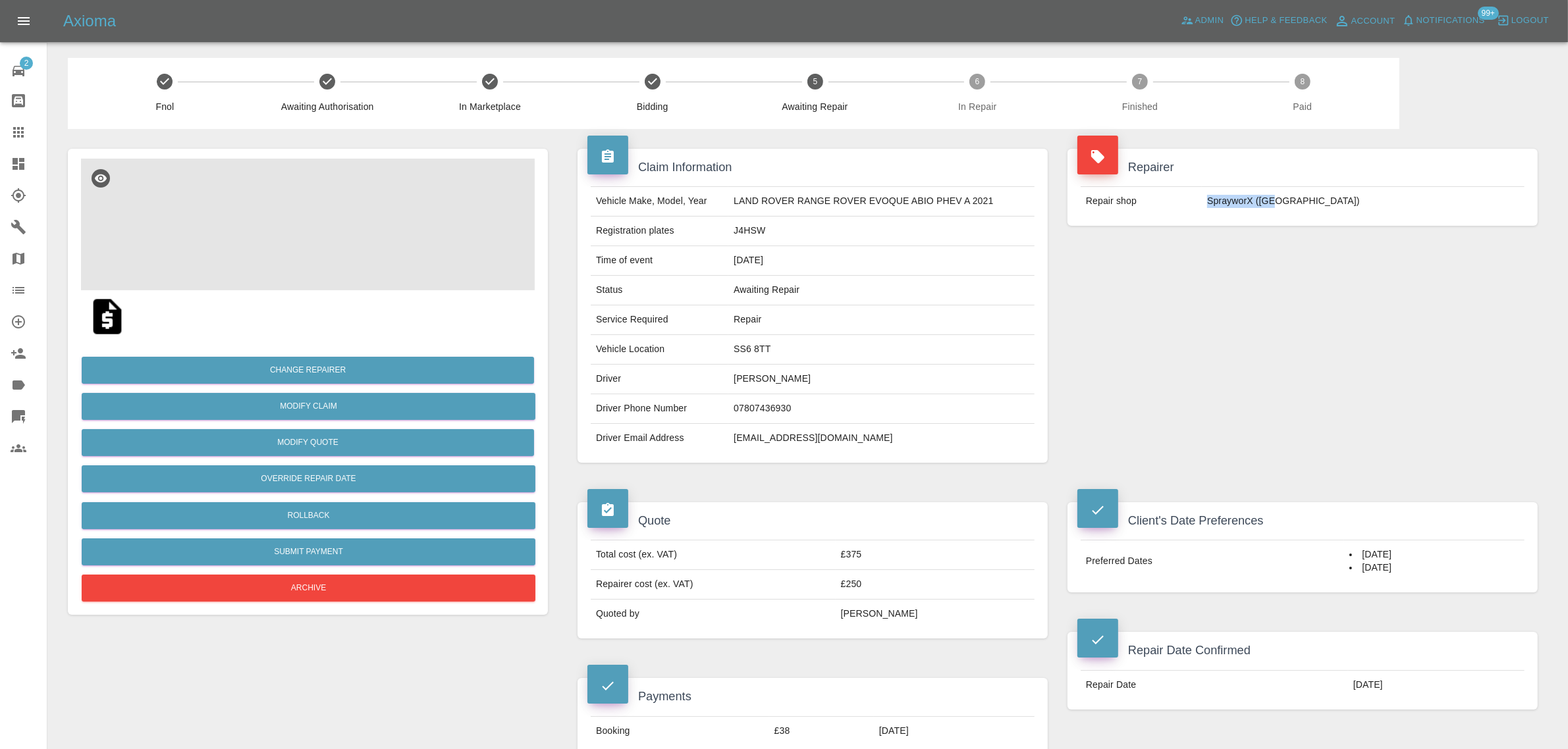
drag, startPoint x: 1276, startPoint y: 201, endPoint x: 1341, endPoint y: 214, distance: 66.3
click at [1341, 214] on td "SprayworX (Kent)" at bounding box center [1363, 200] width 323 height 29
copy td "SprayworX (Ken"
click at [30, 132] on div at bounding box center [29, 132] width 37 height 16
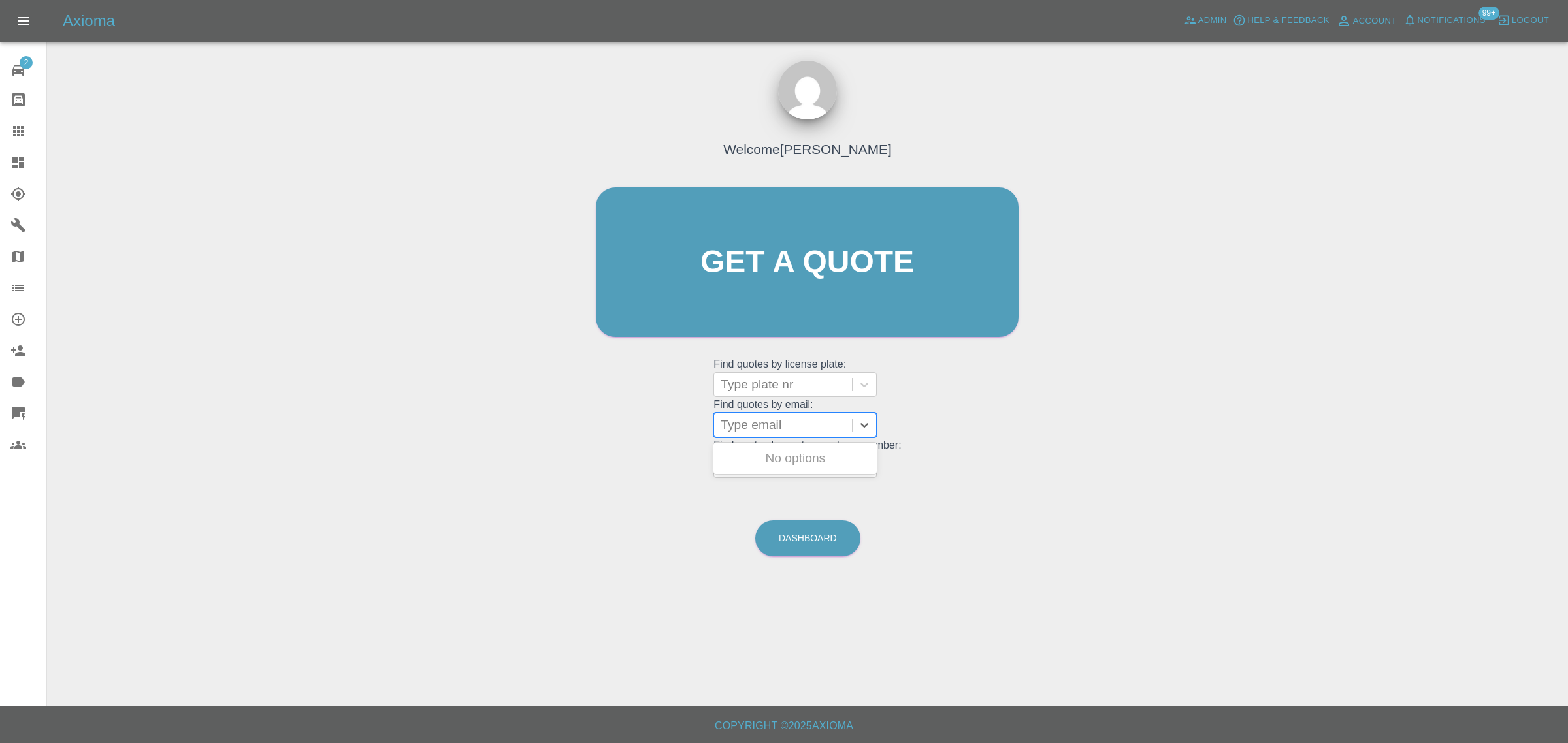
click at [736, 418] on div at bounding box center [783, 425] width 124 height 19
paste input "boberskine52@gmail.com"
type input "boberskine52@gmail.com"
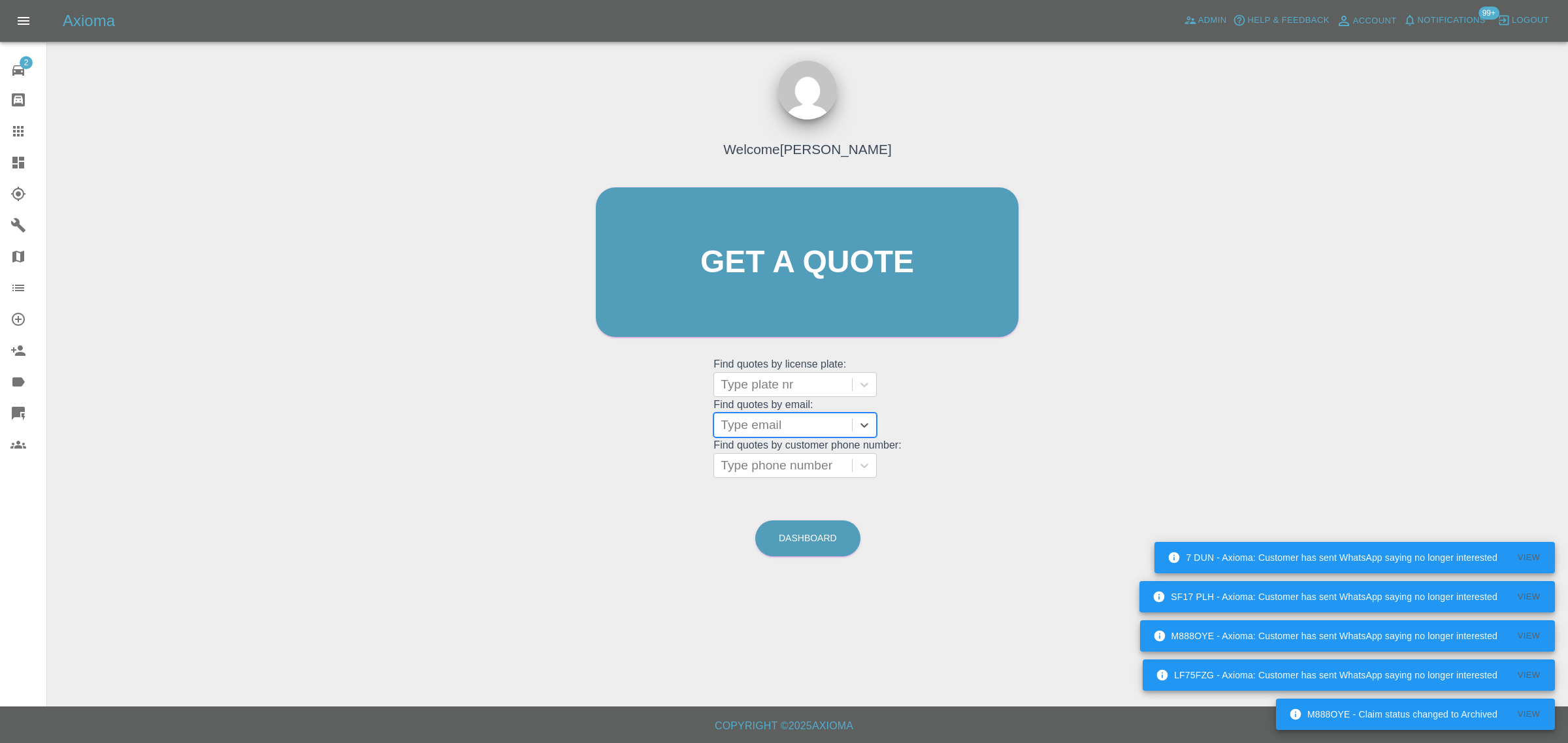
click at [750, 427] on div at bounding box center [783, 425] width 124 height 19
paste input "alelassus@hotmail.com"
type input "alelassus@hotmail.com"
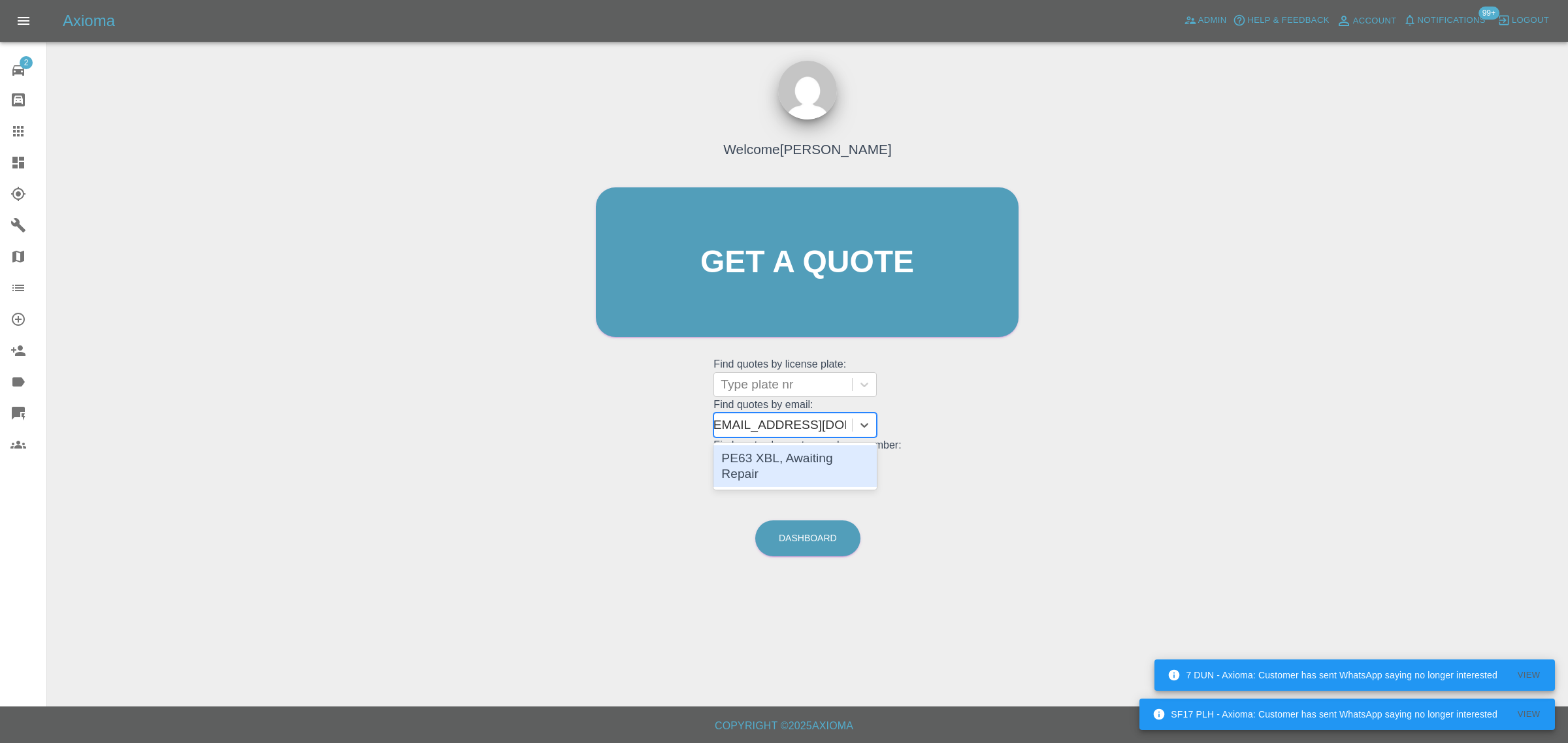
scroll to position [0, 1]
click at [739, 464] on div "PE63 XBL, Awaiting Repair" at bounding box center [794, 466] width 164 height 42
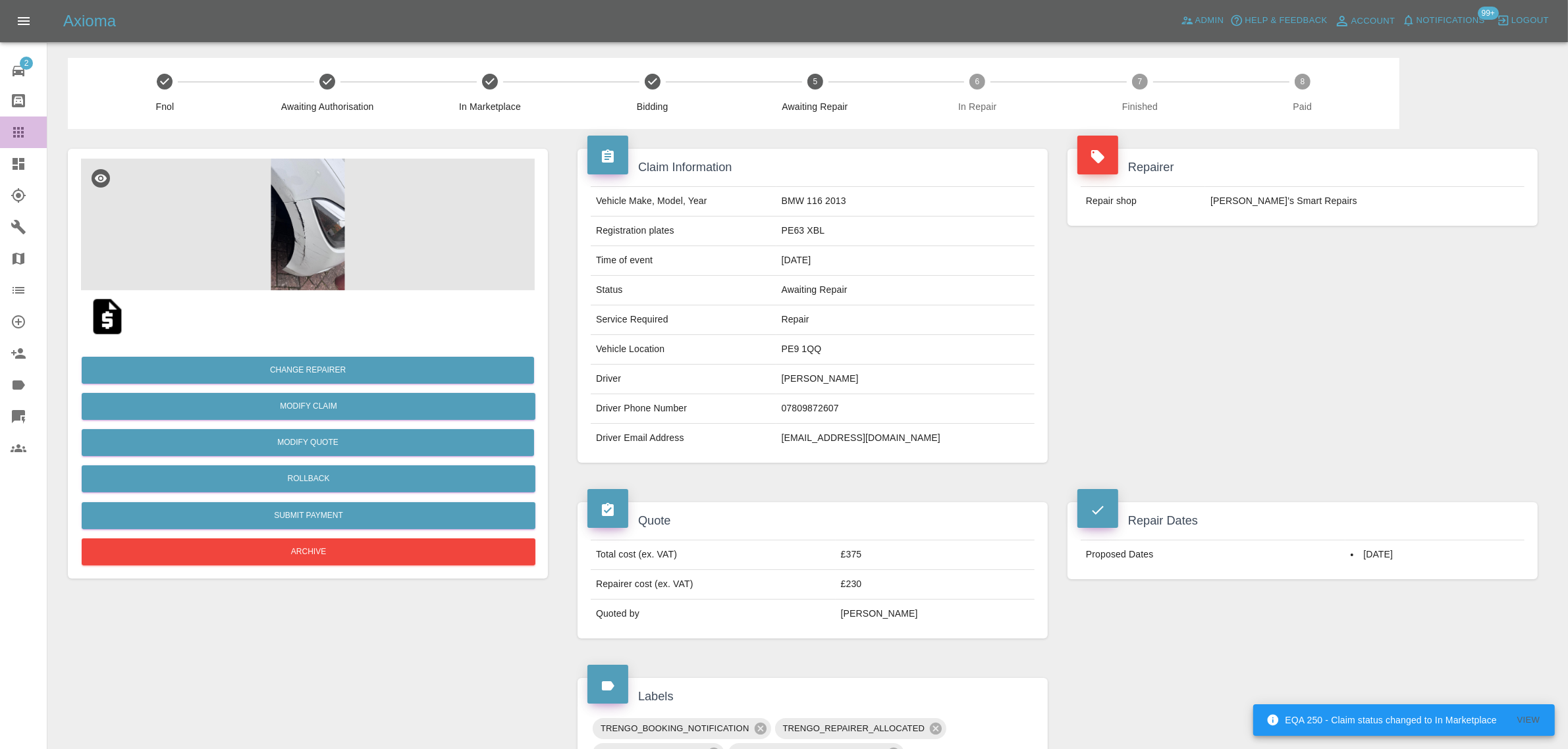
click at [25, 139] on icon at bounding box center [19, 132] width 16 height 16
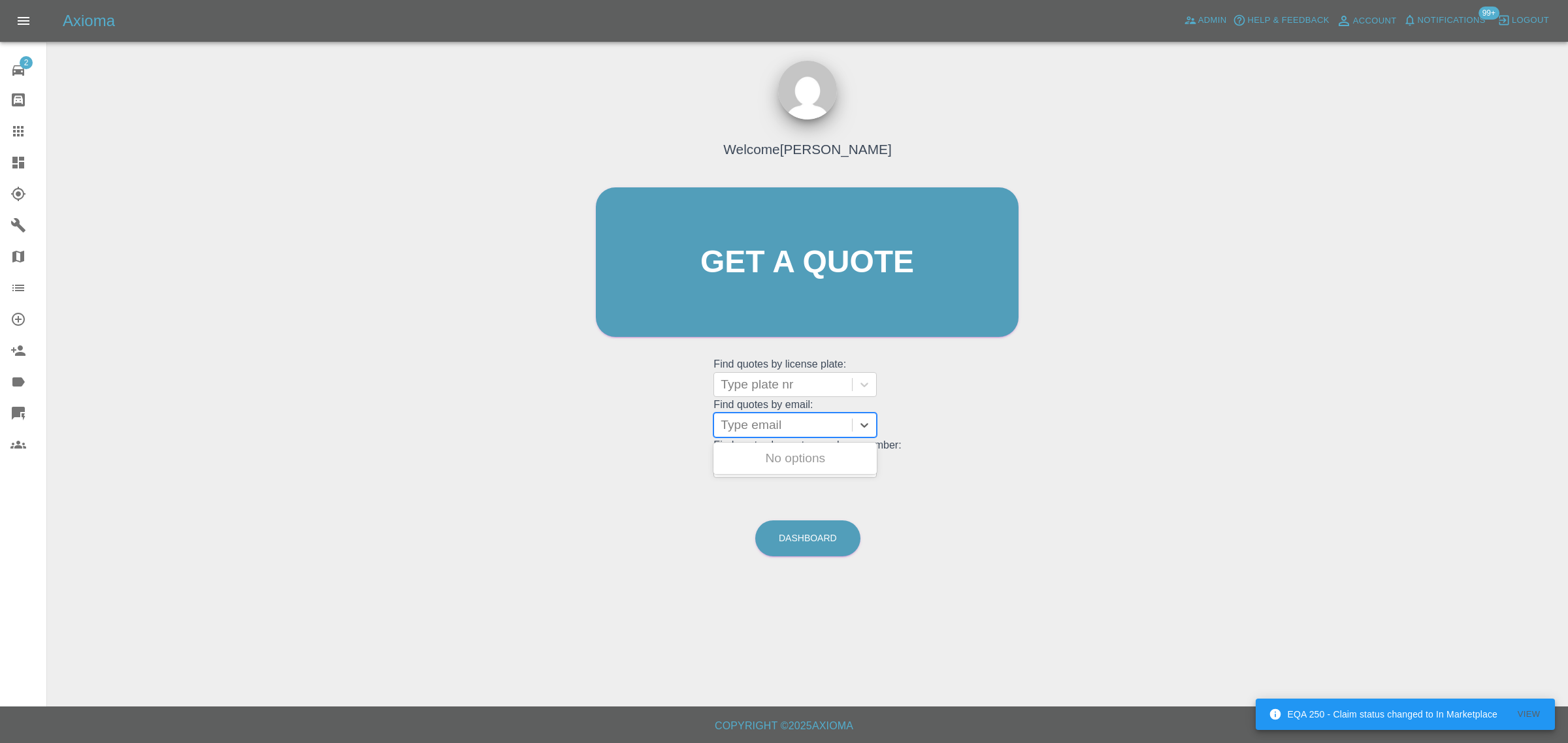
click at [745, 435] on div "Type email" at bounding box center [783, 425] width 138 height 23
paste input "[EMAIL_ADDRESS][DOMAIN_NAME]"
type input "ianmacro85@gmail.co"
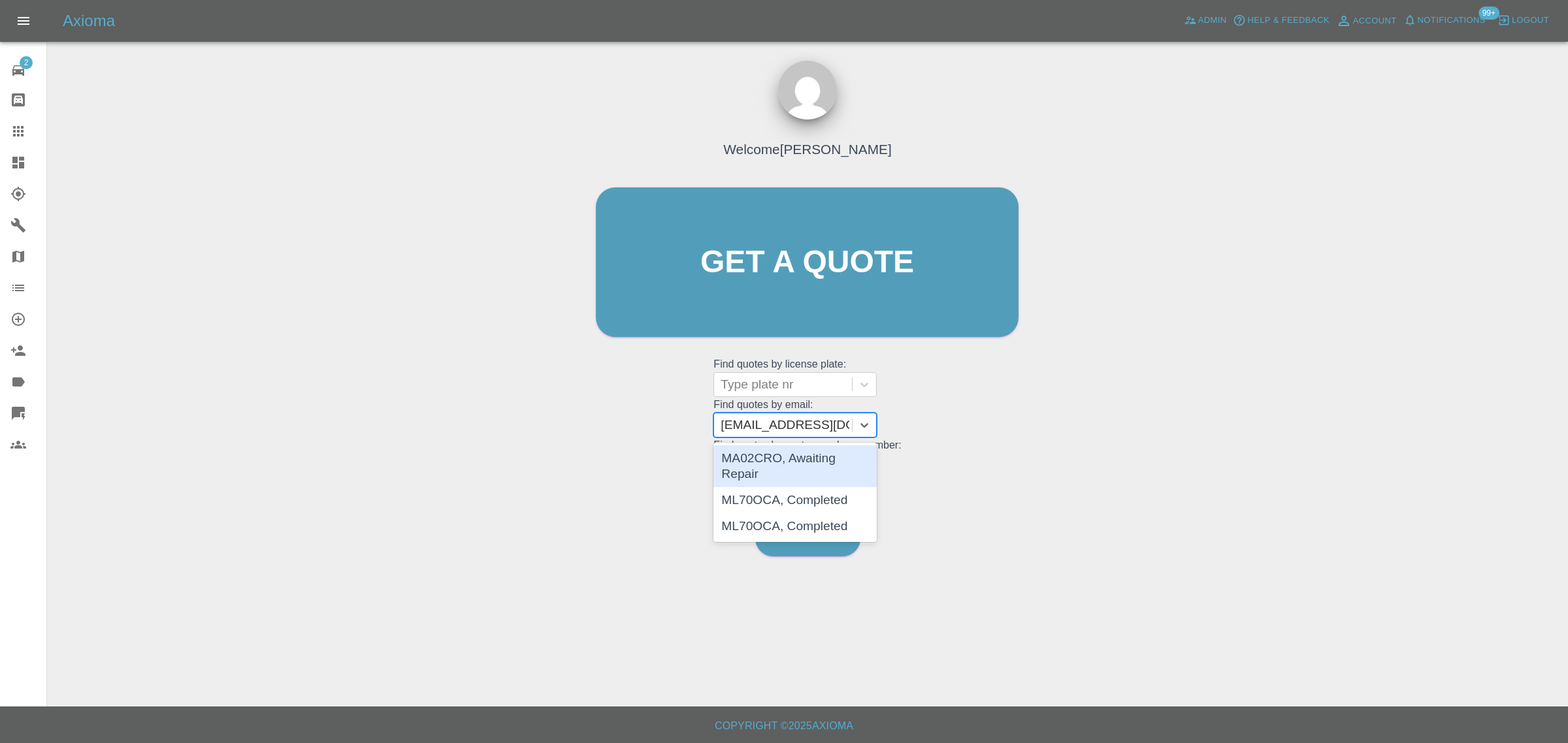
click at [759, 458] on div "MA02CRO, Awaiting Repair" at bounding box center [794, 466] width 164 height 42
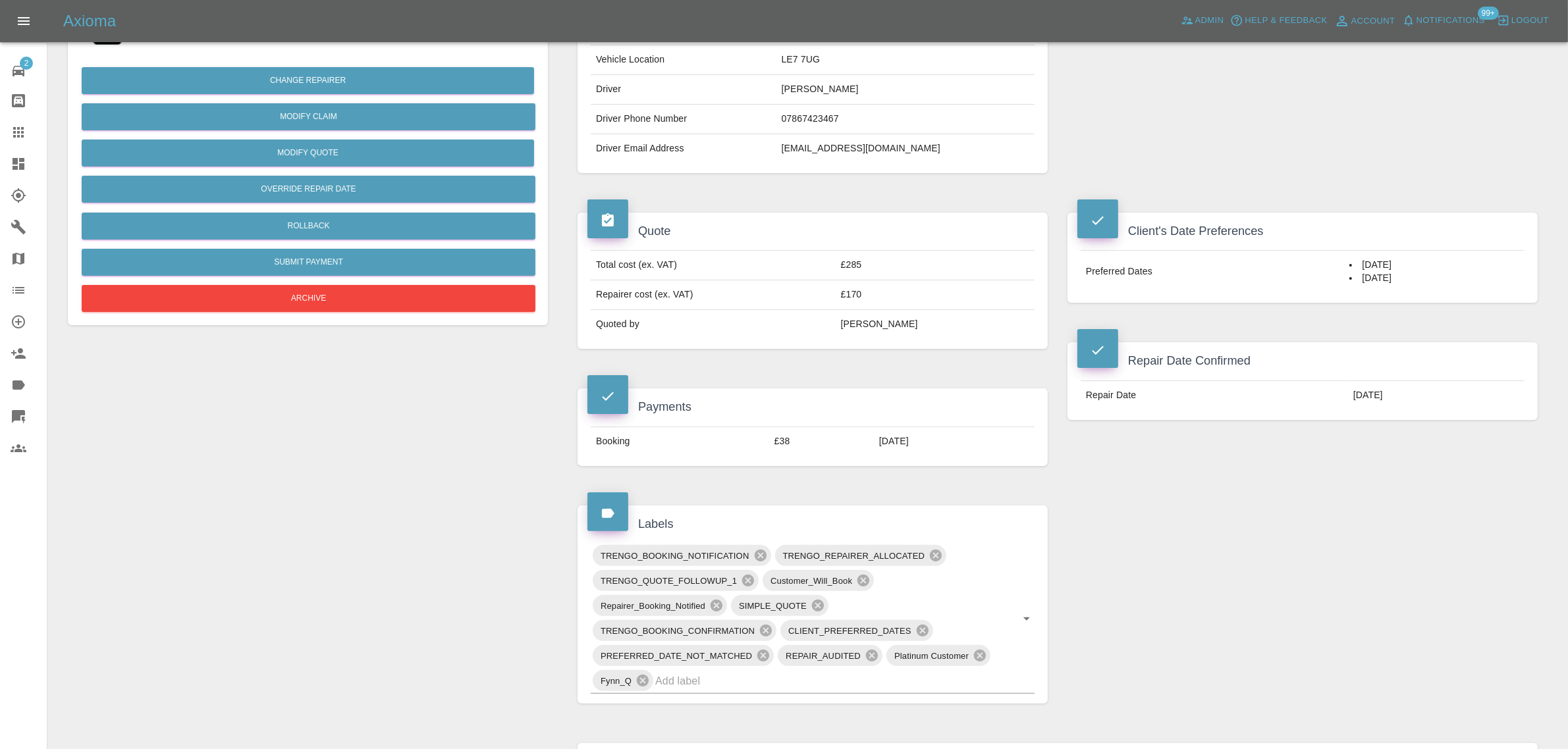
scroll to position [658, 0]
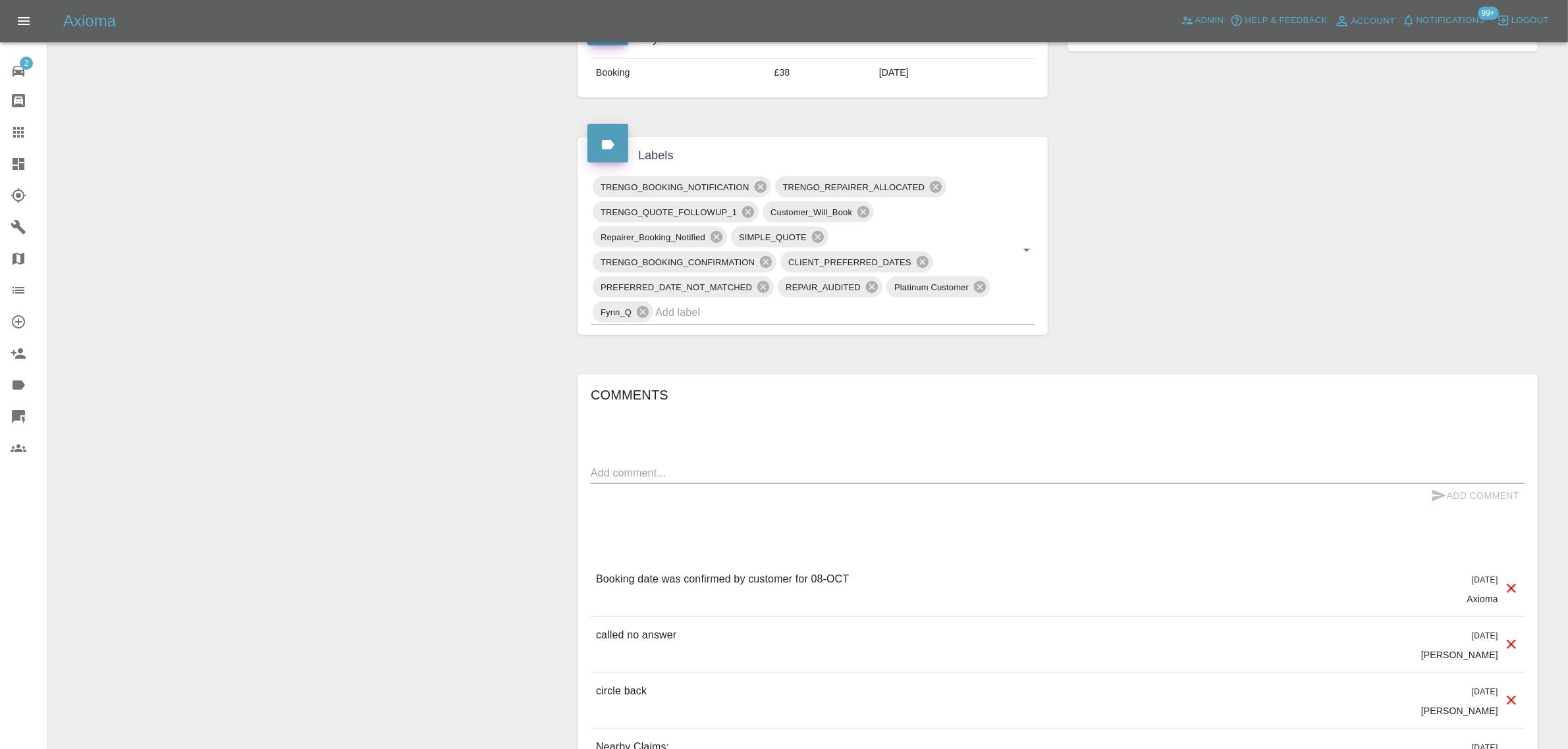
click at [761, 478] on textarea at bounding box center [1058, 473] width 934 height 15
paste textarea "Hi, I have my car in for repair work [DATE], I am unable to do this date, can w…"
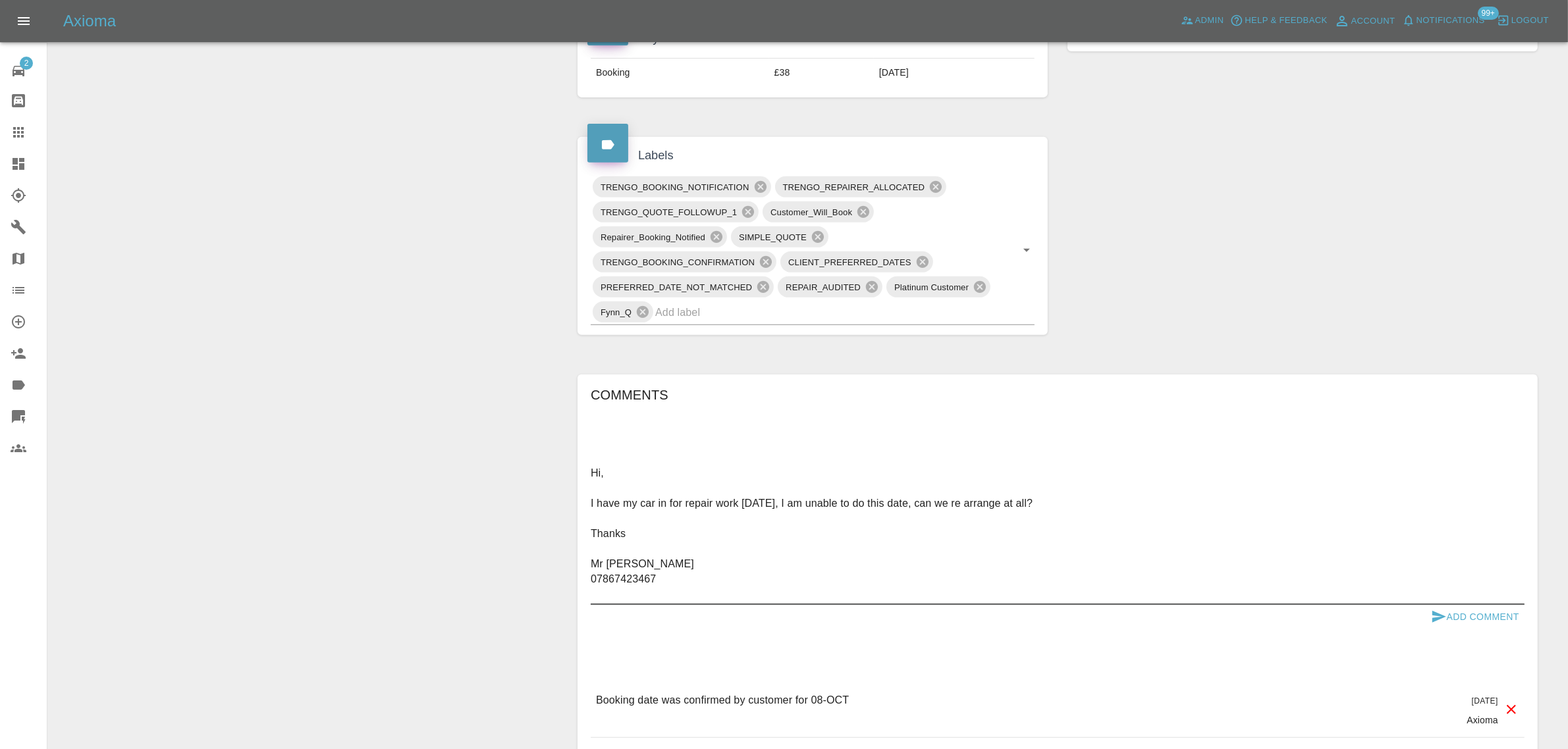
type textarea "Hi, I have my car in for repair work [DATE], I am unable to do this date, can w…"
click at [1483, 620] on button "Add Comment" at bounding box center [1475, 617] width 99 height 25
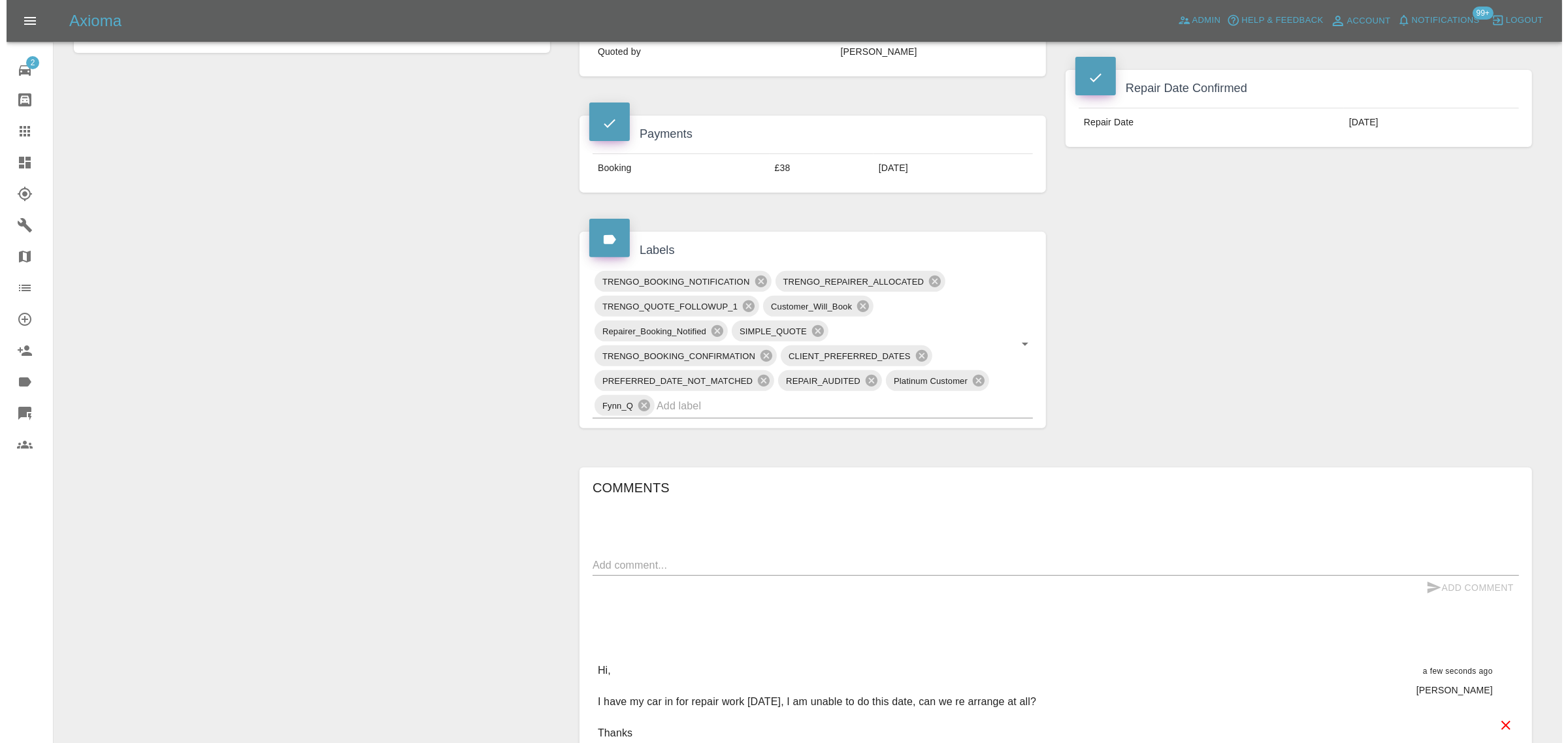
scroll to position [245, 0]
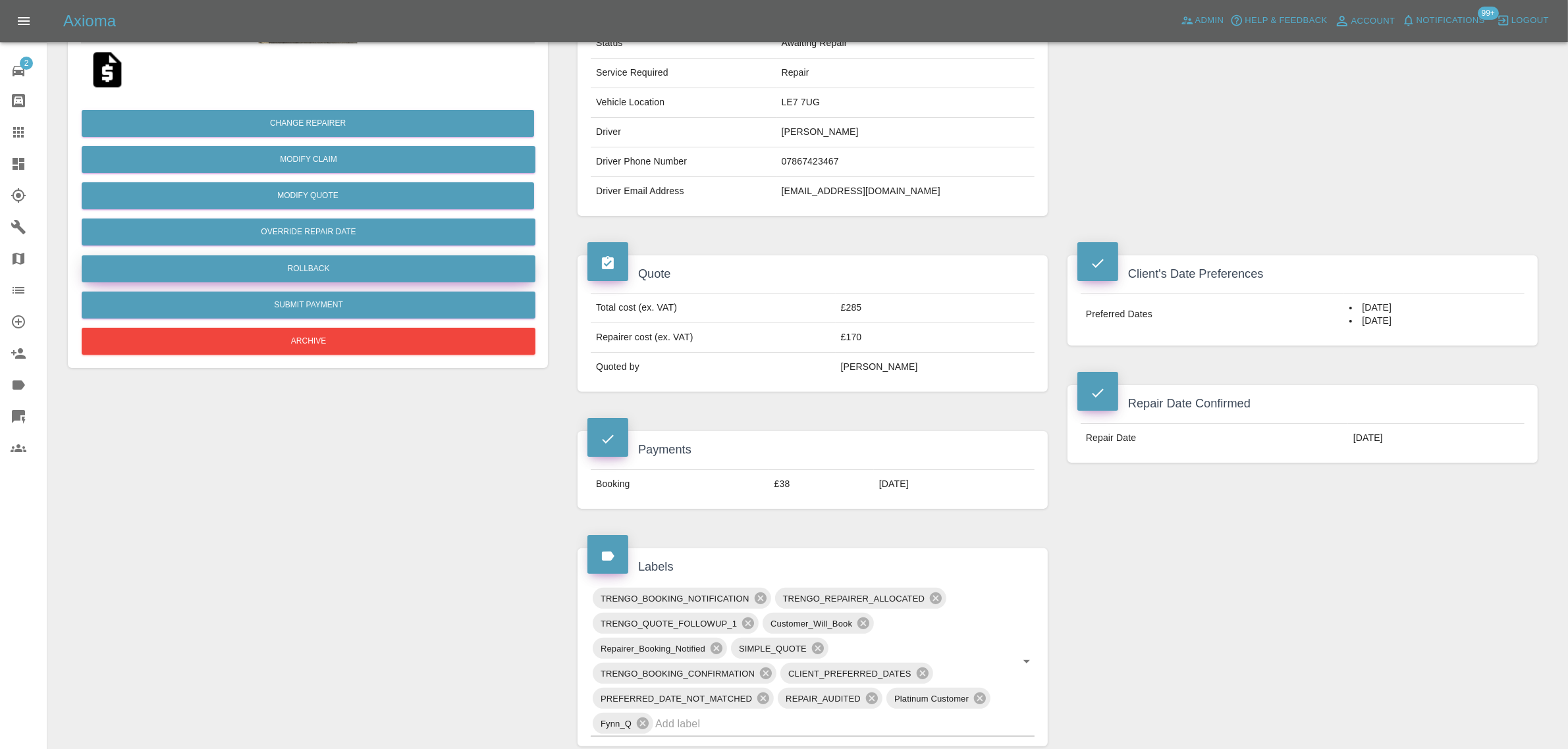
click at [343, 256] on button "Rollback" at bounding box center [309, 268] width 454 height 27
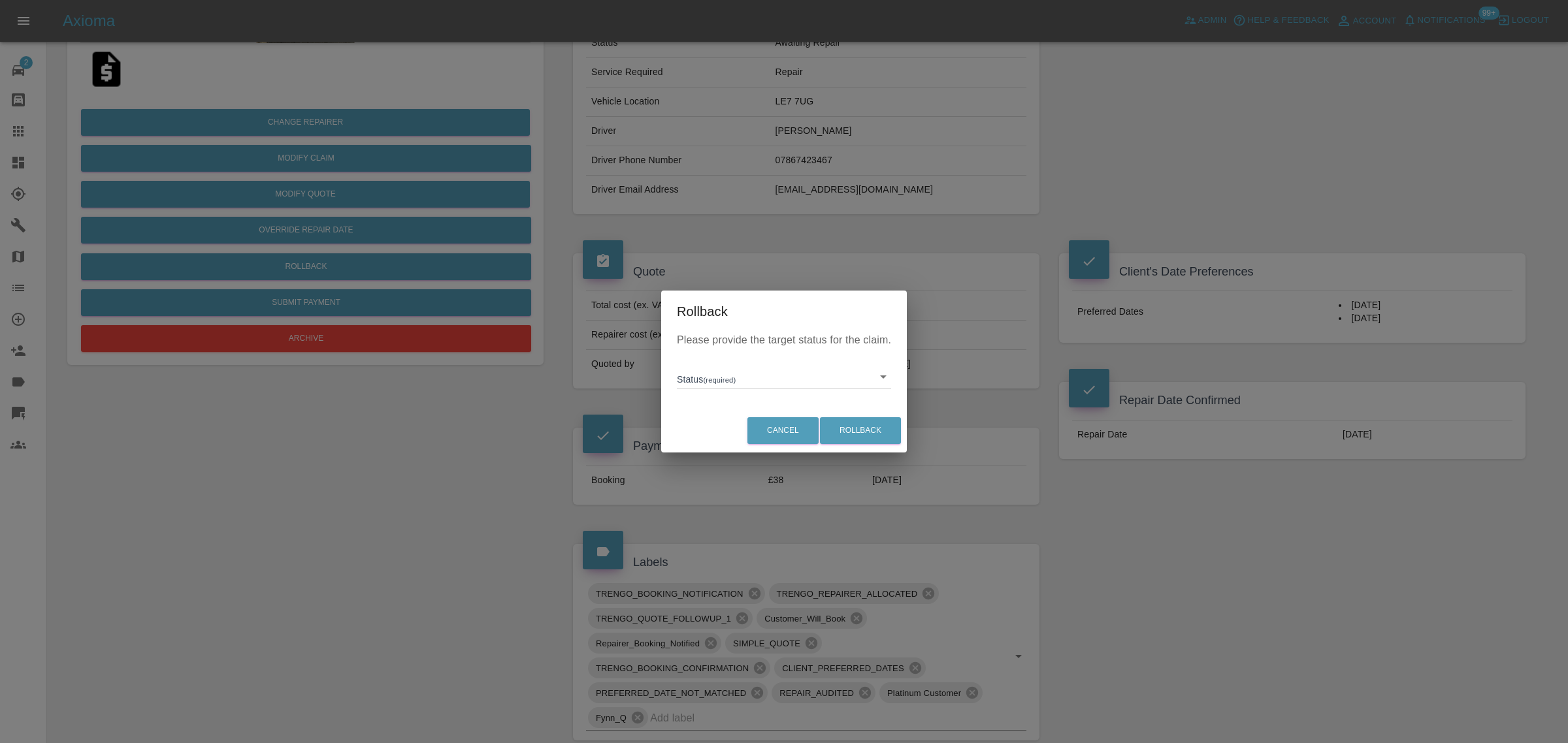
click at [699, 390] on div "Please provide the target status for the claim. Status (required) ​" at bounding box center [784, 370] width 246 height 75
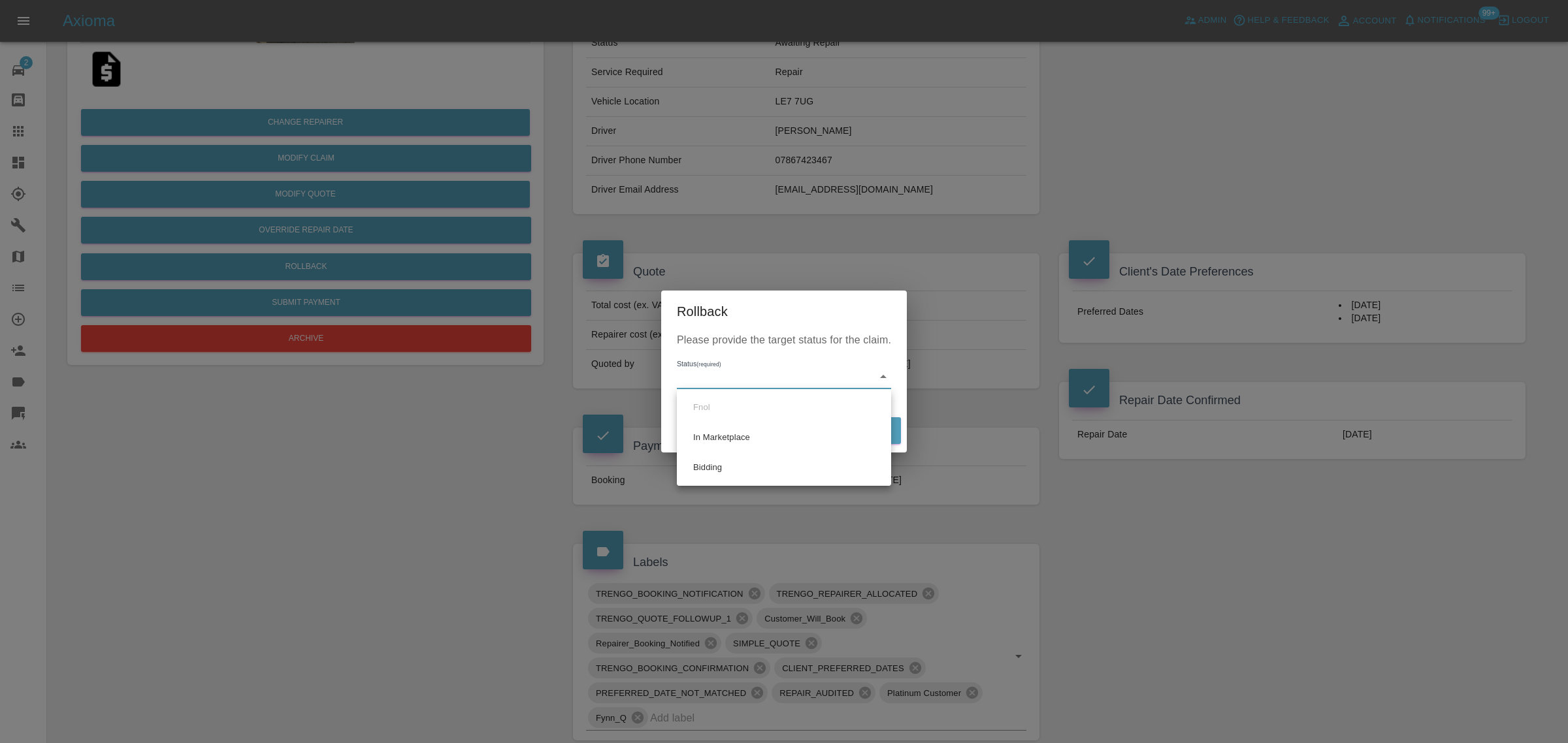
click at [703, 377] on body "Axioma Admin Help & Feedback Account Notifications 99+ Logout 2 Repair home Bod…" at bounding box center [784, 670] width 1568 height 1829
click at [694, 461] on li "Bidding" at bounding box center [784, 467] width 208 height 30
type input "bidding"
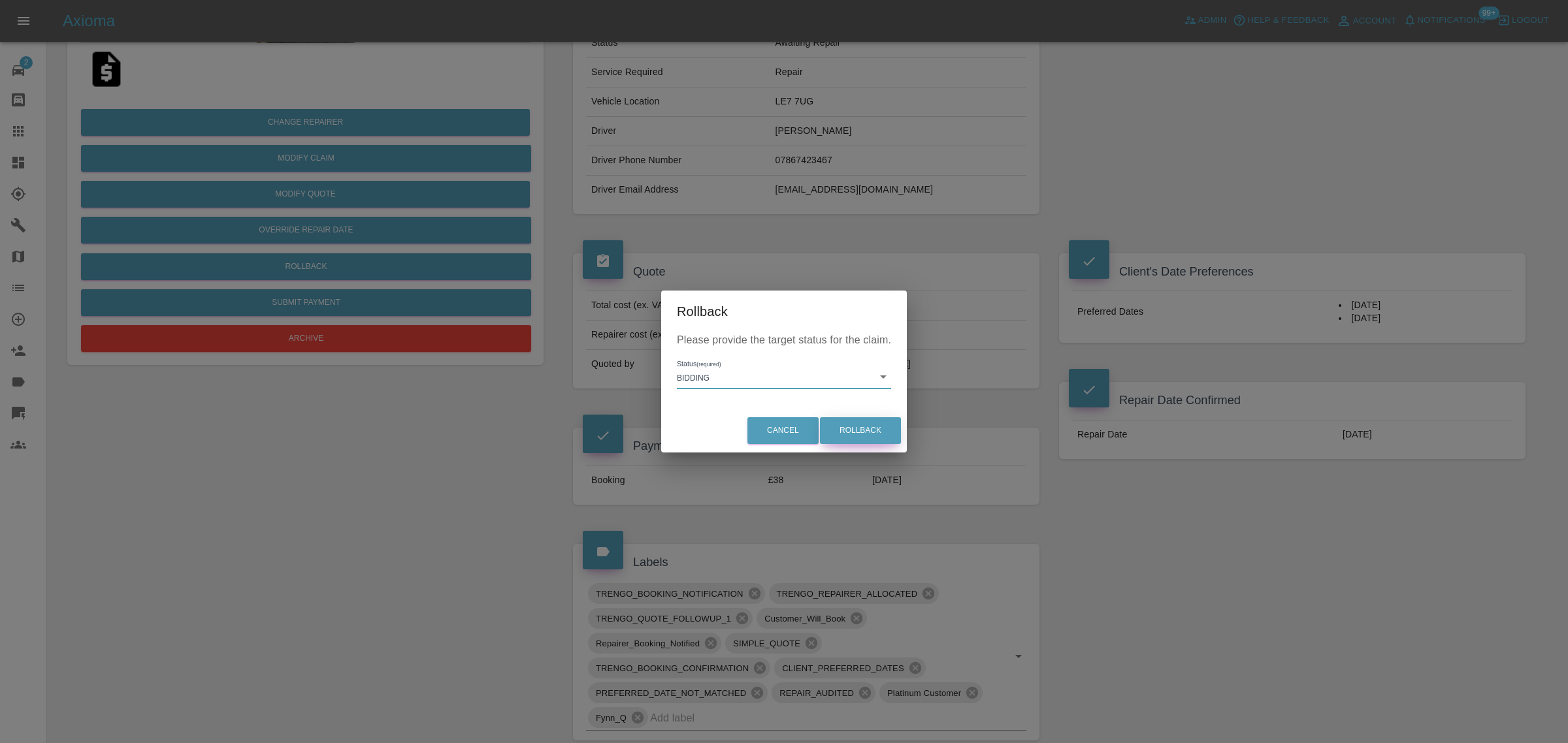
click at [845, 429] on button "Rollback" at bounding box center [860, 430] width 81 height 26
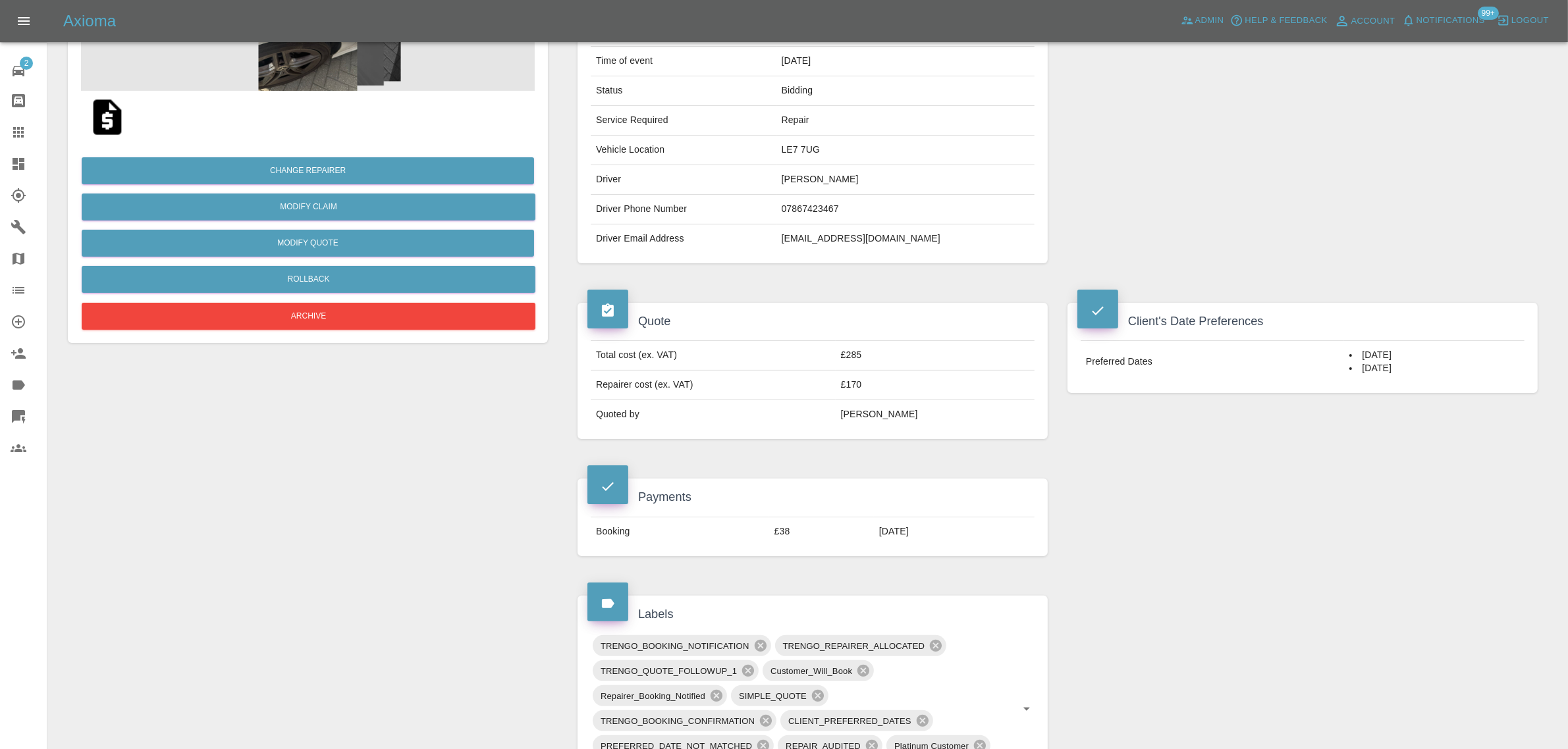
scroll to position [493, 0]
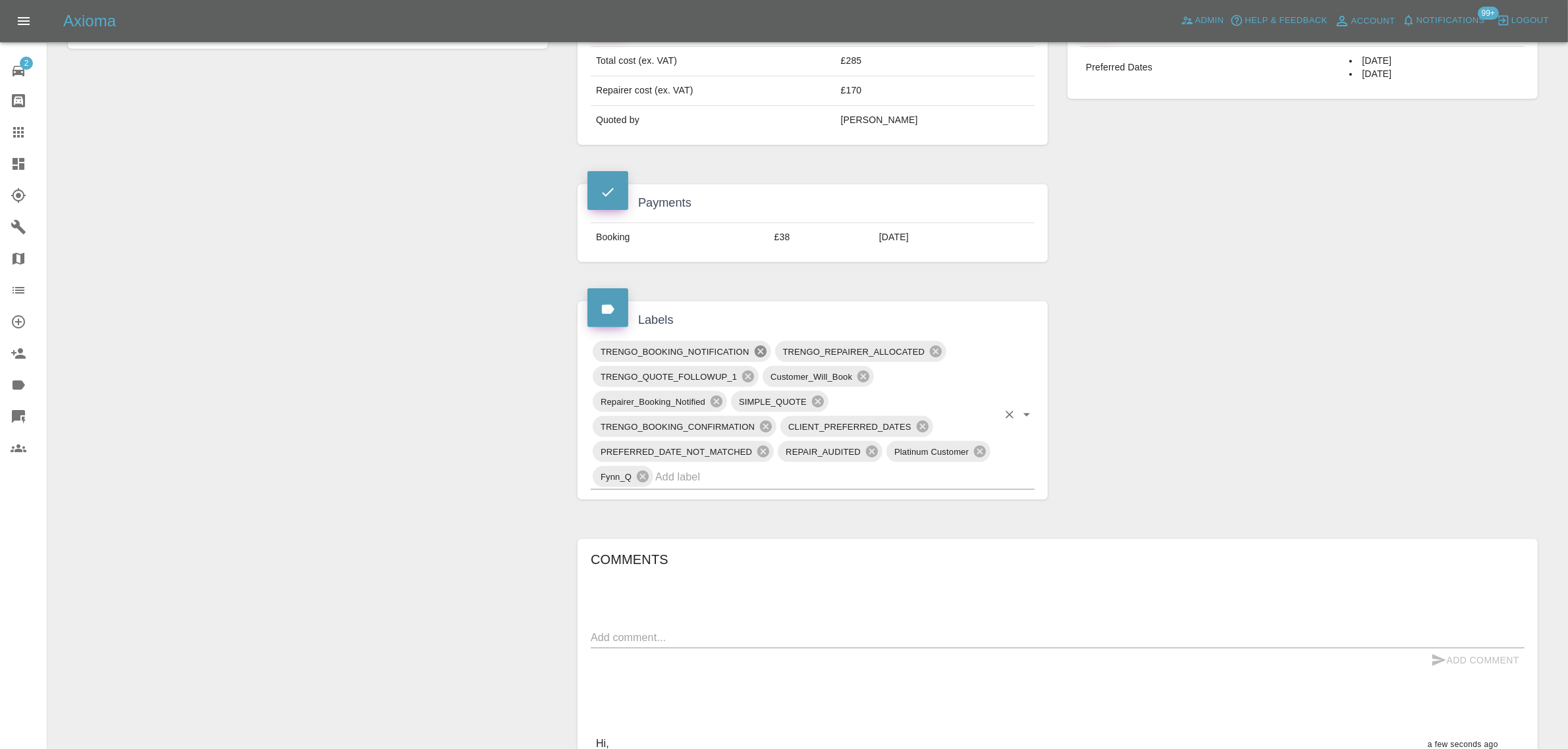
click at [755, 354] on icon at bounding box center [760, 351] width 12 height 12
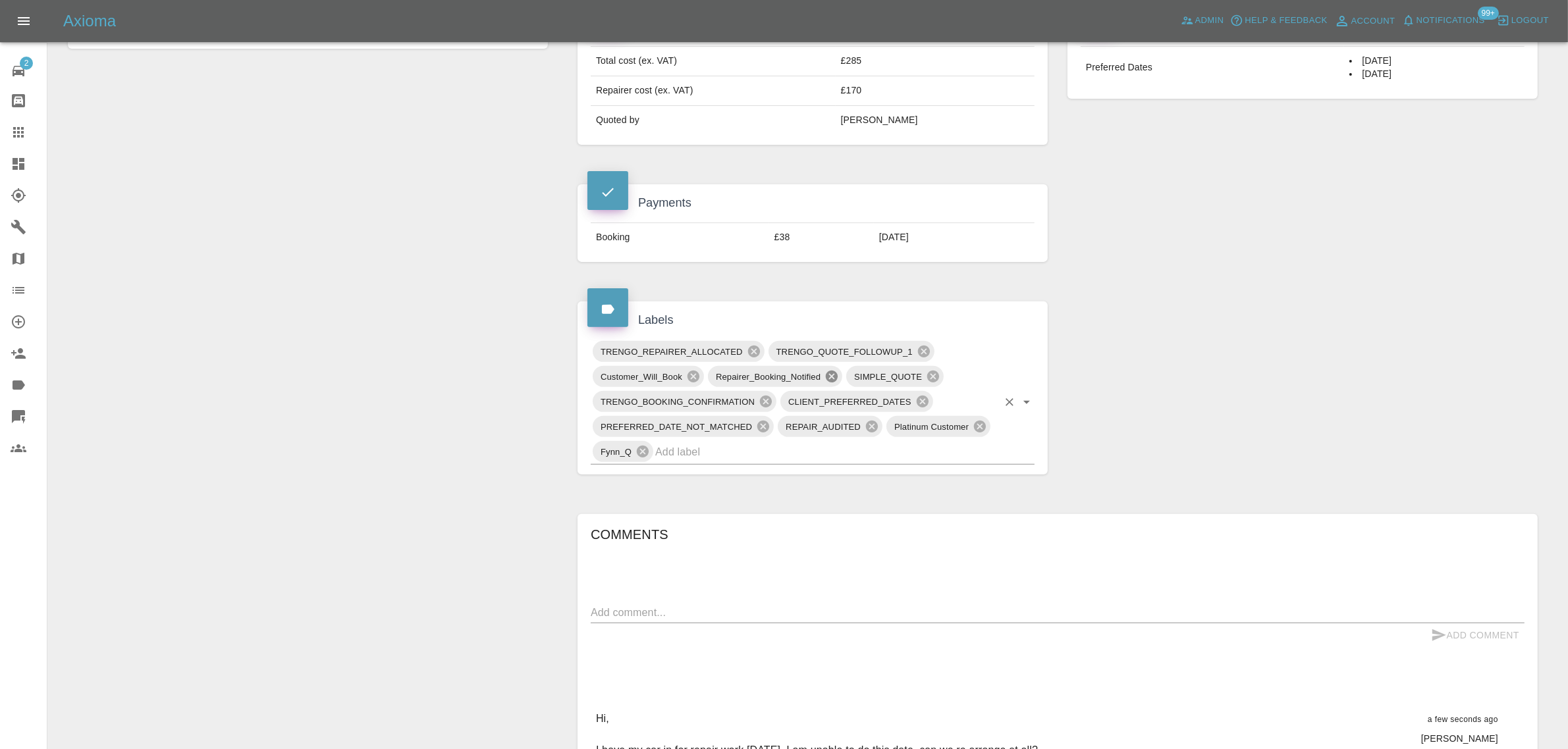
click at [830, 372] on icon at bounding box center [831, 376] width 15 height 15
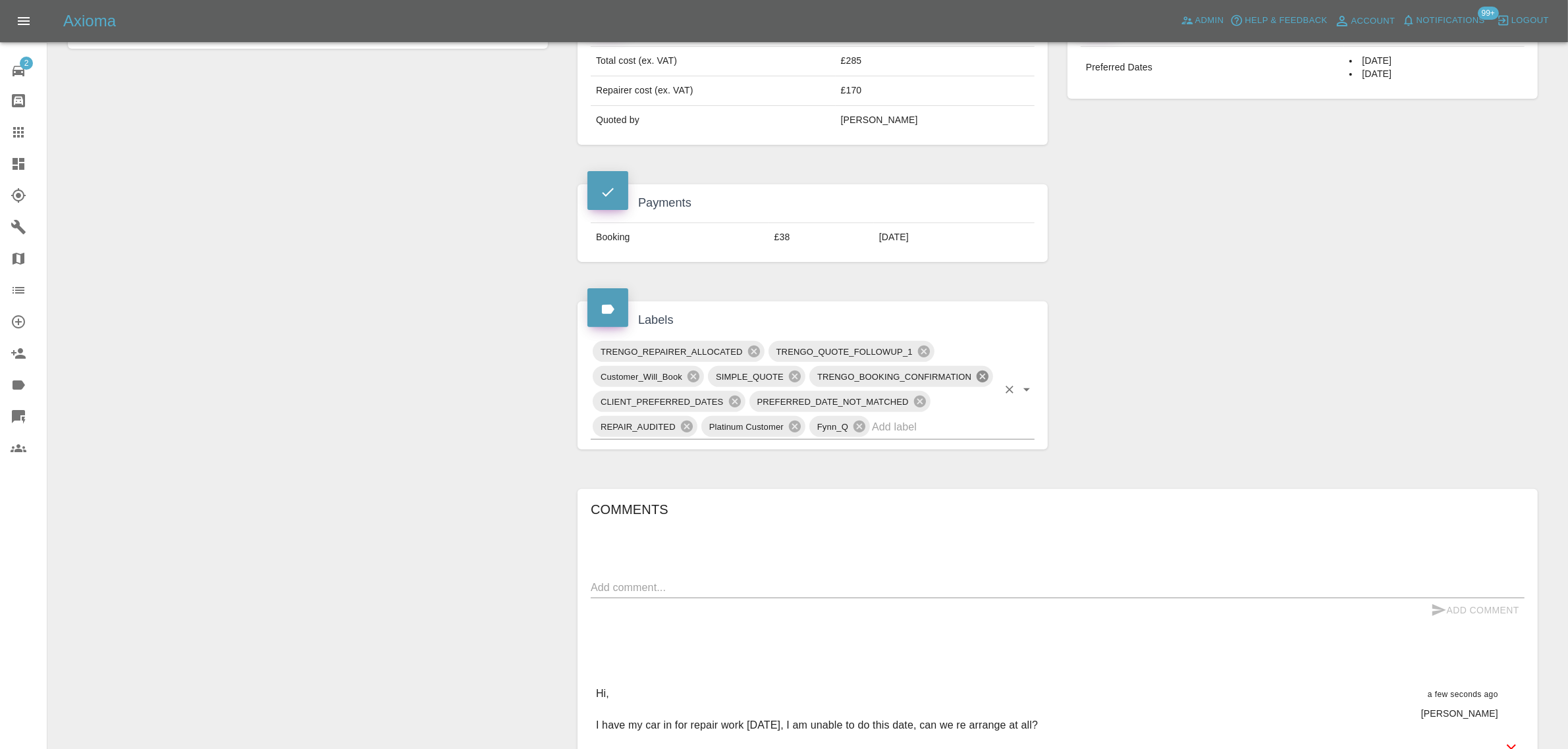
click at [985, 379] on icon at bounding box center [982, 377] width 12 height 12
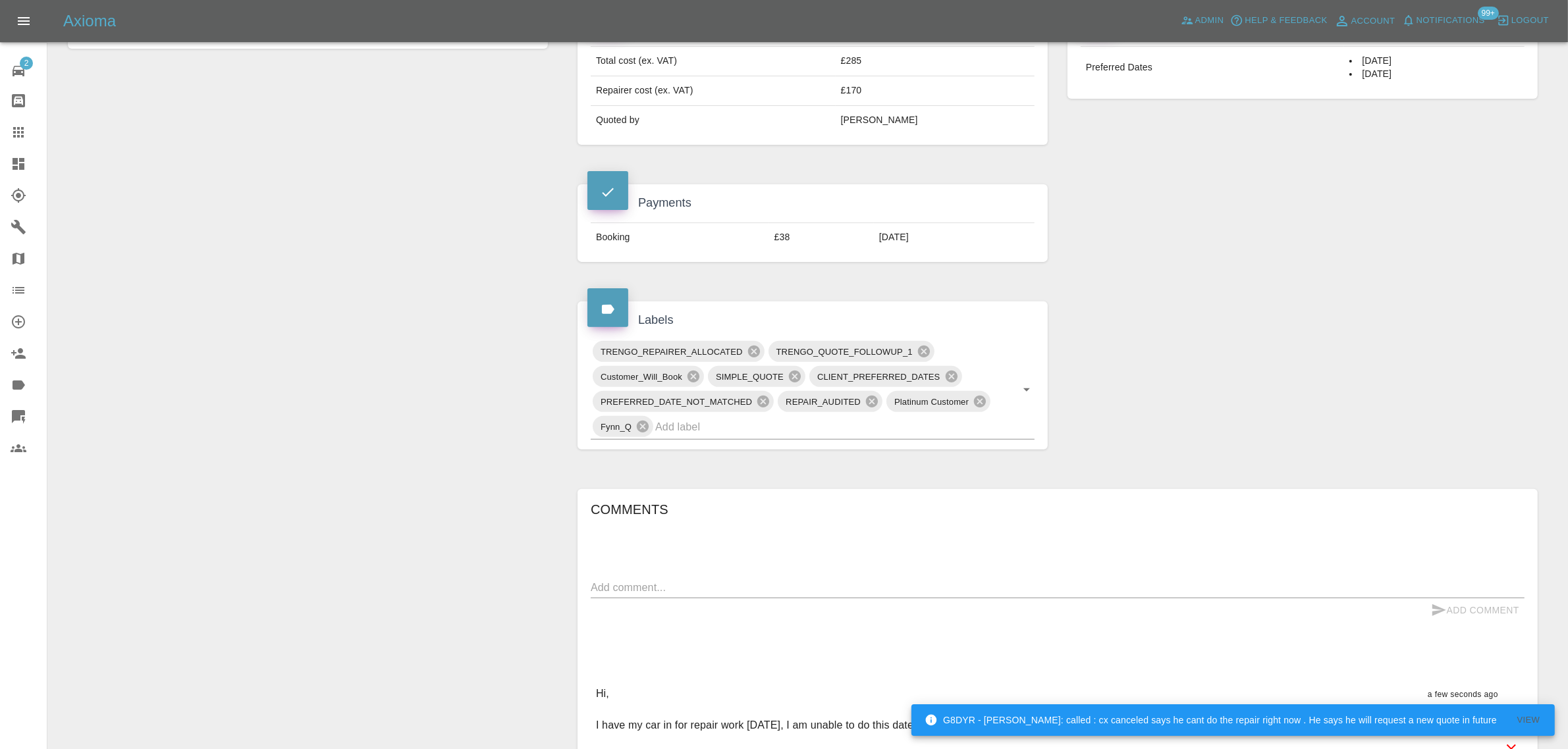
click at [456, 550] on div "Change Repairer Modify Claim Modify Quote Rollback Archive" at bounding box center [308, 423] width 500 height 1578
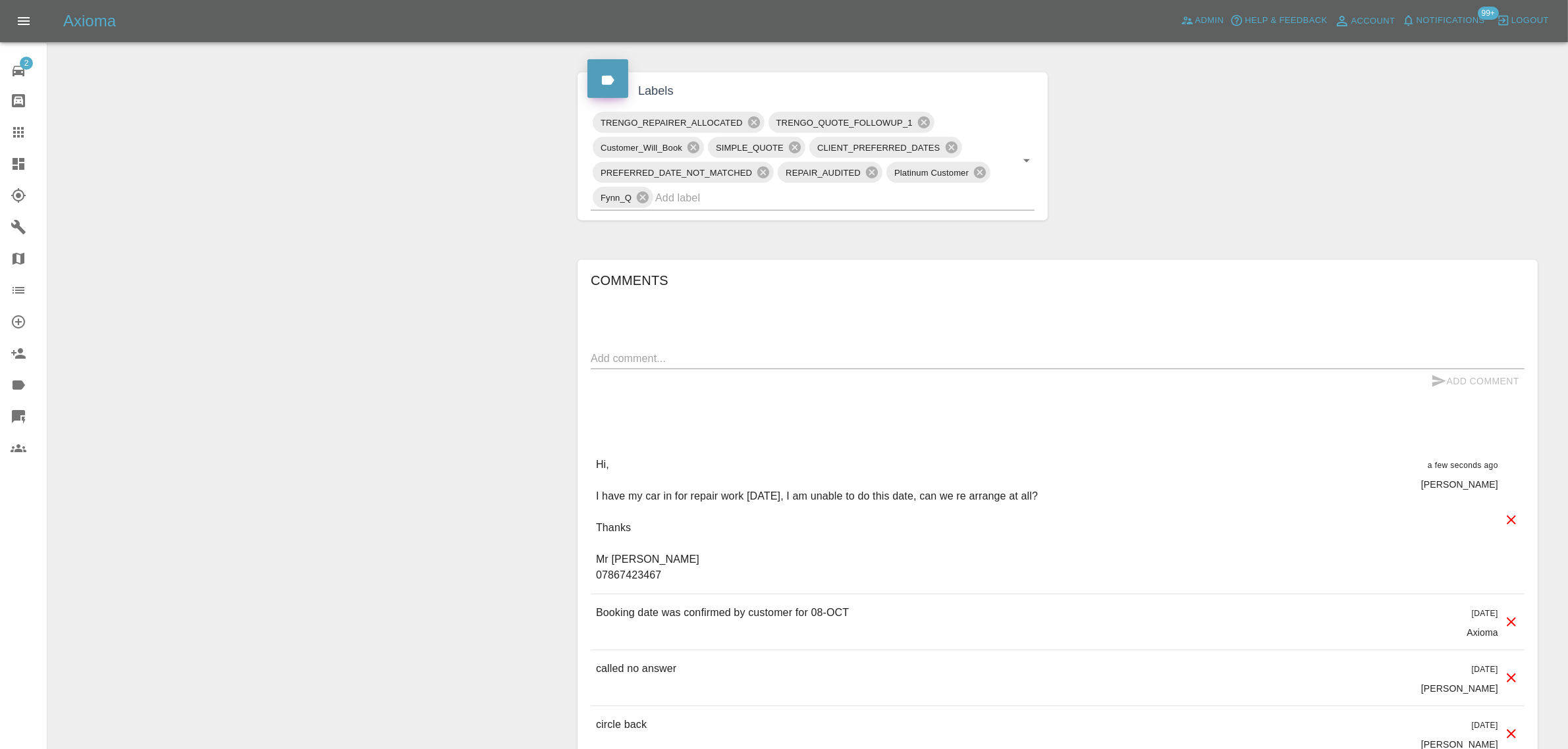
scroll to position [741, 0]
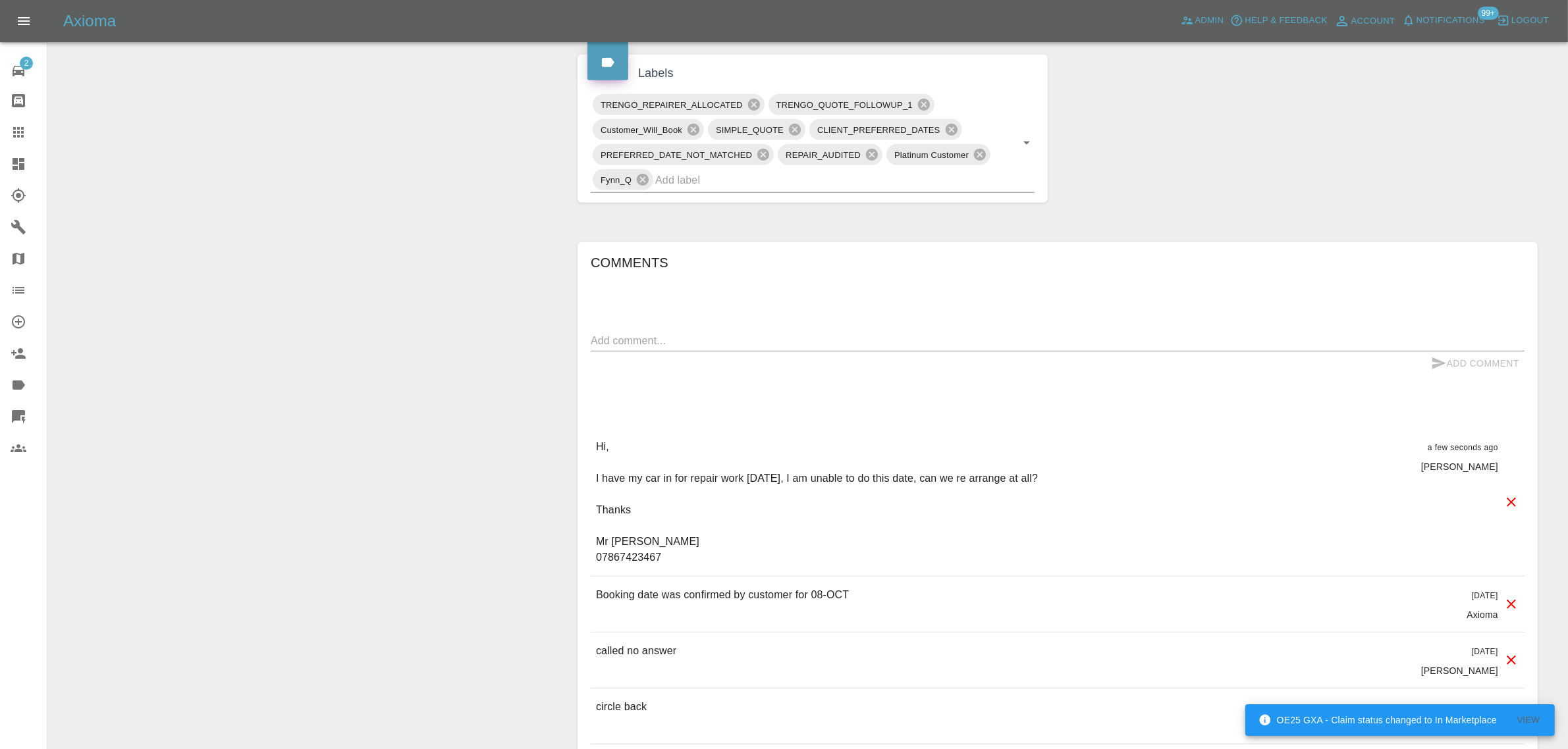
click at [363, 531] on div "Change Repairer Modify Claim Modify Quote Rollback Archive" at bounding box center [308, 177] width 500 height 1578
click at [775, 339] on textarea at bounding box center [1058, 340] width 934 height 15
paste textarea "Good morning, Please ignore this, [DATE] is still ok to repair the vehicle. The…"
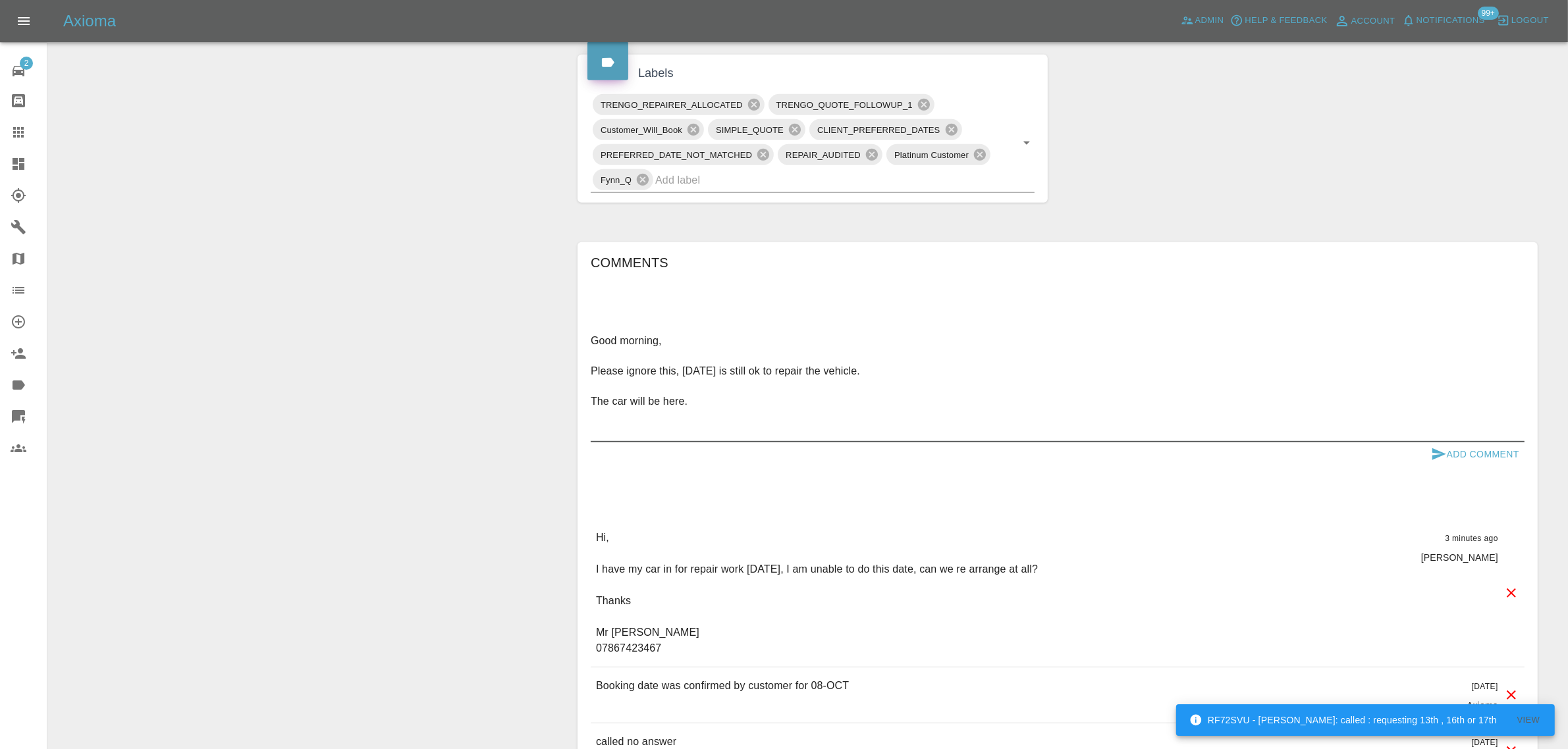
type textarea "Good morning, Please ignore this, [DATE] is still ok to repair the vehicle. The…"
click at [1463, 449] on button "Add Comment" at bounding box center [1475, 454] width 99 height 25
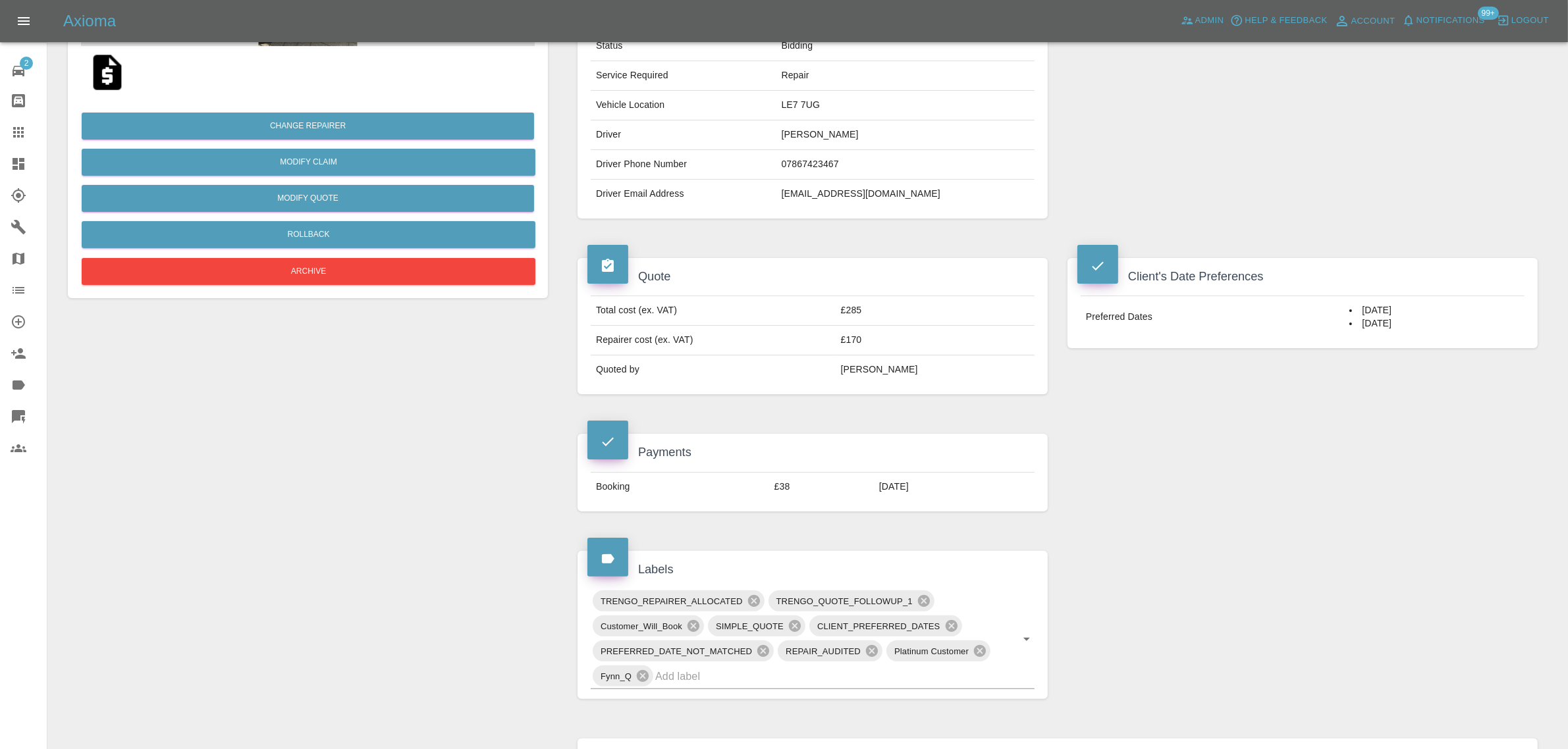
scroll to position [82, 0]
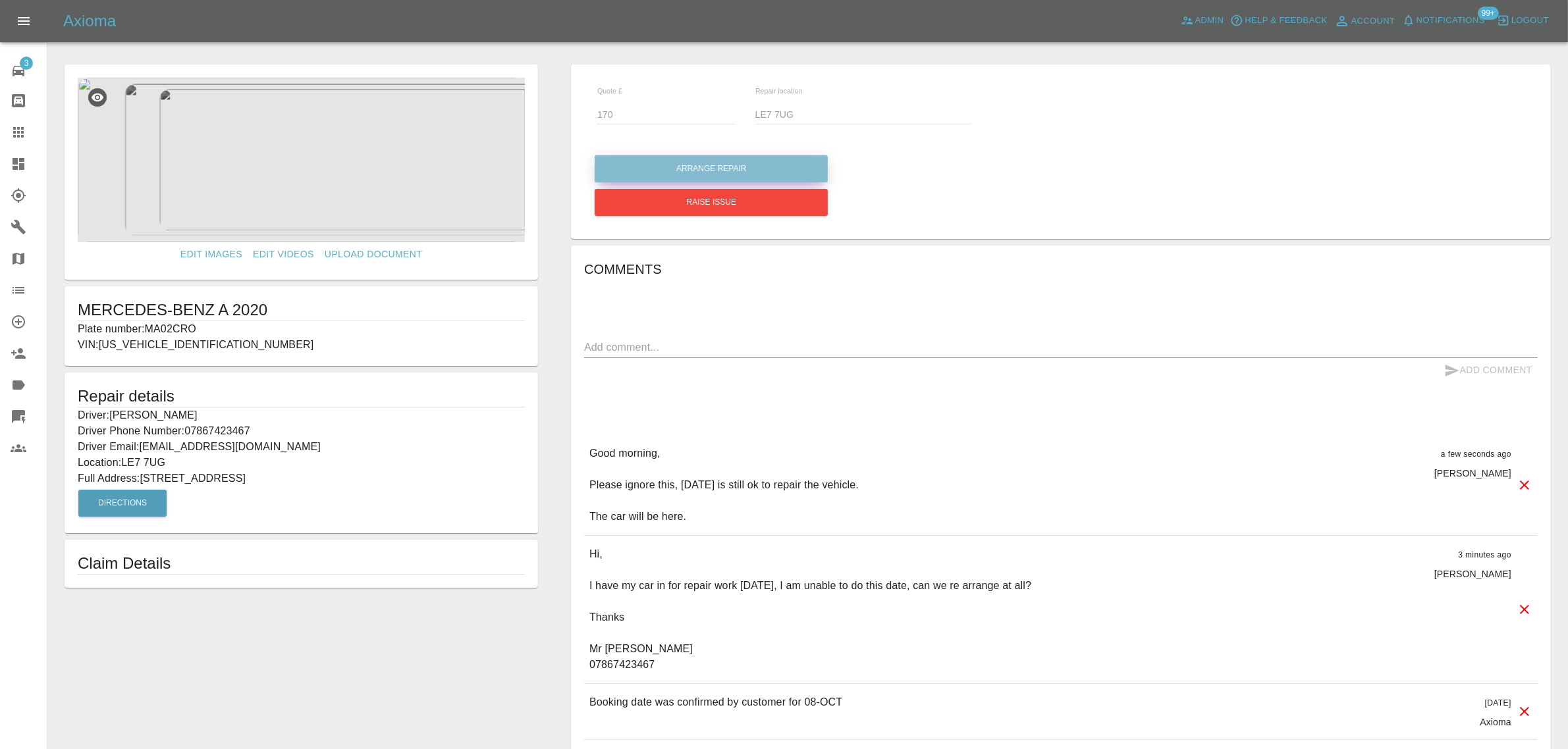
click at [681, 166] on button "Arrange Repair" at bounding box center [711, 168] width 233 height 27
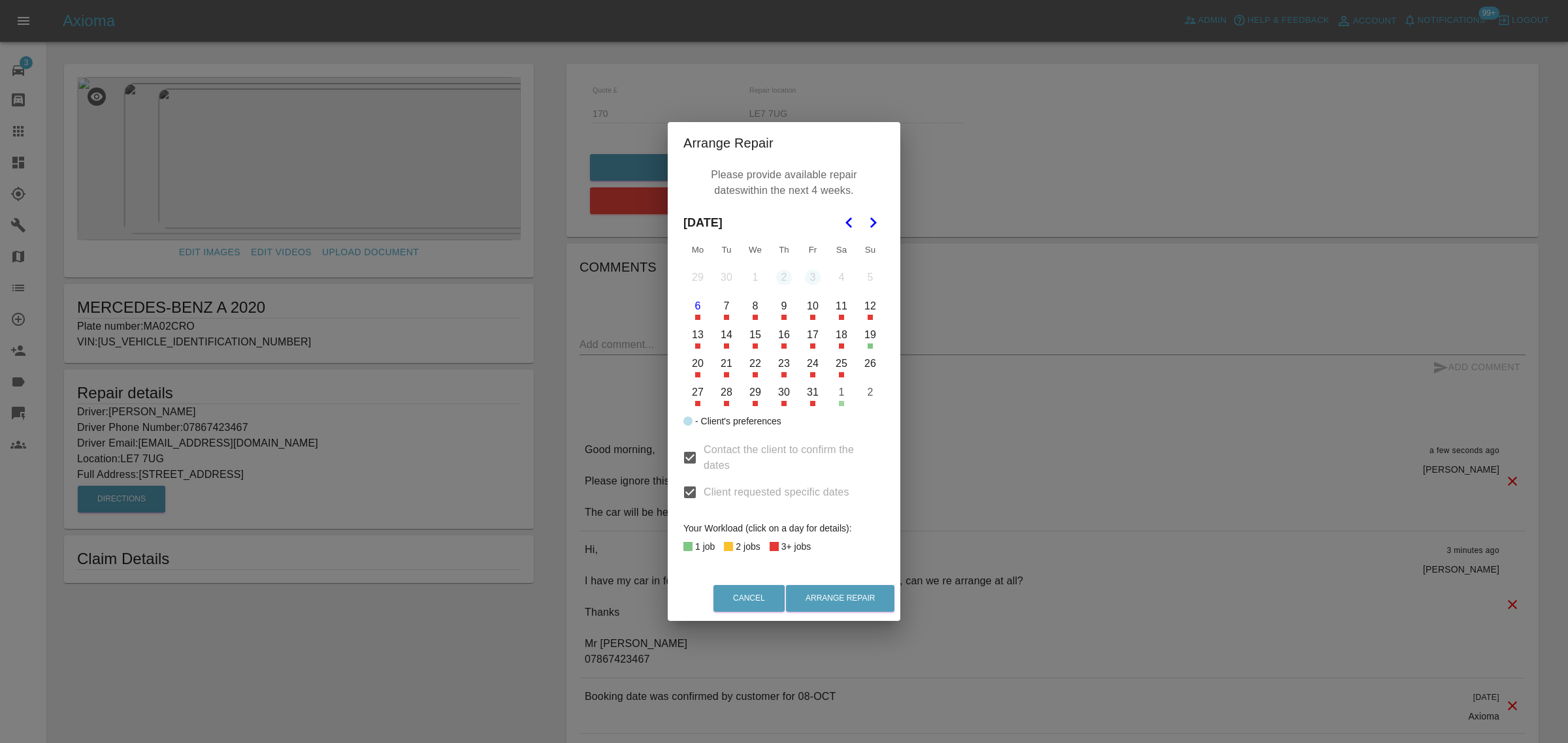
click at [756, 309] on button "8" at bounding box center [755, 306] width 27 height 27
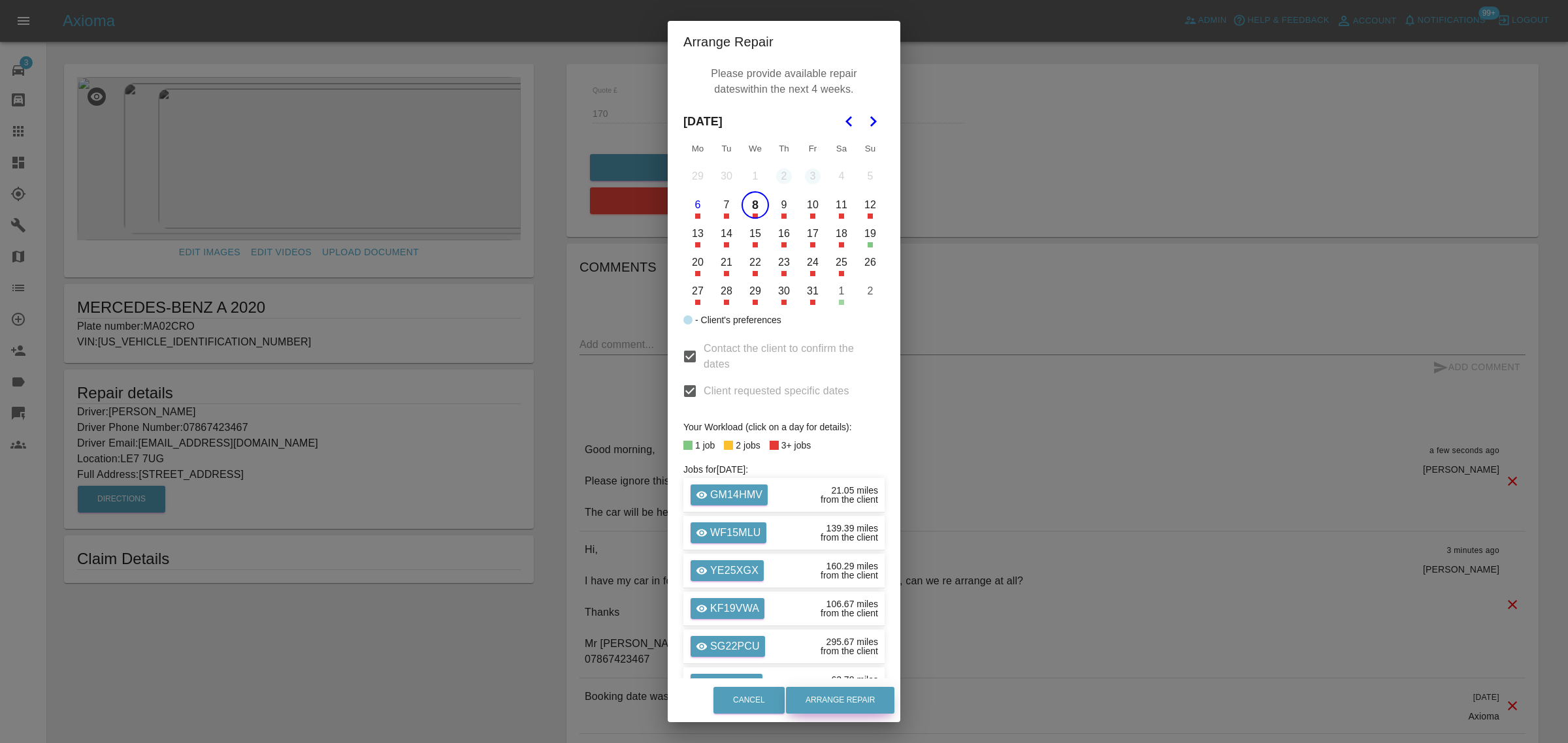
click at [833, 706] on button "Arrange Repair" at bounding box center [840, 700] width 109 height 26
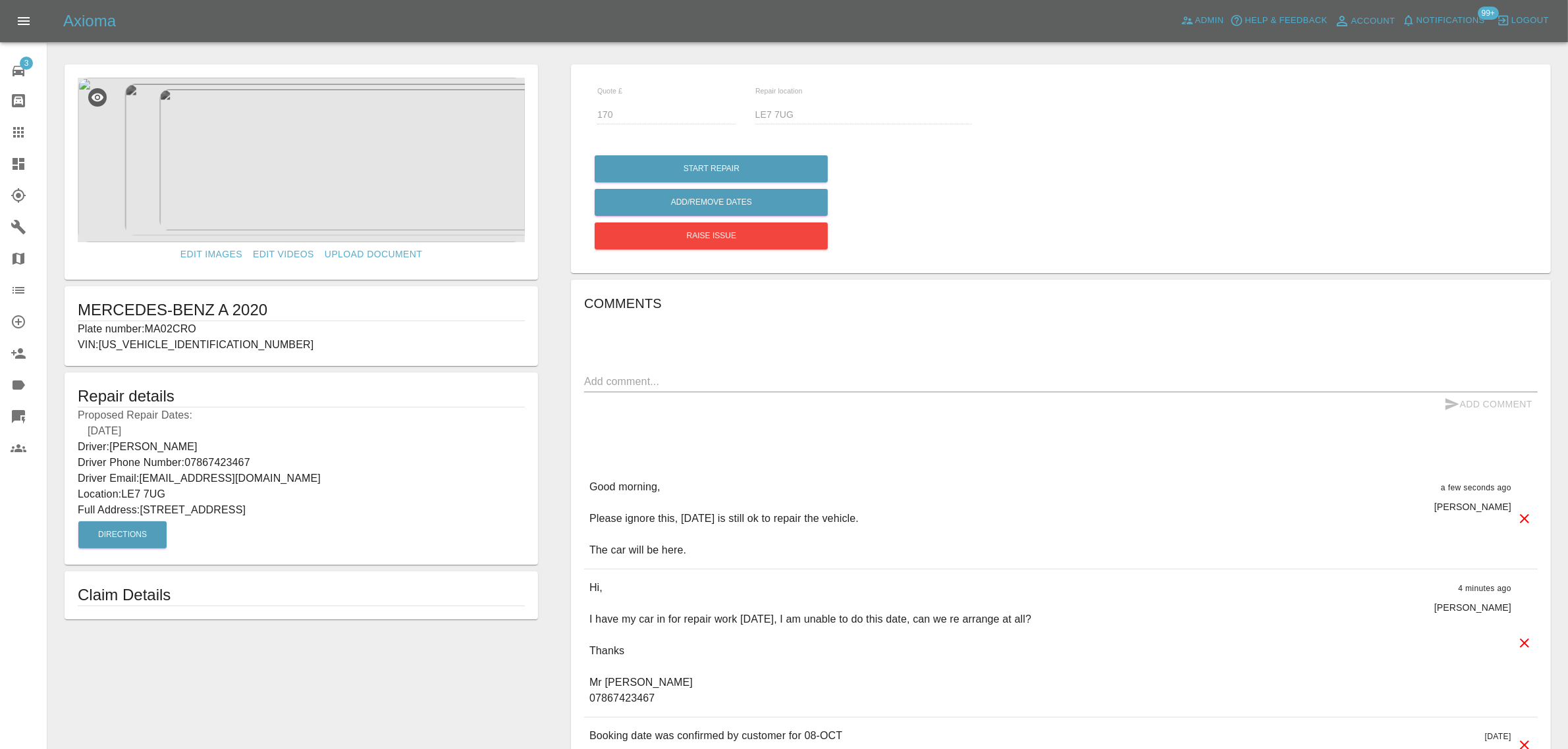
drag, startPoint x: 143, startPoint y: 505, endPoint x: 385, endPoint y: 514, distance: 242.2
click at [385, 514] on p "Full Address: 23 Pollards Road Anstey, Leicester Leicestershire" at bounding box center [301, 510] width 447 height 16
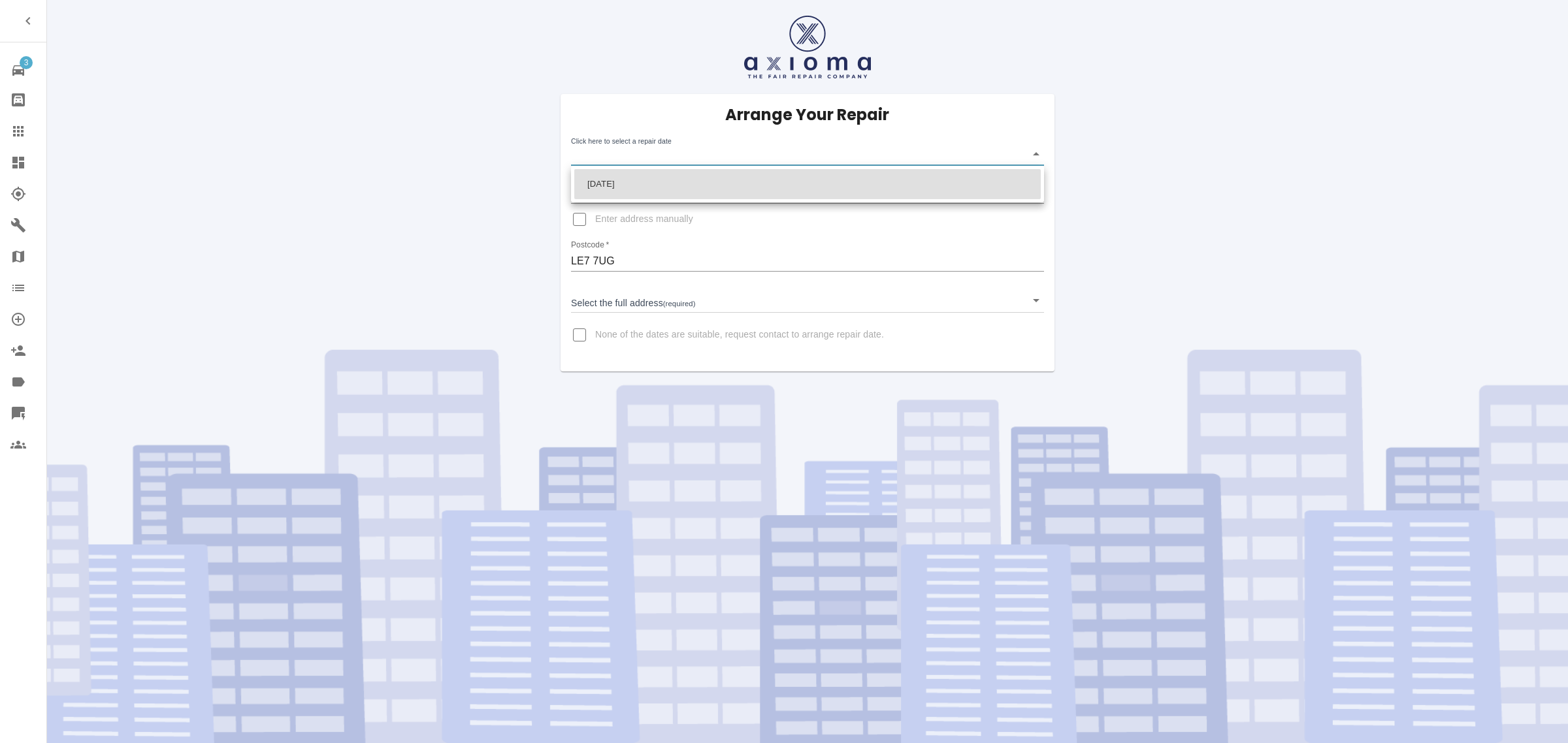
click at [631, 148] on body "3 Repair home Bodyshop home Claims Dashboard Explorer Garages Map Organization …" at bounding box center [784, 371] width 1568 height 743
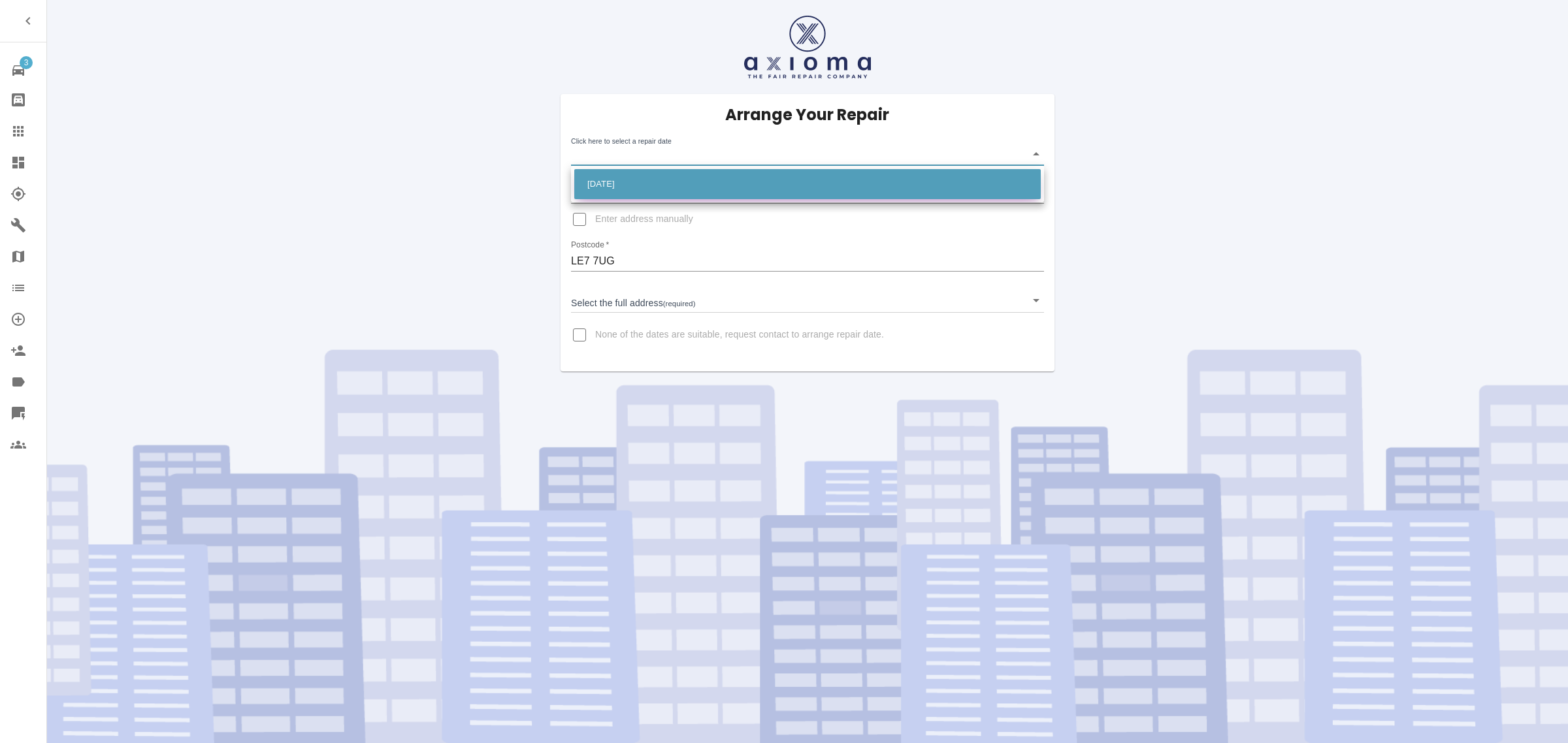
click at [626, 193] on li "[DATE]" at bounding box center [807, 184] width 466 height 30
type input "[DATE]T00:00:00.000Z"
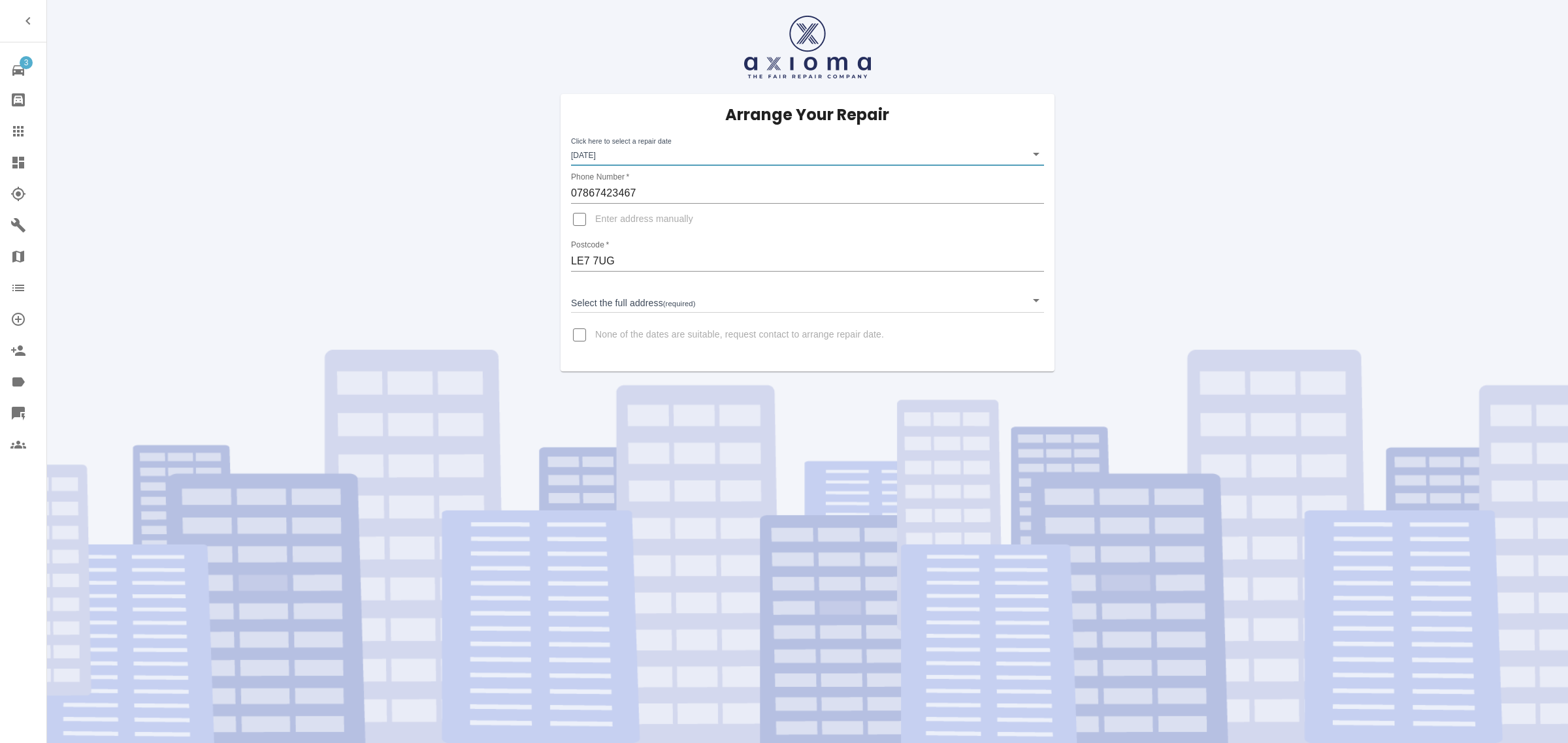
click at [598, 303] on body "3 Repair home Bodyshop home Claims Dashboard Explorer Garages Map Organization …" at bounding box center [784, 371] width 1568 height 743
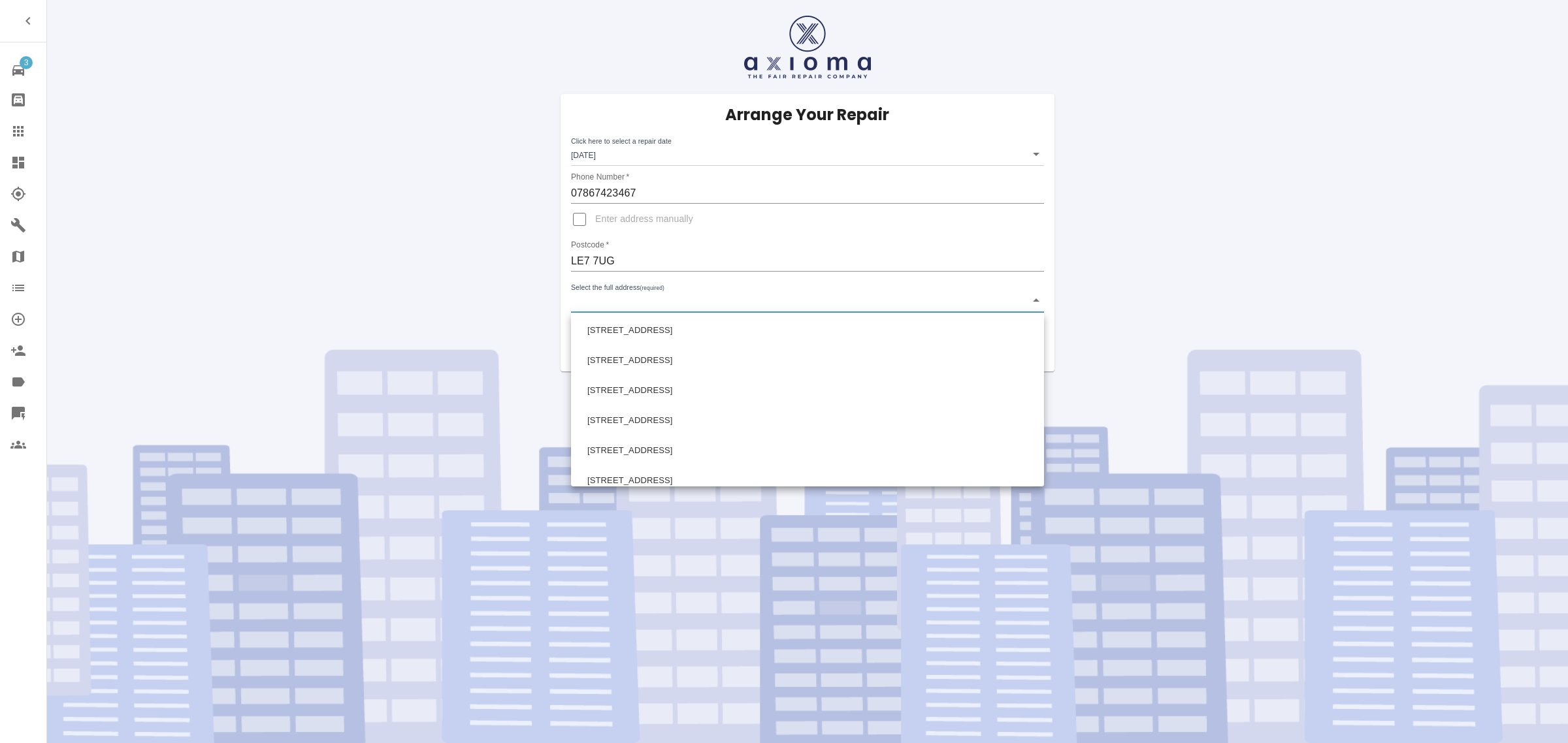
scroll to position [653, 0]
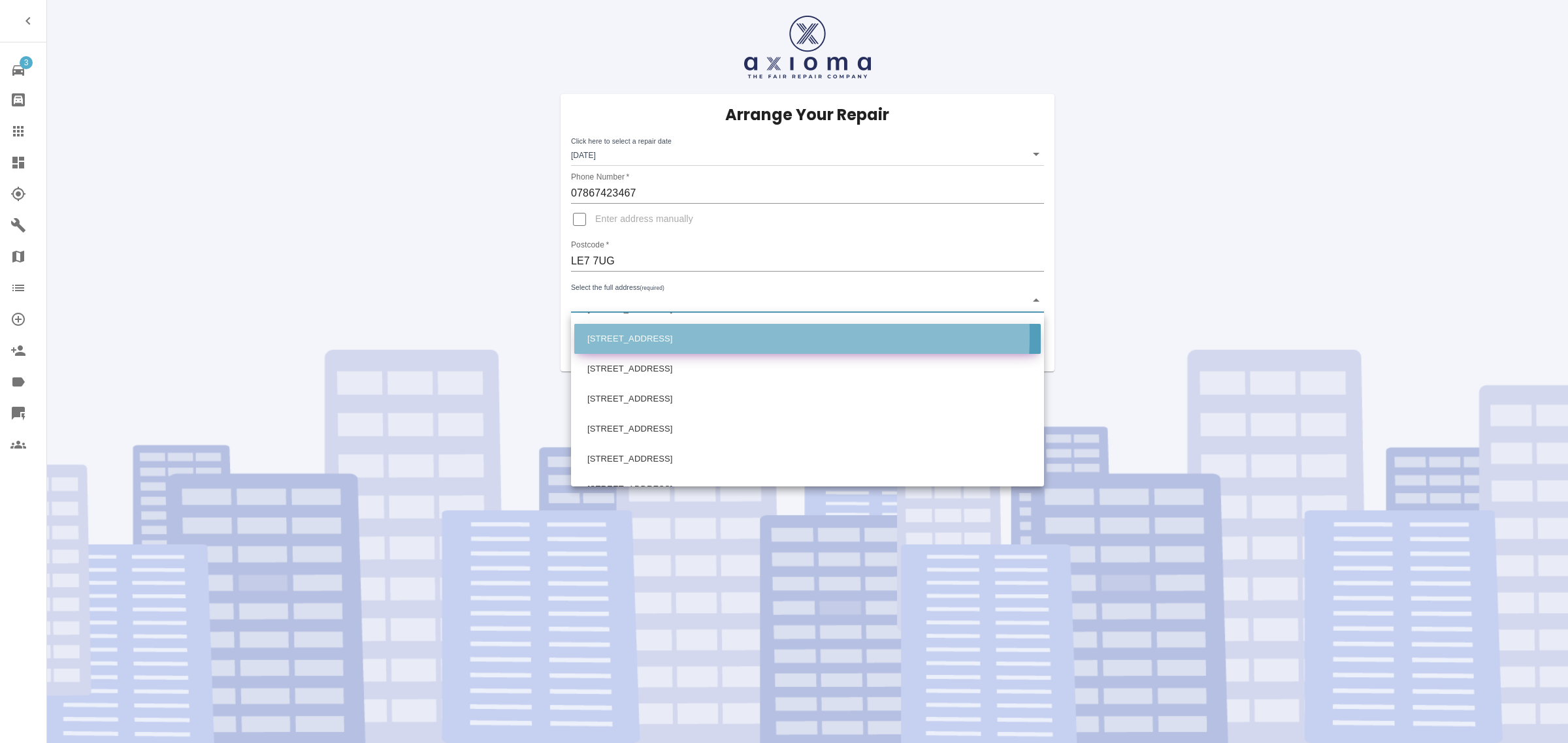
click at [641, 335] on li "[STREET_ADDRESS]" at bounding box center [807, 339] width 466 height 30
type input "[STREET_ADDRESS]"
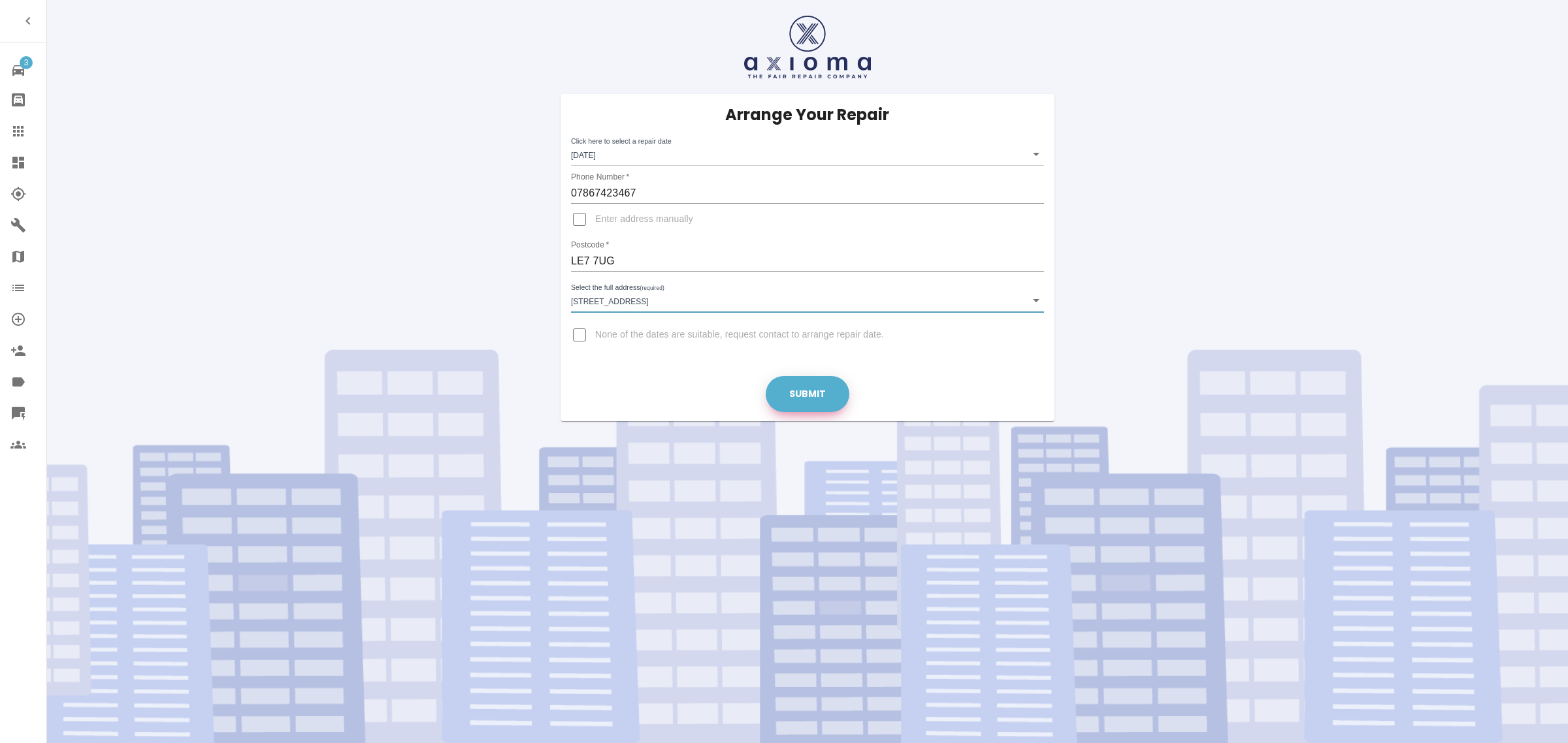
click at [820, 405] on button "Submit" at bounding box center [807, 394] width 83 height 36
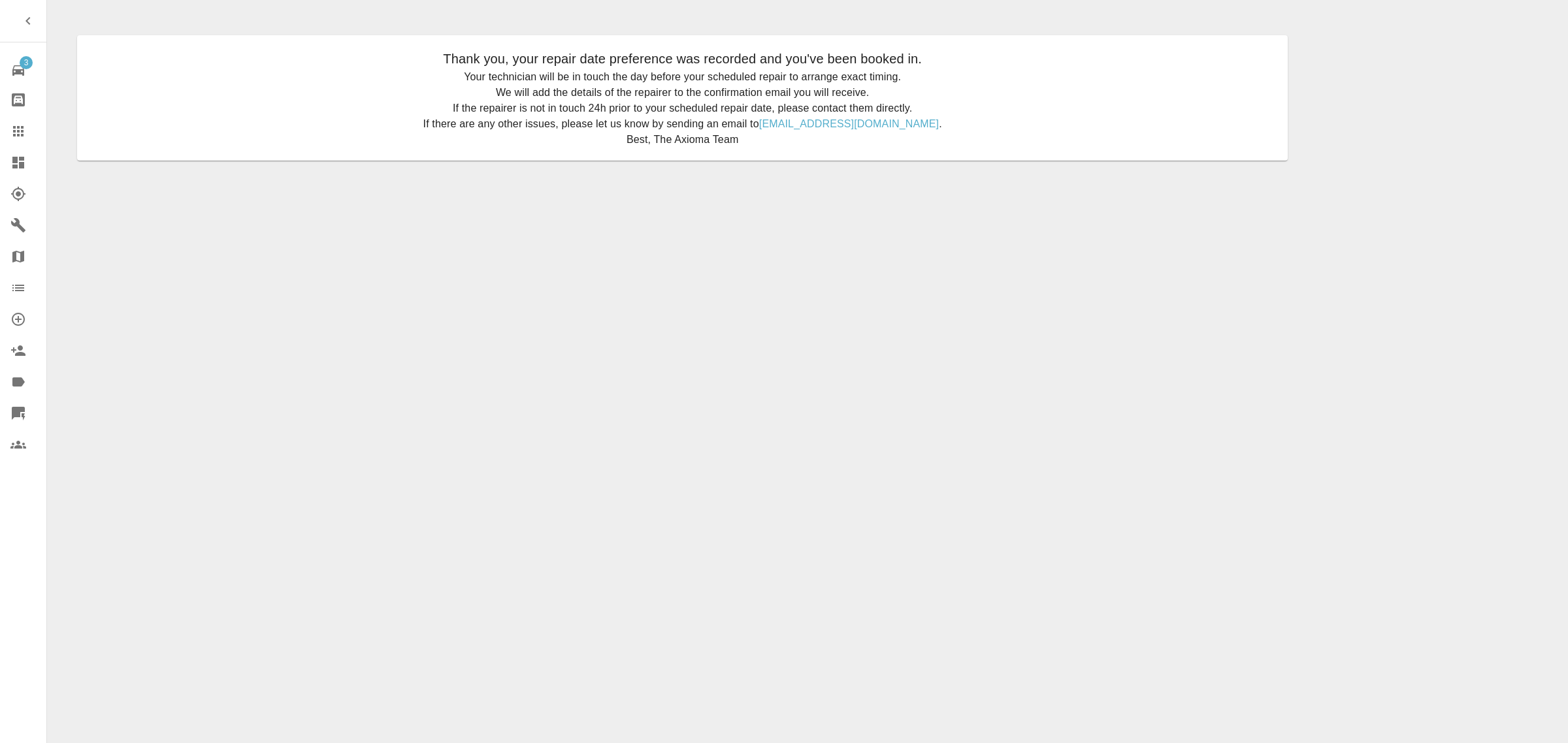
click at [20, 129] on icon at bounding box center [19, 131] width 16 height 16
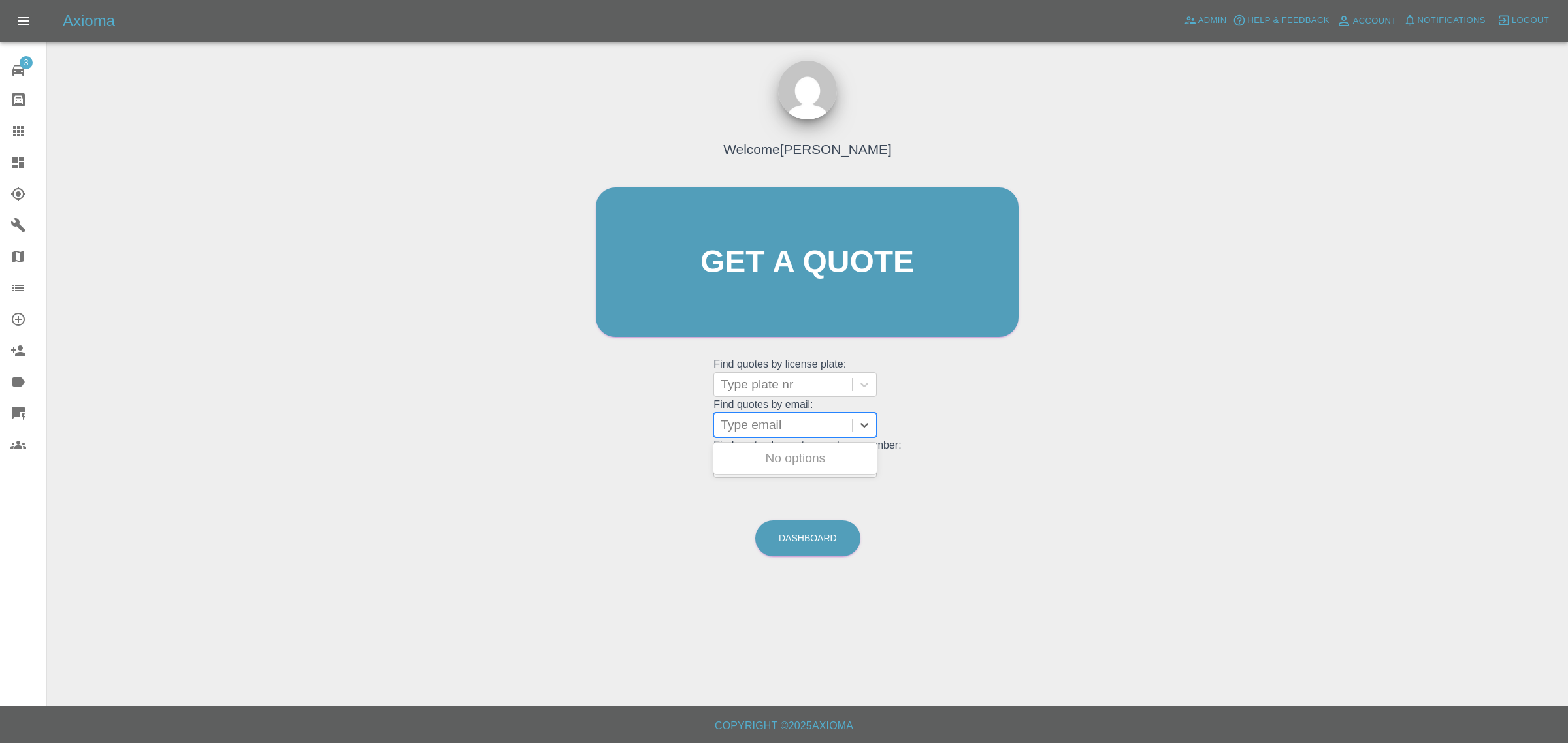
click at [743, 417] on div at bounding box center [783, 425] width 124 height 19
paste input "[EMAIL_ADDRESS][DOMAIN_NAME]"
type input "[EMAIL_ADDRESS][DOMAIN_NAME]"
click at [755, 462] on div "EJ20JFE, Paid" at bounding box center [794, 458] width 164 height 26
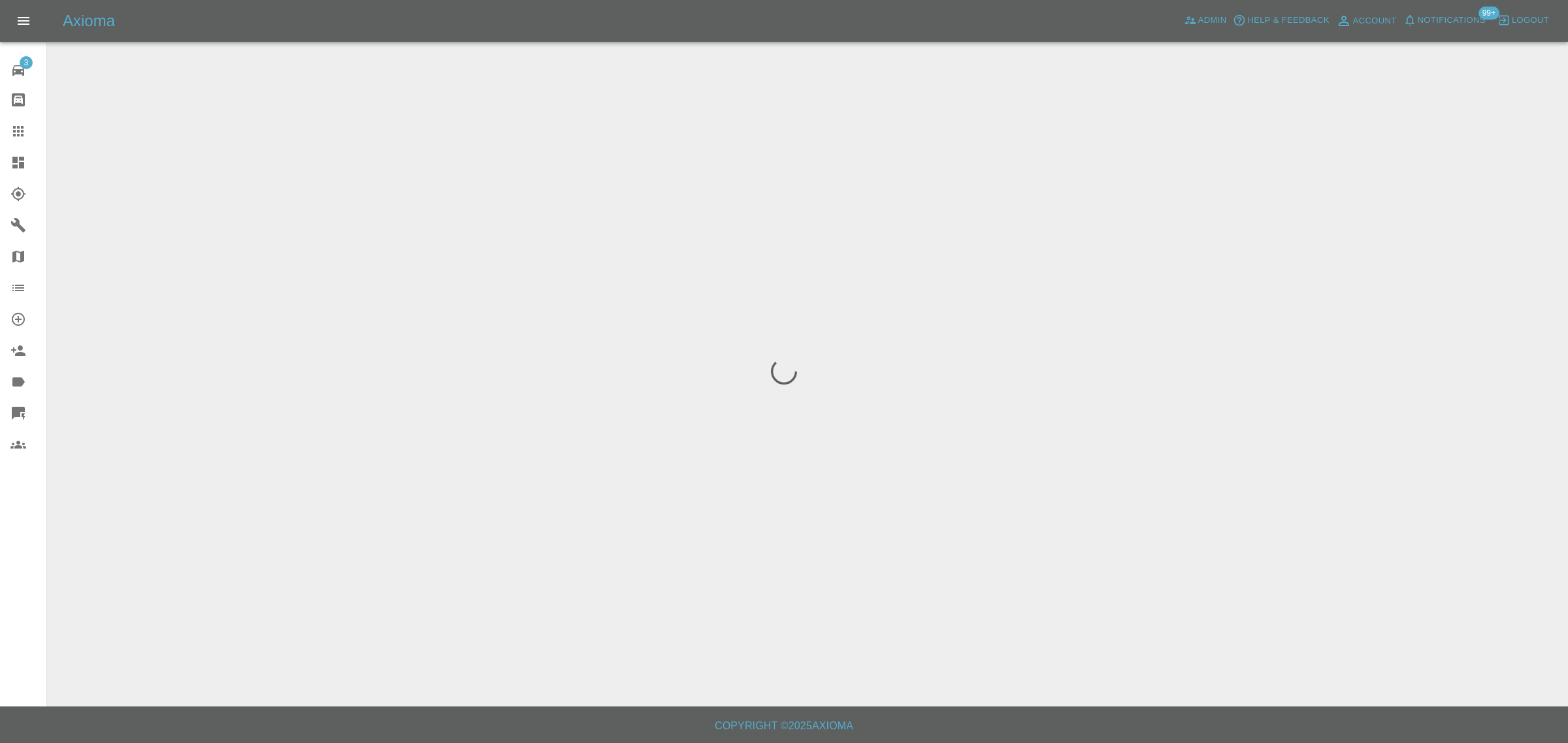
click at [26, 566] on div "3 Repair home Bodyshop home Claims Dashboard Explorer Garages Map Organization …" at bounding box center [24, 371] width 47 height 743
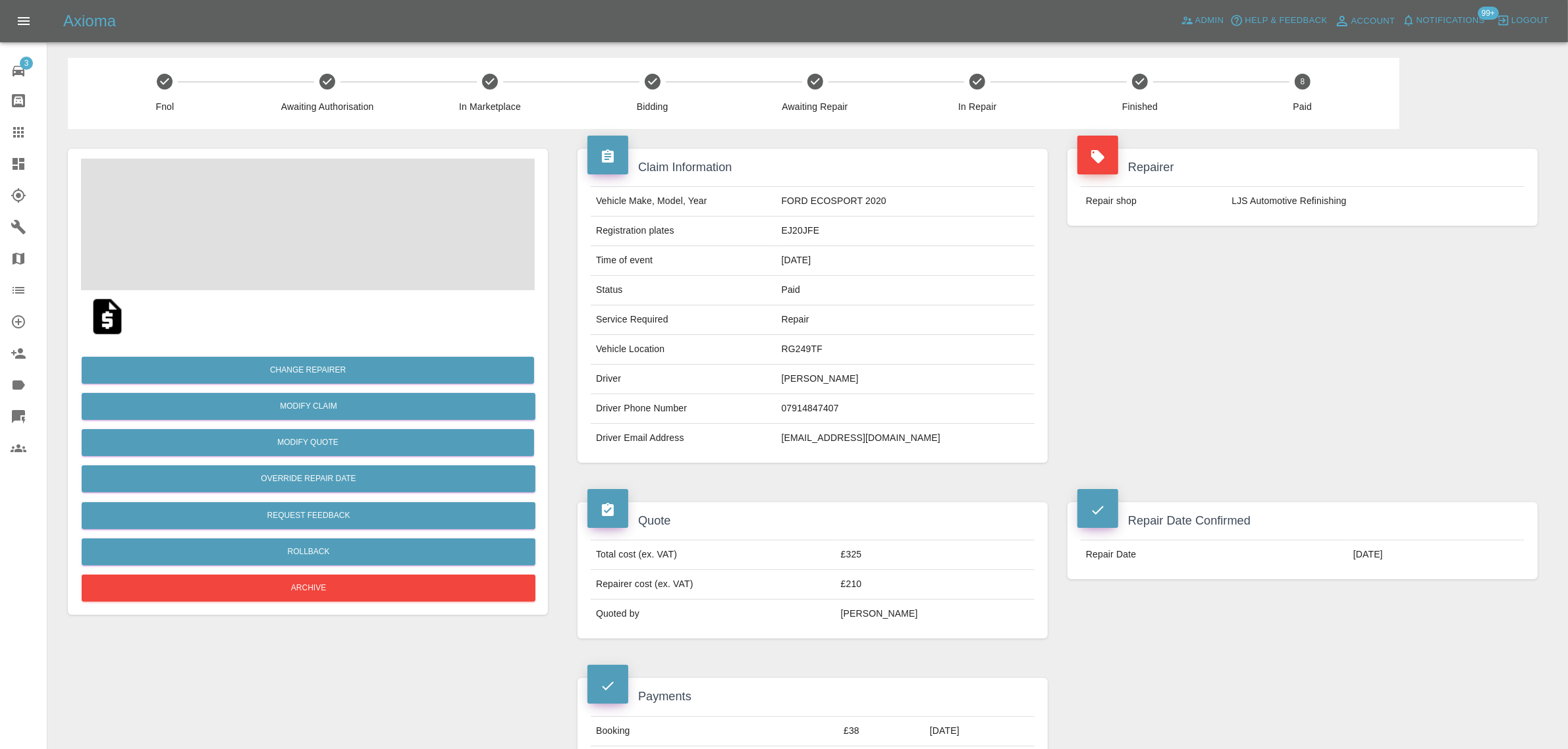
click at [101, 318] on img at bounding box center [107, 317] width 42 height 42
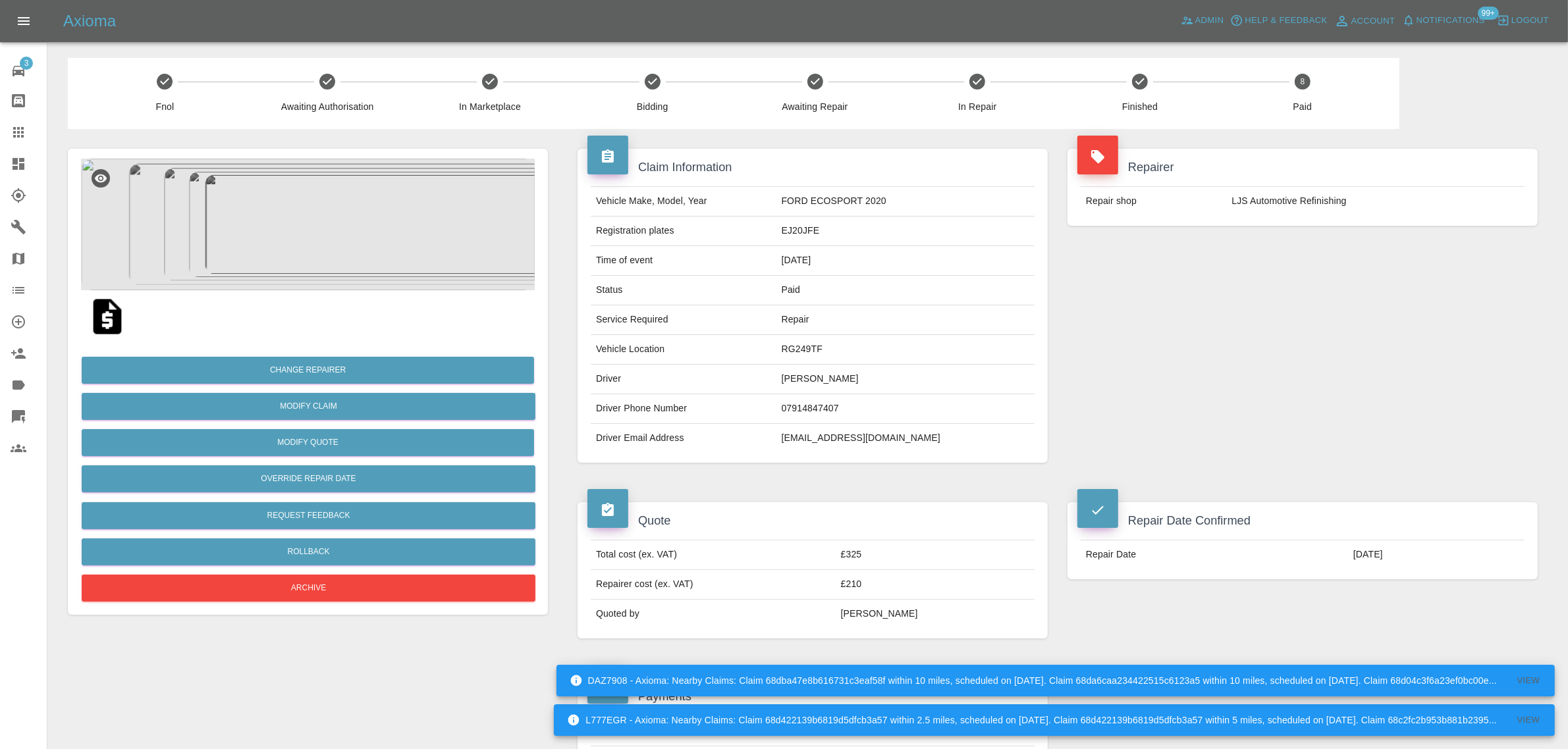
click at [21, 126] on icon at bounding box center [19, 132] width 16 height 16
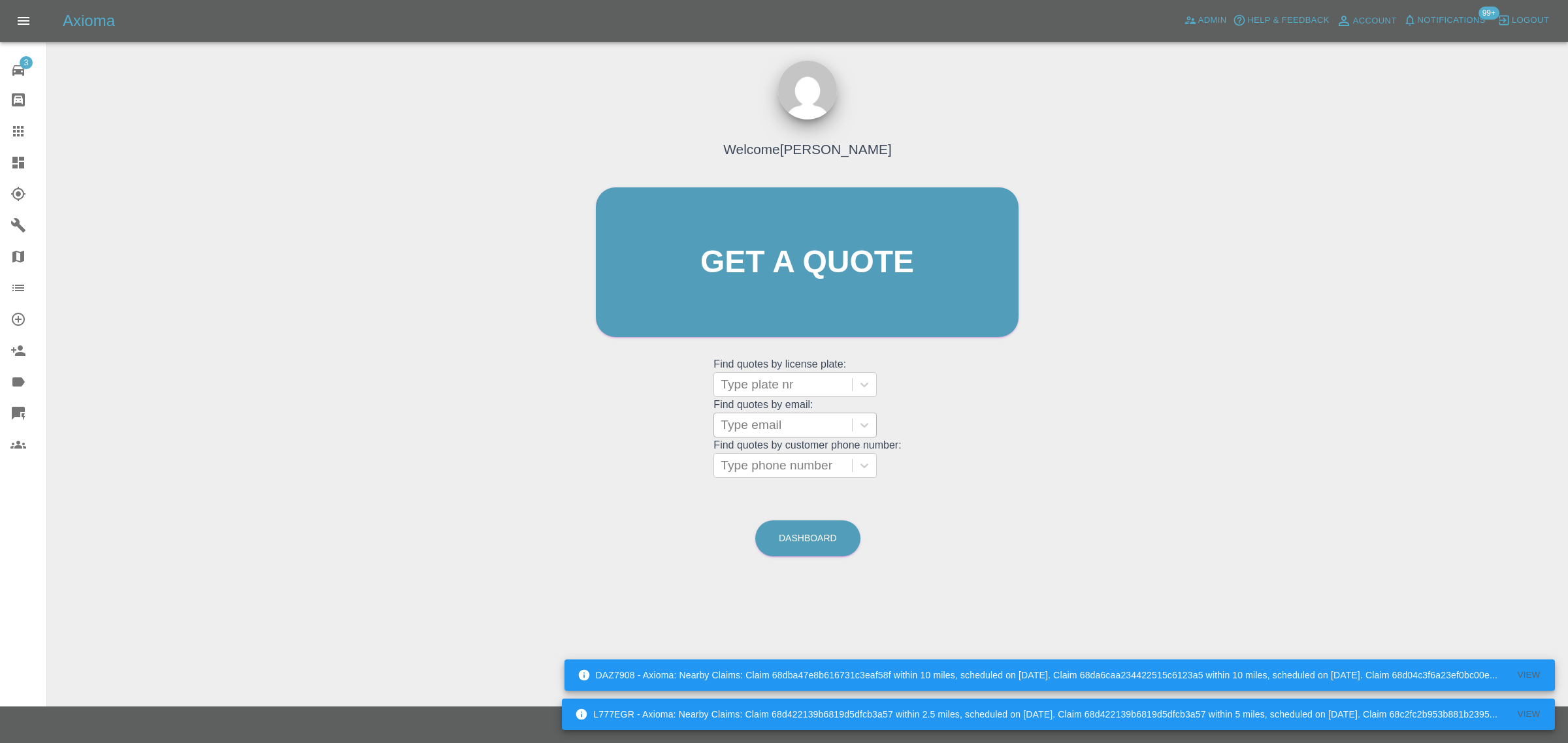
click at [761, 425] on div at bounding box center [783, 425] width 124 height 19
paste input "[EMAIL_ADDRESS][DOMAIN_NAME]"
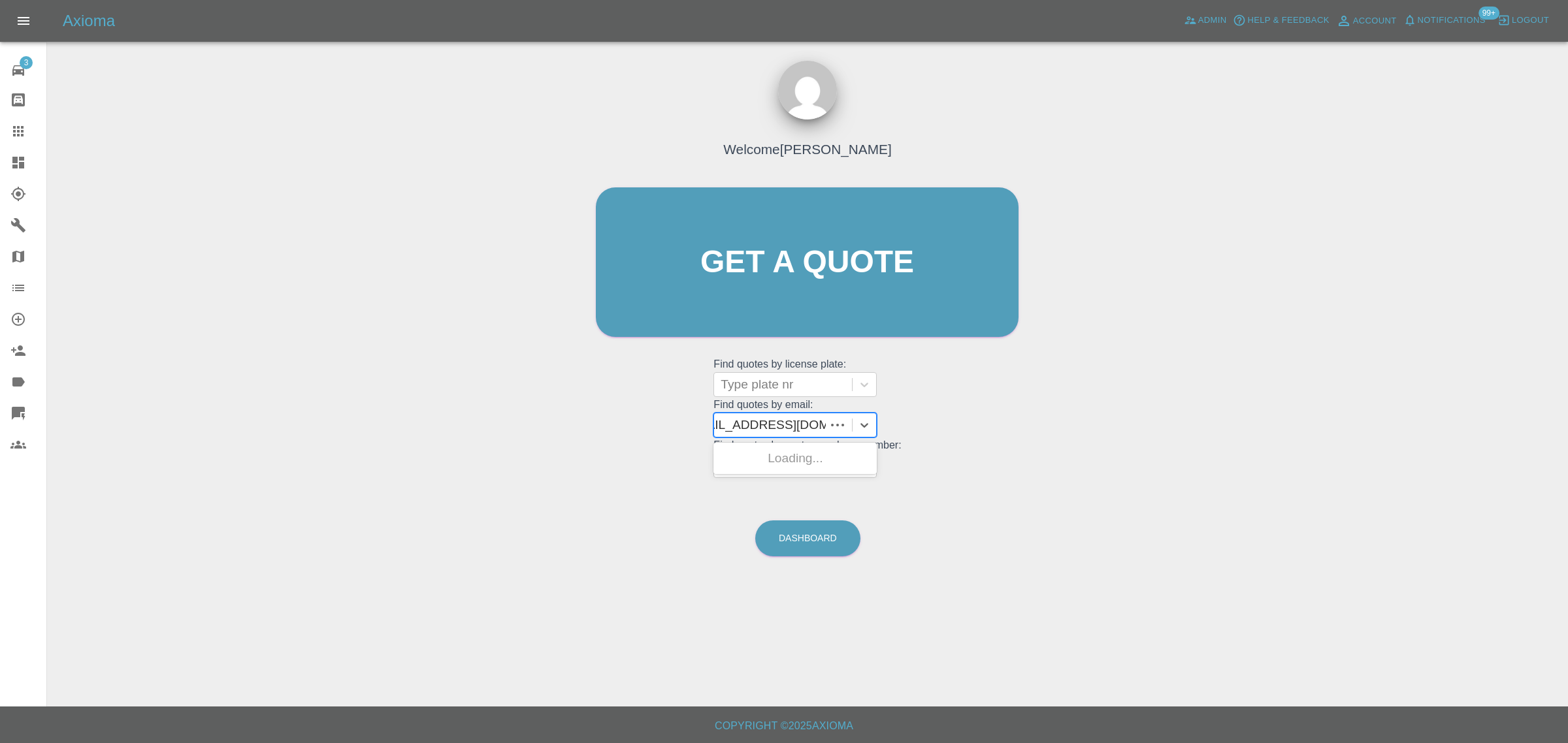
type input "[EMAIL_ADDRESS][DOMAIN_NAME]"
click at [771, 458] on div "RK67BWY, Fnol" at bounding box center [794, 458] width 164 height 26
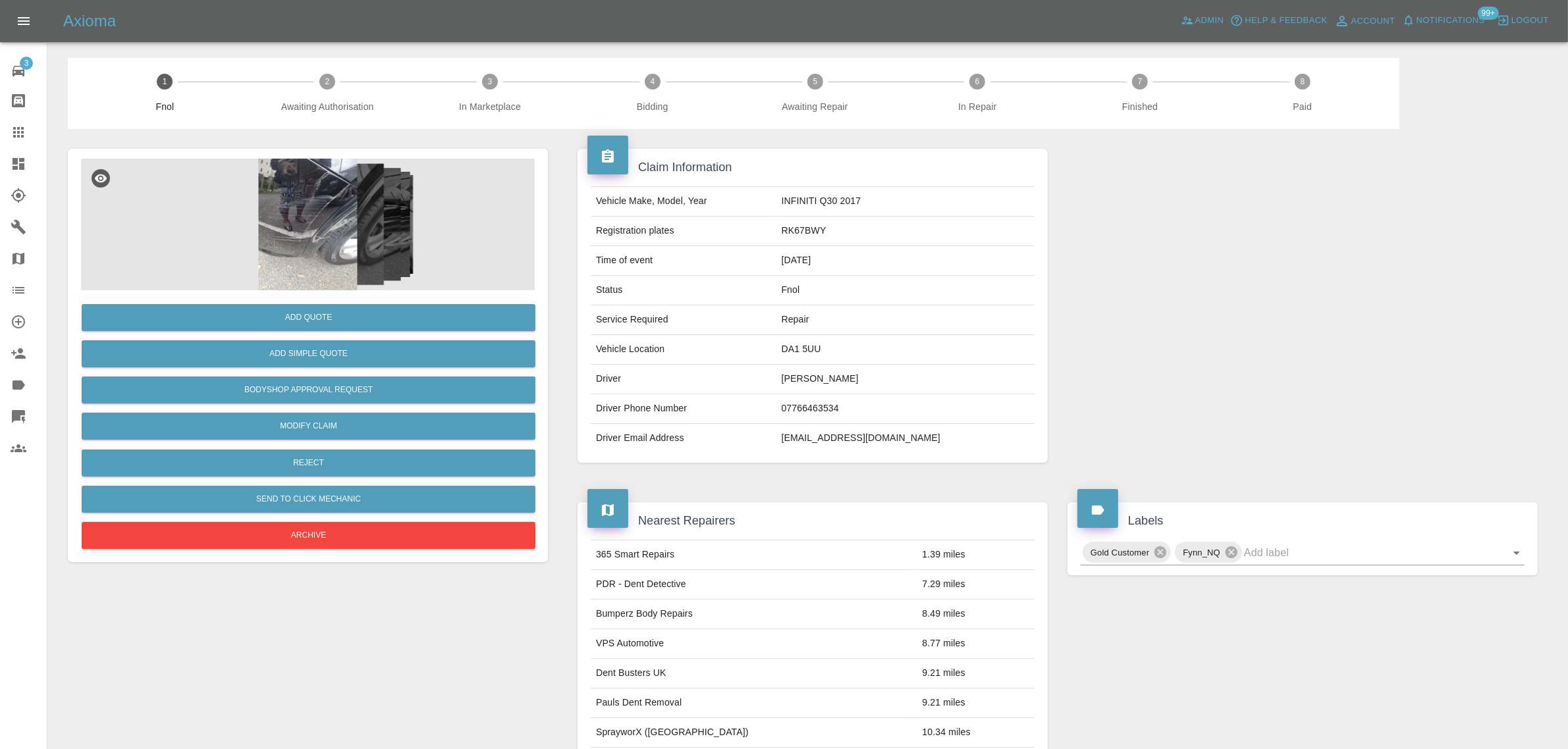
click at [313, 248] on img at bounding box center [308, 224] width 454 height 131
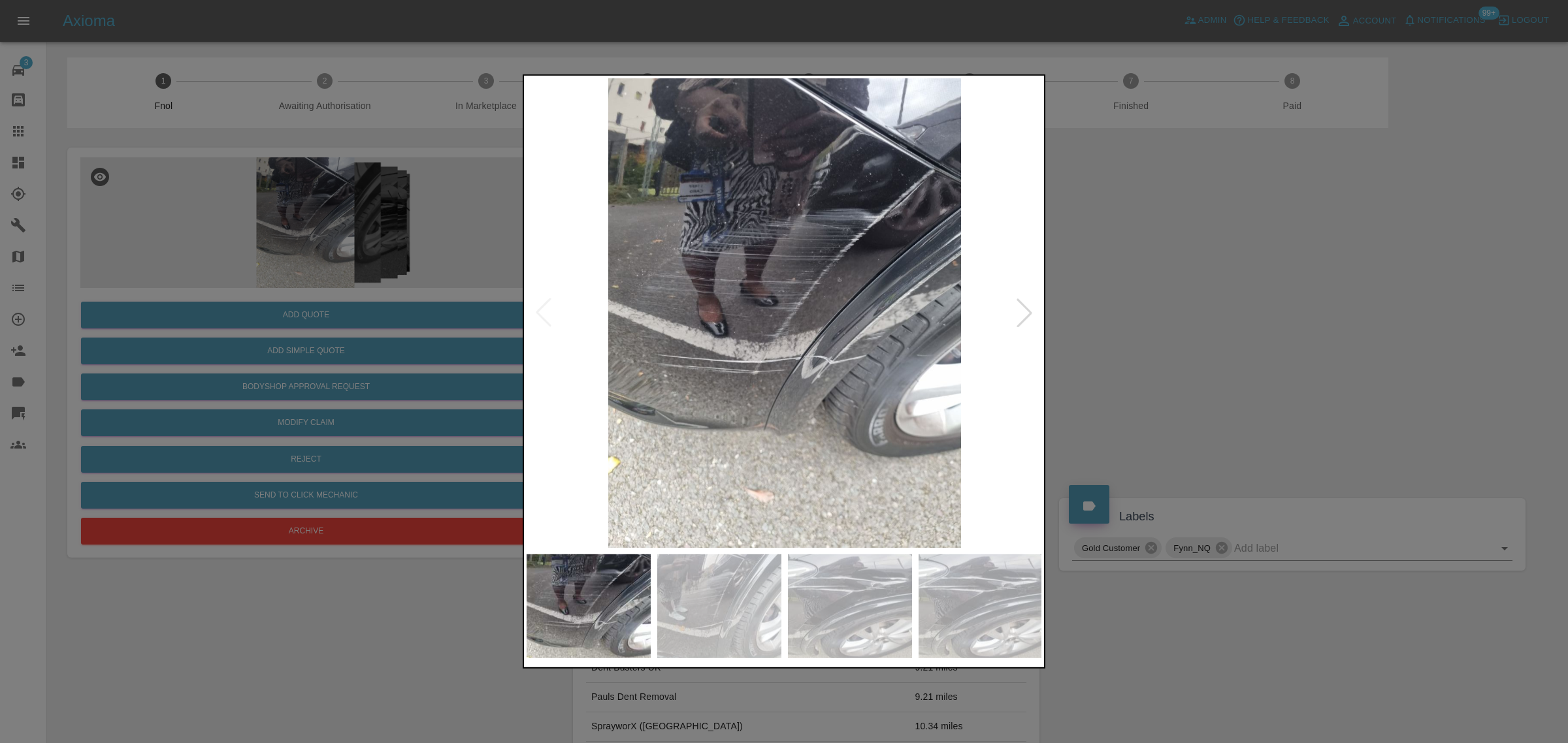
click at [1017, 315] on div at bounding box center [1023, 312] width 28 height 28
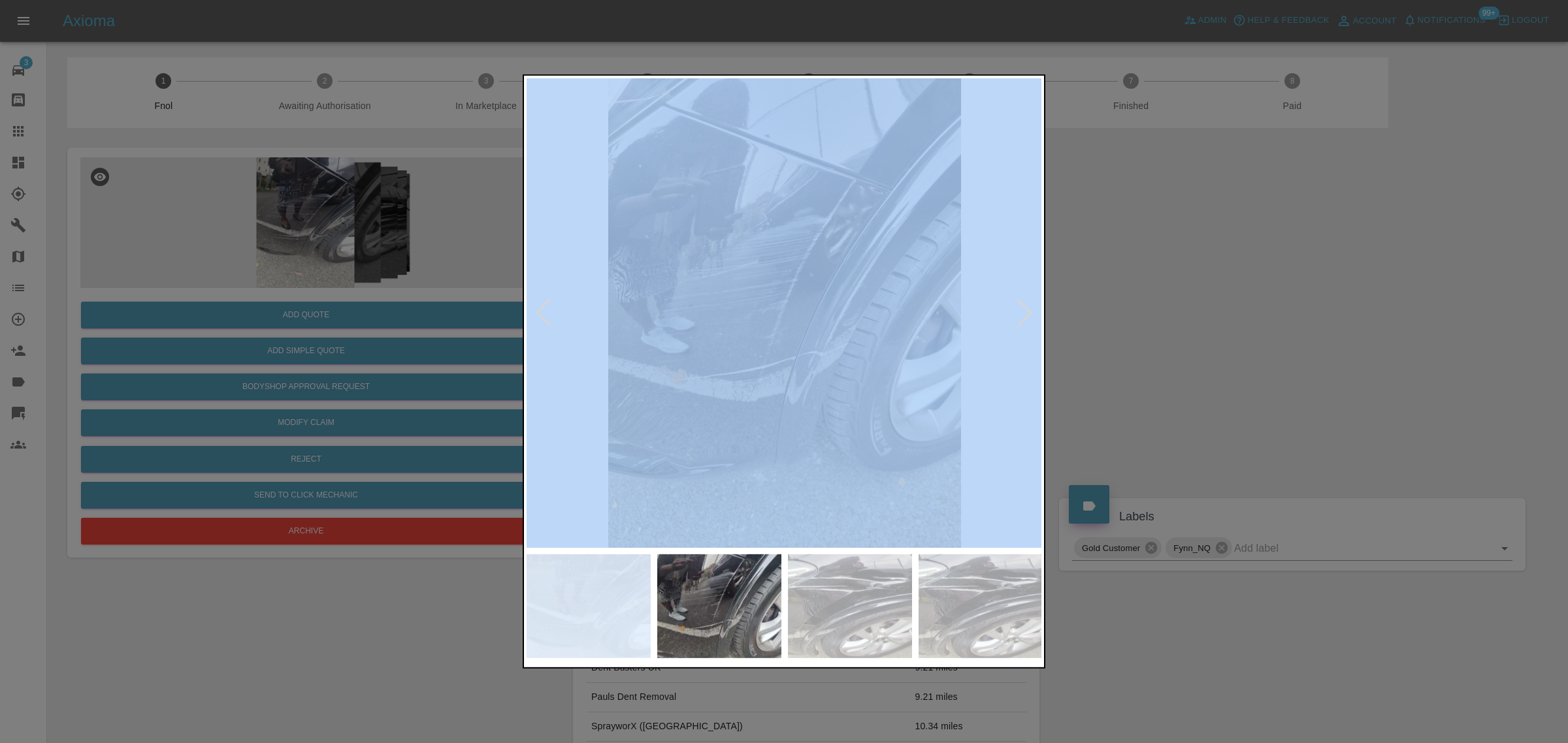
click at [1017, 315] on div at bounding box center [1023, 312] width 28 height 28
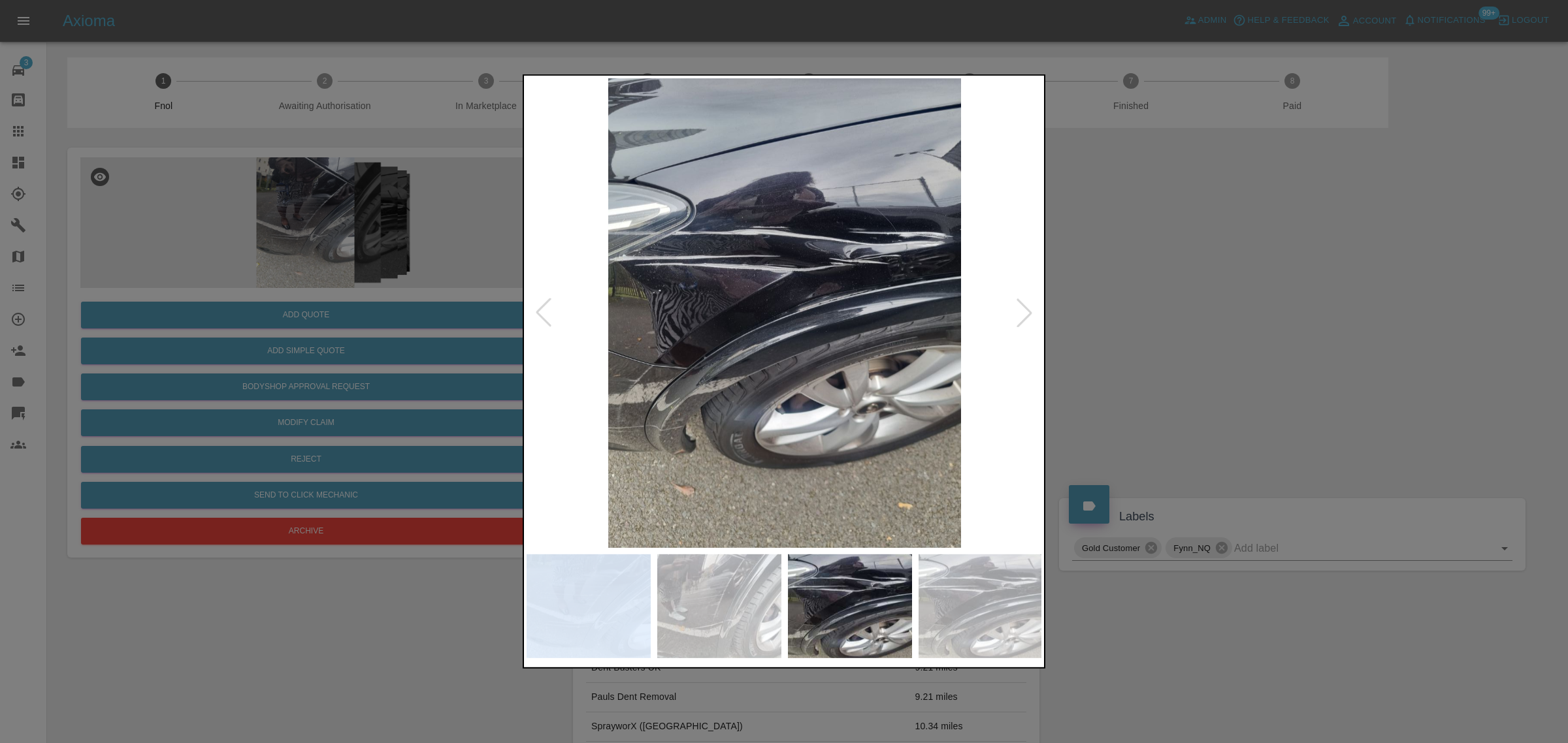
click at [1017, 315] on div at bounding box center [1023, 312] width 28 height 28
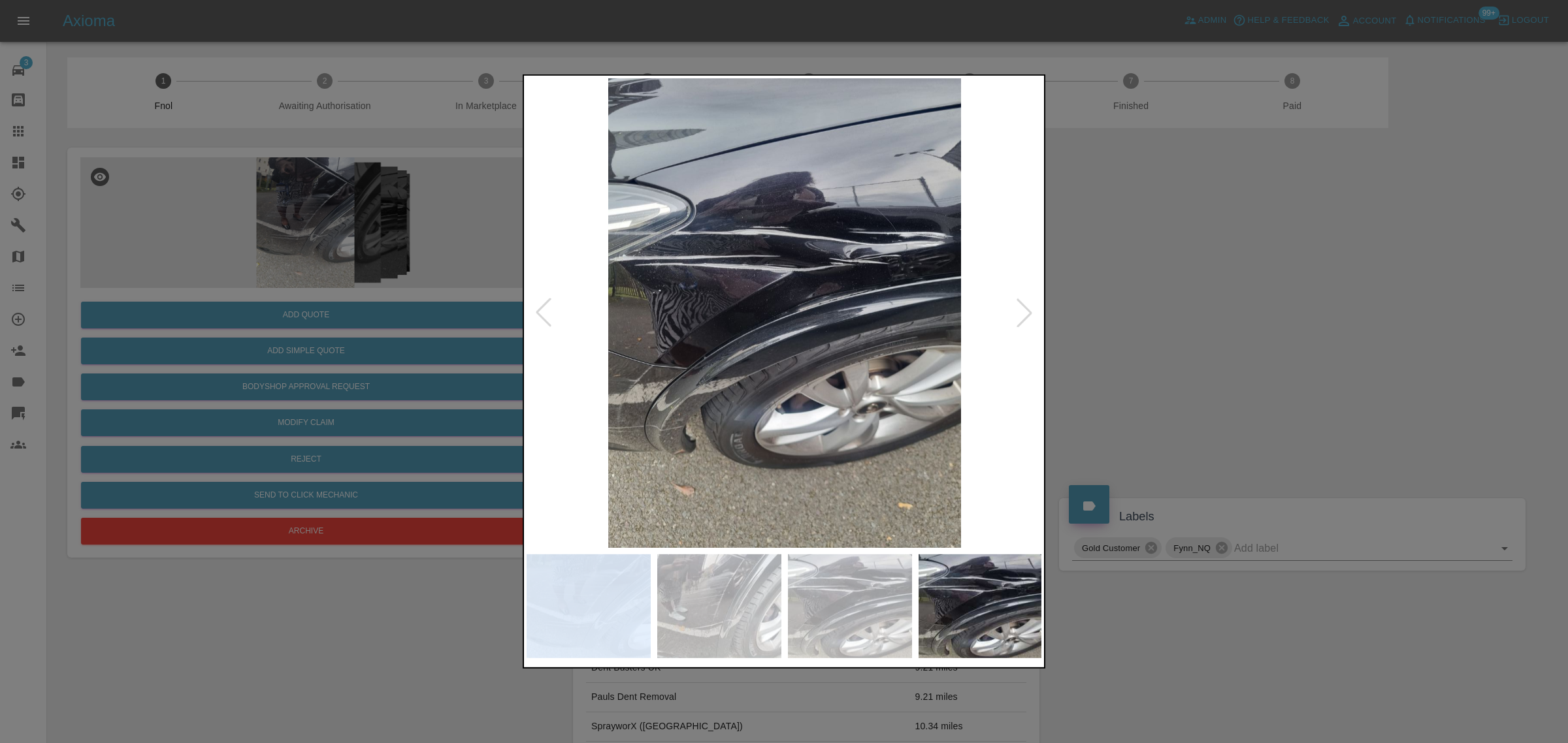
click at [1017, 315] on div at bounding box center [1023, 312] width 28 height 28
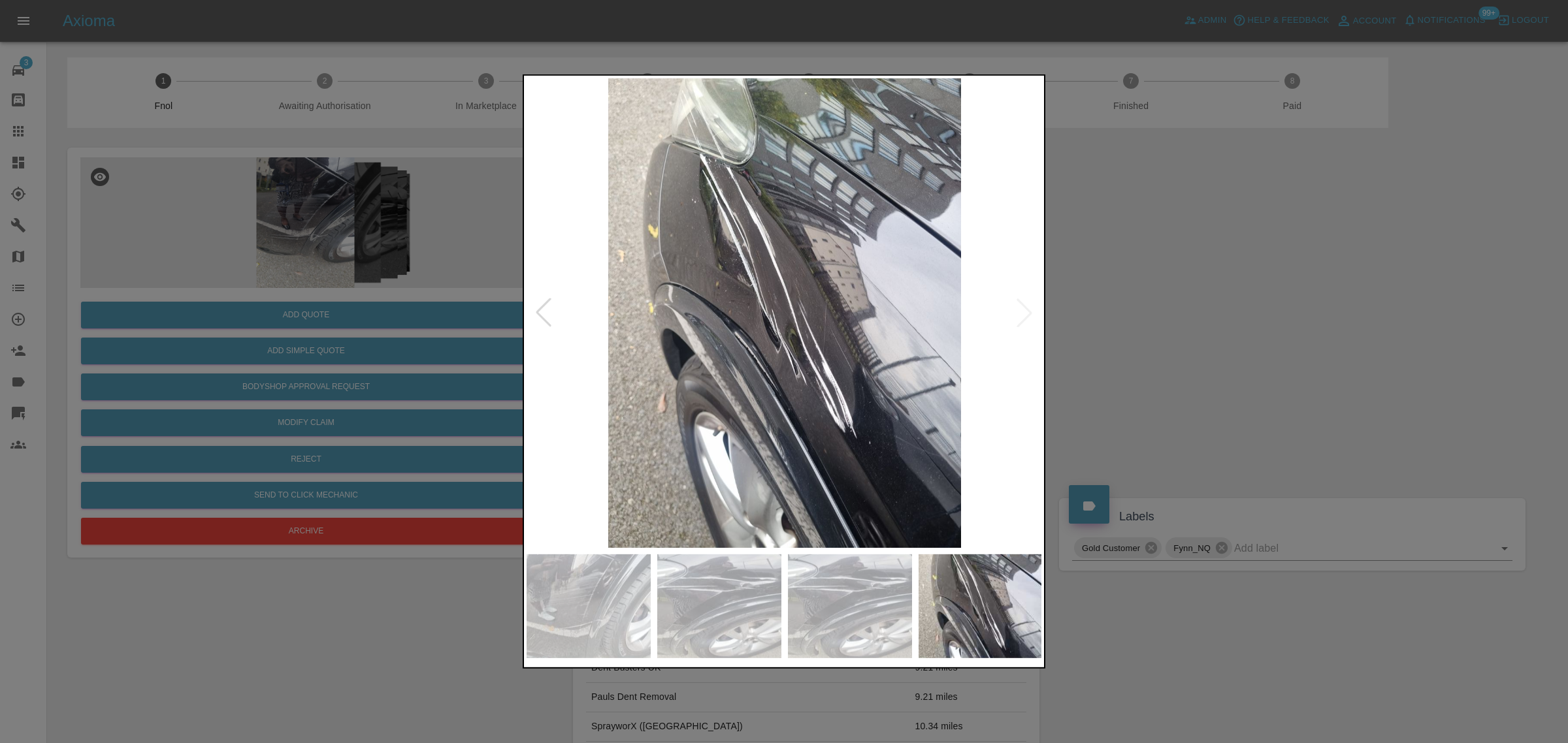
click at [1017, 315] on img at bounding box center [784, 313] width 516 height 470
click at [1135, 332] on div at bounding box center [784, 371] width 1568 height 743
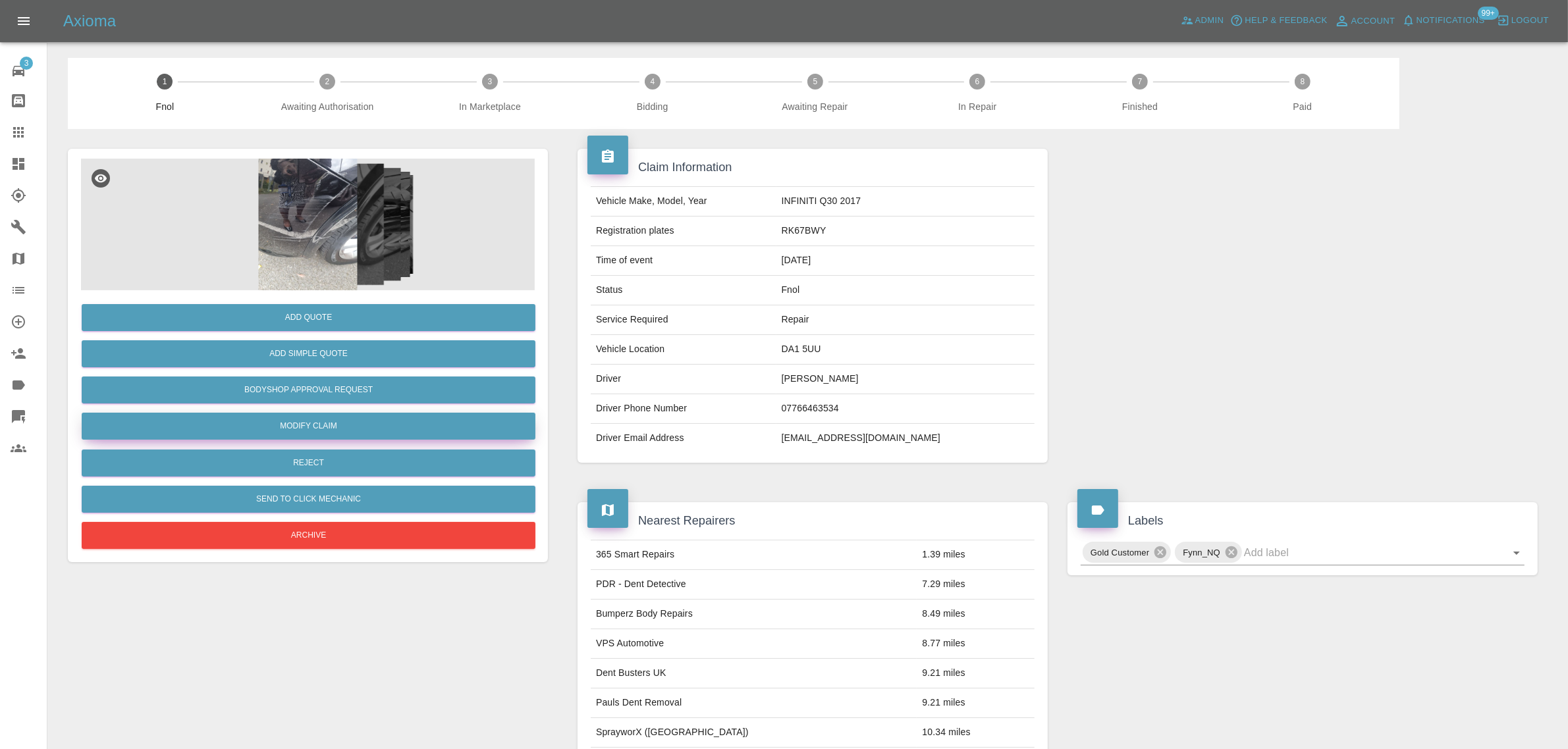
click at [294, 423] on link "Modify Claim" at bounding box center [309, 425] width 454 height 27
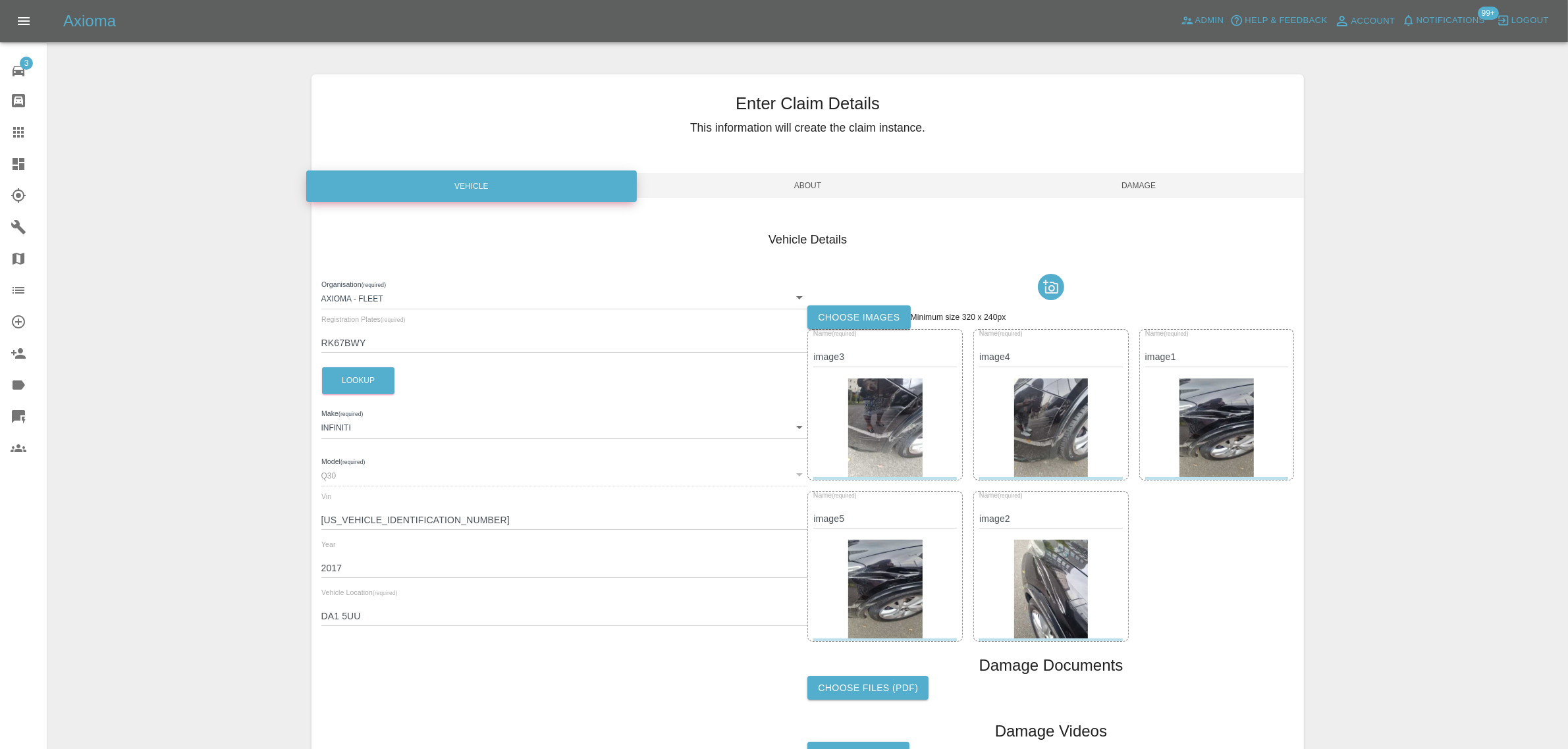
scroll to position [140, 0]
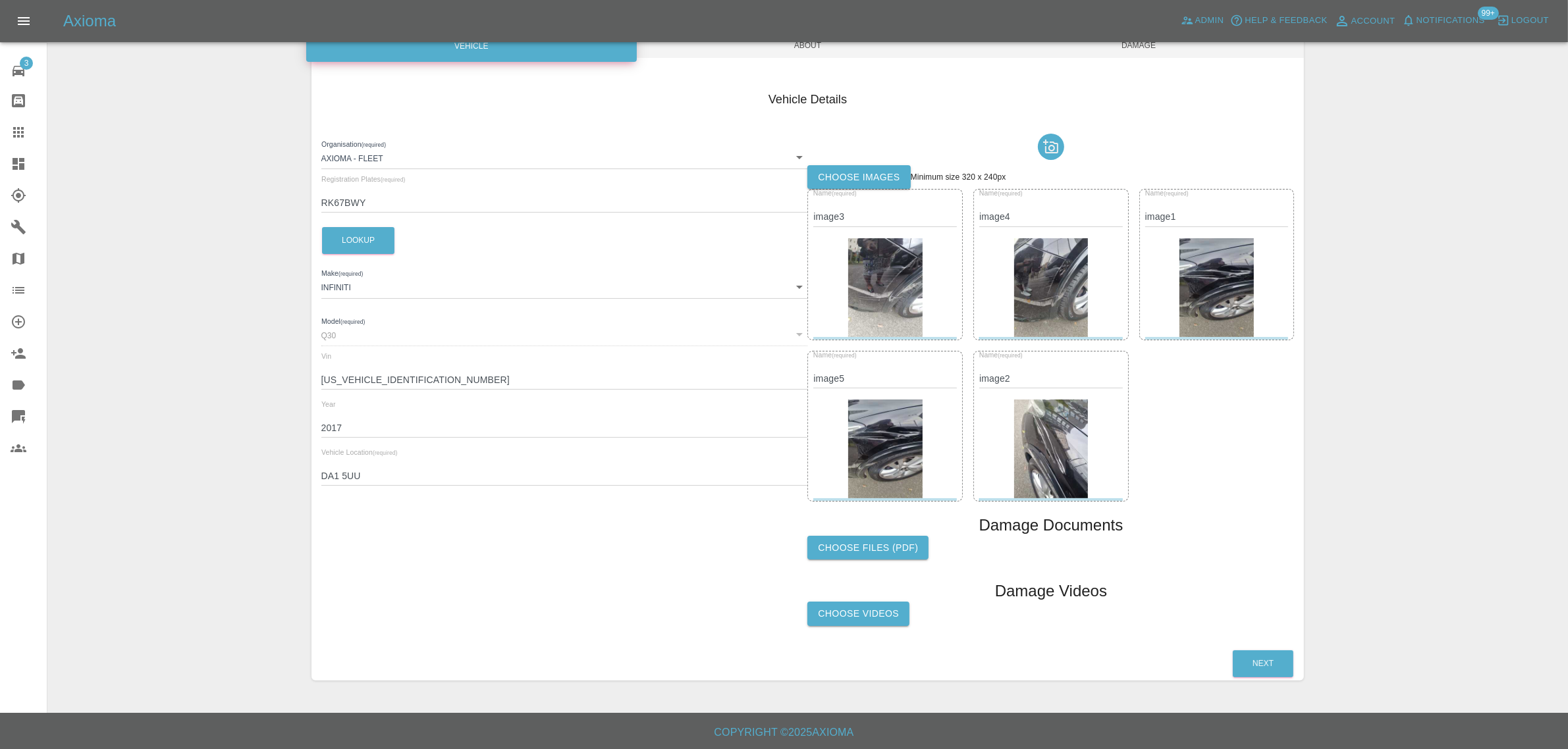
click at [864, 622] on label "Choose Videos" at bounding box center [858, 614] width 102 height 25
click at [0, 0] on input "Choose Videos" at bounding box center [0, 0] width 0 height 0
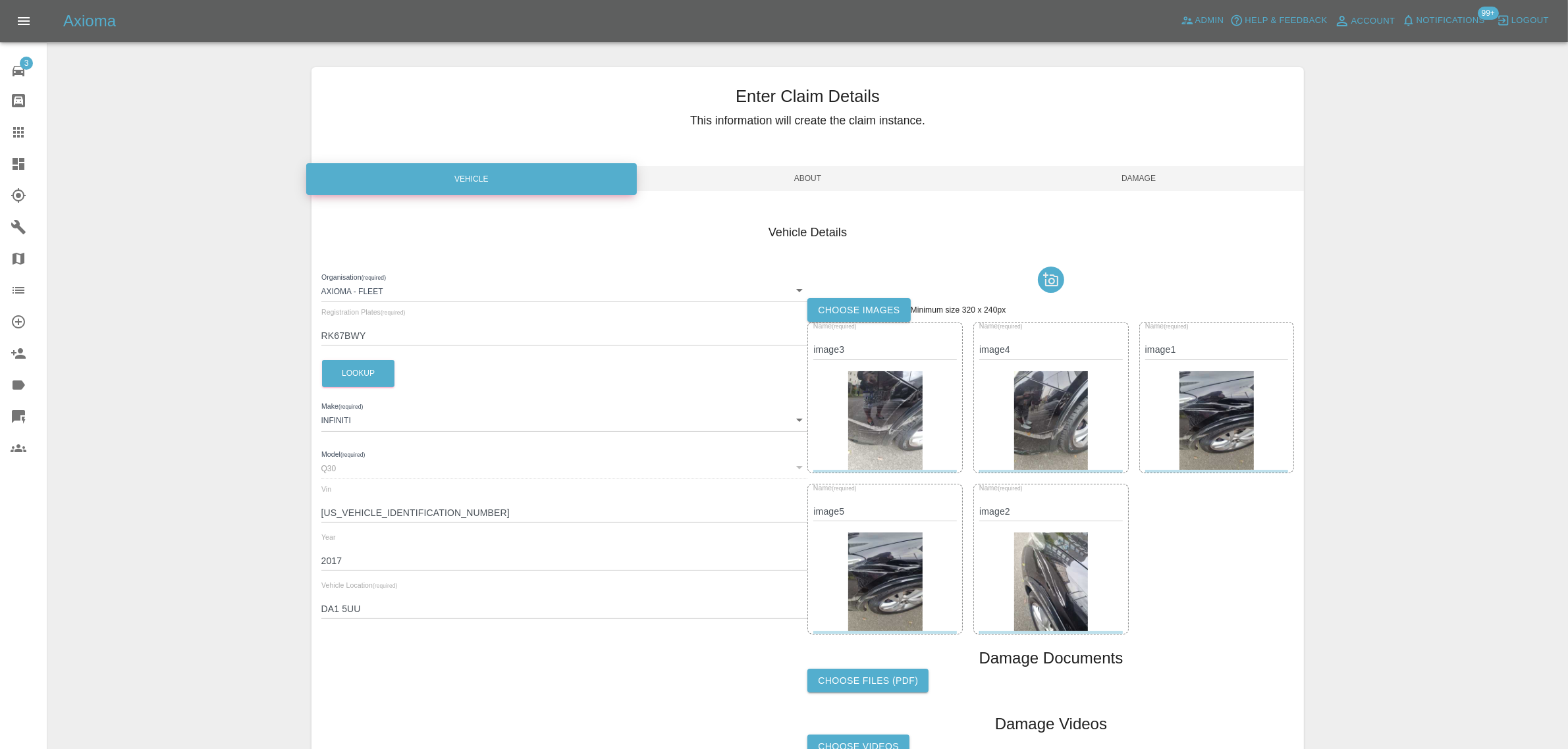
scroll to position [0, 0]
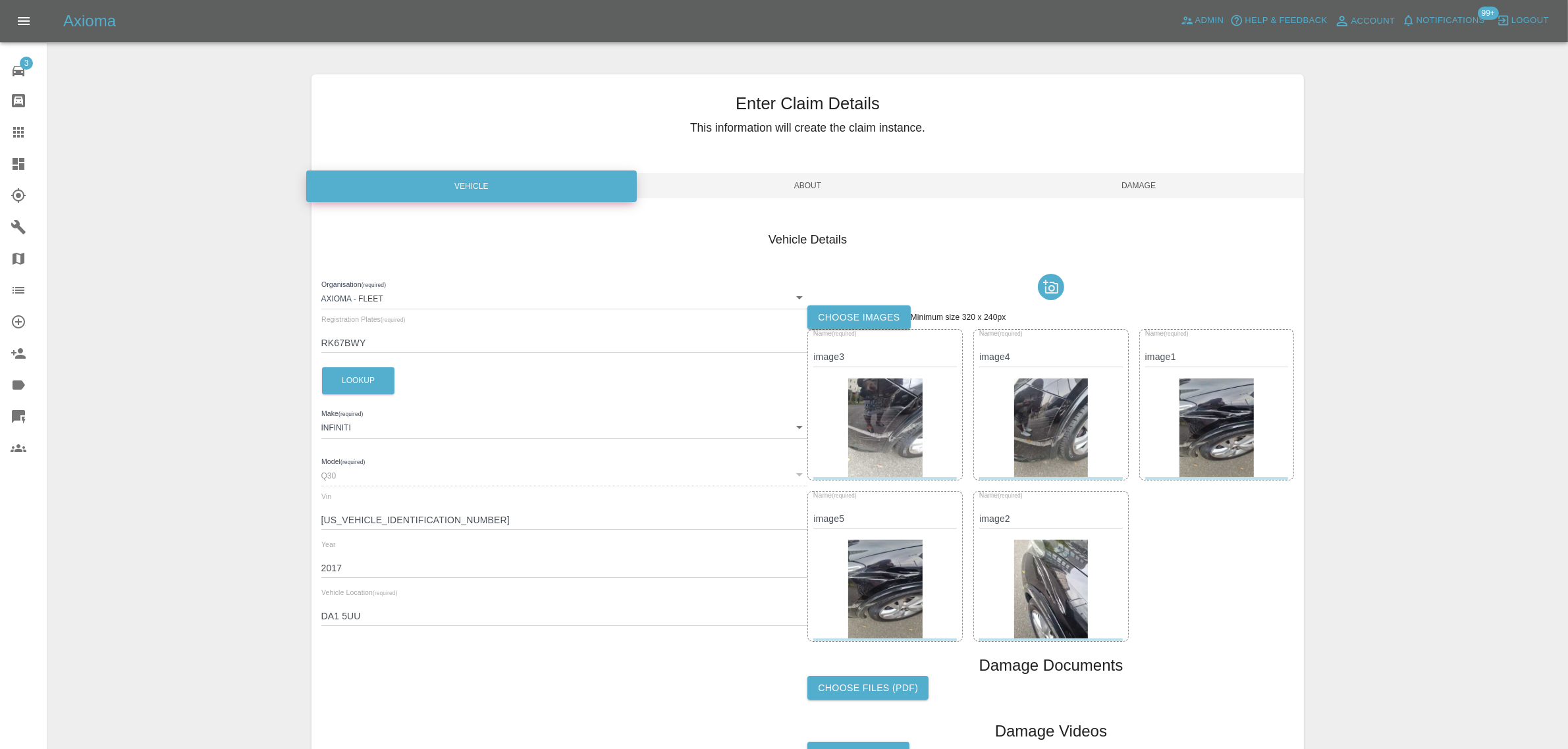
click at [1142, 191] on span "Damage" at bounding box center [1139, 185] width 332 height 25
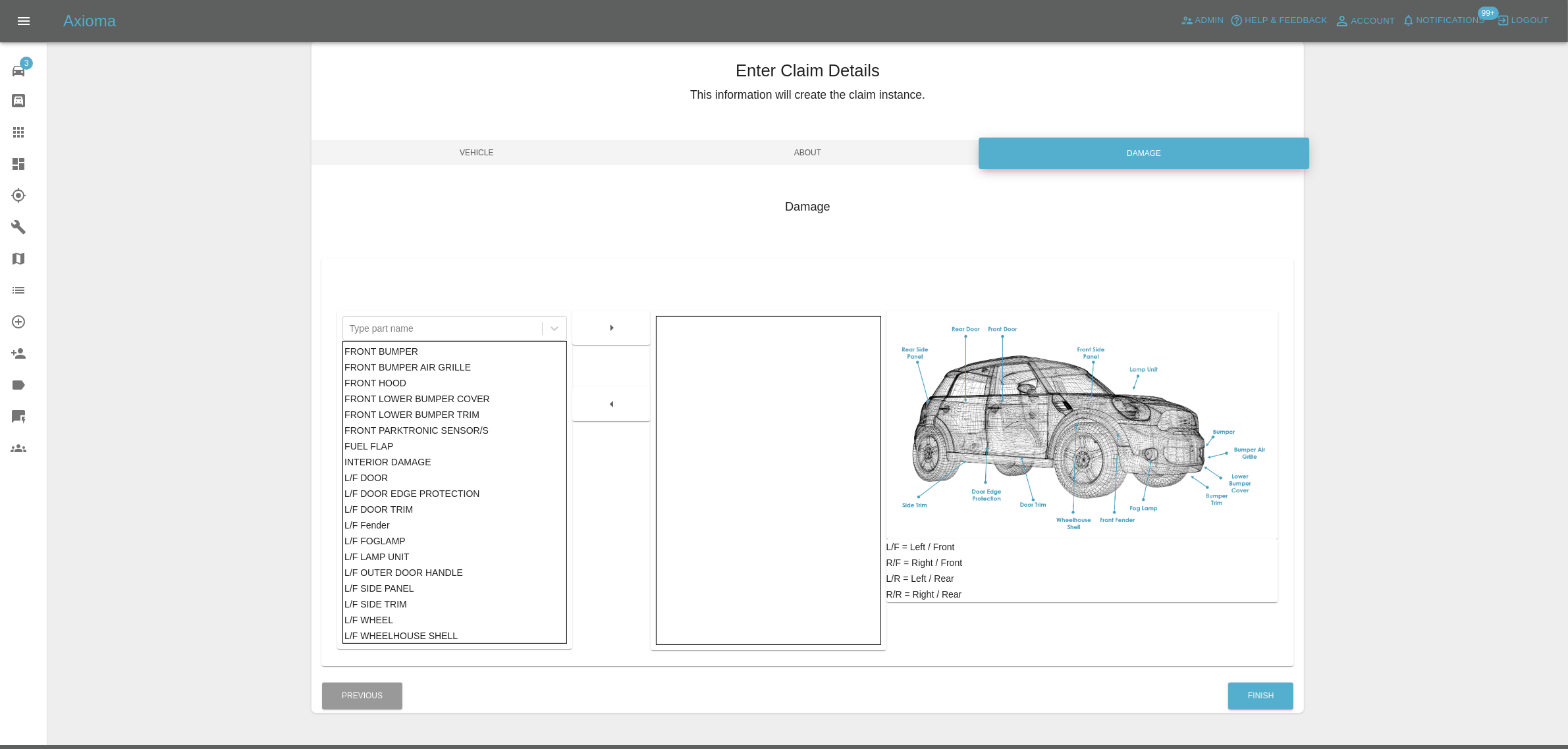
scroll to position [64, 0]
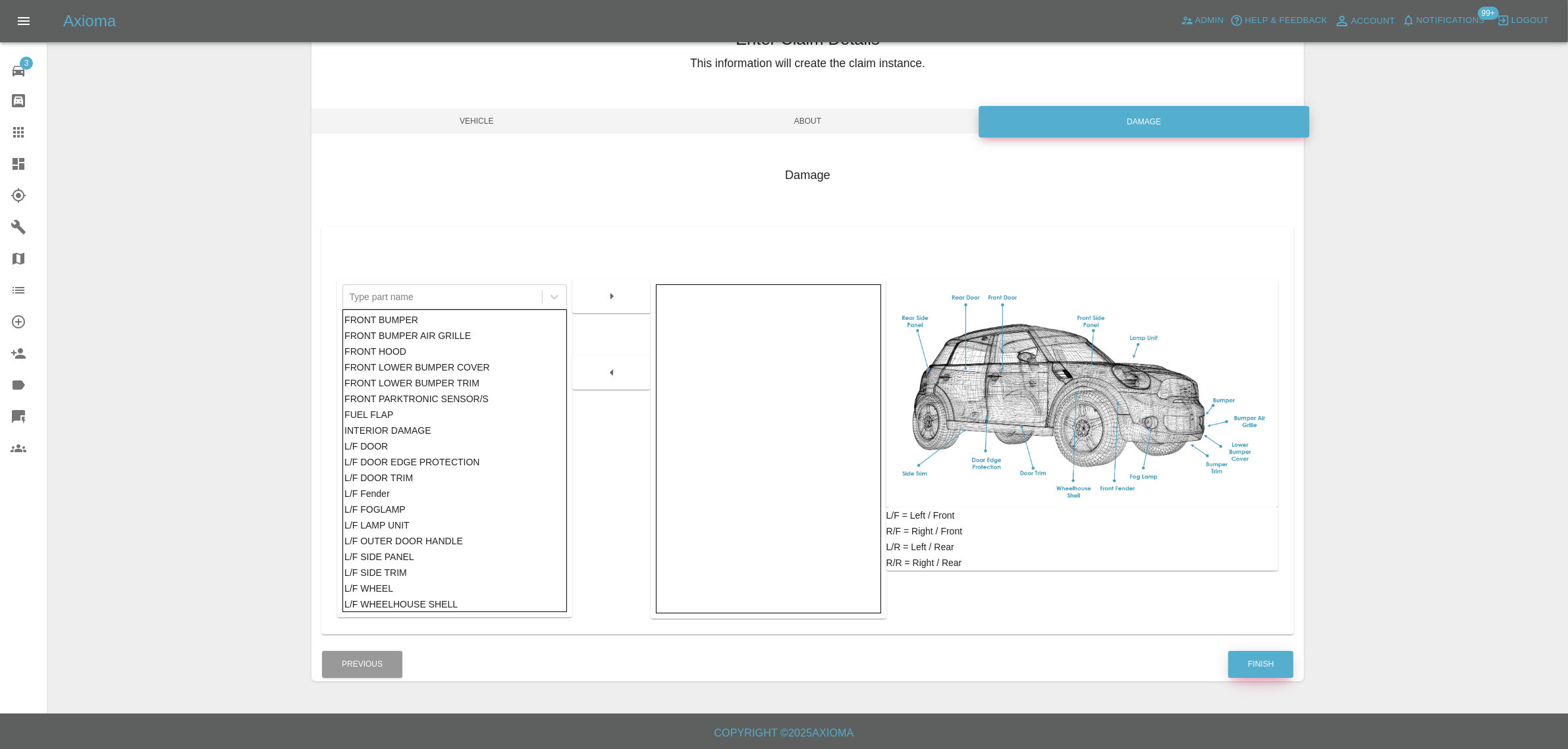
click at [1270, 669] on button "Finish" at bounding box center [1261, 664] width 65 height 27
